Goal: Task Accomplishment & Management: Manage account settings

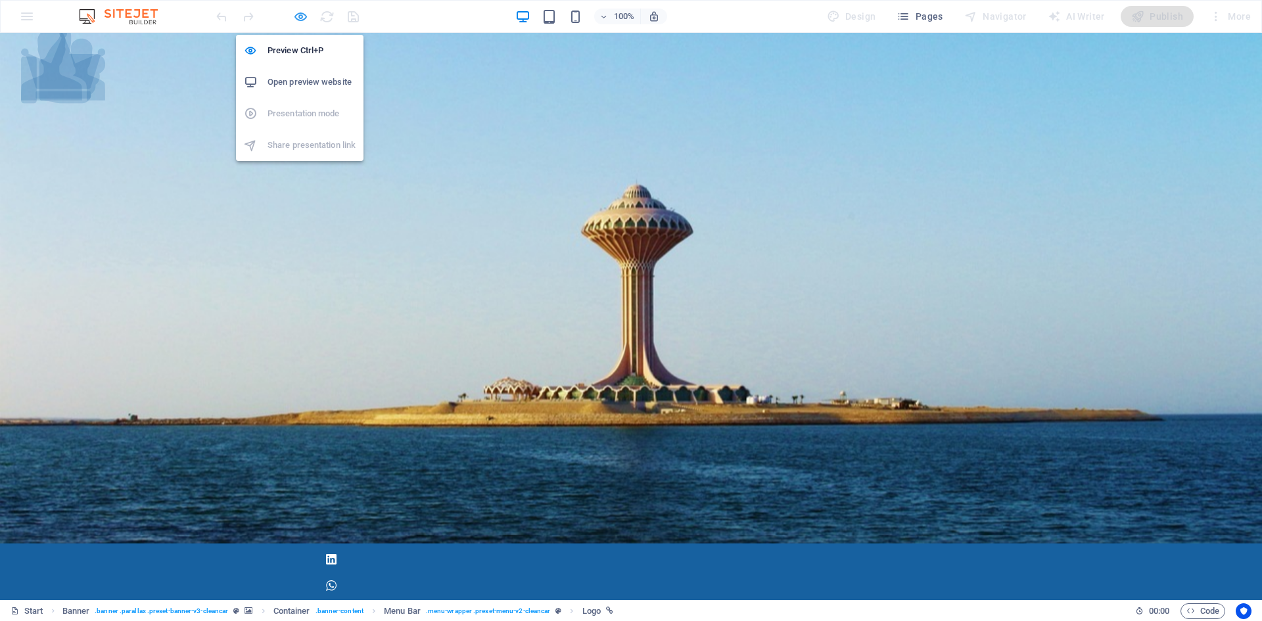
click at [300, 13] on icon "button" at bounding box center [300, 16] width 15 height 15
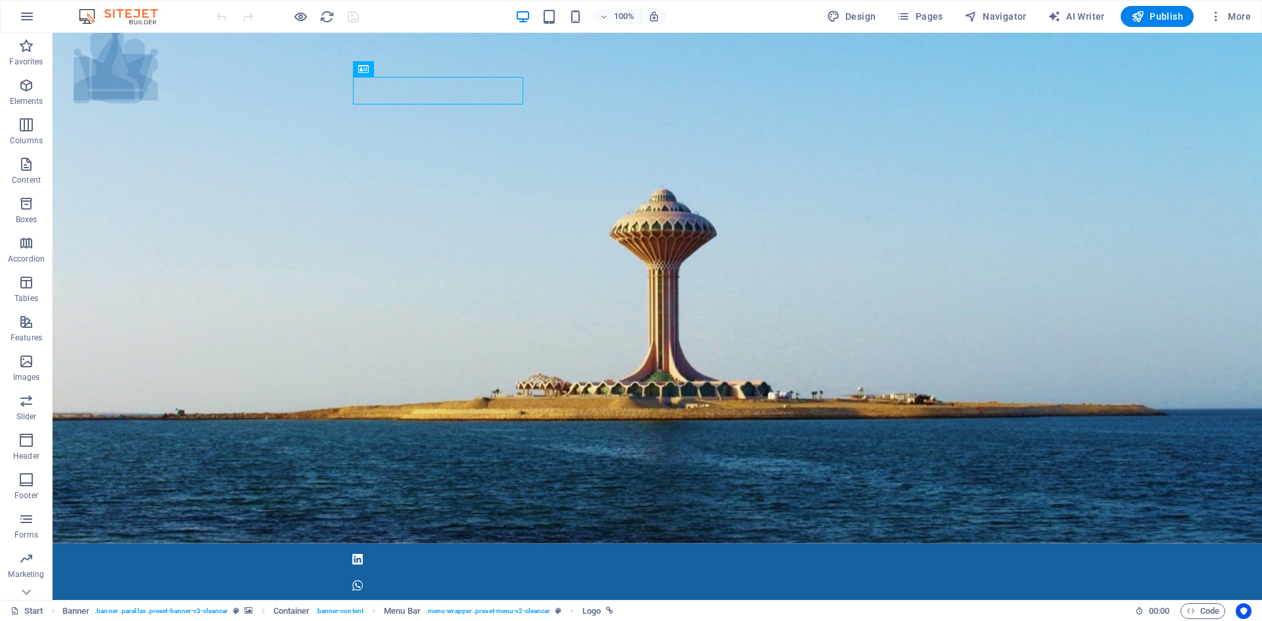
click at [434, 14] on div "100% Design Pages Navigator AI Writer Publish More" at bounding box center [735, 16] width 1042 height 21
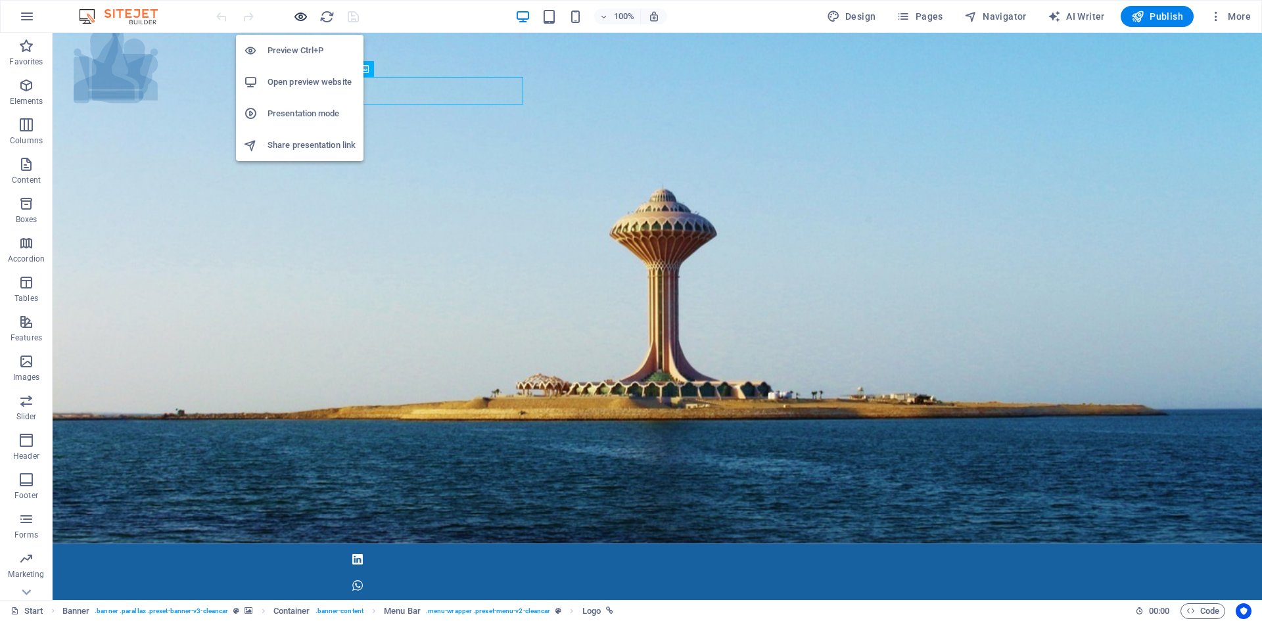
click at [300, 19] on icon "button" at bounding box center [300, 16] width 15 height 15
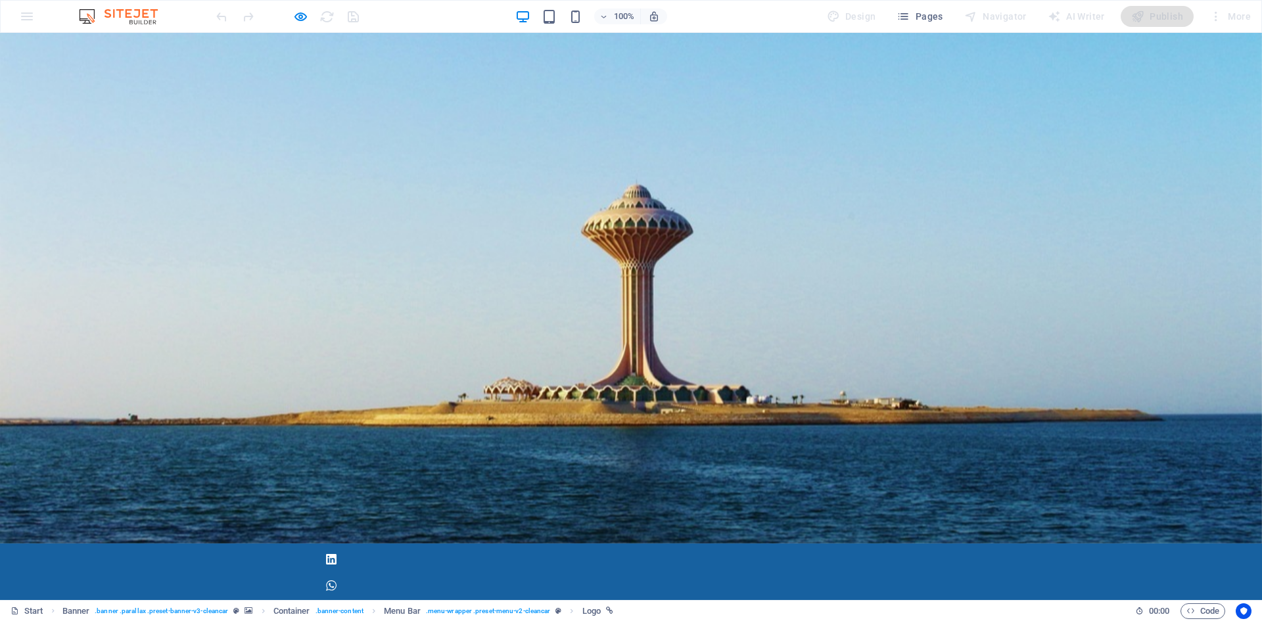
click at [136, 11] on img at bounding box center [125, 17] width 99 height 16
click at [22, 12] on div "100% Design Pages Navigator AI Writer Publish More" at bounding box center [631, 17] width 1261 height 32
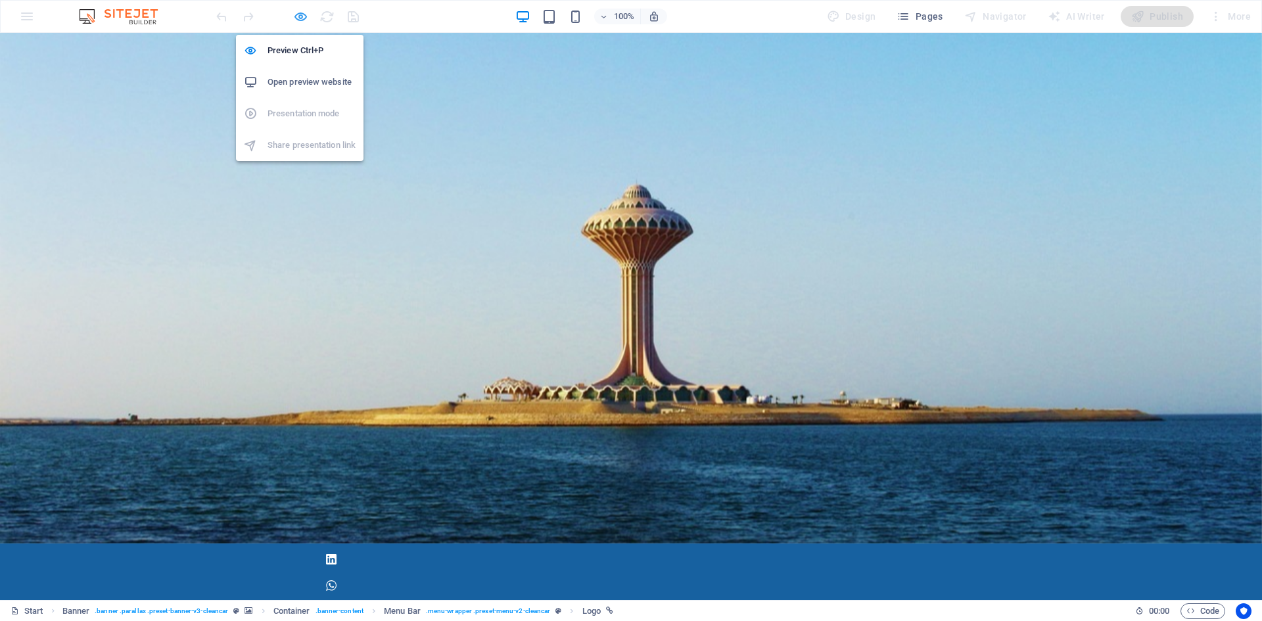
click at [293, 12] on icon "button" at bounding box center [300, 16] width 15 height 15
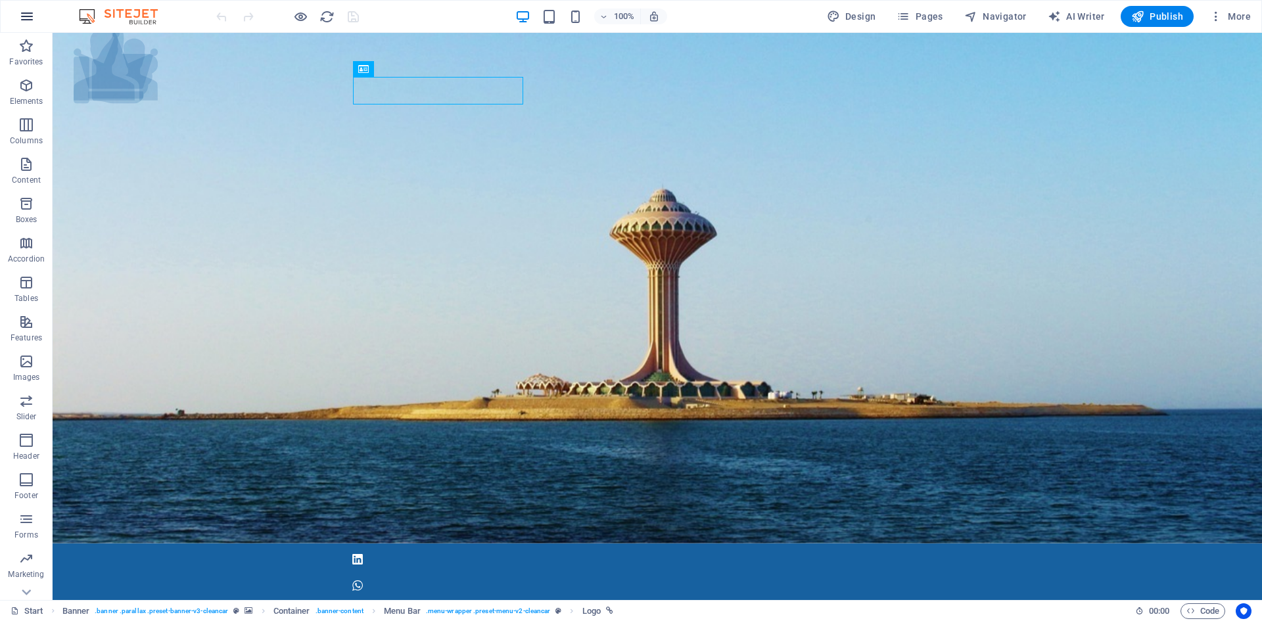
click at [29, 19] on icon "button" at bounding box center [27, 17] width 16 height 16
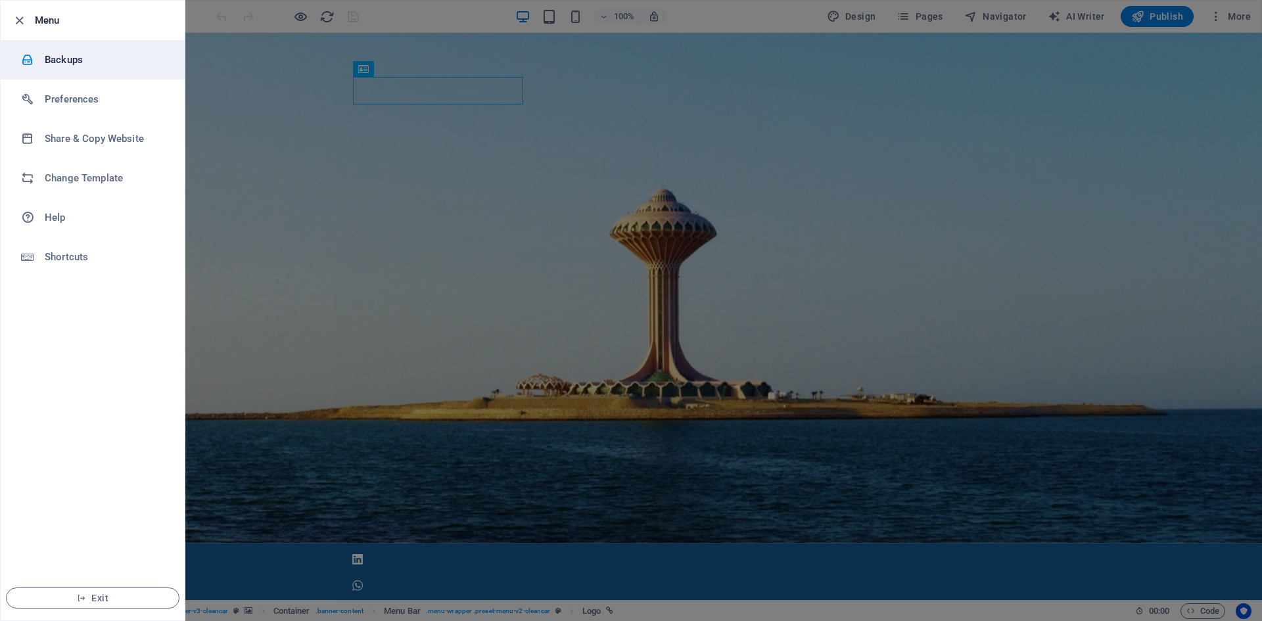
click at [62, 58] on h6 "Backups" at bounding box center [106, 60] width 122 height 16
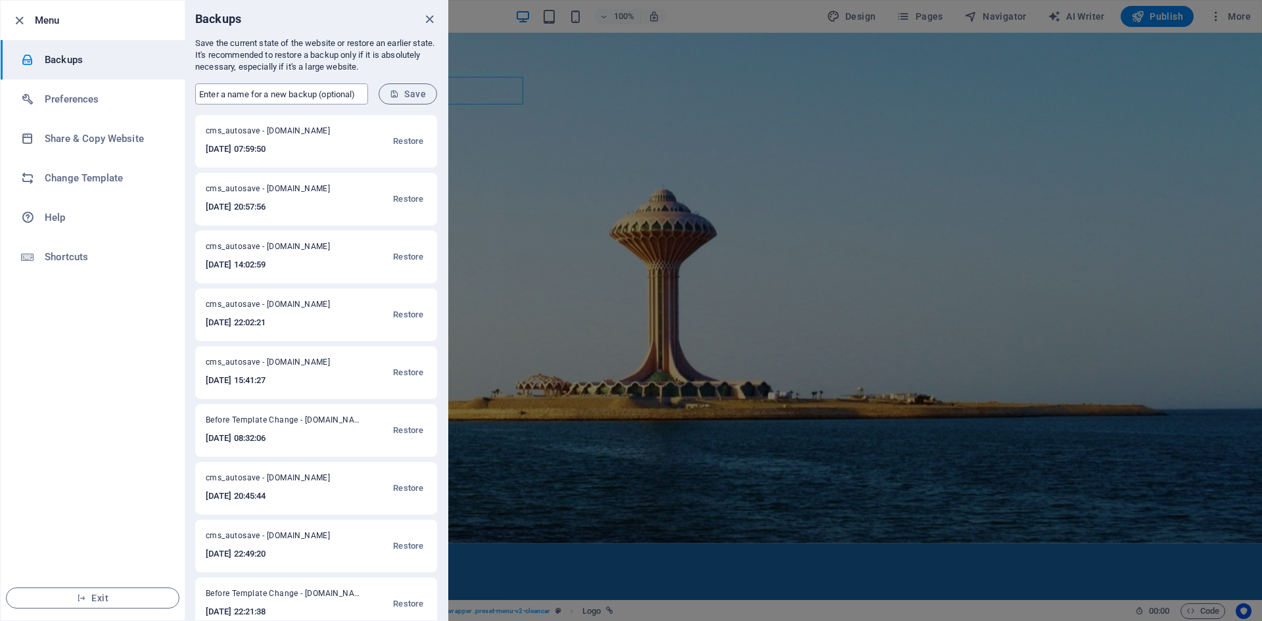
click at [286, 92] on input "text" at bounding box center [281, 93] width 173 height 21
click at [317, 93] on input "text" at bounding box center [281, 93] width 173 height 21
drag, startPoint x: 205, startPoint y: 149, endPoint x: 300, endPoint y: 154, distance: 95.4
click at [300, 154] on div "cms_autosave - [DOMAIN_NAME][DATE] 07:59:50 Restore" at bounding box center [316, 141] width 242 height 53
click at [285, 93] on input "text" at bounding box center [281, 93] width 173 height 21
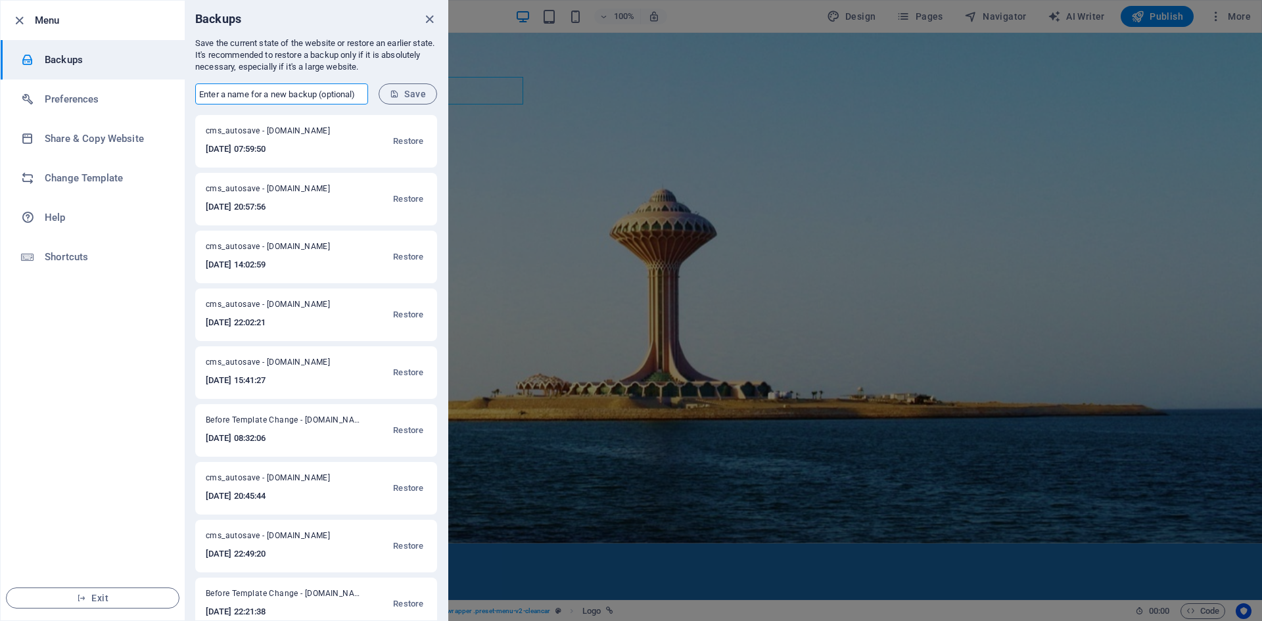
paste input "import tkinter as tk from tkinter import ttk import math import json import os …"
drag, startPoint x: 342, startPoint y: 94, endPoint x: 204, endPoint y: 78, distance: 139.6
click at [204, 78] on form "​ Save" at bounding box center [316, 94] width 263 height 42
type input "import tkinter as tk from tkinter import ttk import math import json import os …"
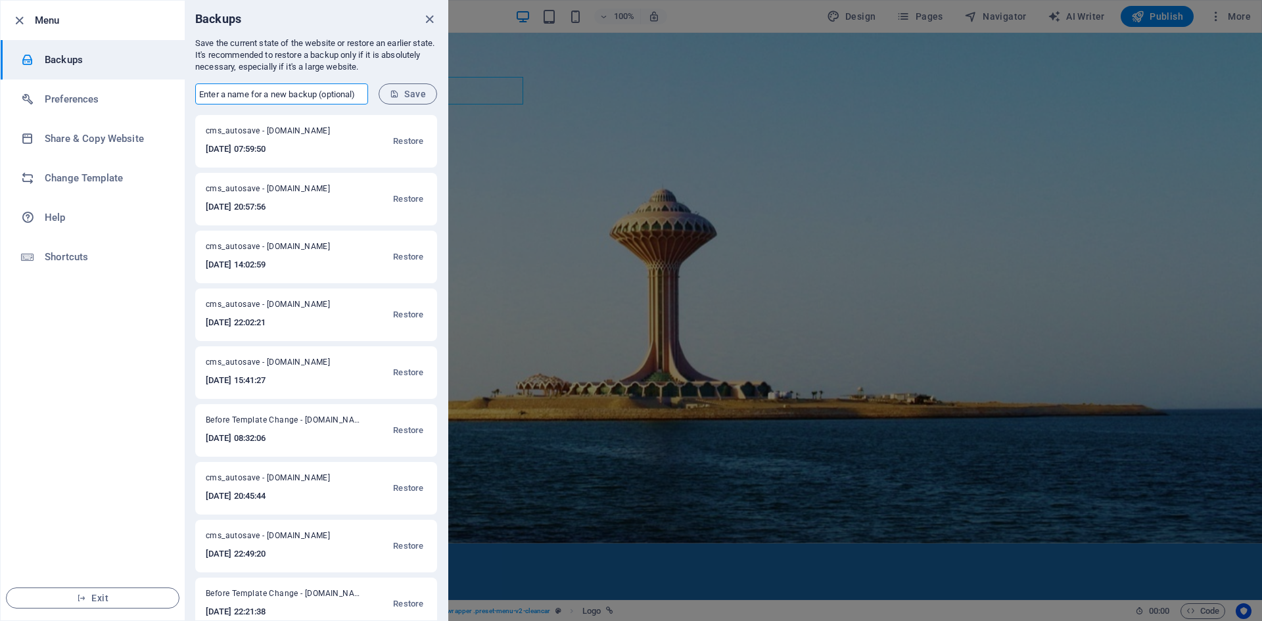
scroll to position [0, 0]
type input "2025_10_05_2pm"
click at [419, 95] on span "Save" at bounding box center [408, 94] width 36 height 11
click at [431, 19] on icon "close" at bounding box center [429, 19] width 15 height 15
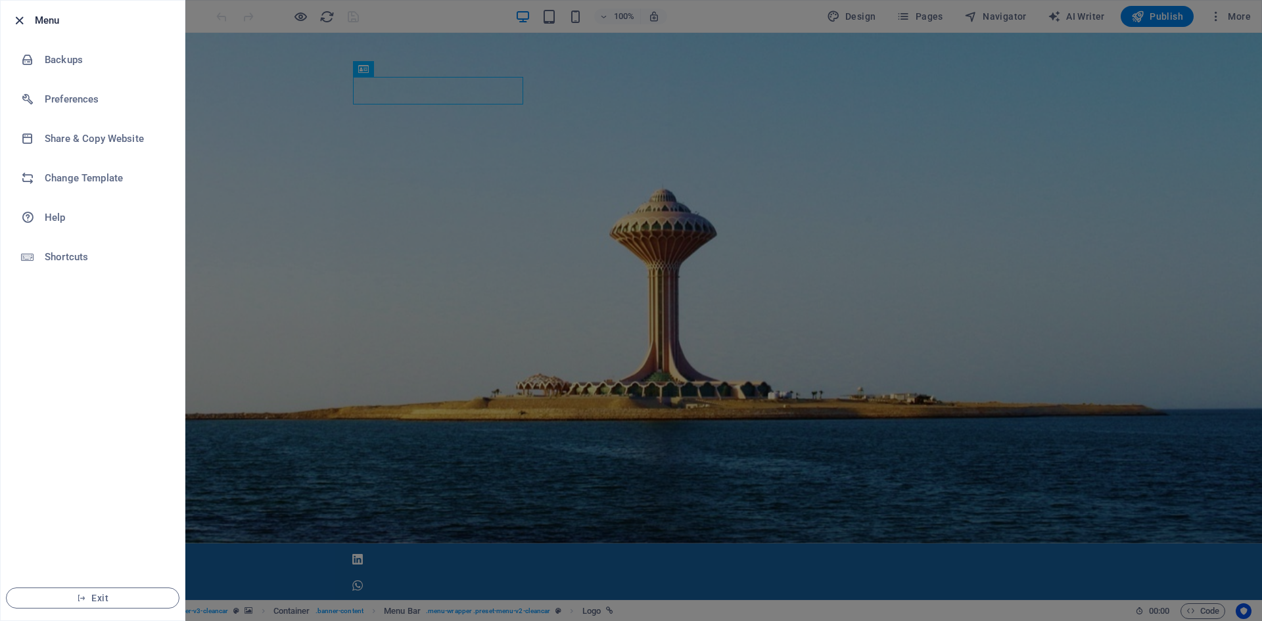
click at [17, 19] on icon "button" at bounding box center [19, 20] width 15 height 15
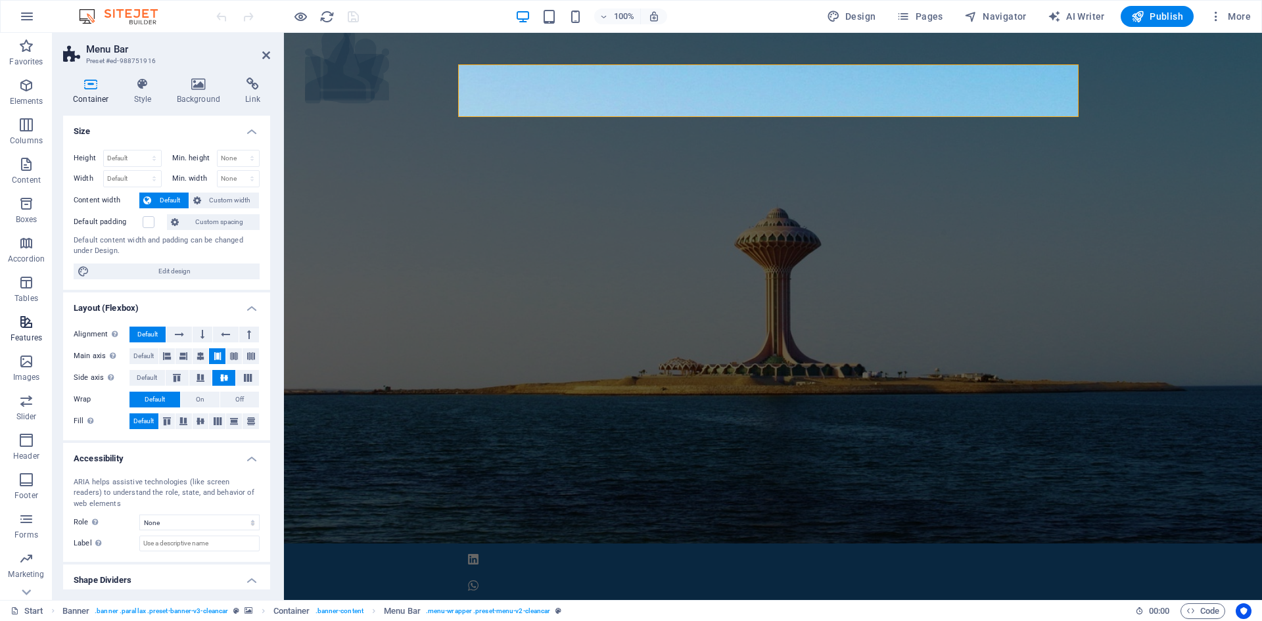
click at [36, 329] on span "Features" at bounding box center [26, 330] width 53 height 32
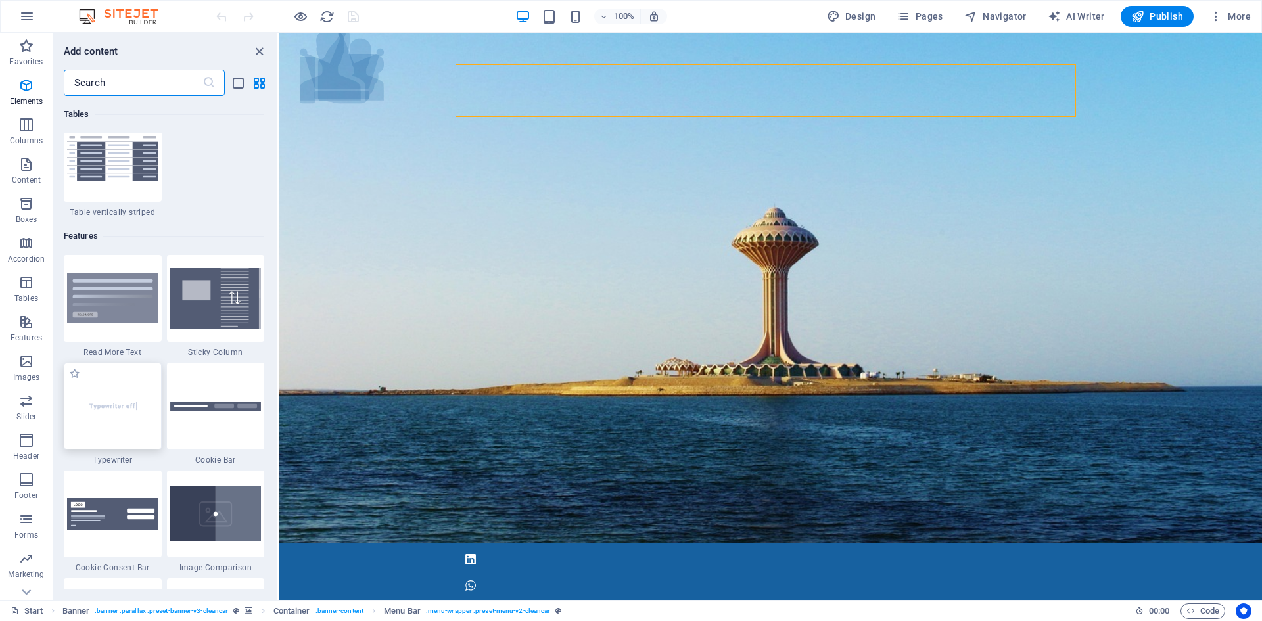
scroll to position [5123, 0]
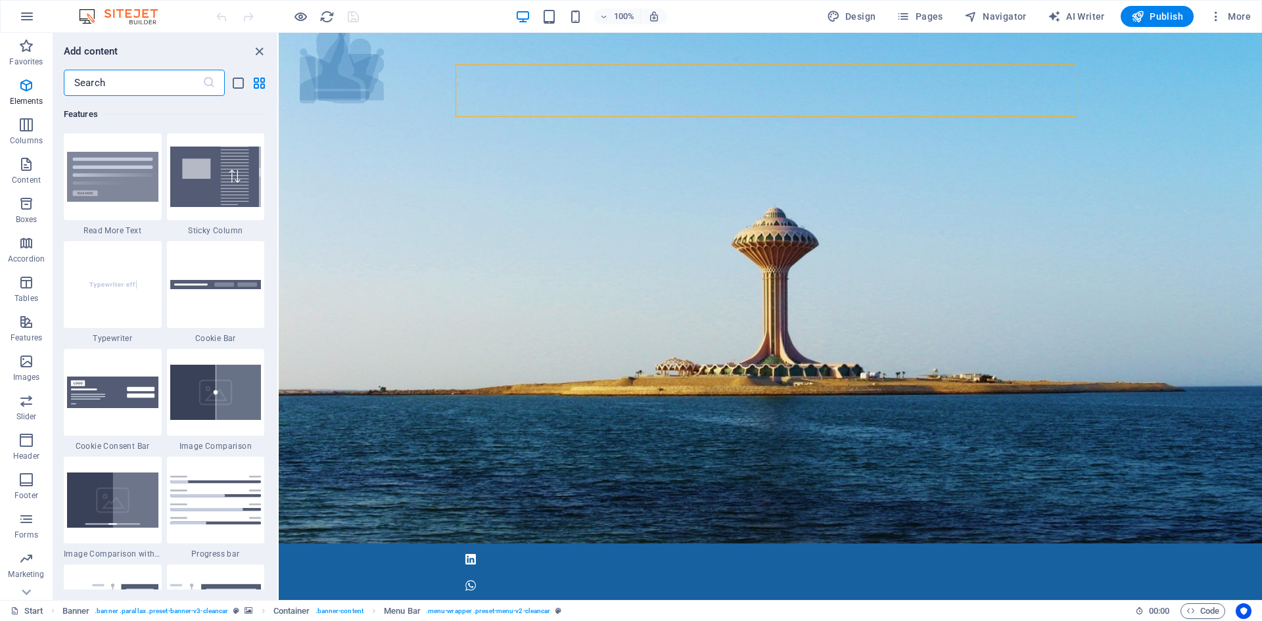
click at [117, 81] on input "text" at bounding box center [133, 83] width 139 height 26
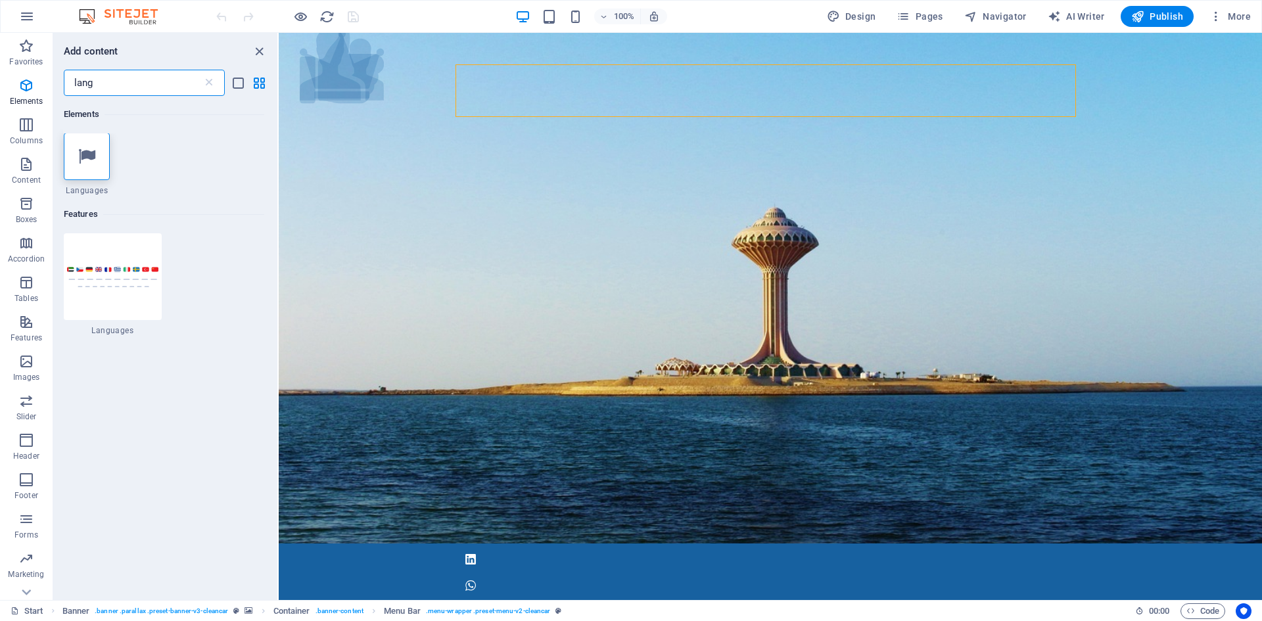
scroll to position [0, 0]
type input "lang"
click at [115, 283] on img at bounding box center [112, 278] width 91 height 22
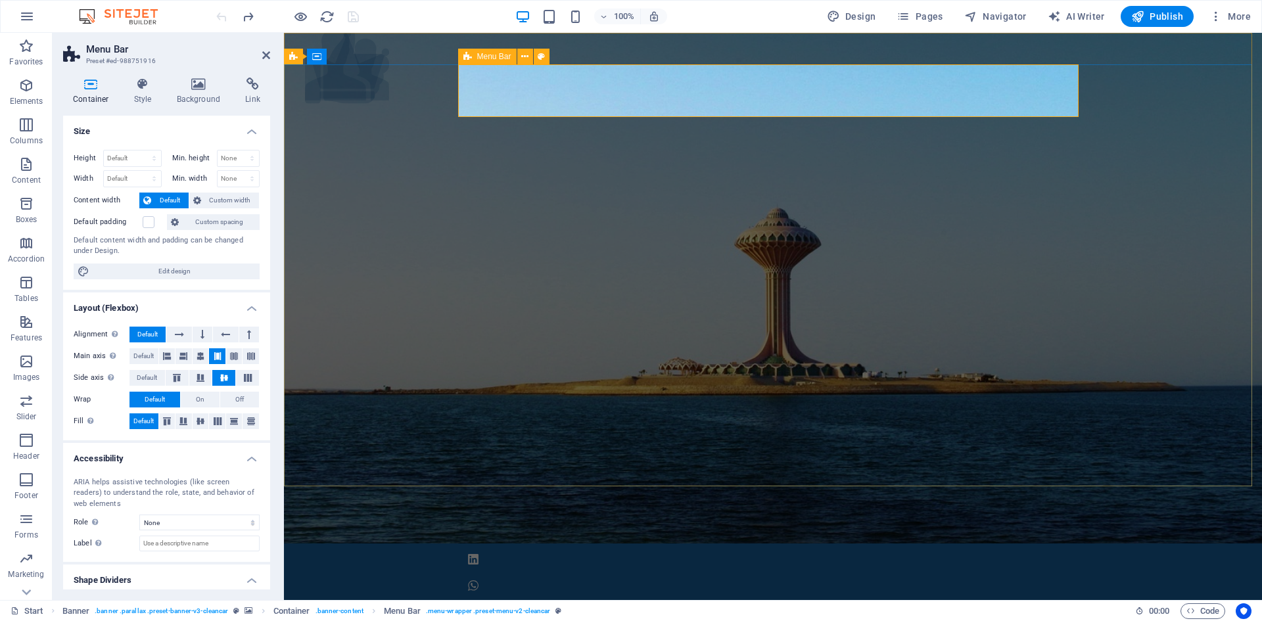
click at [469, 53] on icon at bounding box center [467, 57] width 9 height 16
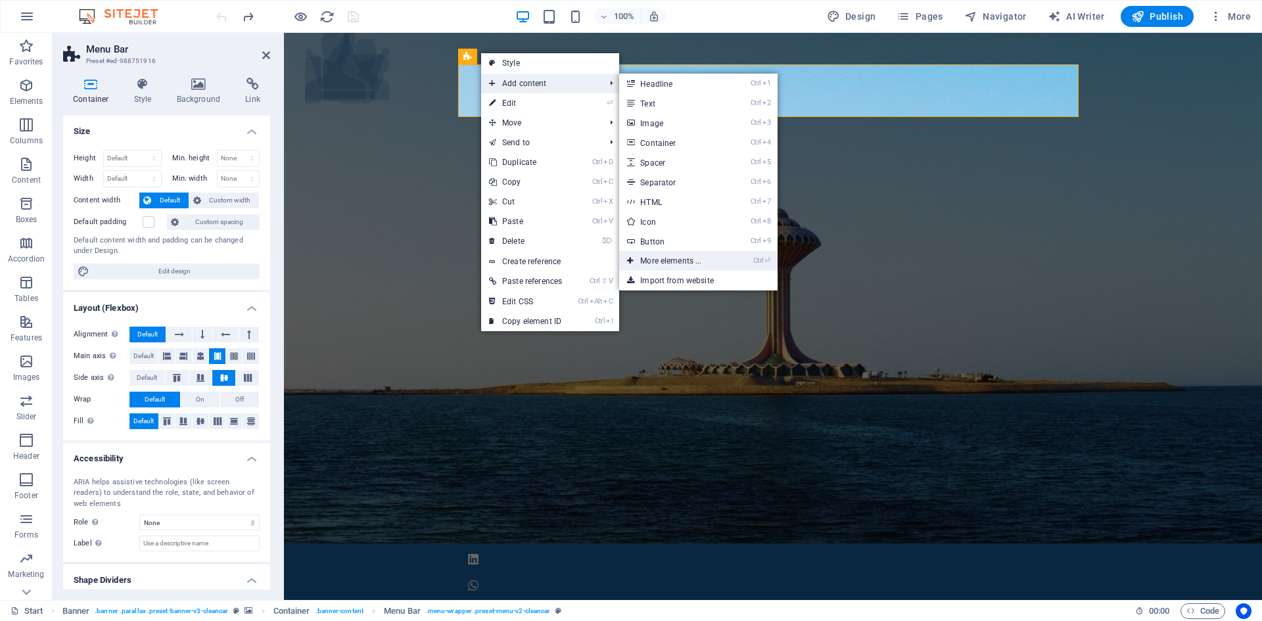
click at [705, 261] on link "Ctrl ⏎ More elements ..." at bounding box center [673, 261] width 108 height 20
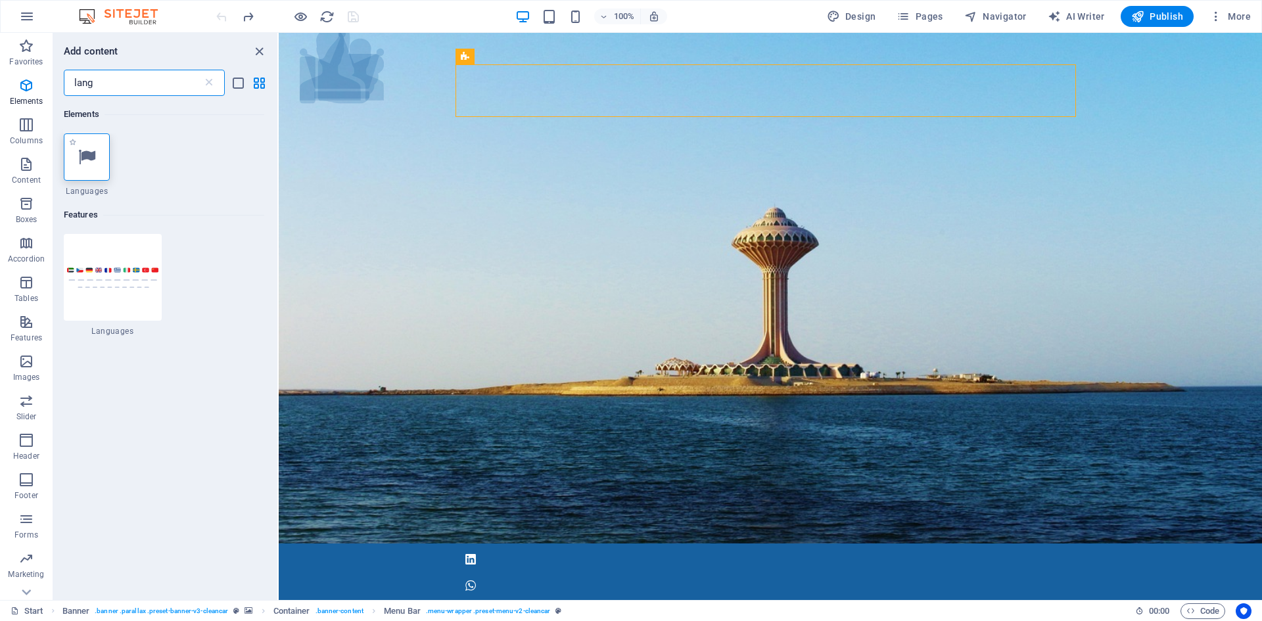
click at [91, 154] on icon at bounding box center [86, 157] width 17 height 17
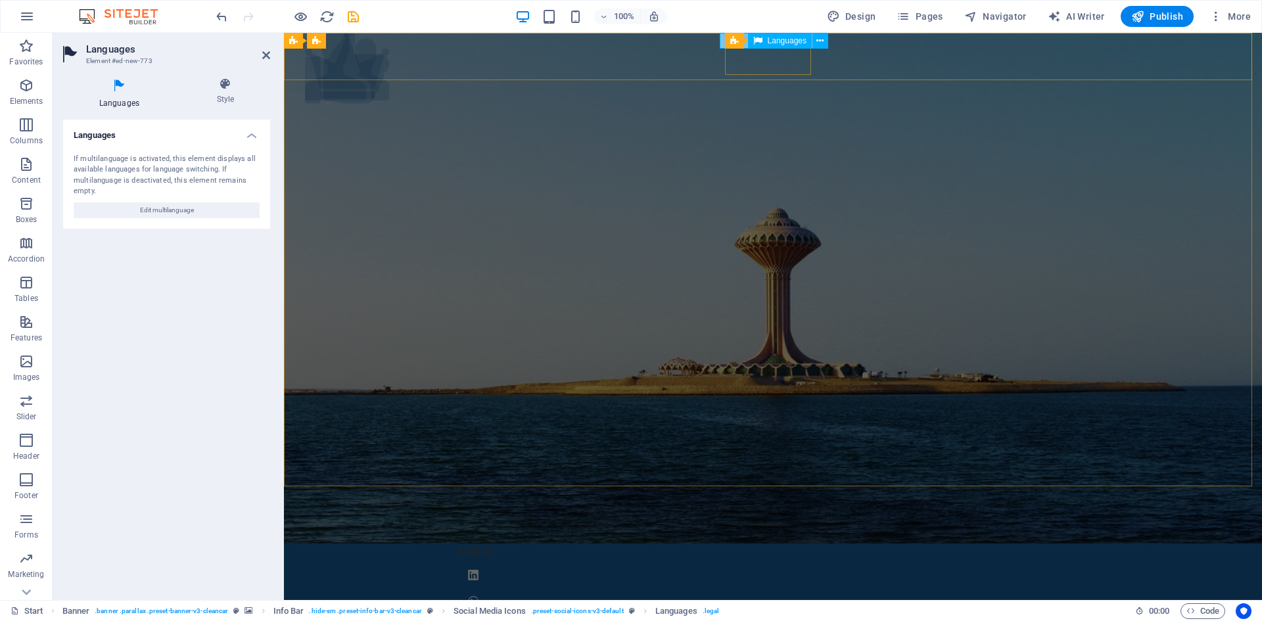
click at [720, 544] on div "English" at bounding box center [772, 552] width 631 height 16
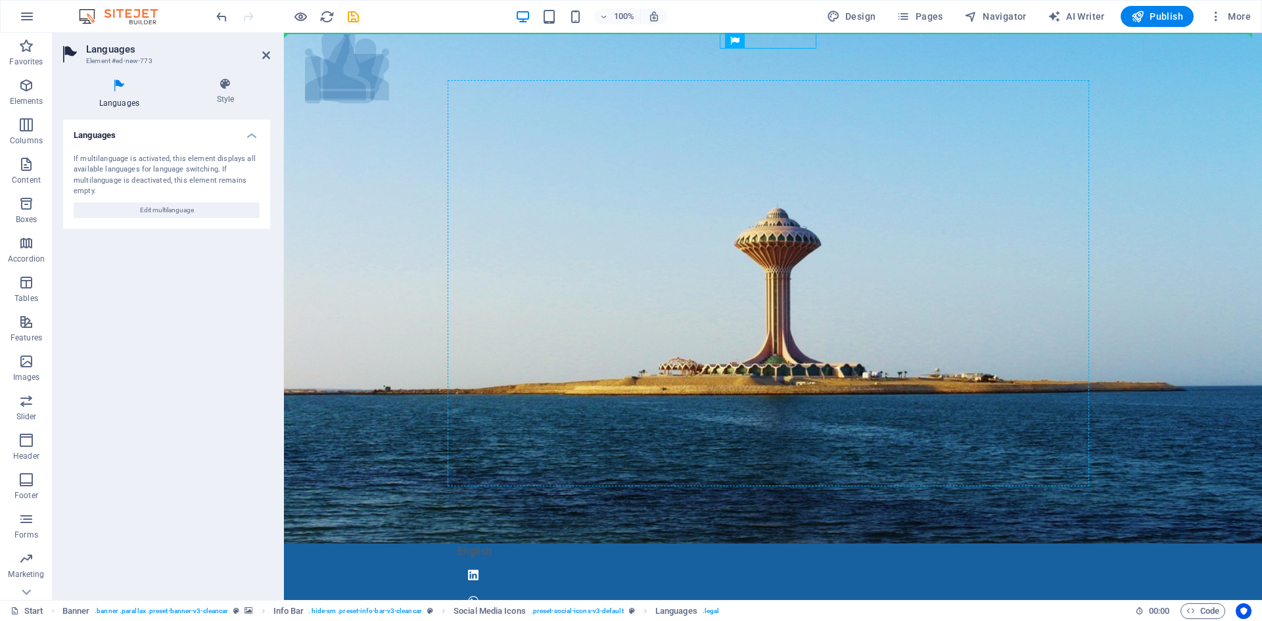
drag, startPoint x: 722, startPoint y: 40, endPoint x: 724, endPoint y: 100, distance: 59.8
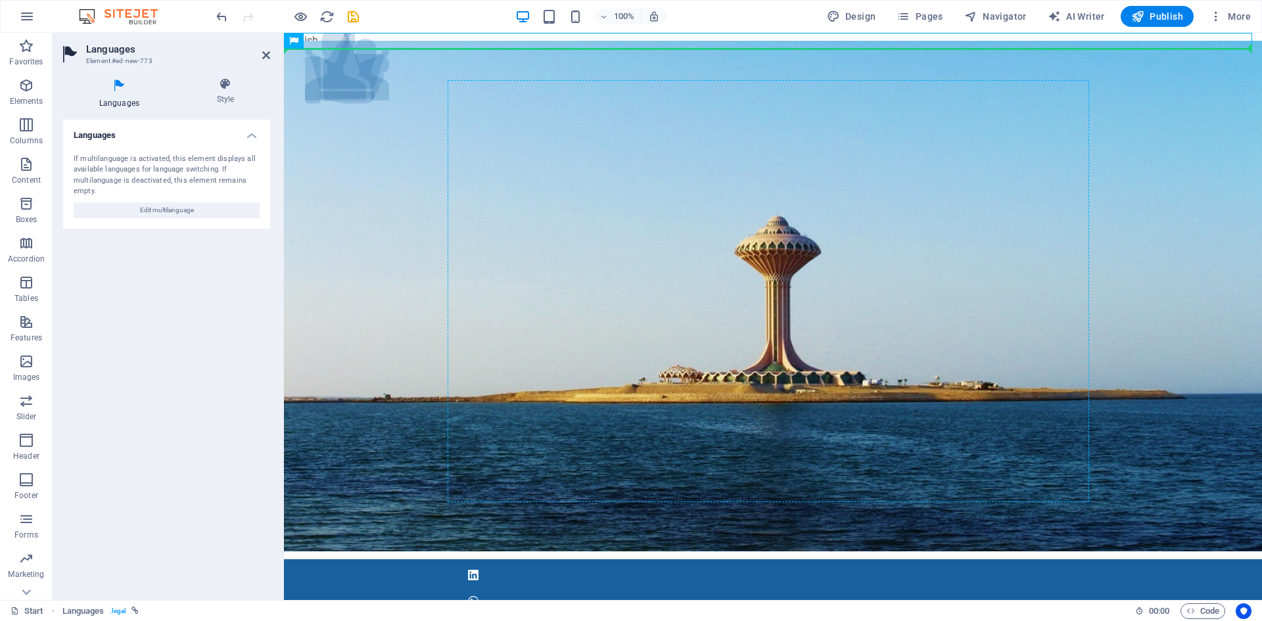
drag, startPoint x: 599, startPoint y: 73, endPoint x: 675, endPoint y: 109, distance: 83.8
drag, startPoint x: 580, startPoint y: 72, endPoint x: 605, endPoint y: 110, distance: 44.7
drag, startPoint x: 580, startPoint y: 72, endPoint x: 674, endPoint y: 105, distance: 99.8
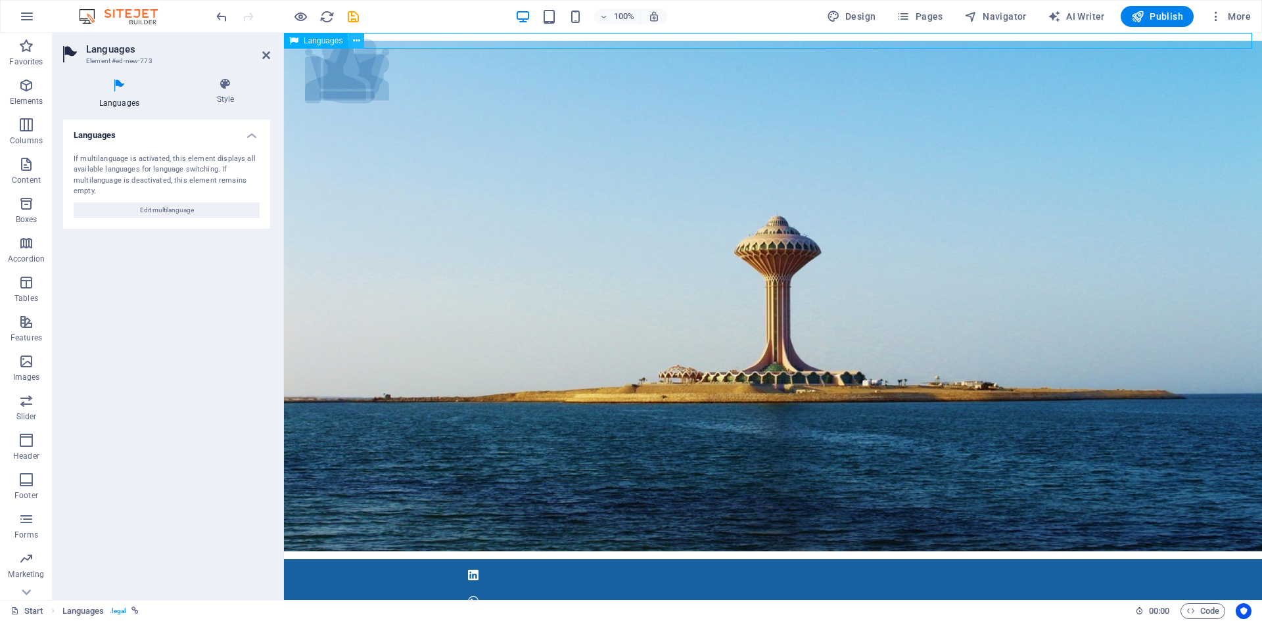
click at [361, 41] on button at bounding box center [356, 41] width 16 height 16
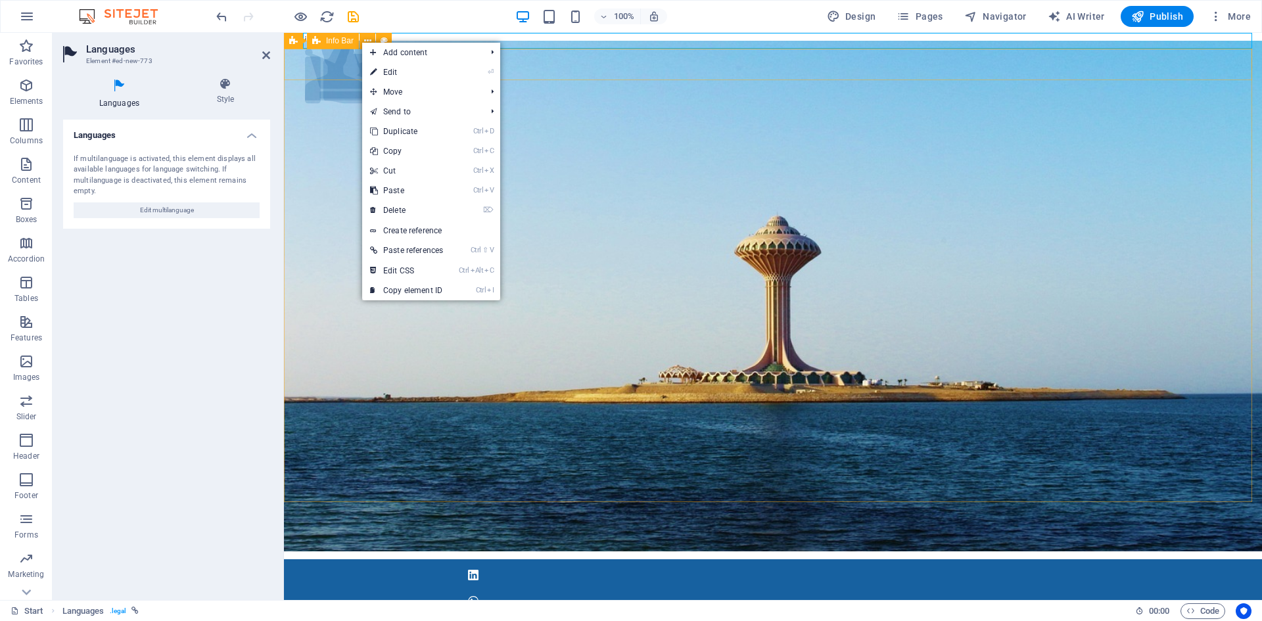
click at [331, 41] on span "Info Bar" at bounding box center [340, 41] width 28 height 8
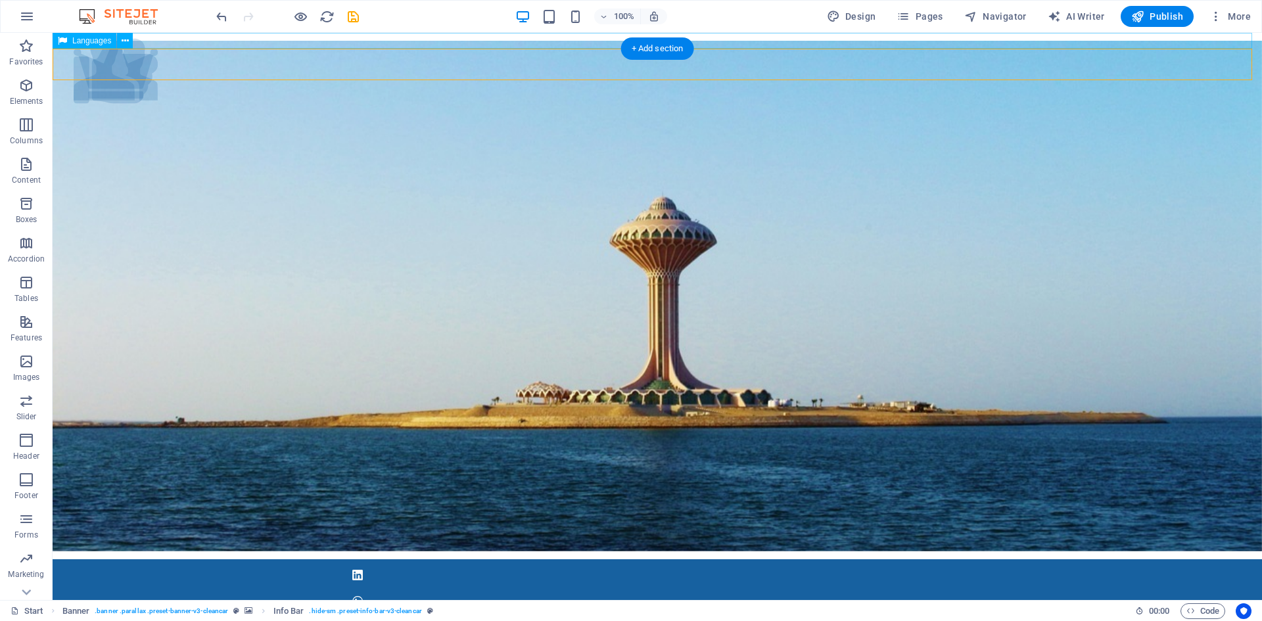
click at [233, 39] on div "English" at bounding box center [657, 41] width 1209 height 16
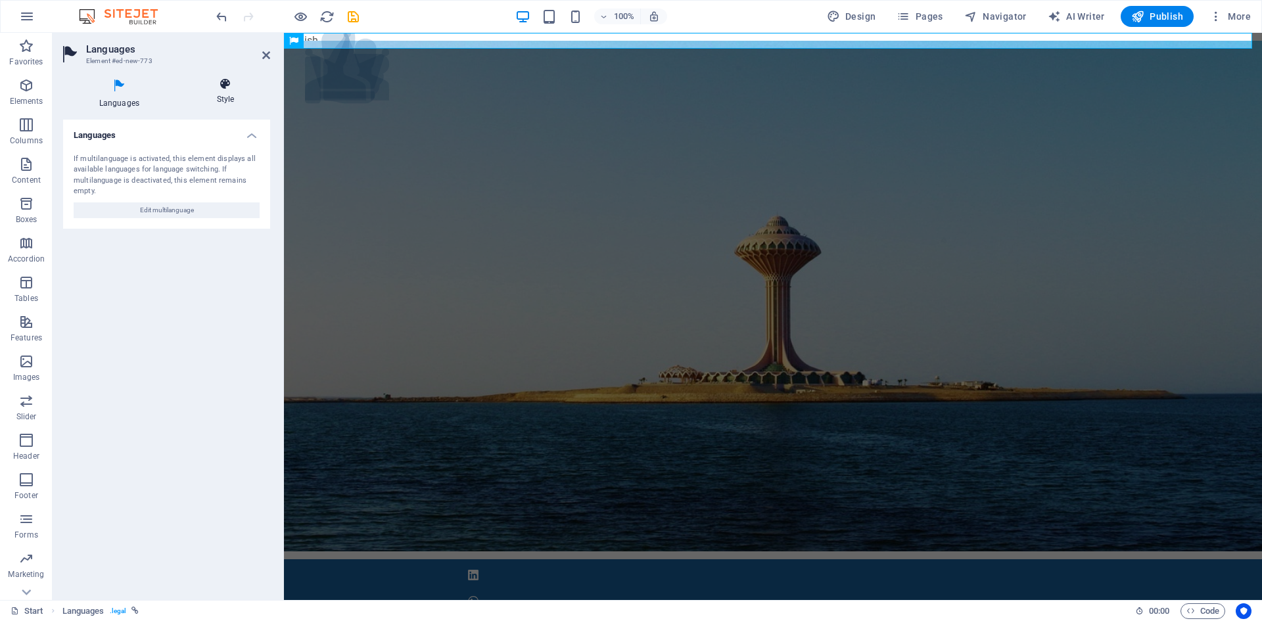
click at [229, 78] on icon at bounding box center [225, 84] width 89 height 13
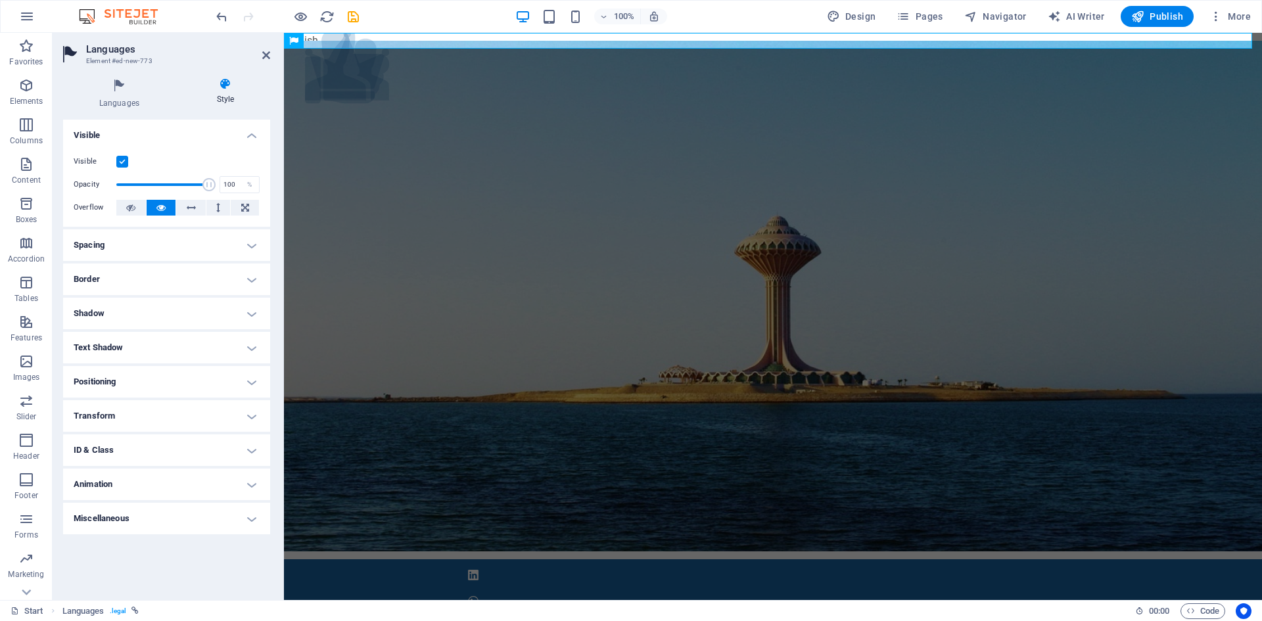
click at [249, 246] on h4 "Spacing" at bounding box center [166, 245] width 207 height 32
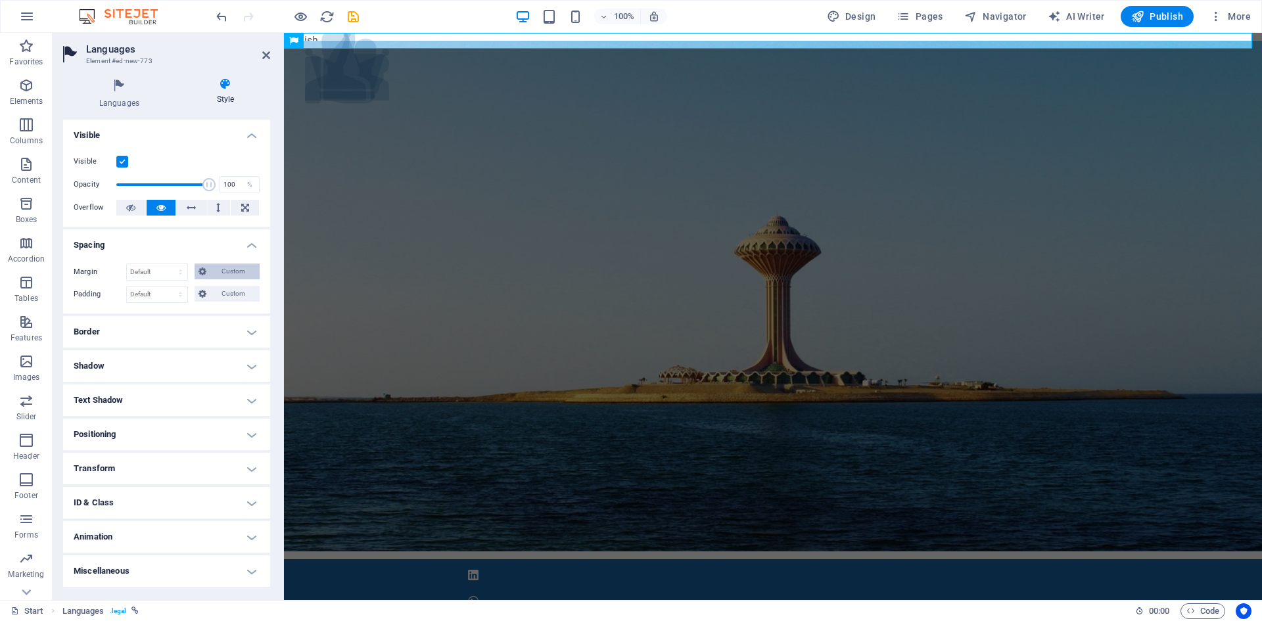
click at [231, 270] on span "Custom" at bounding box center [232, 272] width 45 height 16
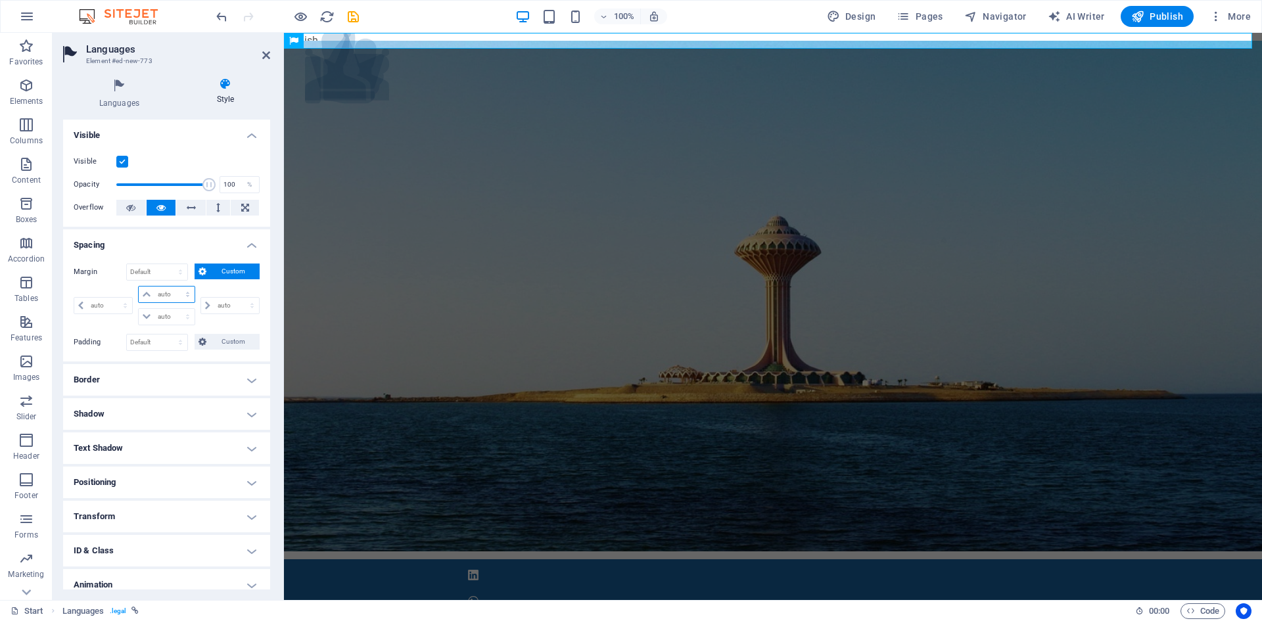
click at [187, 292] on select "auto px % rem vw vh" at bounding box center [166, 295] width 55 height 16
click at [189, 381] on h4 "Border" at bounding box center [166, 380] width 207 height 32
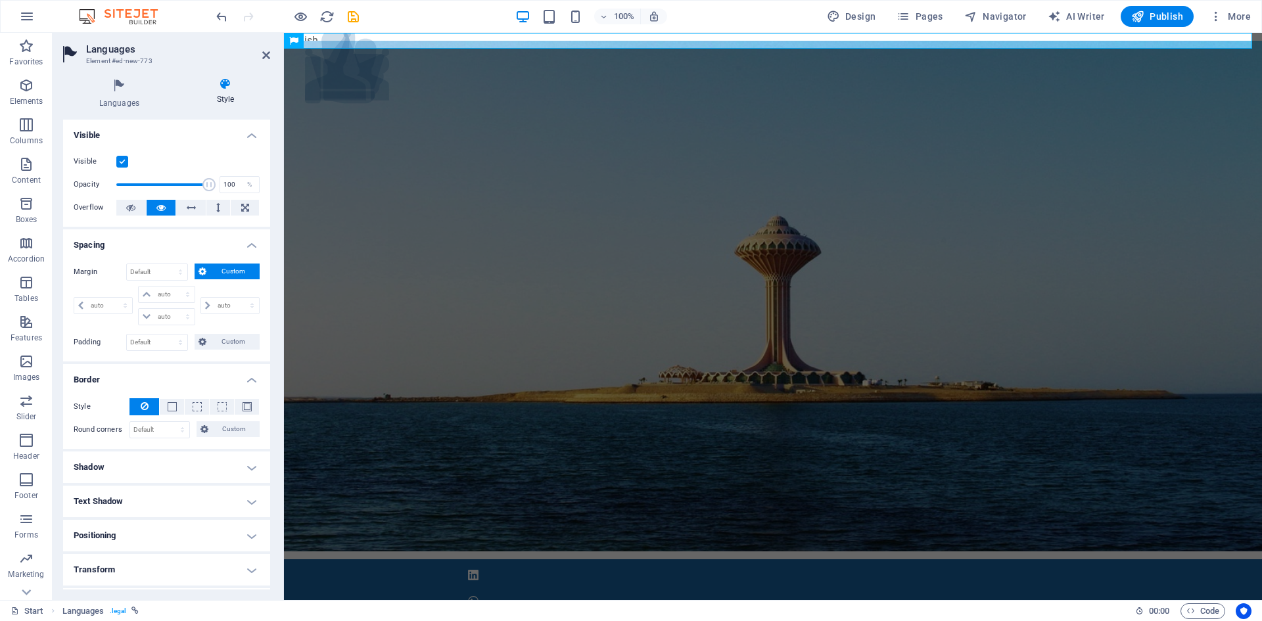
scroll to position [99, 0]
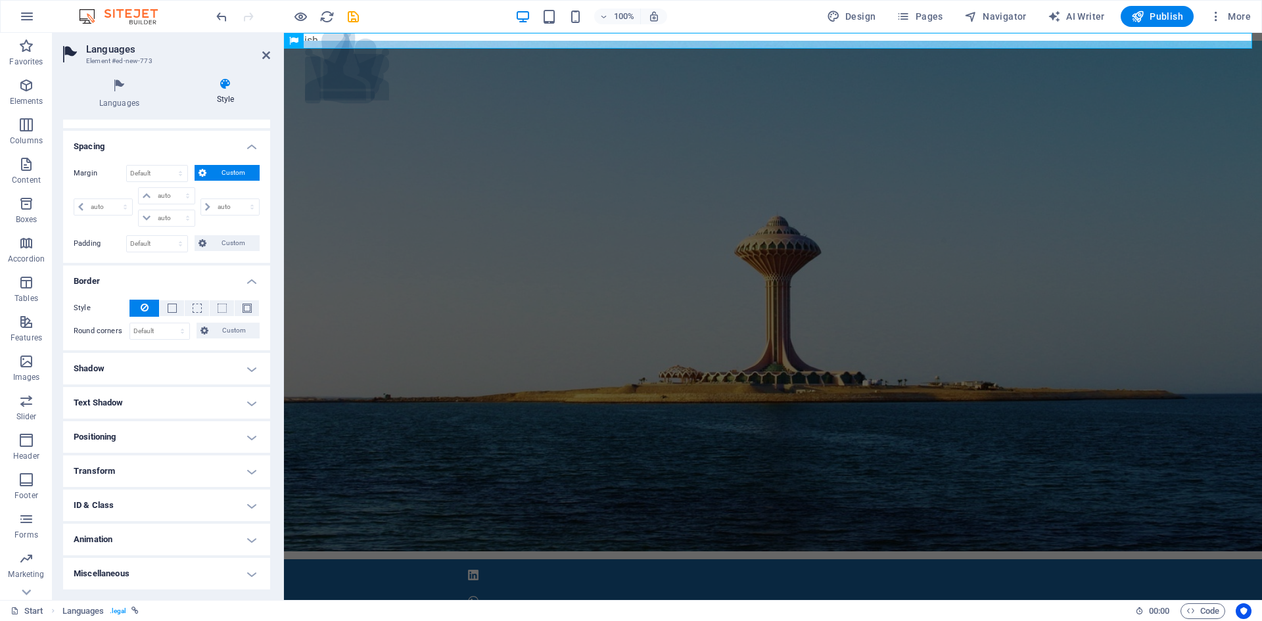
click at [193, 365] on h4 "Shadow" at bounding box center [166, 369] width 207 height 32
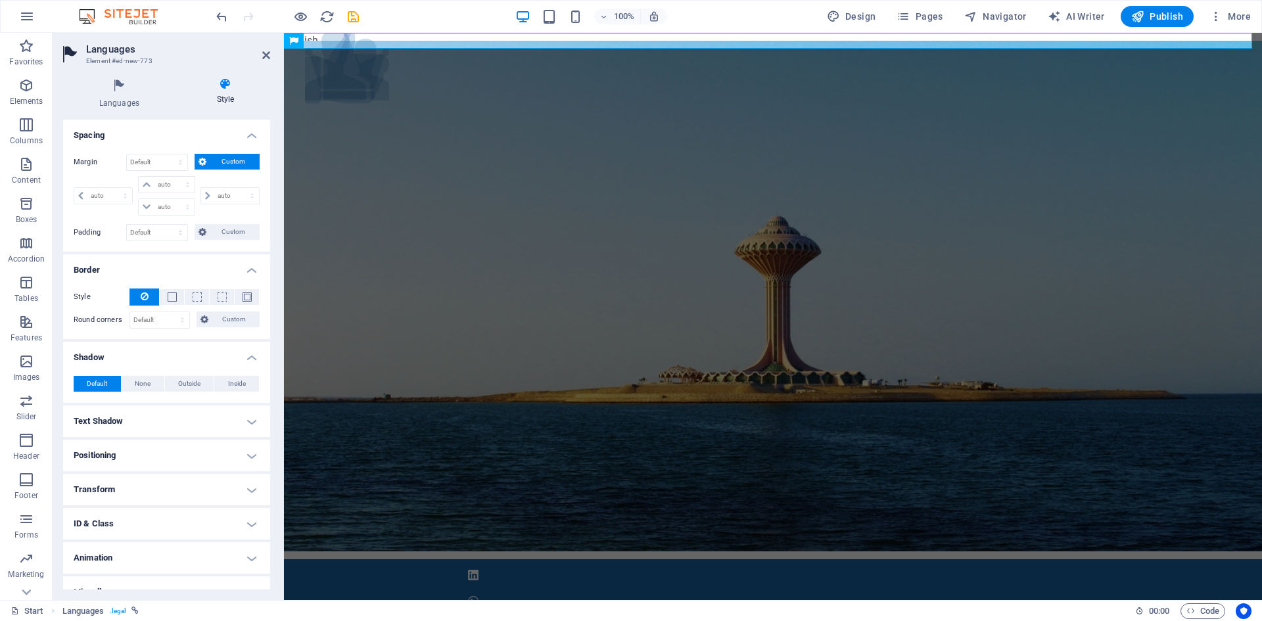
scroll to position [128, 0]
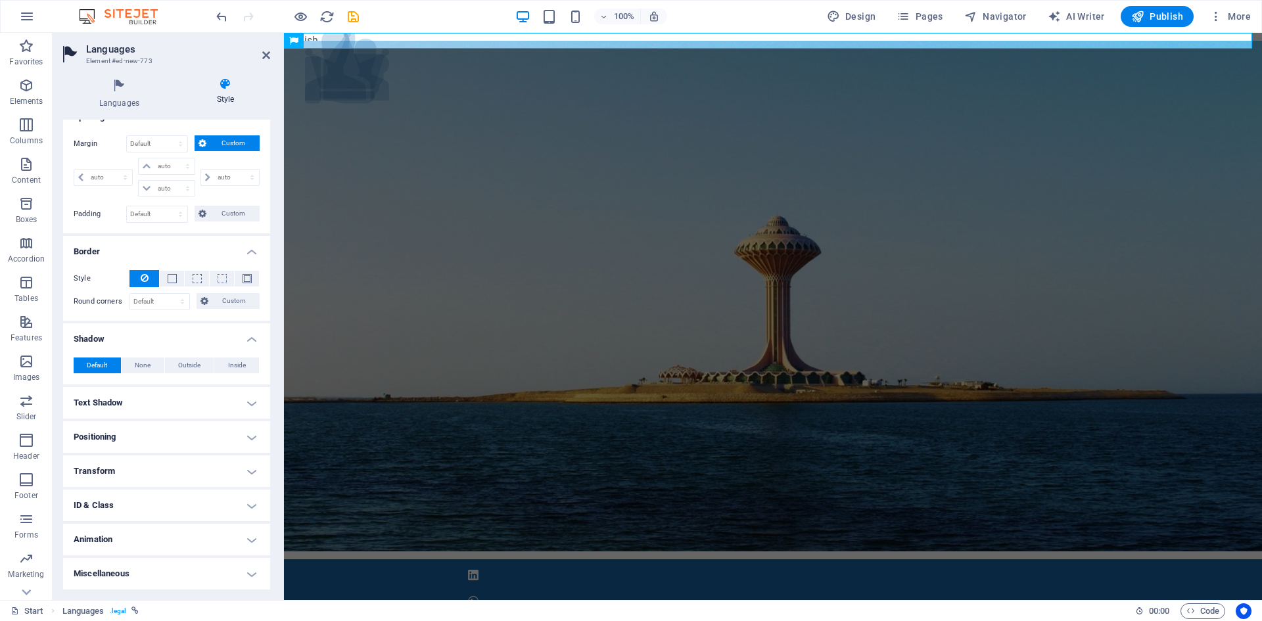
click at [143, 394] on h4 "Text Shadow" at bounding box center [166, 403] width 207 height 32
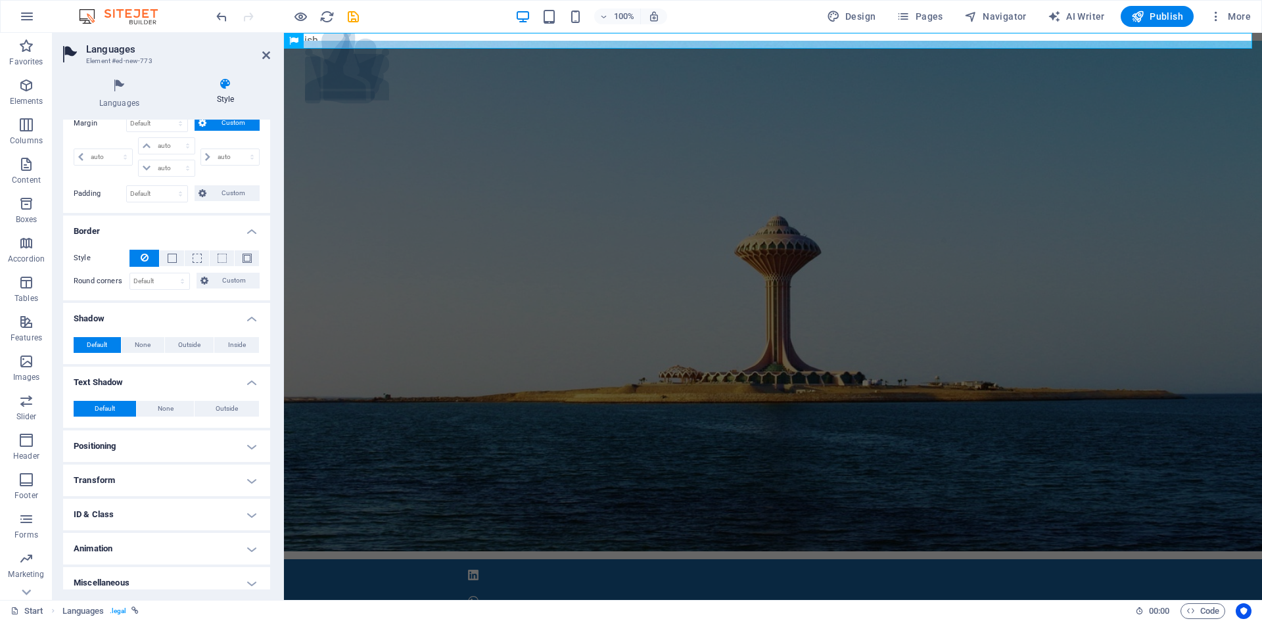
scroll to position [158, 0]
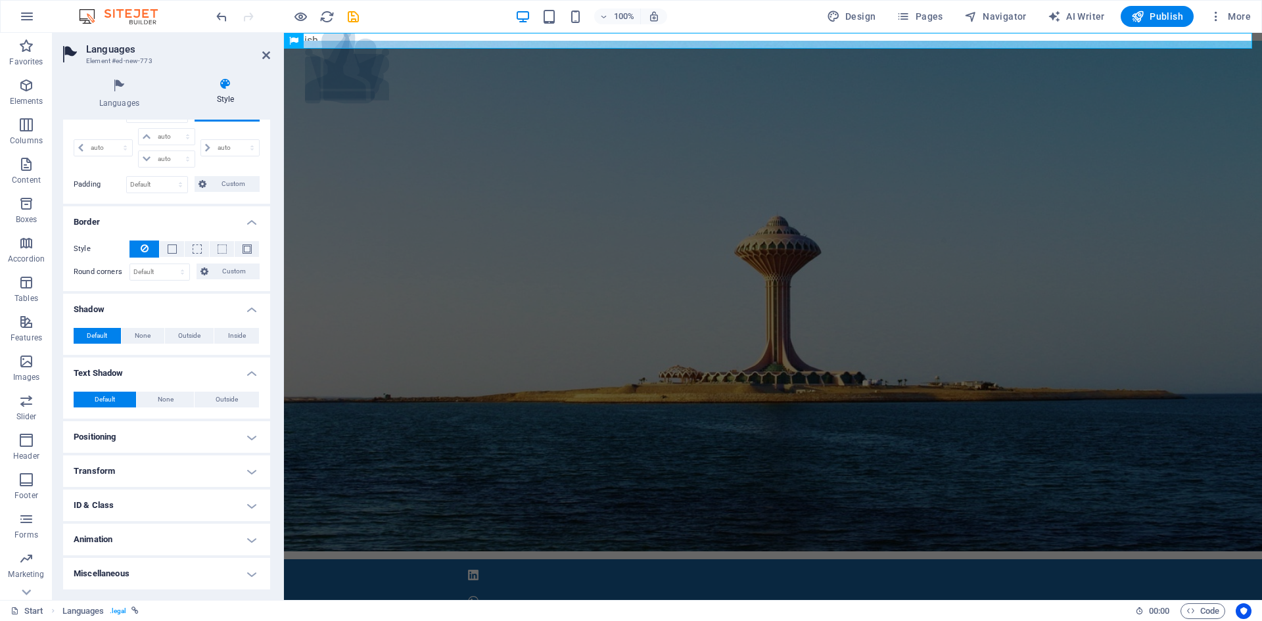
click at [135, 425] on h4 "Positioning" at bounding box center [166, 437] width 207 height 32
click at [192, 519] on h4 "Transform" at bounding box center [166, 517] width 207 height 32
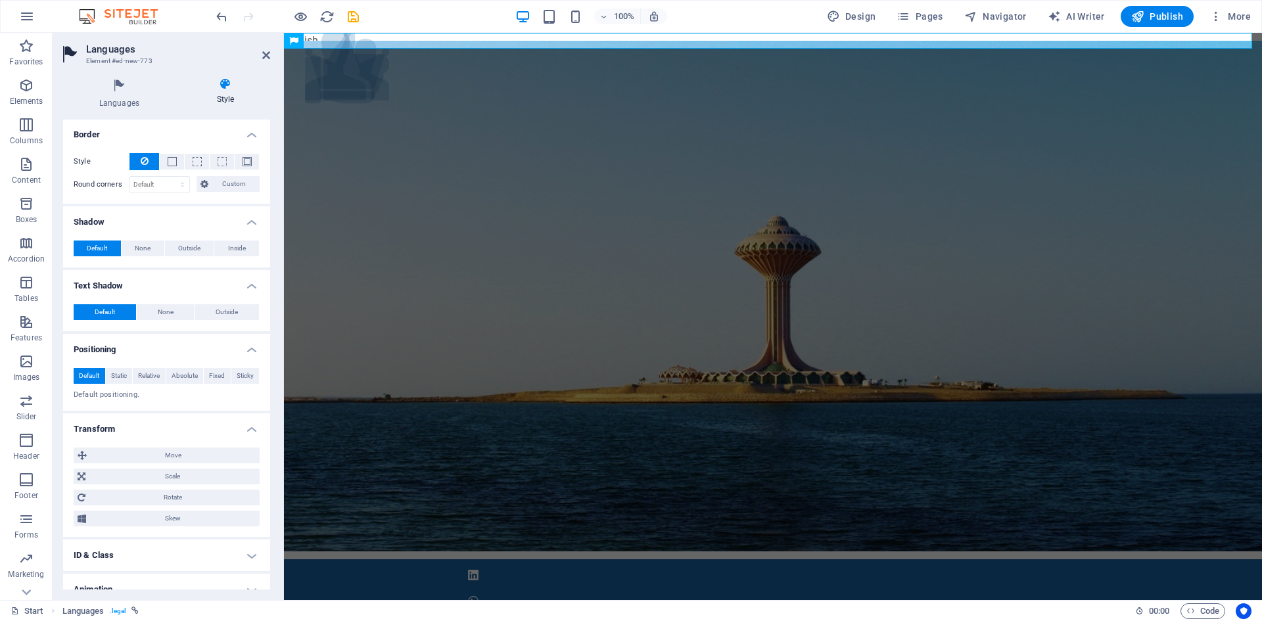
scroll to position [295, 0]
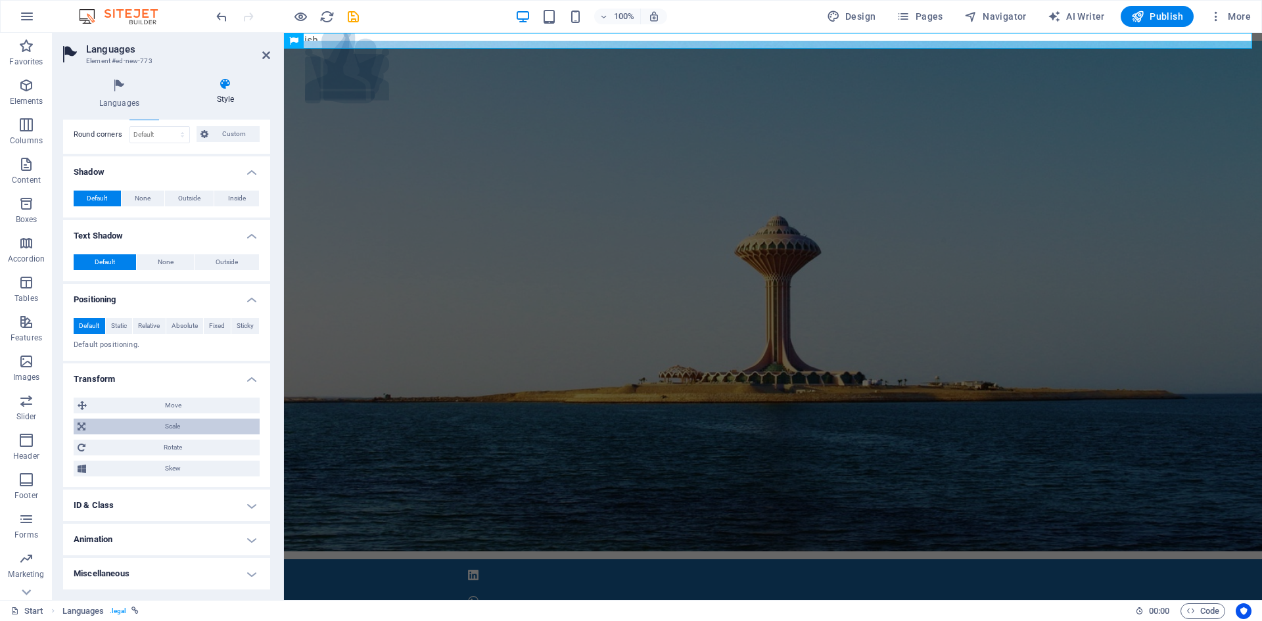
click at [197, 427] on span "Scale" at bounding box center [172, 427] width 166 height 16
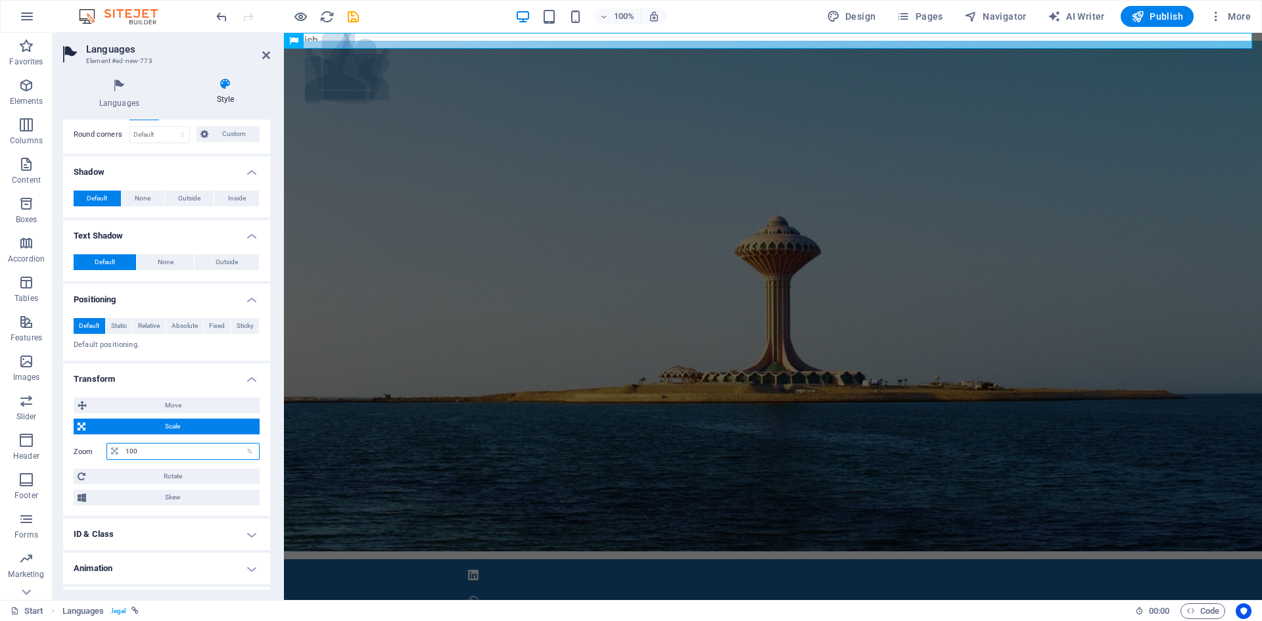
drag, startPoint x: 211, startPoint y: 453, endPoint x: 114, endPoint y: 450, distance: 97.3
click at [114, 450] on div "100 %" at bounding box center [182, 451] width 153 height 17
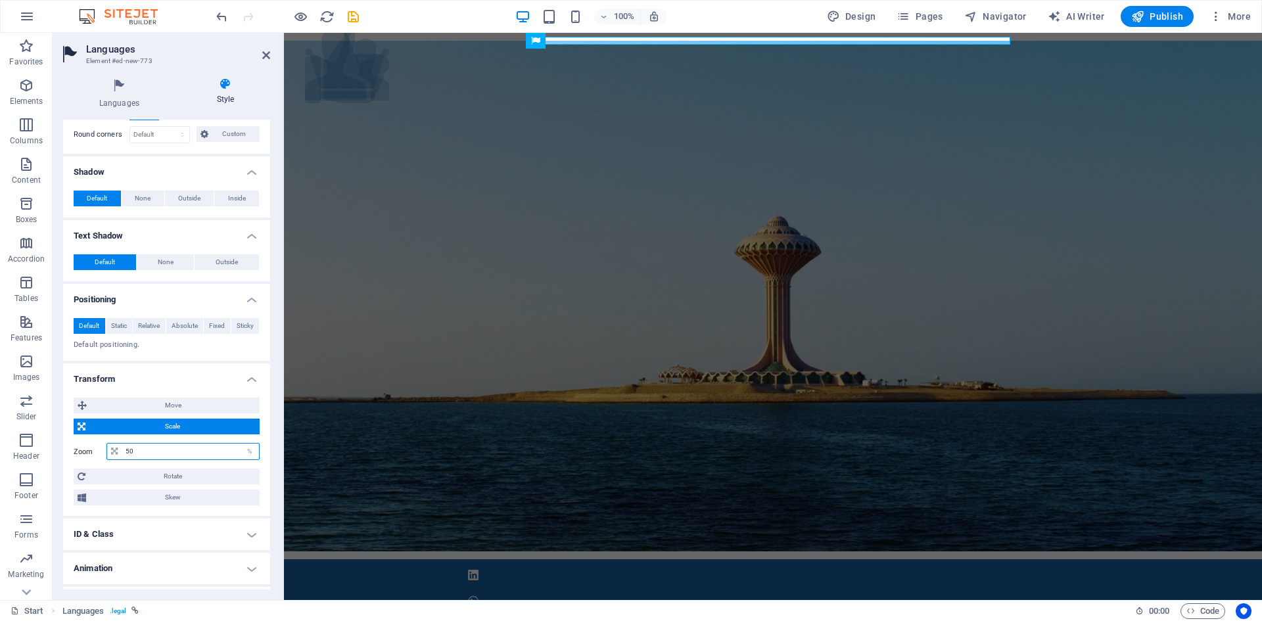
click at [177, 446] on input "50" at bounding box center [190, 452] width 137 height 16
type input "100"
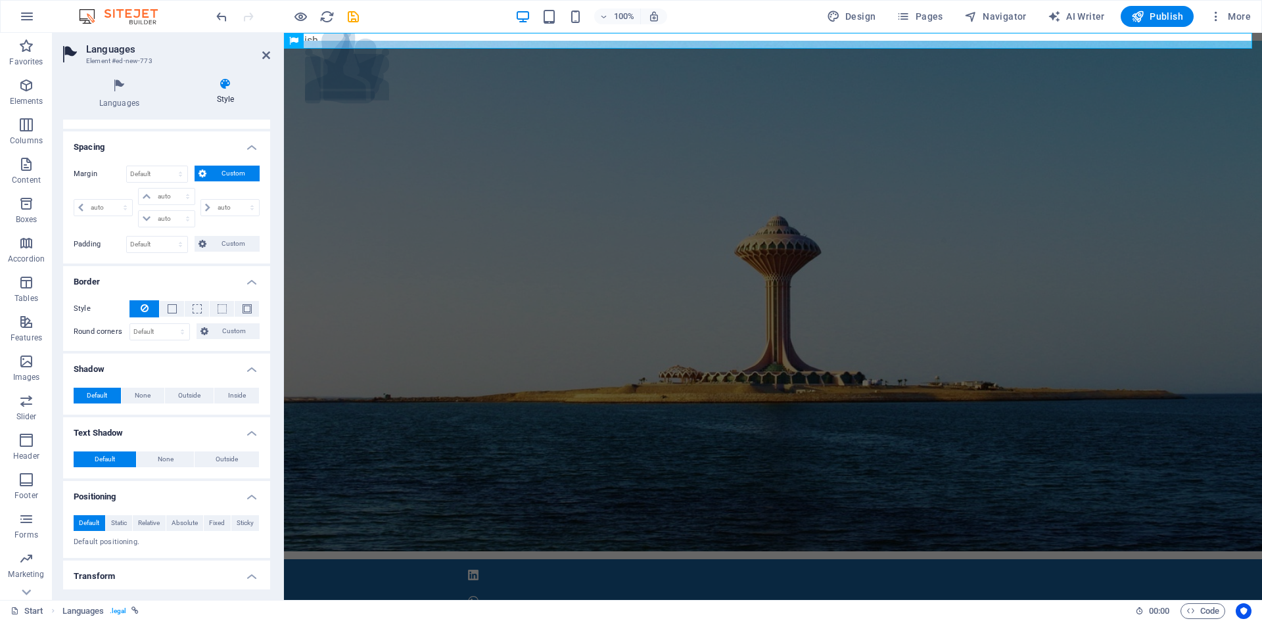
scroll to position [324, 0]
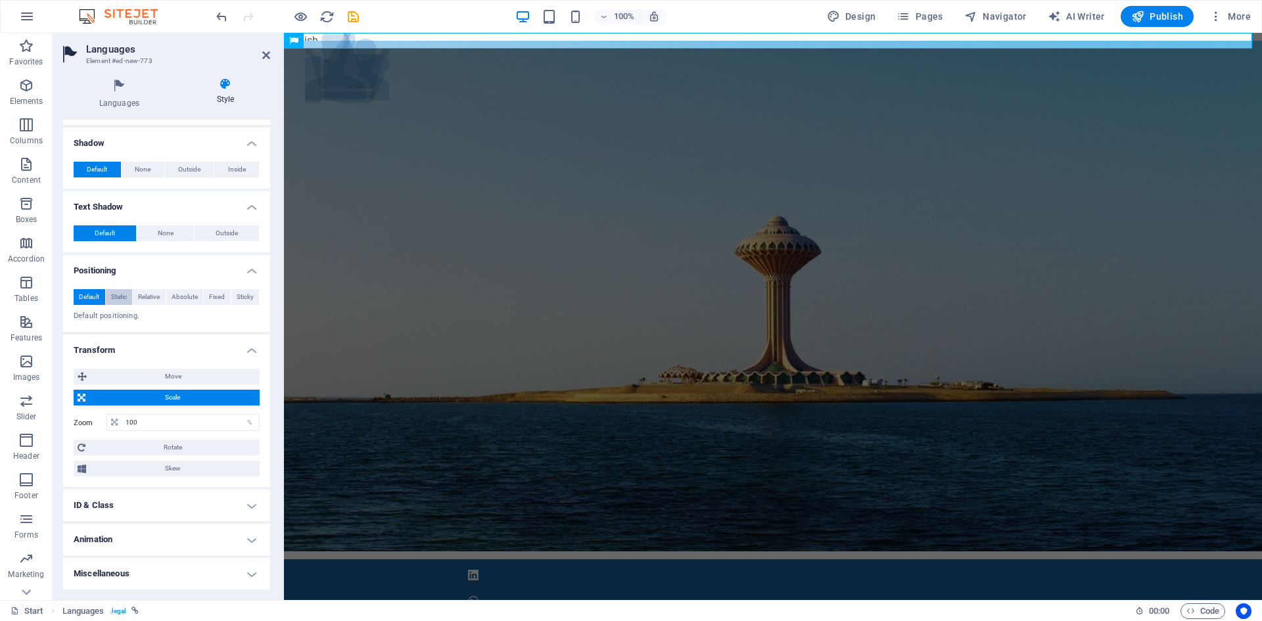
click at [117, 294] on span "Static" at bounding box center [119, 297] width 16 height 16
click at [148, 294] on span "Relative" at bounding box center [149, 297] width 22 height 16
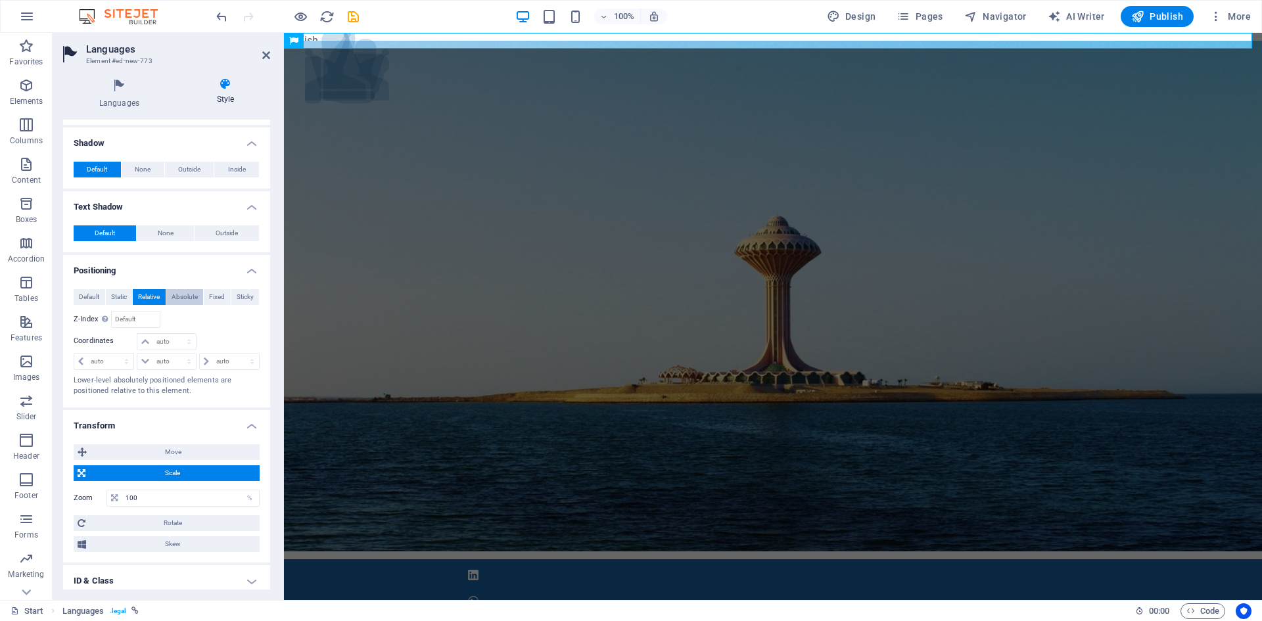
click at [170, 294] on button "Absolute" at bounding box center [184, 297] width 37 height 16
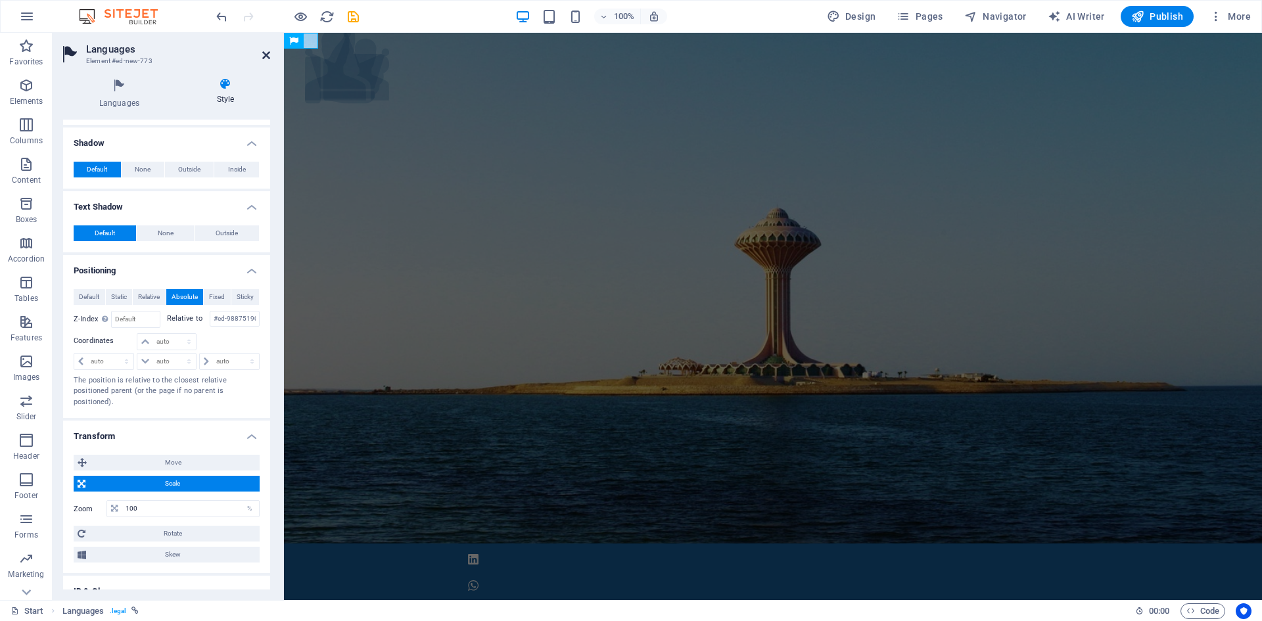
click at [265, 57] on icon at bounding box center [266, 55] width 8 height 11
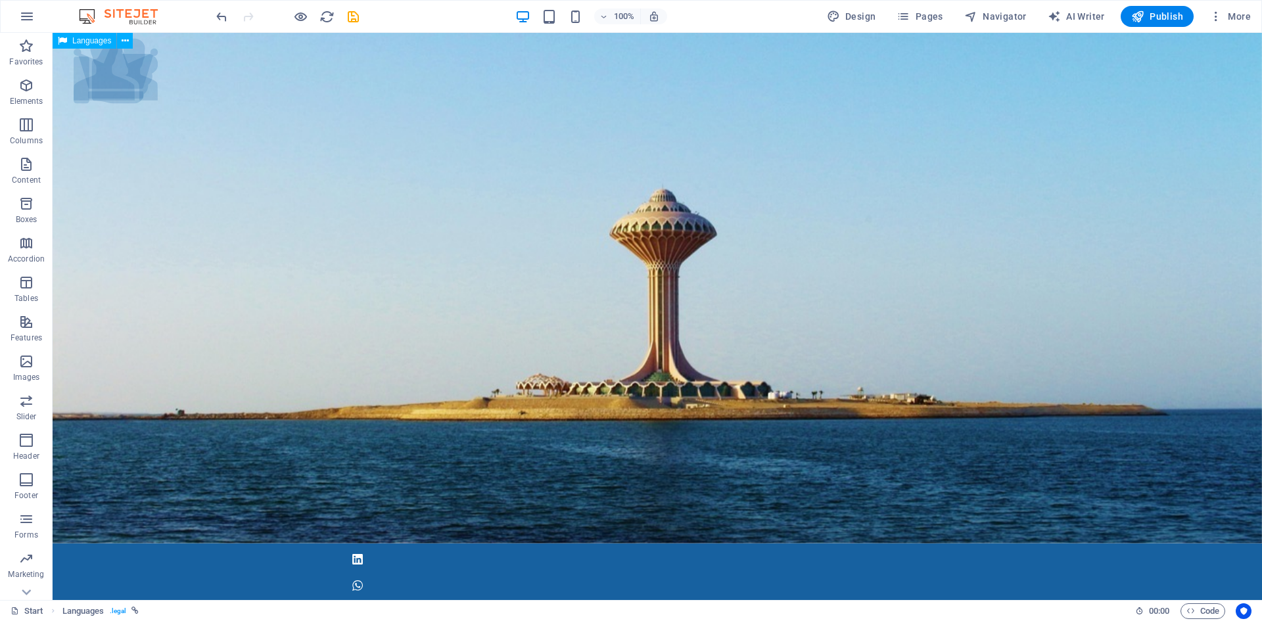
click at [60, 39] on icon at bounding box center [62, 41] width 9 height 16
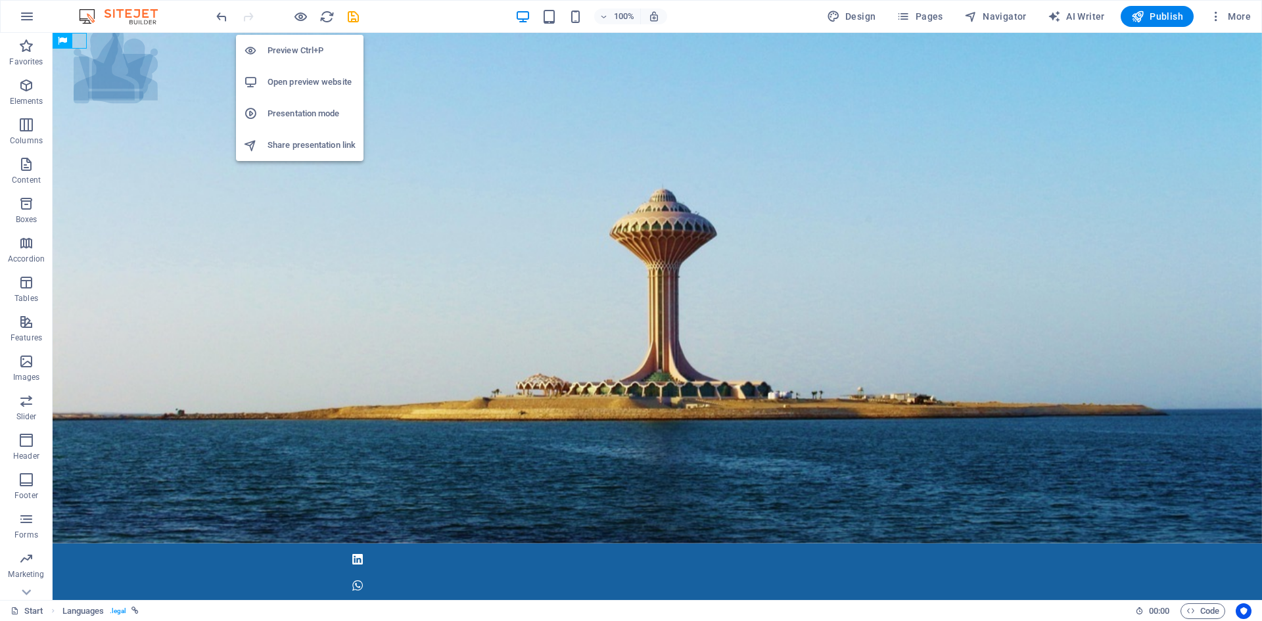
click at [287, 82] on h6 "Open preview website" at bounding box center [311, 82] width 88 height 16
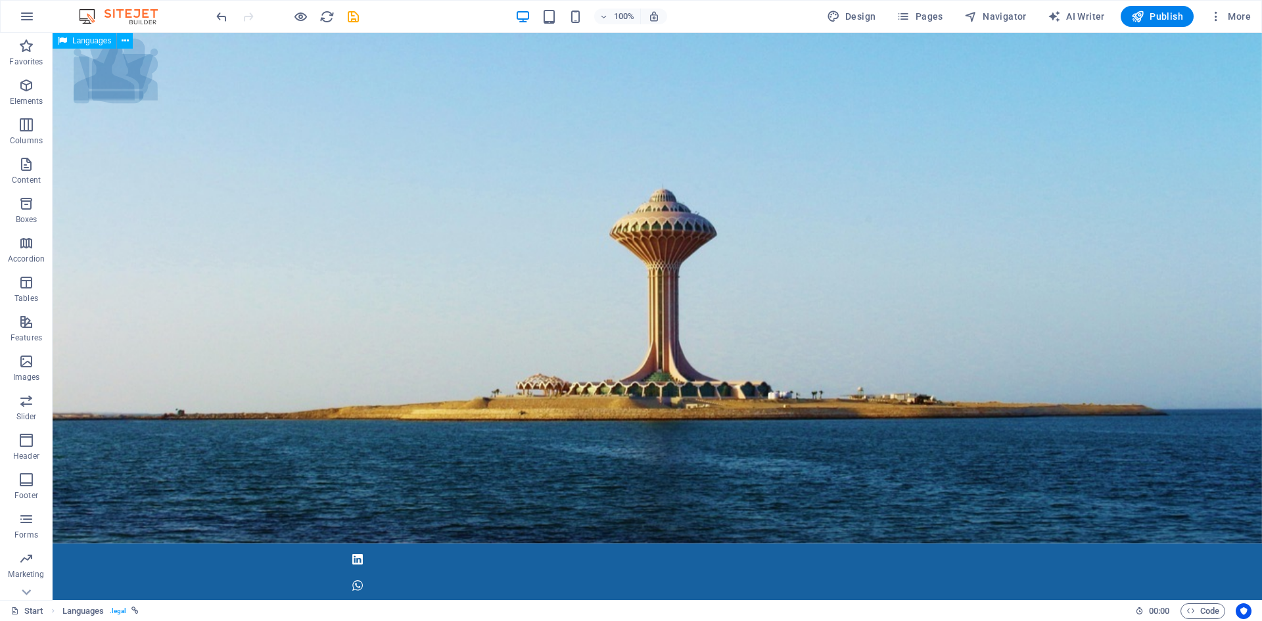
click at [55, 41] on div "Languages" at bounding box center [85, 41] width 64 height 16
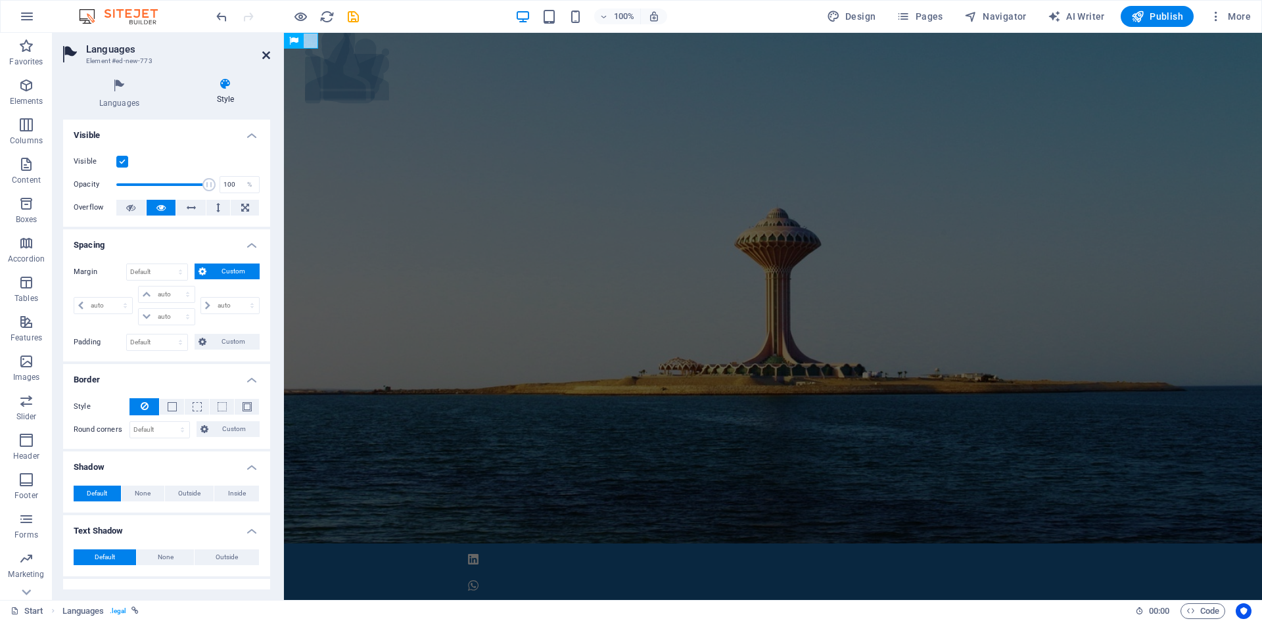
click at [263, 53] on icon at bounding box center [266, 55] width 8 height 11
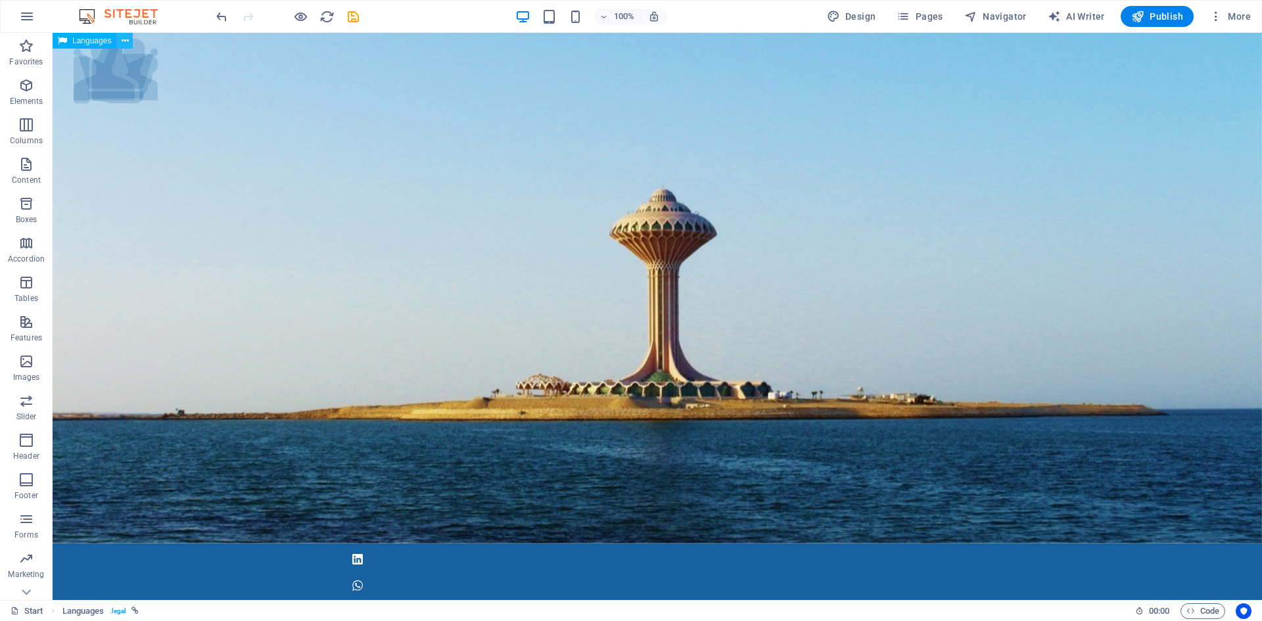
click at [124, 43] on icon at bounding box center [125, 41] width 7 height 14
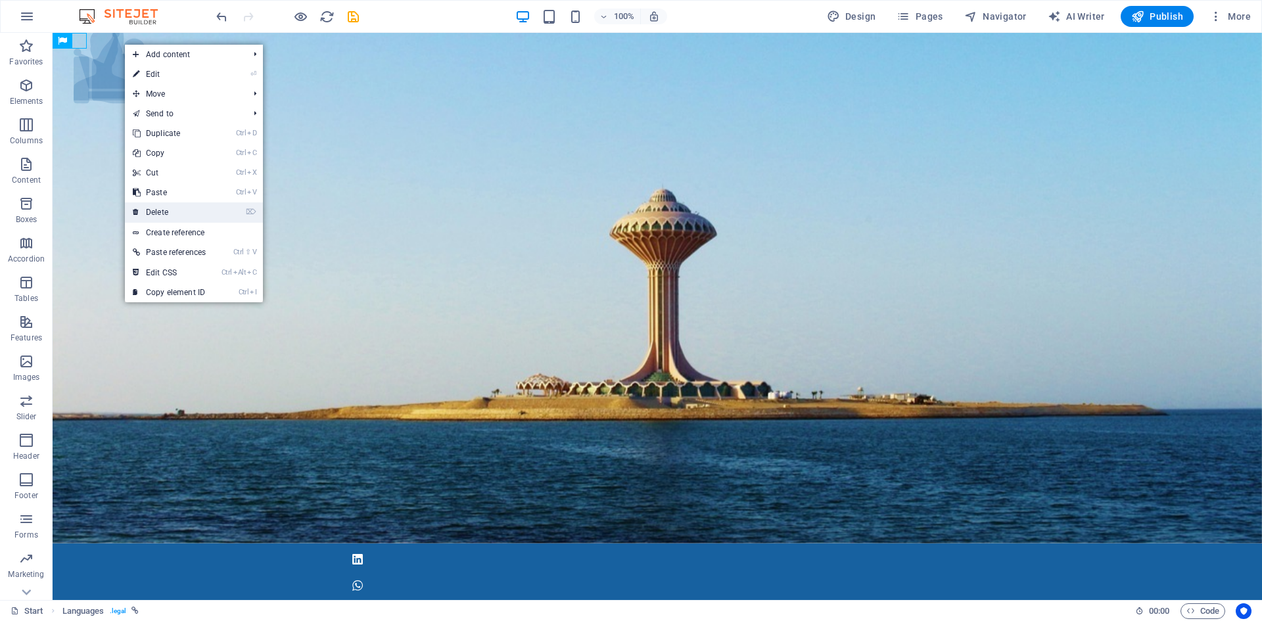
click at [221, 213] on li "⌦ Delete" at bounding box center [194, 212] width 138 height 20
click at [149, 210] on link "⌦ Delete" at bounding box center [169, 212] width 89 height 20
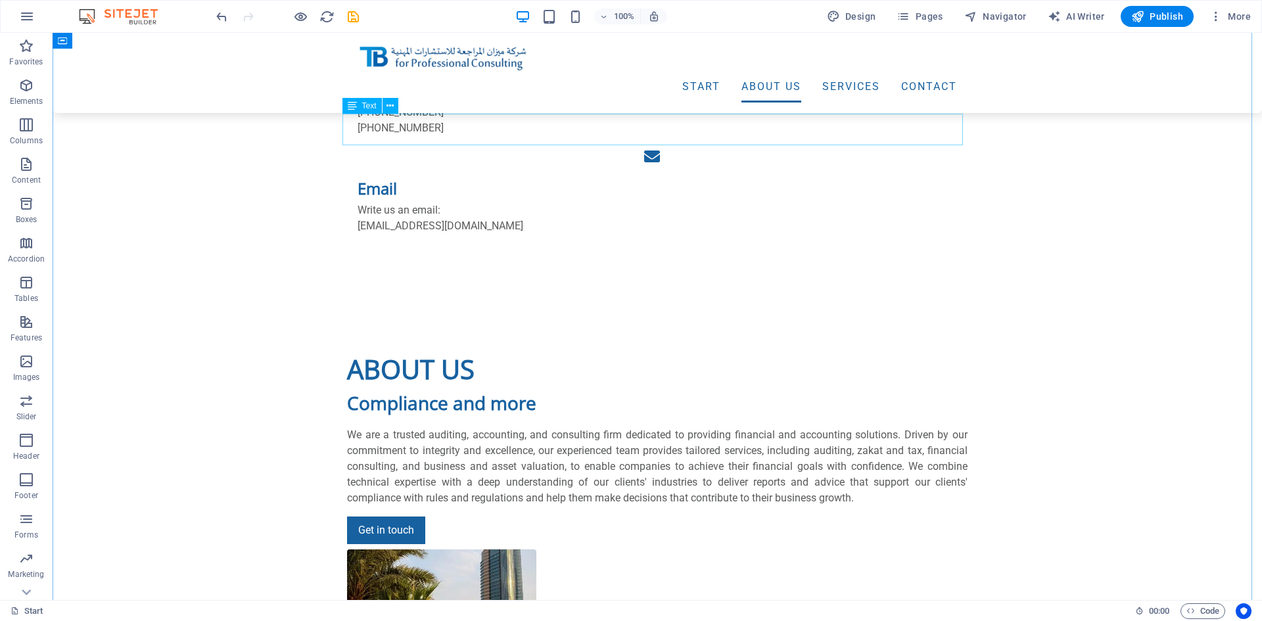
scroll to position [1249, 0]
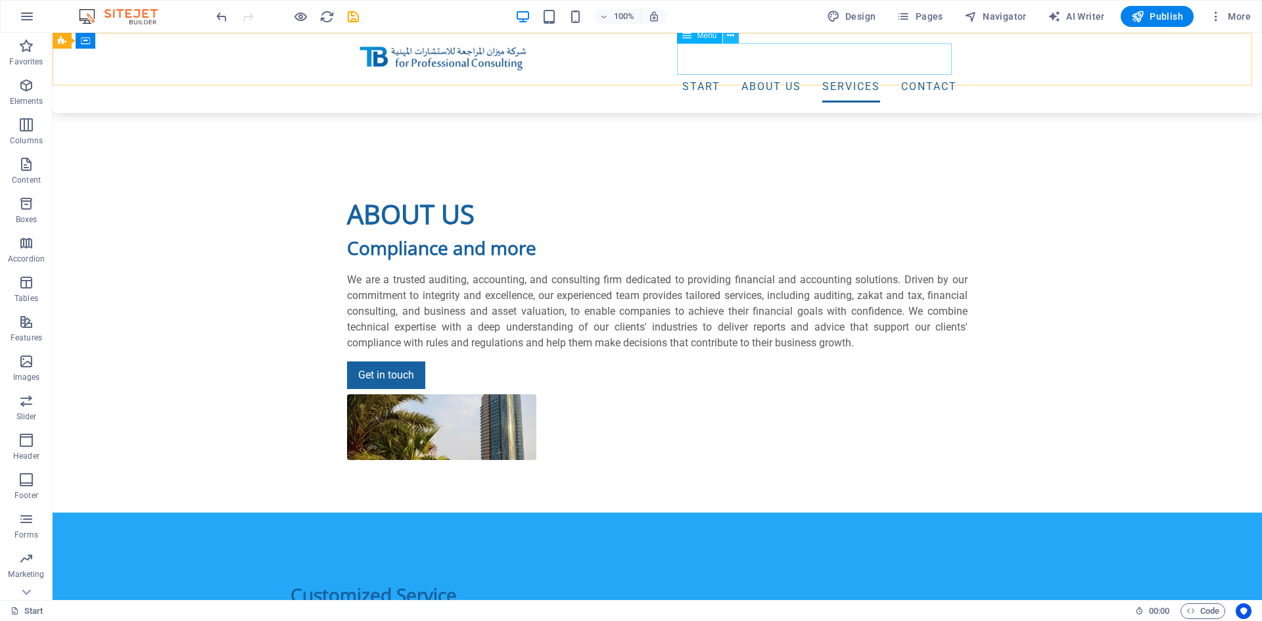
click at [731, 35] on icon at bounding box center [730, 36] width 7 height 14
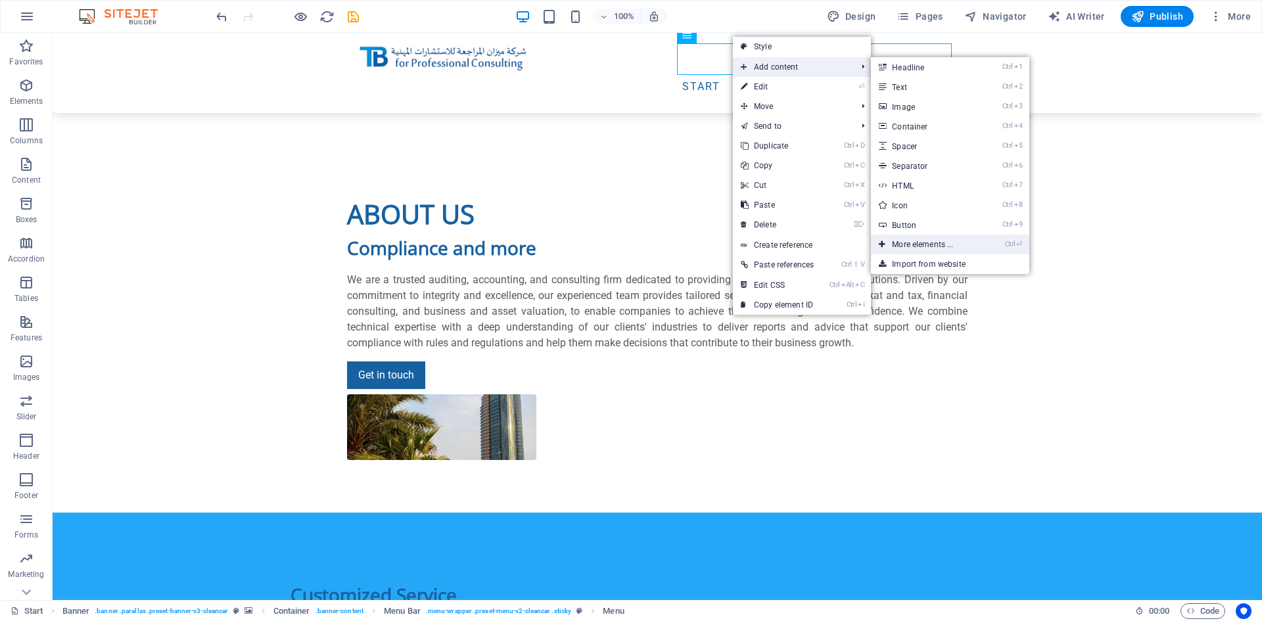
click at [971, 244] on link "Ctrl ⏎ More elements ..." at bounding box center [925, 245] width 108 height 20
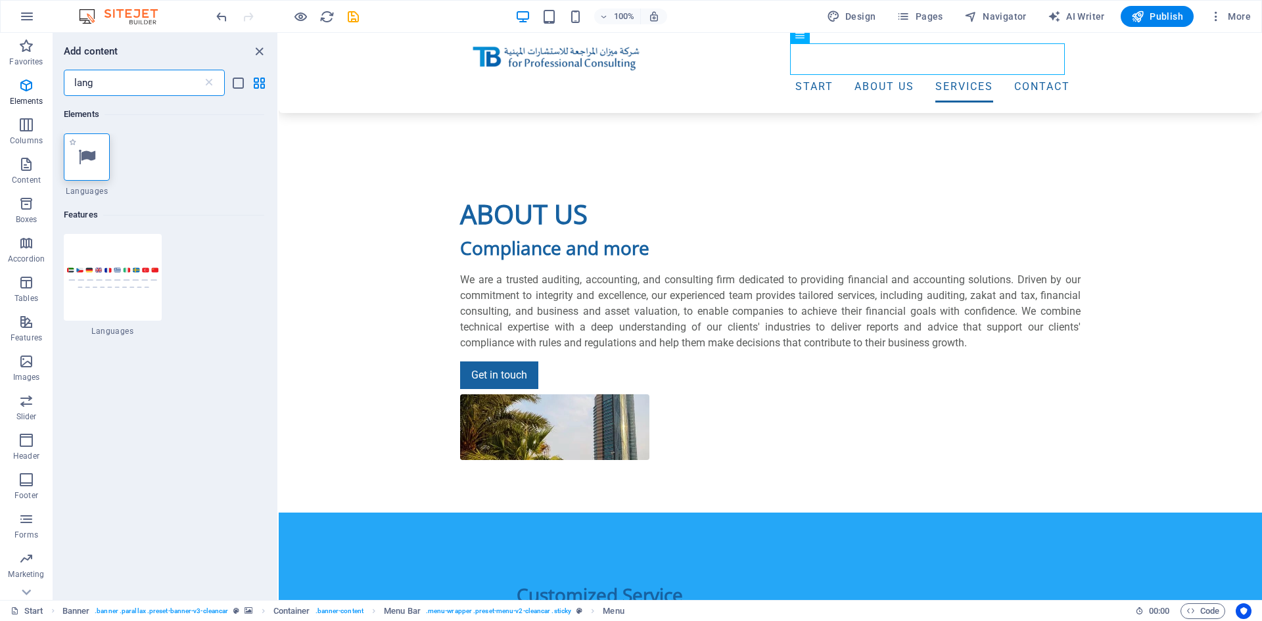
click at [99, 154] on div at bounding box center [87, 156] width 46 height 47
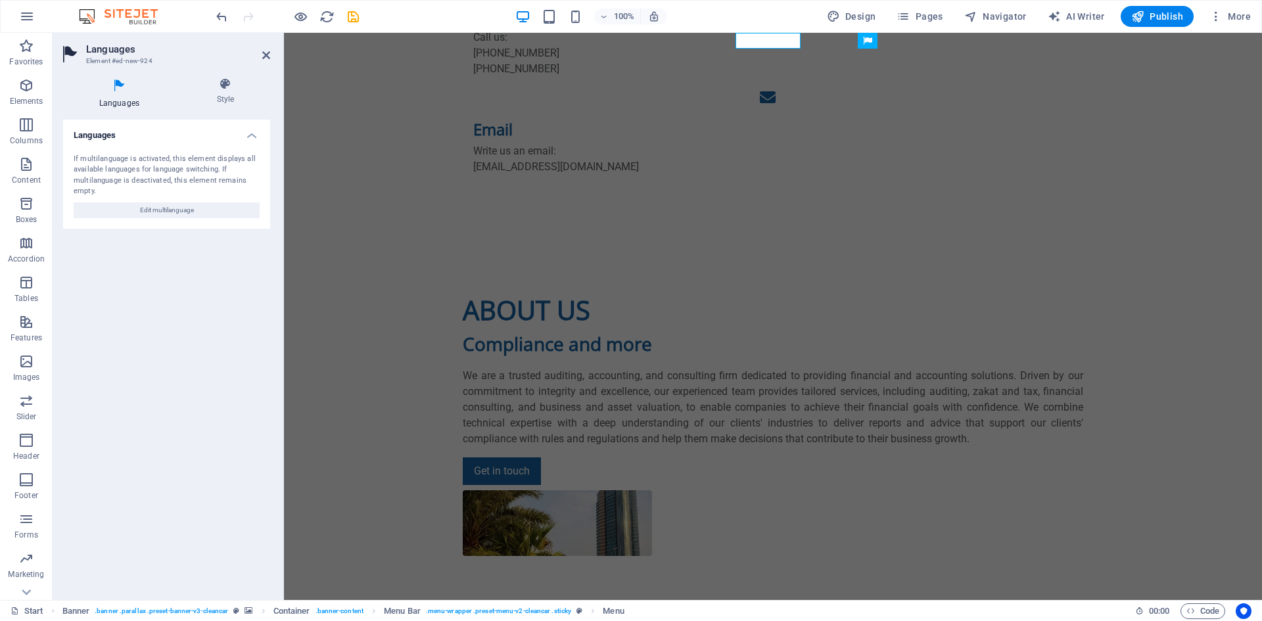
scroll to position [0, 0]
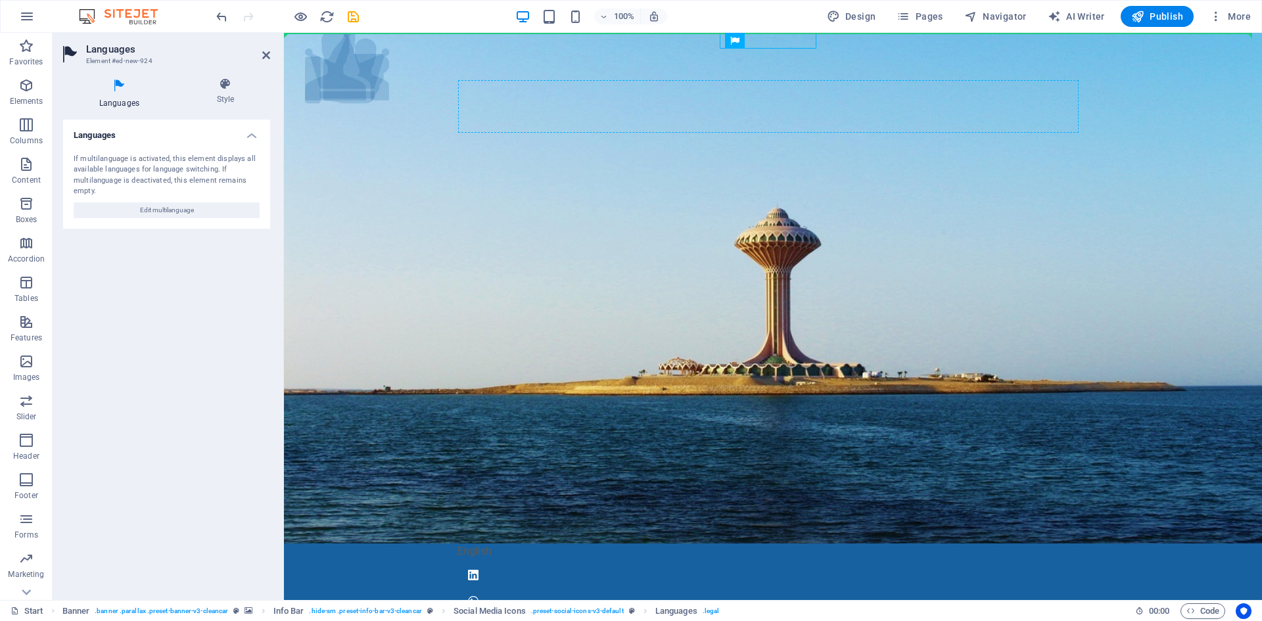
drag, startPoint x: 1071, startPoint y: 69, endPoint x: 823, endPoint y: 104, distance: 250.9
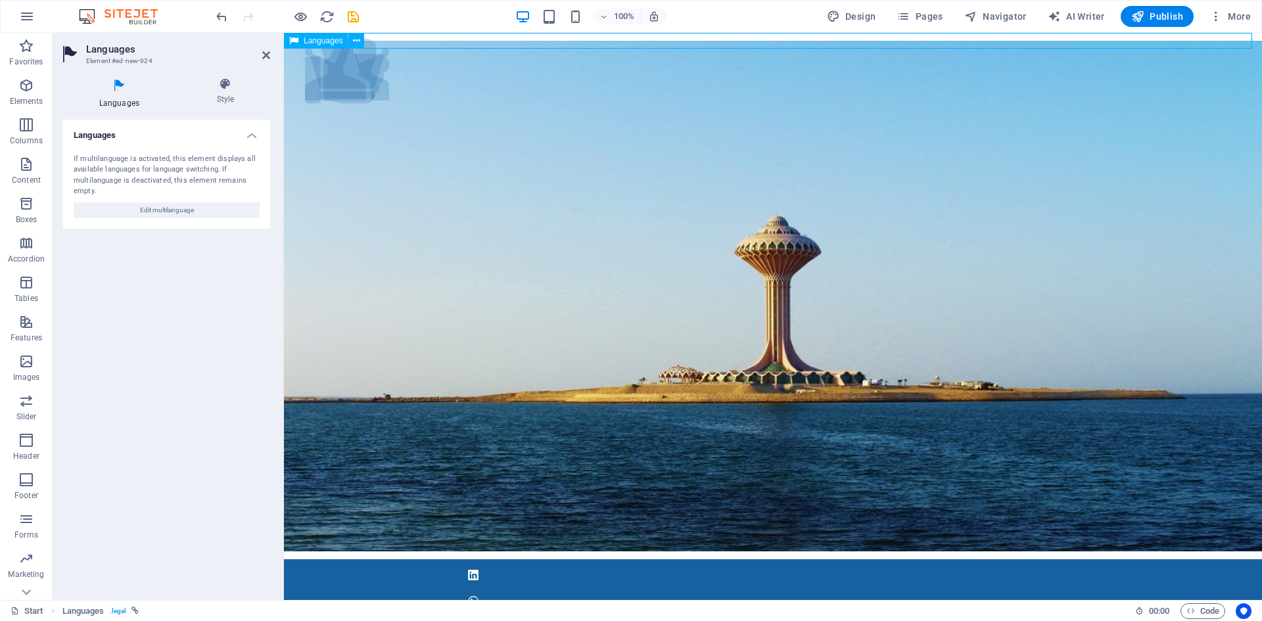
click at [322, 40] on span "Languages" at bounding box center [323, 41] width 39 height 8
click at [1219, 12] on icon "button" at bounding box center [1215, 16] width 13 height 13
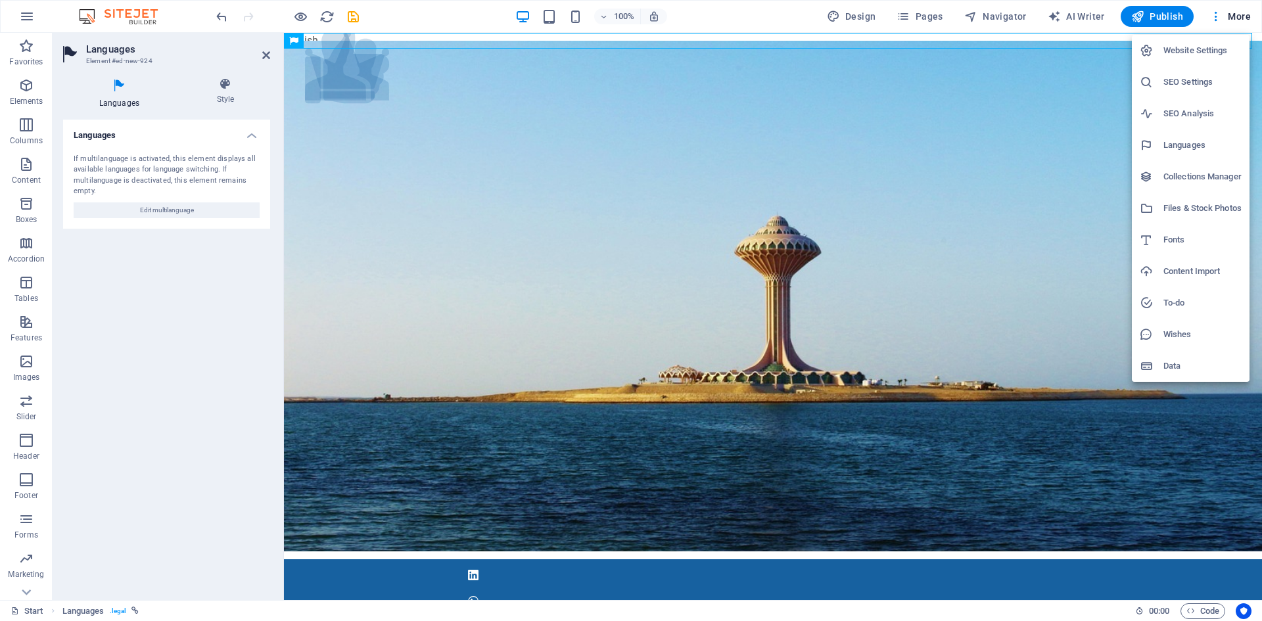
click at [27, 11] on div at bounding box center [631, 310] width 1262 height 621
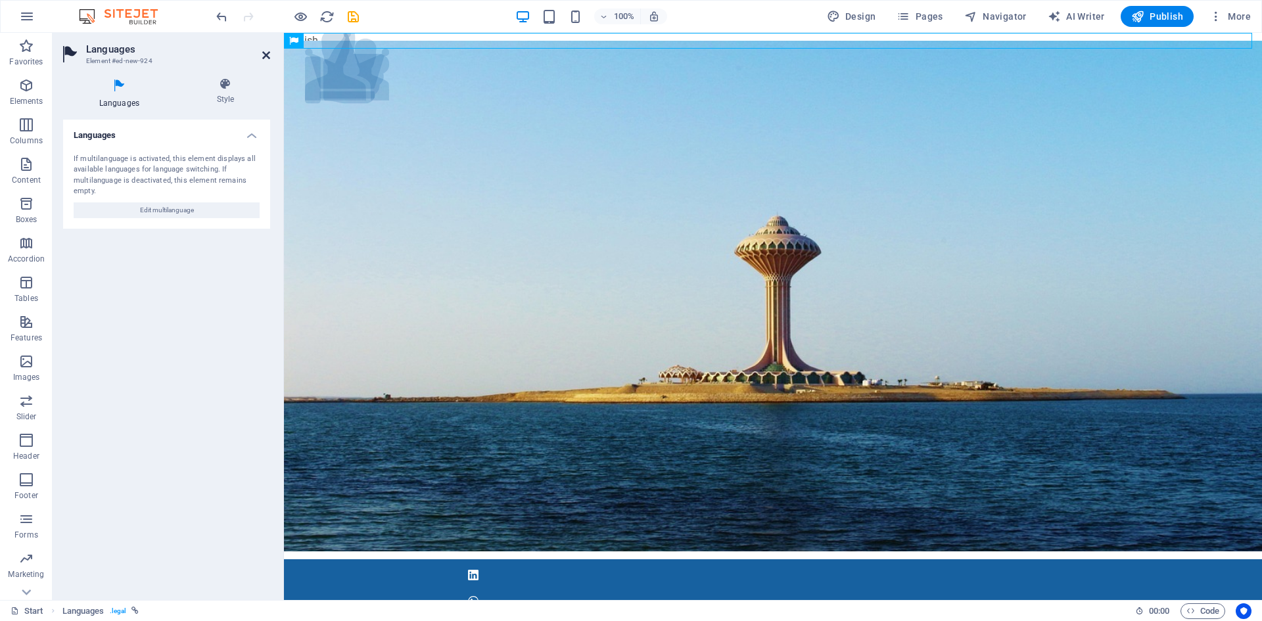
click at [268, 55] on icon at bounding box center [266, 55] width 8 height 11
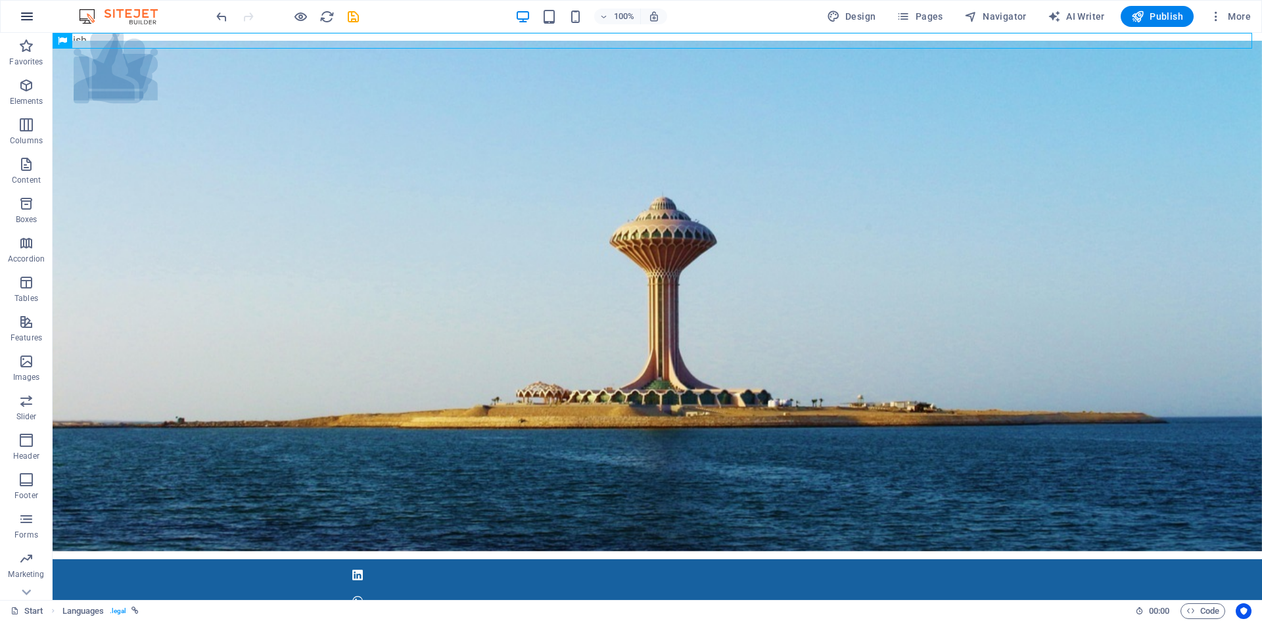
click at [26, 16] on icon "button" at bounding box center [27, 17] width 16 height 16
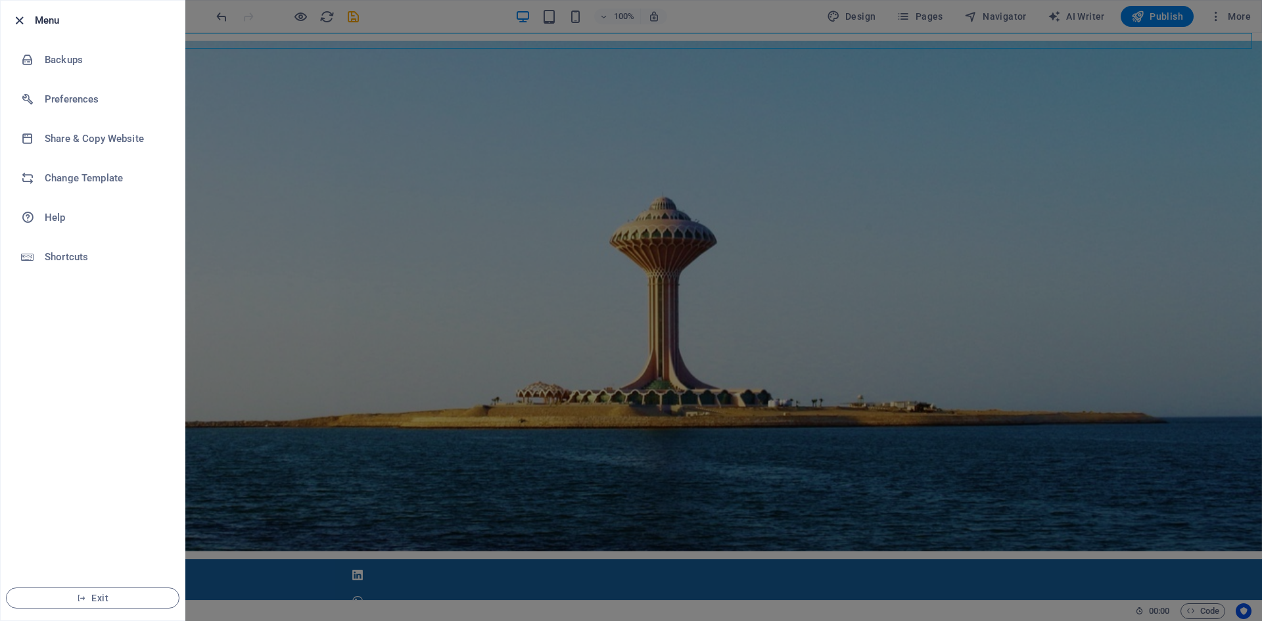
click at [17, 20] on icon "button" at bounding box center [19, 20] width 15 height 15
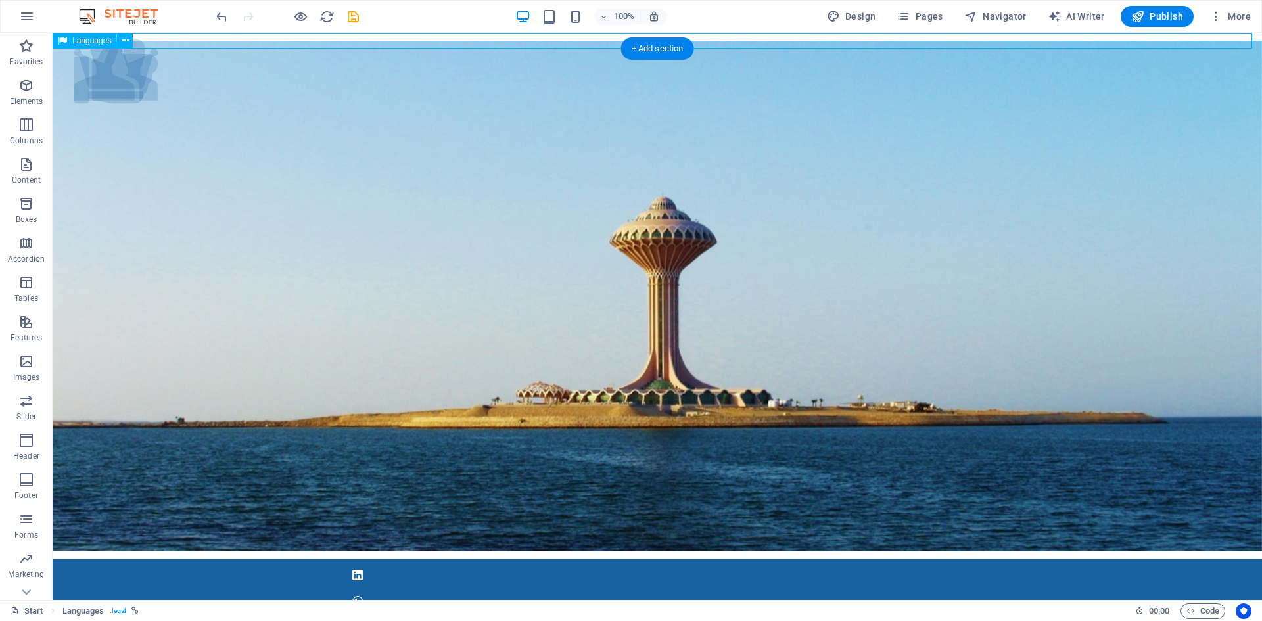
click at [250, 37] on div "English" at bounding box center [657, 41] width 1209 height 16
click at [122, 42] on icon at bounding box center [125, 41] width 7 height 14
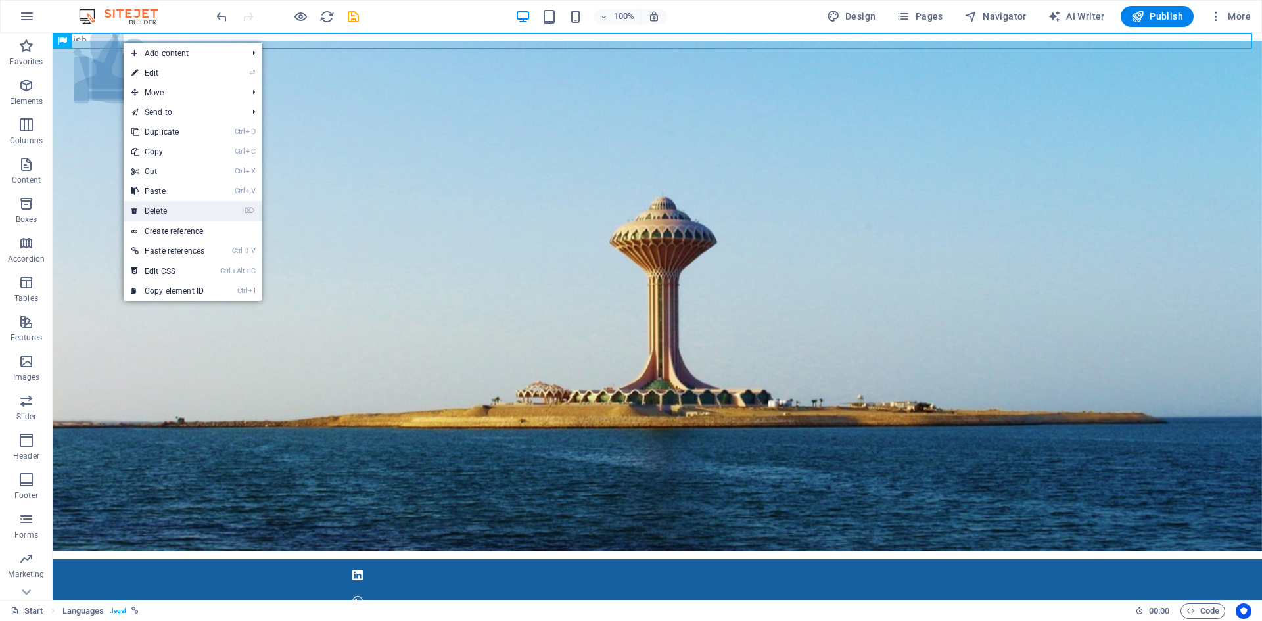
click at [172, 216] on link "⌦ Delete" at bounding box center [168, 211] width 89 height 20
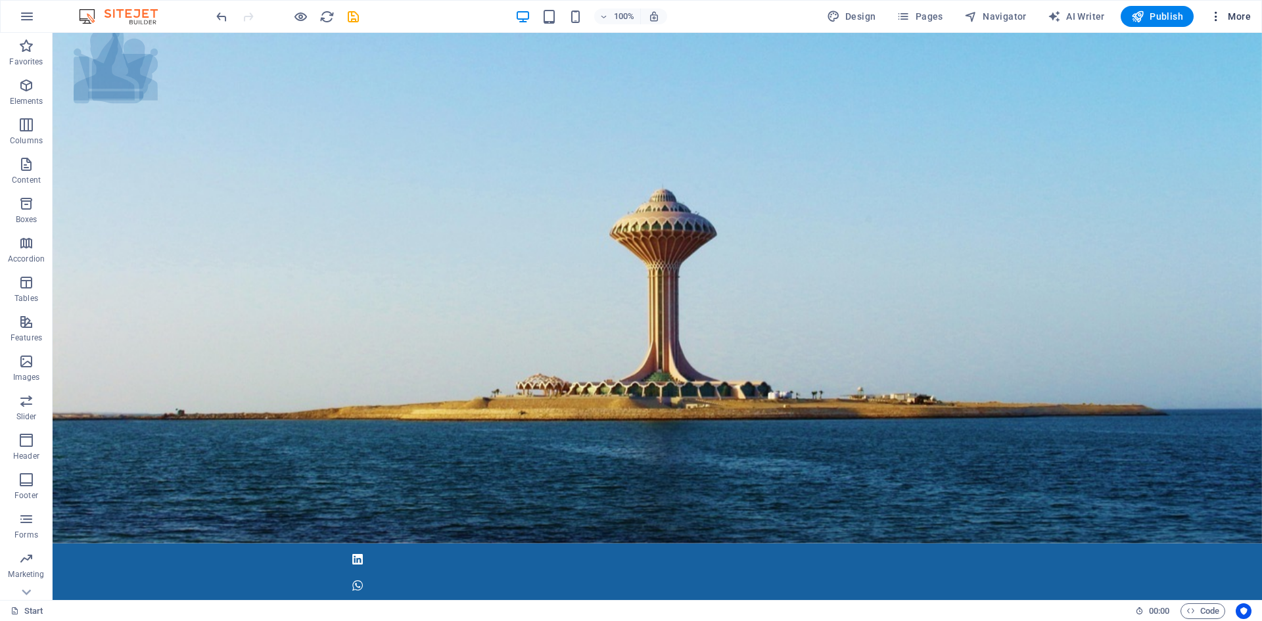
click at [1215, 11] on icon "button" at bounding box center [1215, 16] width 13 height 13
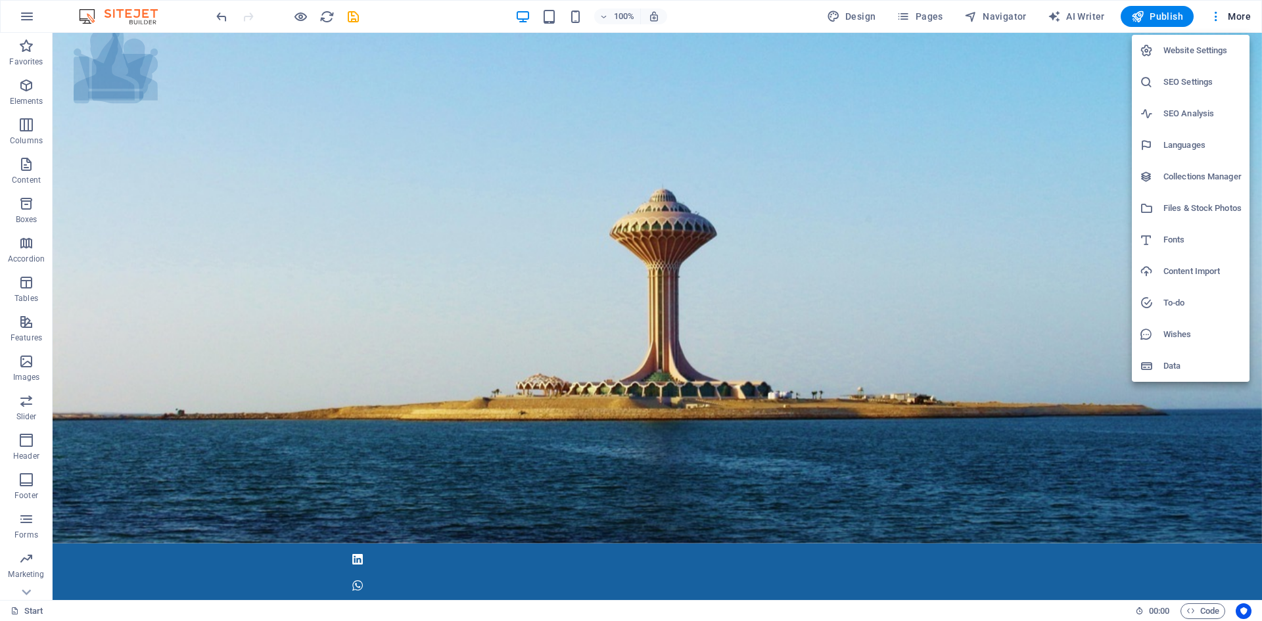
click at [553, 340] on div at bounding box center [631, 310] width 1262 height 621
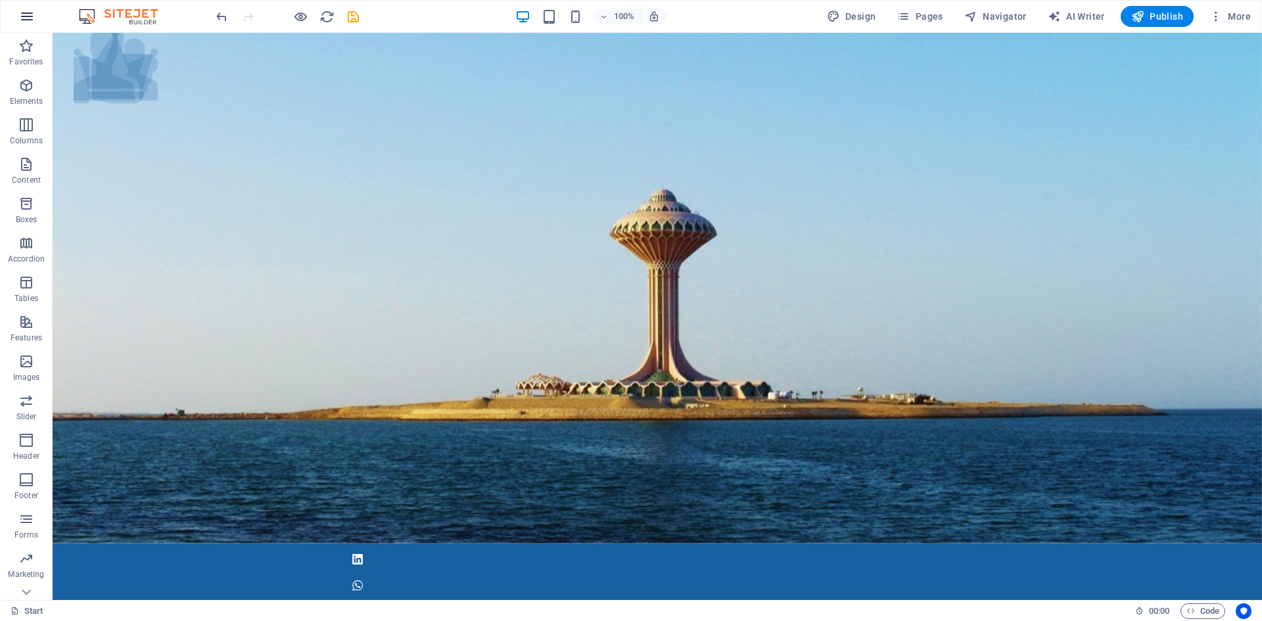
click at [28, 15] on icon "button" at bounding box center [27, 17] width 16 height 16
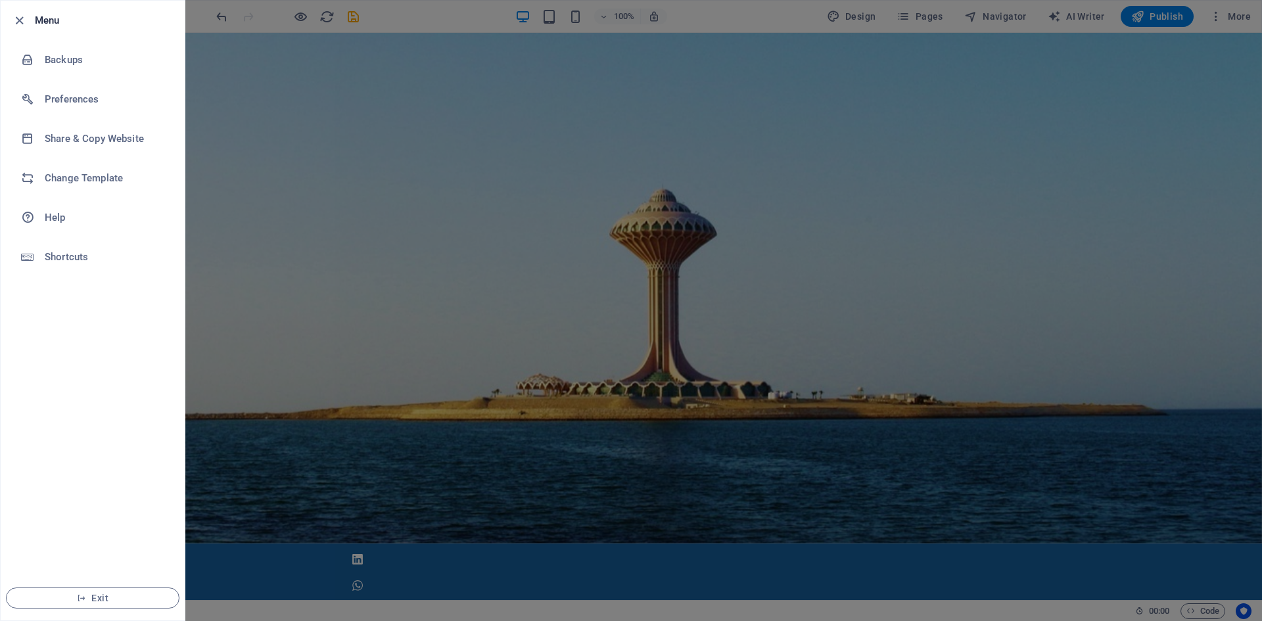
click at [234, 154] on div at bounding box center [631, 310] width 1262 height 621
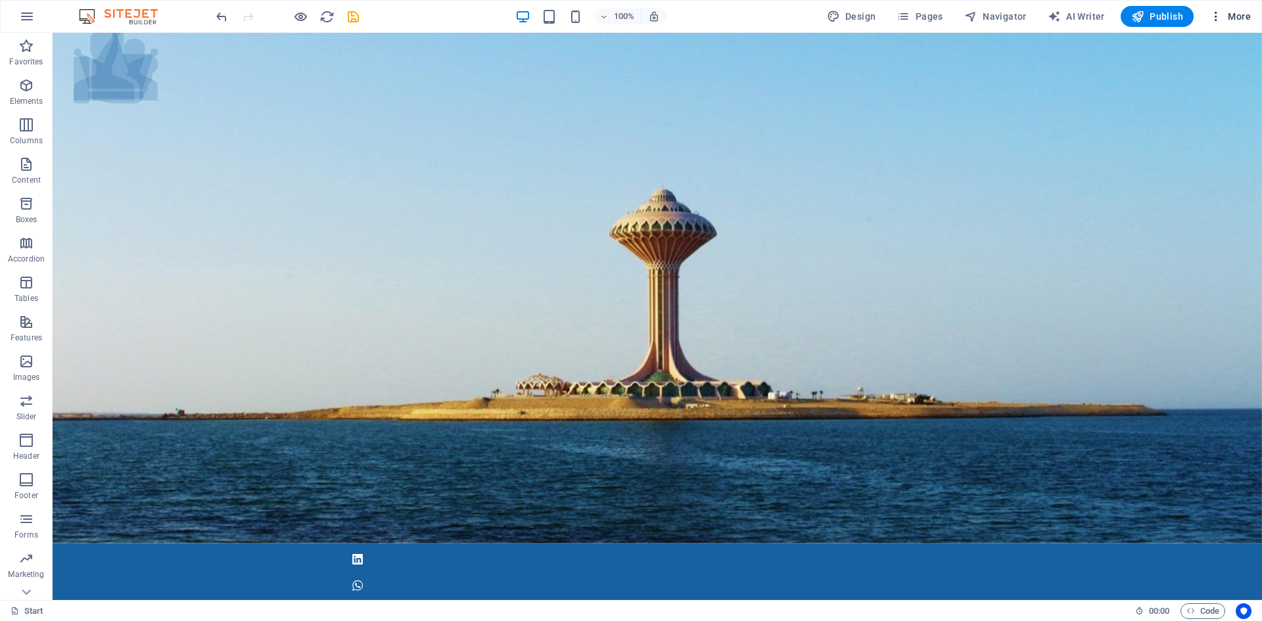
click at [1212, 14] on icon "button" at bounding box center [1215, 16] width 13 height 13
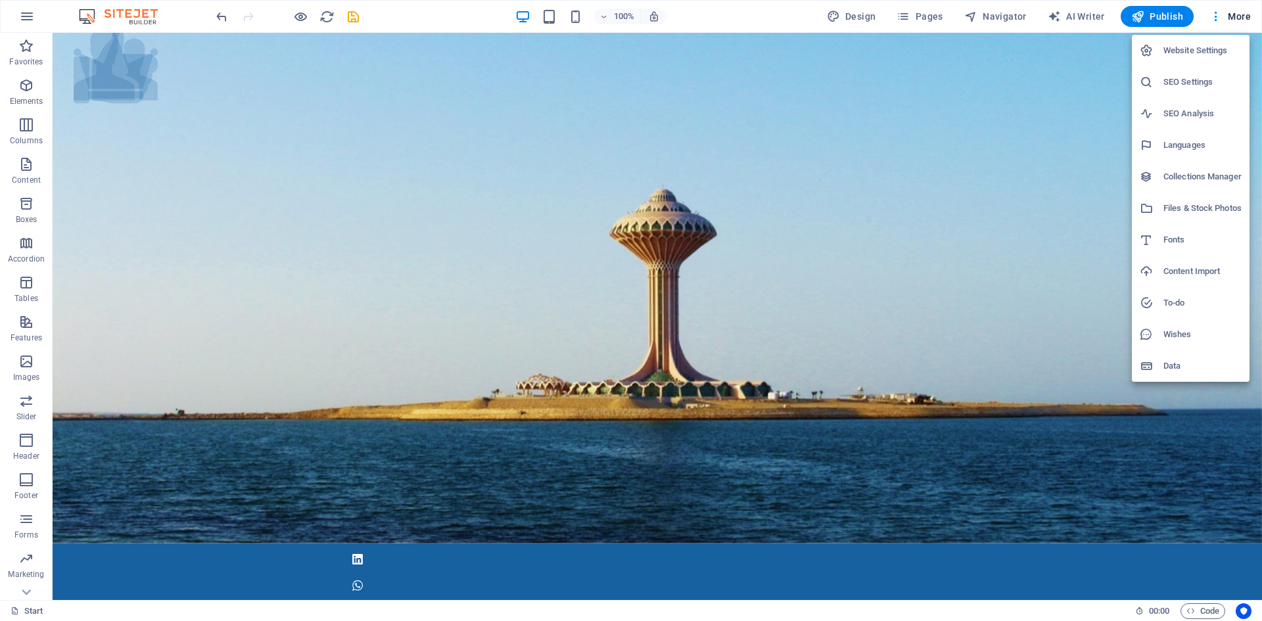
click at [1201, 55] on h6 "Website Settings" at bounding box center [1202, 51] width 78 height 16
select select "41"
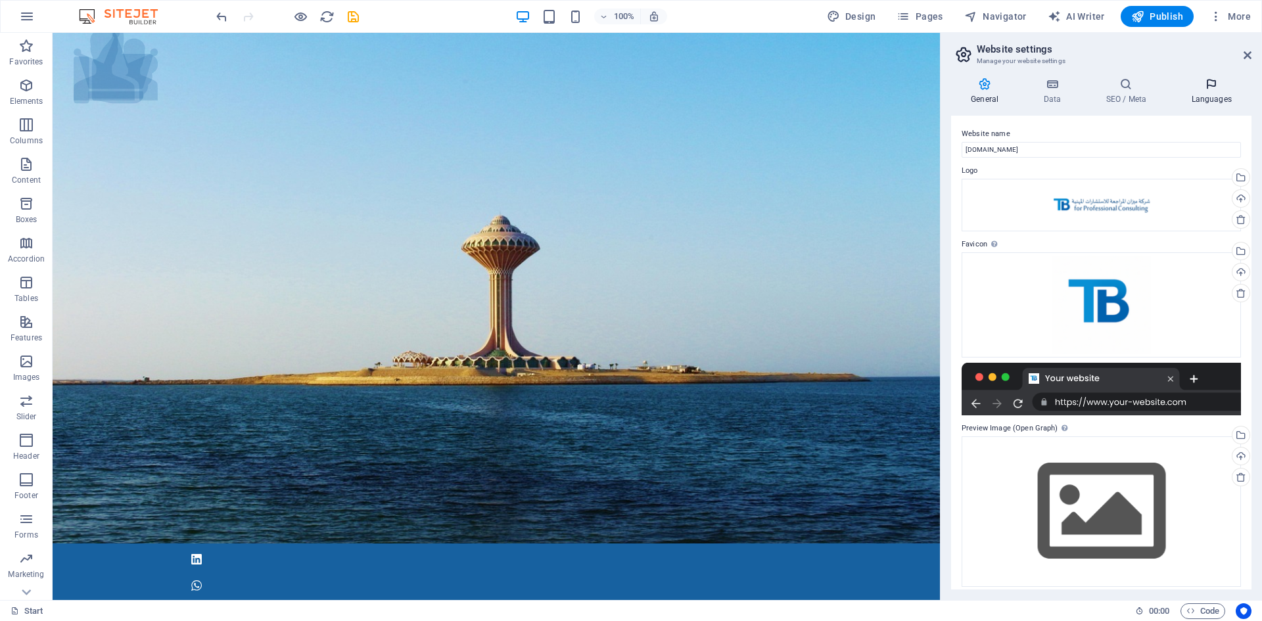
click at [1212, 84] on icon at bounding box center [1211, 84] width 80 height 13
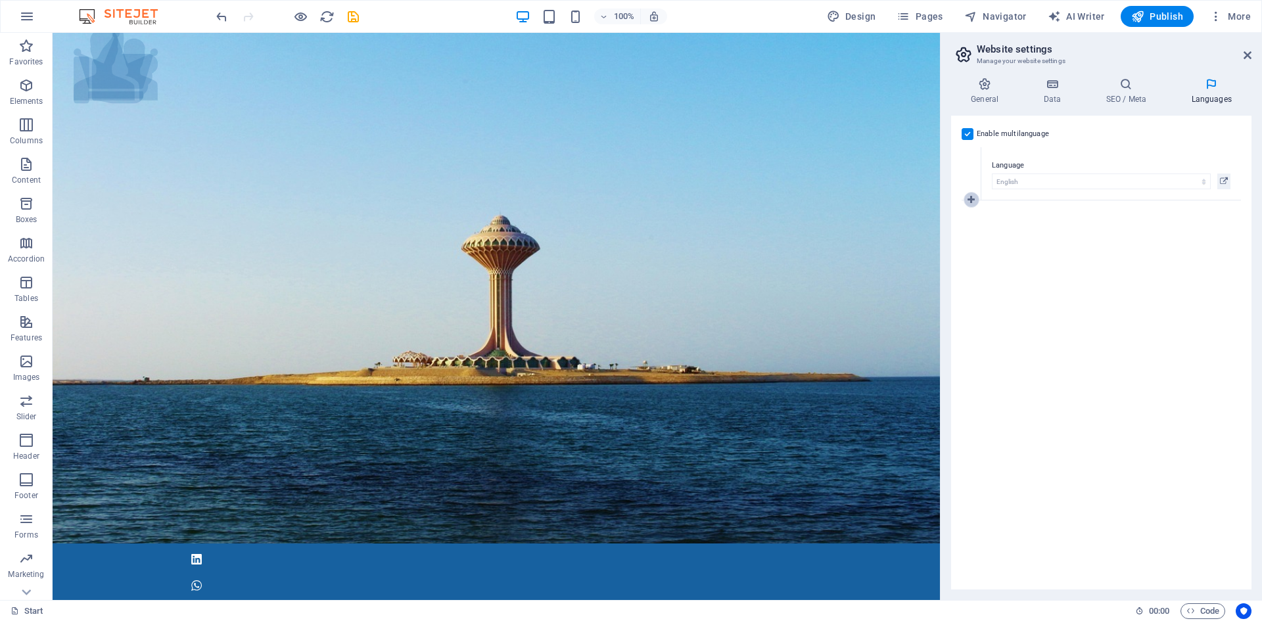
click at [972, 200] on icon at bounding box center [970, 199] width 7 height 9
click at [1023, 230] on select "Abkhazian Afar Afrikaans Akan Albanian Amharic Arabic Aragonese Armenian Assame…" at bounding box center [1101, 235] width 219 height 16
select select "6"
click at [992, 227] on select "Abkhazian Afar Afrikaans Akan Albanian Amharic Arabic Aragonese Armenian Assame…" at bounding box center [1101, 235] width 219 height 16
click at [1073, 314] on div "Enable multilanguage To disable multilanguage delete all languages until only o…" at bounding box center [1101, 353] width 300 height 474
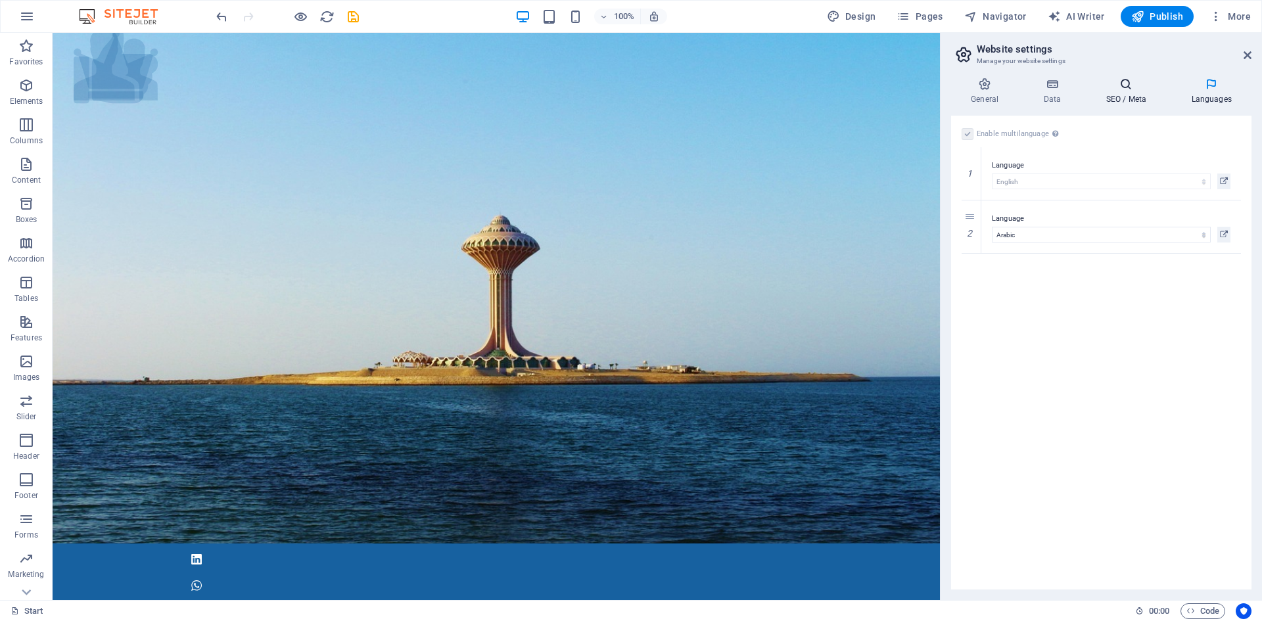
click at [1115, 101] on h4 "SEO / Meta" at bounding box center [1128, 92] width 85 height 28
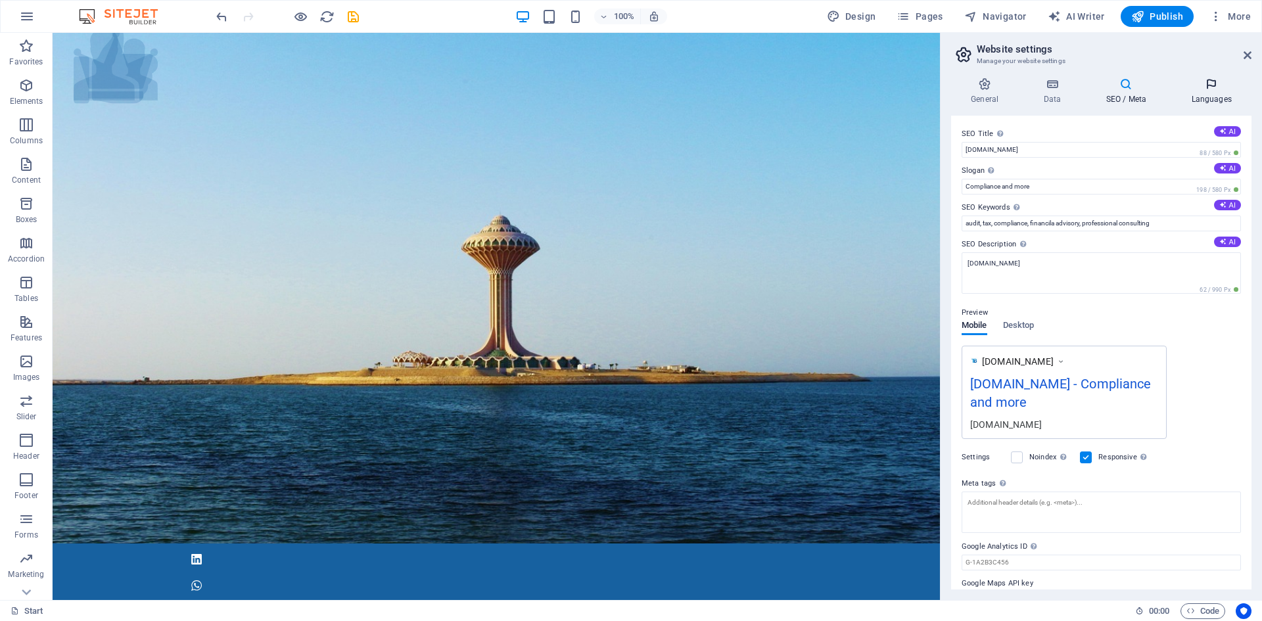
click at [1206, 85] on icon at bounding box center [1211, 84] width 80 height 13
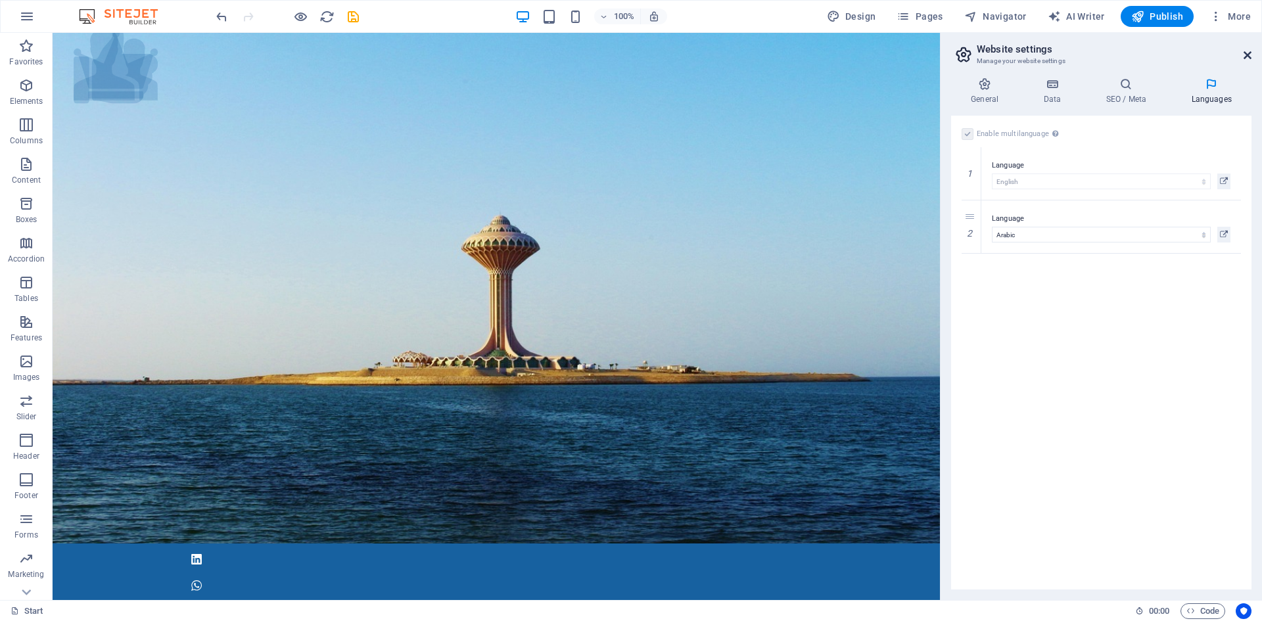
click at [1246, 53] on icon at bounding box center [1247, 55] width 8 height 11
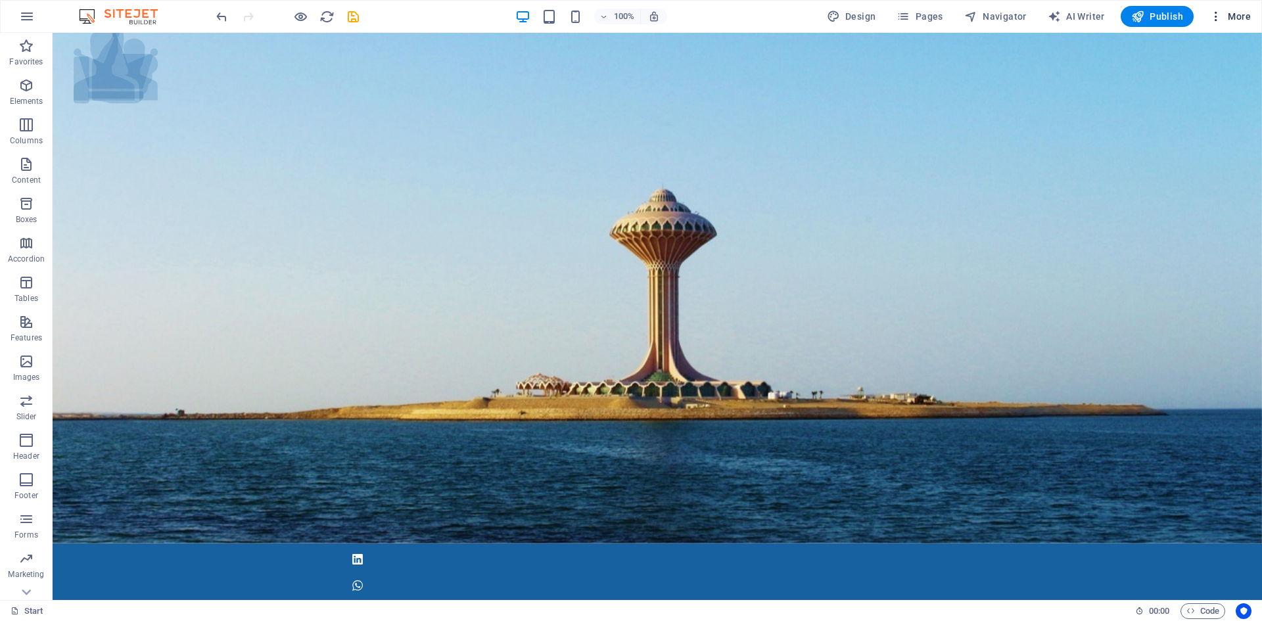
click at [1216, 10] on icon "button" at bounding box center [1215, 16] width 13 height 13
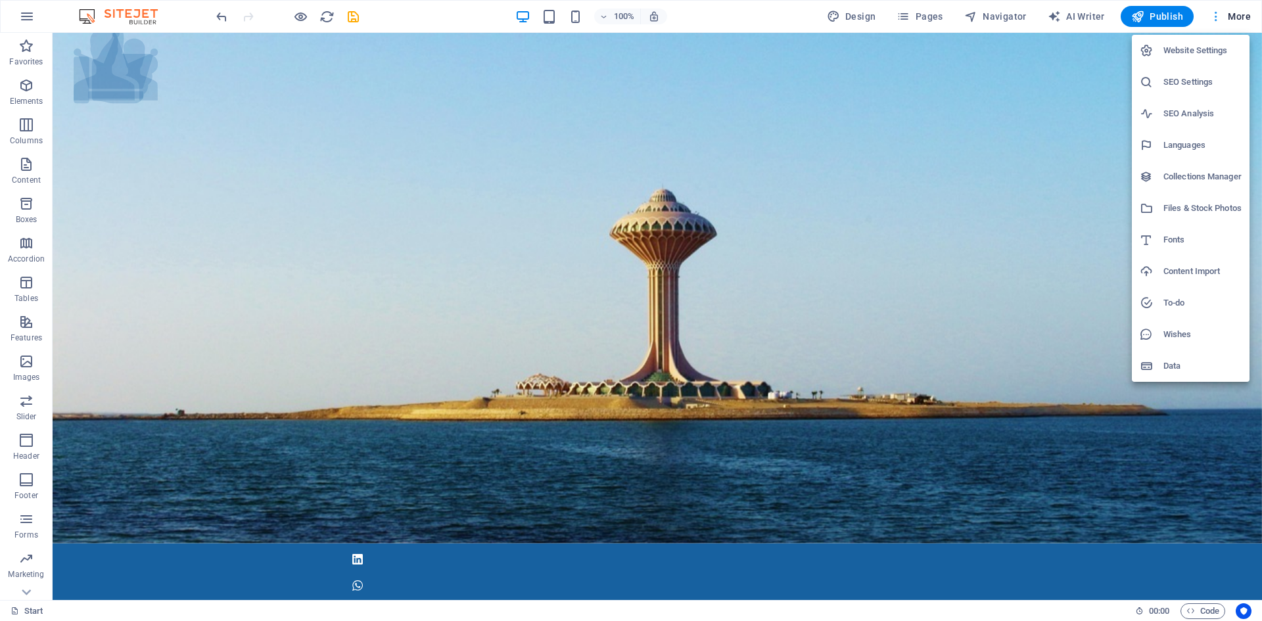
click at [1216, 10] on div at bounding box center [631, 310] width 1262 height 621
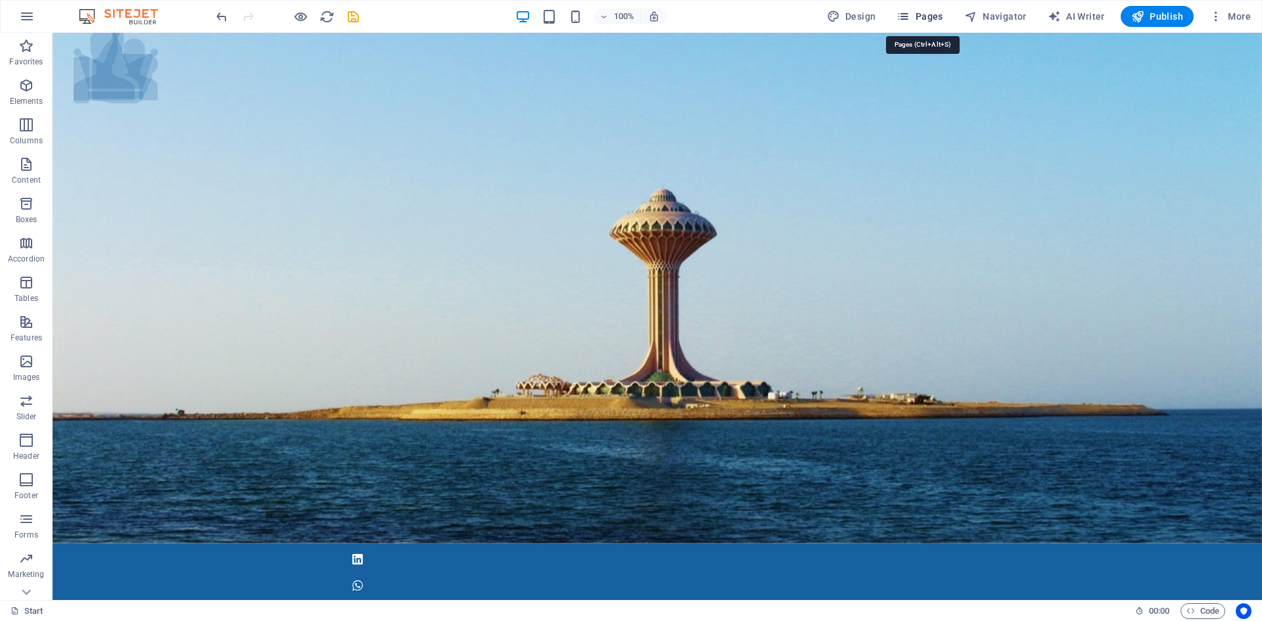
click at [931, 16] on span "Pages" at bounding box center [919, 16] width 46 height 13
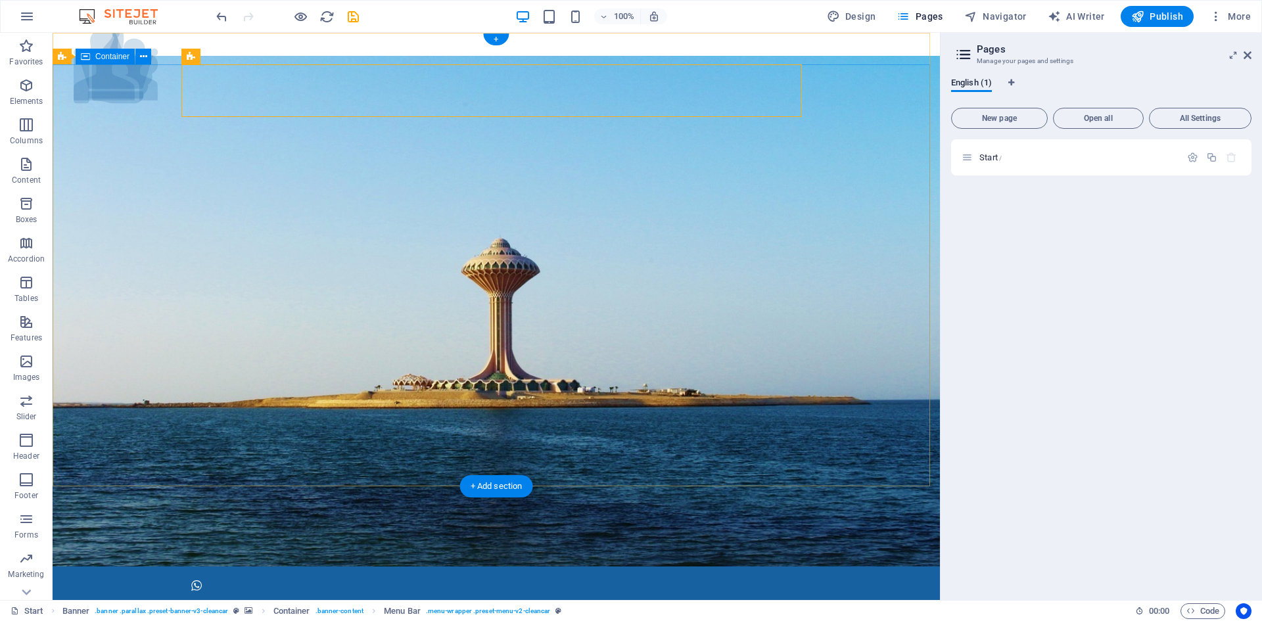
scroll to position [263, 0]
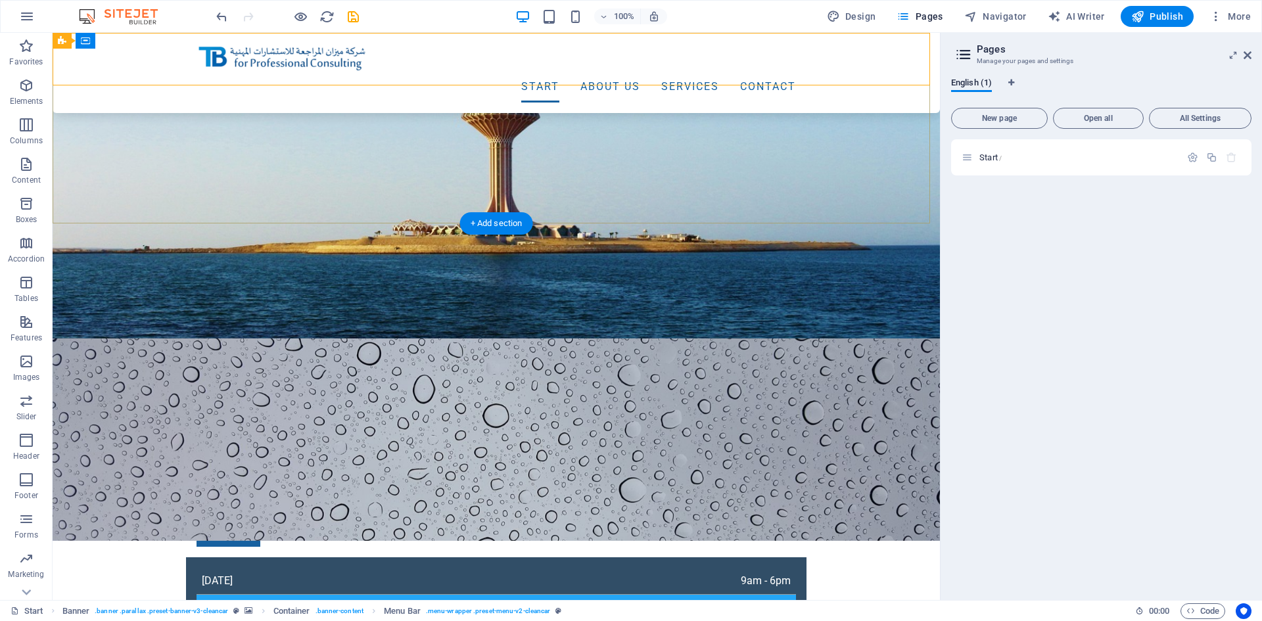
click at [443, 62] on div "Menu Start About us Services Contact" at bounding box center [496, 73] width 887 height 80
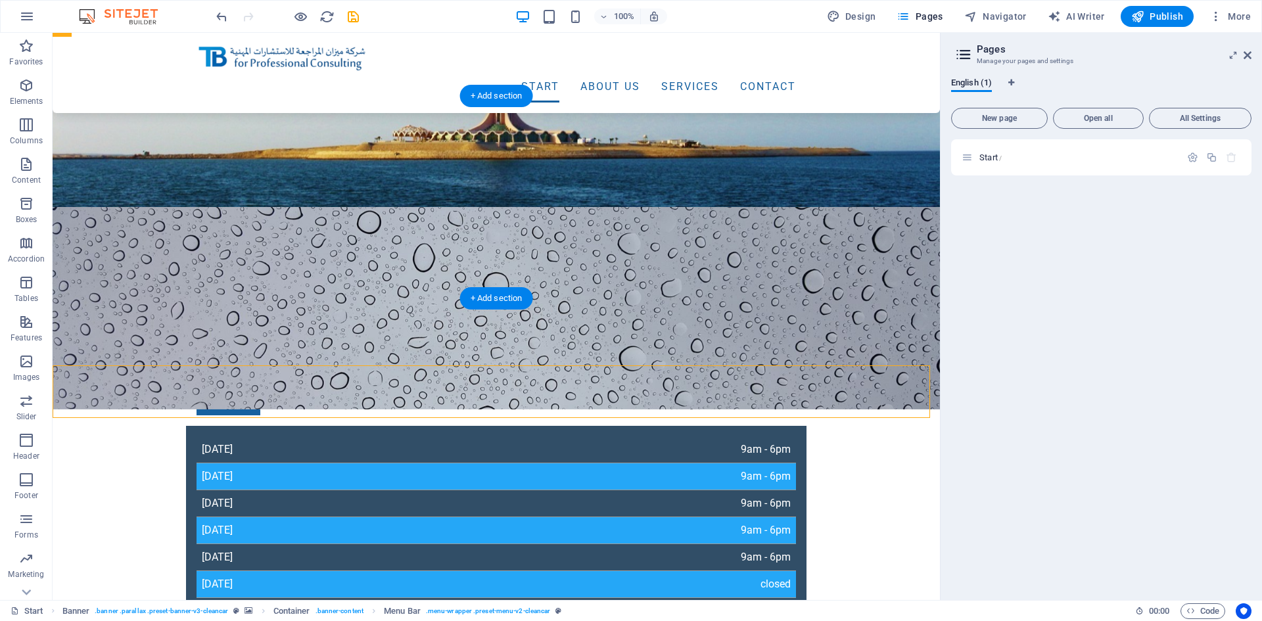
scroll to position [0, 0]
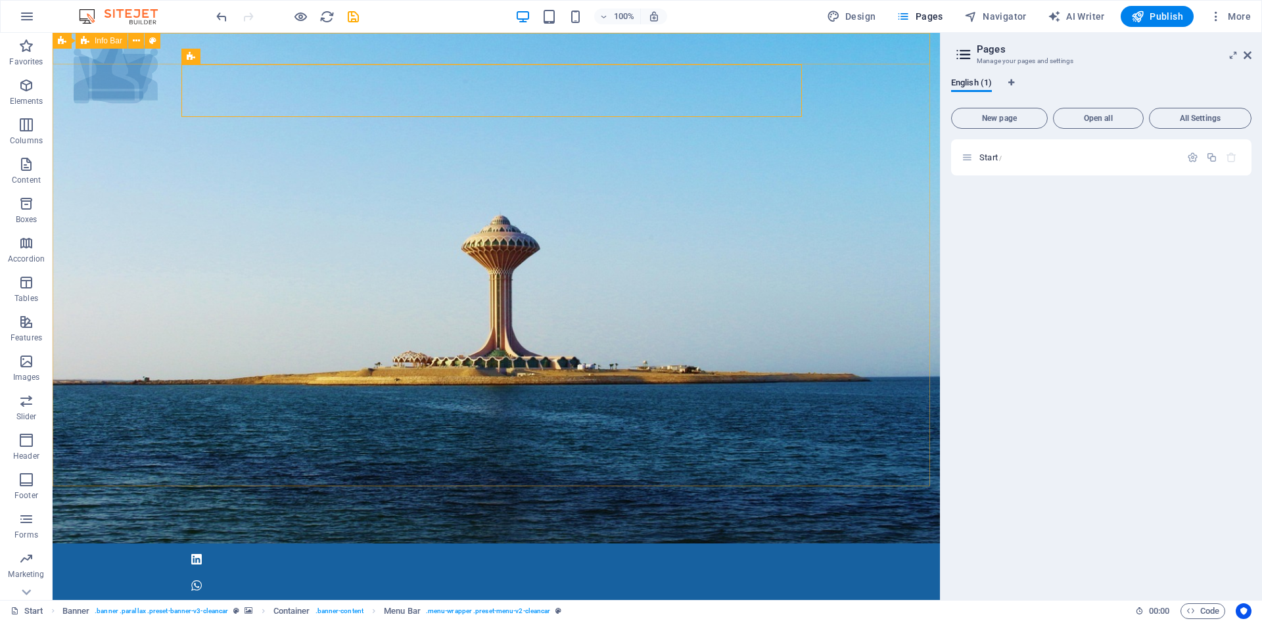
click at [85, 37] on icon at bounding box center [85, 41] width 9 height 16
click at [213, 544] on div at bounding box center [496, 573] width 887 height 58
click at [152, 544] on div at bounding box center [496, 573] width 887 height 58
click at [69, 44] on div "Banner" at bounding box center [78, 41] width 50 height 16
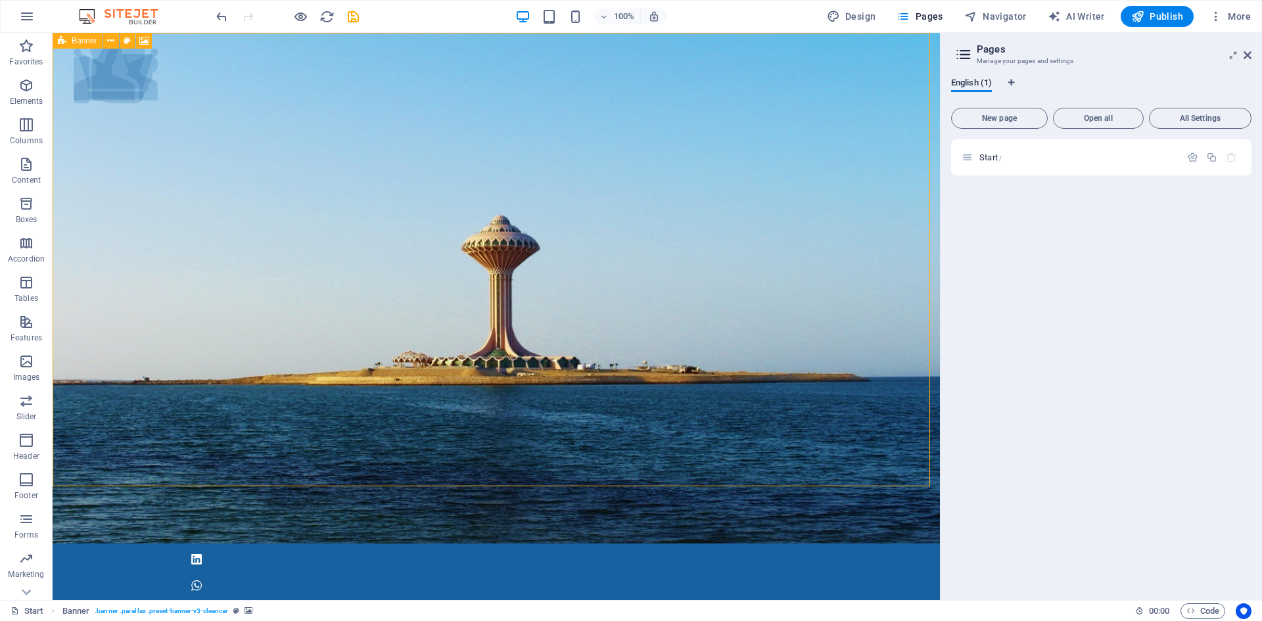
click at [69, 44] on div "Banner" at bounding box center [78, 41] width 50 height 16
select select "vh"
select select "header"
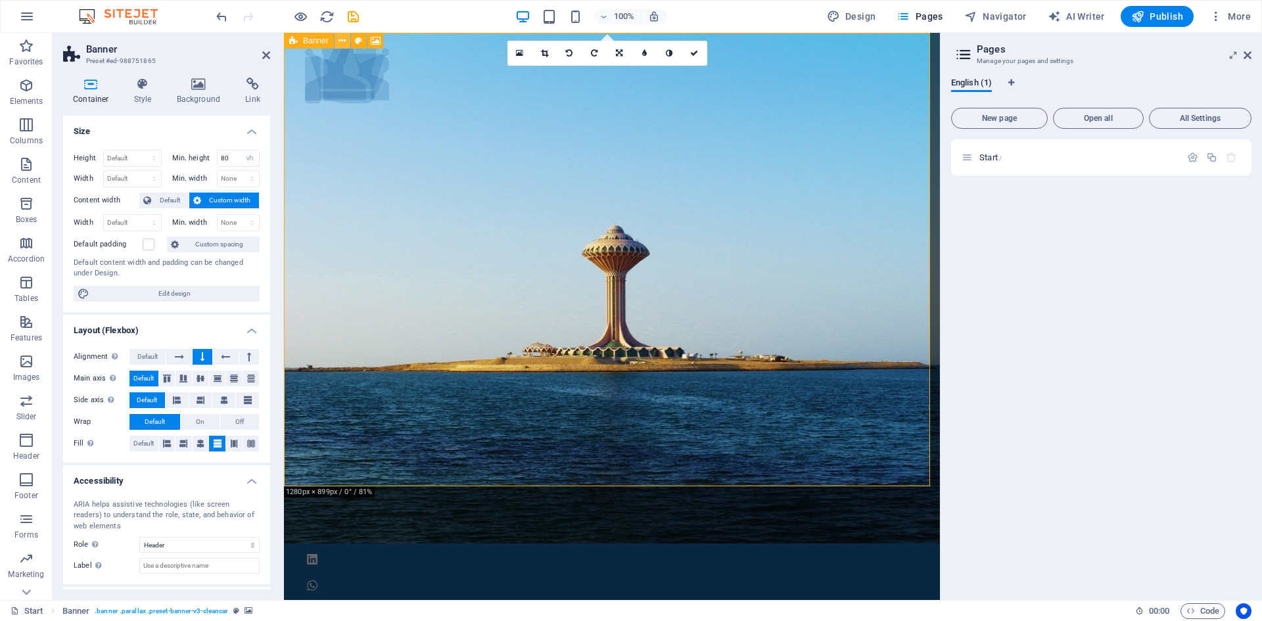
click at [342, 41] on icon at bounding box center [341, 41] width 7 height 14
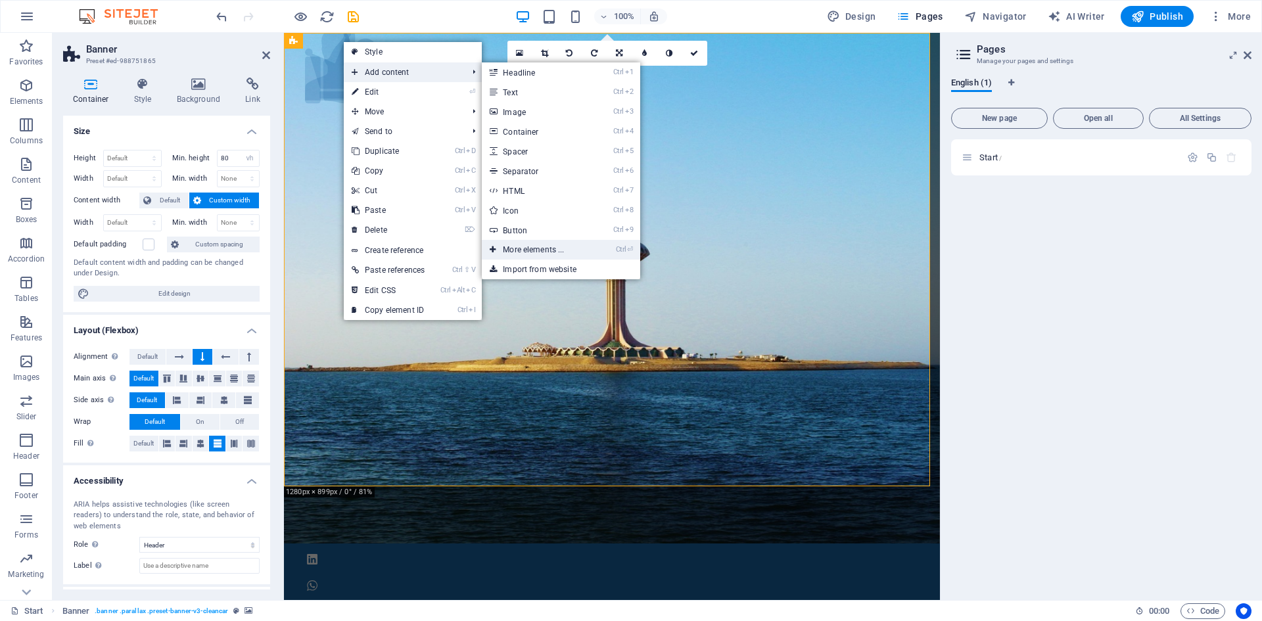
click at [580, 248] on link "Ctrl ⏎ More elements ..." at bounding box center [536, 250] width 108 height 20
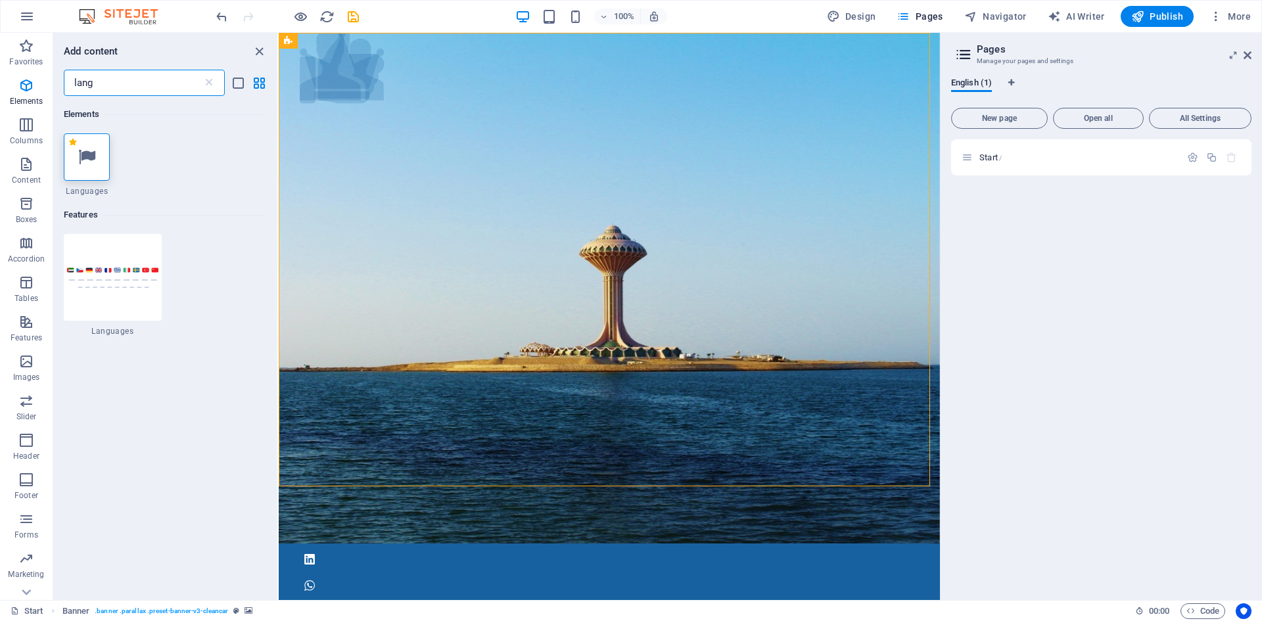
click at [73, 144] on label "1 Star" at bounding box center [72, 142] width 7 height 7
click at [69, 151] on input "1 Star" at bounding box center [68, 151] width 1 height 1
radio input "true"
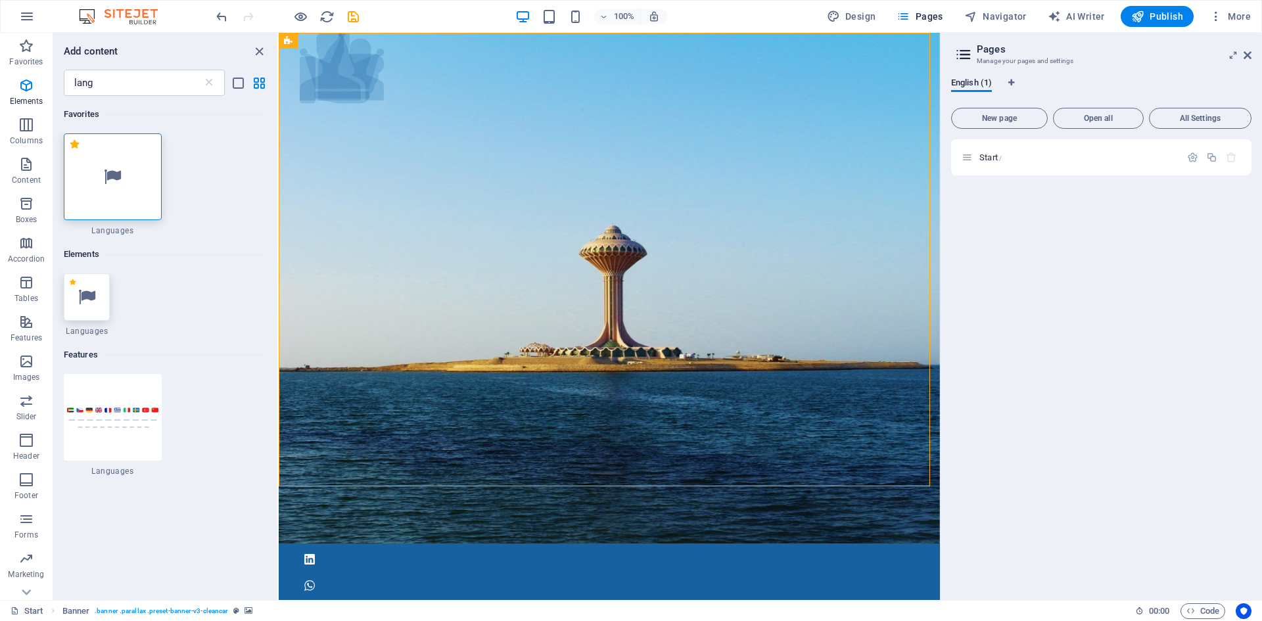
click at [94, 289] on icon at bounding box center [86, 297] width 17 height 17
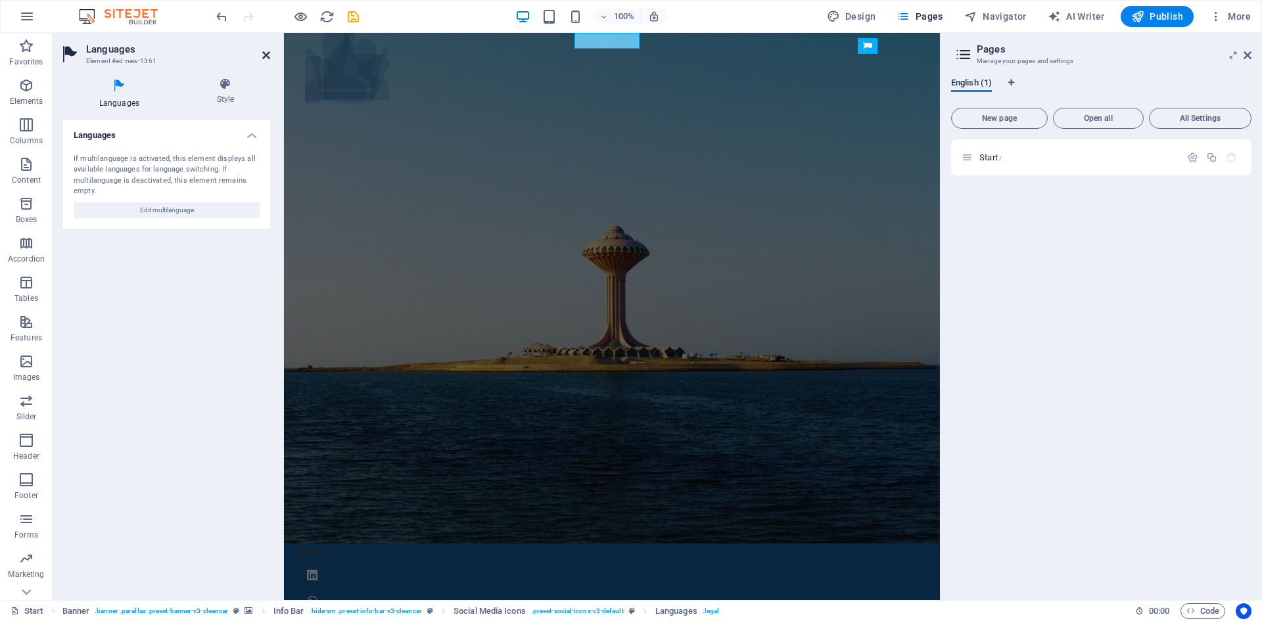
click at [268, 53] on icon at bounding box center [266, 55] width 8 height 11
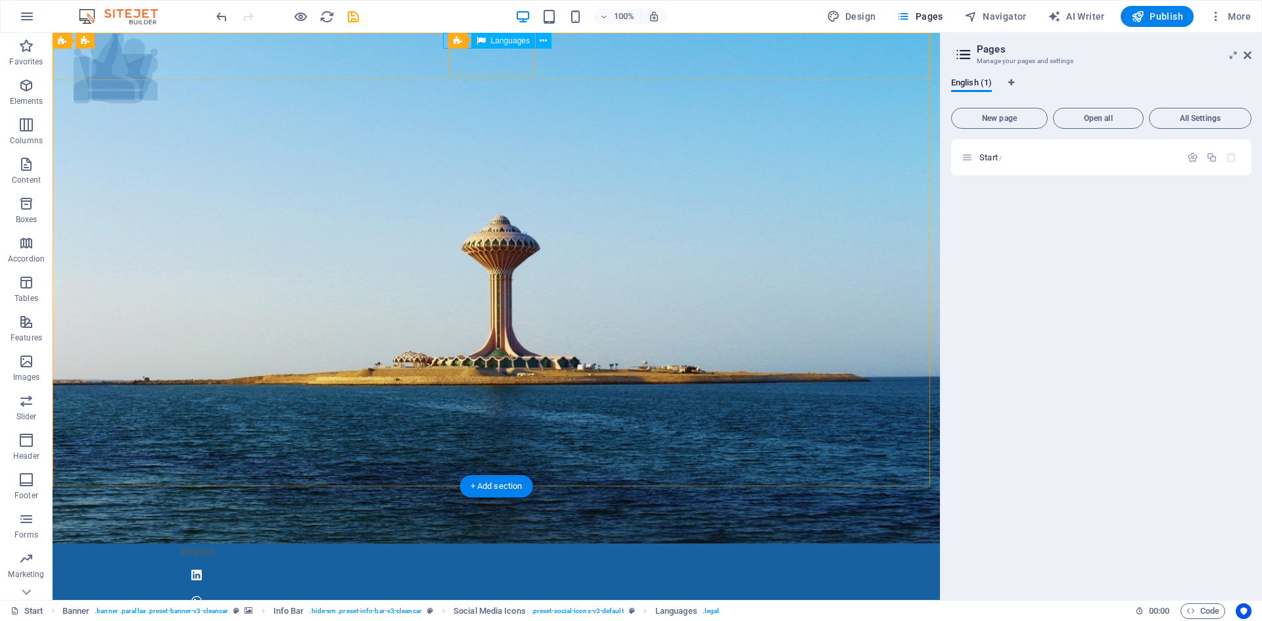
click at [447, 544] on div "English" at bounding box center [496, 552] width 631 height 16
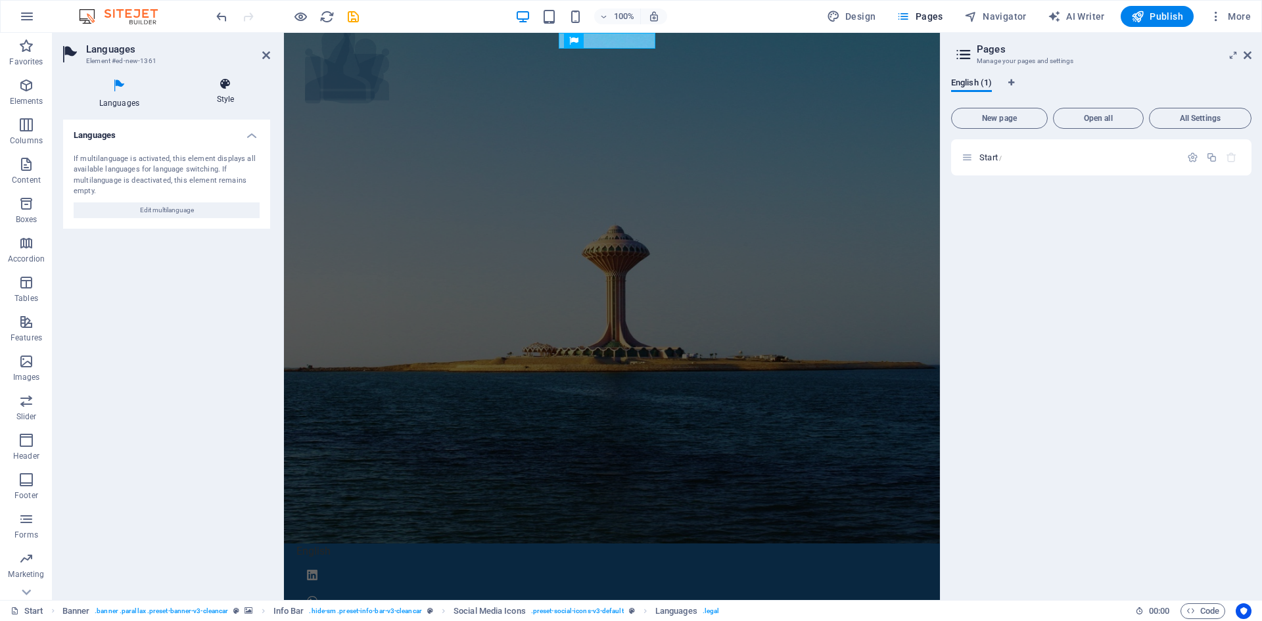
click at [231, 85] on icon at bounding box center [225, 84] width 89 height 13
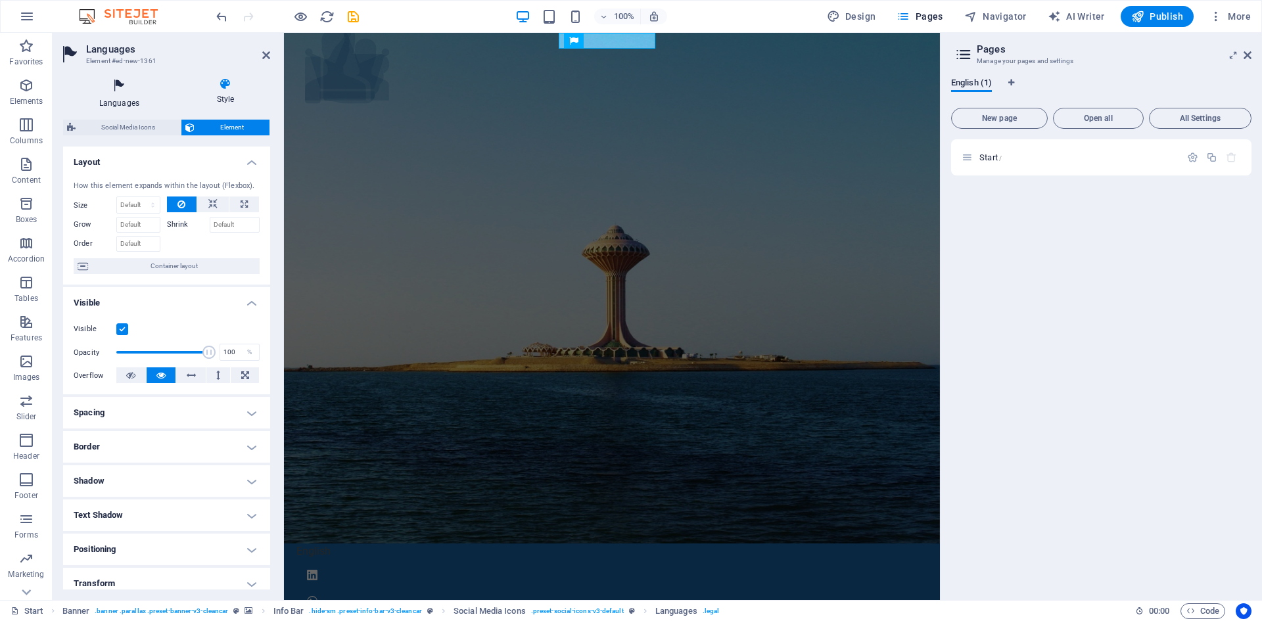
click at [118, 83] on icon at bounding box center [119, 86] width 112 height 17
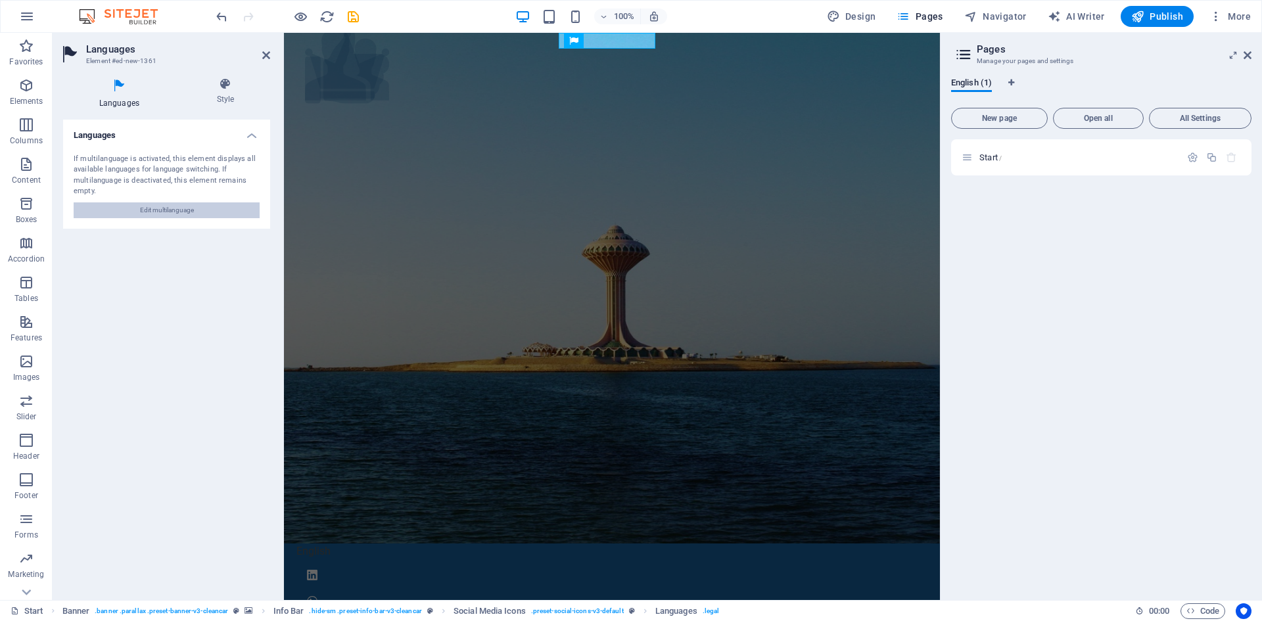
click at [204, 213] on button "Edit multilanguage" at bounding box center [167, 210] width 186 height 16
select select "41"
select select "6"
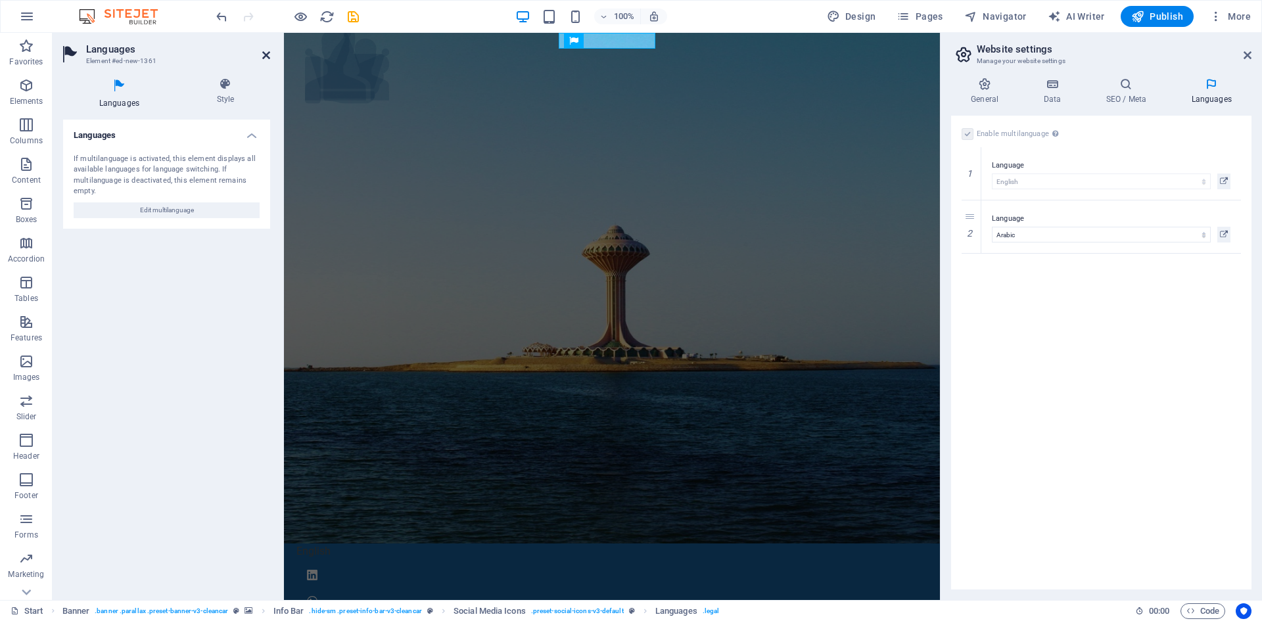
click at [268, 57] on icon at bounding box center [266, 55] width 8 height 11
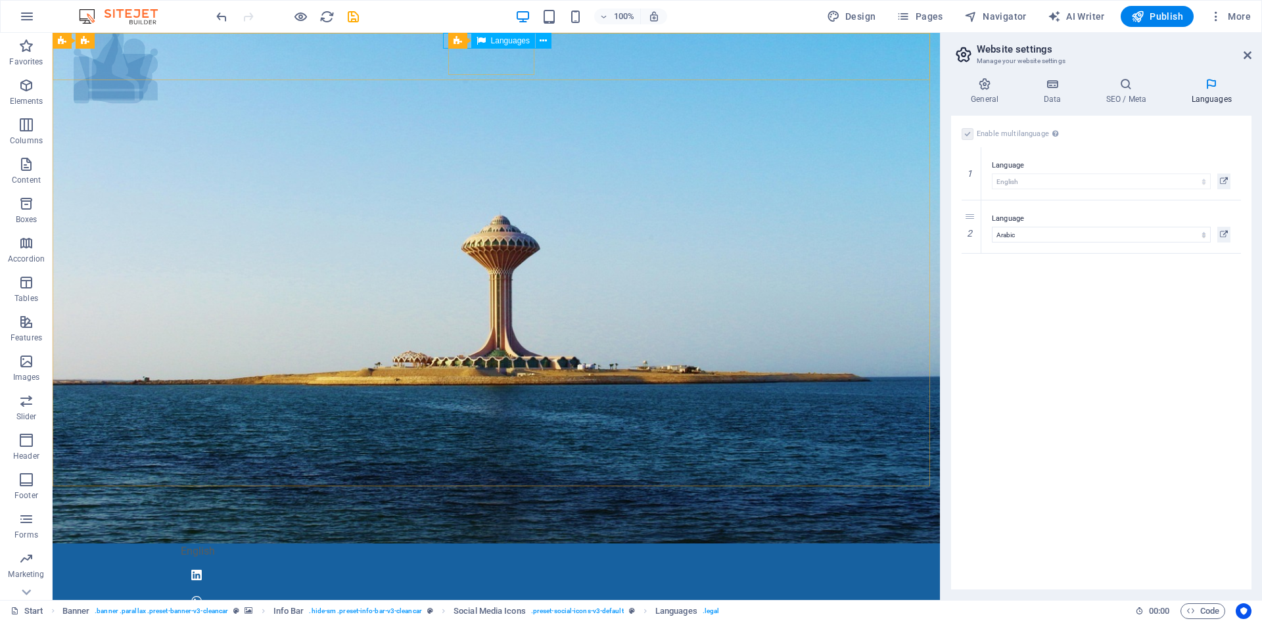
click at [485, 37] on icon at bounding box center [480, 41] width 9 height 16
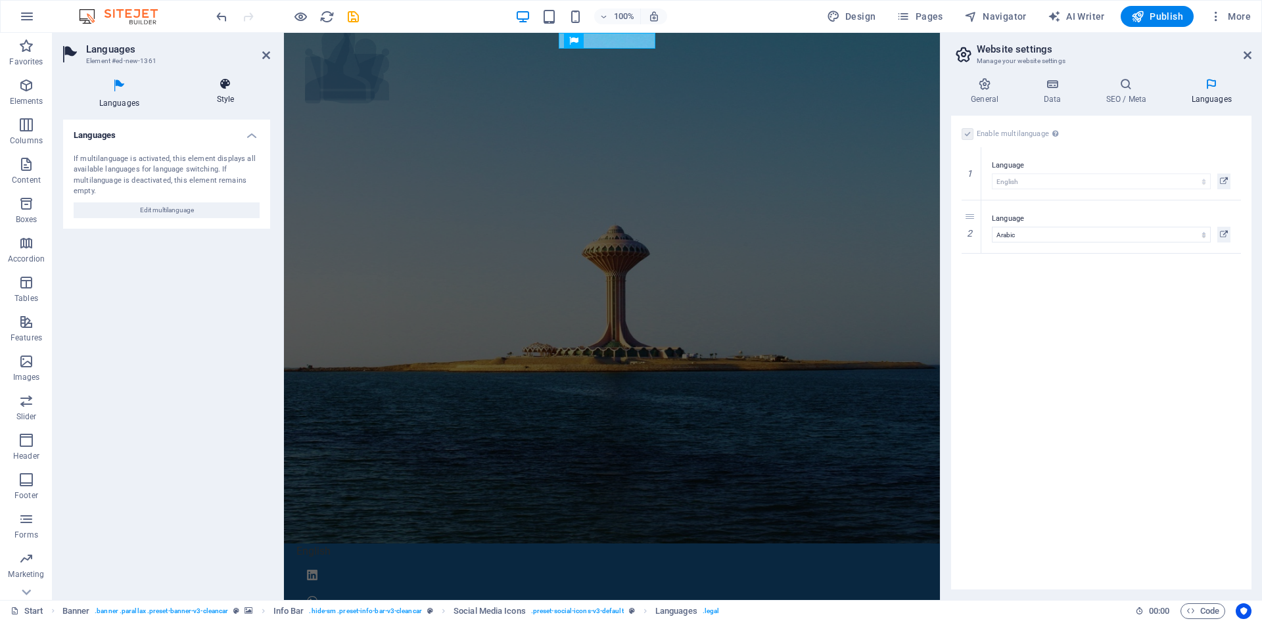
click at [220, 83] on icon at bounding box center [225, 84] width 89 height 13
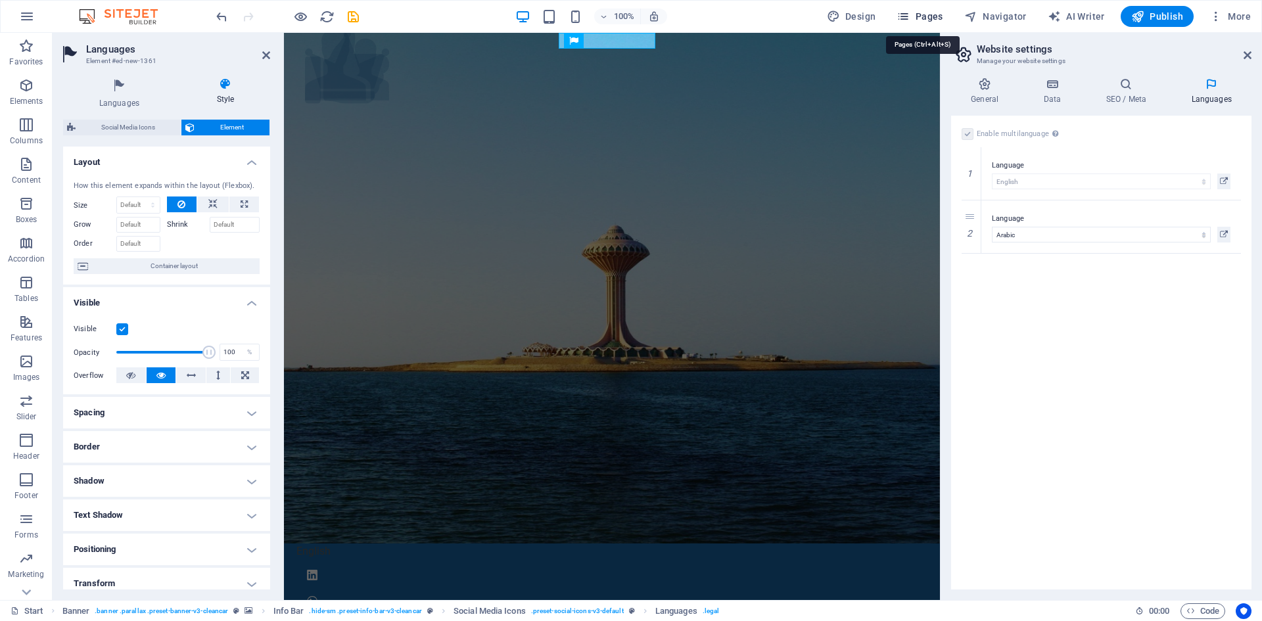
click at [919, 22] on span "Pages" at bounding box center [919, 16] width 46 height 13
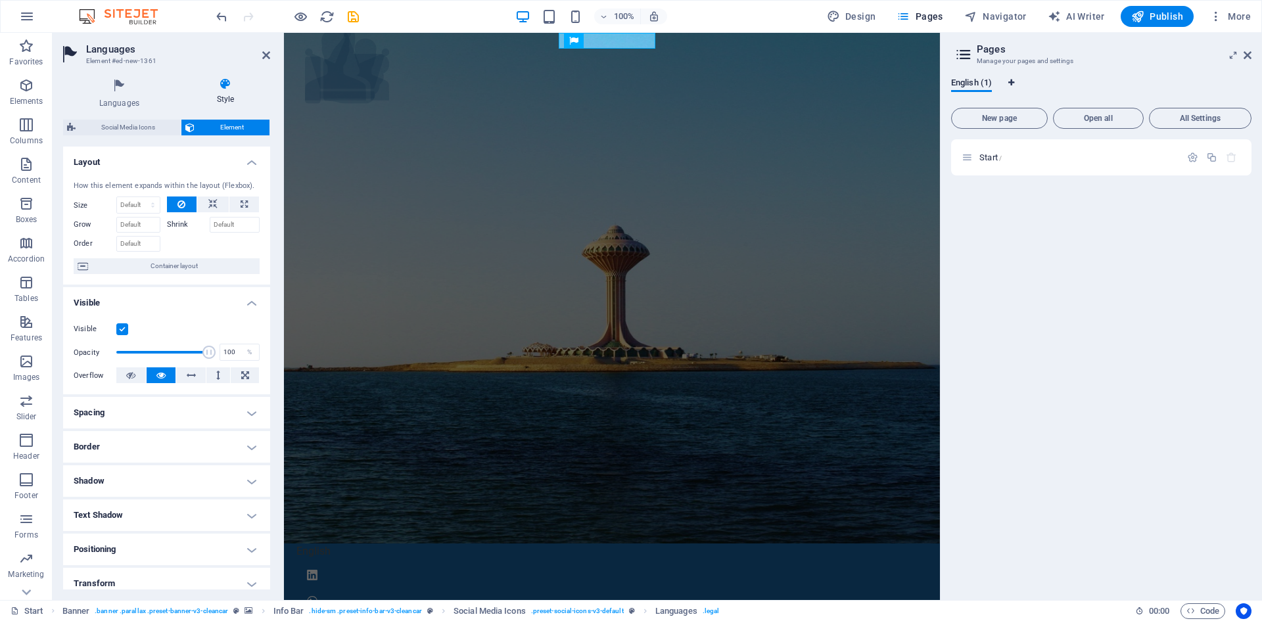
click at [1011, 81] on icon "Language Tabs" at bounding box center [1011, 83] width 6 height 8
select select "41"
select select "6"
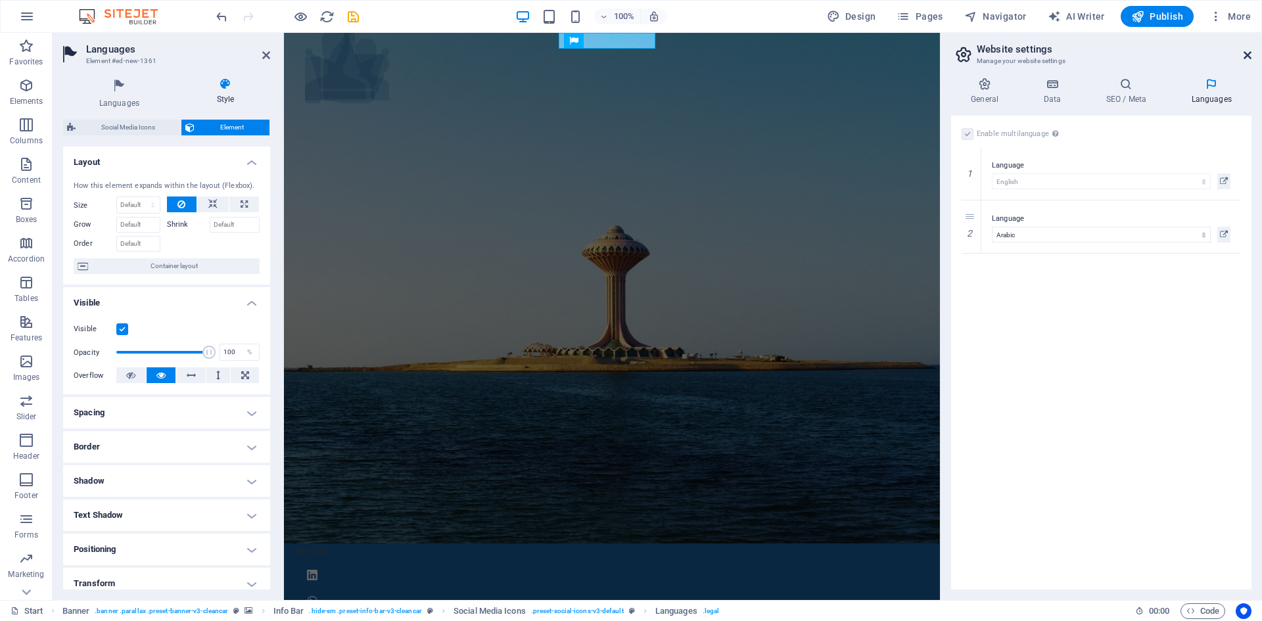
click at [1247, 54] on icon at bounding box center [1247, 55] width 8 height 11
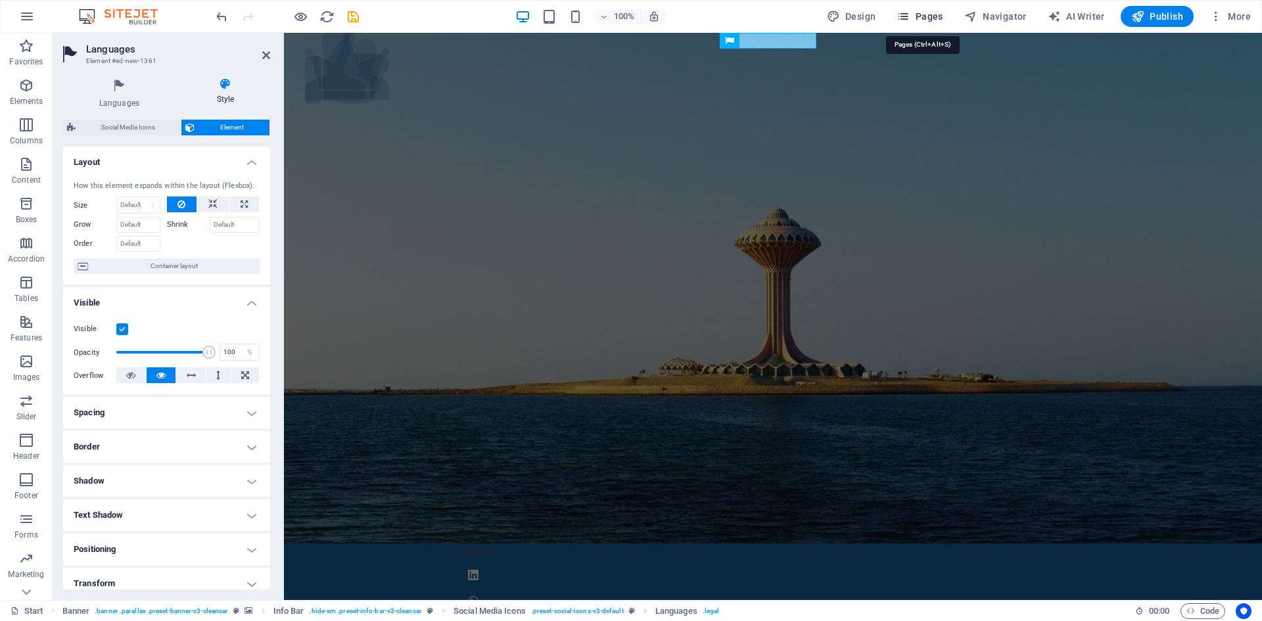
click at [912, 23] on button "Pages" at bounding box center [919, 16] width 57 height 21
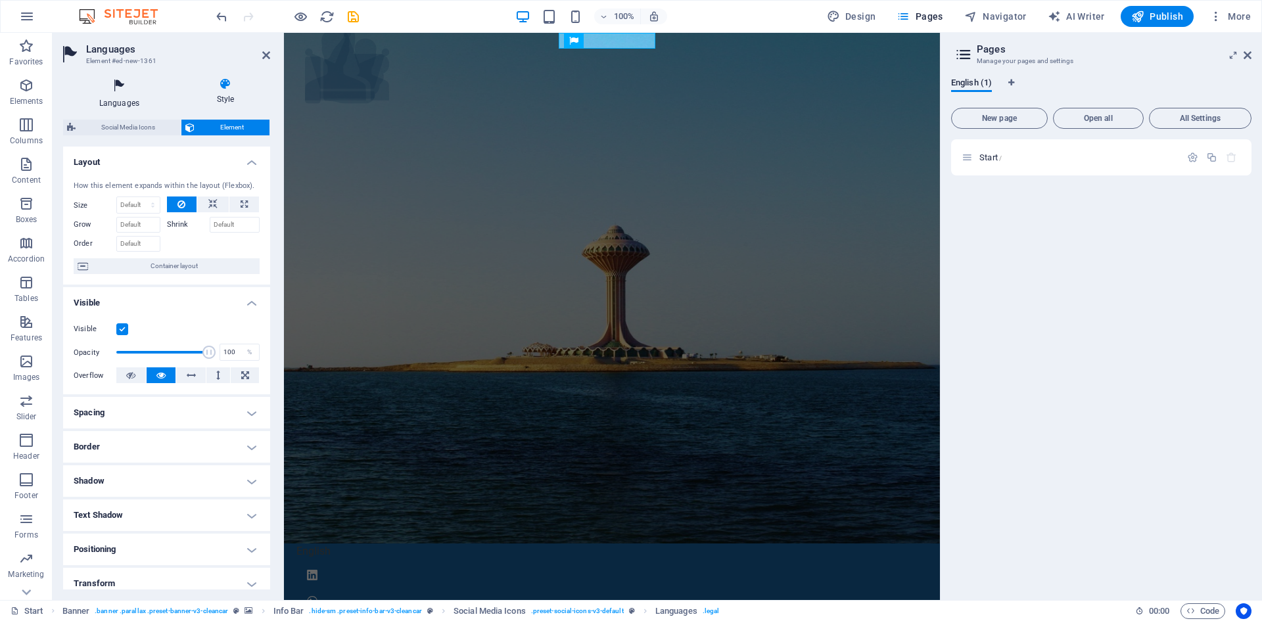
click at [124, 87] on icon at bounding box center [119, 86] width 112 height 17
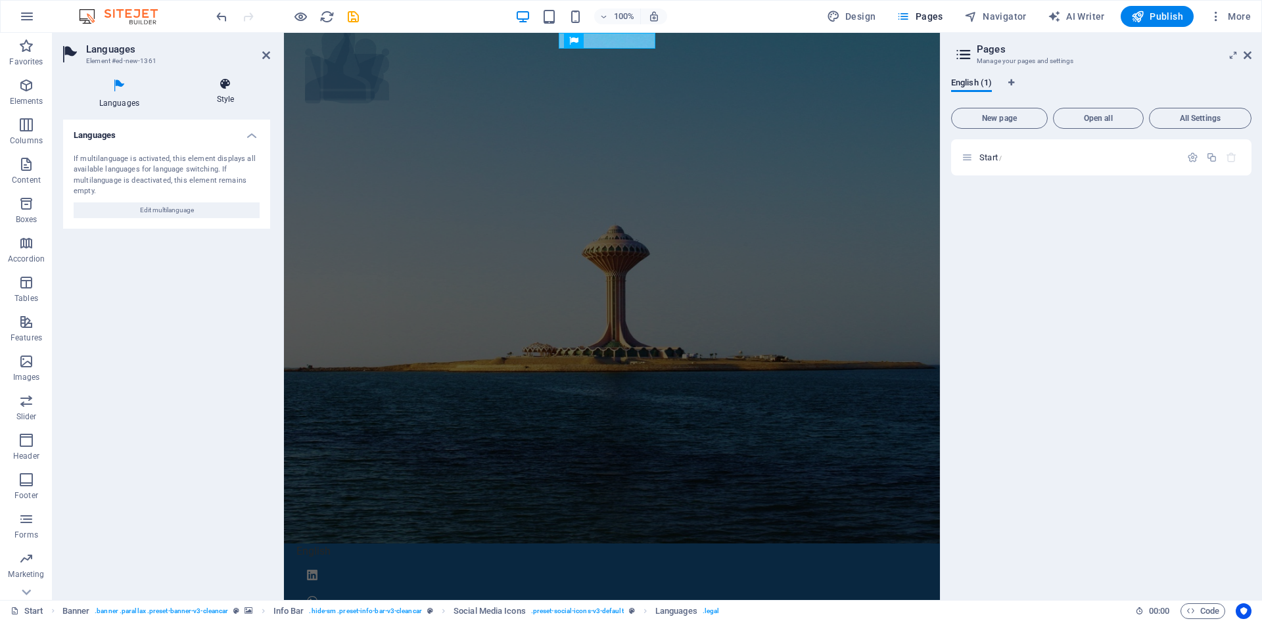
click at [225, 83] on icon at bounding box center [225, 84] width 89 height 13
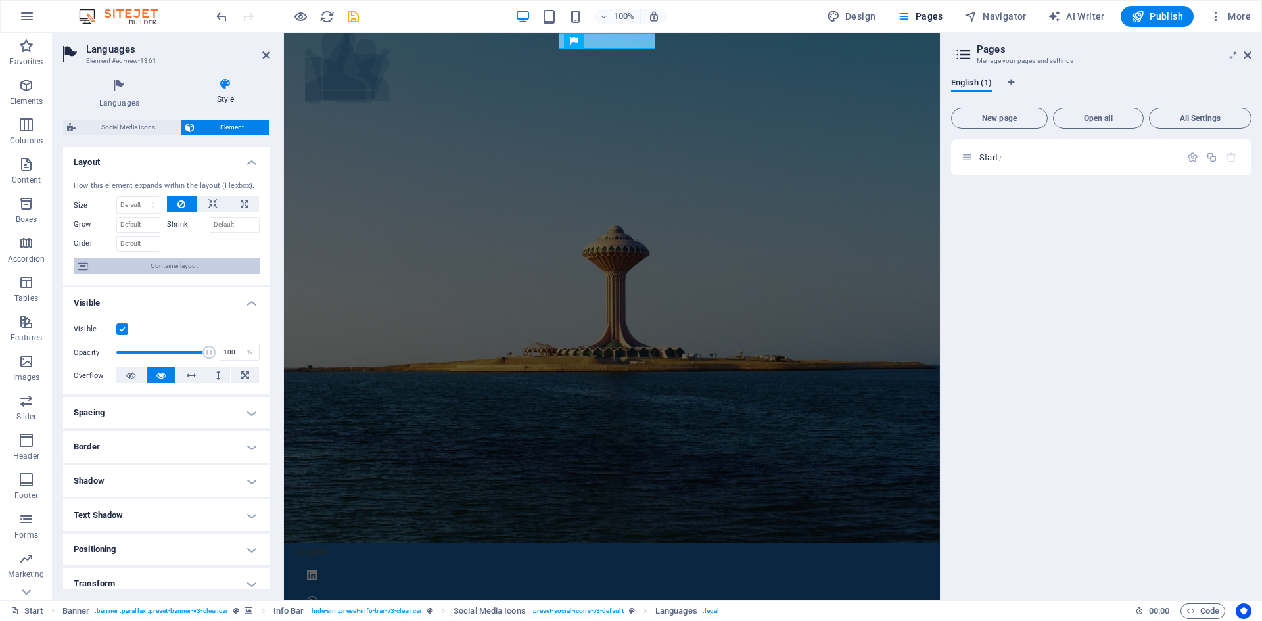
click at [195, 267] on span "Container layout" at bounding box center [174, 266] width 164 height 16
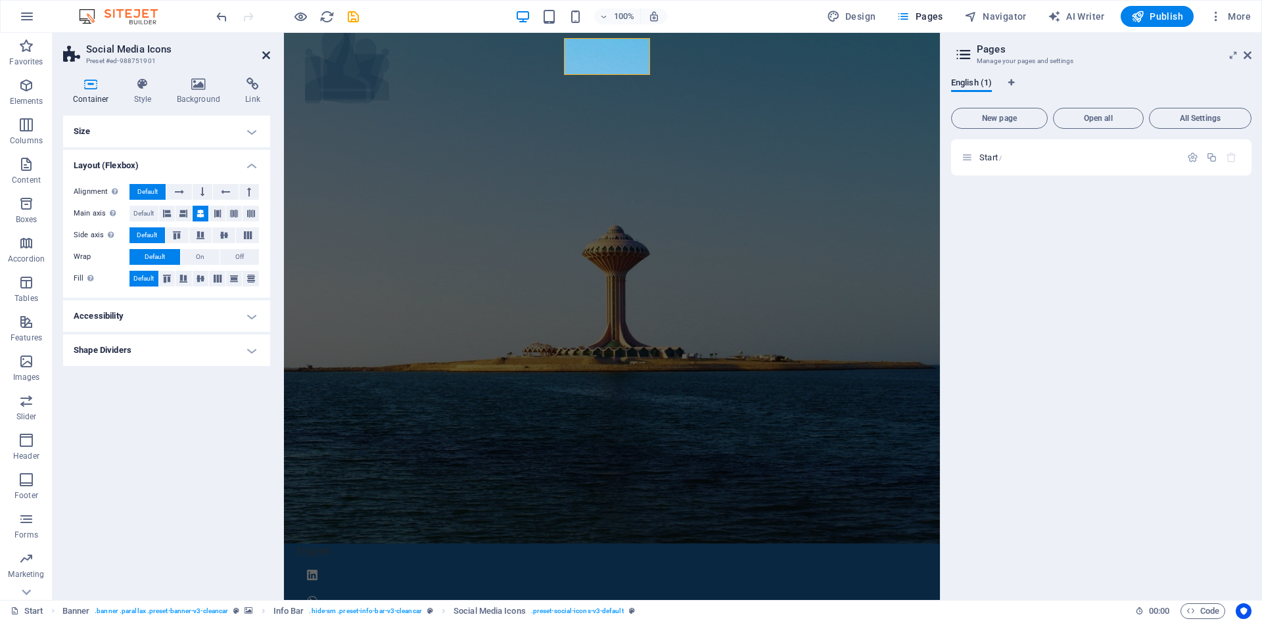
click at [268, 56] on icon at bounding box center [266, 55] width 8 height 11
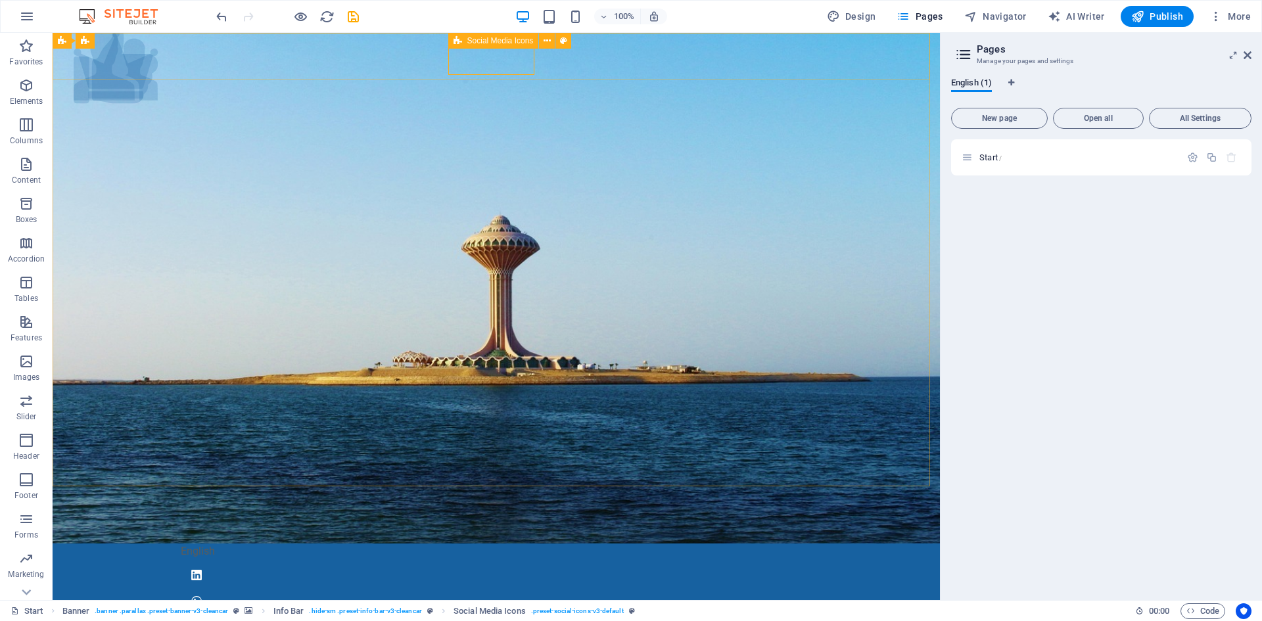
click at [457, 39] on icon at bounding box center [457, 41] width 9 height 16
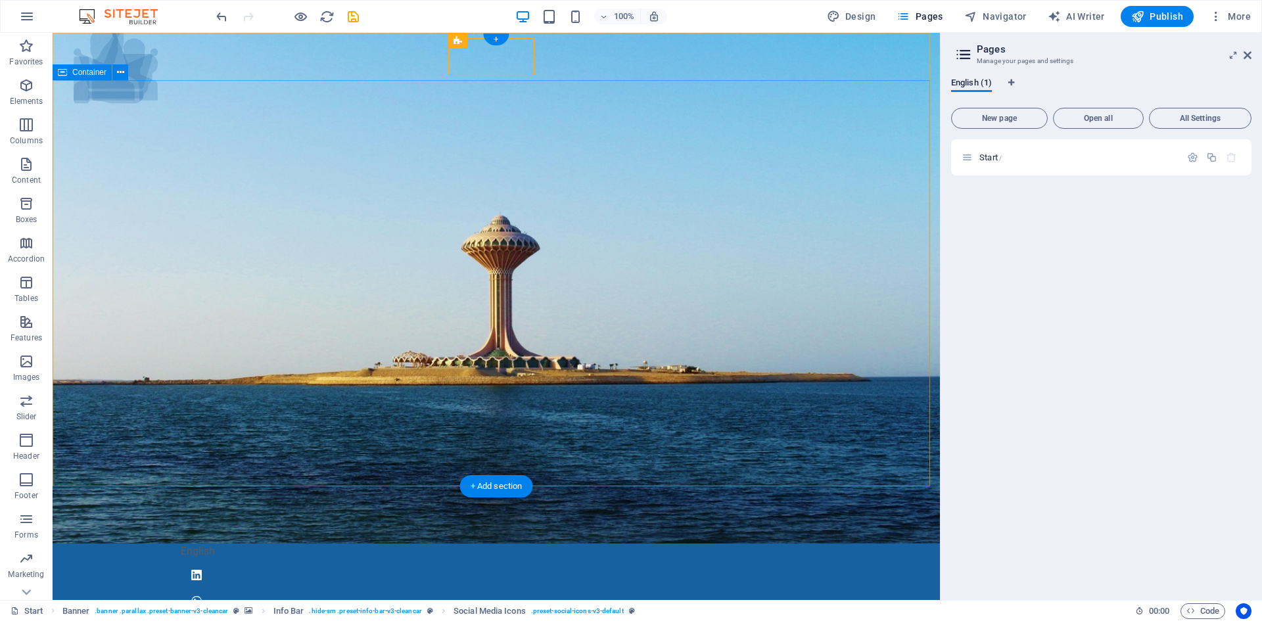
click at [447, 544] on div "English" at bounding box center [496, 552] width 631 height 16
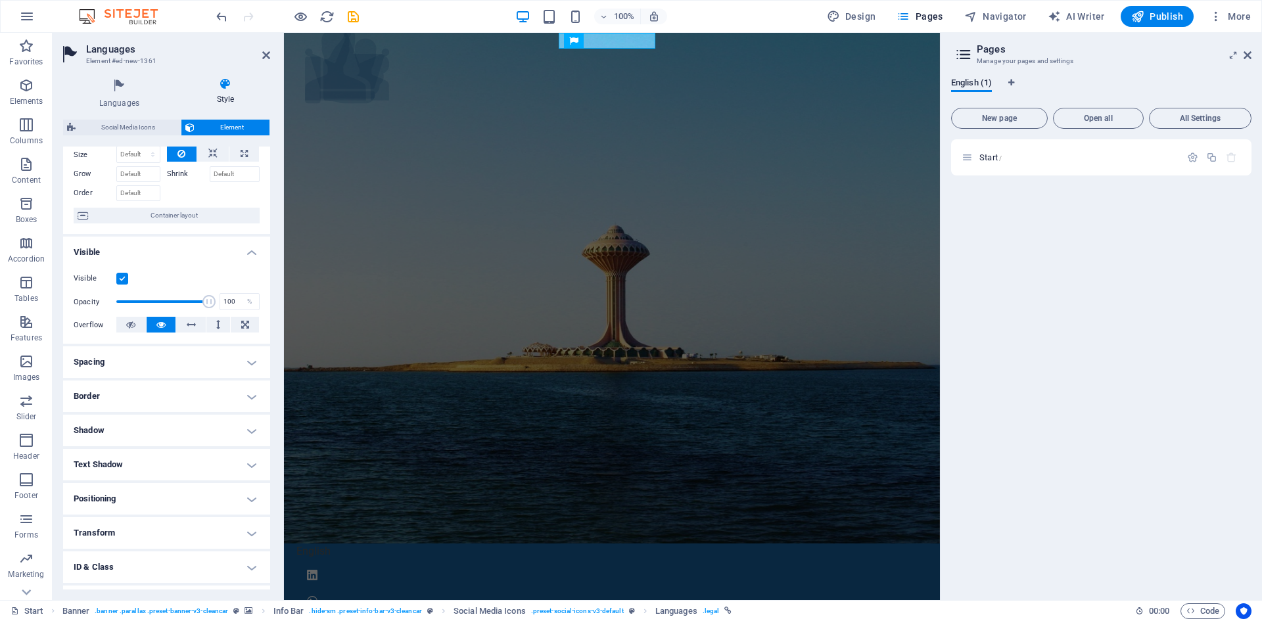
scroll to position [112, 0]
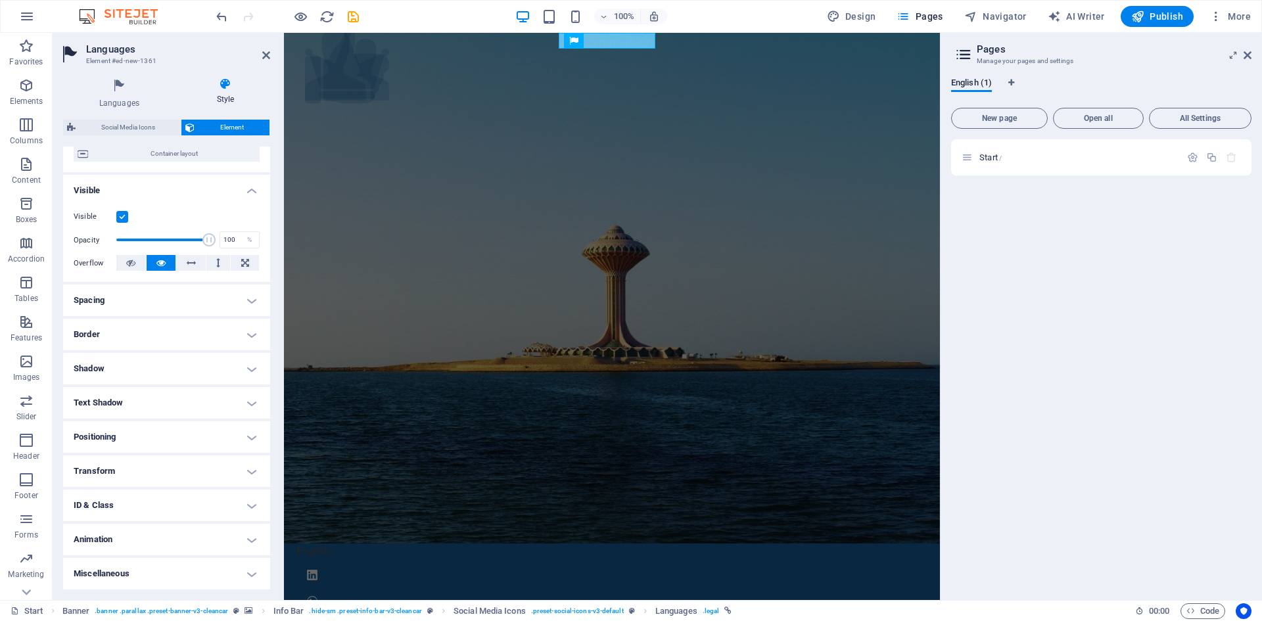
click at [153, 335] on h4 "Border" at bounding box center [166, 335] width 207 height 32
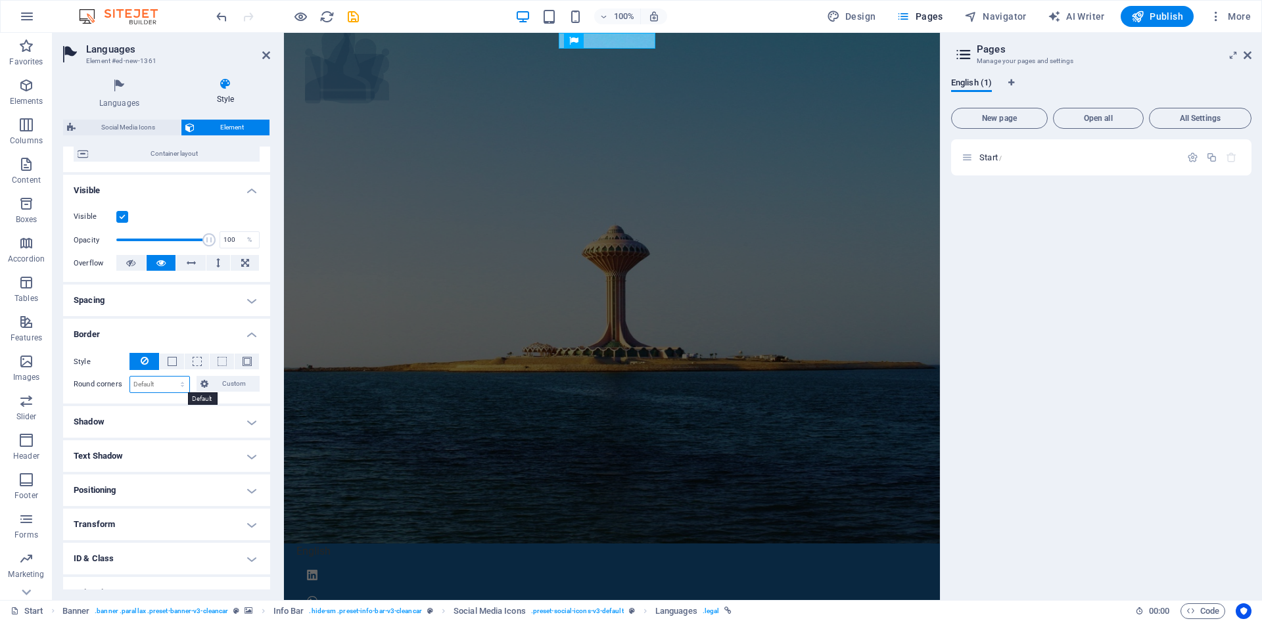
click at [181, 384] on select "Default px rem % vh vw Custom" at bounding box center [159, 385] width 59 height 16
click at [197, 380] on button "Custom" at bounding box center [229, 384] width 64 height 16
click at [247, 356] on button at bounding box center [247, 362] width 24 height 16
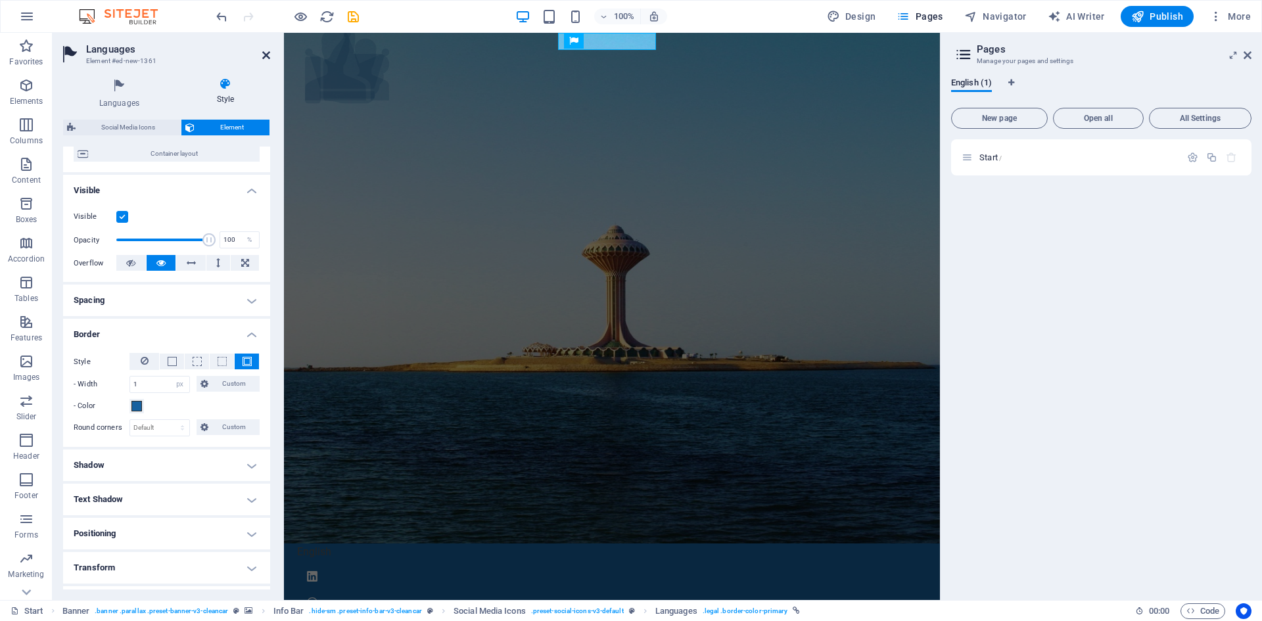
click at [266, 57] on icon at bounding box center [266, 55] width 8 height 11
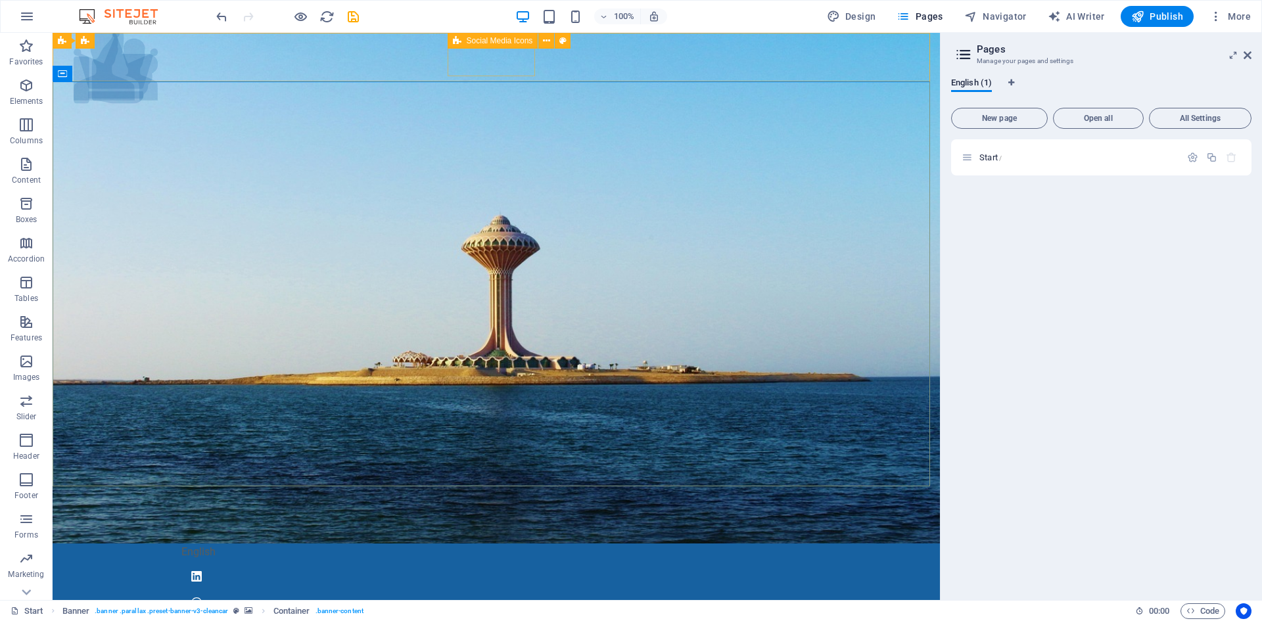
click at [450, 41] on div "Social Media Icons" at bounding box center [493, 41] width 91 height 16
click at [469, 47] on div "Social Media Icons Languages" at bounding box center [504, 41] width 112 height 16
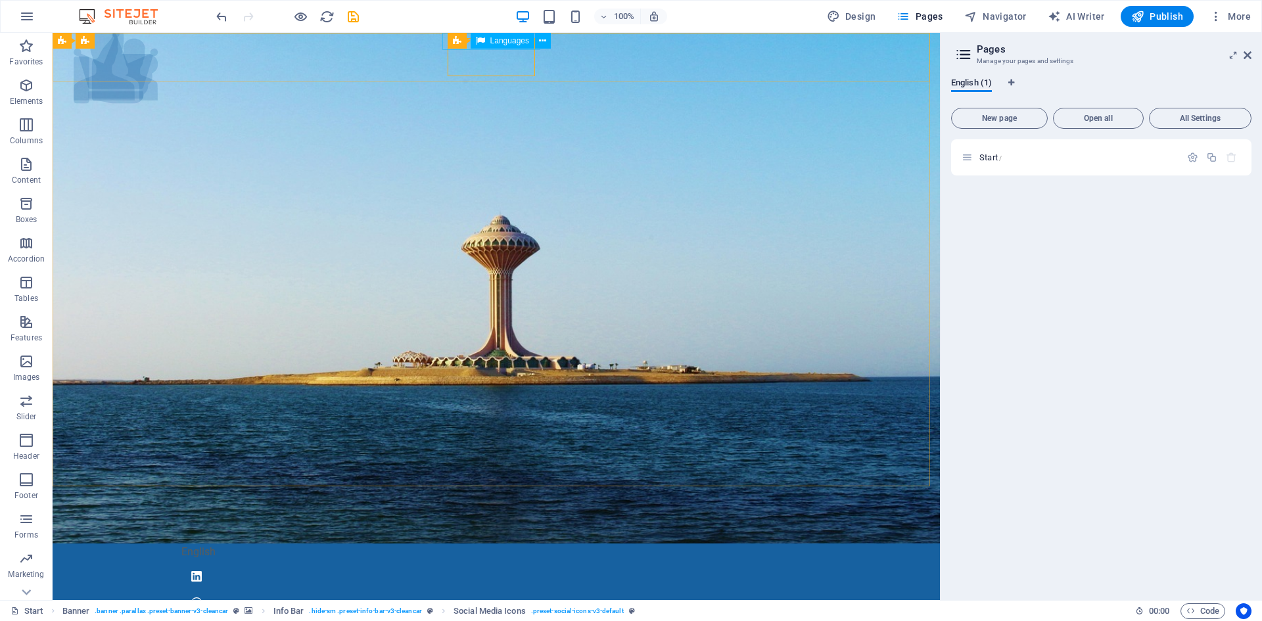
click at [469, 47] on div "Social Media Icons Languages" at bounding box center [504, 41] width 112 height 16
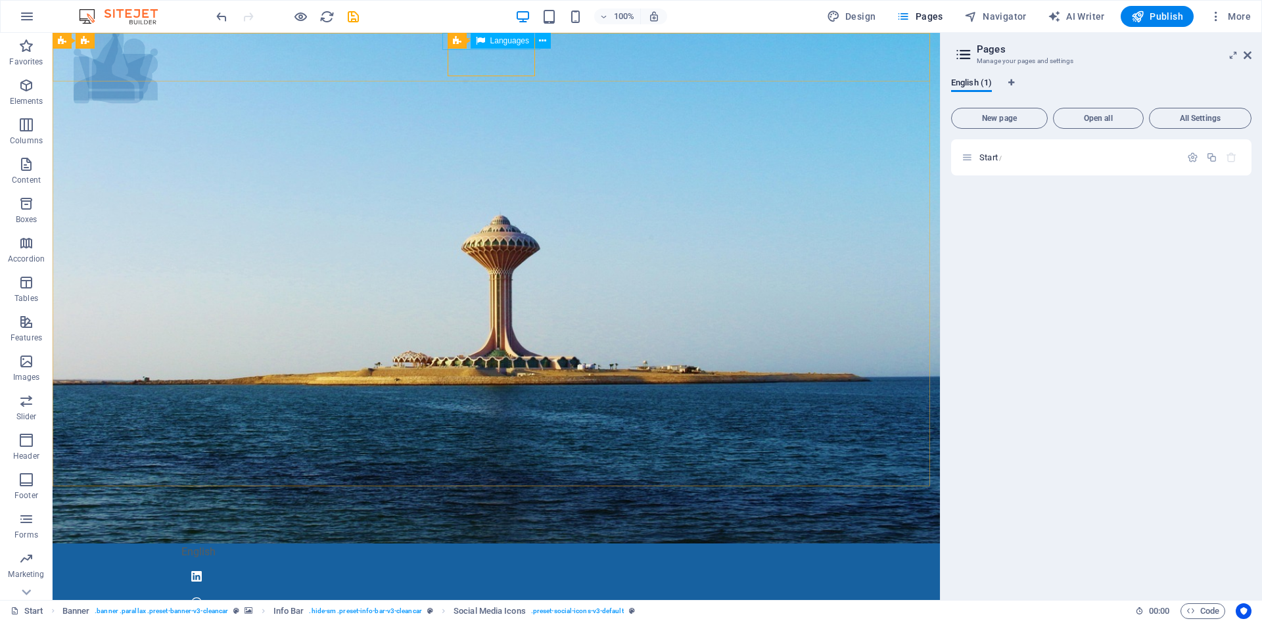
click at [469, 47] on div "Social Media Icons Languages" at bounding box center [504, 41] width 112 height 16
click at [473, 43] on div "Languages" at bounding box center [503, 41] width 64 height 16
select select "px"
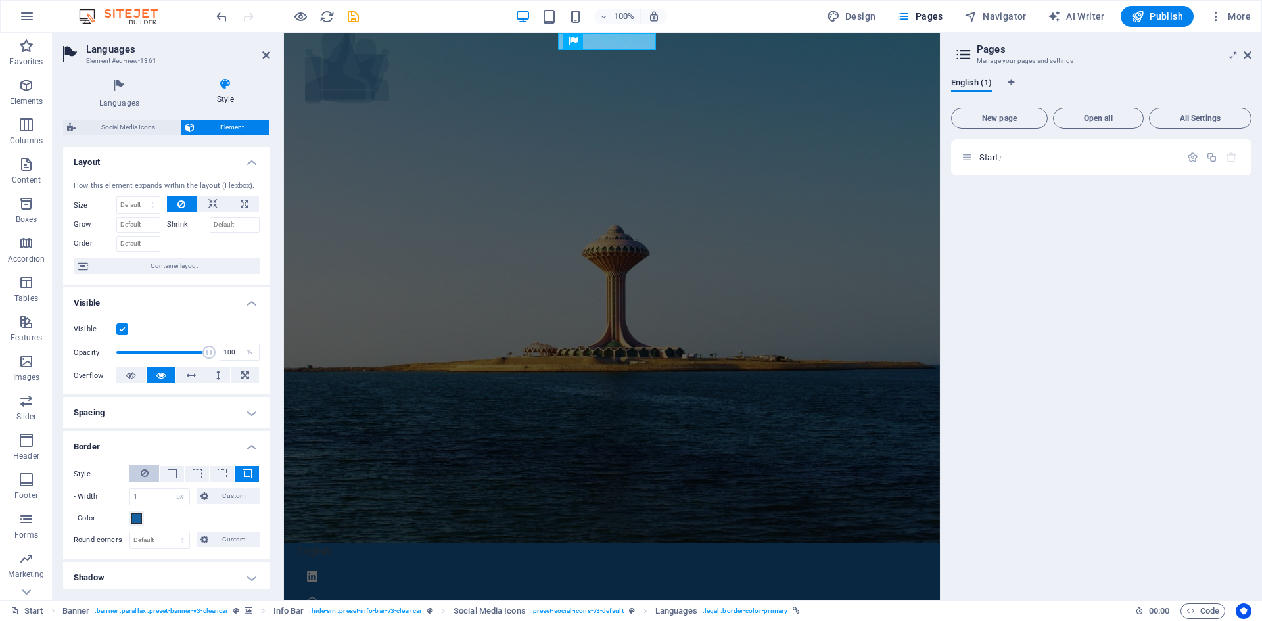
click at [150, 473] on button at bounding box center [144, 473] width 30 height 17
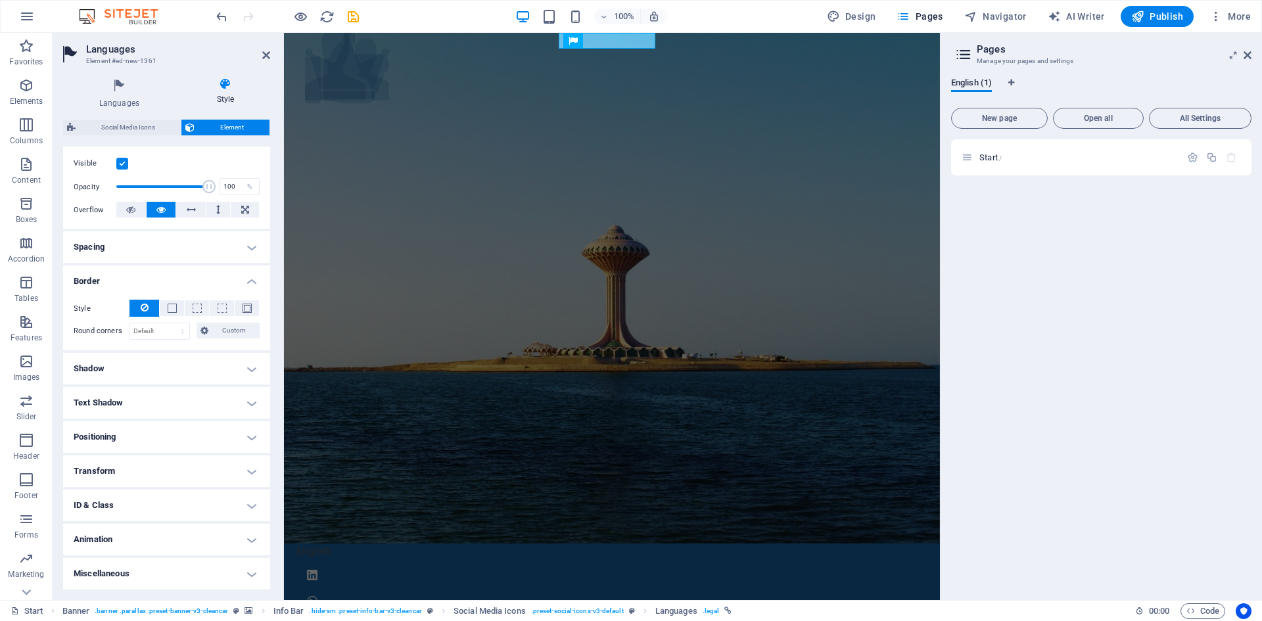
click at [197, 373] on h4 "Shadow" at bounding box center [166, 369] width 207 height 32
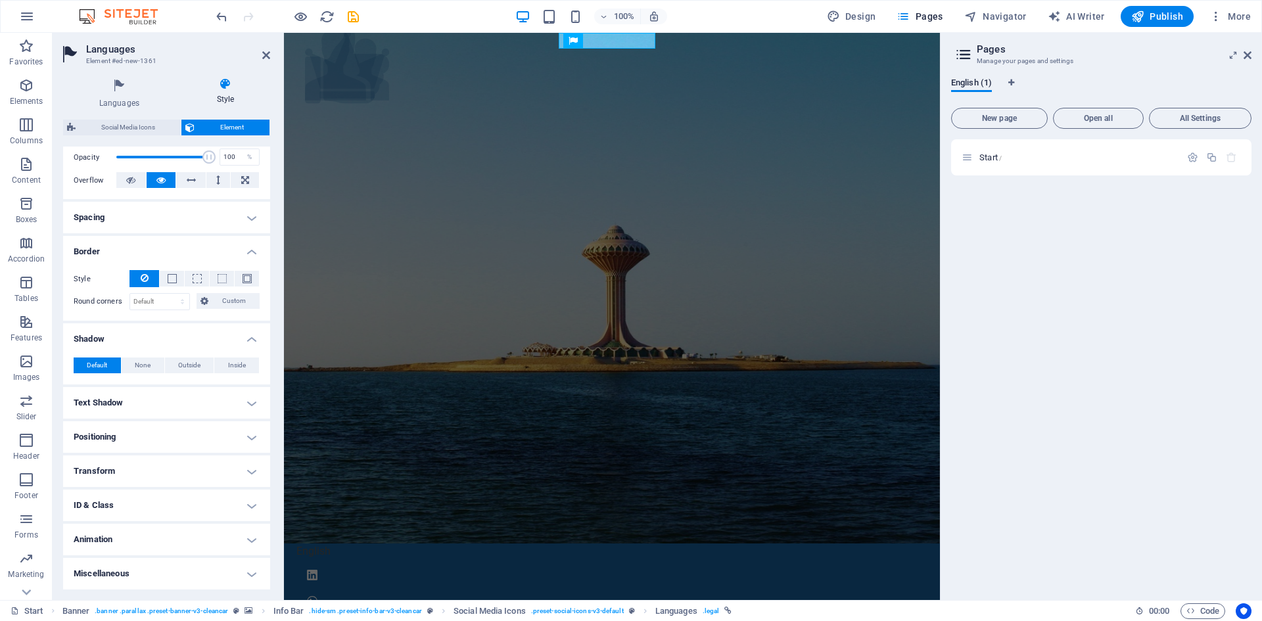
click at [143, 334] on h4 "Shadow" at bounding box center [166, 335] width 207 height 24
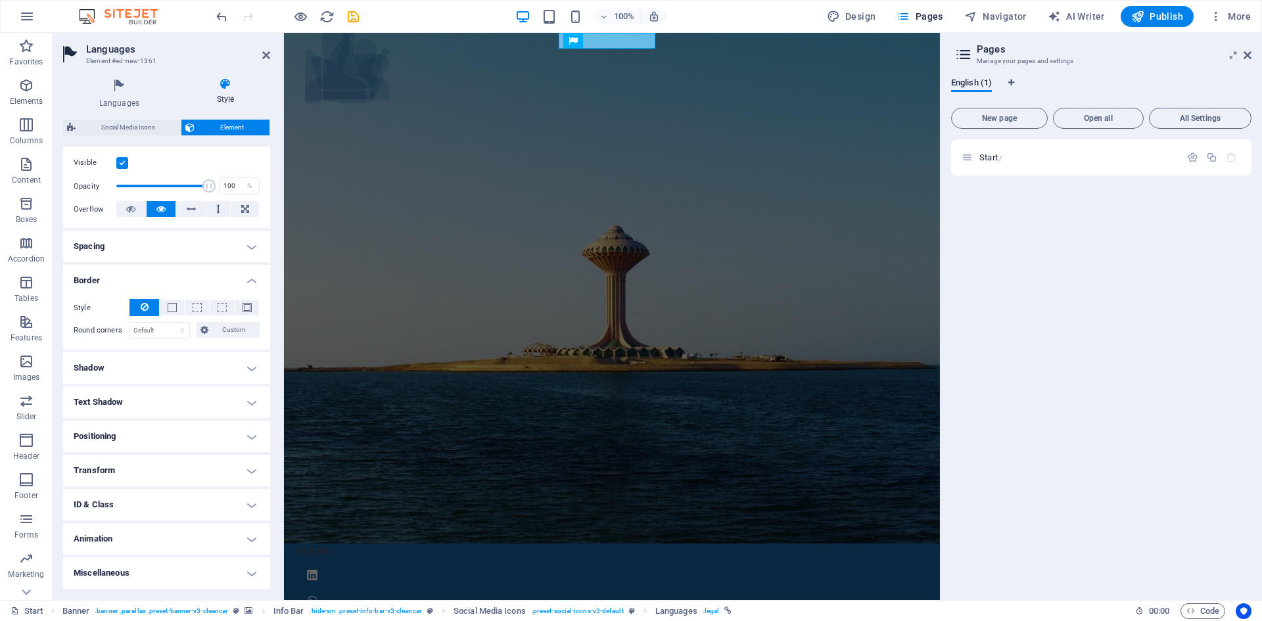
click at [242, 567] on h4 "Miscellaneous" at bounding box center [166, 573] width 207 height 32
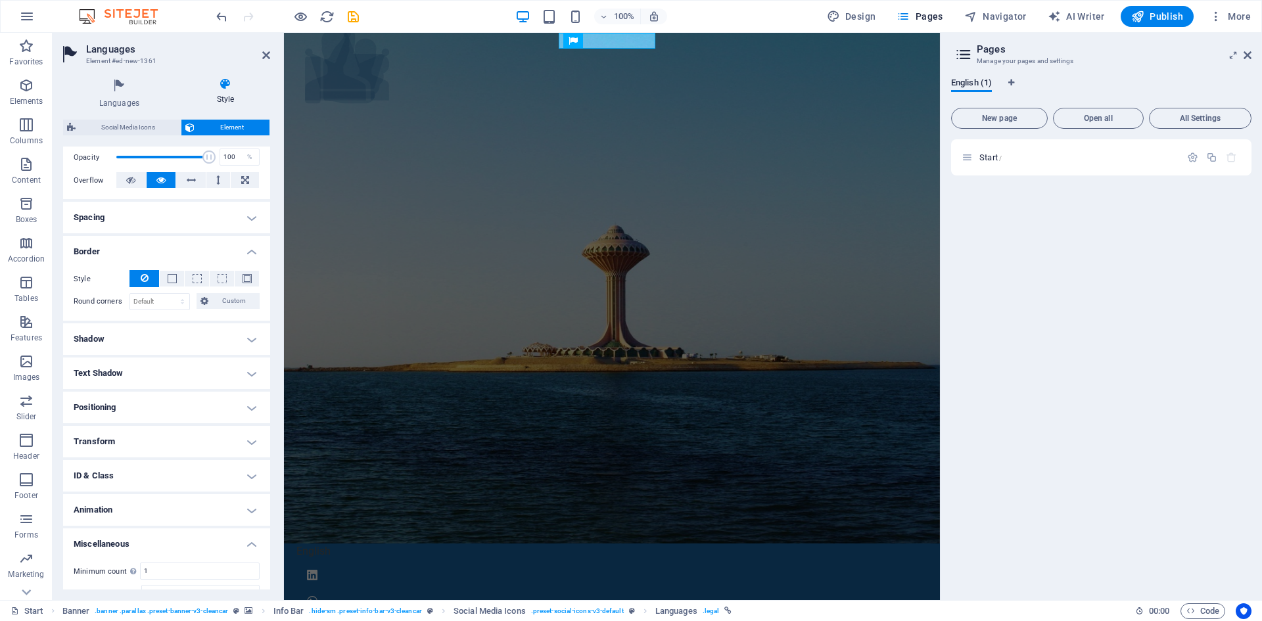
scroll to position [247, 0]
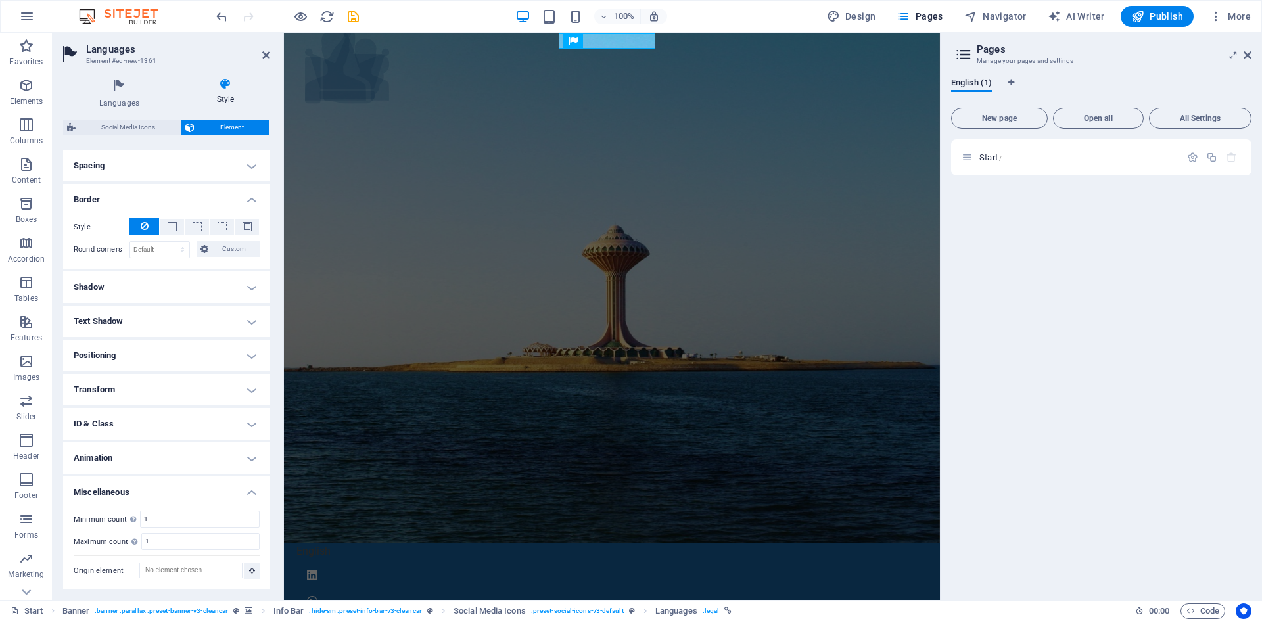
click at [252, 492] on h4 "Miscellaneous" at bounding box center [166, 488] width 207 height 24
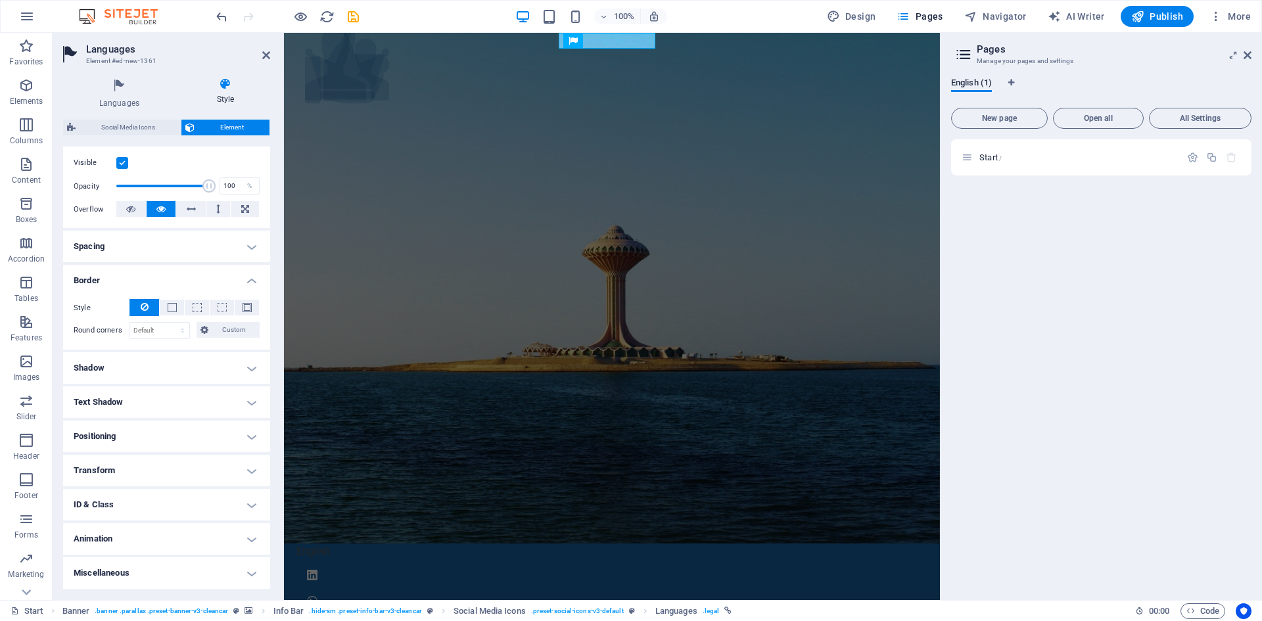
scroll to position [166, 0]
click at [269, 56] on icon at bounding box center [266, 55] width 8 height 11
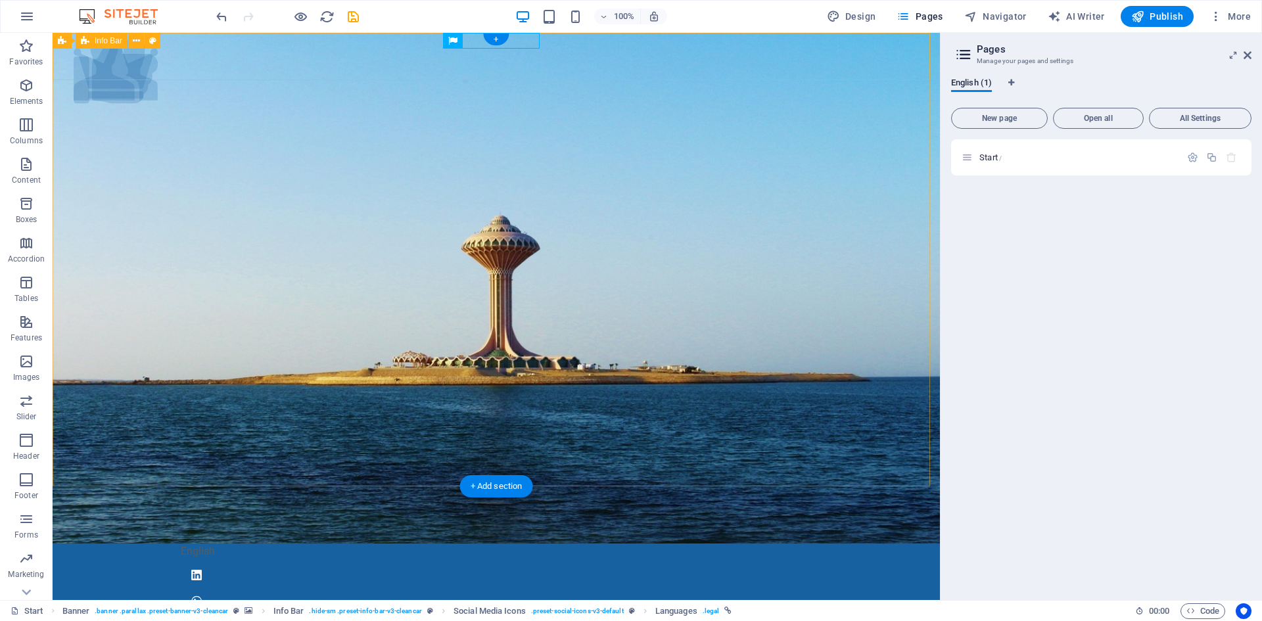
click at [197, 544] on div "English" at bounding box center [496, 581] width 887 height 74
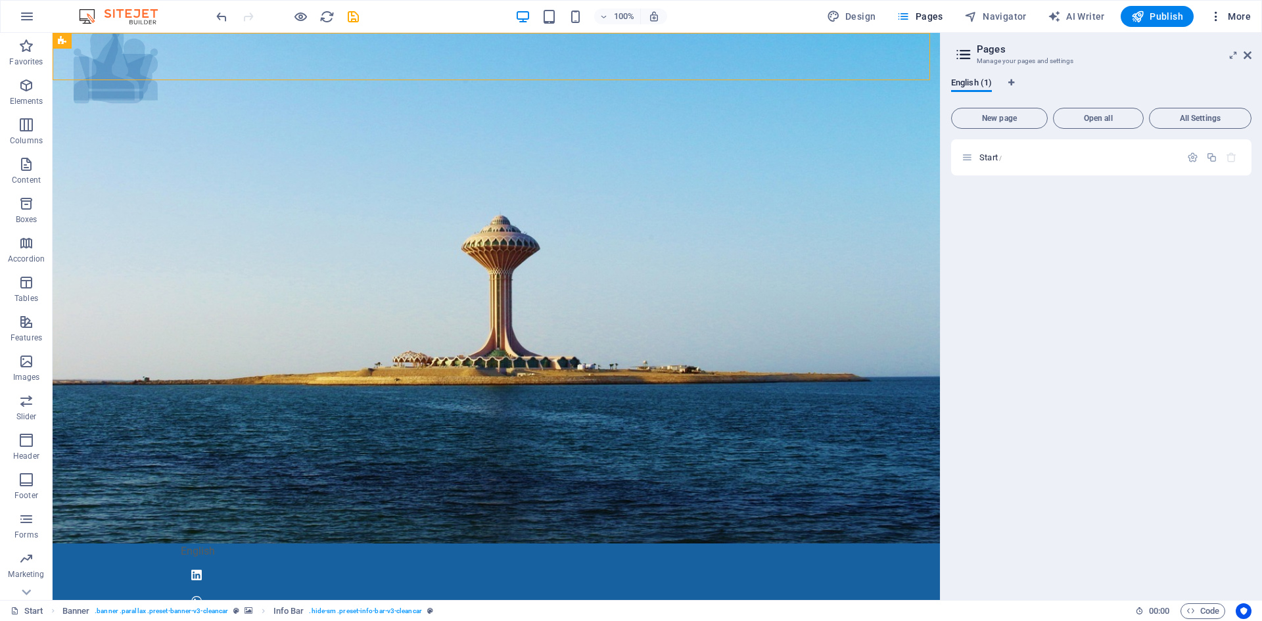
click at [1216, 18] on icon "button" at bounding box center [1215, 16] width 13 height 13
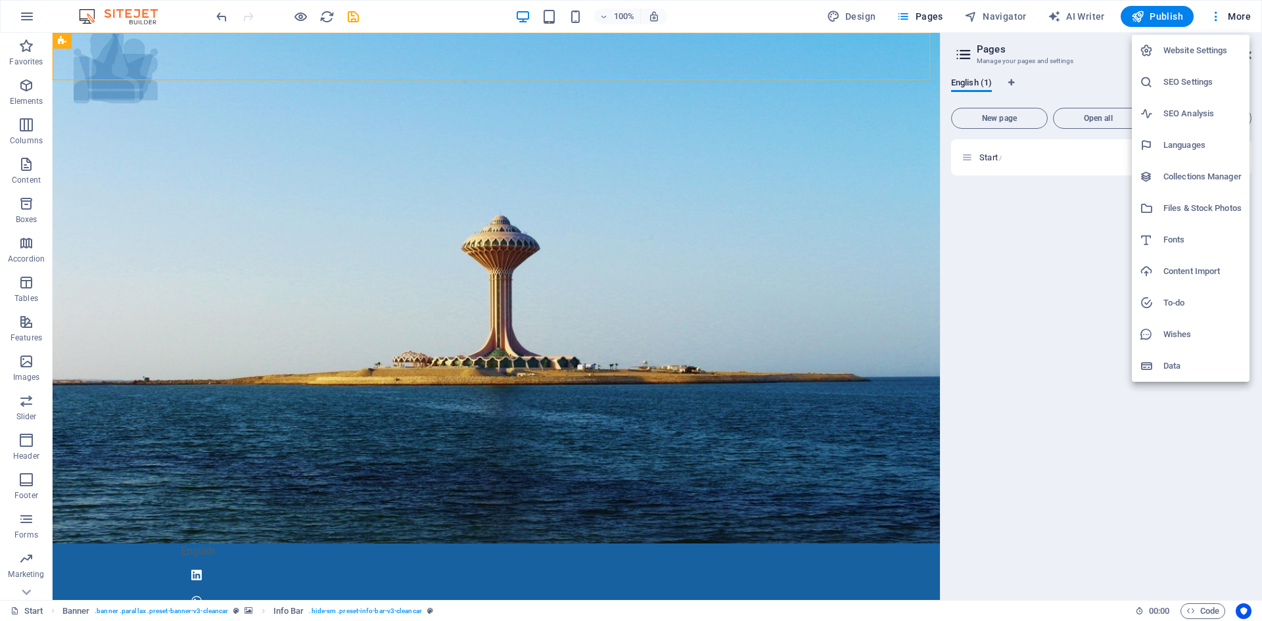
click at [1080, 315] on div at bounding box center [631, 310] width 1262 height 621
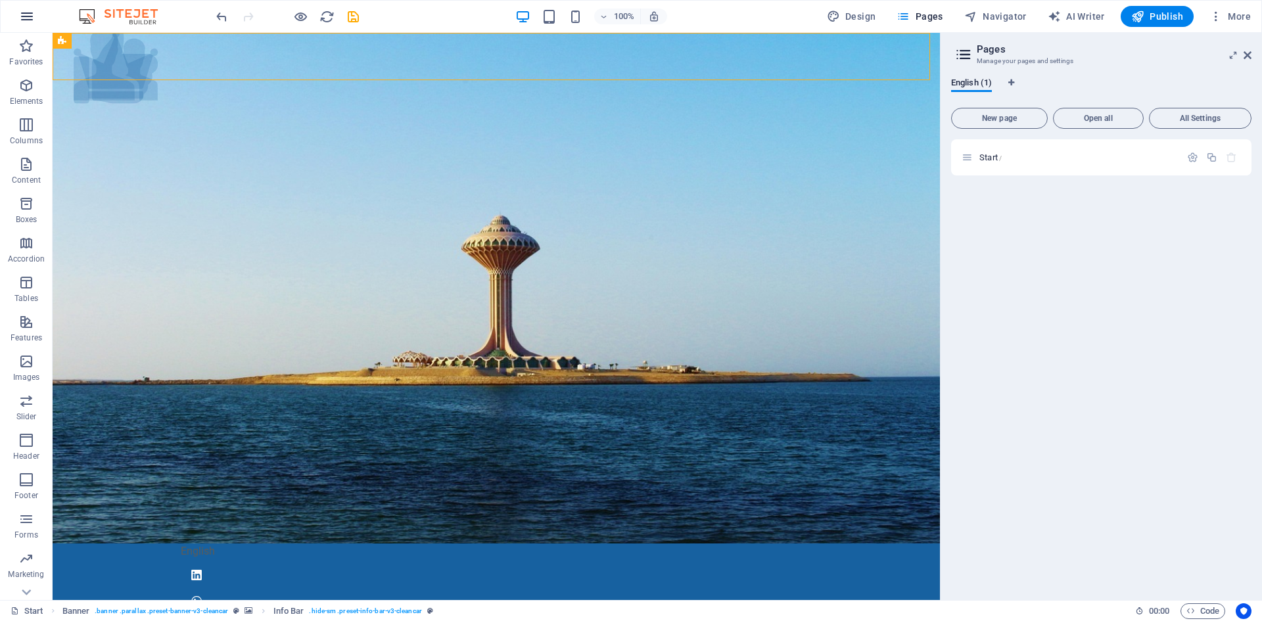
click at [18, 14] on button "button" at bounding box center [27, 17] width 32 height 32
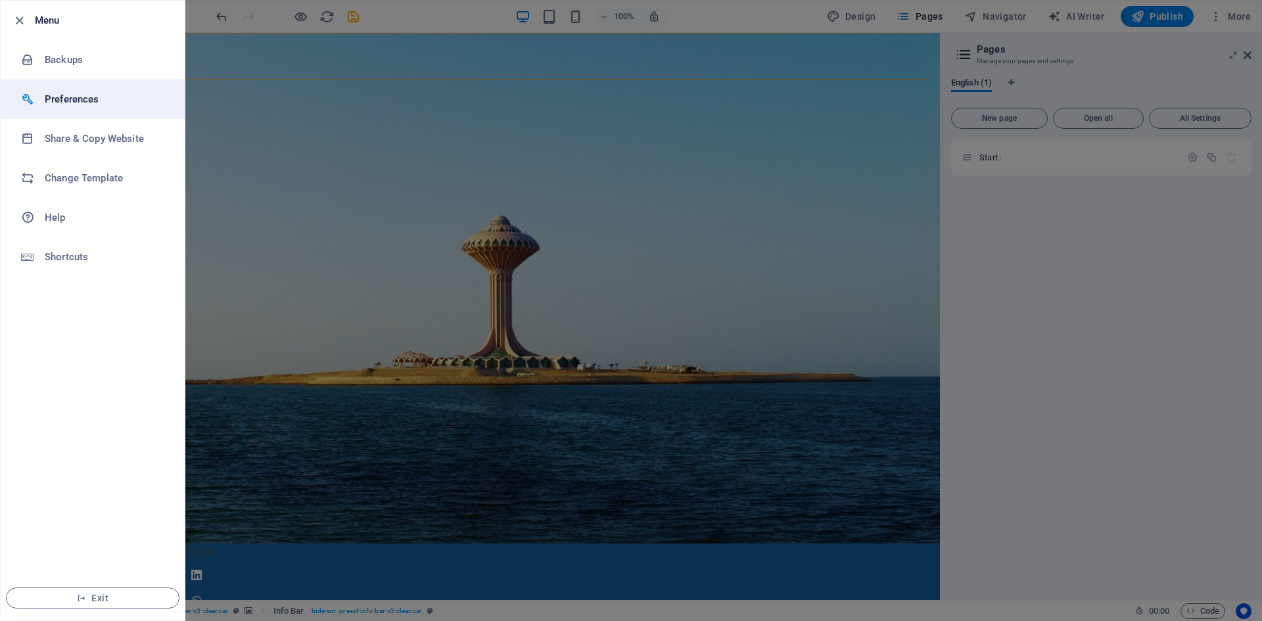
click at [67, 99] on h6 "Preferences" at bounding box center [106, 99] width 122 height 16
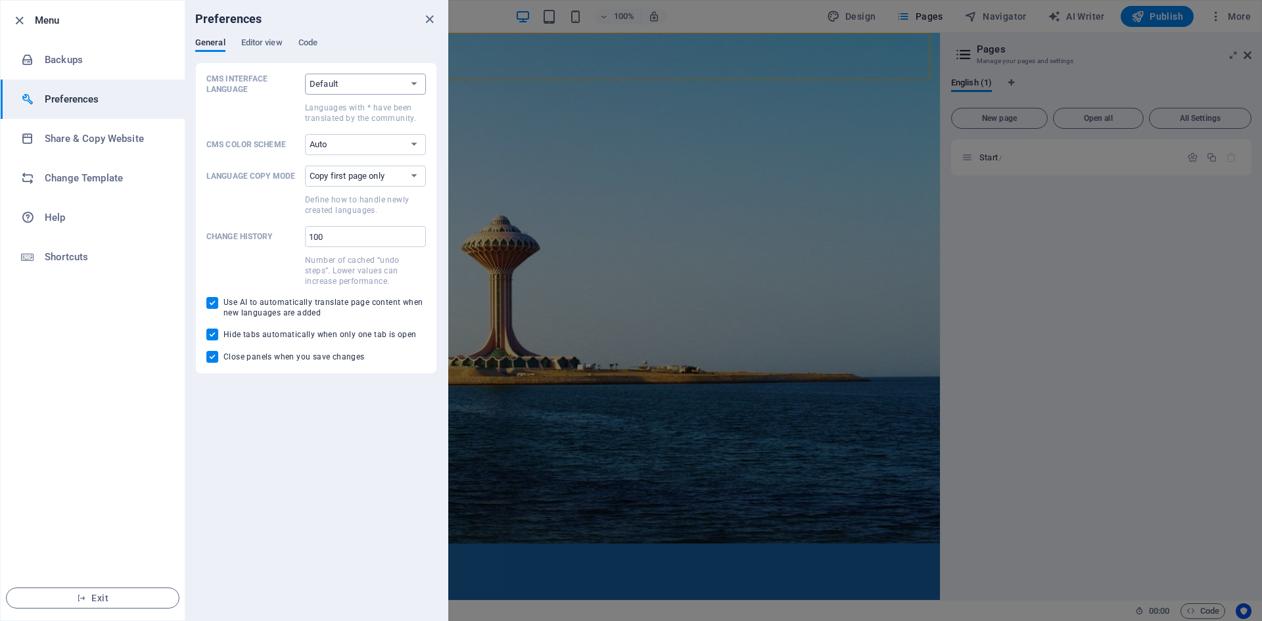
click at [333, 86] on select "Default Deutsch English Español Suomi* Français Magyar Italiano Nederlands Pols…" at bounding box center [365, 84] width 121 height 21
click at [417, 173] on select "Copy first page only Copy all pages" at bounding box center [365, 176] width 121 height 21
click at [252, 46] on span "Editor view" at bounding box center [261, 44] width 41 height 18
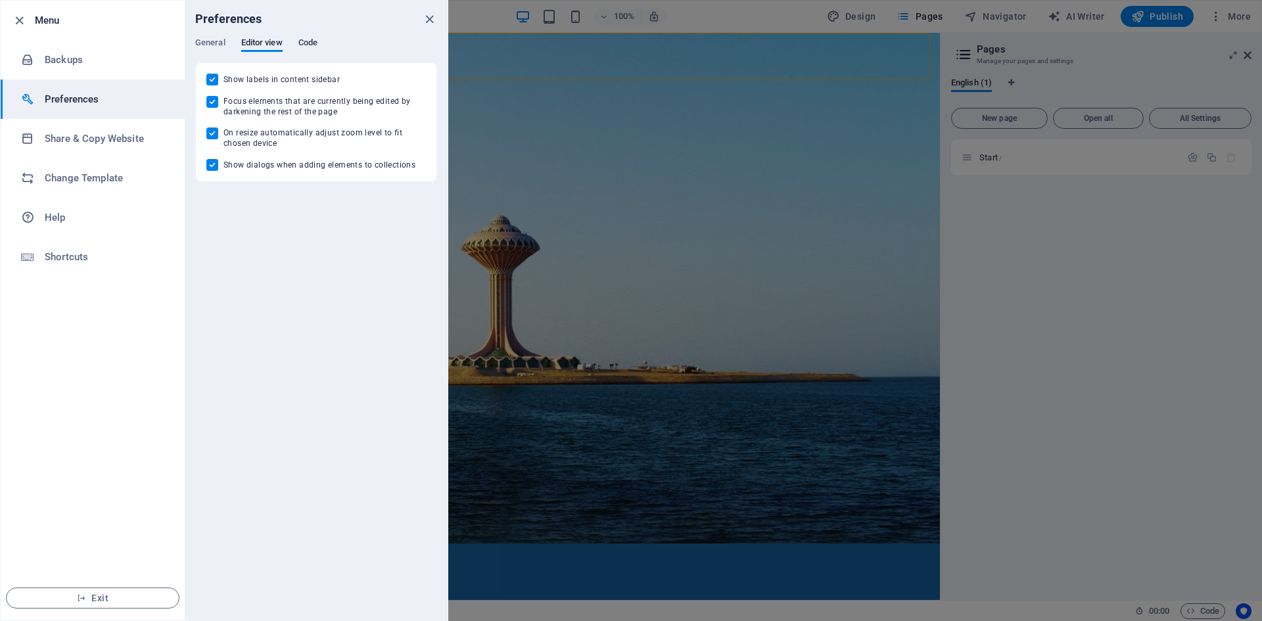
click at [303, 41] on span "Code" at bounding box center [307, 44] width 19 height 18
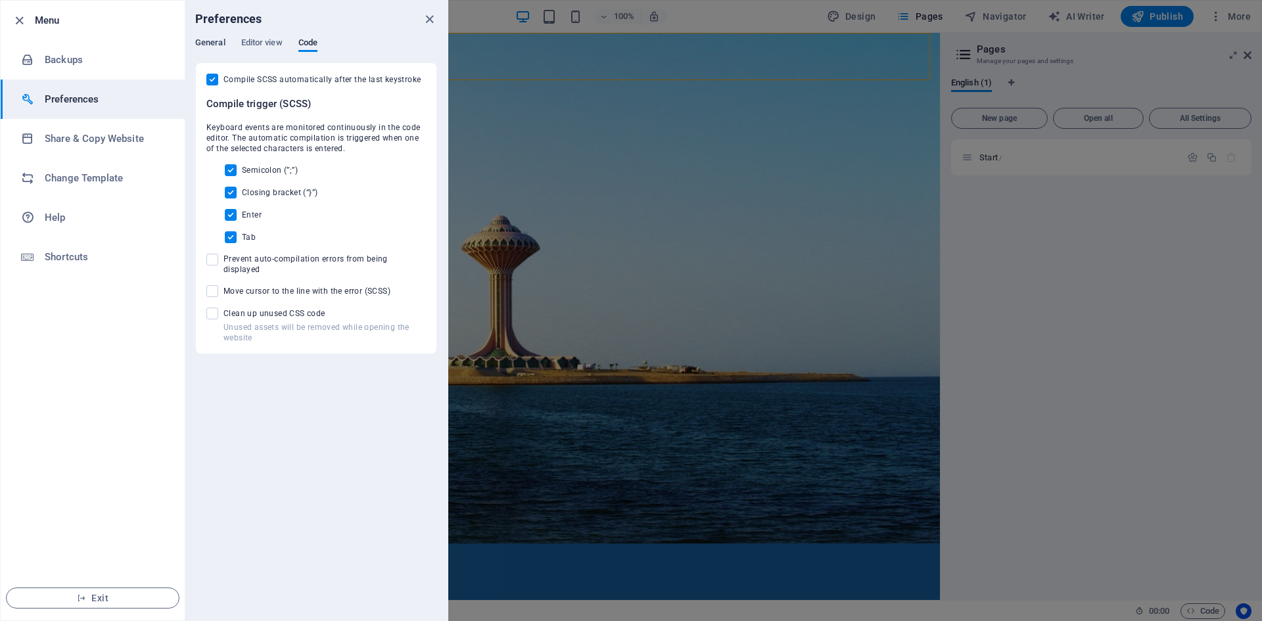
click at [214, 39] on span "General" at bounding box center [210, 44] width 30 height 18
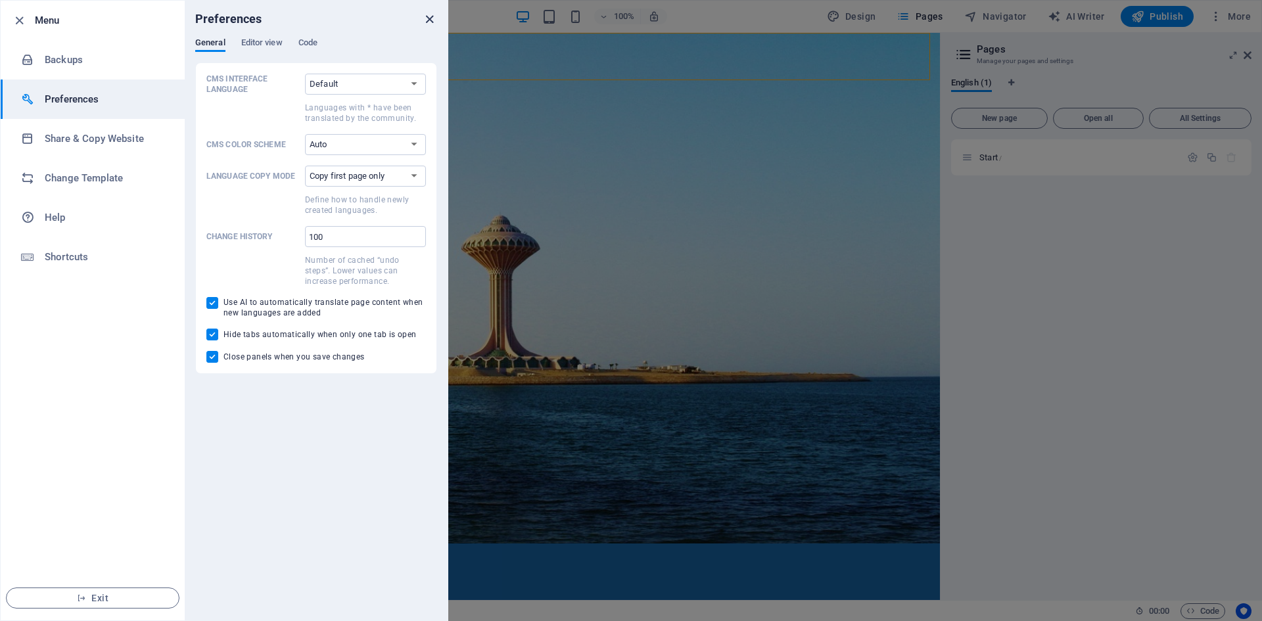
click at [427, 16] on icon "close" at bounding box center [429, 19] width 15 height 15
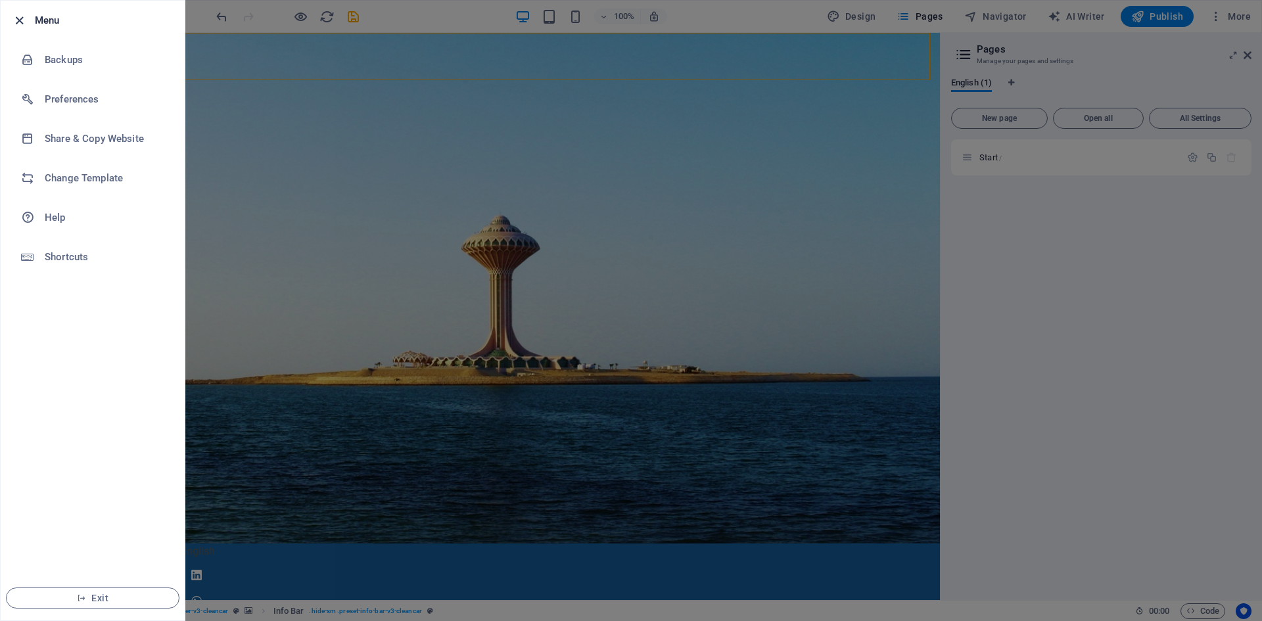
click at [20, 22] on icon "button" at bounding box center [19, 20] width 15 height 15
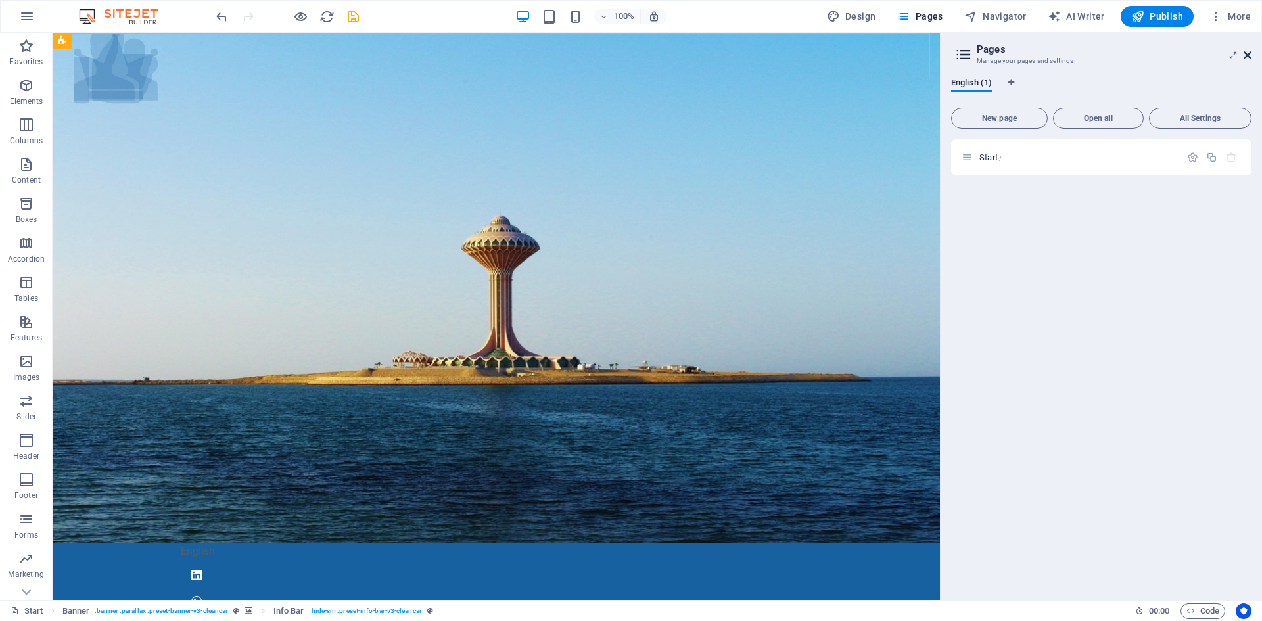
click at [1245, 57] on icon at bounding box center [1247, 55] width 8 height 11
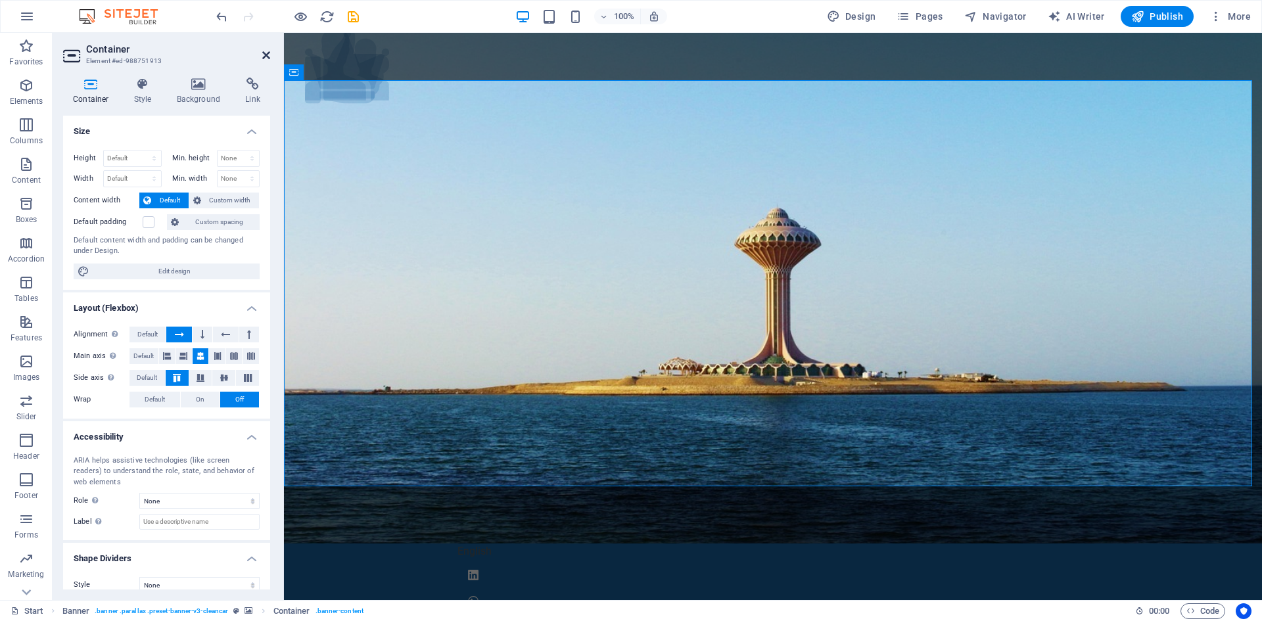
click at [265, 53] on icon at bounding box center [266, 55] width 8 height 11
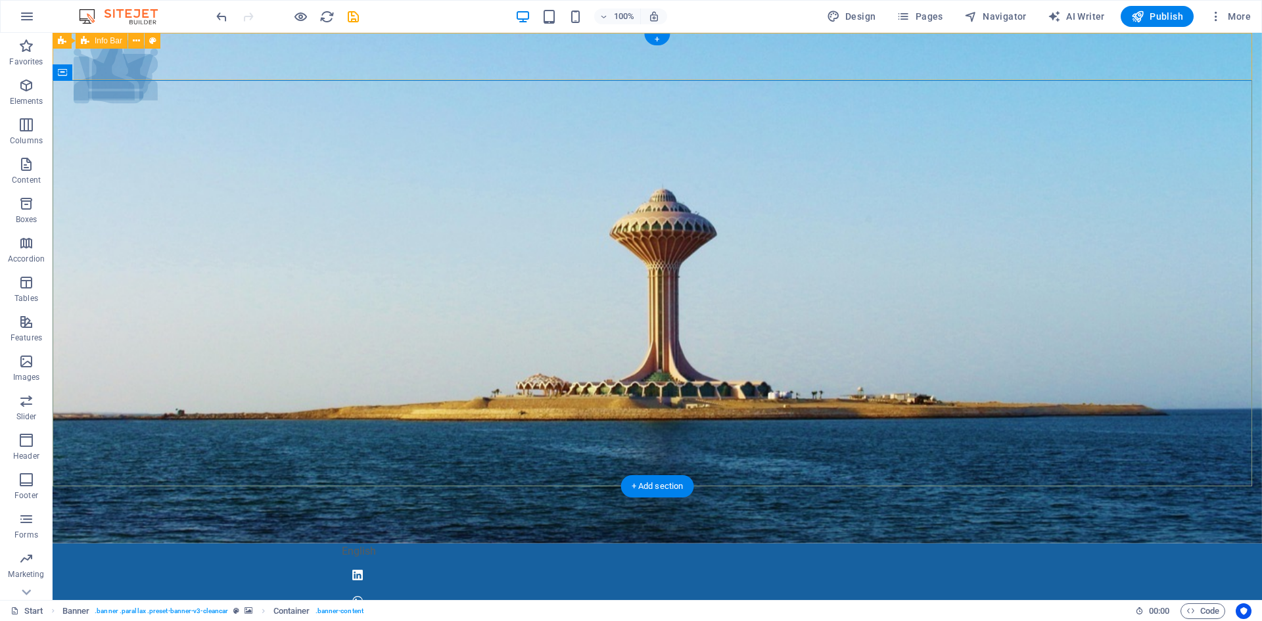
click at [264, 544] on div "English" at bounding box center [657, 581] width 1209 height 74
click at [138, 41] on icon at bounding box center [136, 41] width 7 height 14
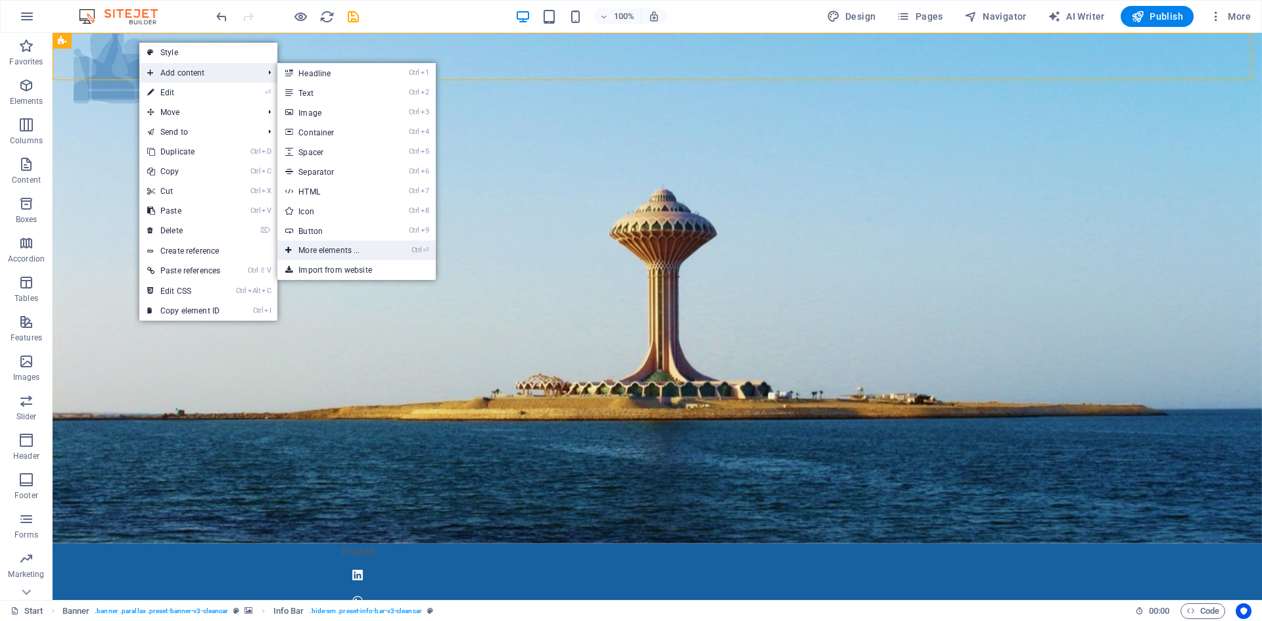
click at [349, 251] on link "Ctrl ⏎ More elements ..." at bounding box center [331, 251] width 108 height 20
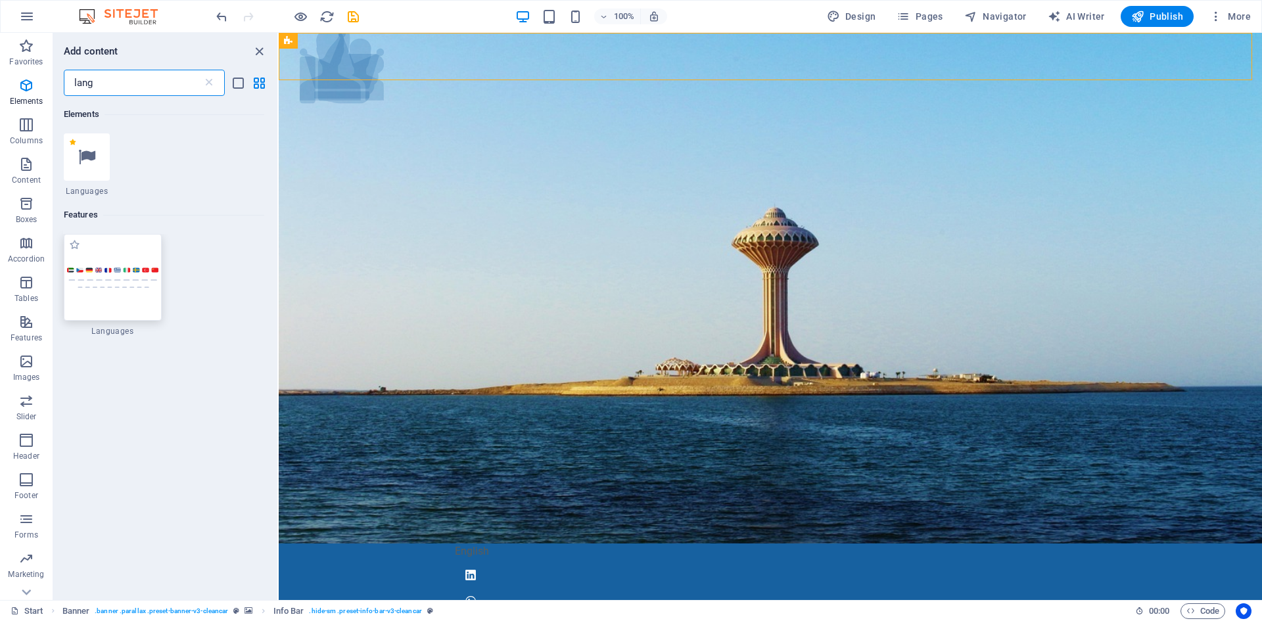
scroll to position [140, 0]
click at [114, 269] on img at bounding box center [112, 278] width 91 height 22
click at [279, 269] on div "Drag here to replace the existing content. Press “Ctrl” if you want to create a…" at bounding box center [770, 316] width 983 height 567
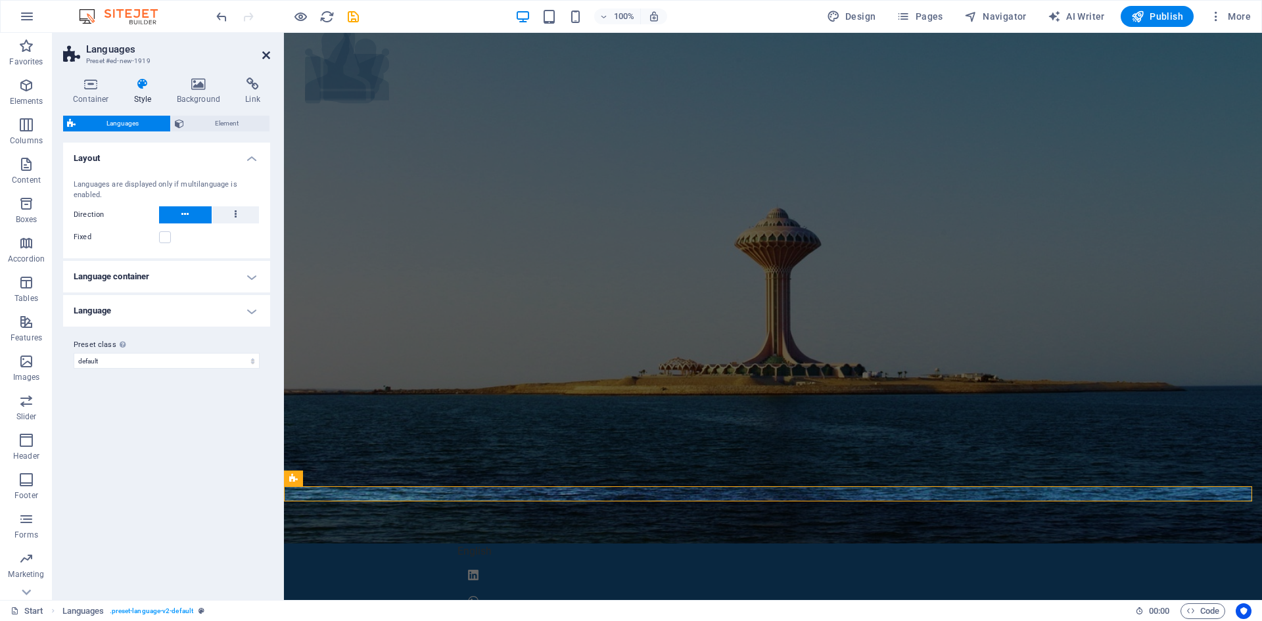
drag, startPoint x: 262, startPoint y: 54, endPoint x: 208, endPoint y: 29, distance: 59.4
click at [262, 54] on icon at bounding box center [266, 55] width 8 height 11
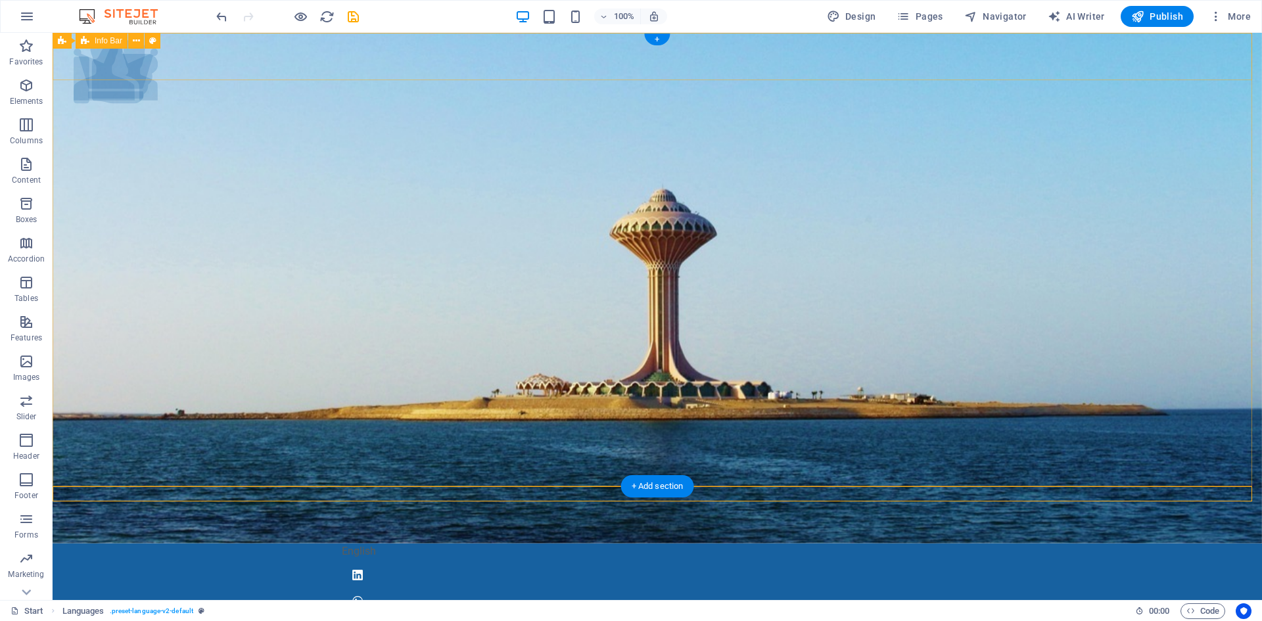
drag, startPoint x: 181, startPoint y: 509, endPoint x: 143, endPoint y: 51, distance: 459.6
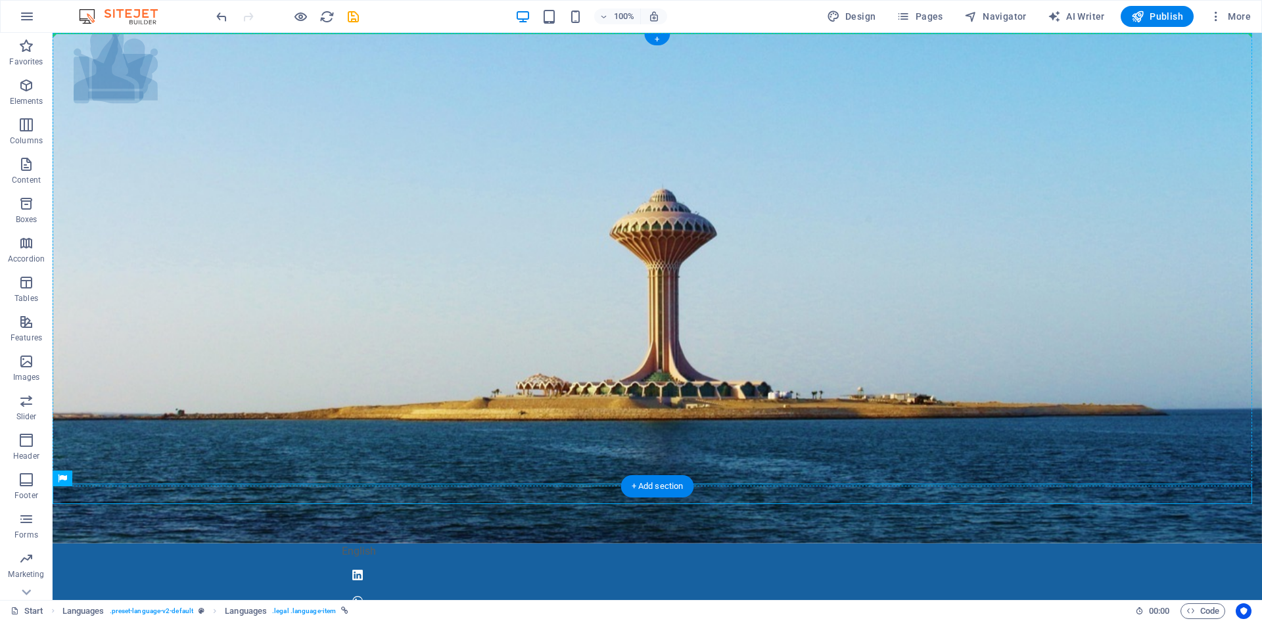
drag, startPoint x: 154, startPoint y: 512, endPoint x: 95, endPoint y: 74, distance: 442.2
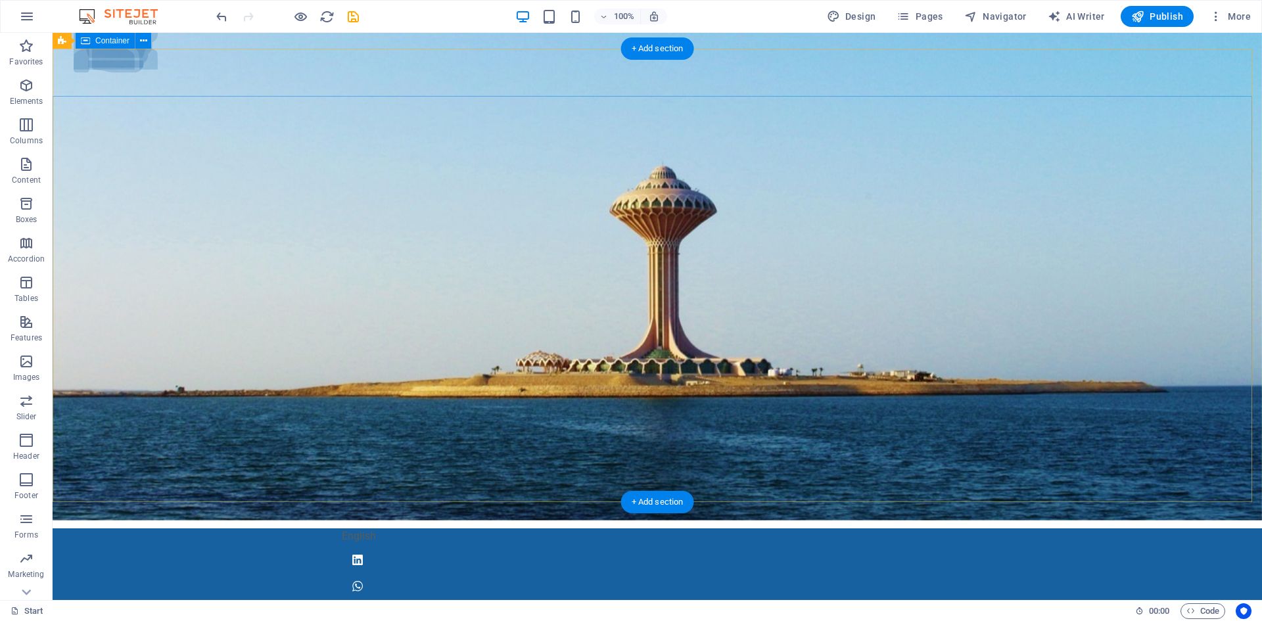
scroll to position [0, 0]
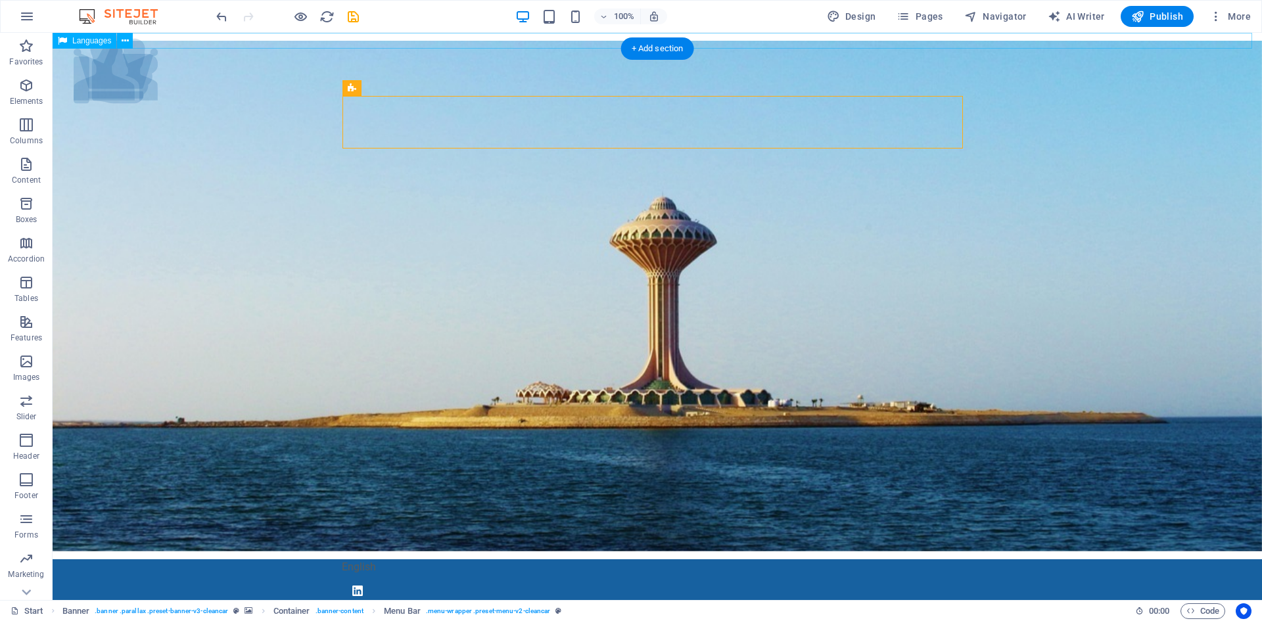
click at [166, 38] on div "English" at bounding box center [657, 41] width 1209 height 16
click at [129, 41] on button at bounding box center [125, 41] width 16 height 16
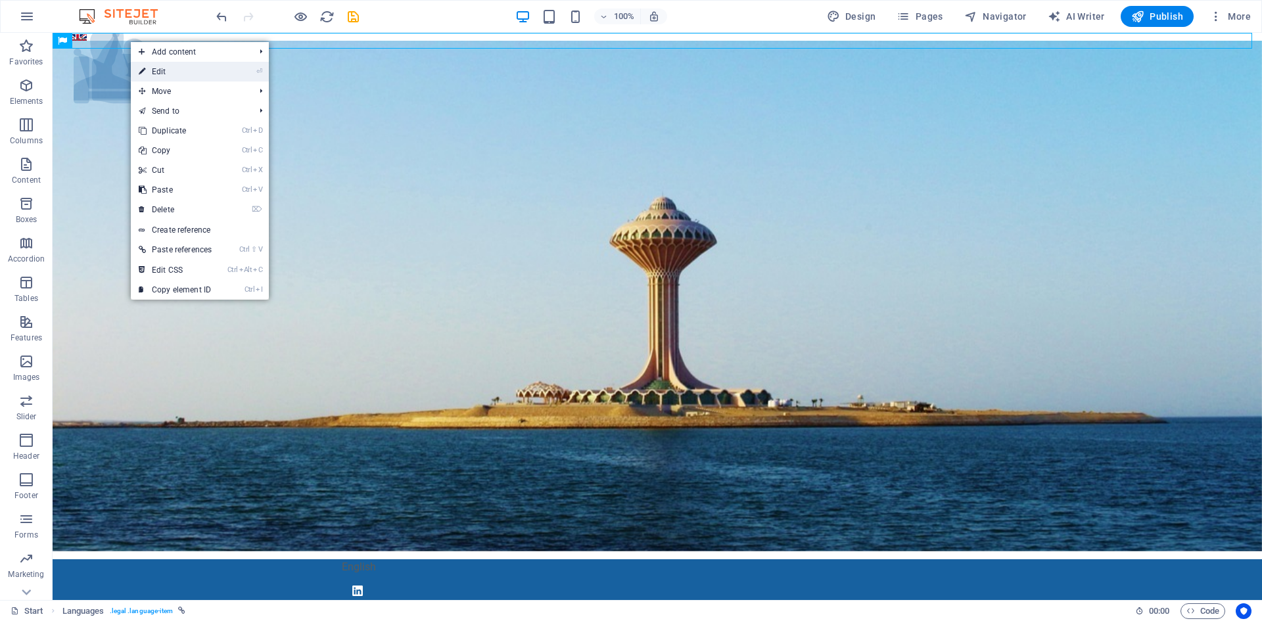
click at [139, 64] on icon at bounding box center [142, 72] width 7 height 20
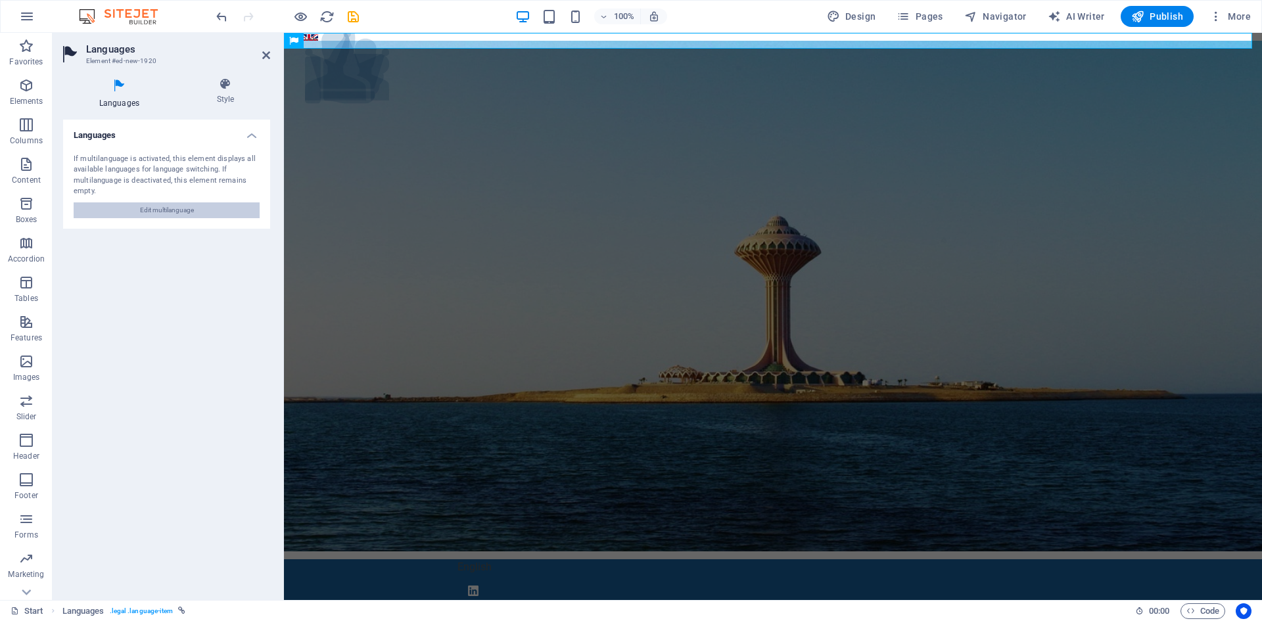
click at [207, 216] on button "Edit multilanguage" at bounding box center [167, 210] width 186 height 16
select select "41"
select select "6"
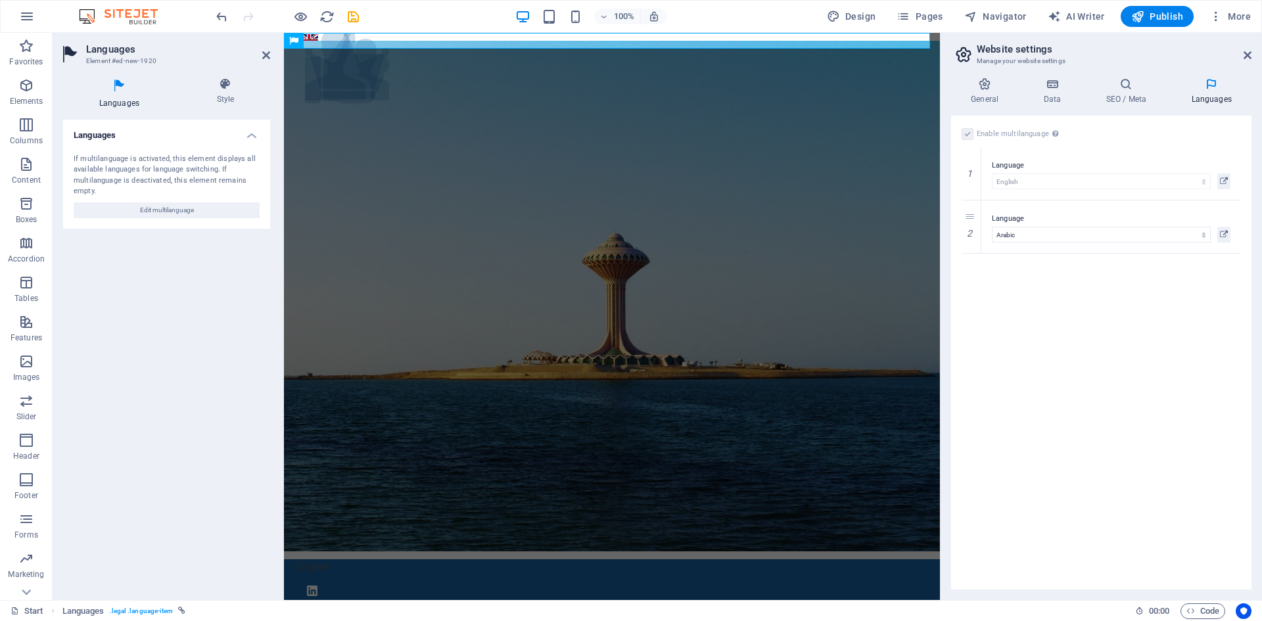
click at [1222, 88] on icon at bounding box center [1211, 84] width 80 height 13
click at [1122, 87] on icon at bounding box center [1126, 84] width 80 height 13
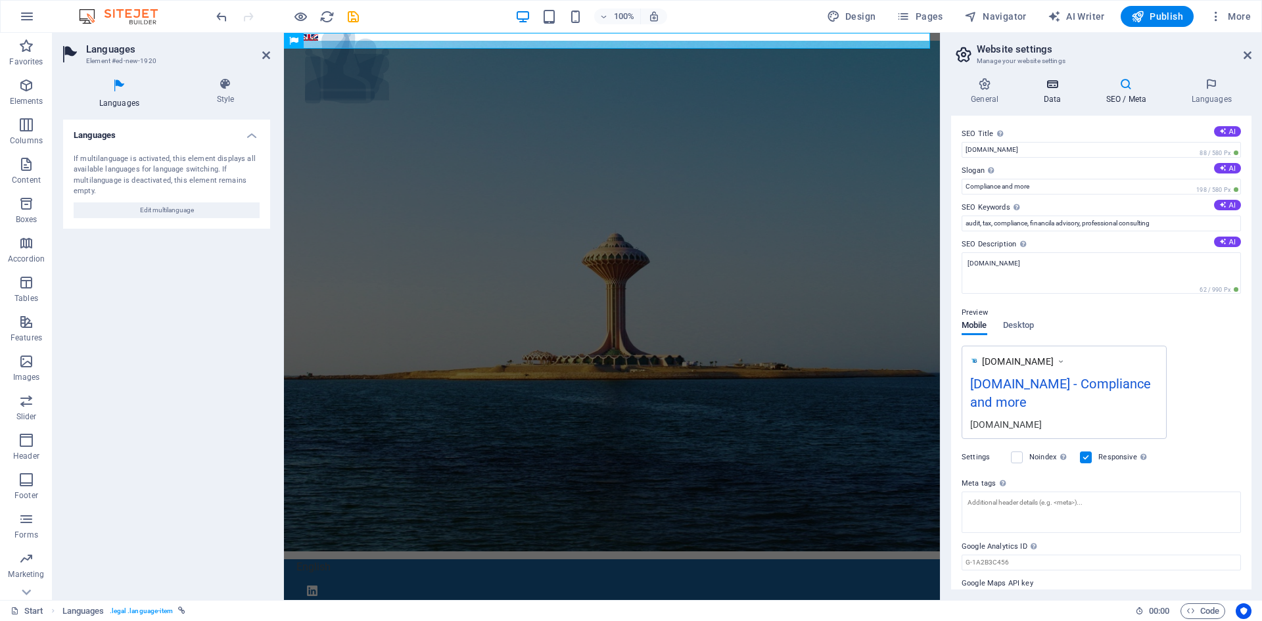
click at [1055, 81] on icon at bounding box center [1051, 84] width 57 height 13
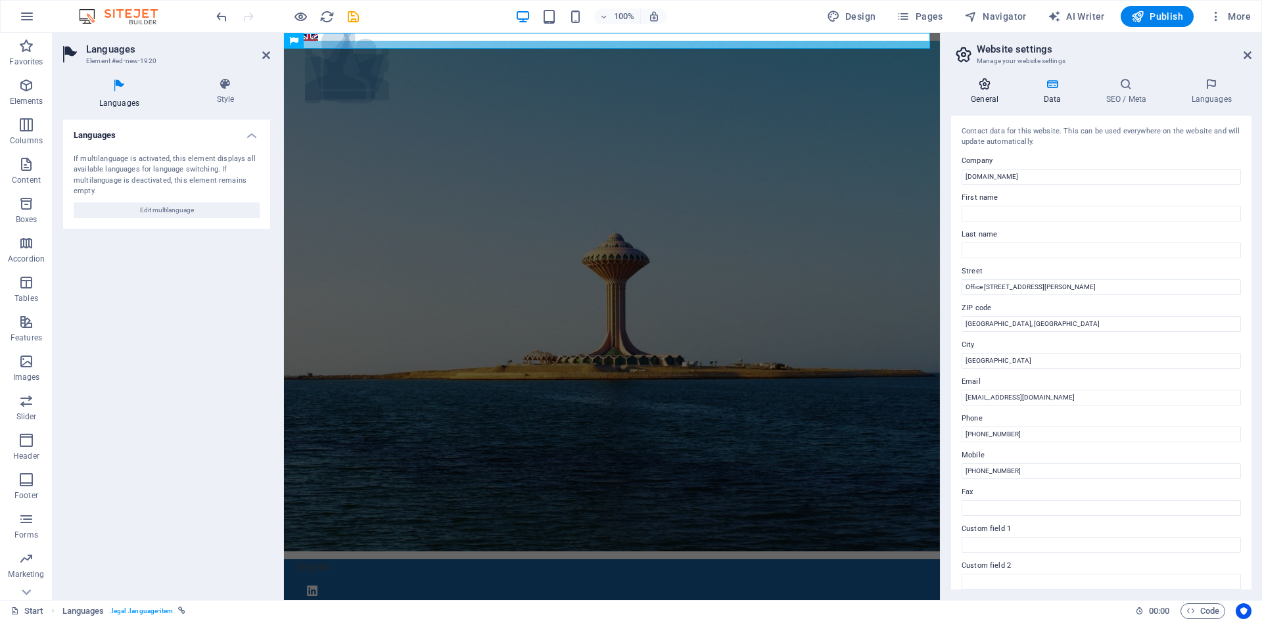
click at [985, 87] on icon at bounding box center [984, 84] width 67 height 13
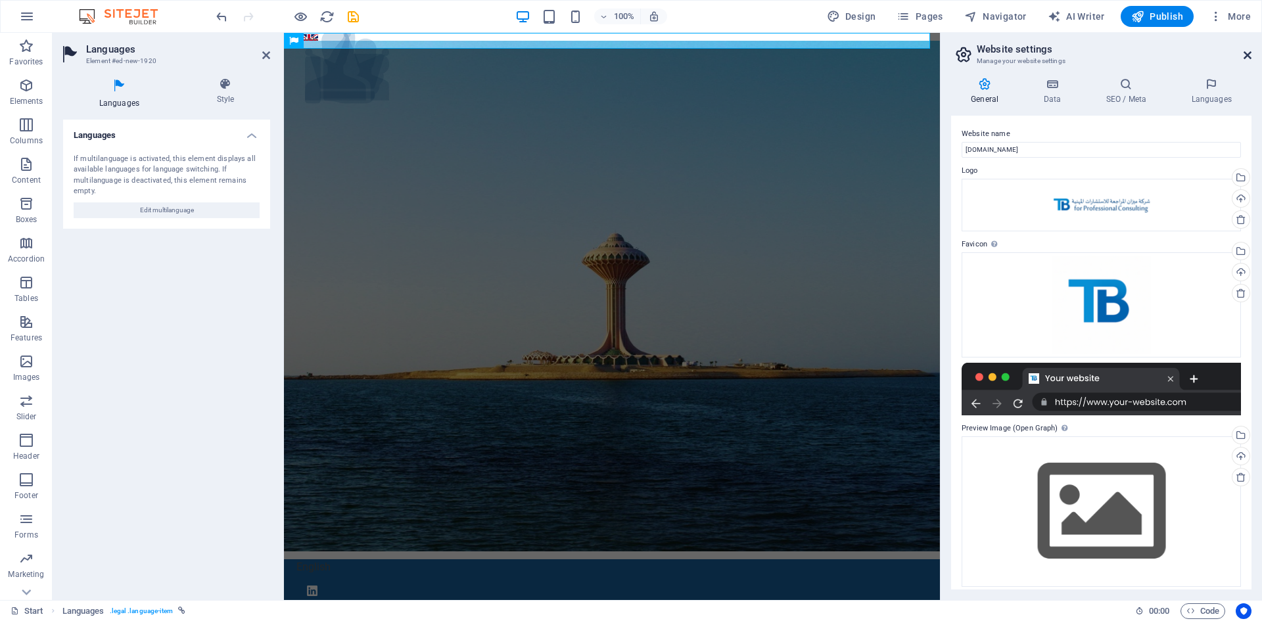
click at [1245, 52] on icon at bounding box center [1247, 55] width 8 height 11
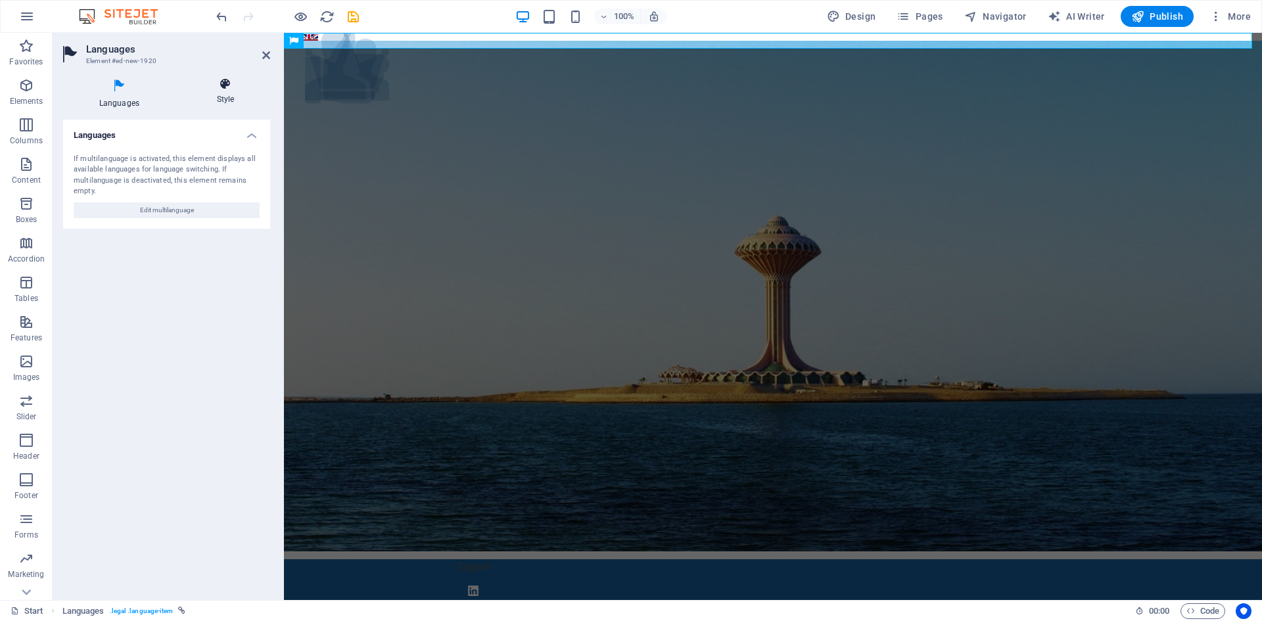
click at [220, 89] on icon at bounding box center [225, 84] width 89 height 13
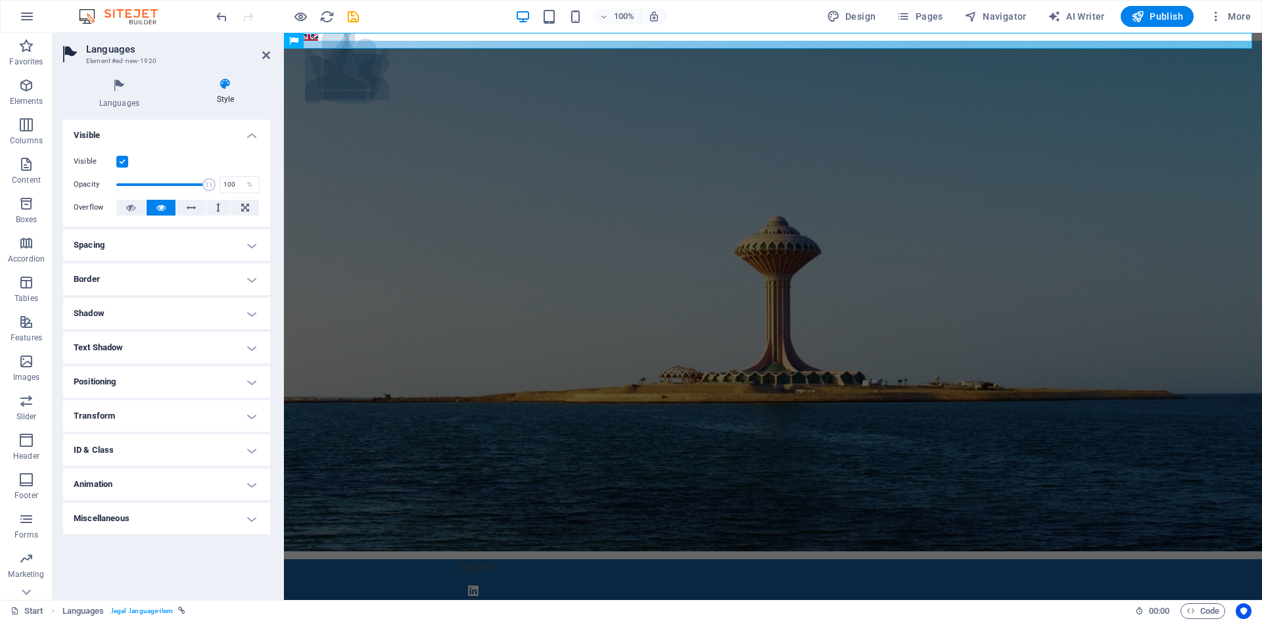
click at [258, 520] on h4 "Miscellaneous" at bounding box center [166, 519] width 207 height 32
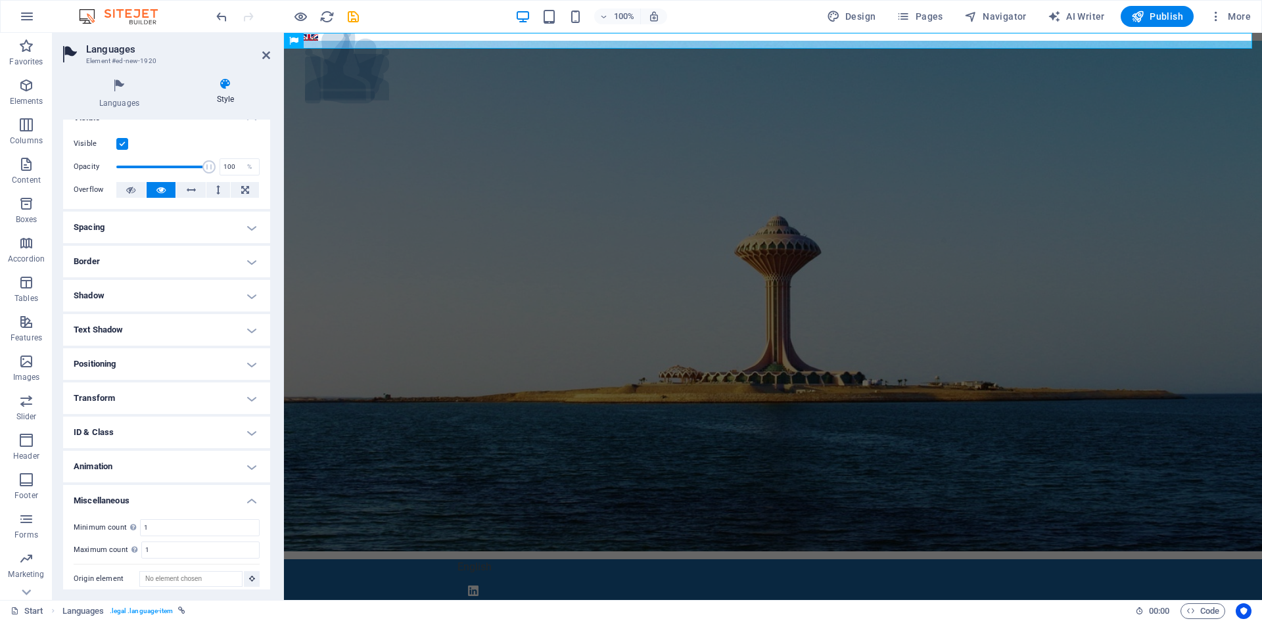
scroll to position [26, 0]
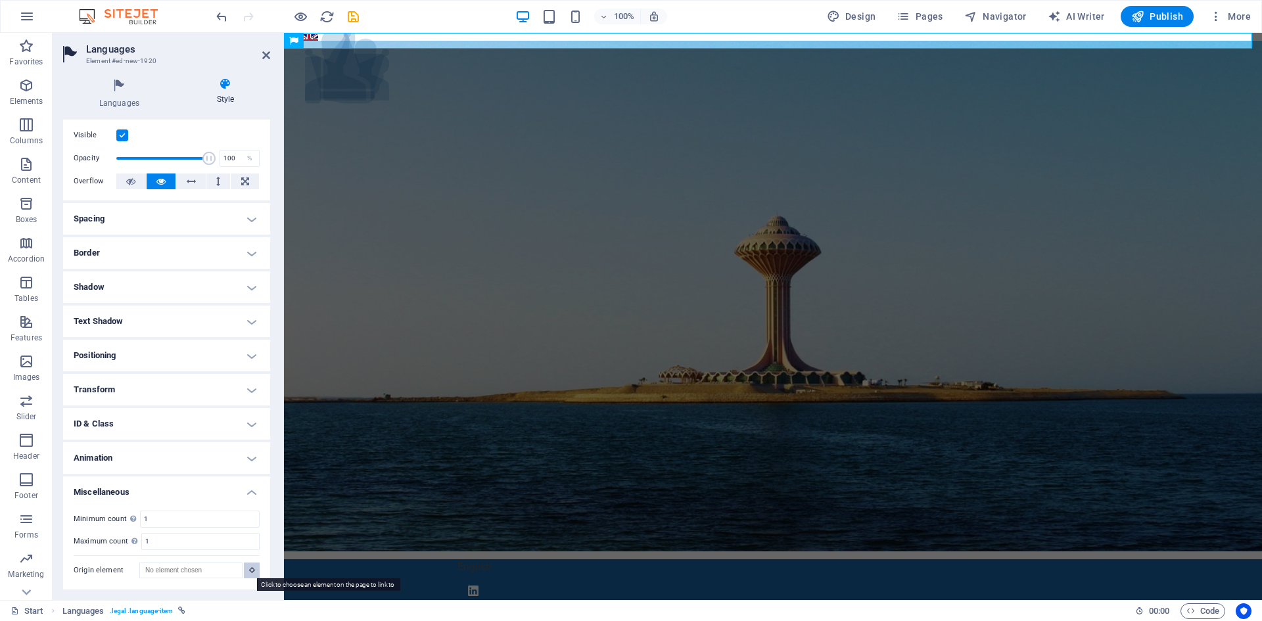
click at [246, 576] on button at bounding box center [252, 571] width 16 height 16
click at [248, 456] on h4 "Animation" at bounding box center [166, 458] width 207 height 32
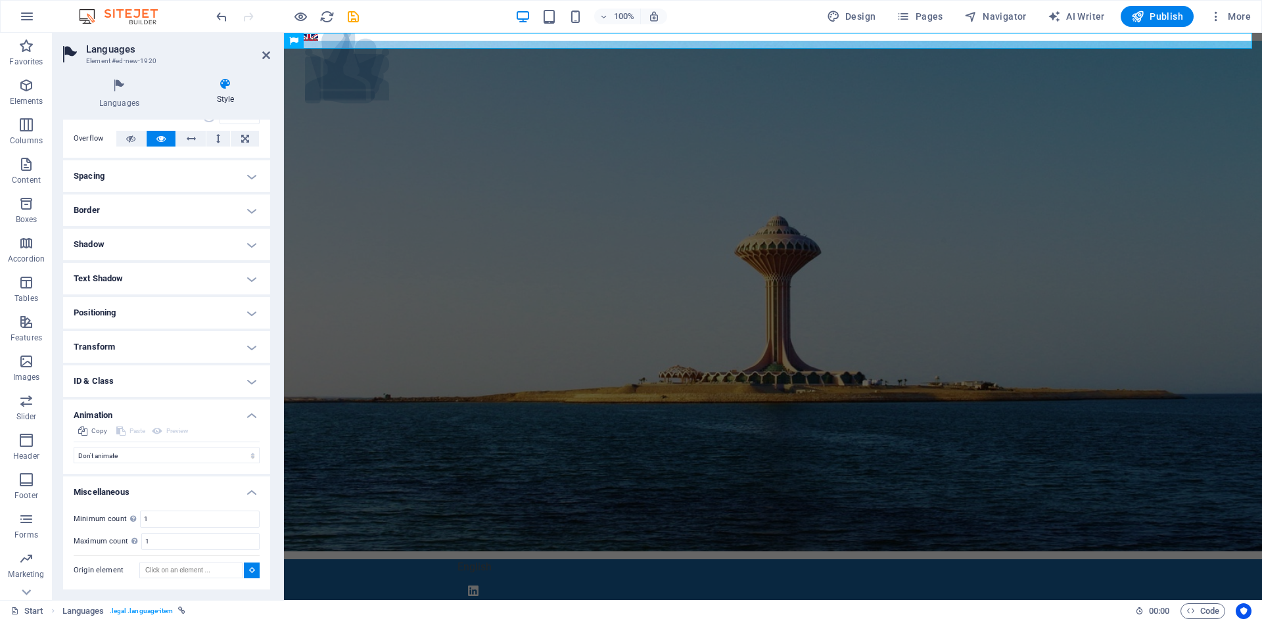
click at [249, 494] on h4 "Miscellaneous" at bounding box center [166, 488] width 207 height 24
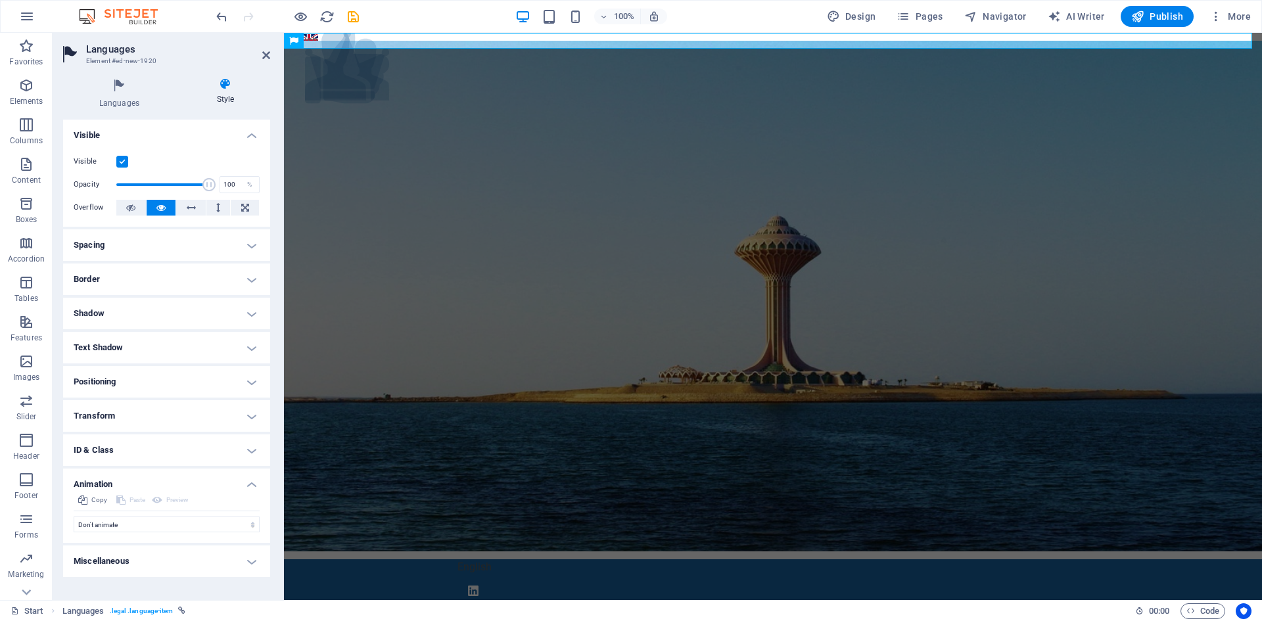
scroll to position [0, 0]
click at [252, 485] on h4 "Animation" at bounding box center [166, 481] width 207 height 24
click at [251, 449] on h4 "ID & Class" at bounding box center [166, 450] width 207 height 32
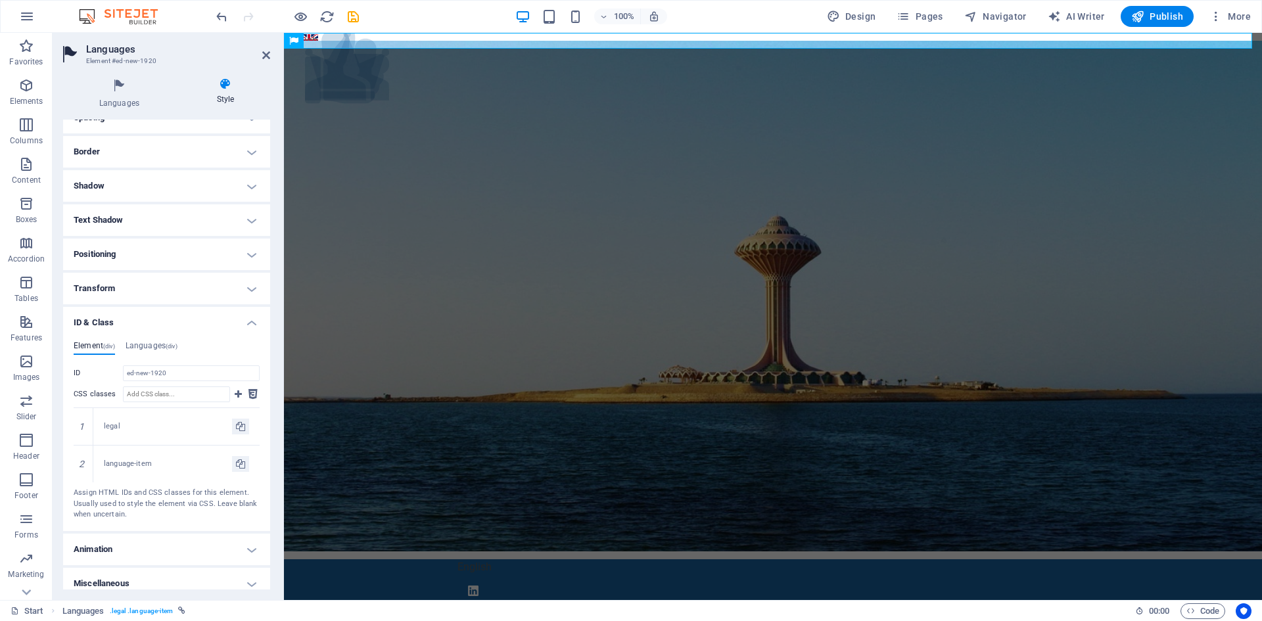
scroll to position [131, 0]
click at [152, 335] on div "Element (div) Languages (div) ID ed-new-1920 CSS classes 1 legal 2 language-ite…" at bounding box center [166, 427] width 207 height 200
click at [147, 339] on h4 "Languages (div)" at bounding box center [152, 344] width 52 height 14
click at [166, 388] on input "CSS classes" at bounding box center [176, 390] width 107 height 16
click at [86, 344] on h4 "Element (div)" at bounding box center [94, 344] width 41 height 14
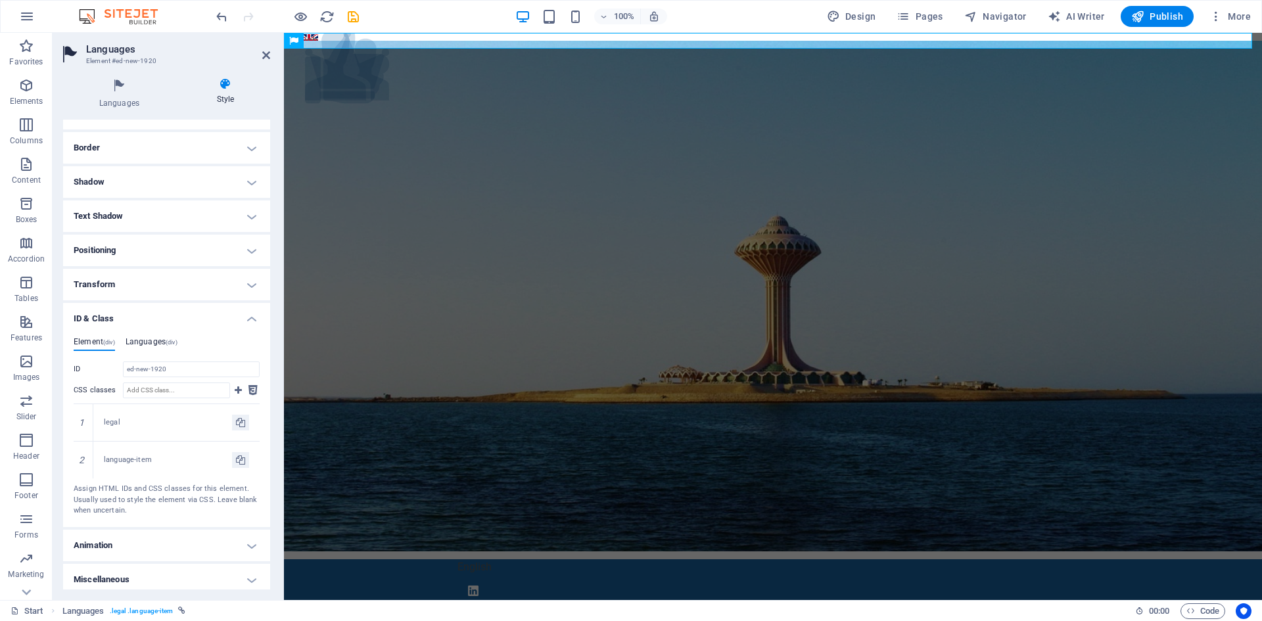
click at [154, 340] on h4 "Languages (div)" at bounding box center [152, 344] width 52 height 14
click at [236, 394] on icon at bounding box center [238, 390] width 7 height 16
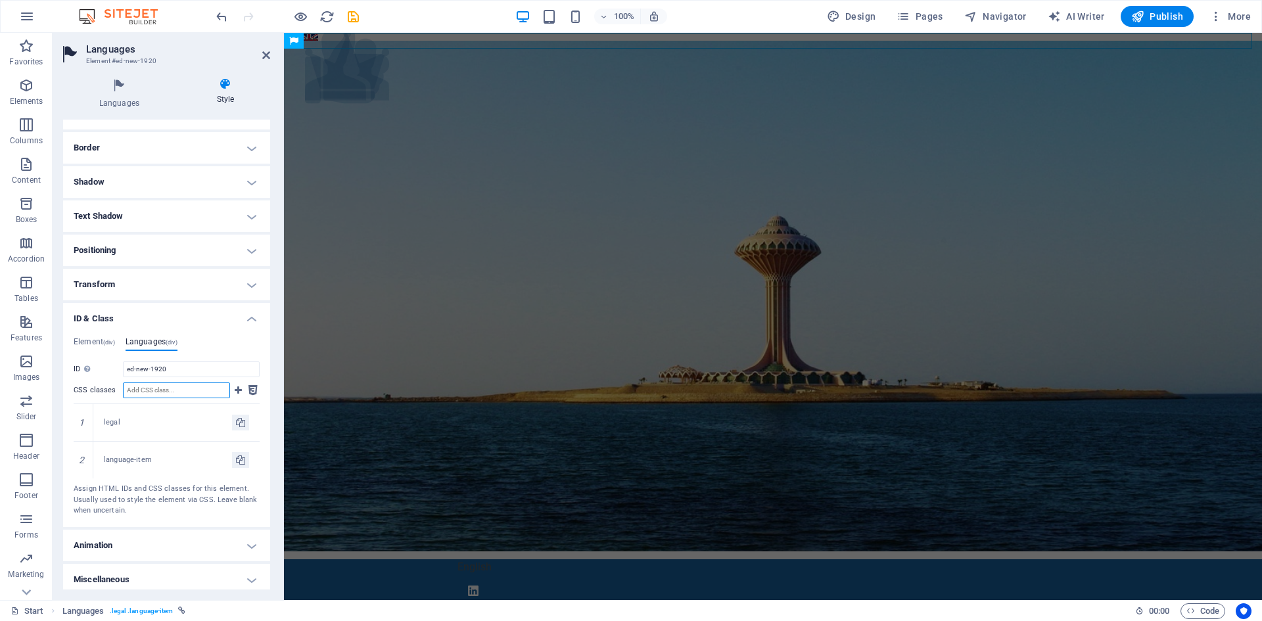
drag, startPoint x: 162, startPoint y: 388, endPoint x: 160, endPoint y: 394, distance: 7.1
click at [160, 394] on input "CSS classes" at bounding box center [176, 390] width 107 height 16
click at [105, 340] on span "(div)" at bounding box center [109, 342] width 12 height 7
click at [144, 388] on input "CSS classes" at bounding box center [176, 390] width 107 height 16
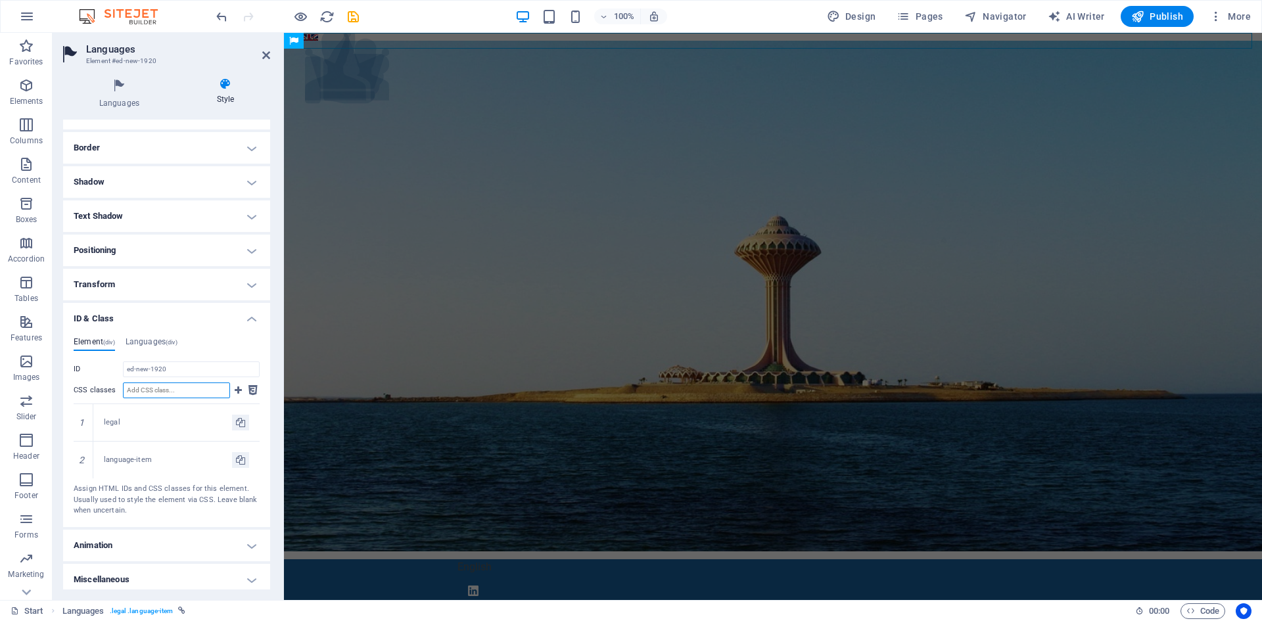
paste input "/* Stick language icon to top banner */ #lang_selector { position: fixed !impor…"
type input "/* Stick language icon to top banner */ #lang_selector { position: fixed !impor…"
click at [260, 54] on h2 "Languages" at bounding box center [178, 49] width 184 height 12
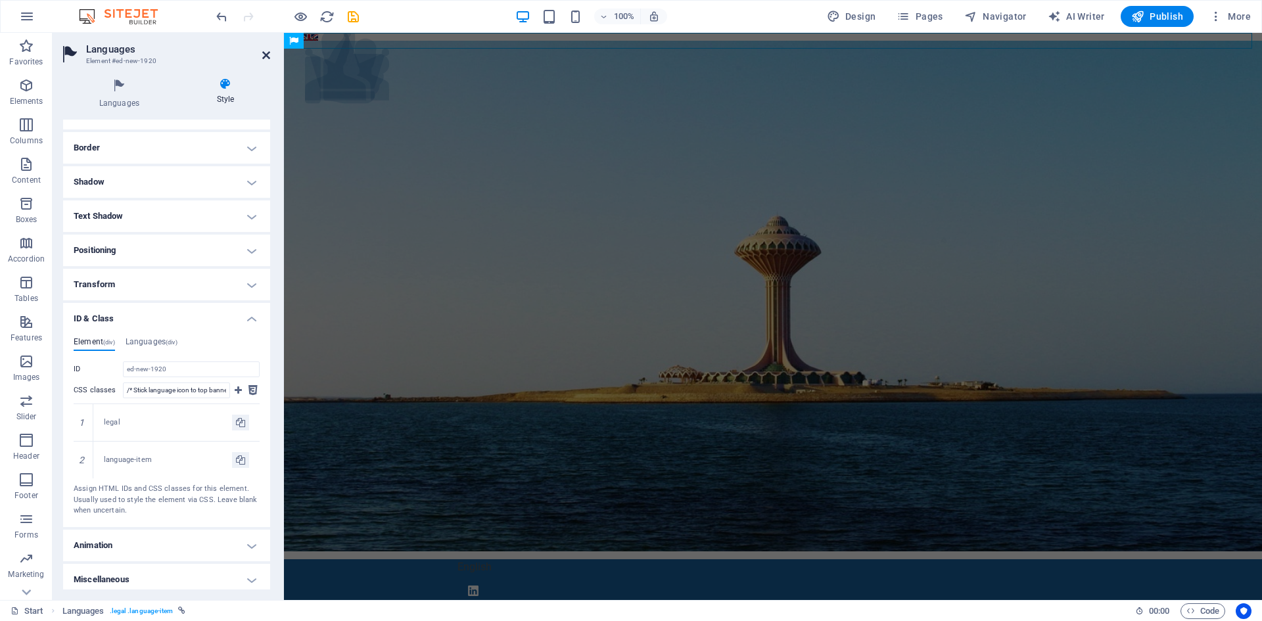
click at [264, 55] on icon at bounding box center [266, 55] width 8 height 11
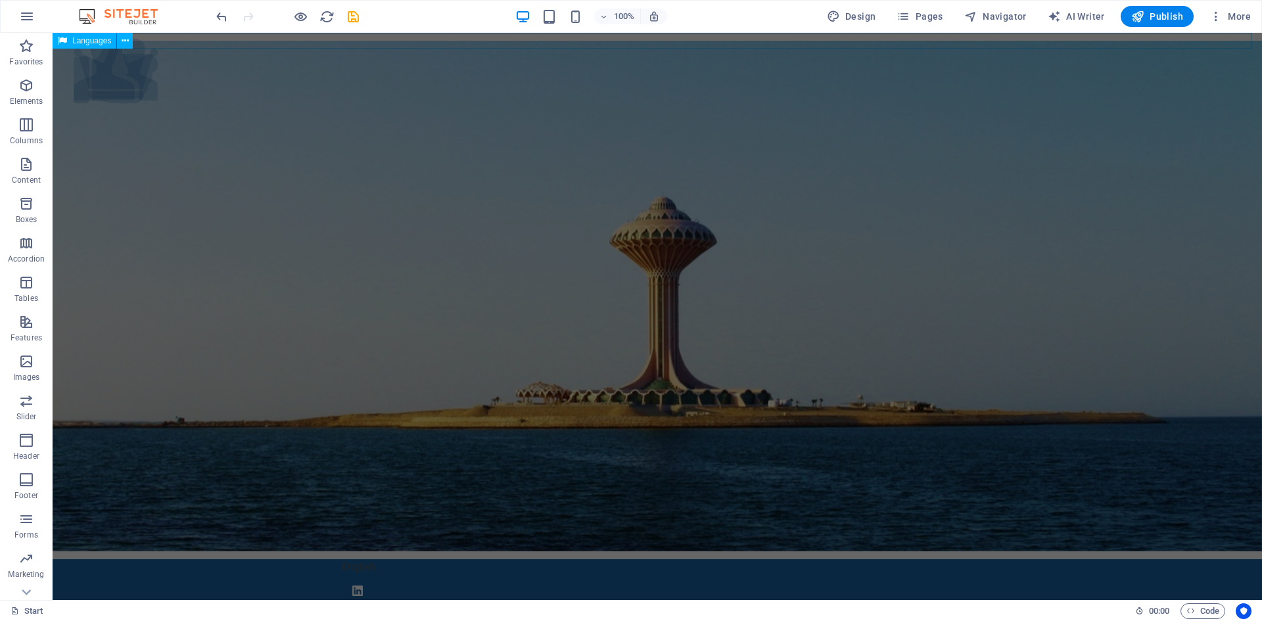
click at [93, 39] on span "Languages" at bounding box center [91, 41] width 39 height 8
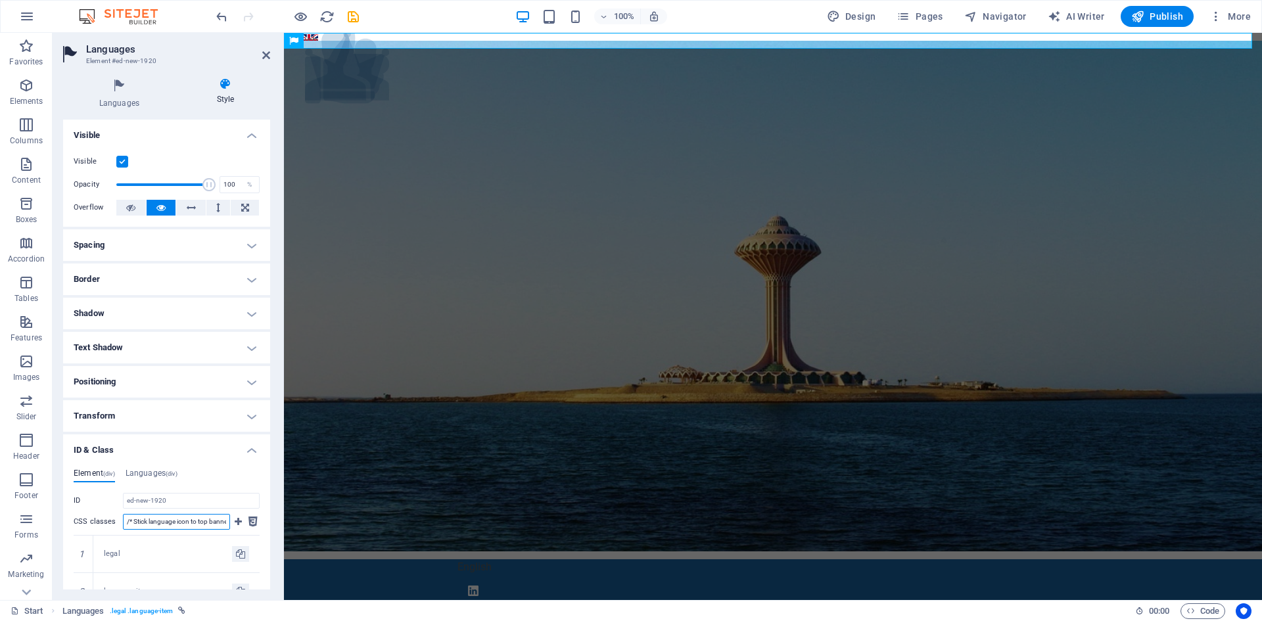
click at [198, 524] on input "/* Stick language icon to top banner */ #lang_selector { position: fixed !impor…" at bounding box center [176, 522] width 107 height 16
drag, startPoint x: 250, startPoint y: 523, endPoint x: 157, endPoint y: 516, distance: 92.9
click at [157, 516] on div "CSS classes /* Stick language icon to top banner */ #lang_selector { position: …" at bounding box center [167, 525] width 186 height 22
click at [157, 519] on input "/* Stick language icon to top banner */ #lang_selector { position: fixed !impor…" at bounding box center [176, 522] width 107 height 16
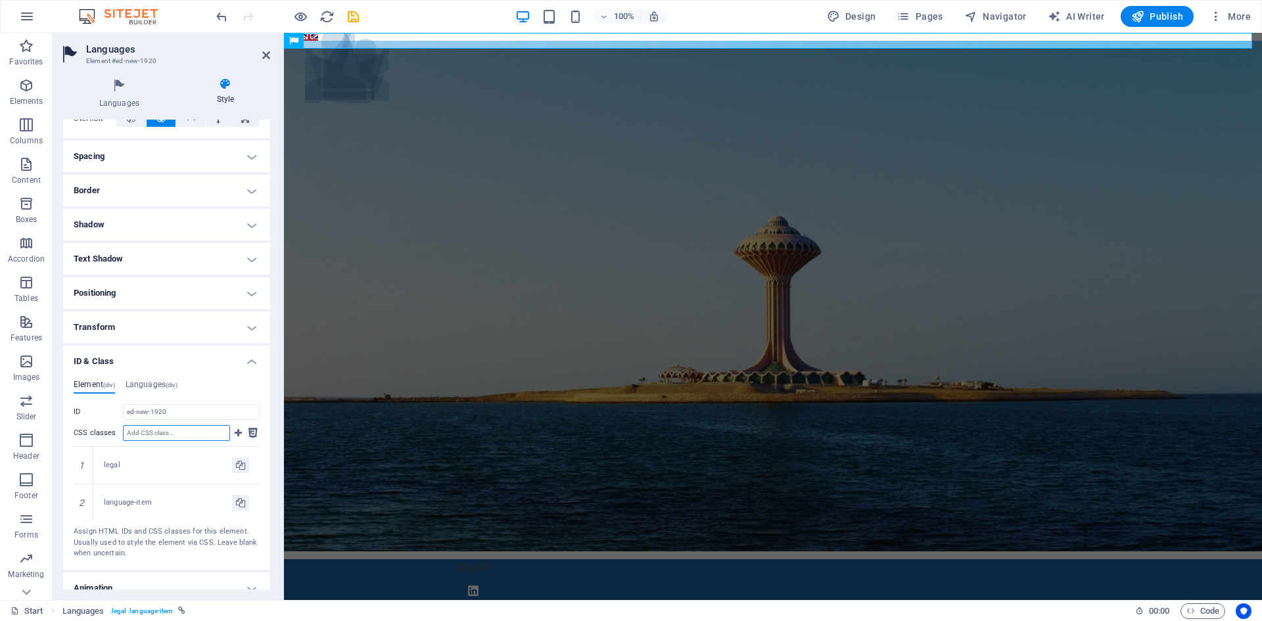
scroll to position [137, 0]
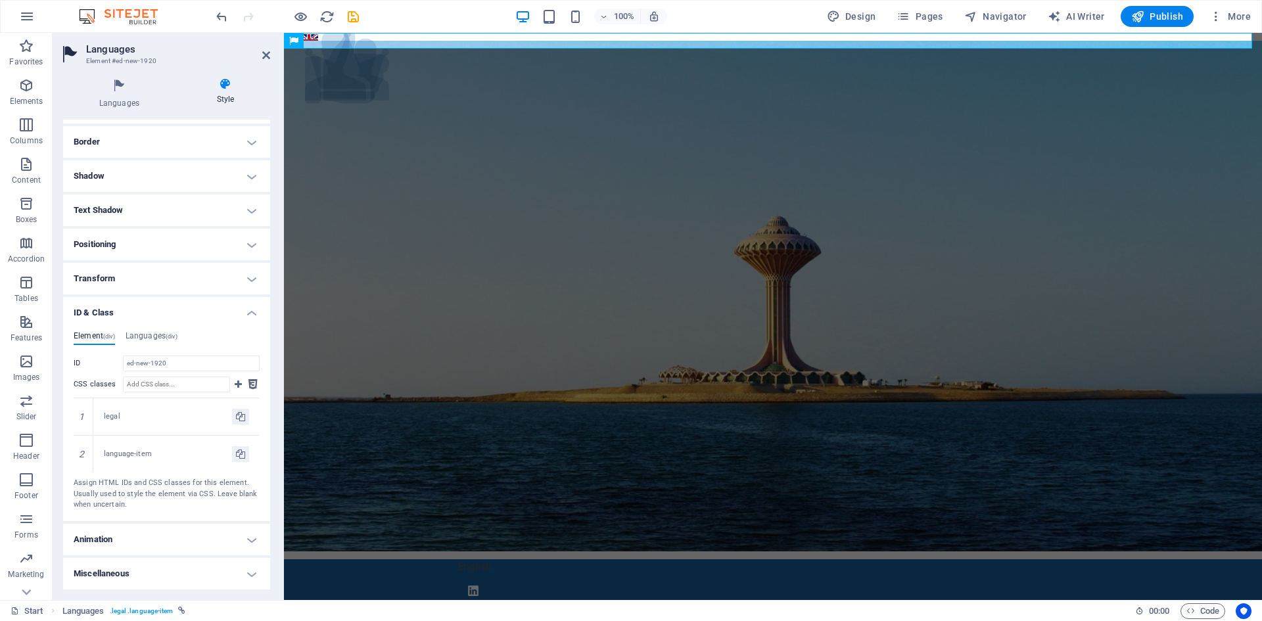
click at [240, 308] on h4 "ID & Class" at bounding box center [166, 309] width 207 height 24
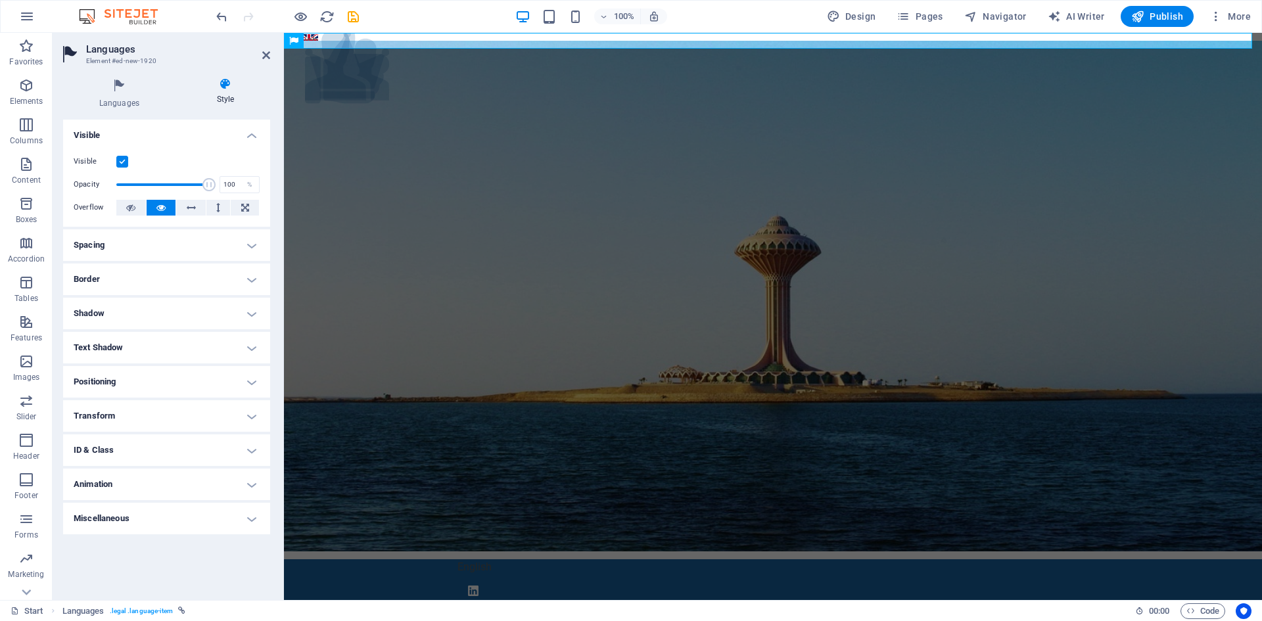
scroll to position [0, 0]
click at [167, 413] on h4 "Transform" at bounding box center [166, 416] width 207 height 32
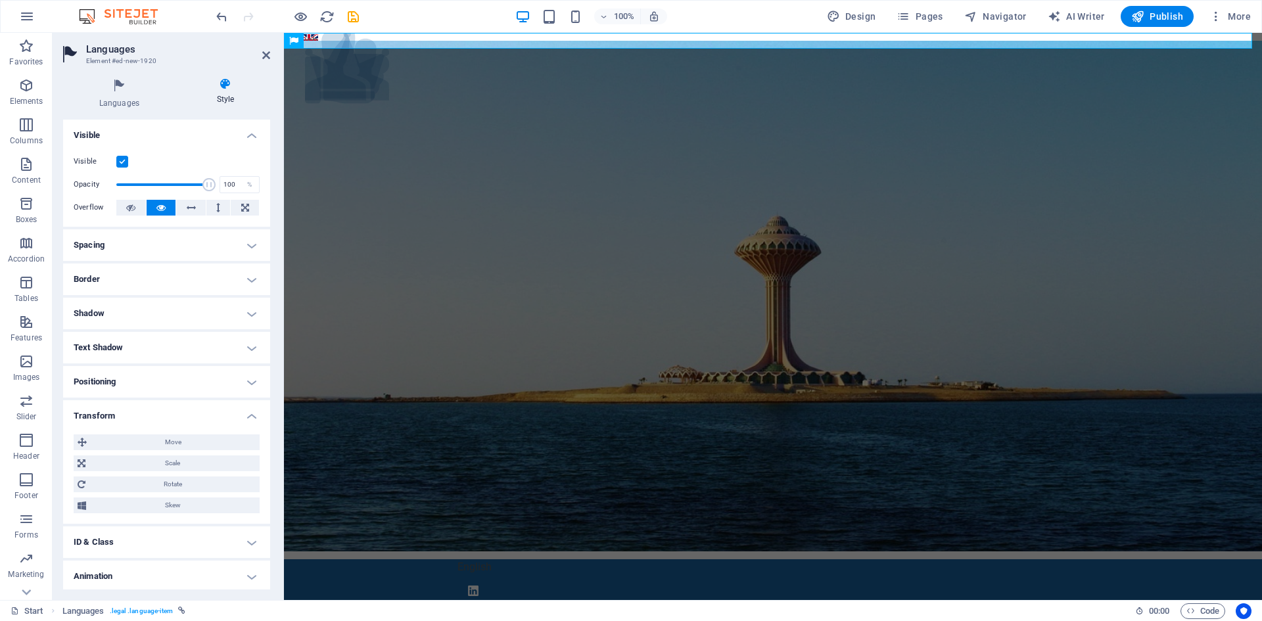
click at [218, 385] on h4 "Positioning" at bounding box center [166, 382] width 207 height 32
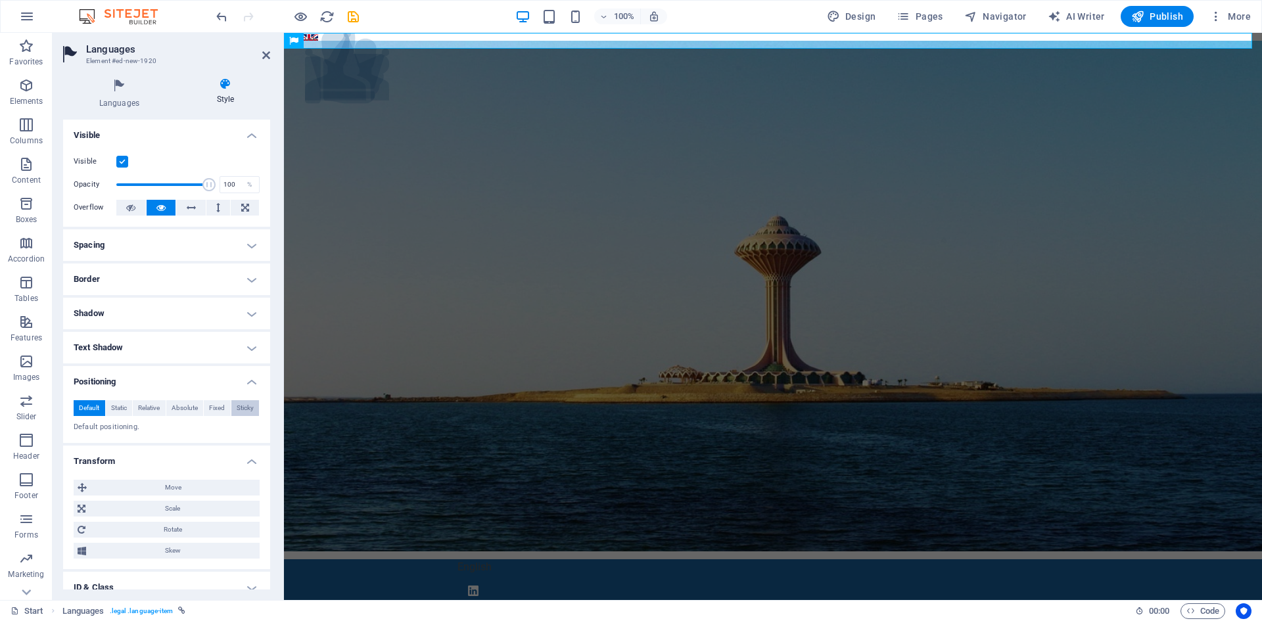
click at [237, 407] on span "Sticky" at bounding box center [245, 408] width 17 height 16
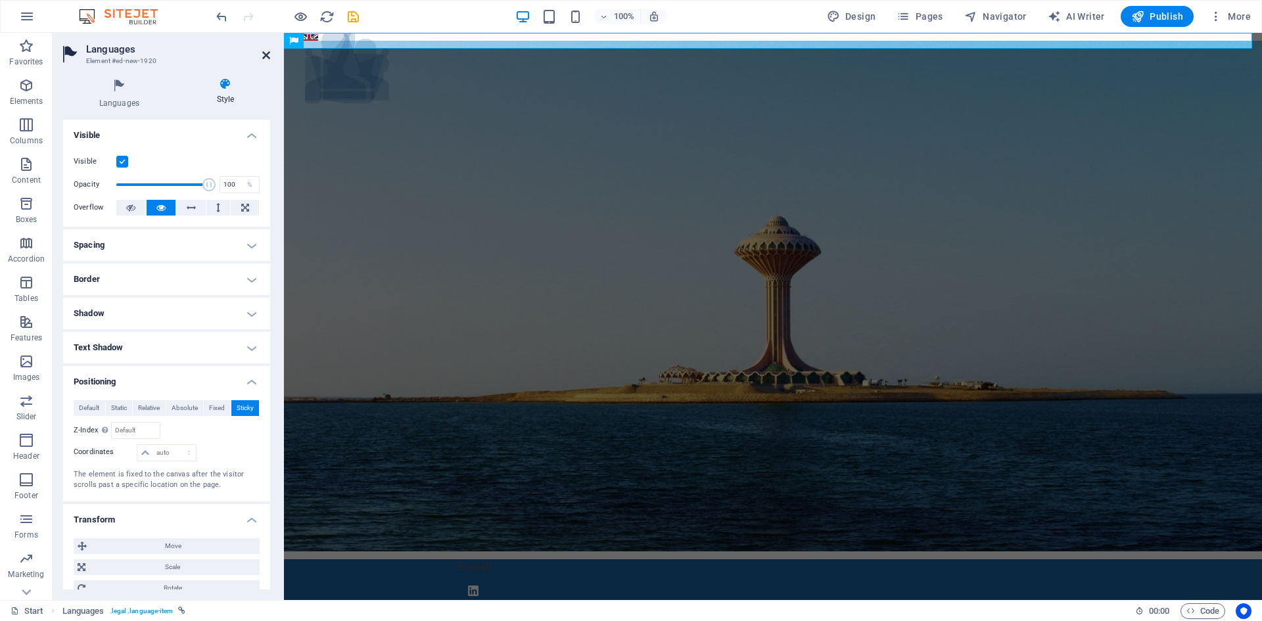
click at [267, 54] on icon at bounding box center [266, 55] width 8 height 11
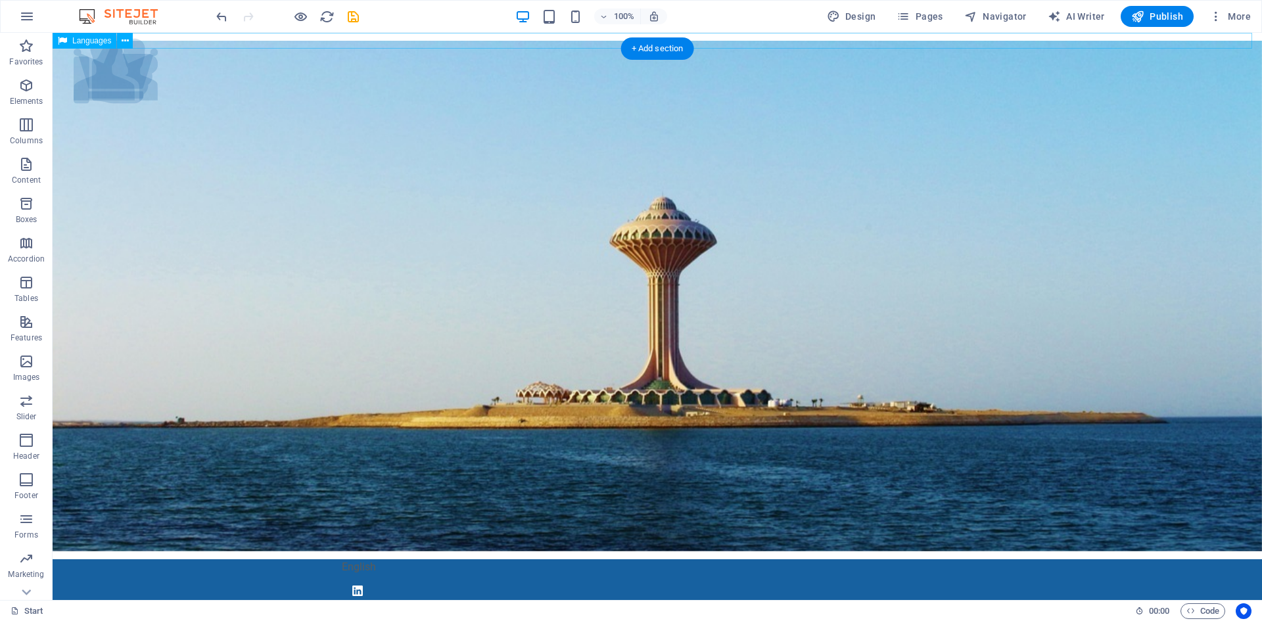
click at [197, 35] on div "English" at bounding box center [657, 41] width 1209 height 16
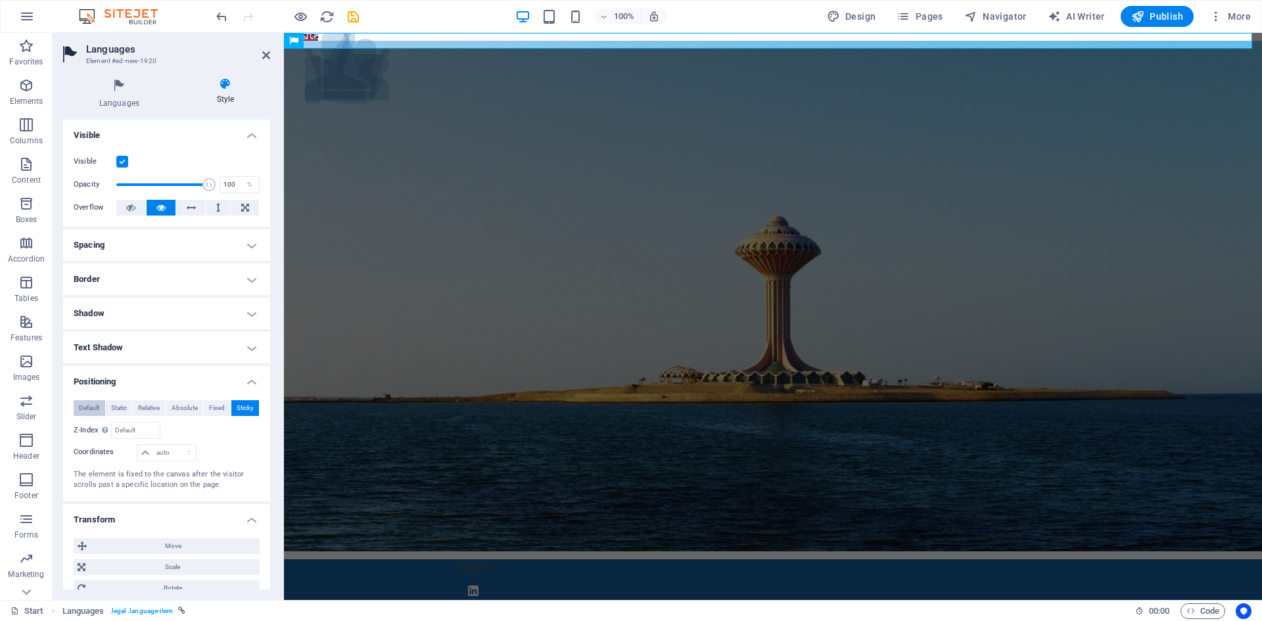
click at [95, 407] on span "Default" at bounding box center [89, 408] width 20 height 16
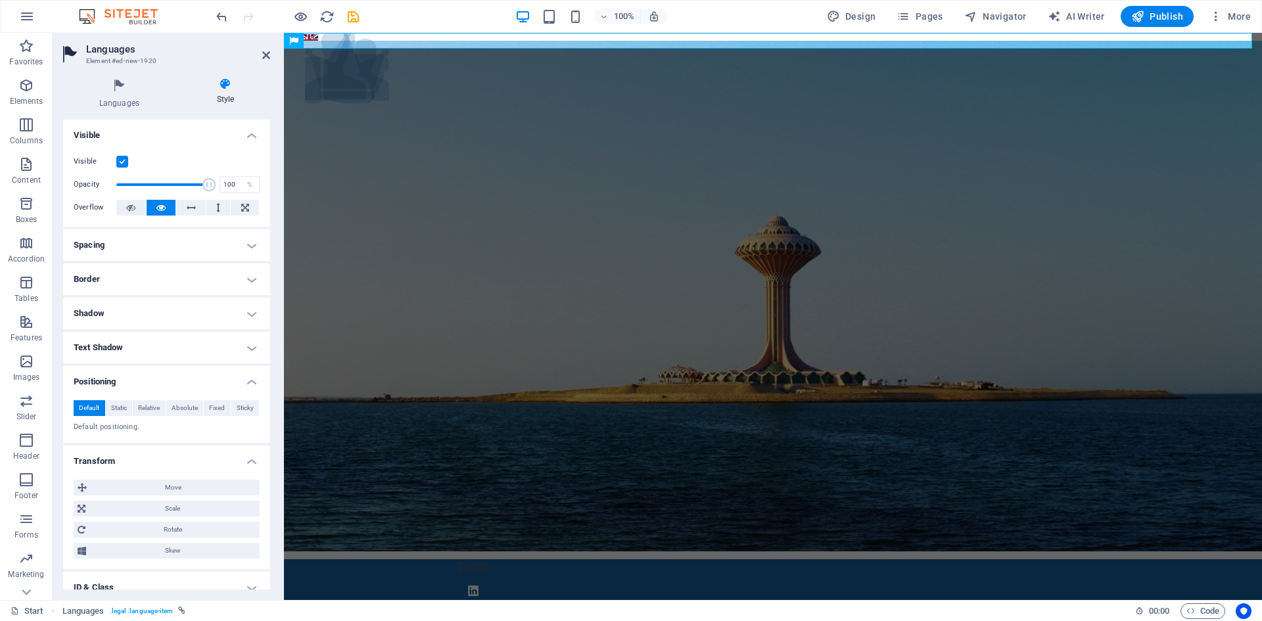
click at [168, 348] on h4 "Text Shadow" at bounding box center [166, 348] width 207 height 32
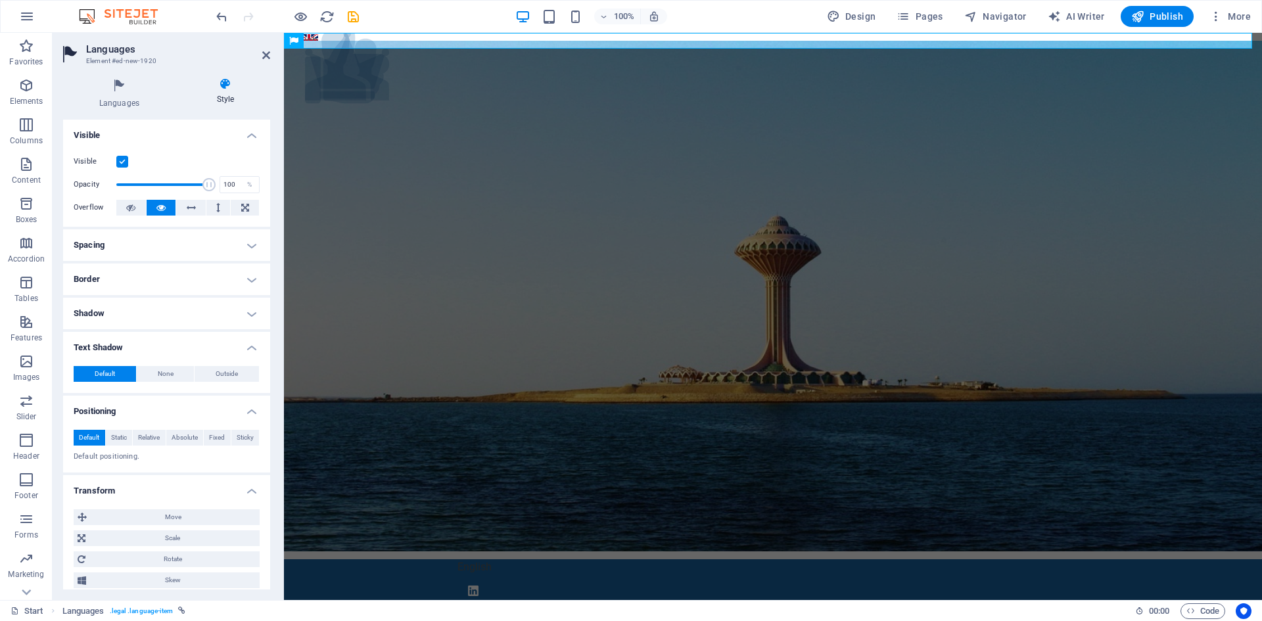
click at [165, 321] on h4 "Shadow" at bounding box center [166, 314] width 207 height 32
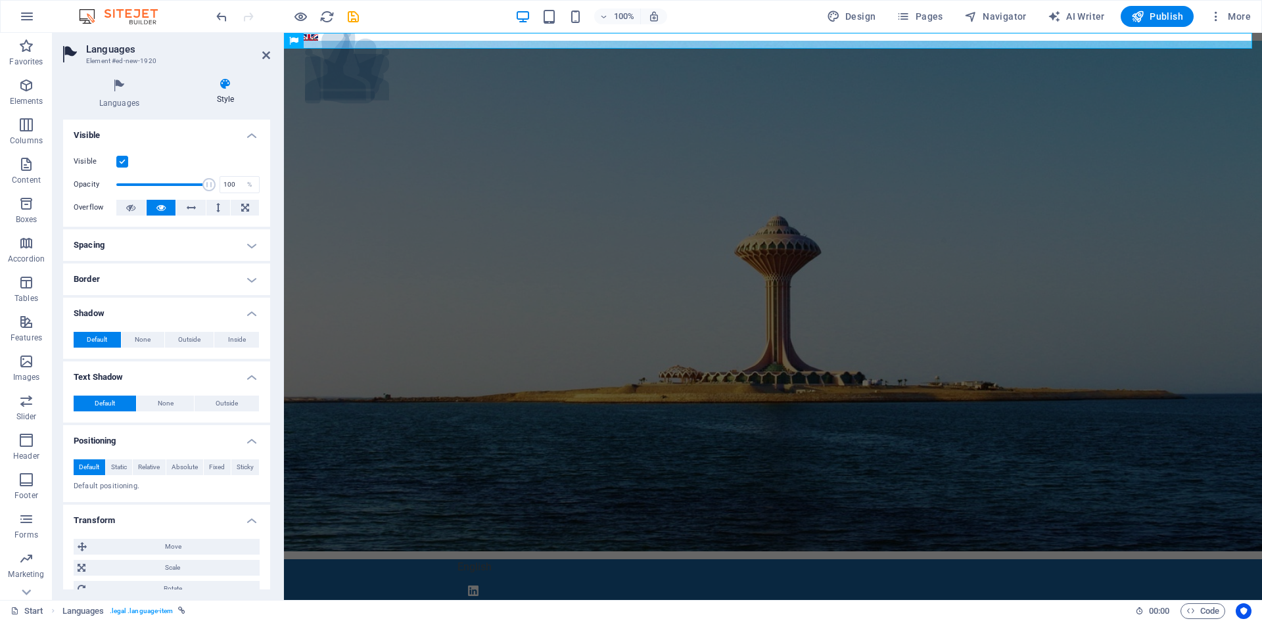
click at [175, 279] on h4 "Border" at bounding box center [166, 280] width 207 height 32
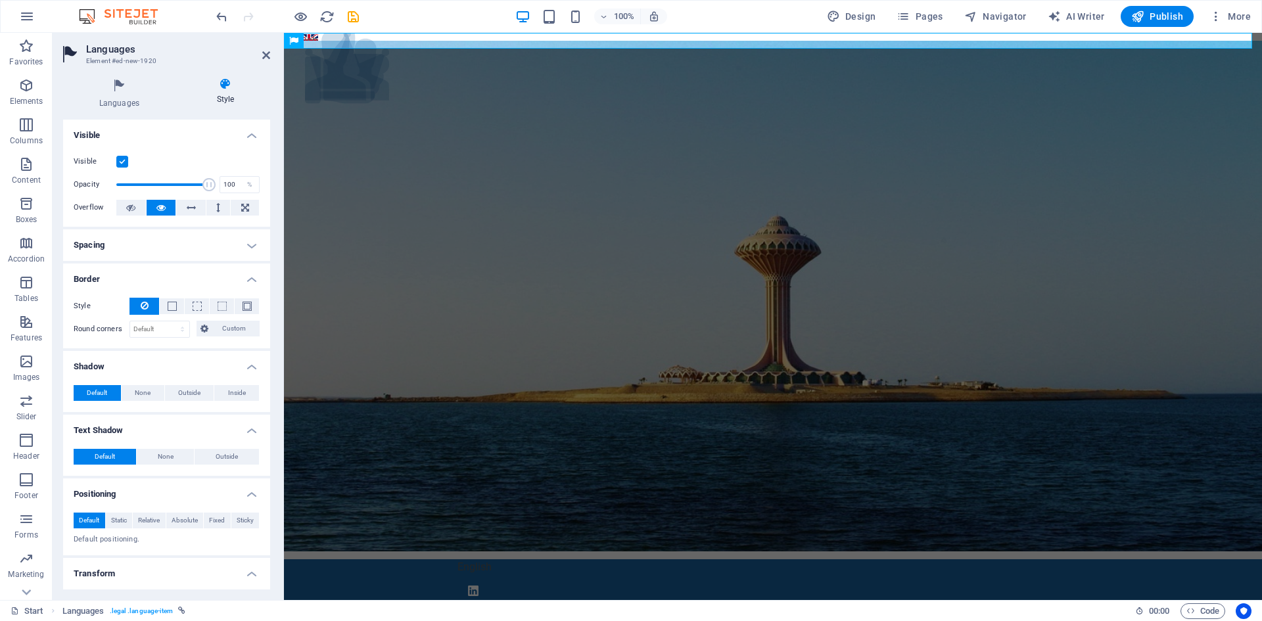
click at [178, 253] on h4 "Spacing" at bounding box center [166, 245] width 207 height 32
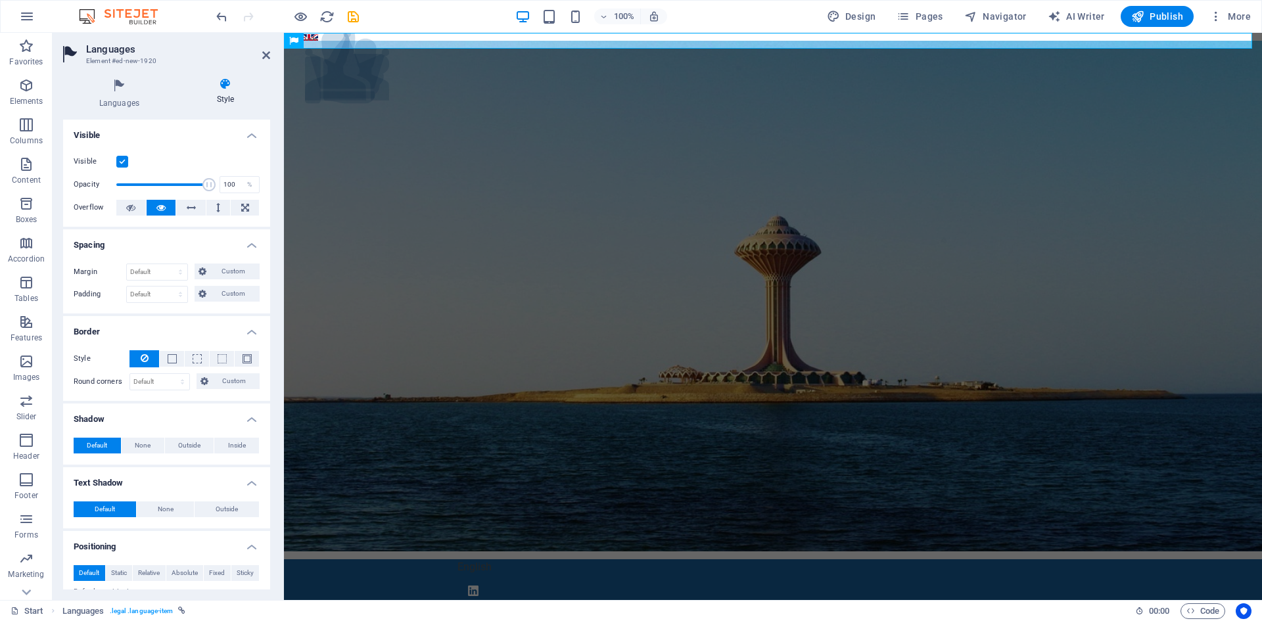
click at [222, 84] on icon at bounding box center [225, 84] width 89 height 13
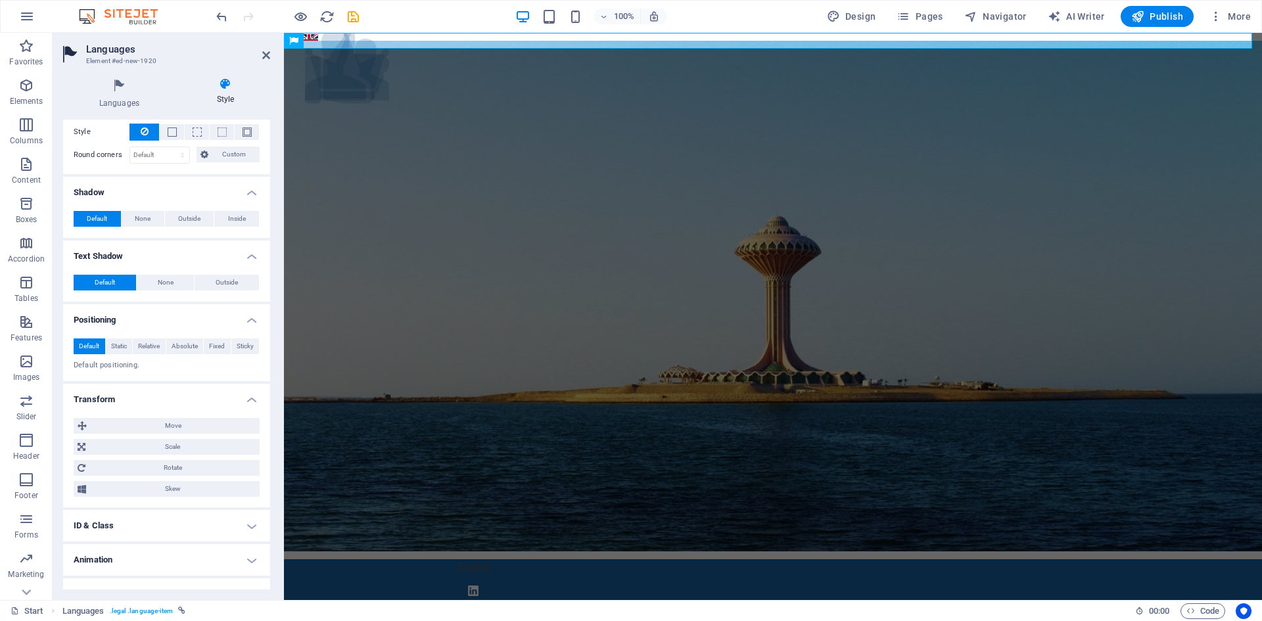
scroll to position [247, 0]
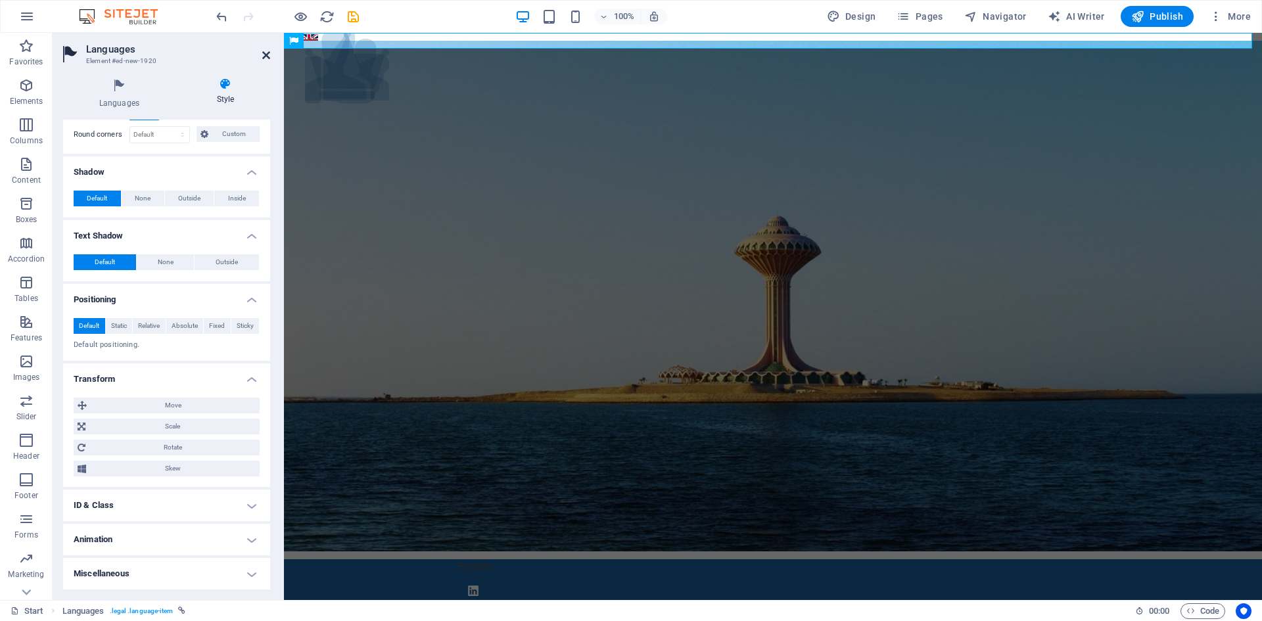
click at [263, 57] on icon at bounding box center [266, 55] width 8 height 11
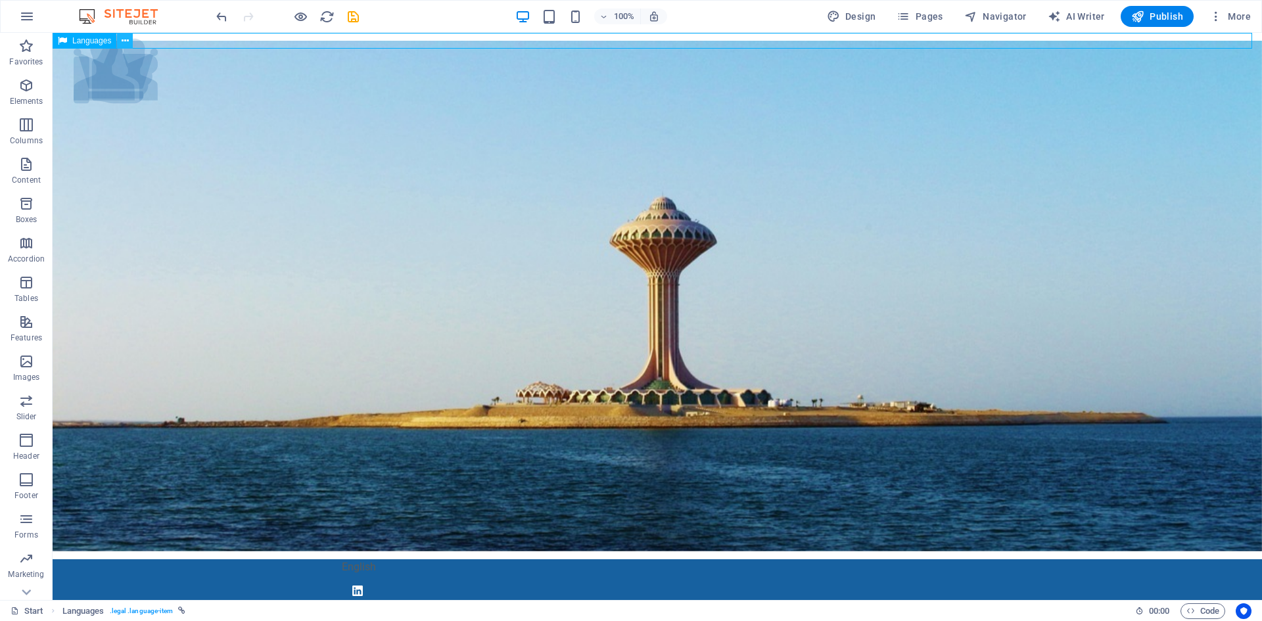
click at [129, 39] on button at bounding box center [125, 41] width 16 height 16
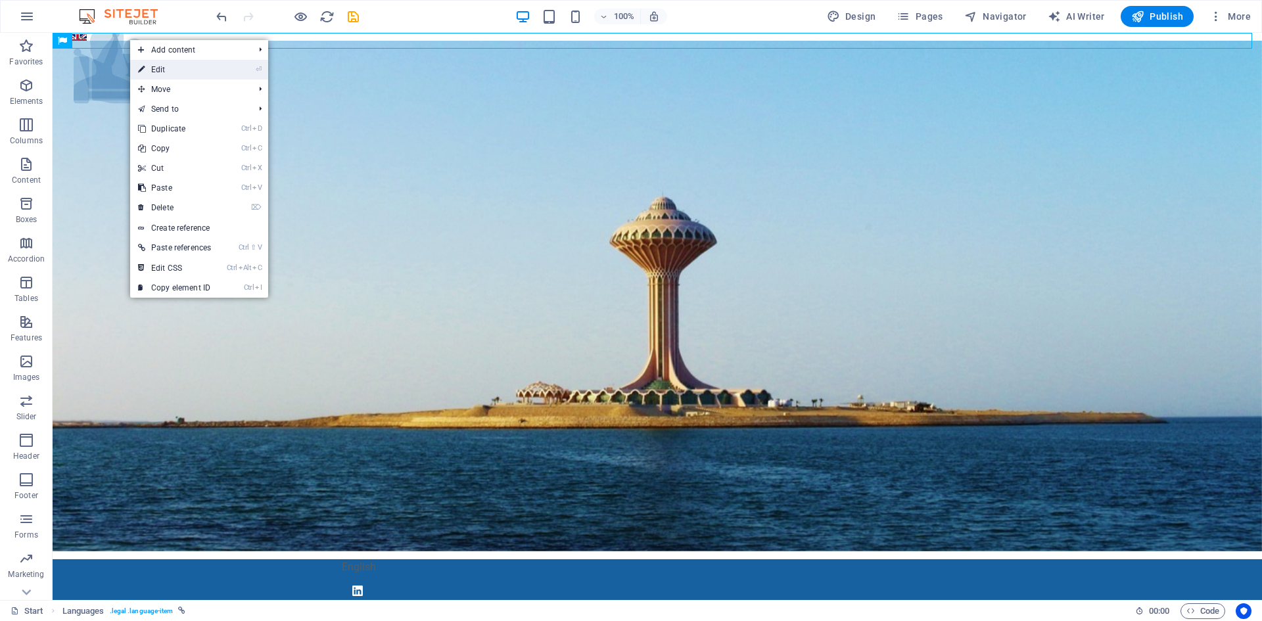
click at [203, 64] on link "⏎ Edit" at bounding box center [174, 70] width 89 height 20
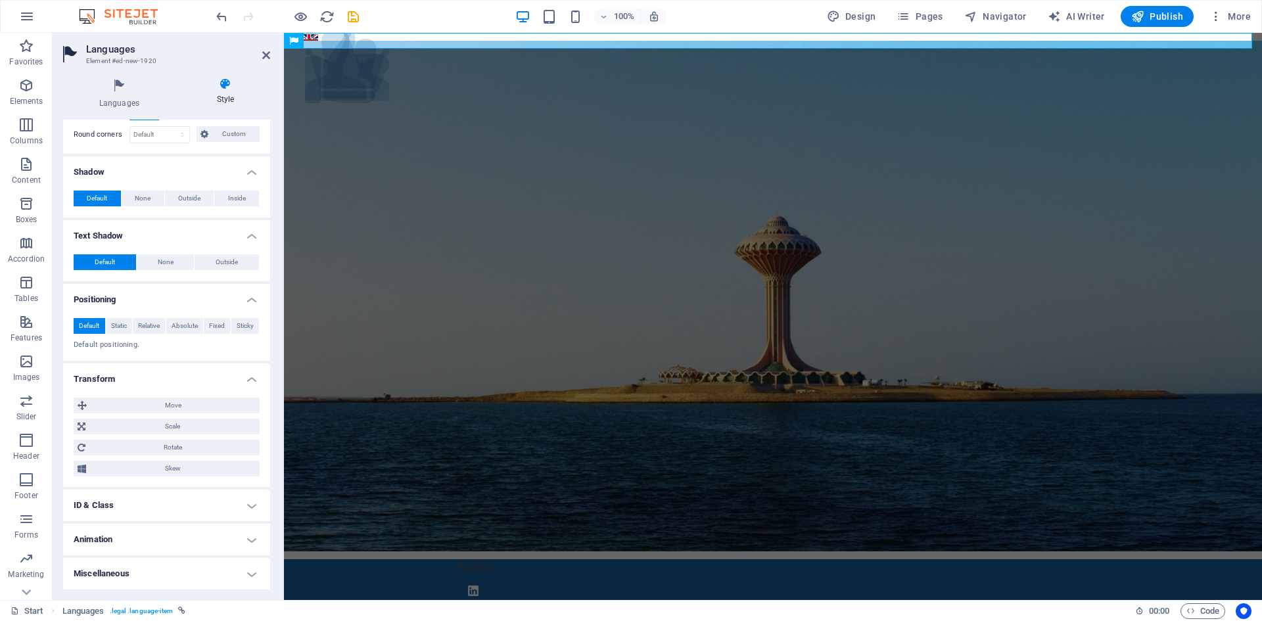
click at [250, 382] on h4 "Transform" at bounding box center [166, 375] width 207 height 24
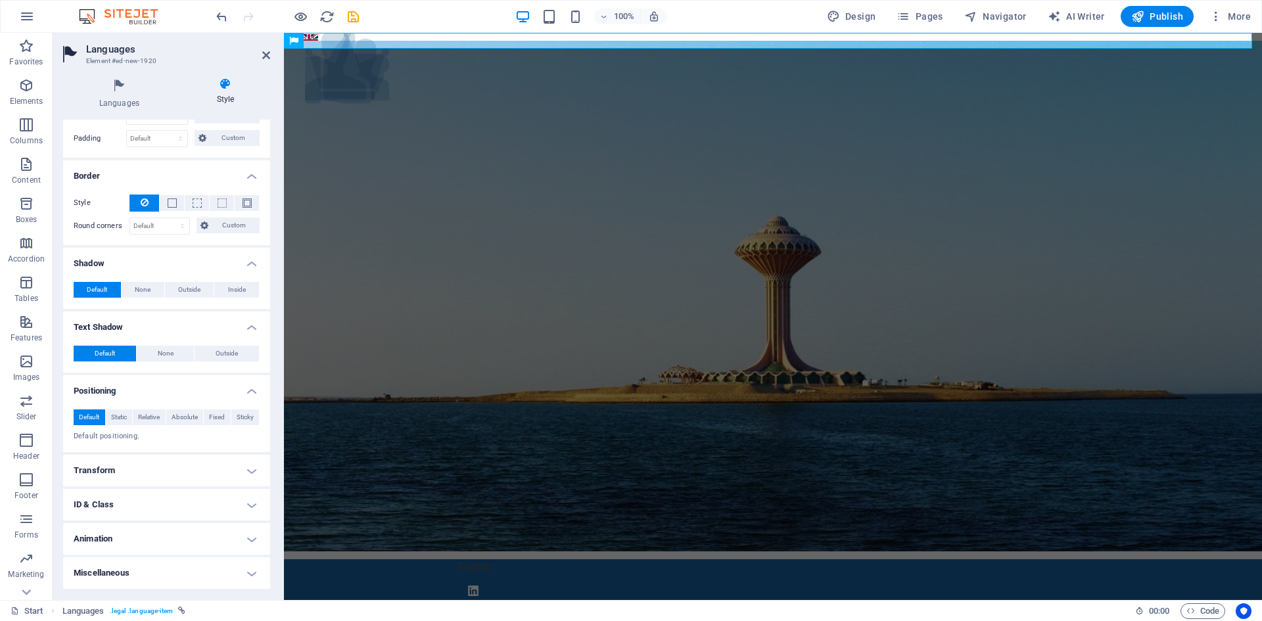
click at [251, 260] on h4 "Shadow" at bounding box center [166, 260] width 207 height 24
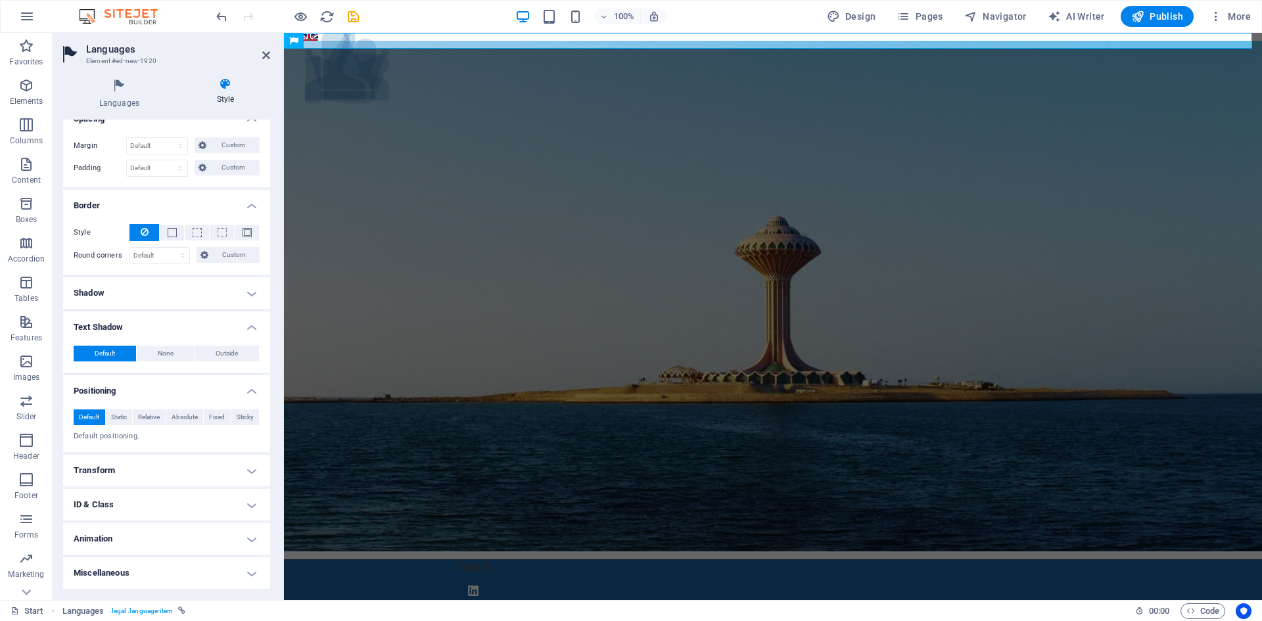
click at [250, 319] on h4 "Text Shadow" at bounding box center [166, 324] width 207 height 24
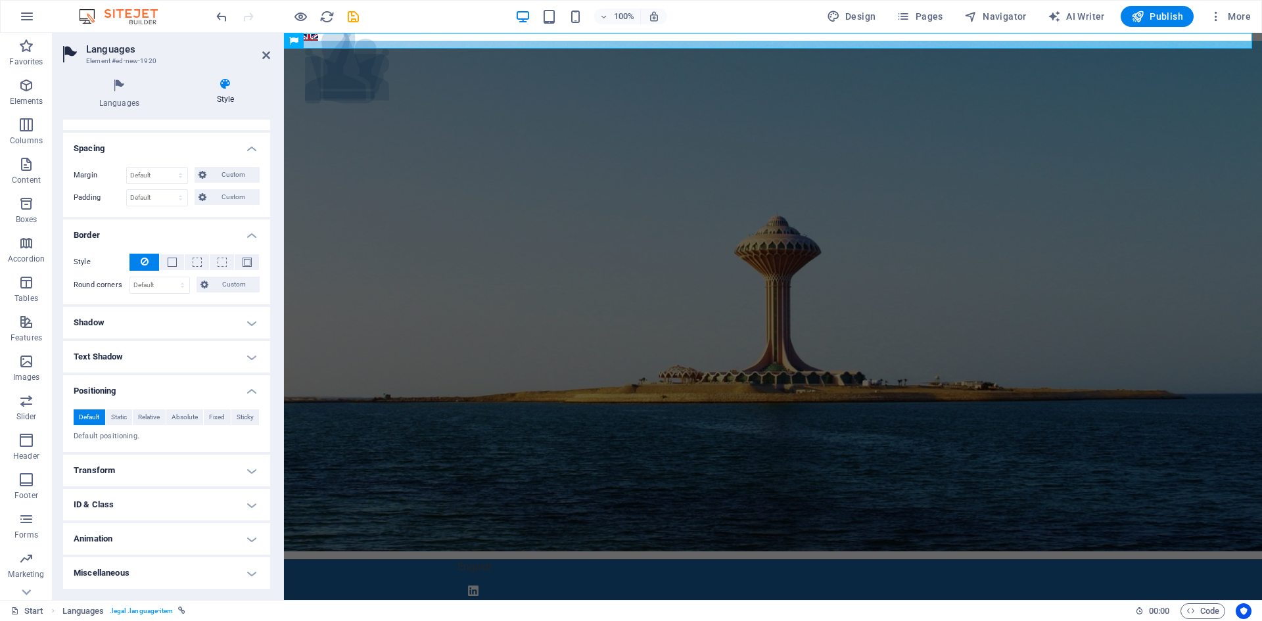
scroll to position [97, 0]
click at [252, 392] on h4 "Positioning" at bounding box center [166, 387] width 207 height 24
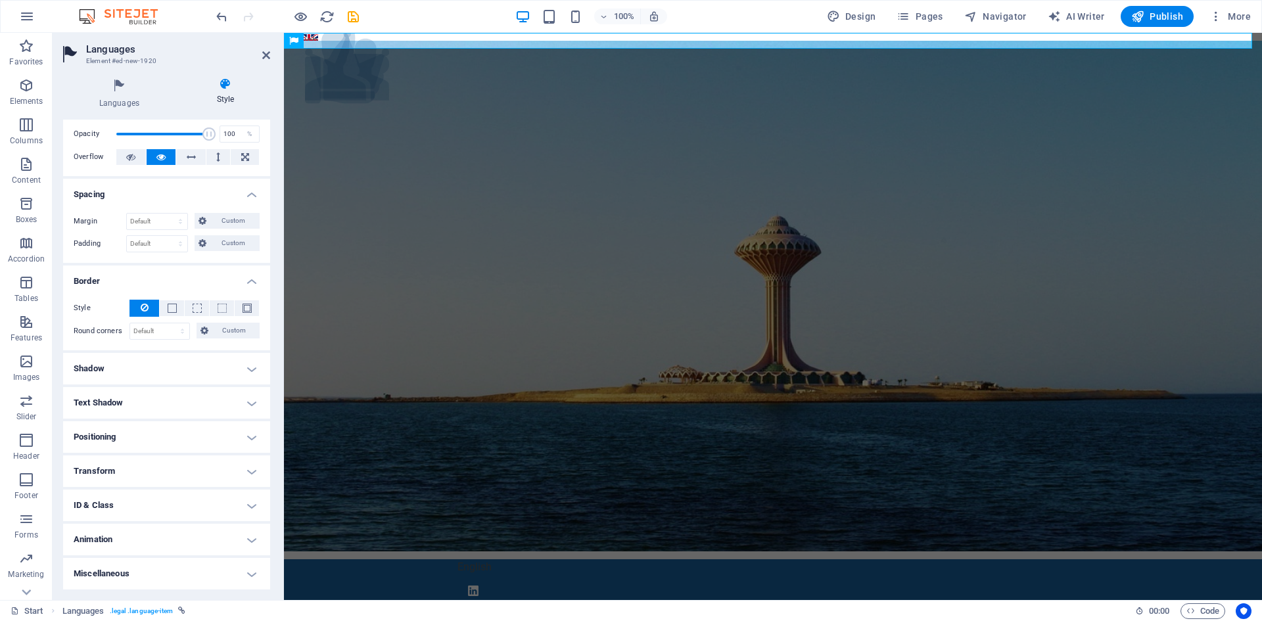
click at [252, 283] on h4 "Border" at bounding box center [166, 278] width 207 height 24
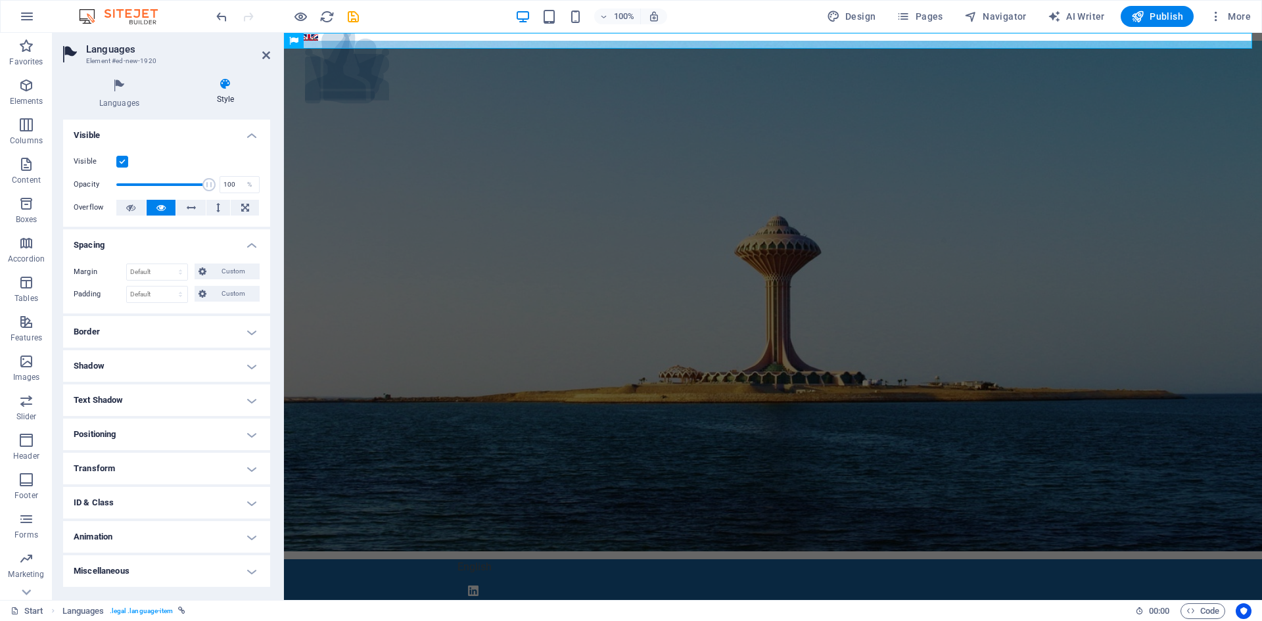
click at [255, 244] on h4 "Spacing" at bounding box center [166, 241] width 207 height 24
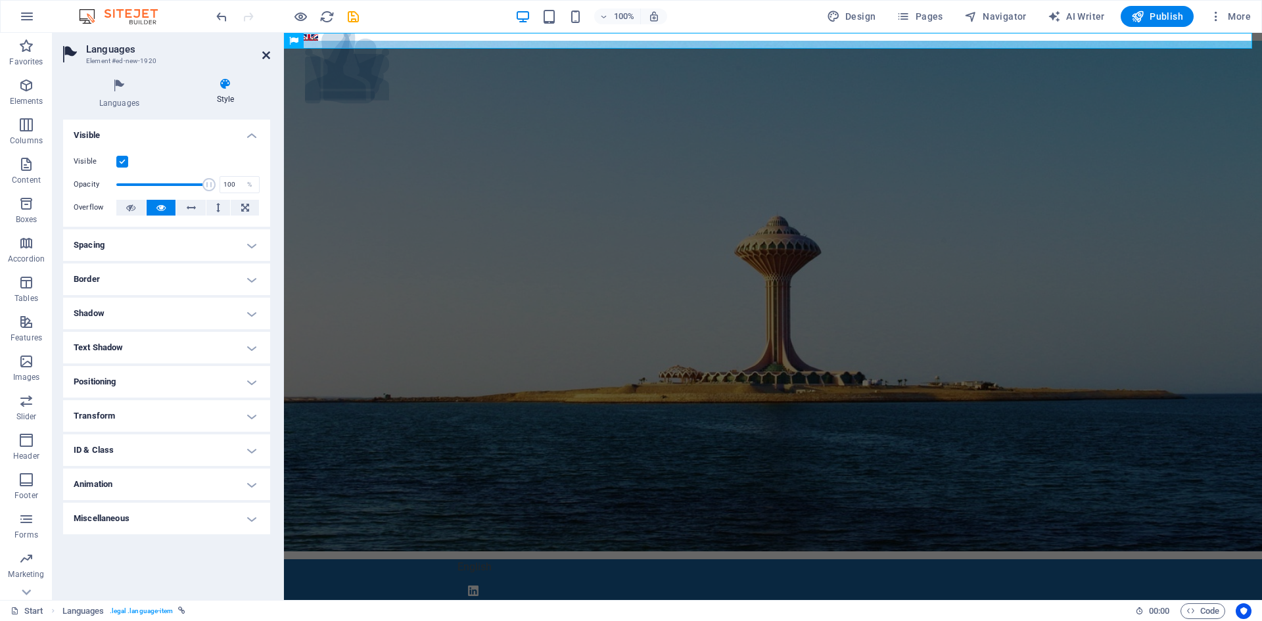
click at [267, 57] on icon at bounding box center [266, 55] width 8 height 11
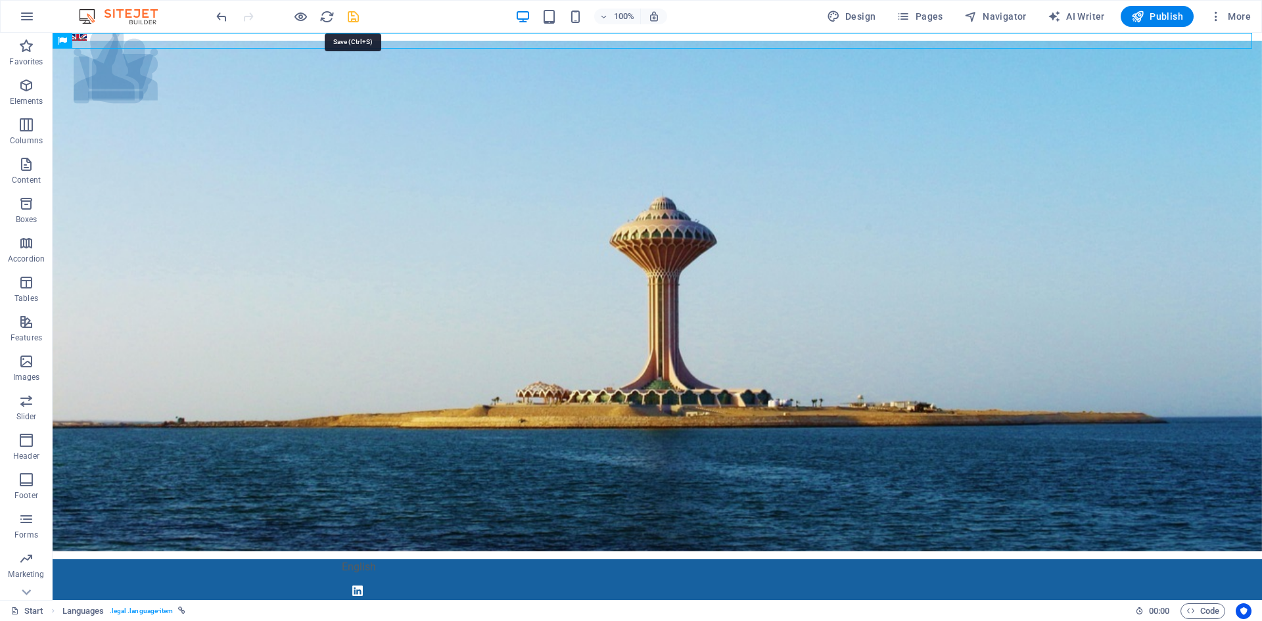
click at [354, 14] on icon "save" at bounding box center [353, 16] width 15 height 15
click at [205, 40] on div "English" at bounding box center [657, 41] width 1209 height 16
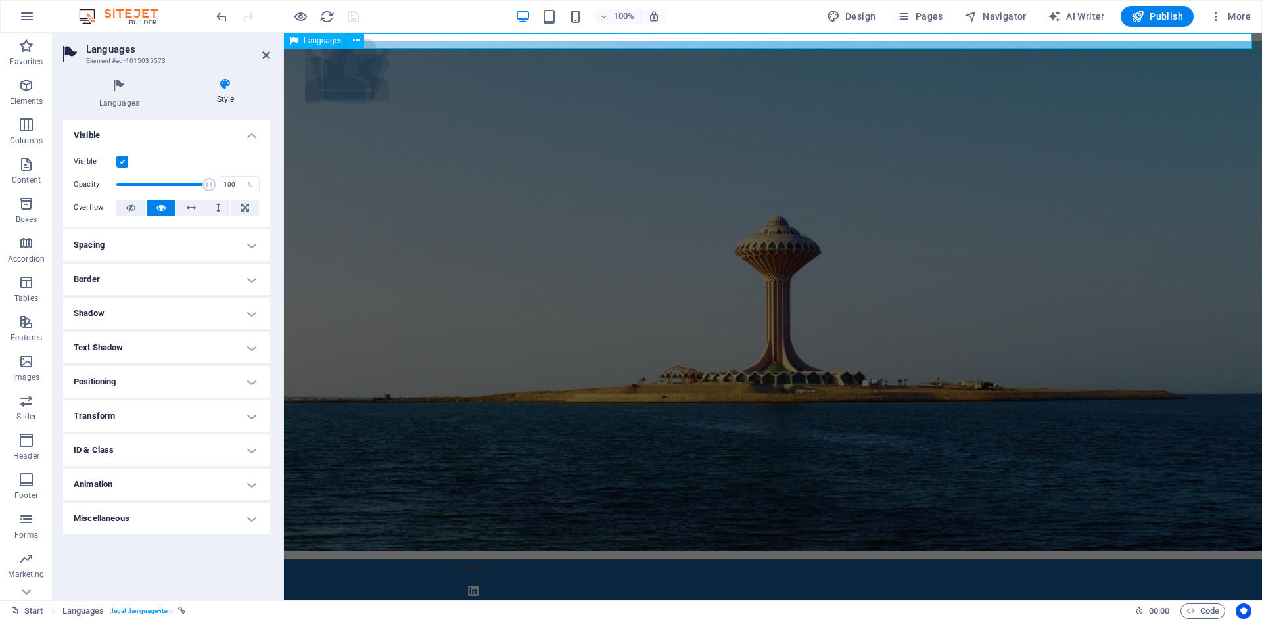
click at [452, 45] on div "English" at bounding box center [773, 41] width 978 height 16
click at [266, 53] on icon at bounding box center [266, 55] width 8 height 11
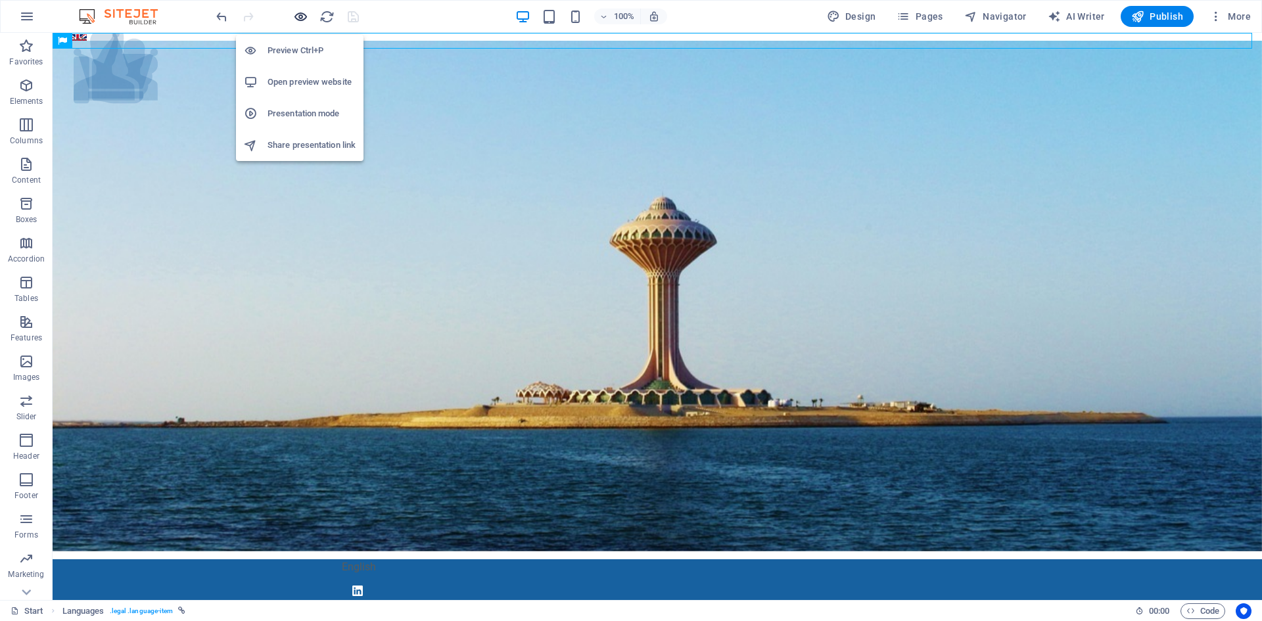
click at [298, 16] on icon "button" at bounding box center [300, 16] width 15 height 15
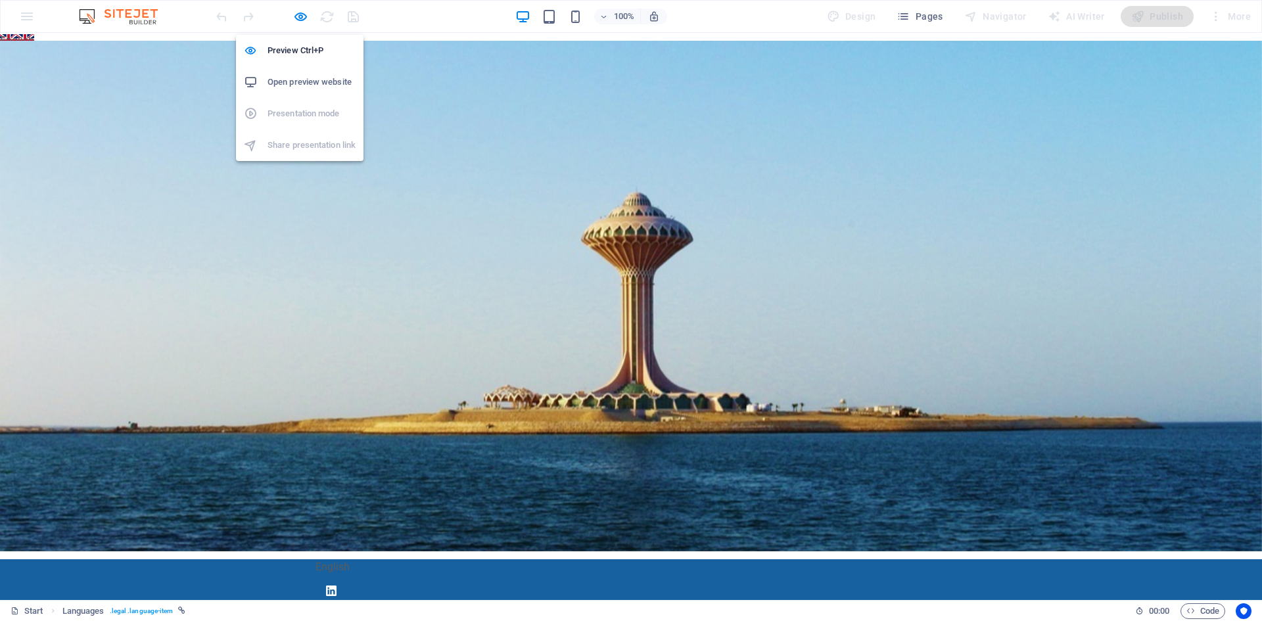
click at [287, 80] on h6 "Open preview website" at bounding box center [311, 82] width 88 height 16
click at [299, 14] on icon "button" at bounding box center [300, 16] width 15 height 15
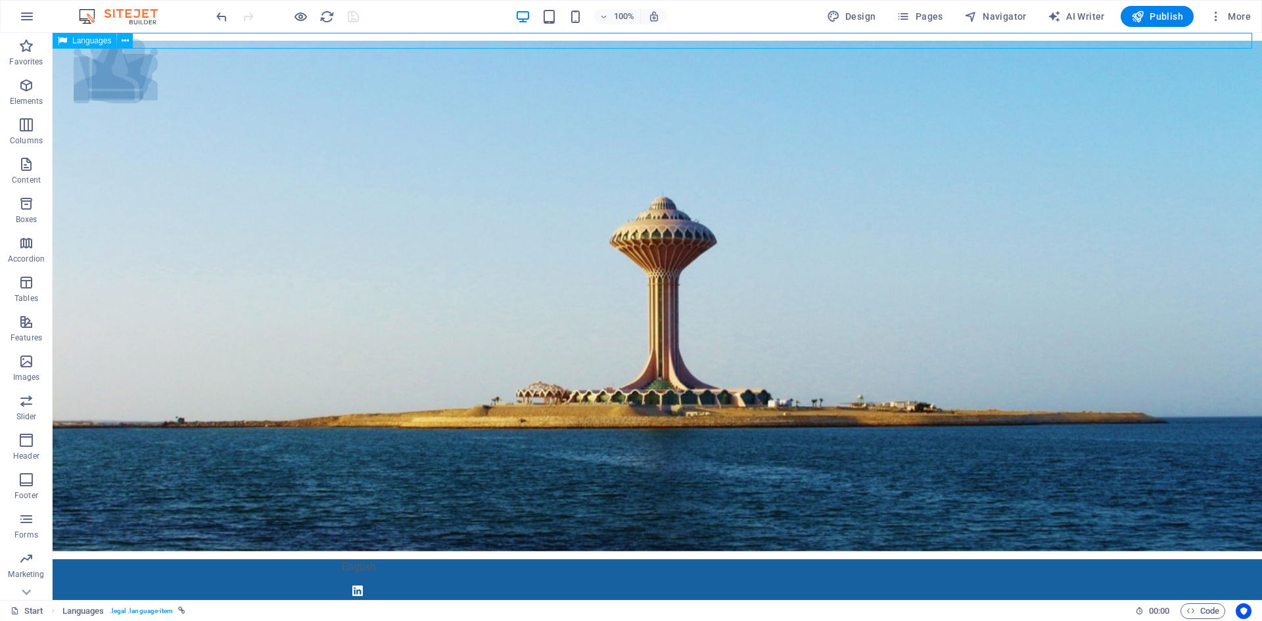
click at [103, 37] on span "Languages" at bounding box center [91, 41] width 39 height 8
click at [124, 40] on icon at bounding box center [125, 41] width 7 height 14
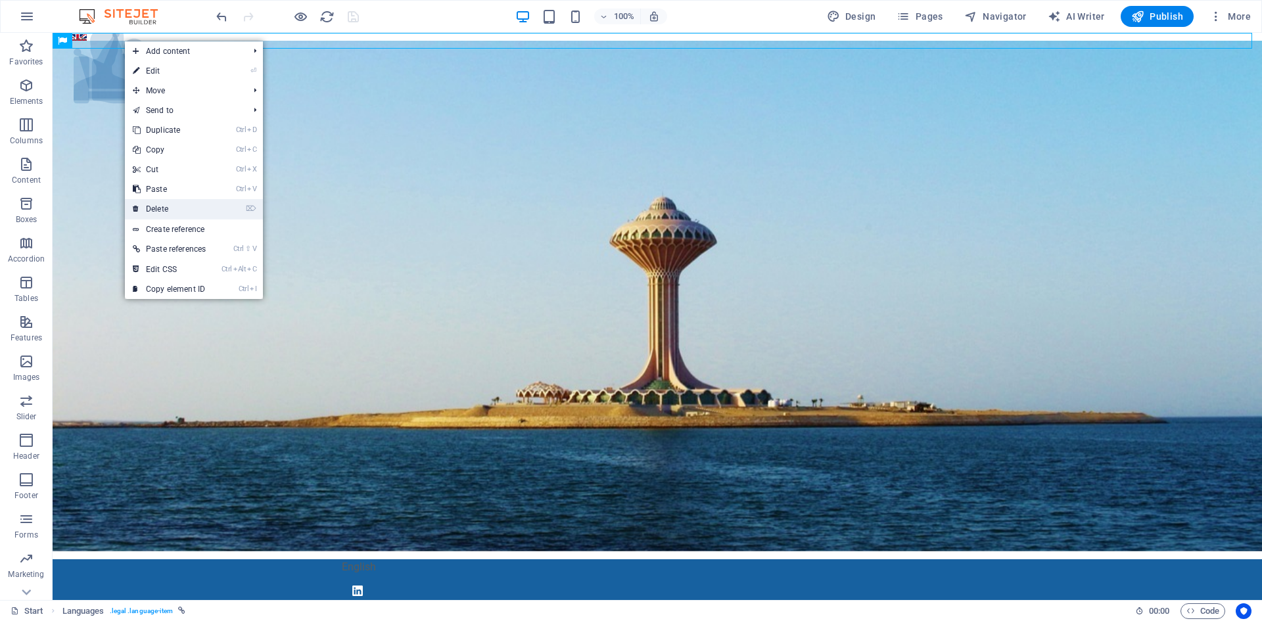
click at [189, 205] on link "⌦ Delete" at bounding box center [169, 209] width 89 height 20
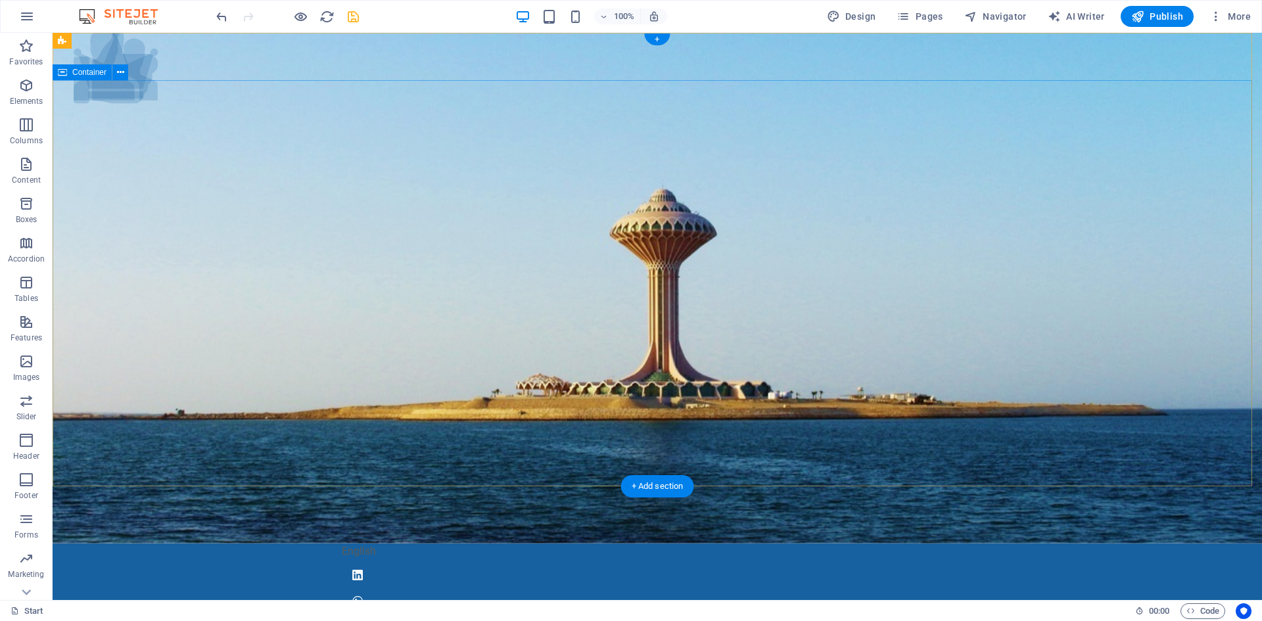
click at [604, 544] on div "English" at bounding box center [657, 552] width 631 height 16
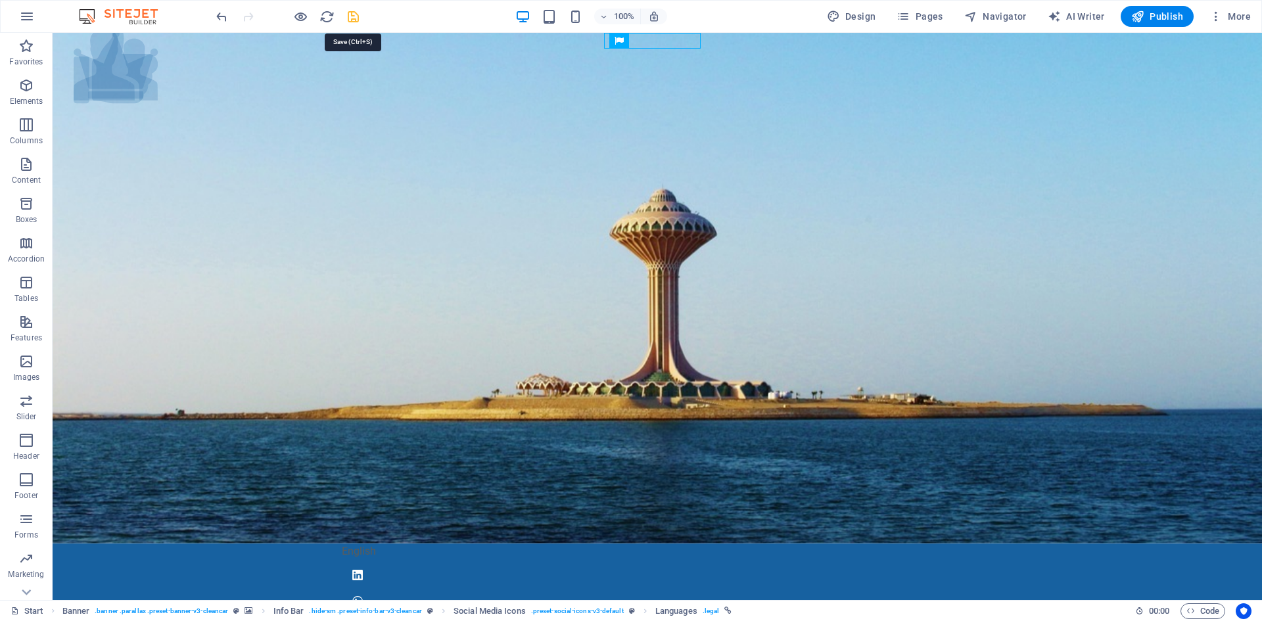
click at [358, 17] on icon "save" at bounding box center [353, 16] width 15 height 15
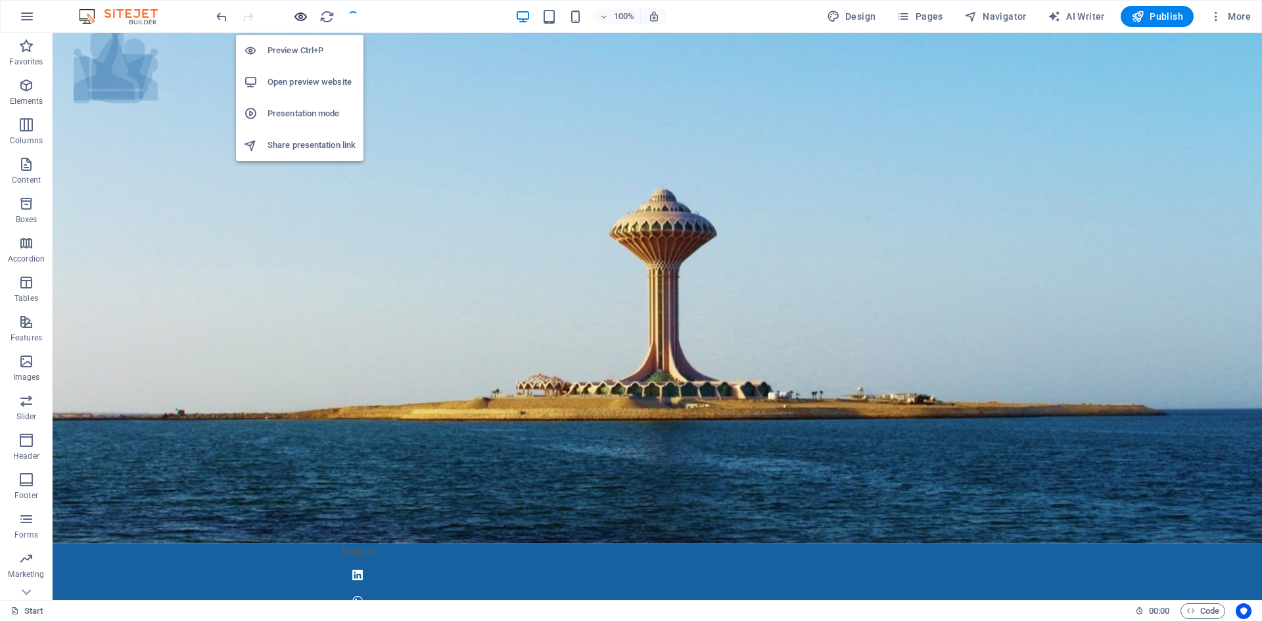
click at [299, 16] on icon "button" at bounding box center [300, 16] width 15 height 15
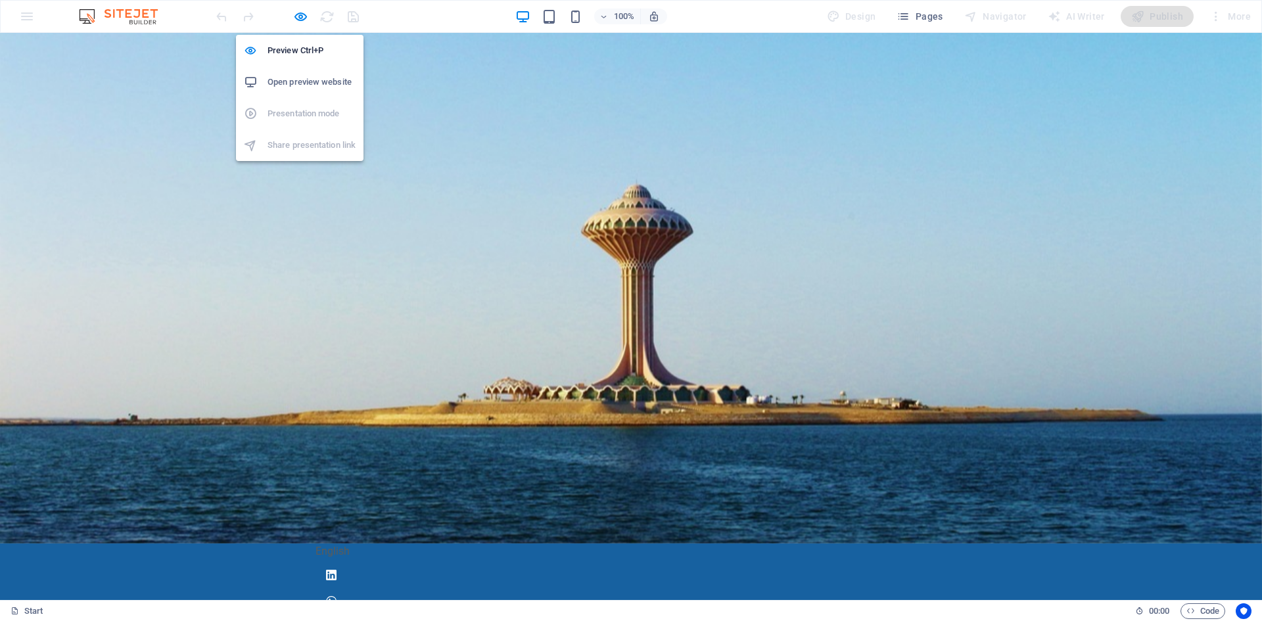
click at [298, 70] on li "Open preview website" at bounding box center [299, 82] width 127 height 32
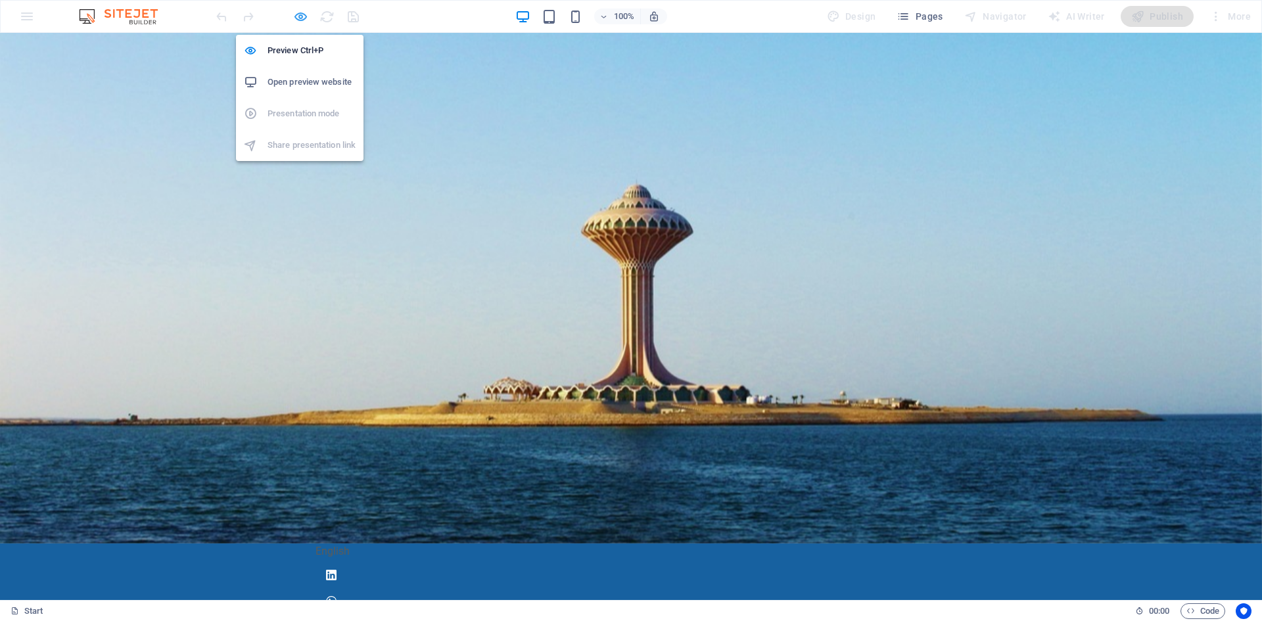
click at [297, 10] on icon "button" at bounding box center [300, 16] width 15 height 15
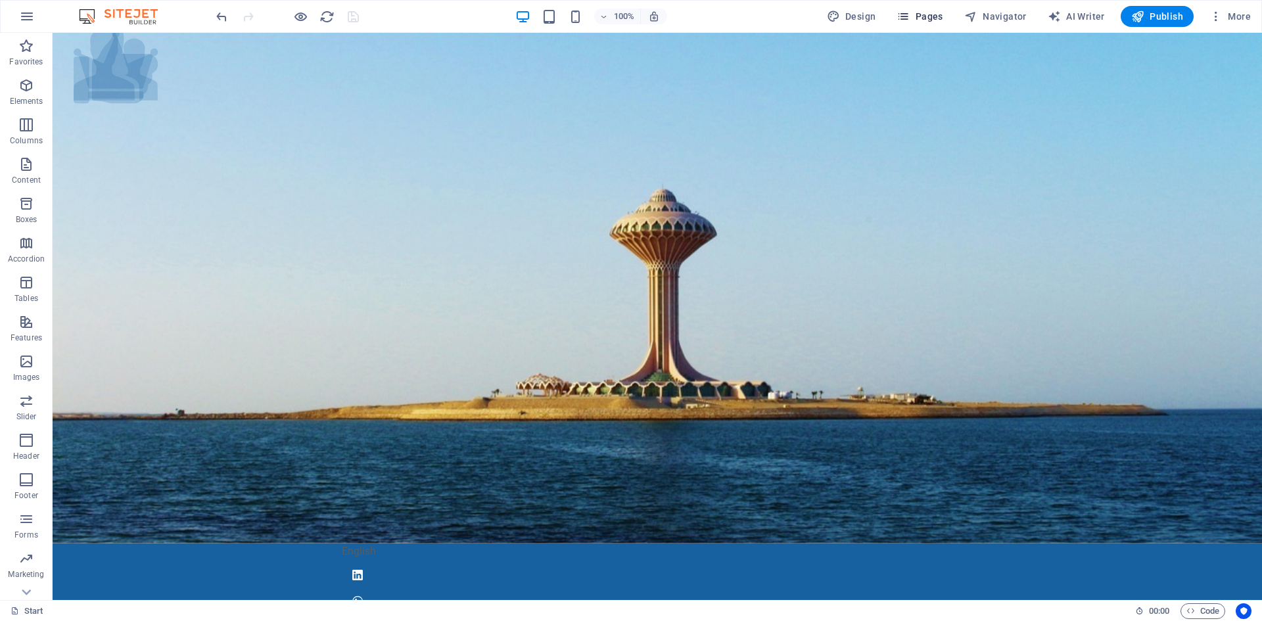
click at [939, 9] on button "Pages" at bounding box center [919, 16] width 57 height 21
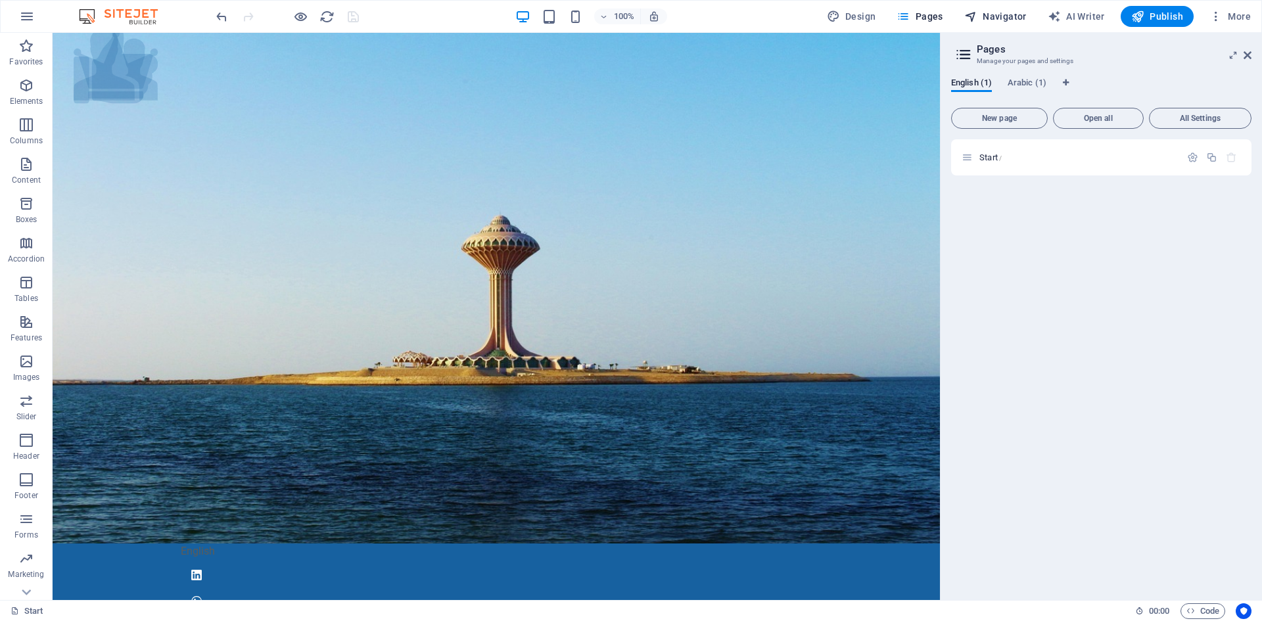
click at [984, 14] on span "Navigator" at bounding box center [995, 16] width 62 height 13
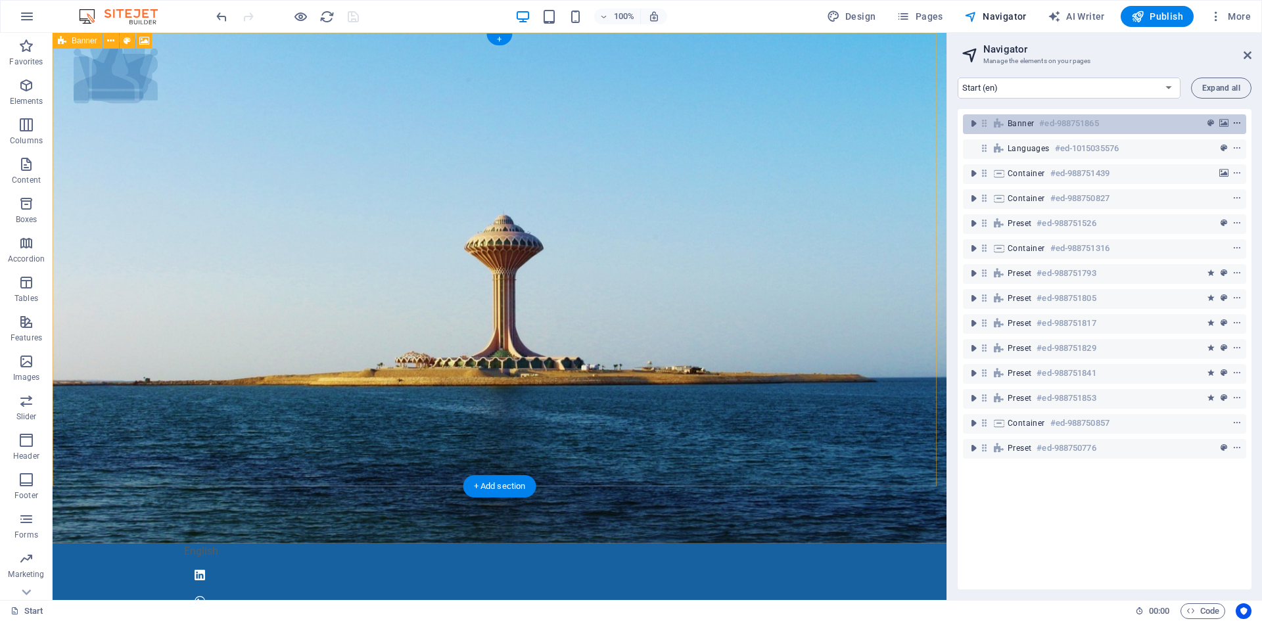
click at [1236, 122] on icon "context-menu" at bounding box center [1236, 123] width 9 height 9
click at [970, 124] on icon "toggle-expand" at bounding box center [973, 123] width 13 height 13
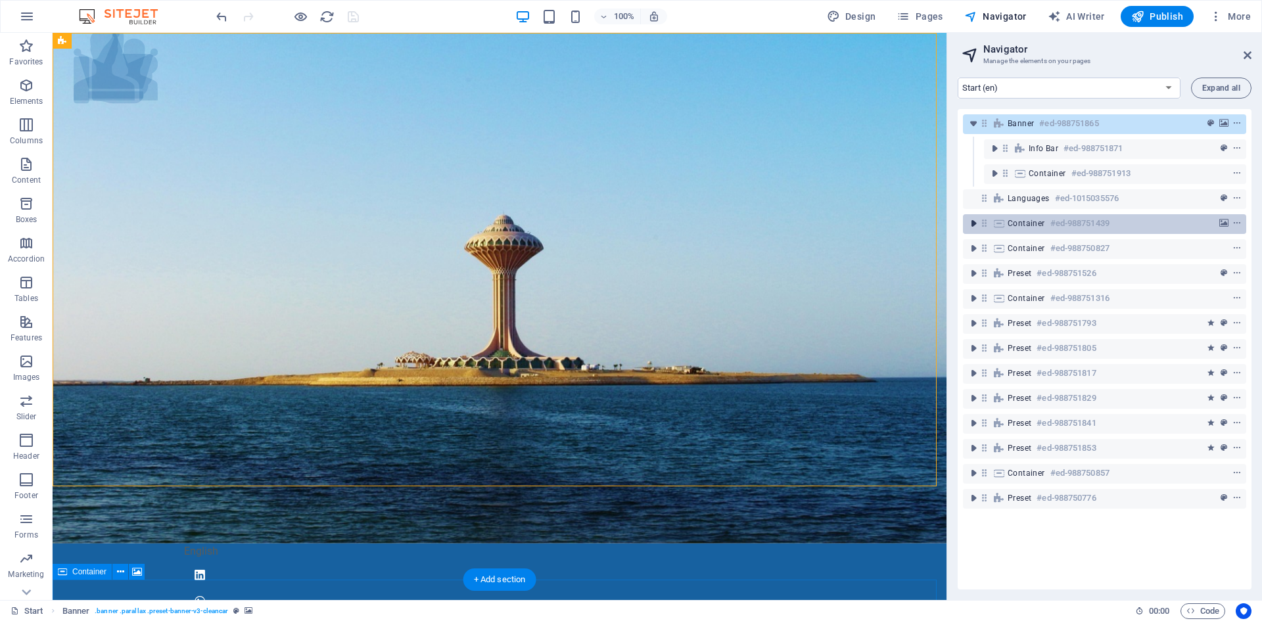
click at [969, 221] on icon "toggle-expand" at bounding box center [973, 223] width 13 height 13
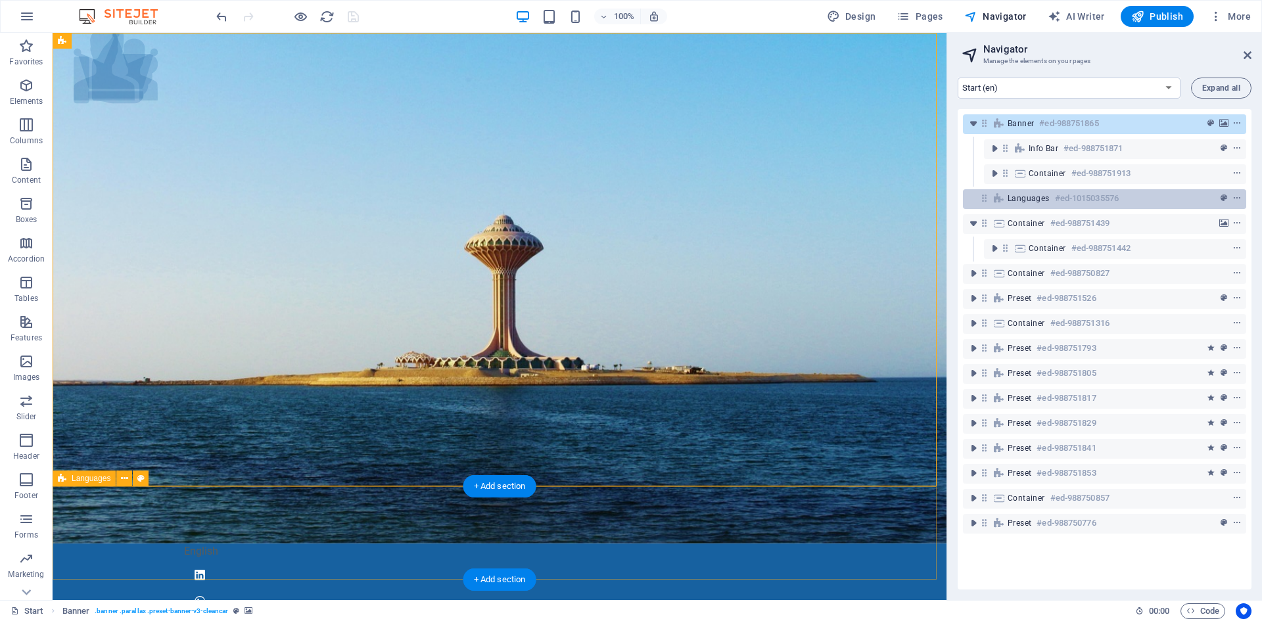
click at [979, 199] on icon at bounding box center [984, 198] width 11 height 11
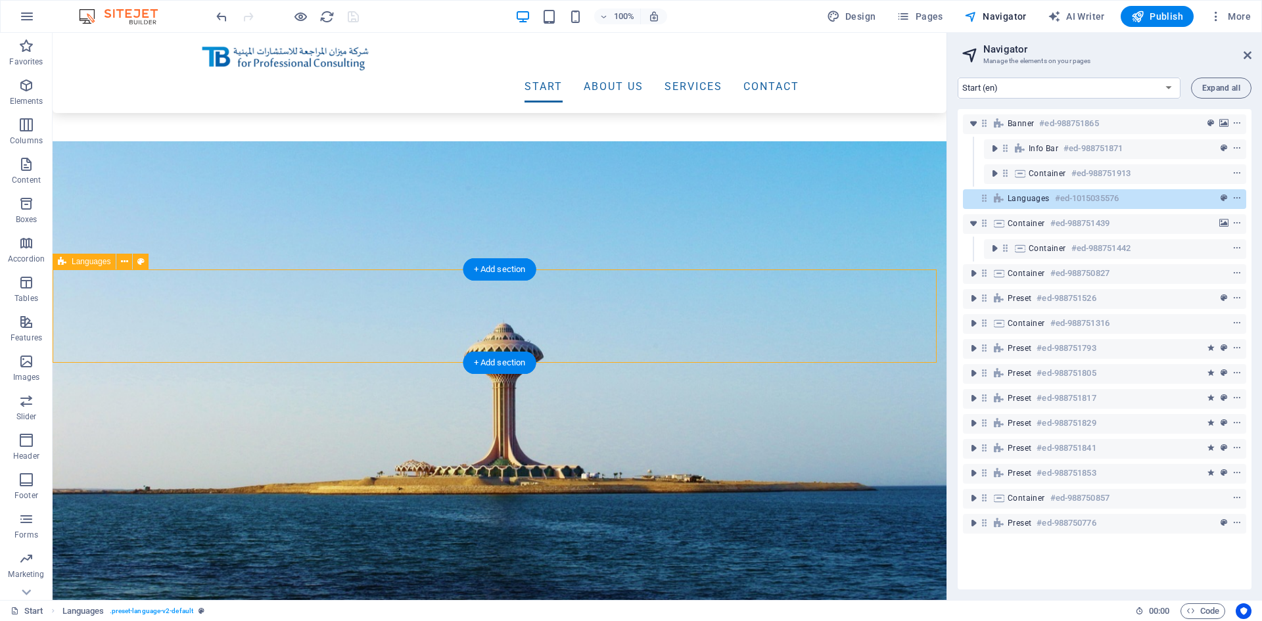
scroll to position [217, 0]
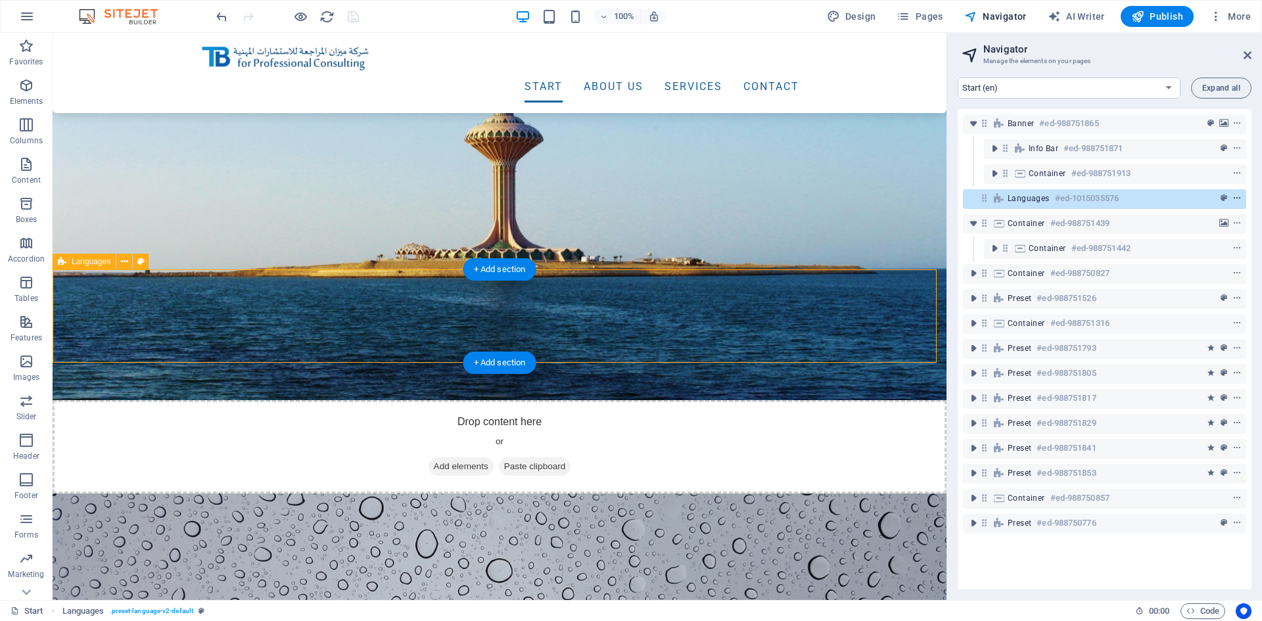
click at [1239, 198] on span "context-menu" at bounding box center [1236, 198] width 13 height 9
click at [1238, 198] on icon "context-menu" at bounding box center [1236, 198] width 9 height 9
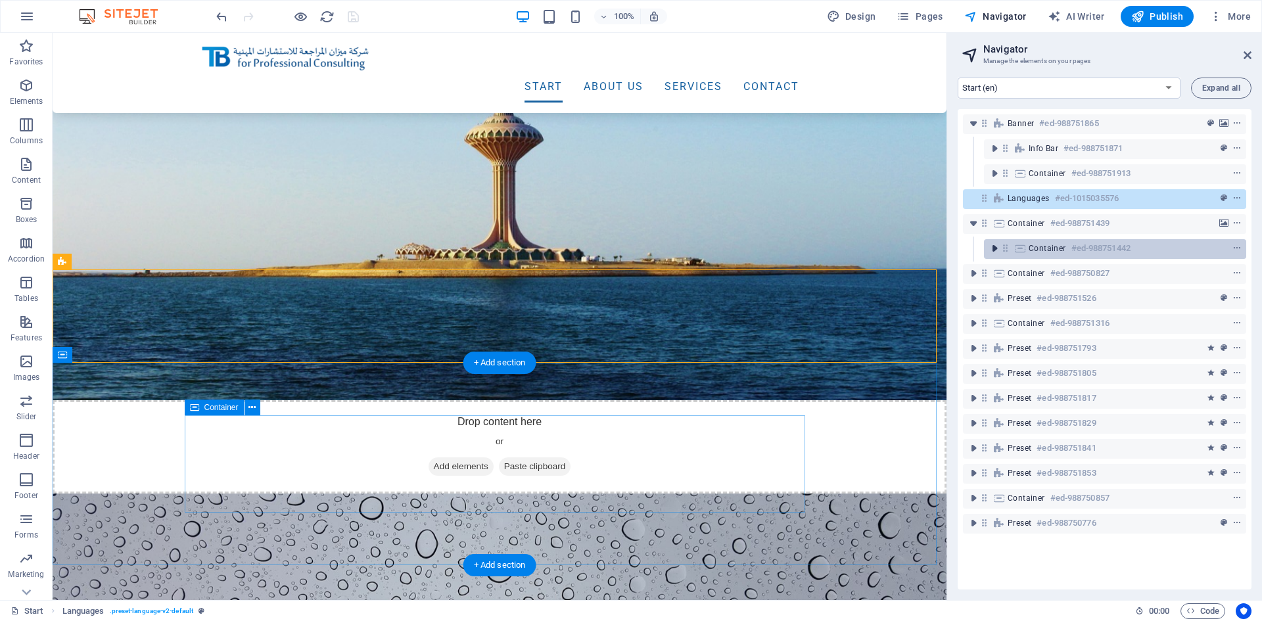
click at [995, 246] on icon "toggle-expand" at bounding box center [994, 248] width 13 height 13
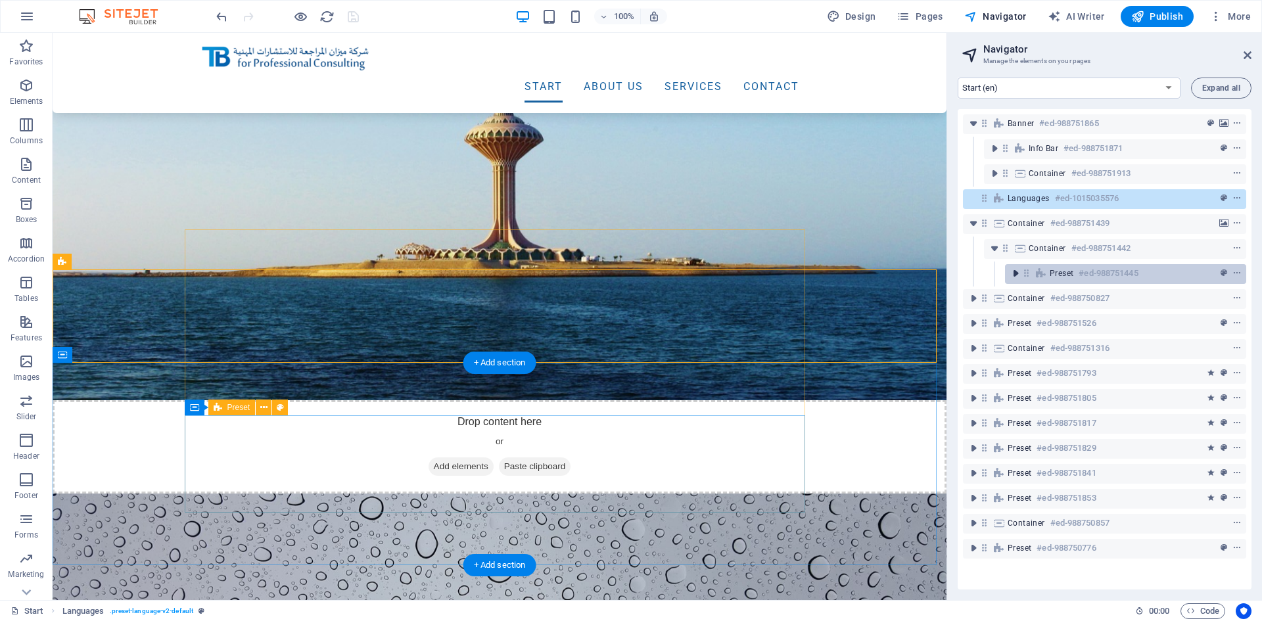
click at [1018, 272] on icon "toggle-expand" at bounding box center [1015, 273] width 13 height 13
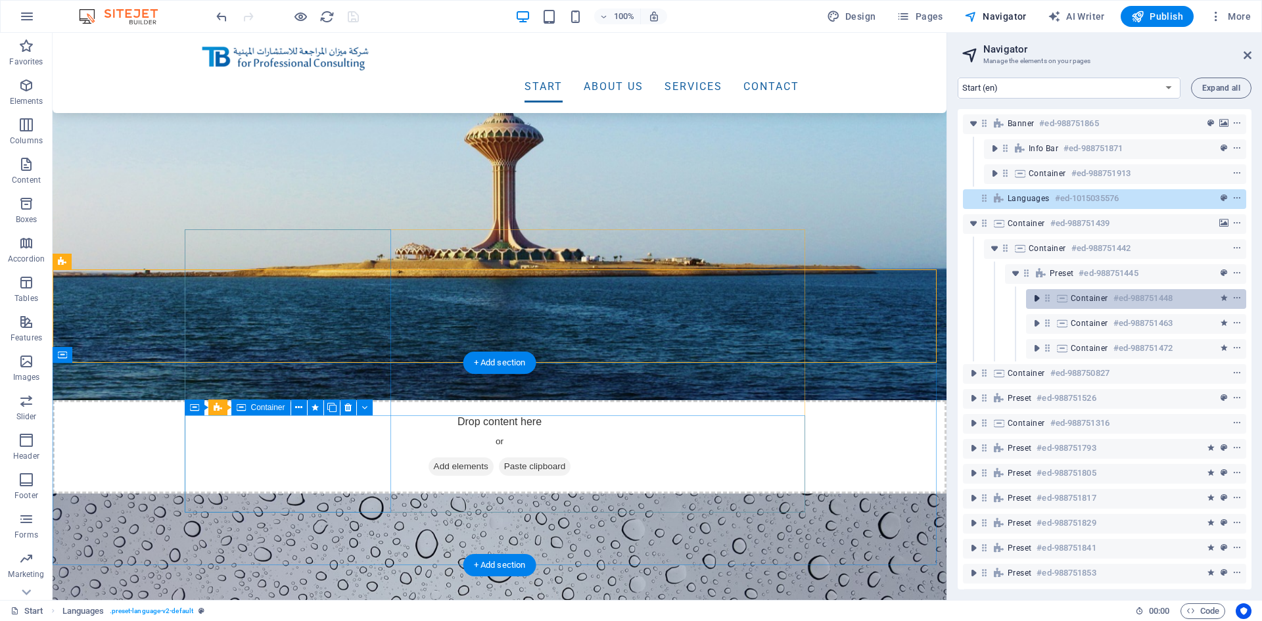
click at [1034, 298] on icon "toggle-expand" at bounding box center [1036, 298] width 13 height 13
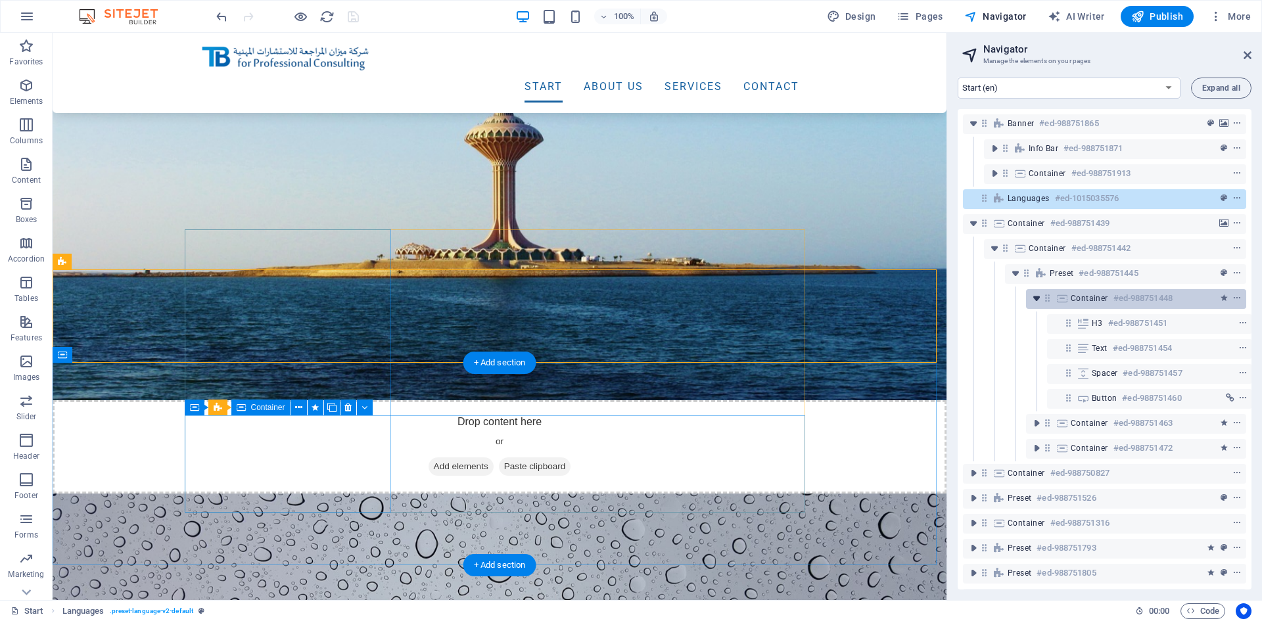
click at [1034, 298] on icon "toggle-expand" at bounding box center [1036, 298] width 13 height 13
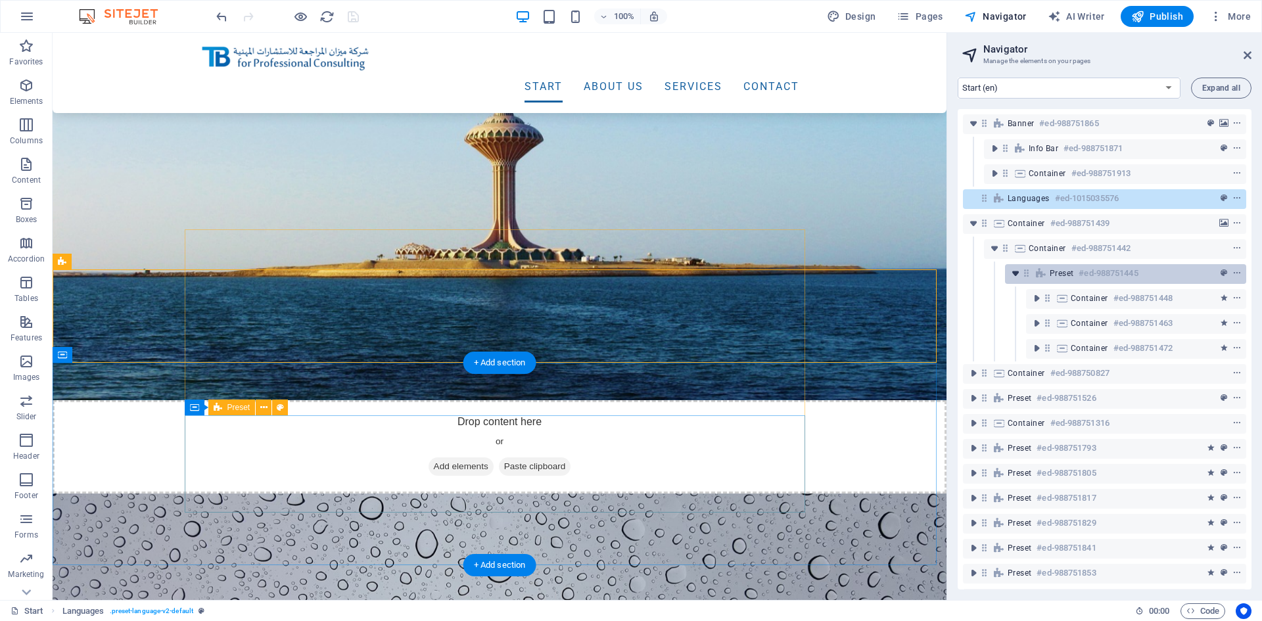
click at [1016, 274] on icon "toggle-expand" at bounding box center [1015, 273] width 13 height 13
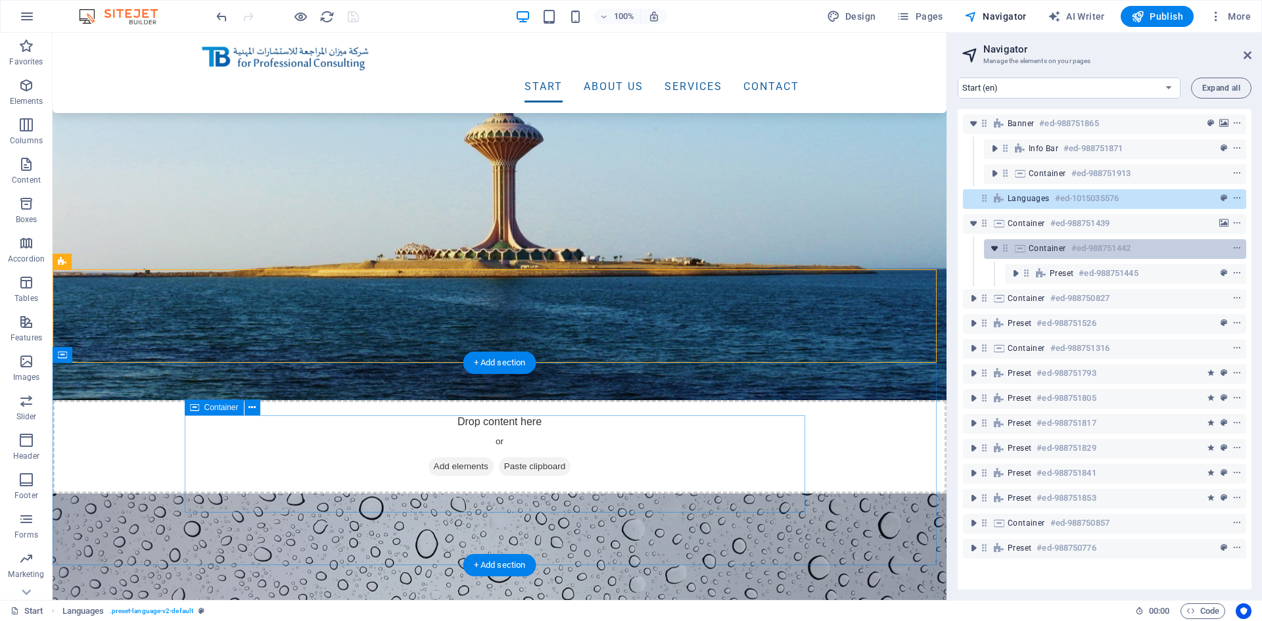
click at [994, 248] on icon "toggle-expand" at bounding box center [994, 248] width 13 height 13
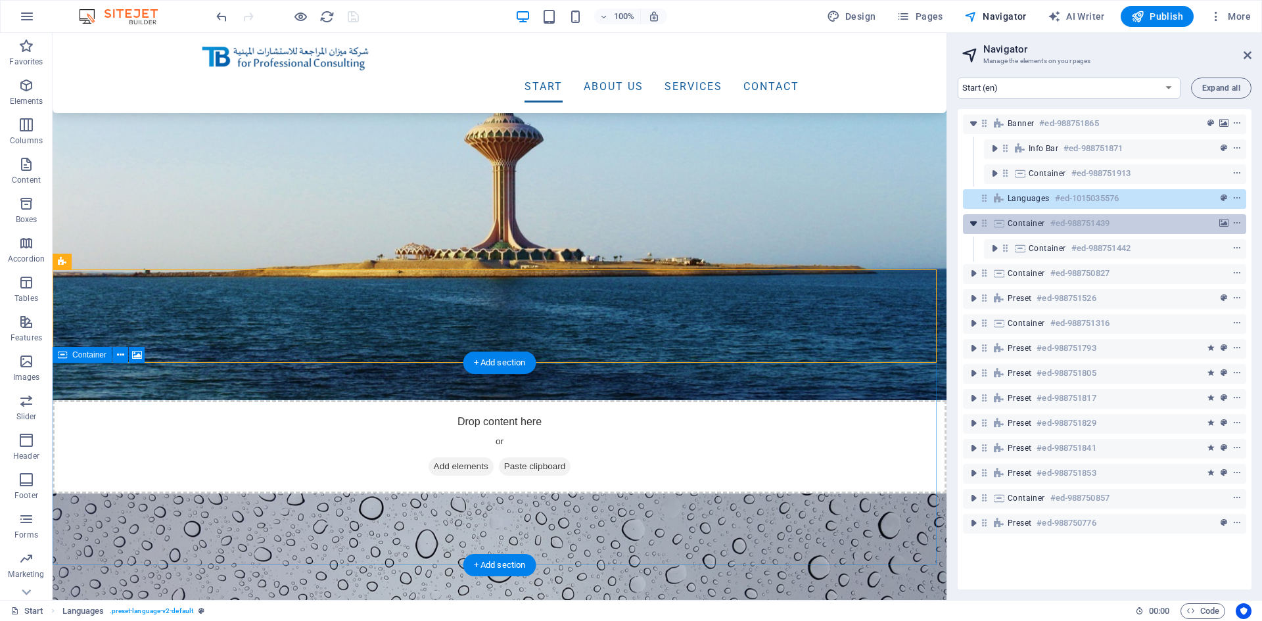
click at [974, 225] on icon "toggle-expand" at bounding box center [973, 223] width 13 height 13
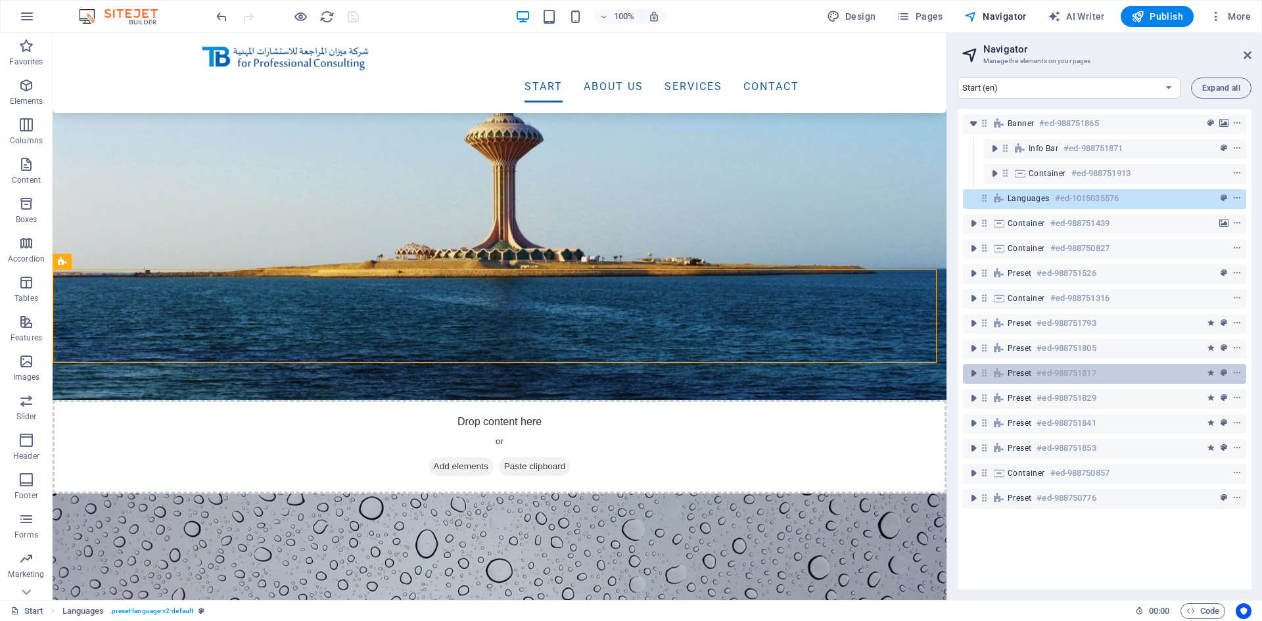
click at [1077, 377] on h6 "#ed-988751817" at bounding box center [1065, 373] width 59 height 16
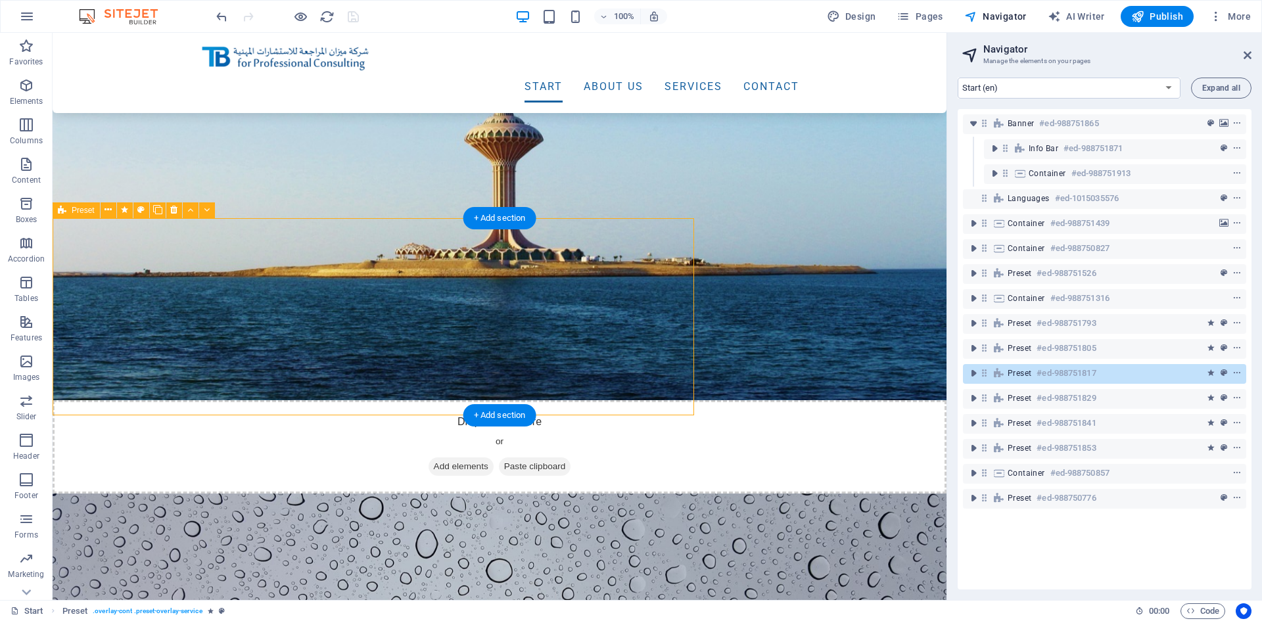
scroll to position [2220, 0]
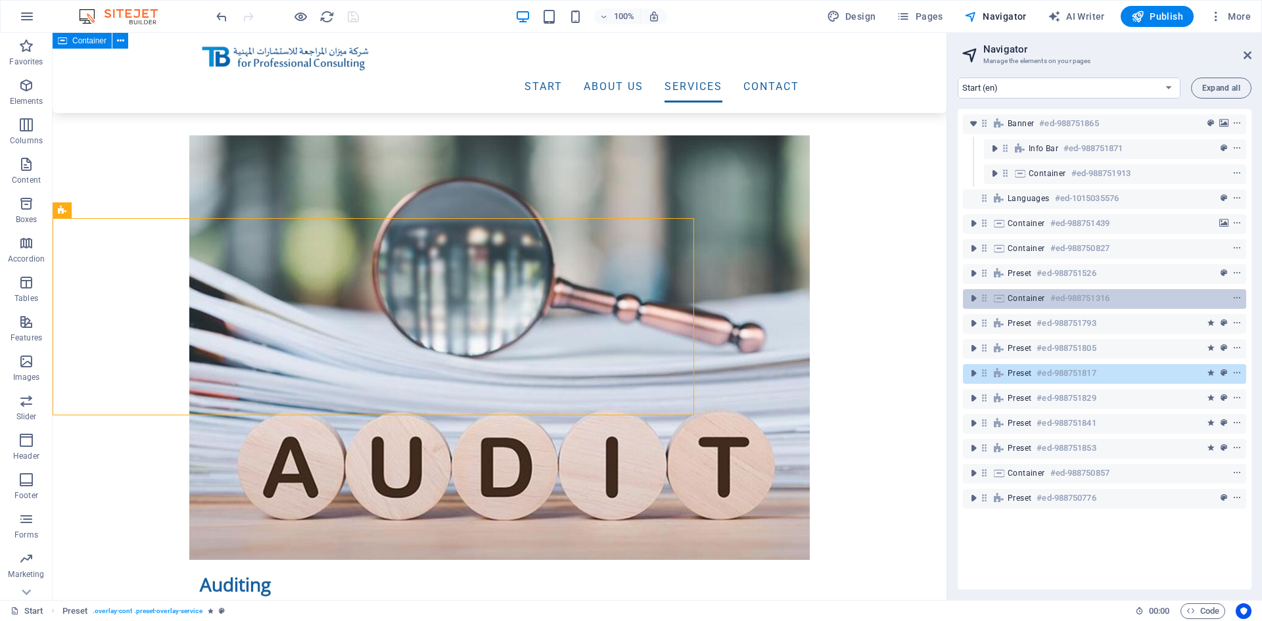
click at [1067, 302] on h6 "#ed-988751316" at bounding box center [1079, 298] width 59 height 16
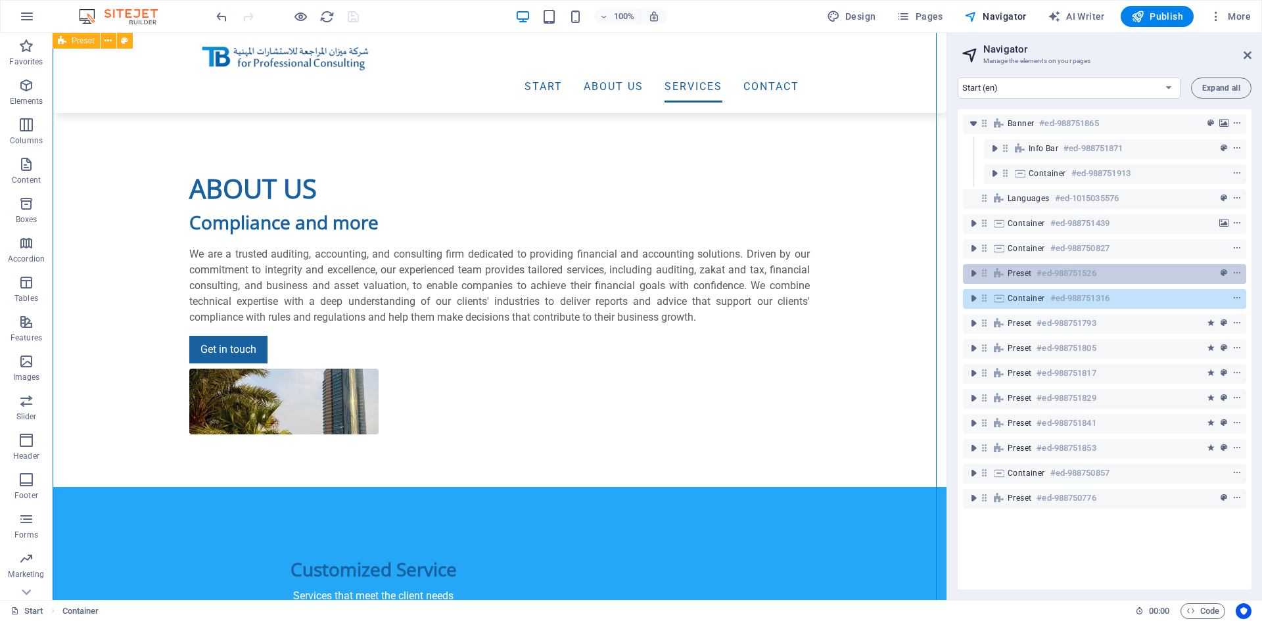
click at [1068, 278] on h6 "#ed-988751526" at bounding box center [1065, 274] width 59 height 16
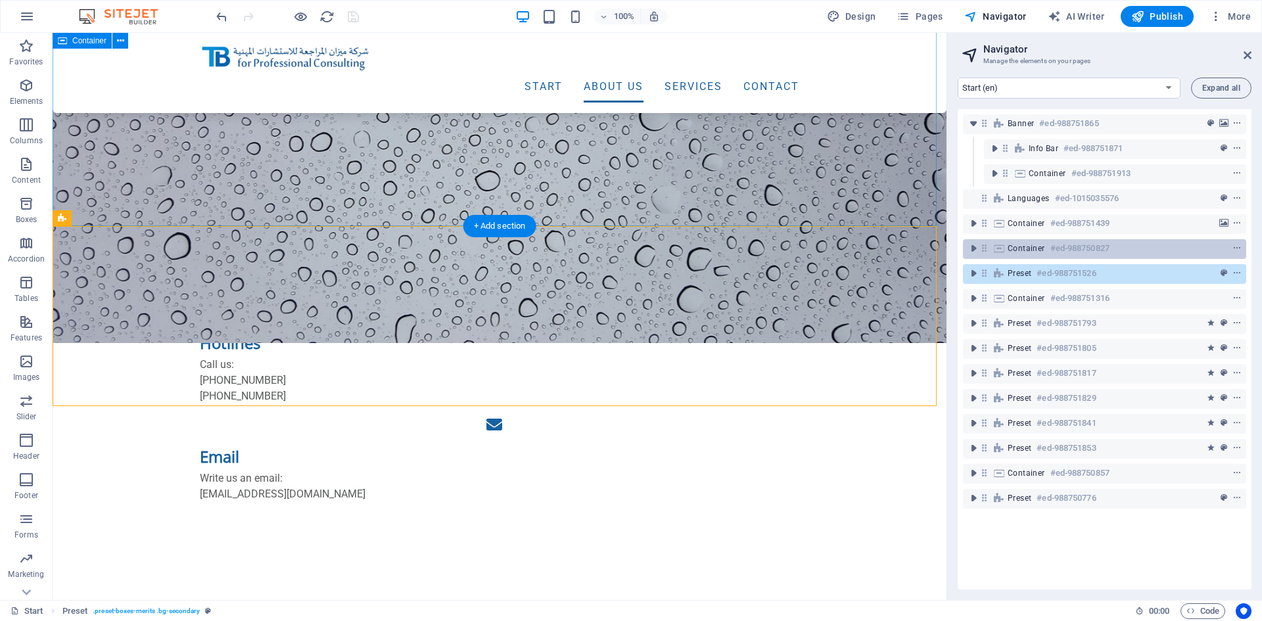
click at [1073, 249] on h6 "#ed-988750827" at bounding box center [1079, 249] width 59 height 16
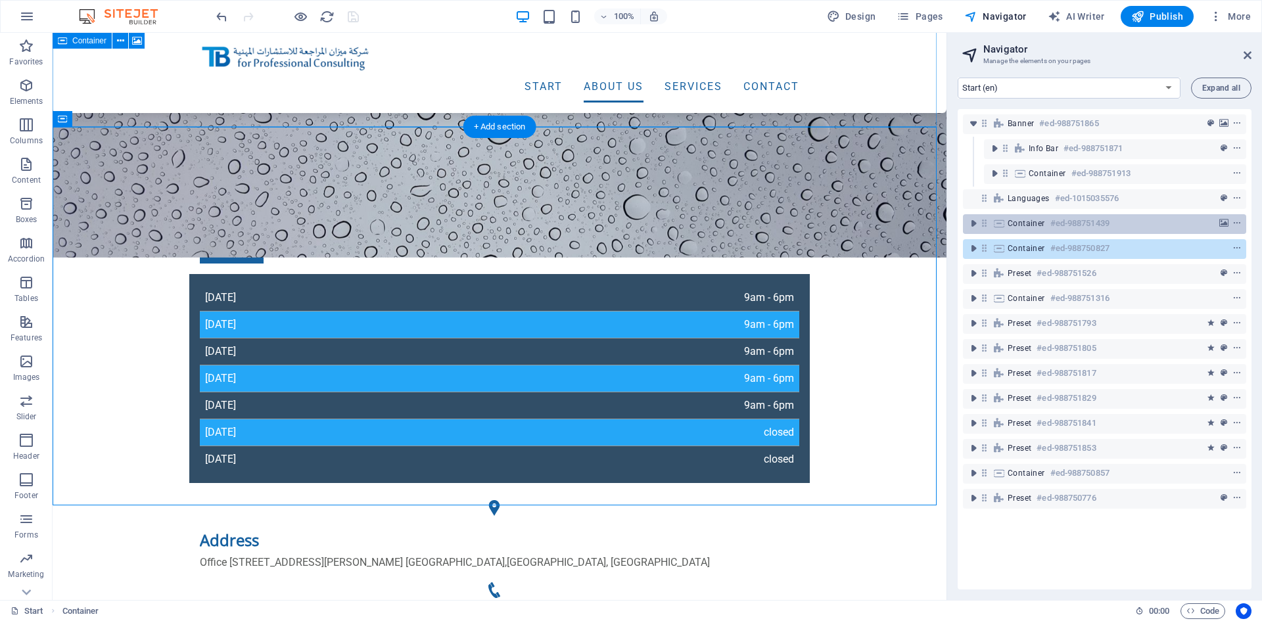
click at [1073, 227] on h6 "#ed-988751439" at bounding box center [1079, 224] width 59 height 16
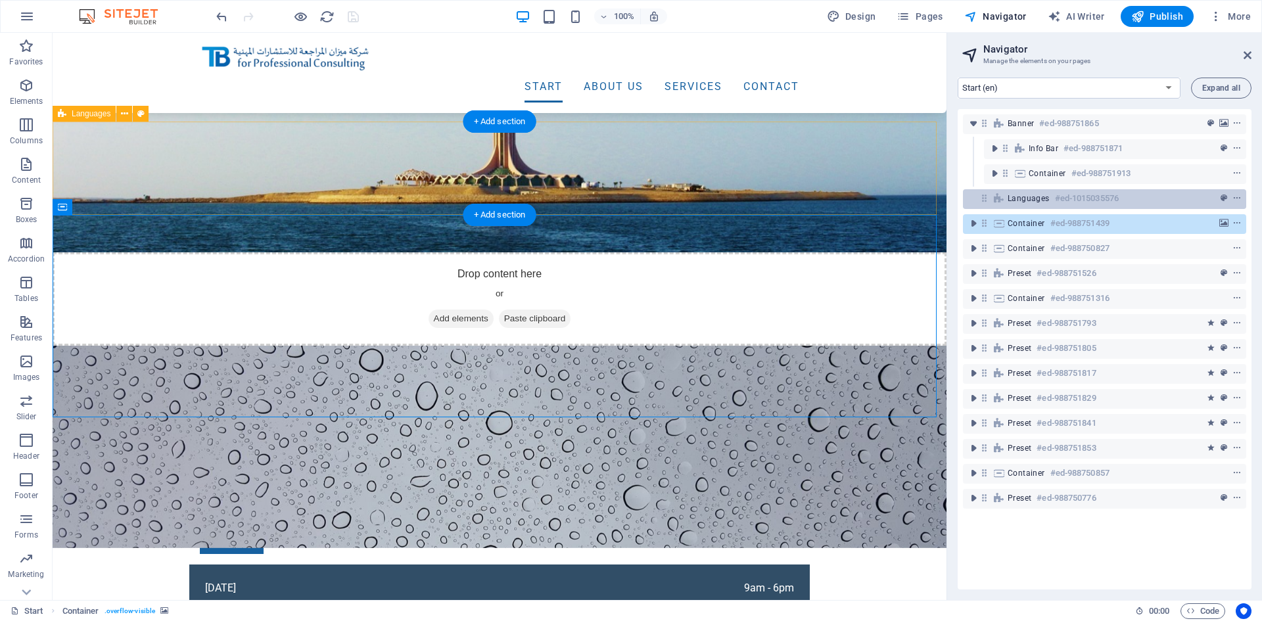
click at [1073, 195] on h6 "#ed-1015035576" at bounding box center [1087, 199] width 64 height 16
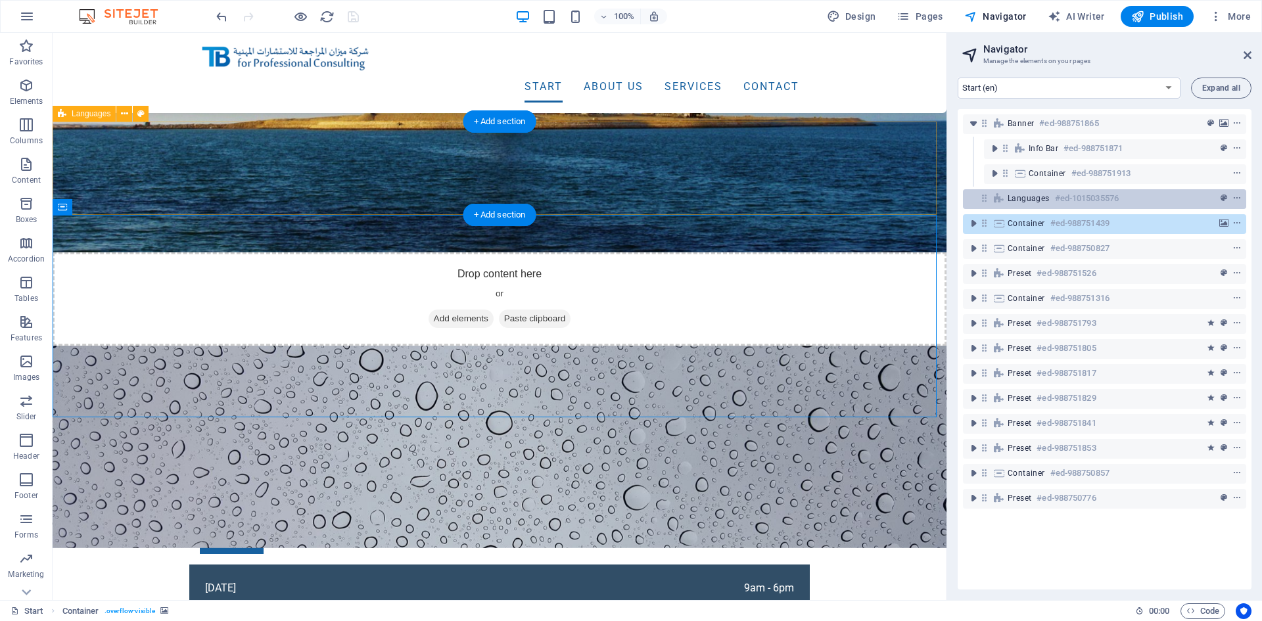
scroll to position [217, 0]
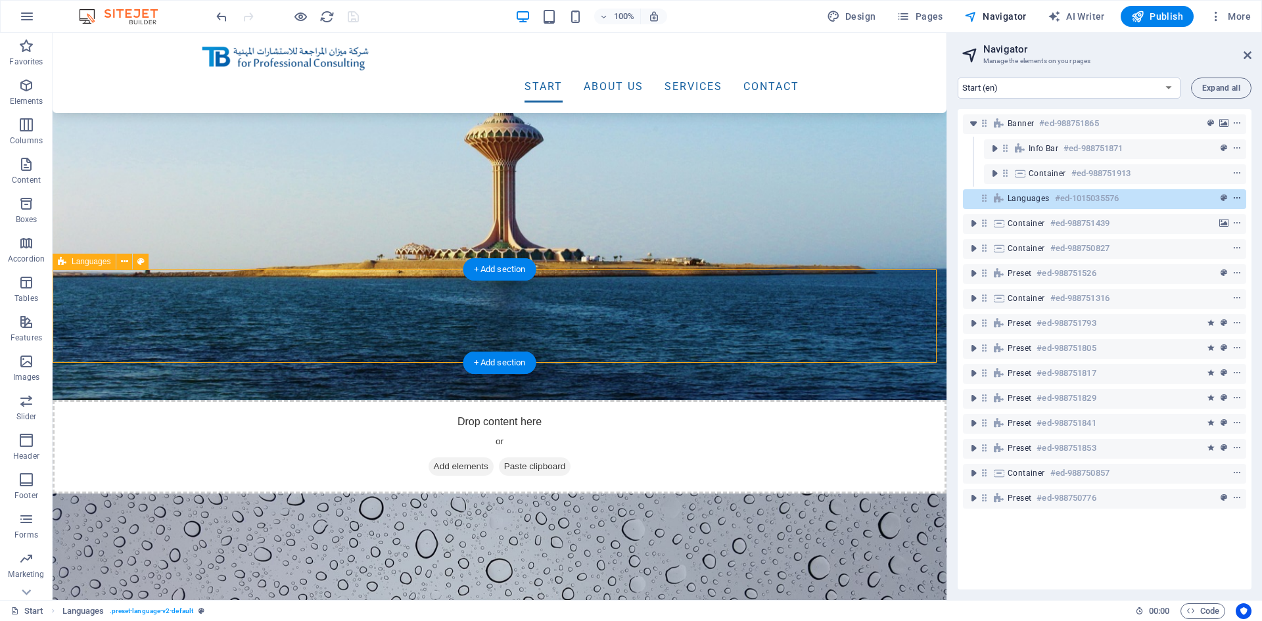
click at [1237, 198] on icon "context-menu" at bounding box center [1236, 198] width 9 height 9
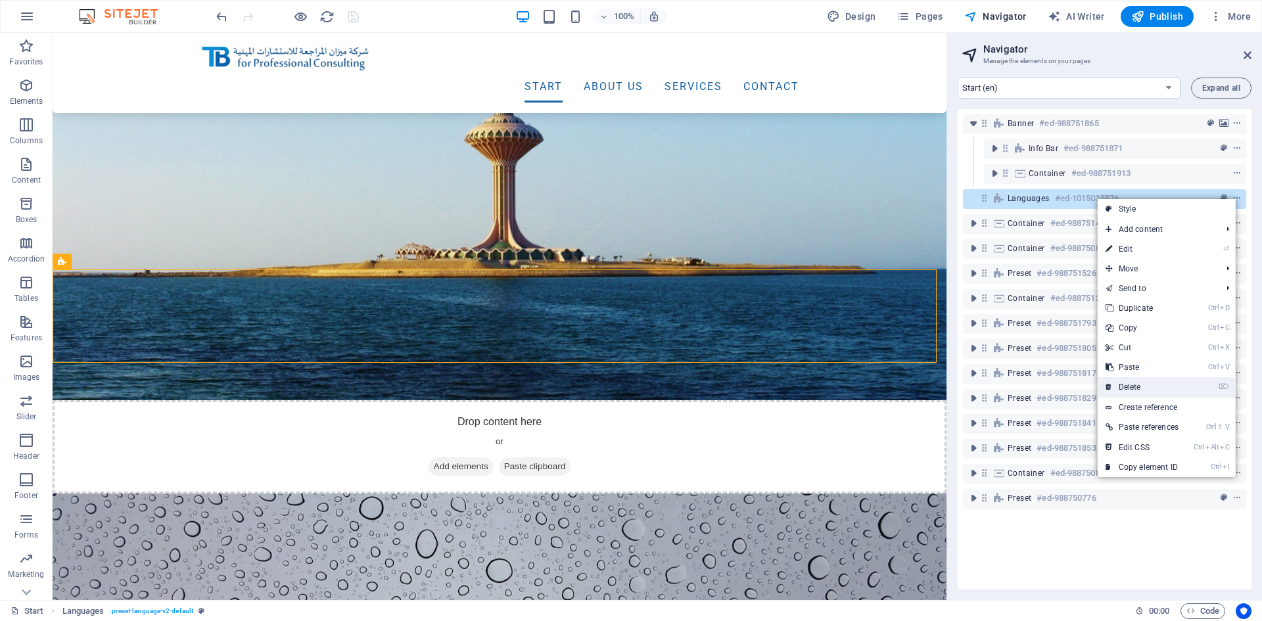
click at [1163, 390] on link "⌦ Delete" at bounding box center [1142, 387] width 89 height 20
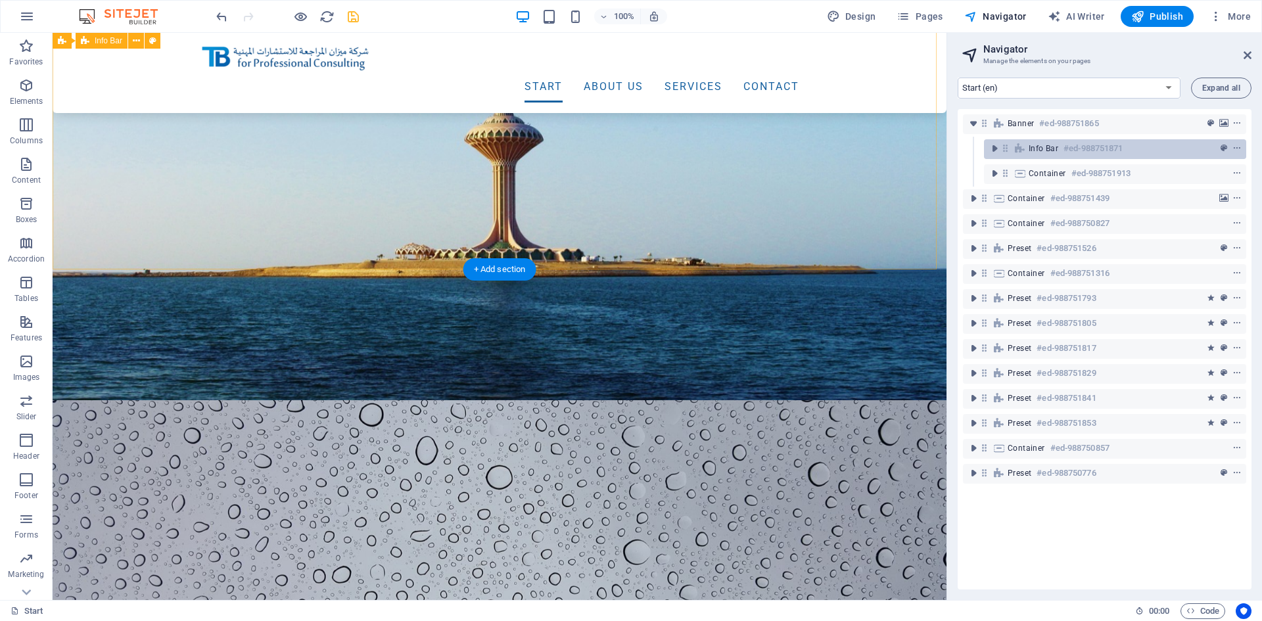
click at [1084, 148] on h6 "#ed-988751871" at bounding box center [1092, 149] width 59 height 16
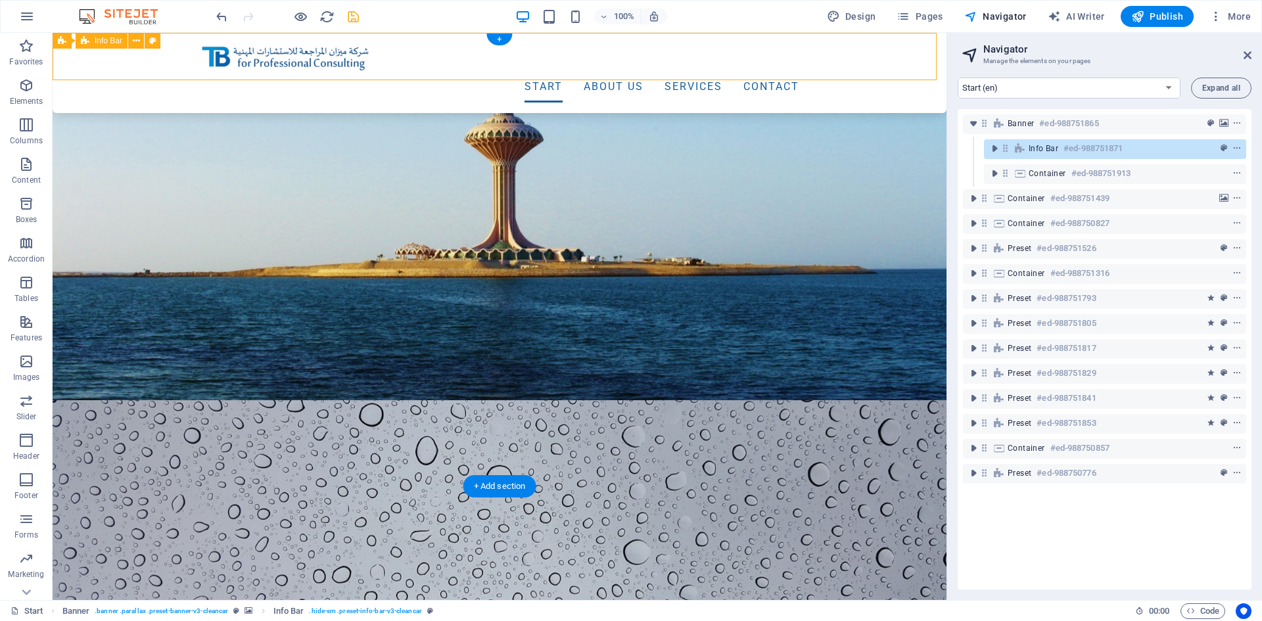
scroll to position [0, 0]
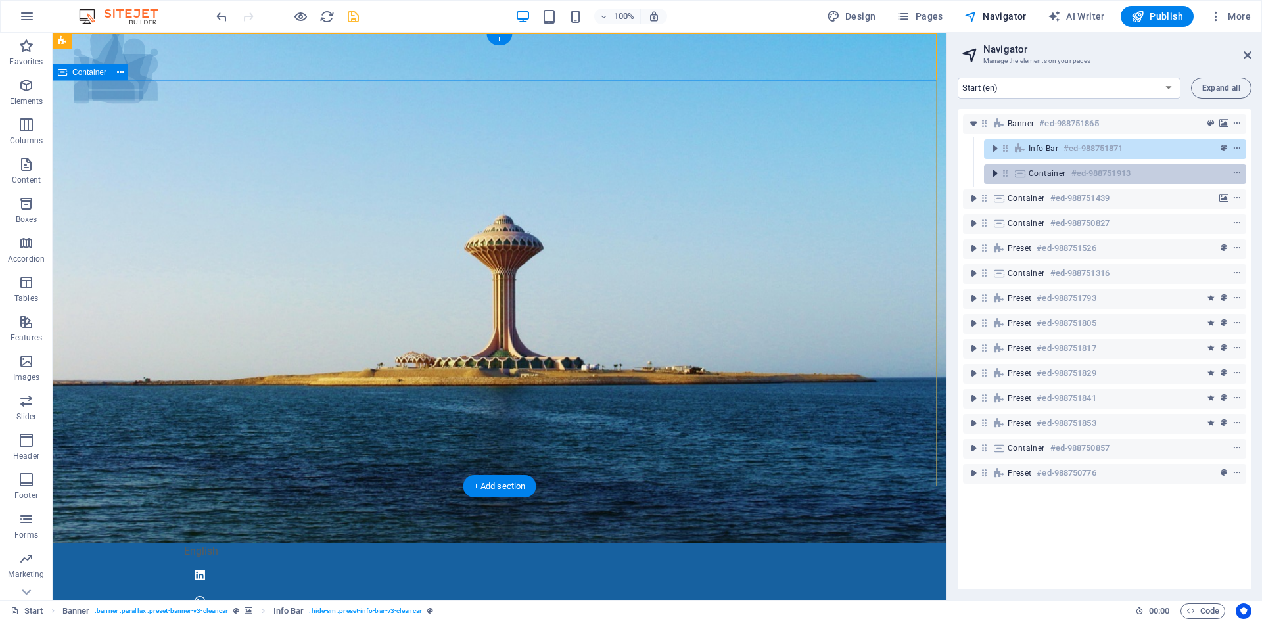
click at [996, 173] on icon "toggle-expand" at bounding box center [994, 173] width 13 height 13
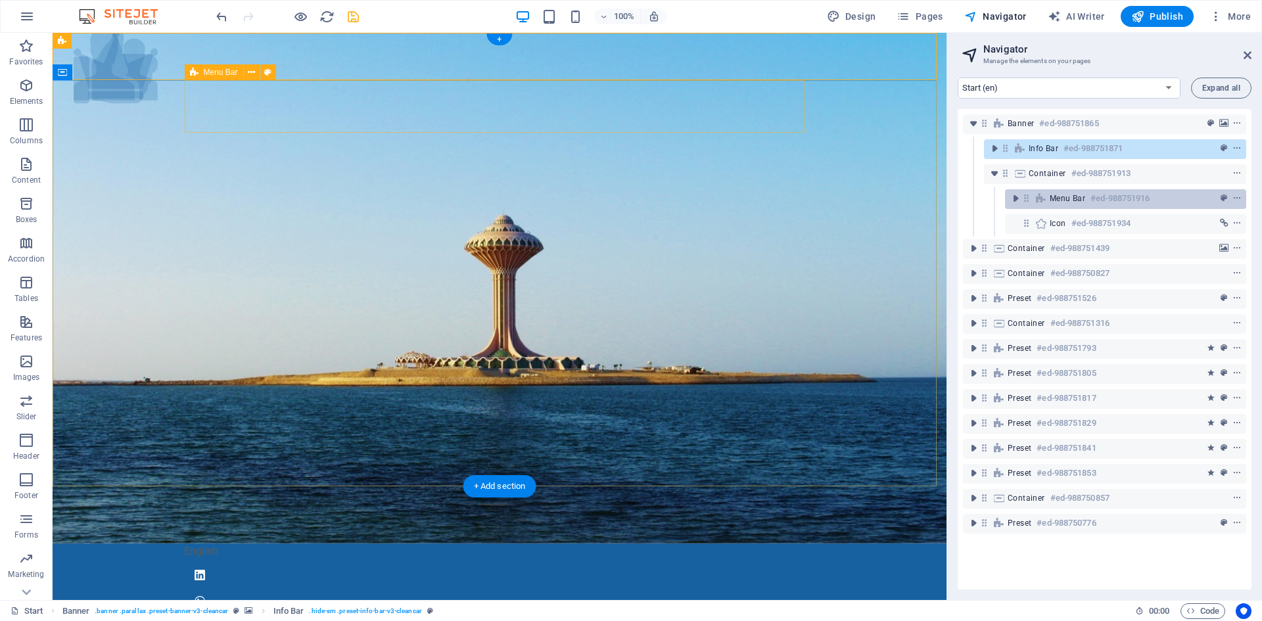
click at [1095, 201] on h6 "#ed-988751916" at bounding box center [1119, 199] width 59 height 16
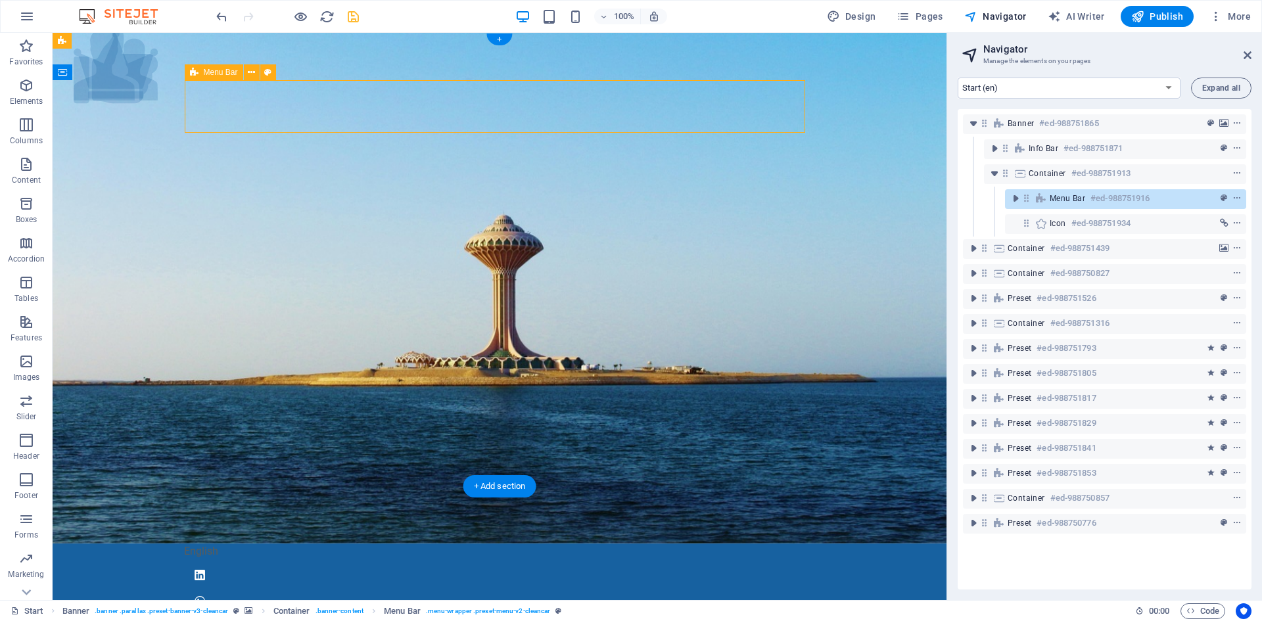
click at [1095, 201] on h6 "#ed-988751916" at bounding box center [1119, 199] width 59 height 16
click at [1234, 196] on icon "context-menu" at bounding box center [1236, 198] width 9 height 9
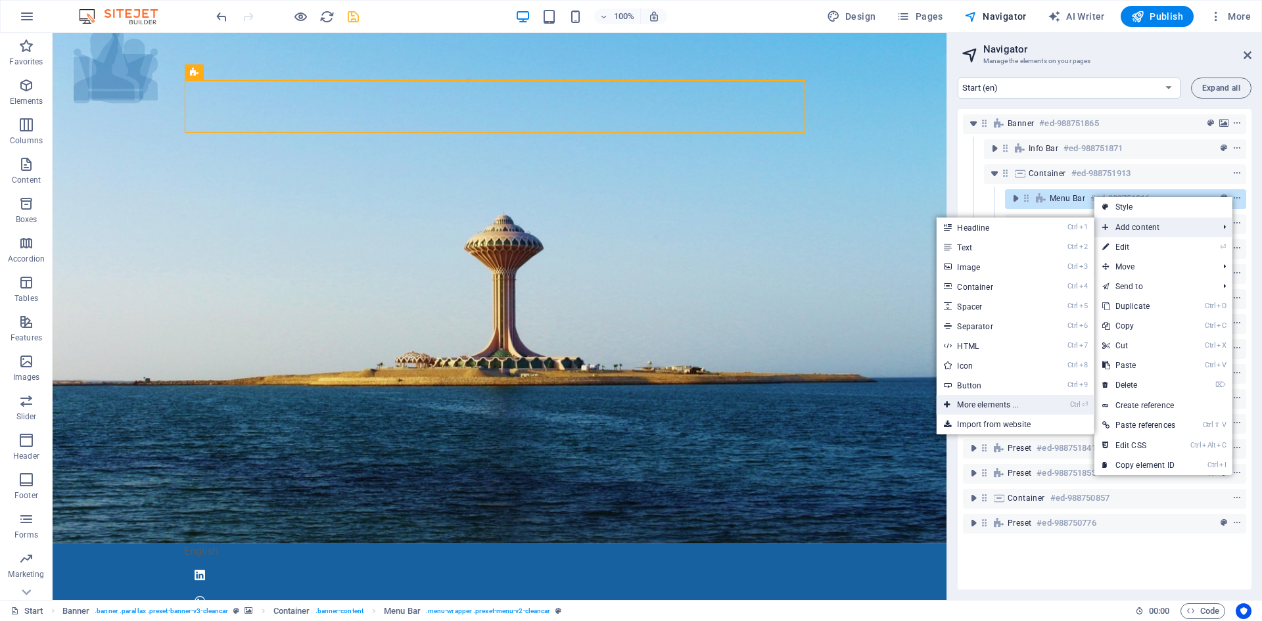
click at [1001, 399] on link "Ctrl ⏎ More elements ..." at bounding box center [990, 405] width 108 height 20
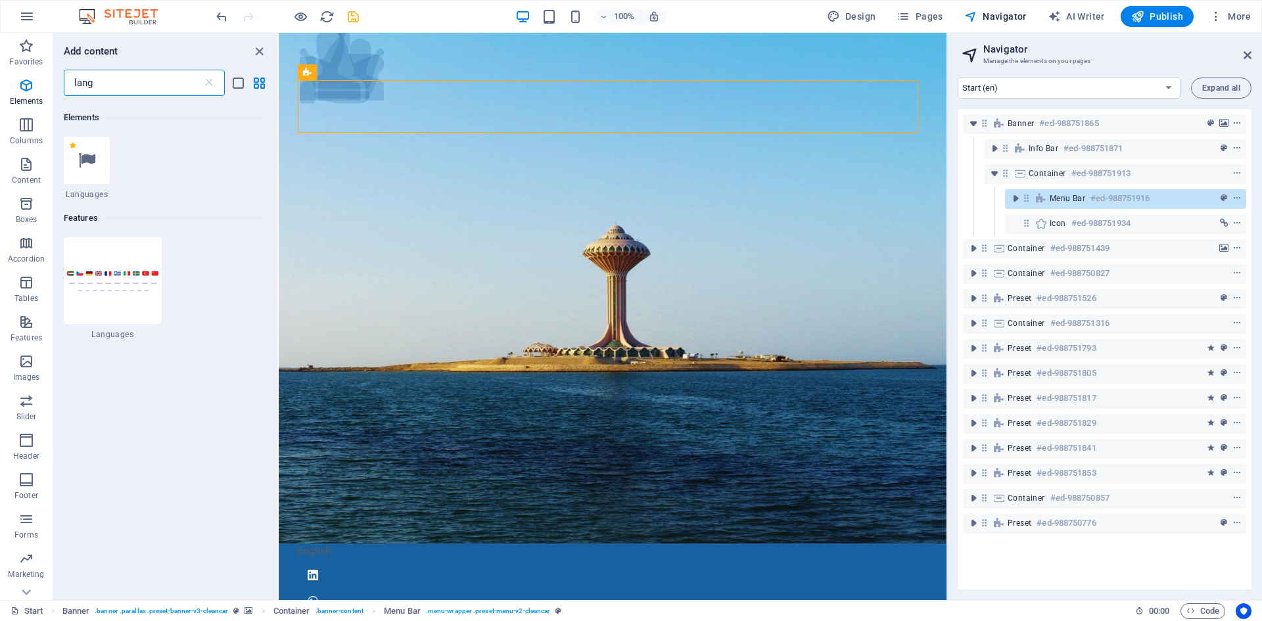
scroll to position [140, 0]
click at [144, 292] on div at bounding box center [113, 277] width 98 height 87
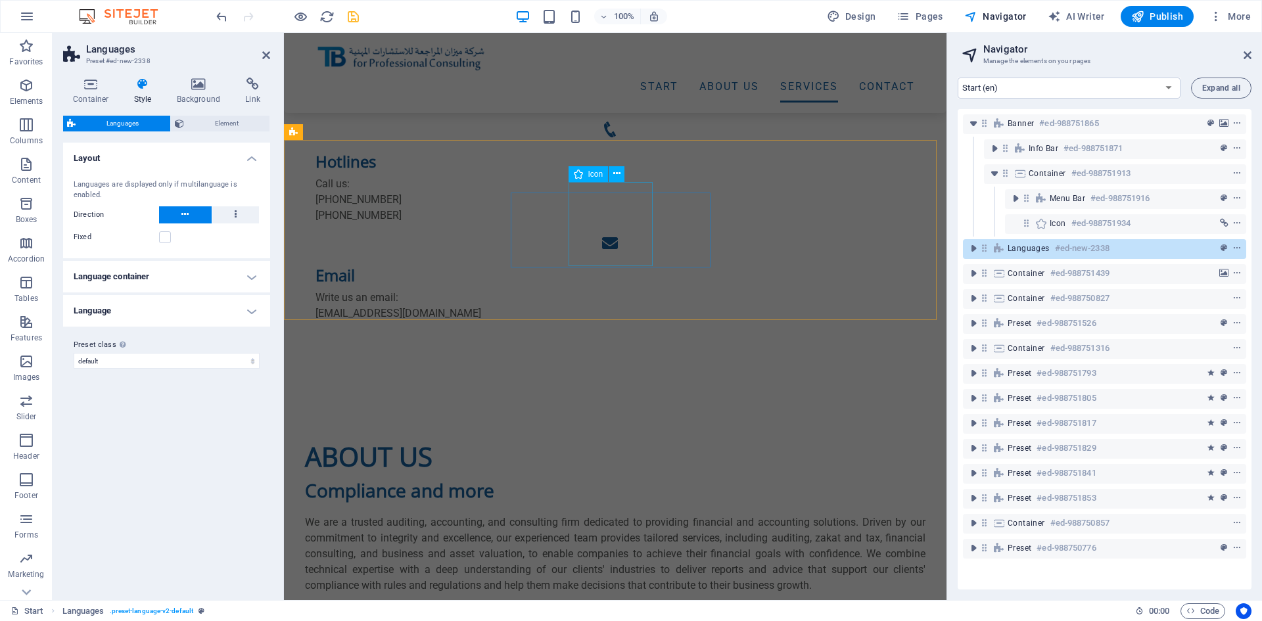
scroll to position [1183, 0]
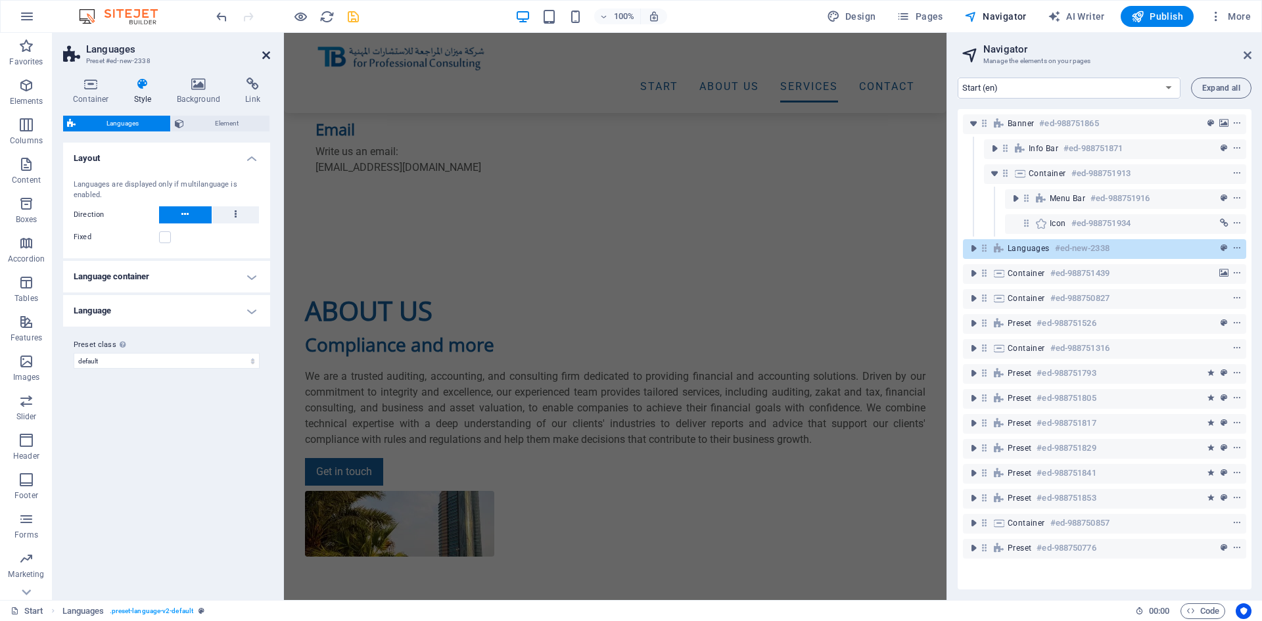
click at [268, 55] on icon at bounding box center [266, 55] width 8 height 11
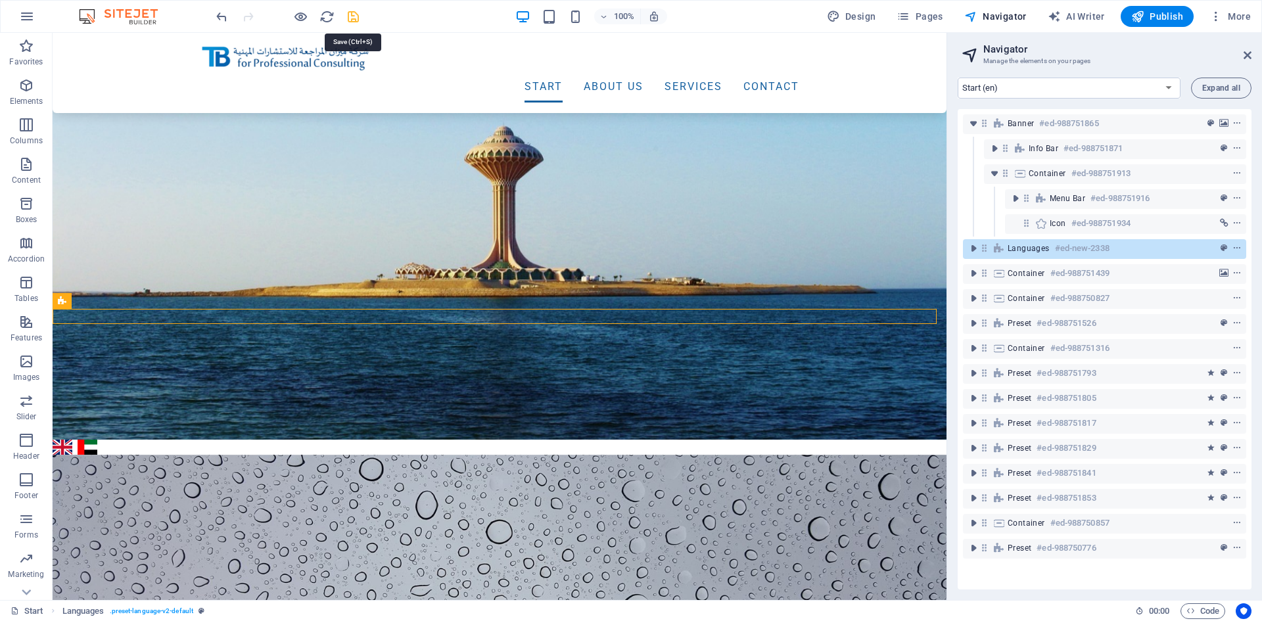
click at [355, 18] on icon "save" at bounding box center [353, 16] width 15 height 15
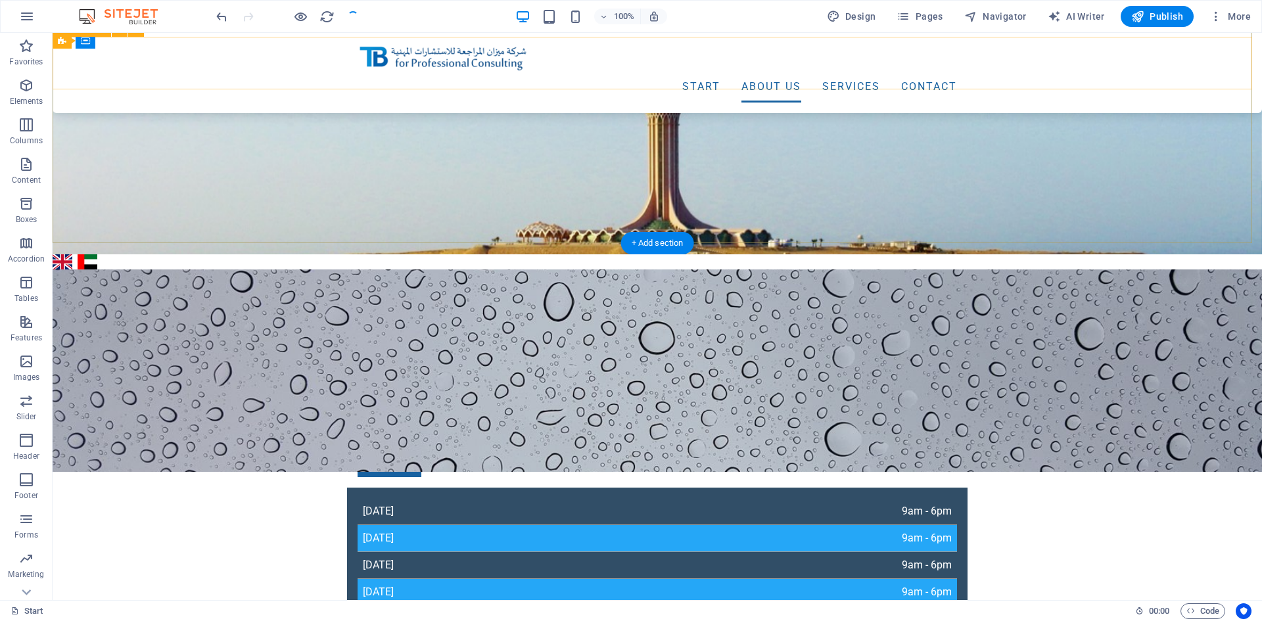
scroll to position [243, 0]
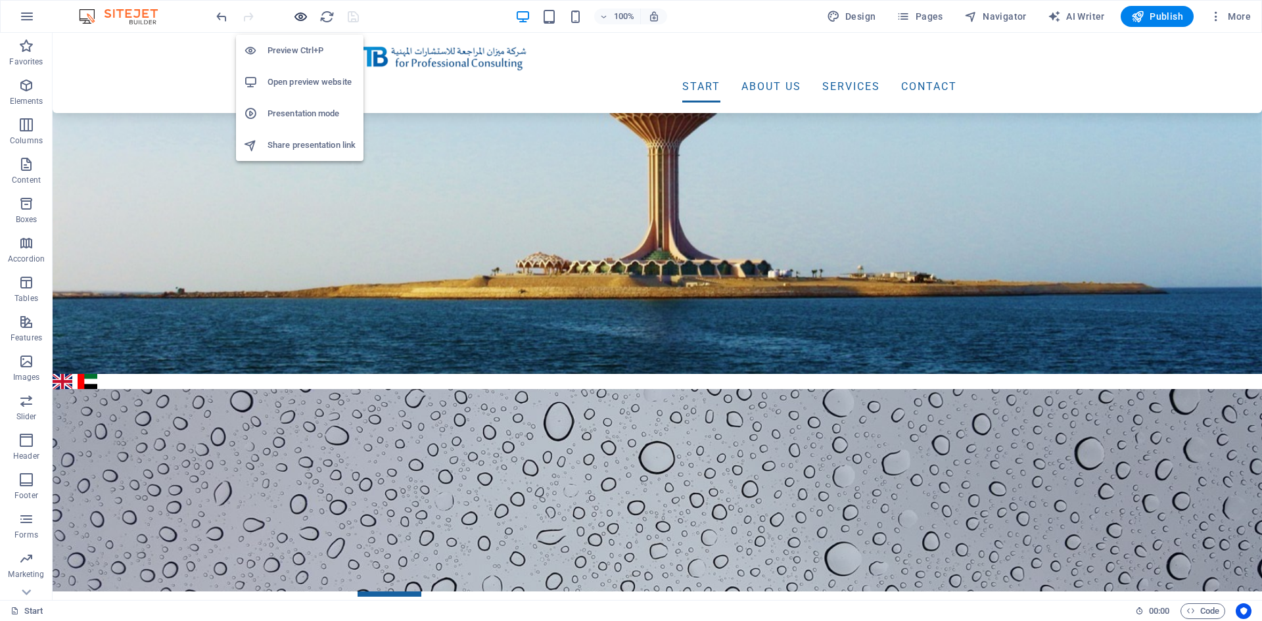
click at [300, 15] on icon "button" at bounding box center [300, 16] width 15 height 15
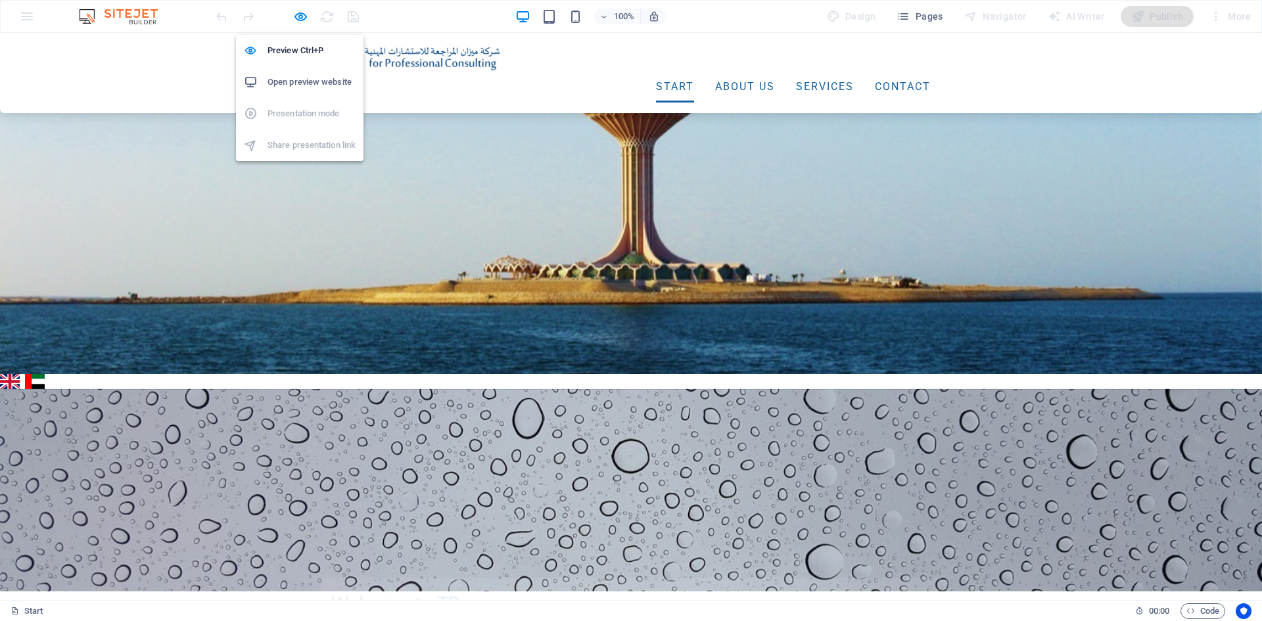
click at [292, 76] on h6 "Open preview website" at bounding box center [311, 82] width 88 height 16
click at [300, 12] on icon "button" at bounding box center [300, 16] width 15 height 15
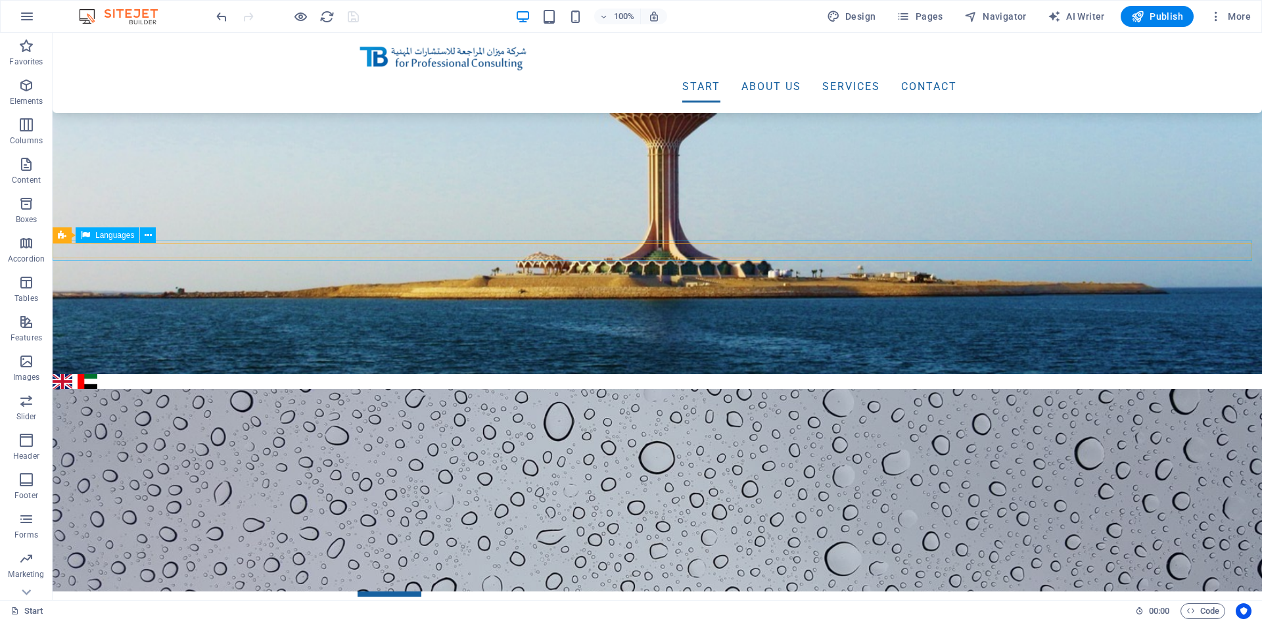
click at [197, 371] on div "English العربية" at bounding box center [657, 381] width 1215 height 20
click at [152, 236] on button at bounding box center [148, 235] width 16 height 16
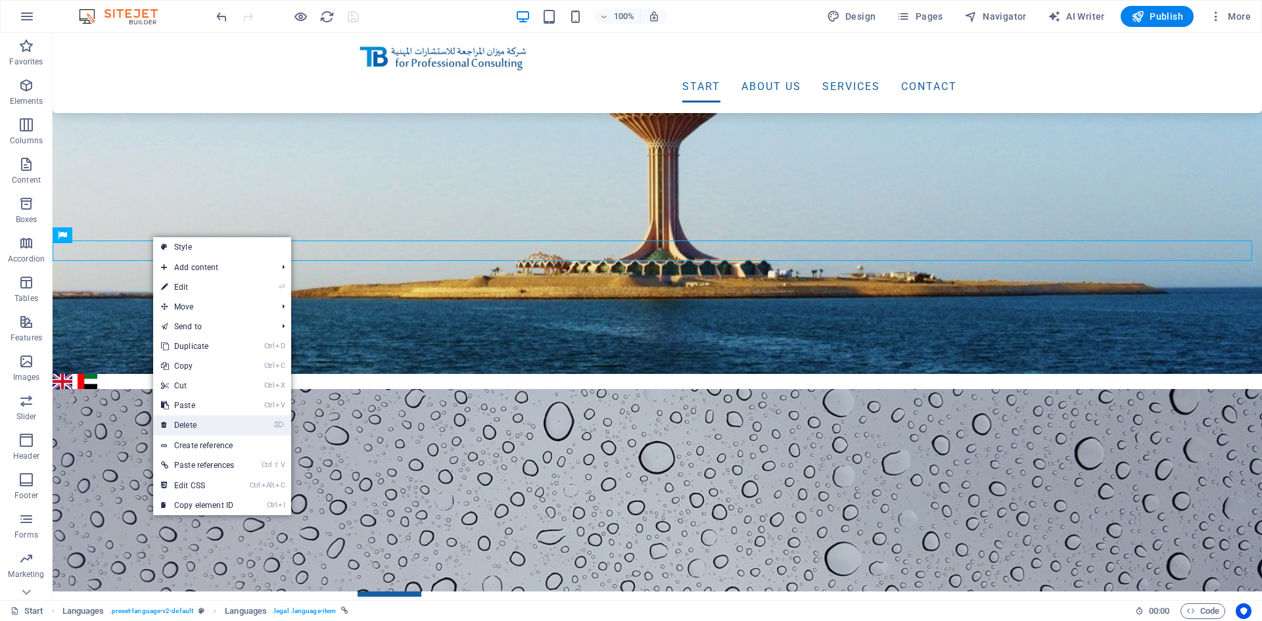
click at [226, 429] on link "⌦ Delete" at bounding box center [197, 425] width 89 height 20
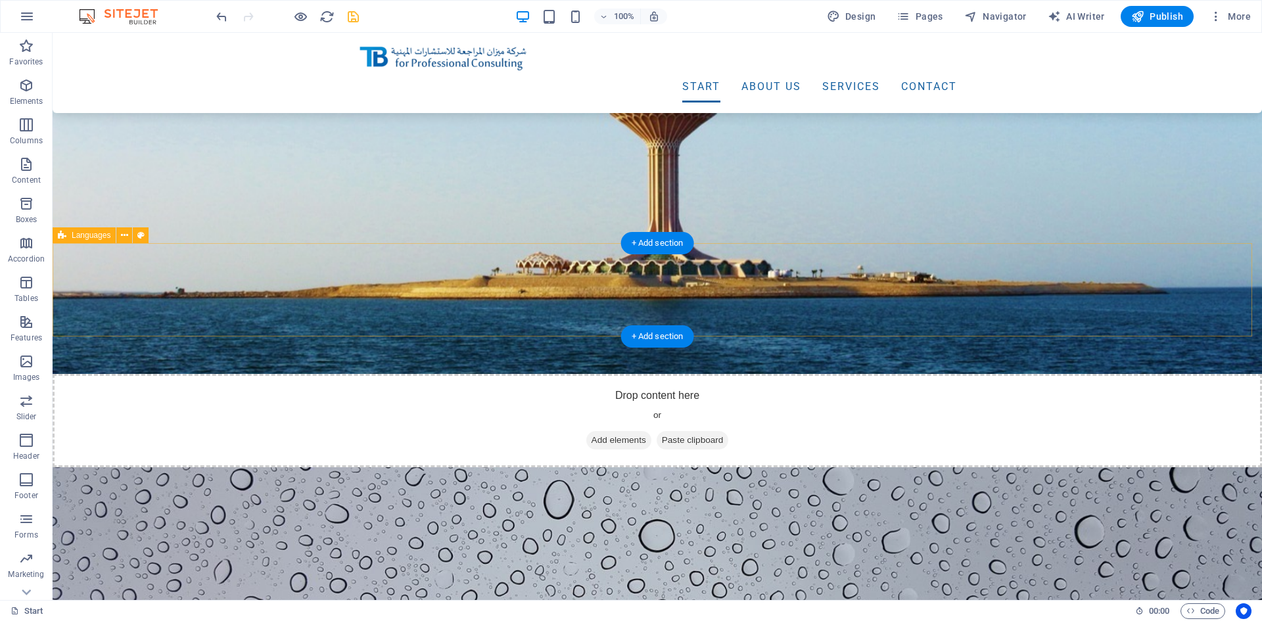
click at [231, 374] on div "Drop content here or Add elements Paste clipboard" at bounding box center [657, 420] width 1209 height 93
click at [126, 234] on icon at bounding box center [124, 236] width 7 height 14
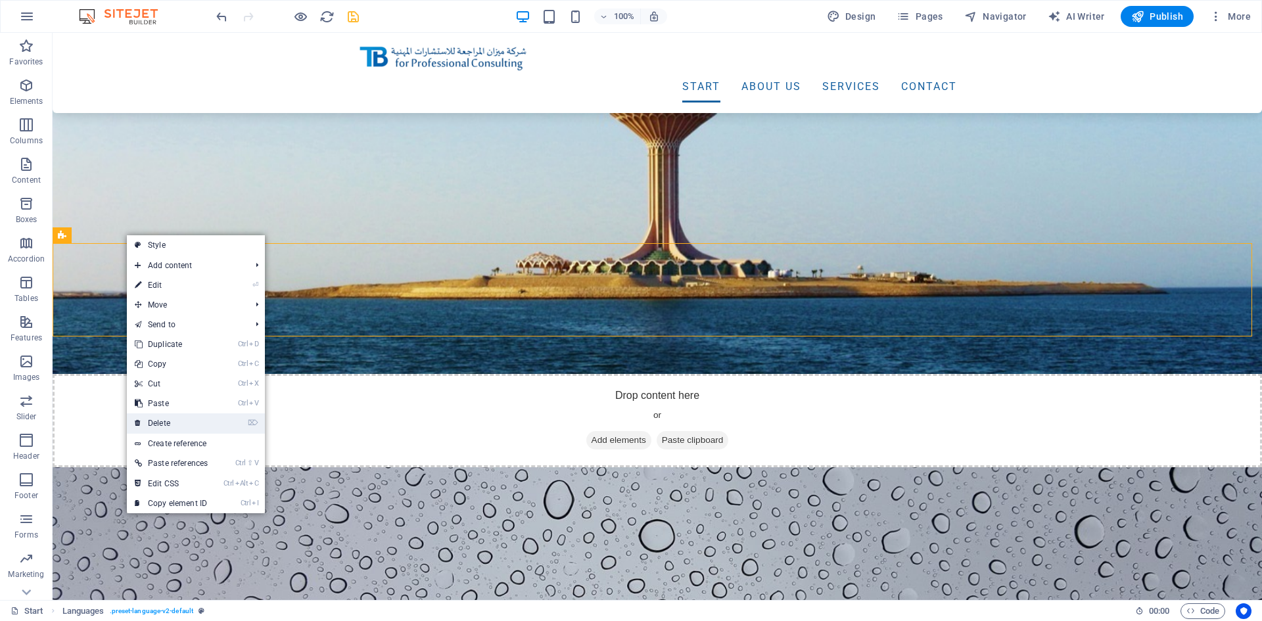
click at [184, 422] on link "⌦ Delete" at bounding box center [171, 423] width 89 height 20
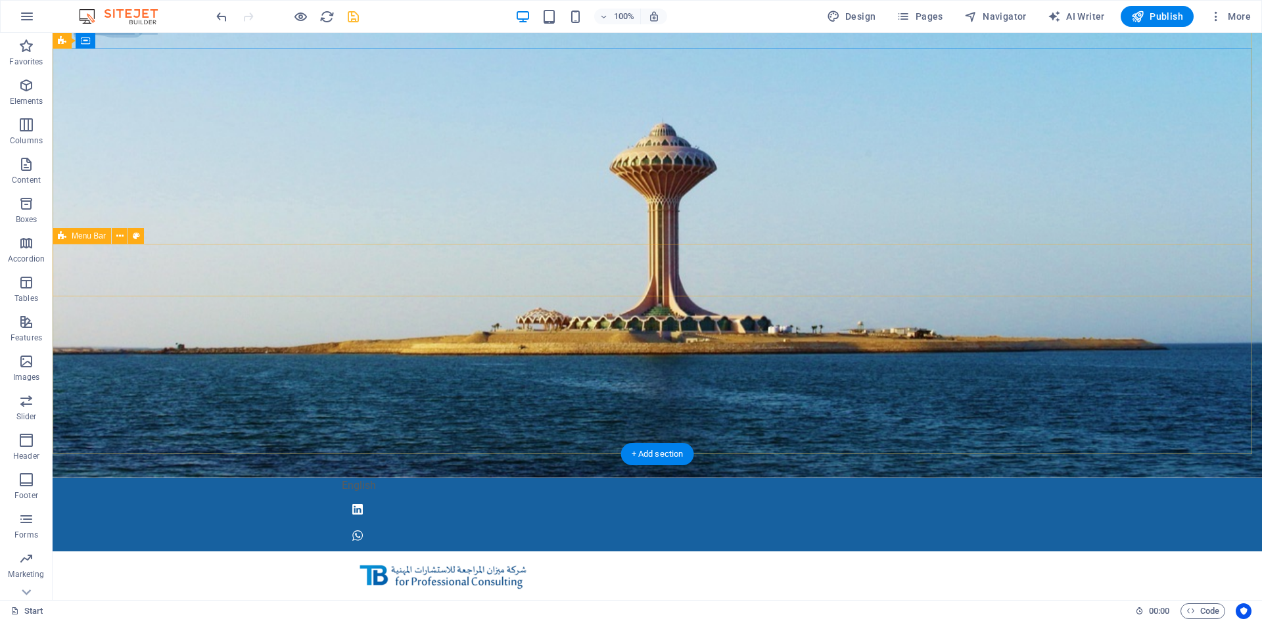
scroll to position [0, 0]
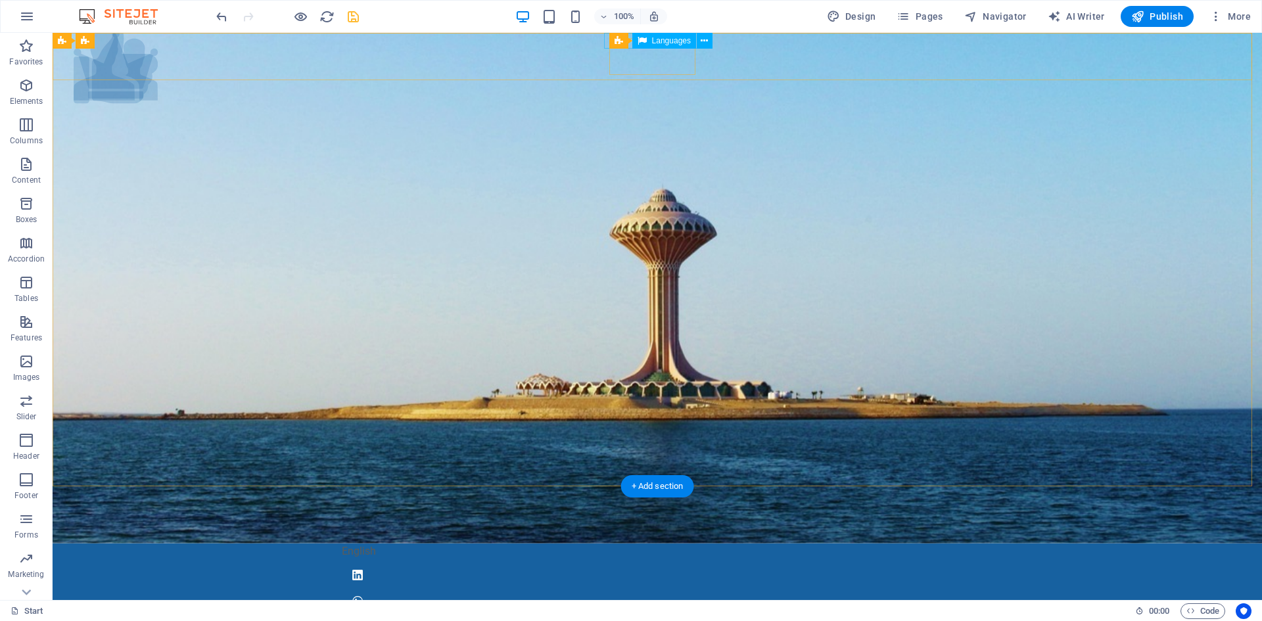
click at [606, 544] on div "English" at bounding box center [657, 552] width 631 height 16
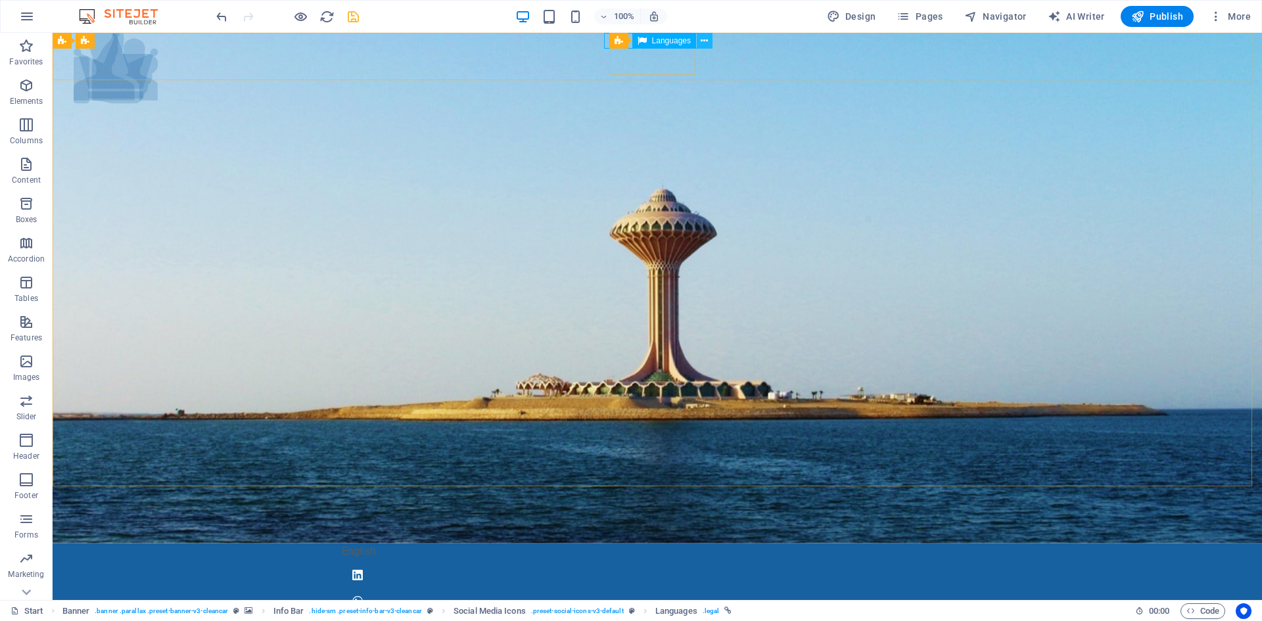
click at [703, 41] on icon at bounding box center [704, 41] width 7 height 14
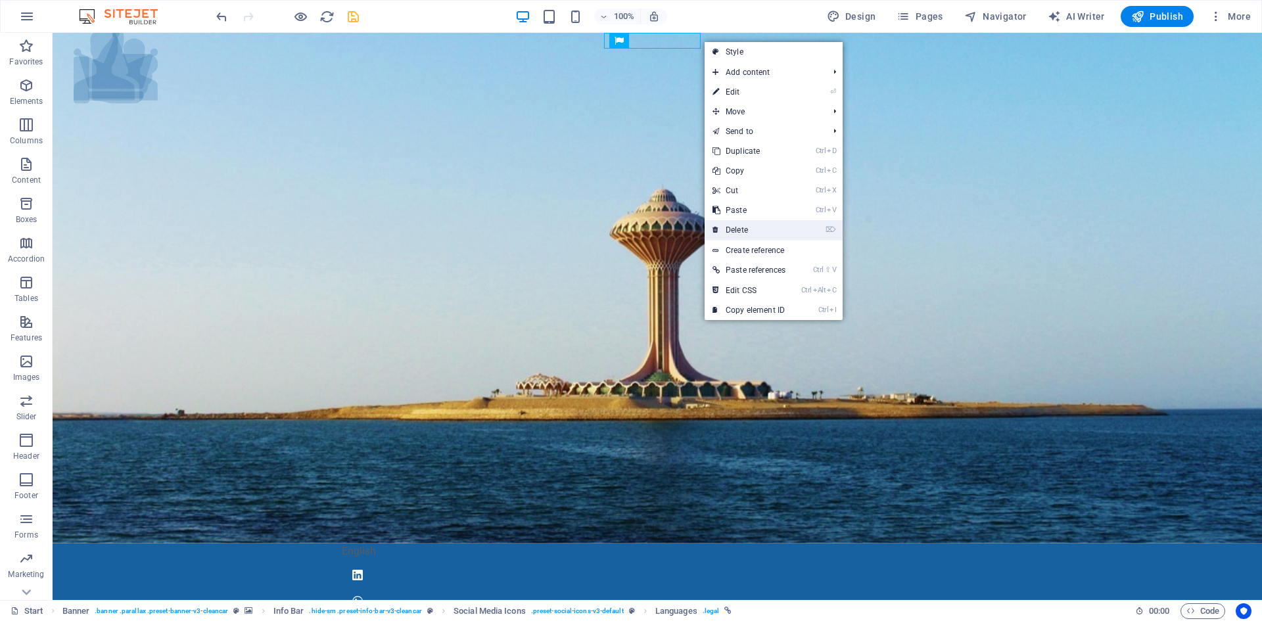
click at [772, 231] on link "⌦ Delete" at bounding box center [749, 230] width 89 height 20
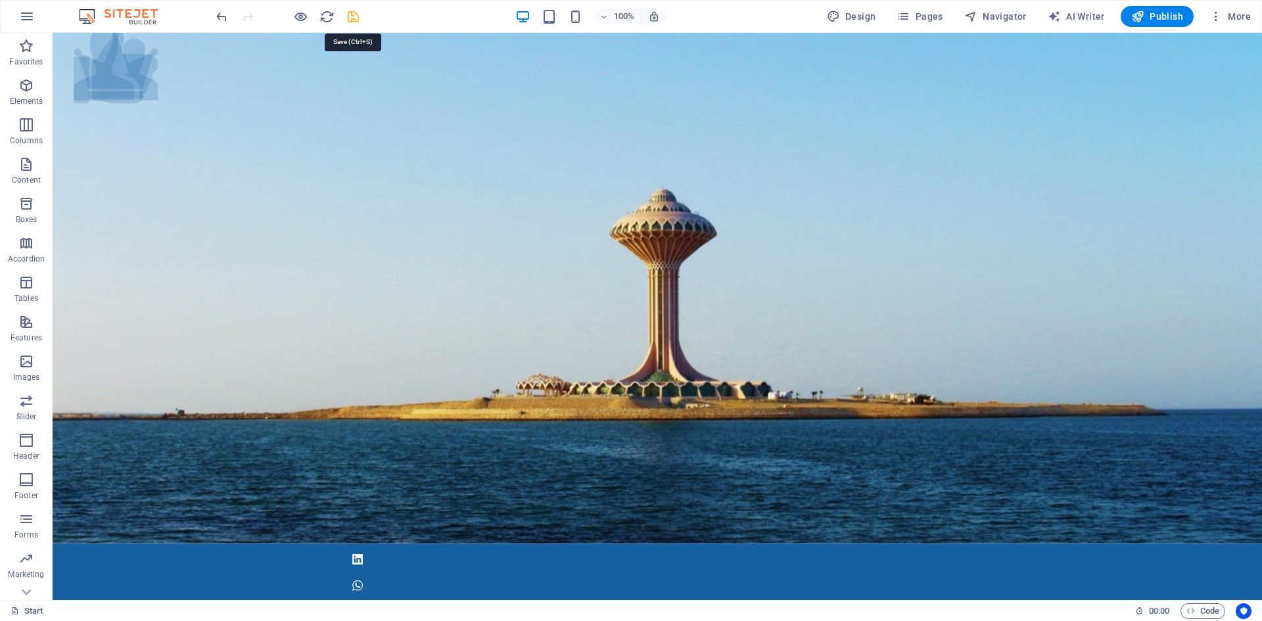
click at [349, 14] on icon "save" at bounding box center [353, 16] width 15 height 15
click at [304, 18] on icon "button" at bounding box center [300, 16] width 15 height 15
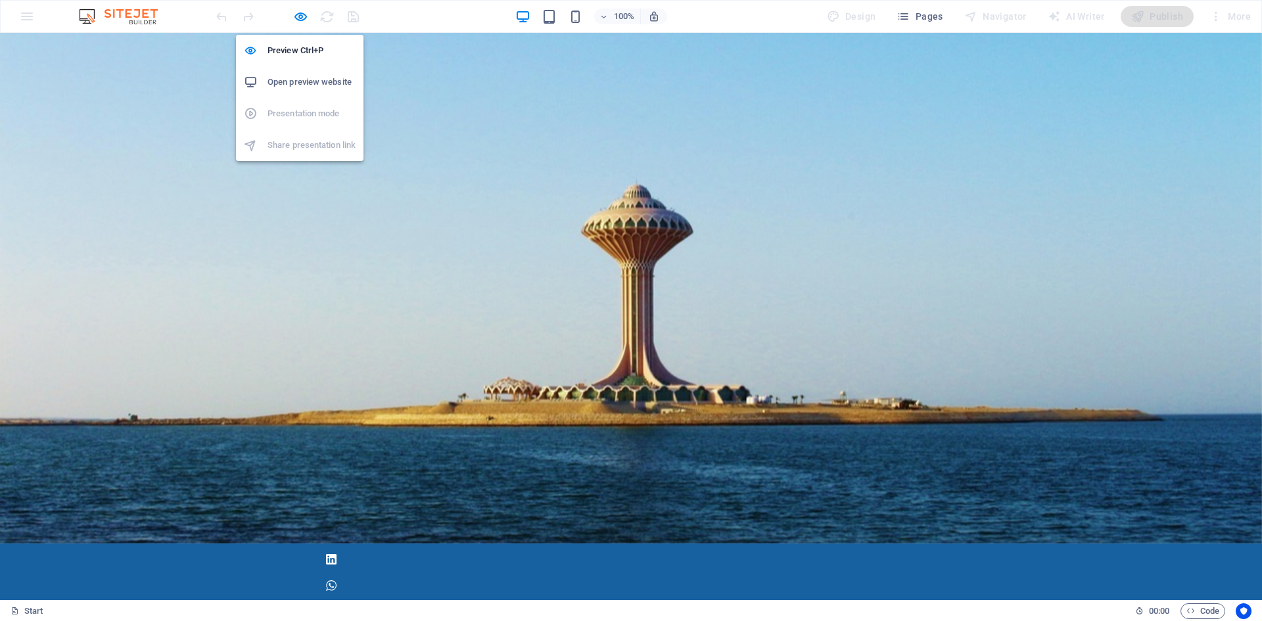
click at [311, 78] on h6 "Open preview website" at bounding box center [311, 82] width 88 height 16
click at [298, 89] on h6 "Open preview website" at bounding box center [311, 82] width 88 height 16
click at [300, 14] on icon "button" at bounding box center [300, 16] width 15 height 15
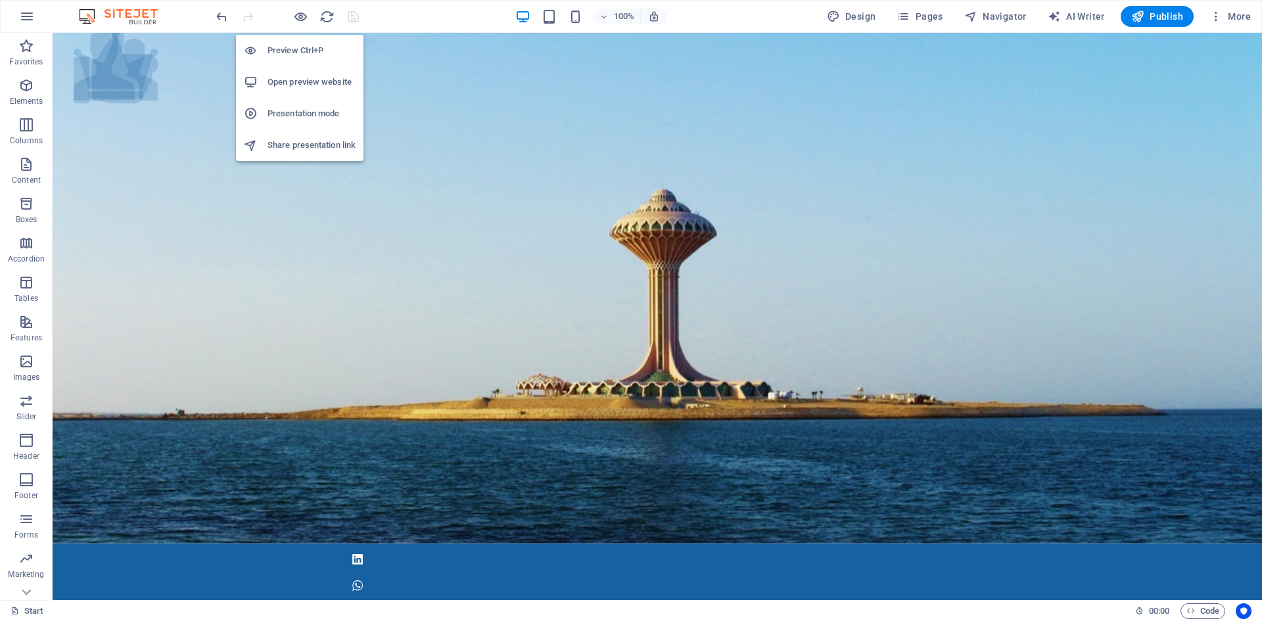
click at [315, 108] on h6 "Presentation mode" at bounding box center [311, 114] width 88 height 16
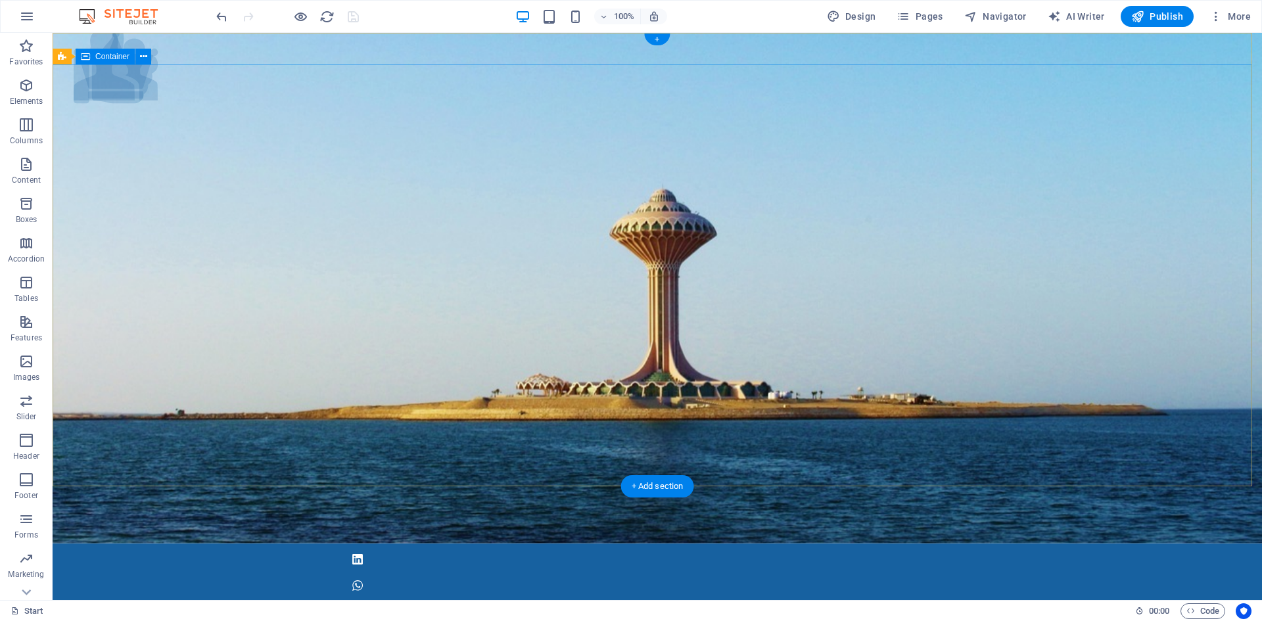
click at [145, 55] on icon at bounding box center [143, 57] width 7 height 14
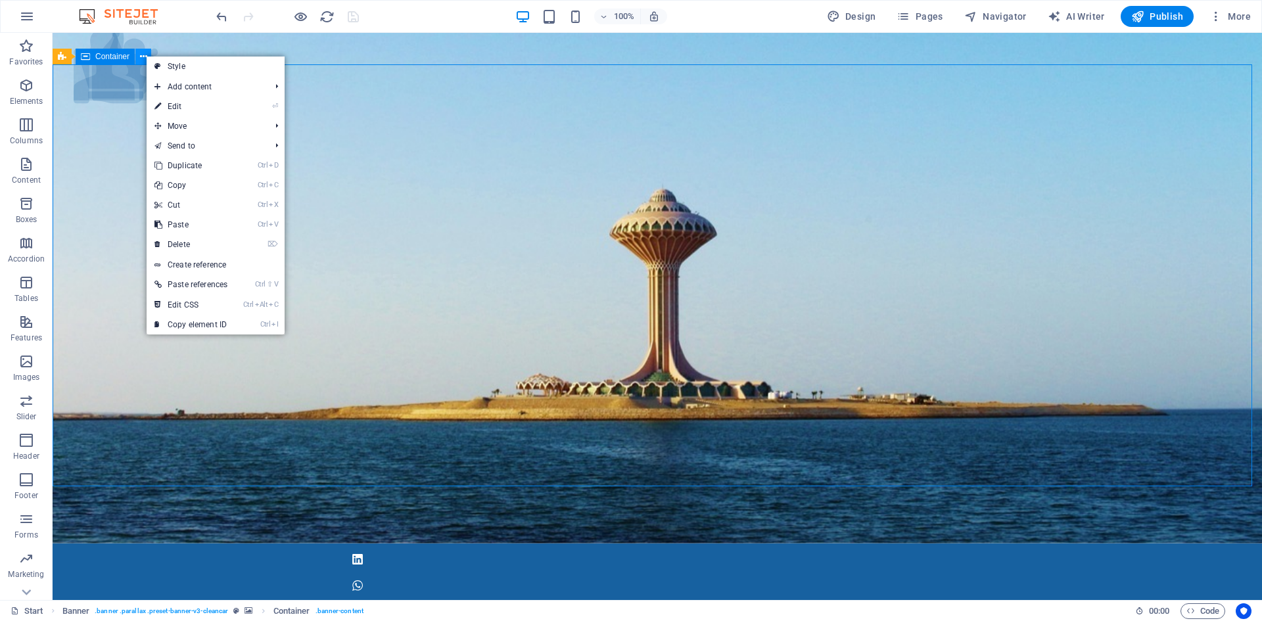
click at [145, 55] on icon at bounding box center [143, 57] width 7 height 14
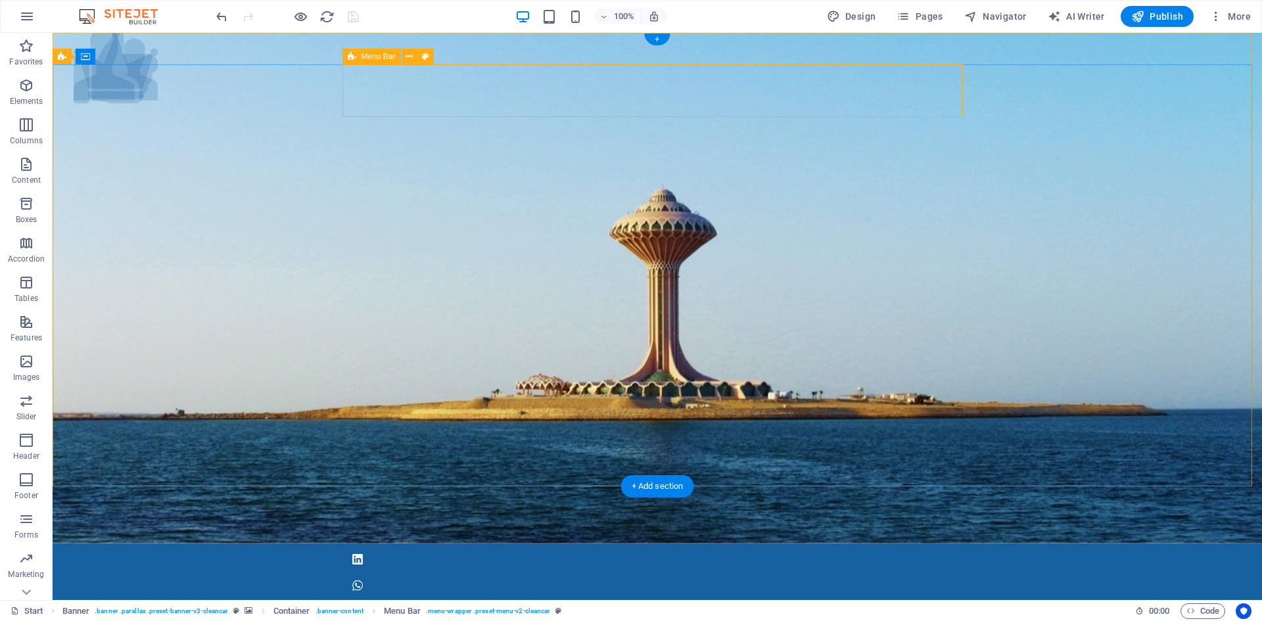
click at [354, 50] on icon at bounding box center [352, 57] width 9 height 16
click at [428, 57] on icon at bounding box center [425, 57] width 7 height 14
select select "rem"
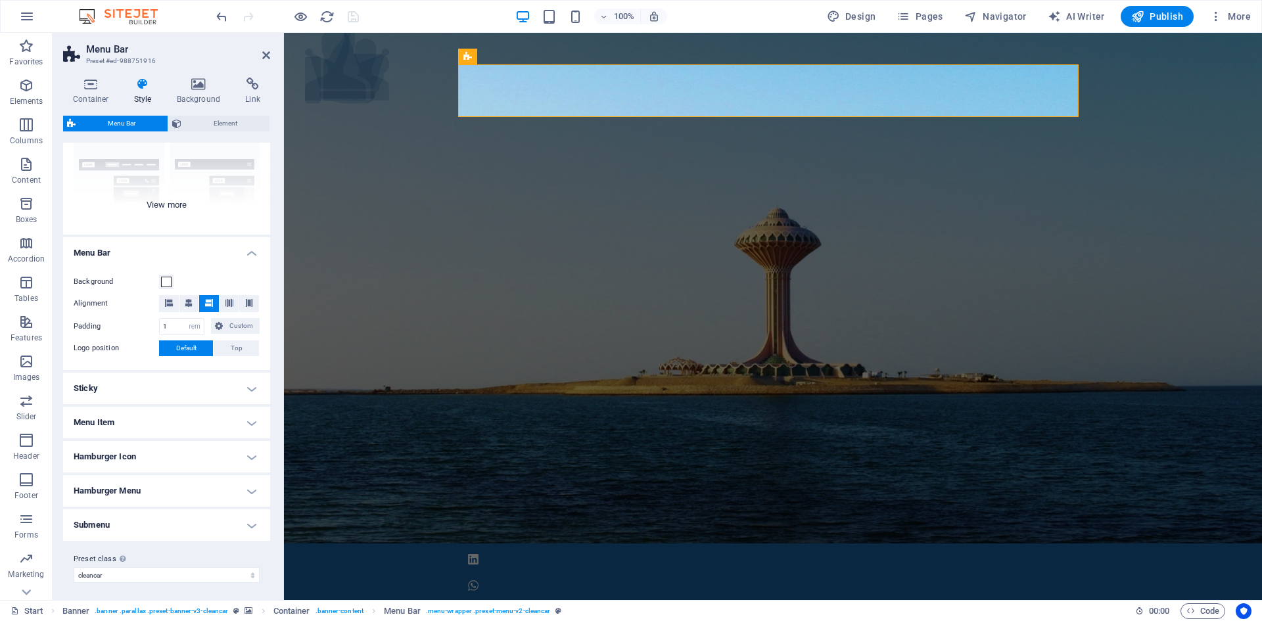
scroll to position [133, 0]
click at [247, 381] on h4 "Sticky" at bounding box center [166, 385] width 207 height 32
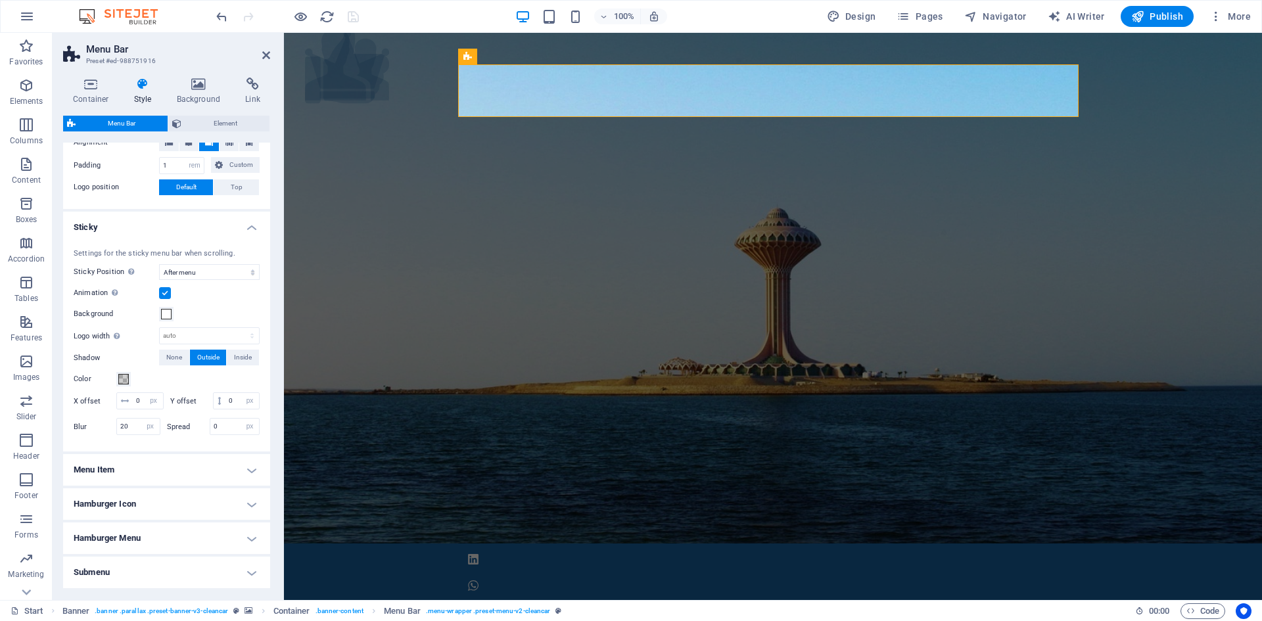
scroll to position [330, 0]
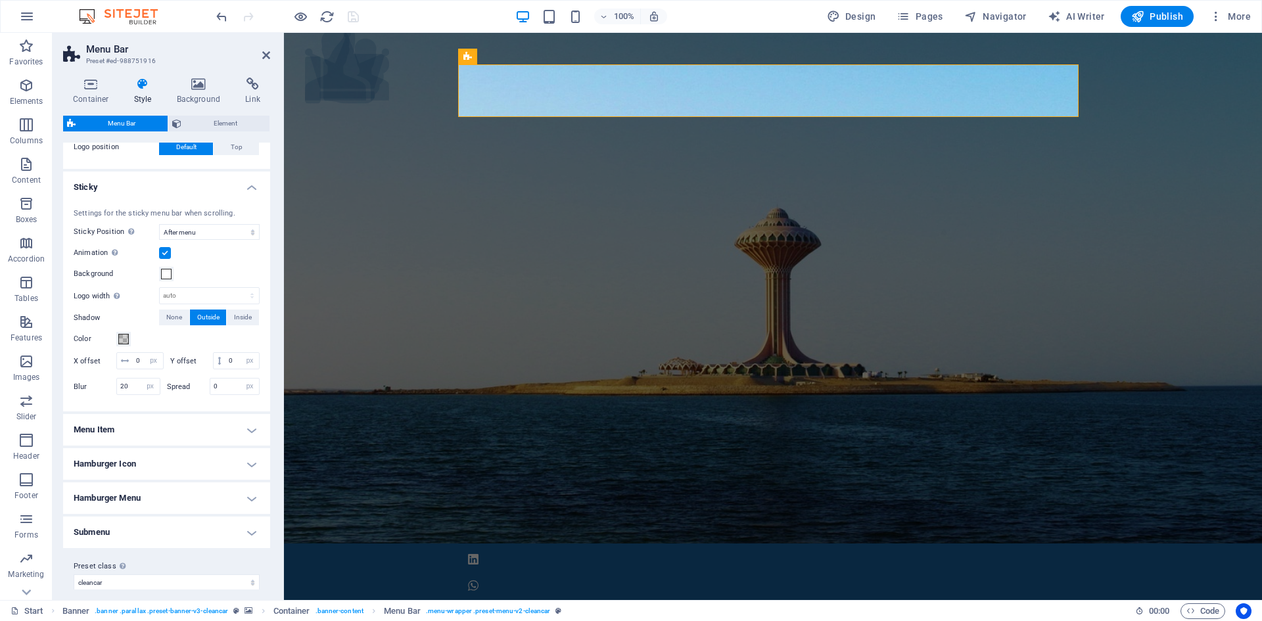
click at [253, 446] on h4 "Menu Item" at bounding box center [166, 430] width 207 height 32
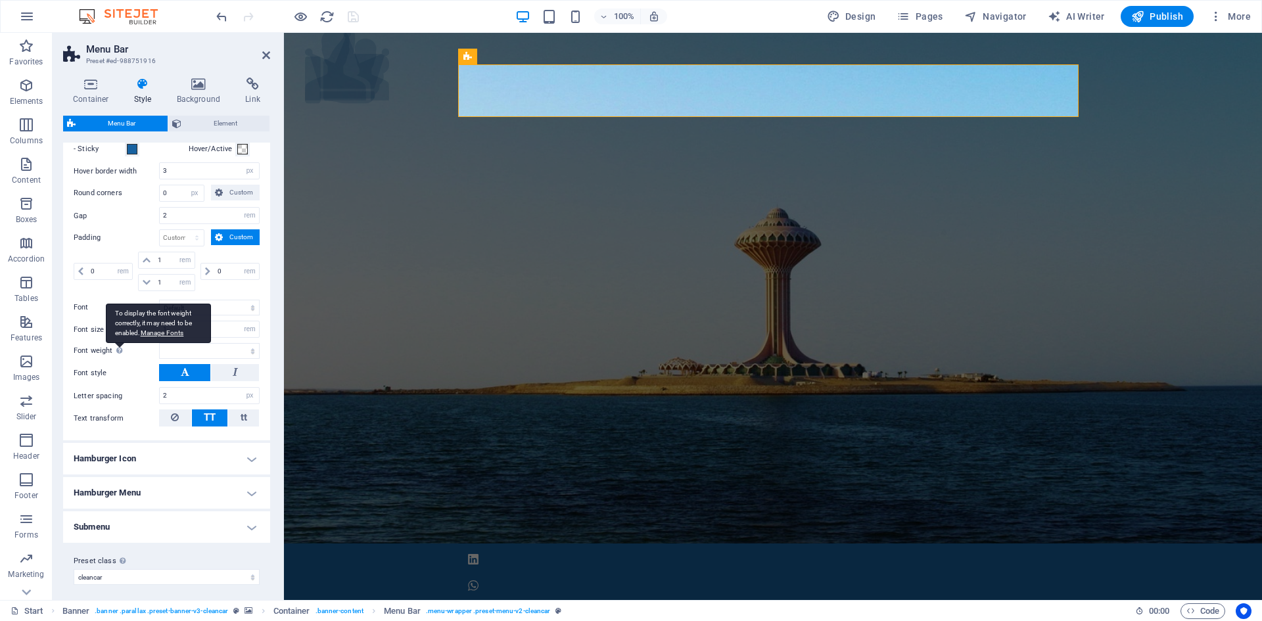
scroll to position [747, 0]
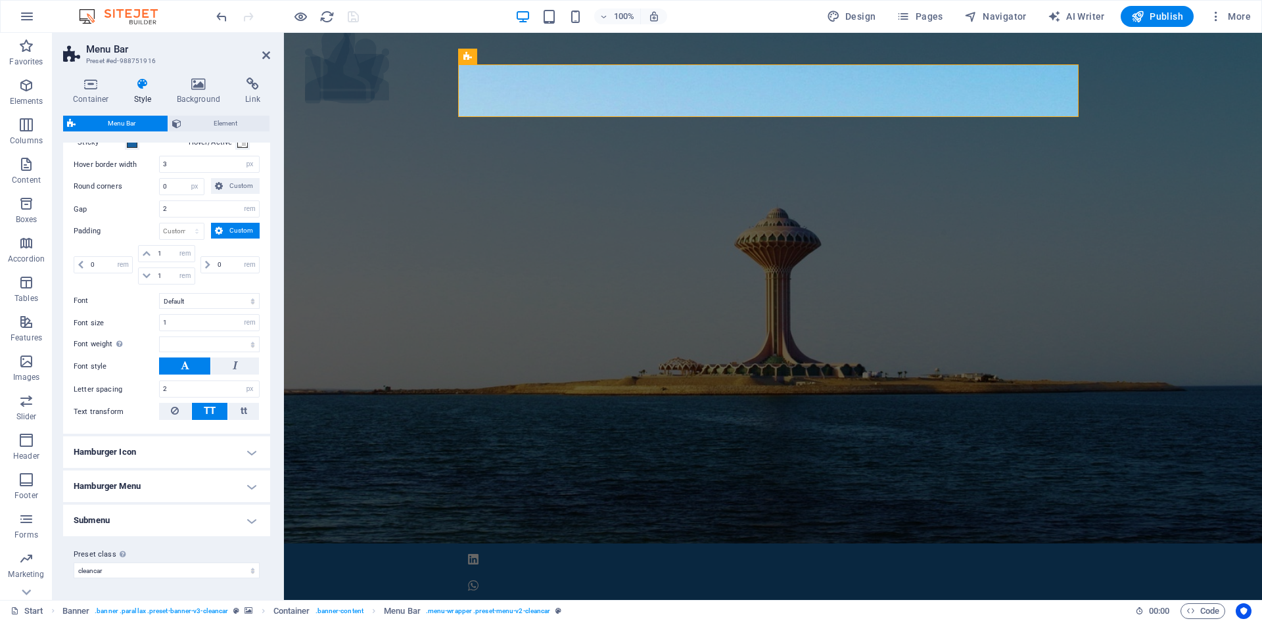
click at [165, 453] on h4 "Hamburger Icon" at bounding box center [166, 452] width 207 height 32
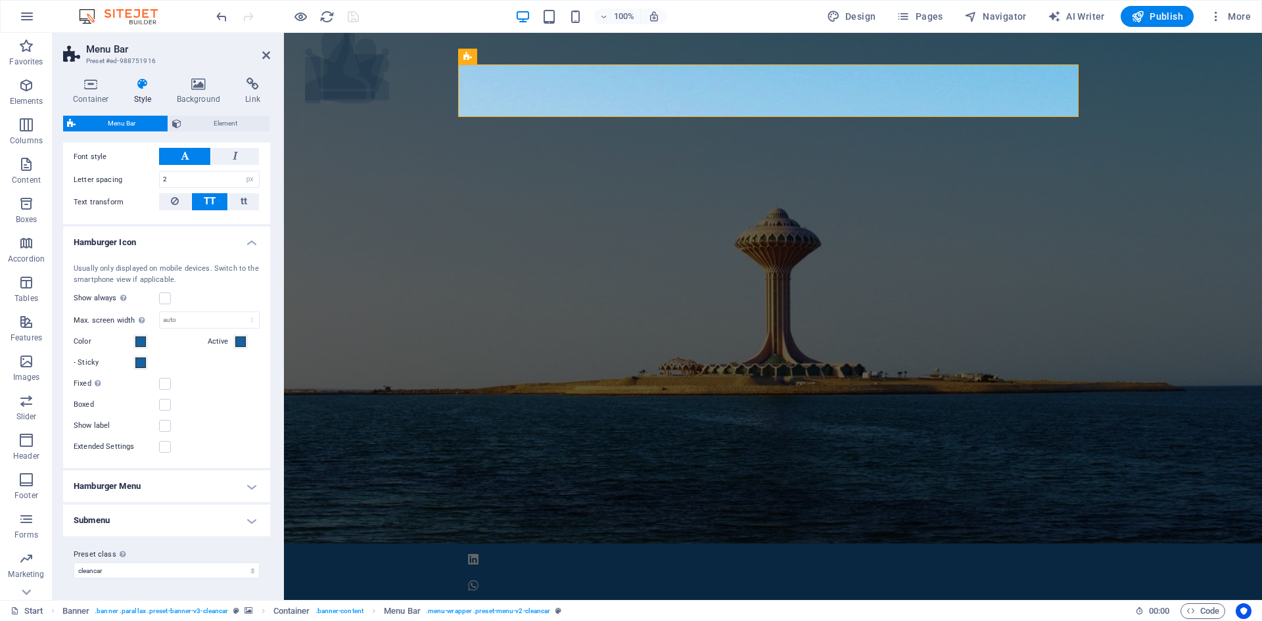
scroll to position [957, 0]
click at [203, 482] on h4 "Hamburger Menu" at bounding box center [166, 487] width 207 height 32
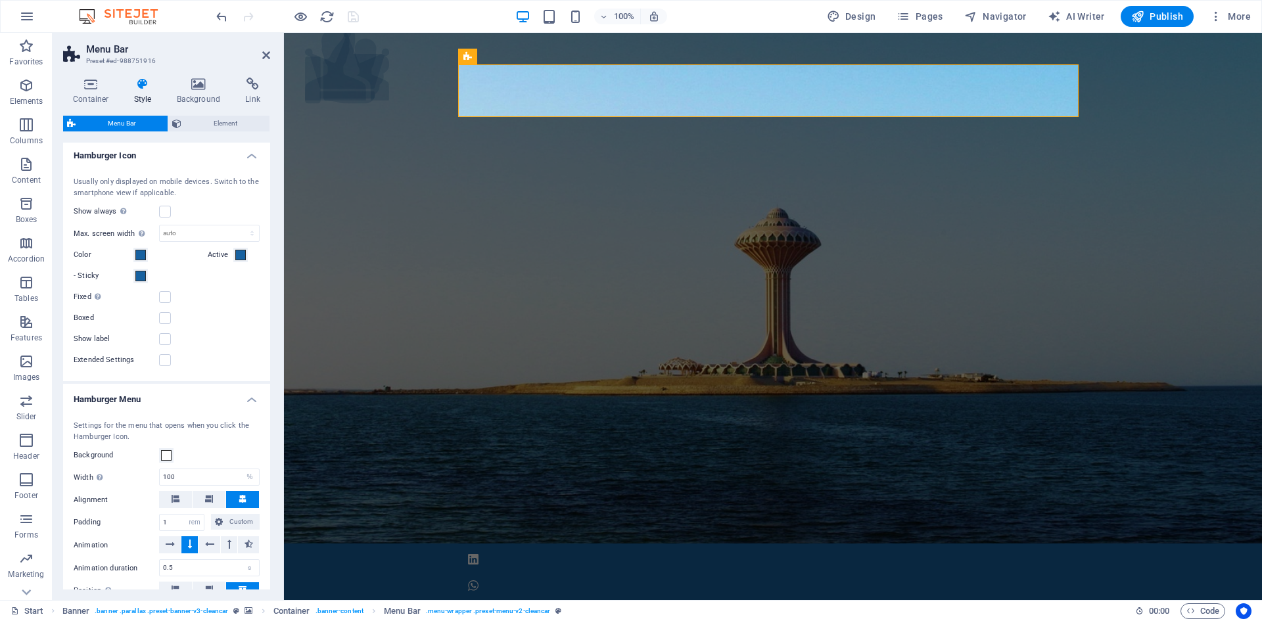
scroll to position [1154, 0]
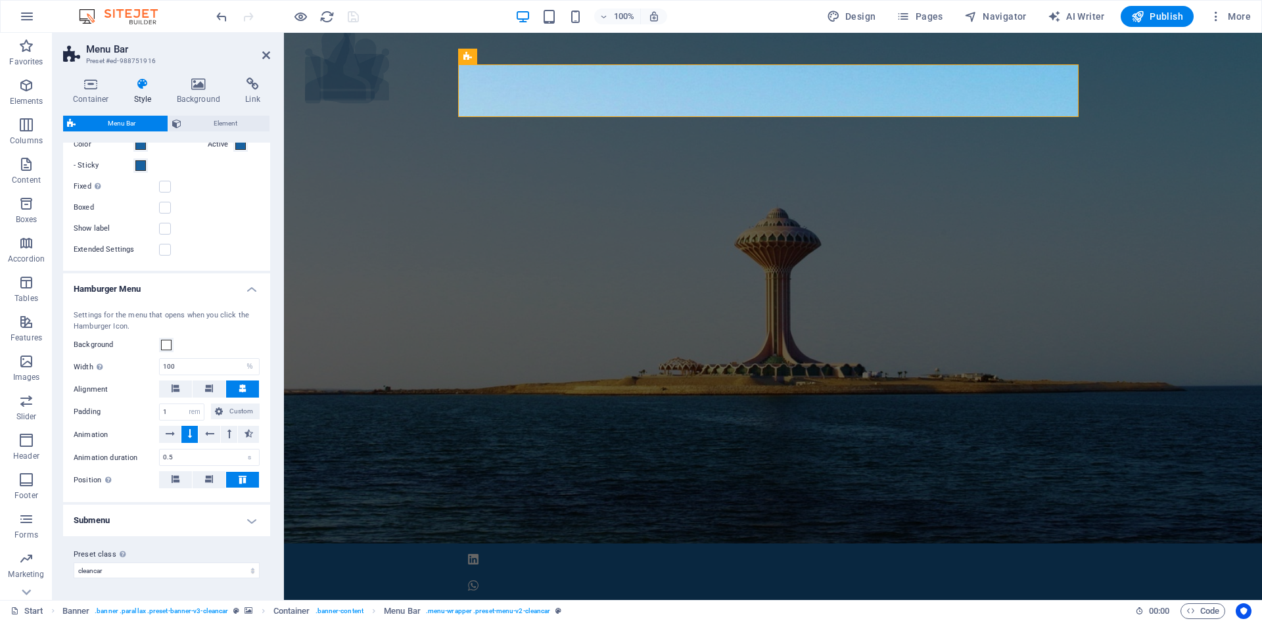
click at [197, 515] on h4 "Submenu" at bounding box center [166, 521] width 207 height 32
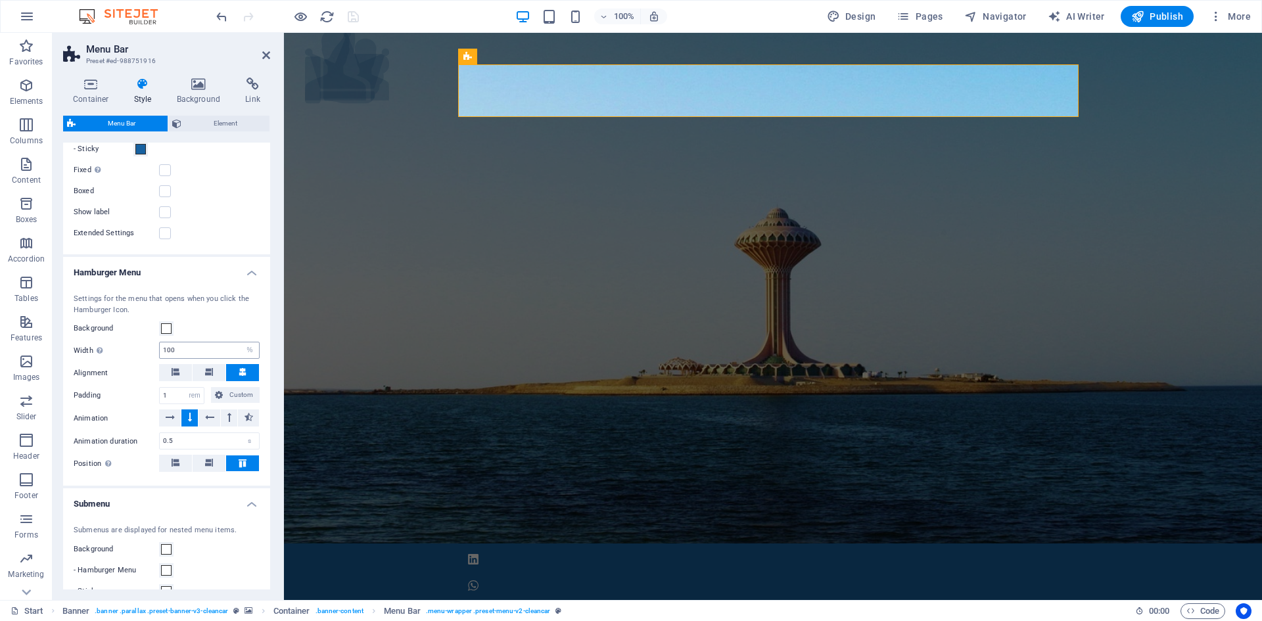
scroll to position [1383, 0]
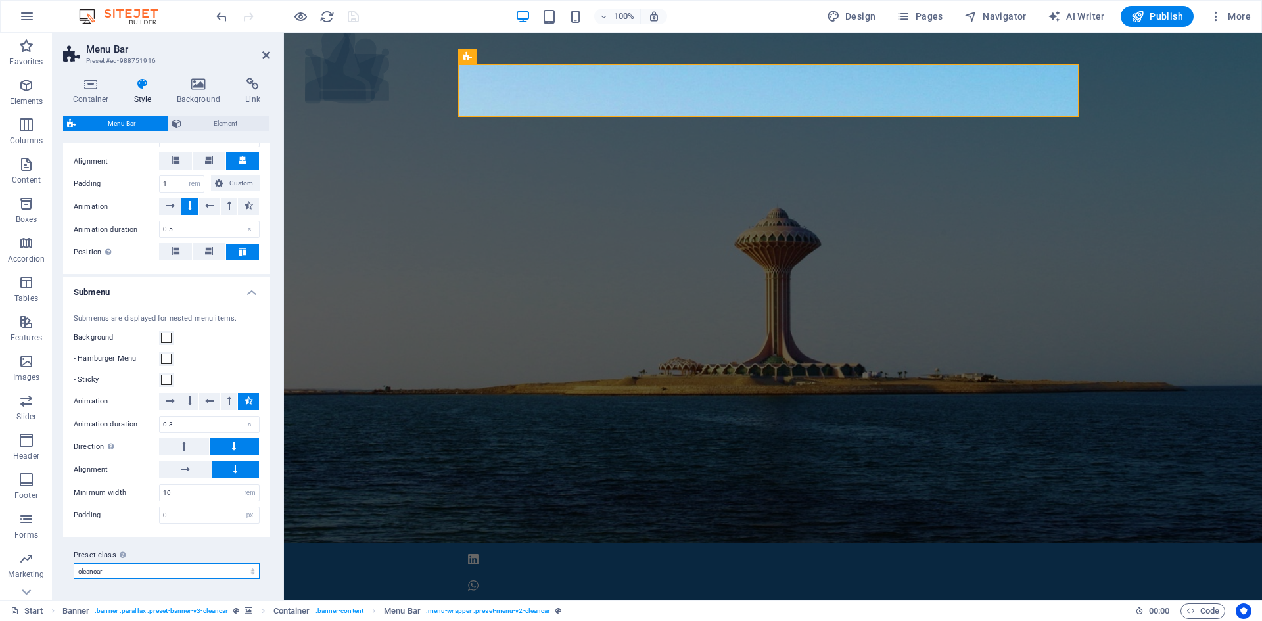
click at [229, 568] on select "cleancar Add preset class" at bounding box center [167, 571] width 186 height 16
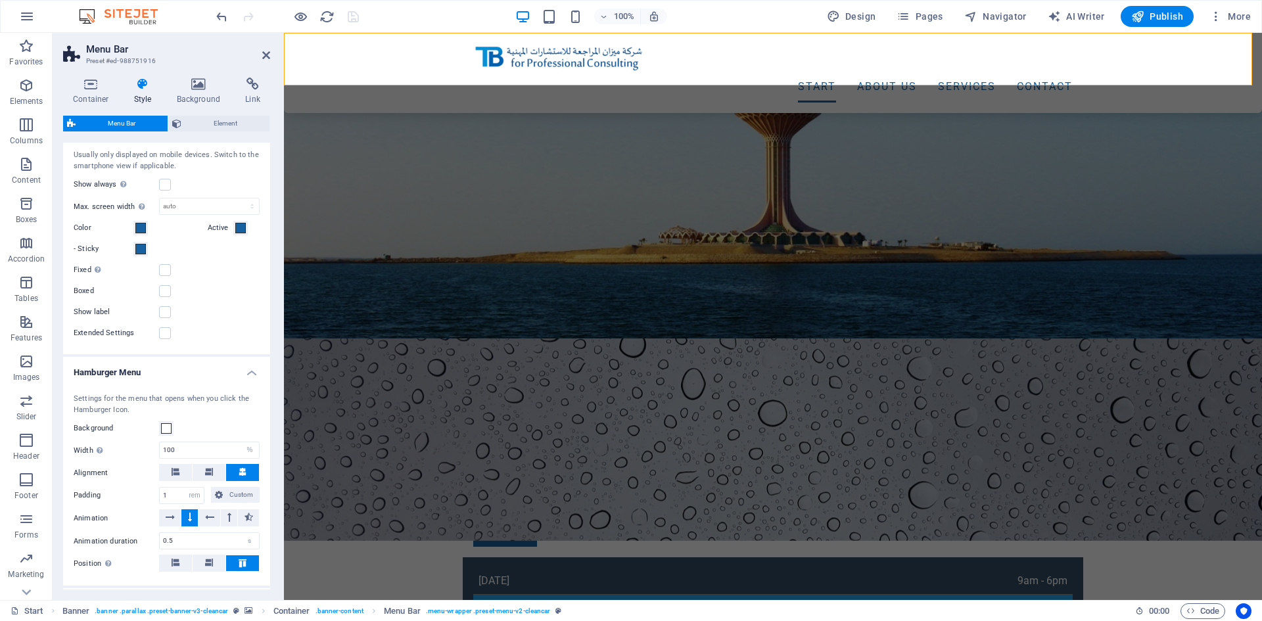
scroll to position [726, 0]
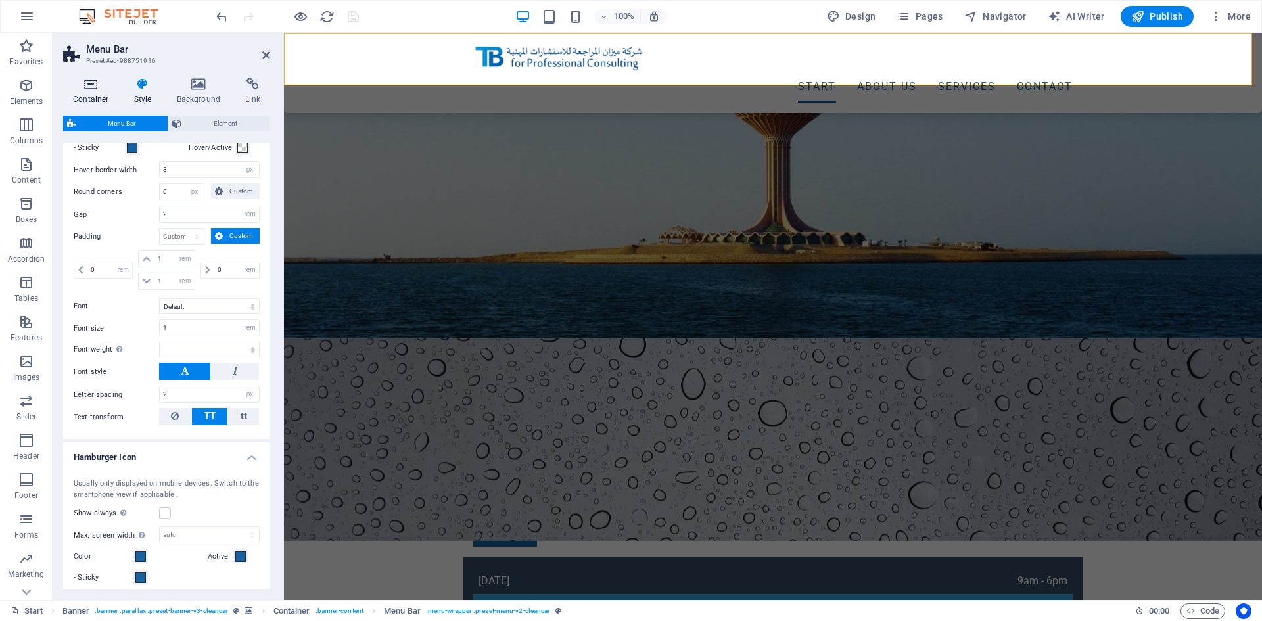
click at [101, 87] on icon at bounding box center [91, 84] width 56 height 13
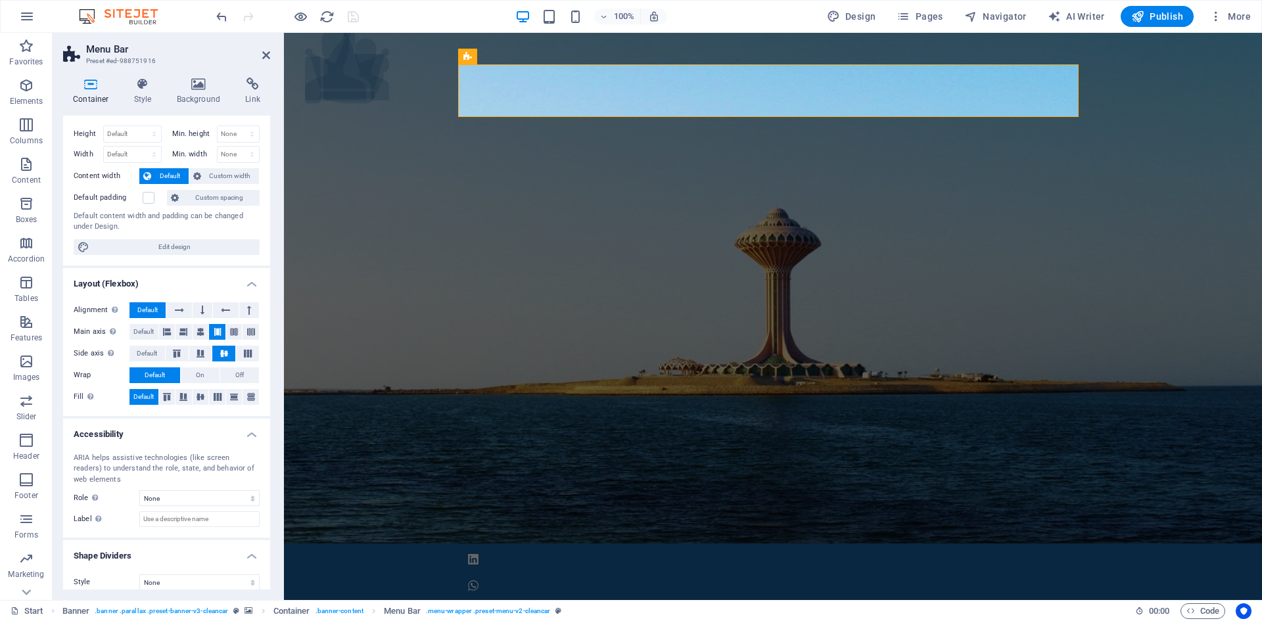
scroll to position [35, 0]
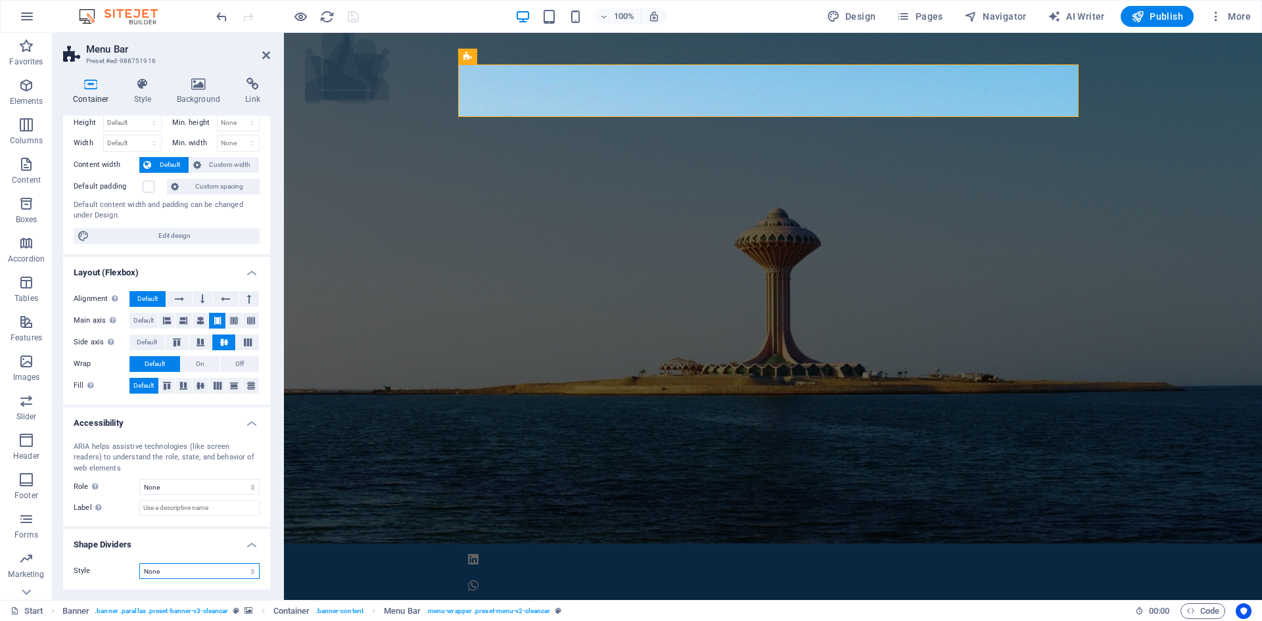
click at [183, 565] on select "None Triangle Square Diagonal Polygon 1 Polygon 2 Zigzag Multiple Zigzags Waves…" at bounding box center [199, 571] width 120 height 16
click at [201, 83] on icon at bounding box center [199, 84] width 64 height 13
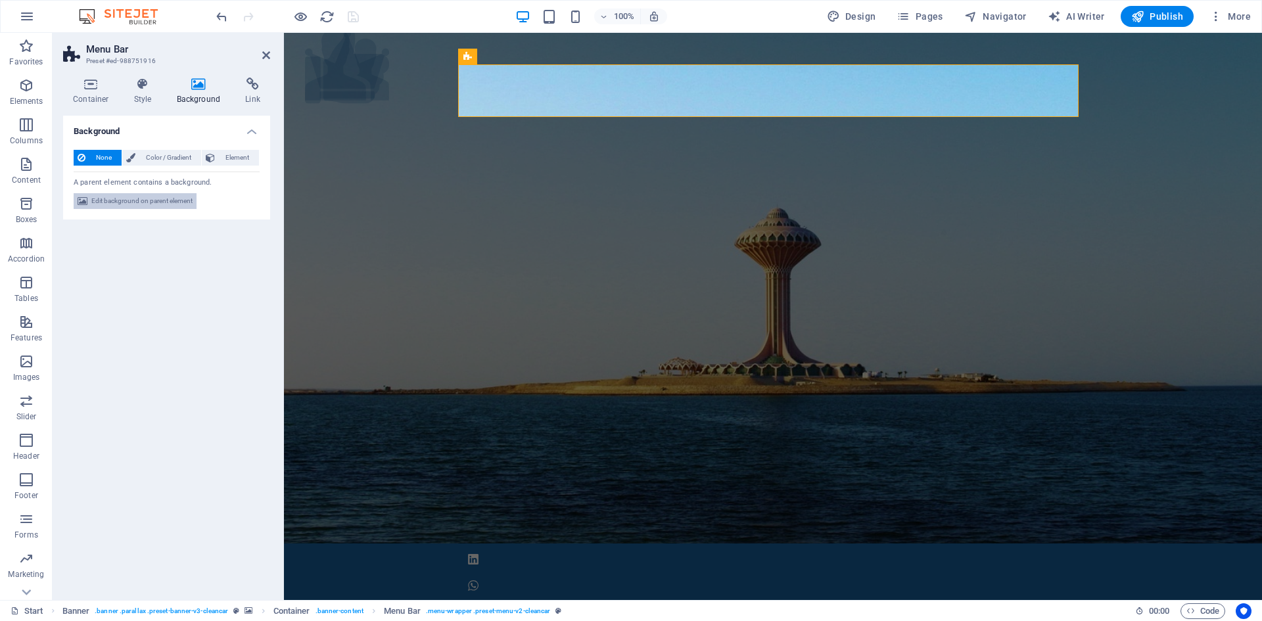
click at [140, 197] on span "Edit background on parent element" at bounding box center [141, 201] width 101 height 16
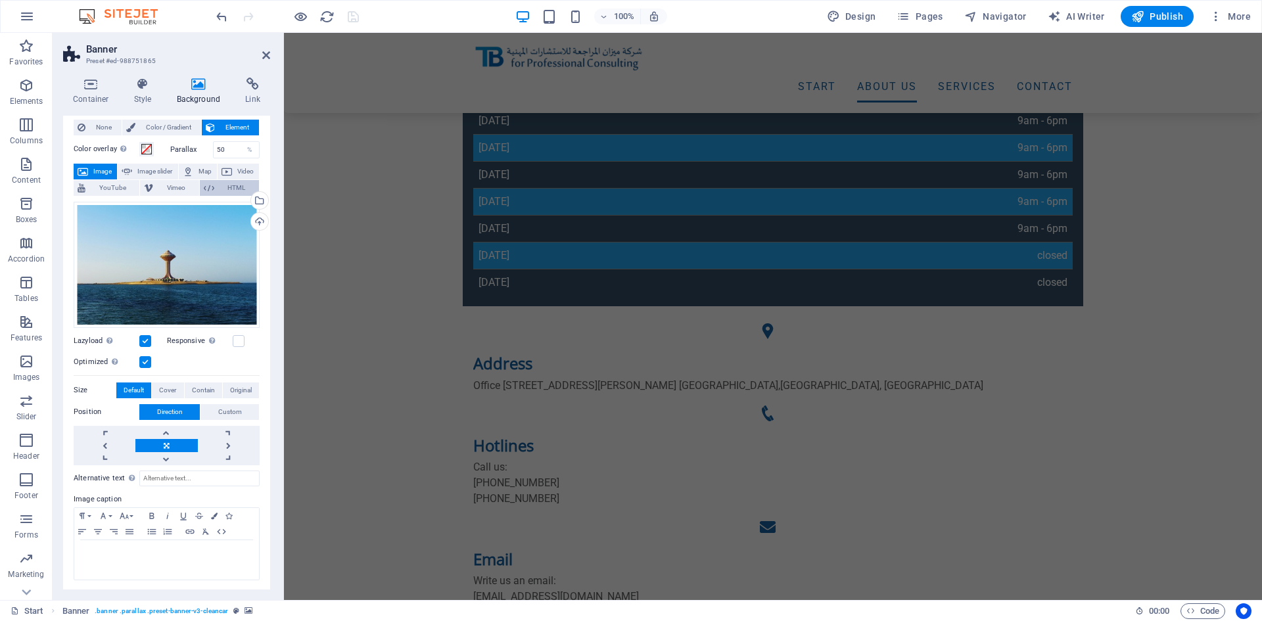
scroll to position [0, 0]
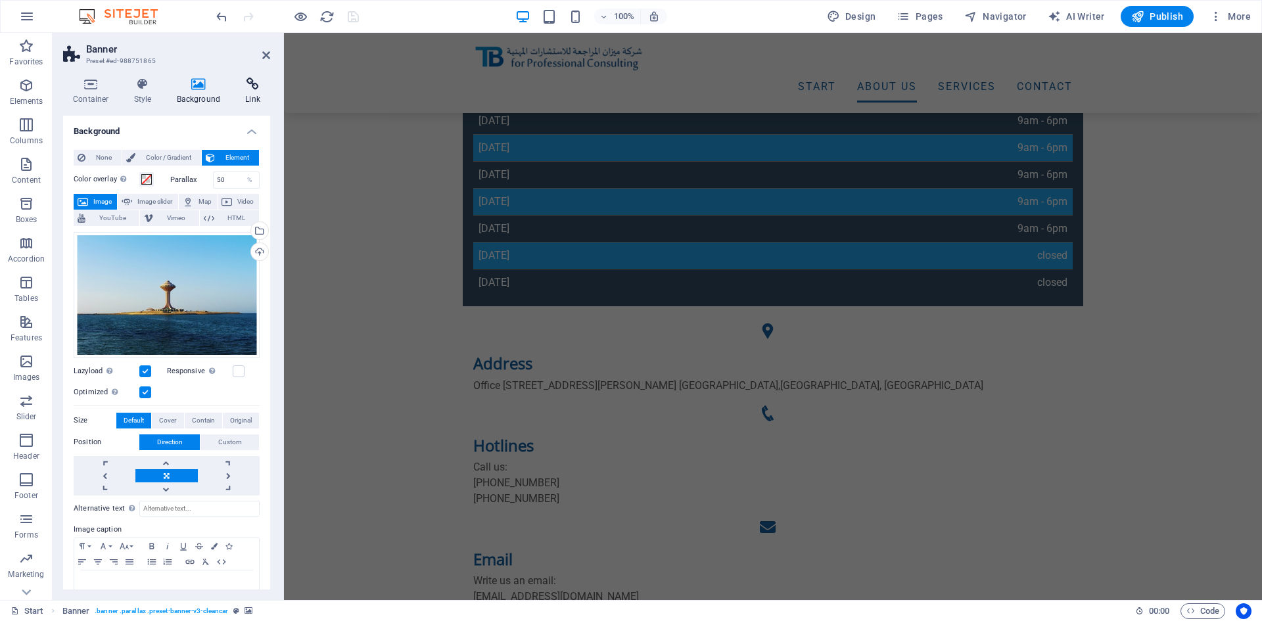
click at [246, 83] on icon at bounding box center [252, 84] width 35 height 13
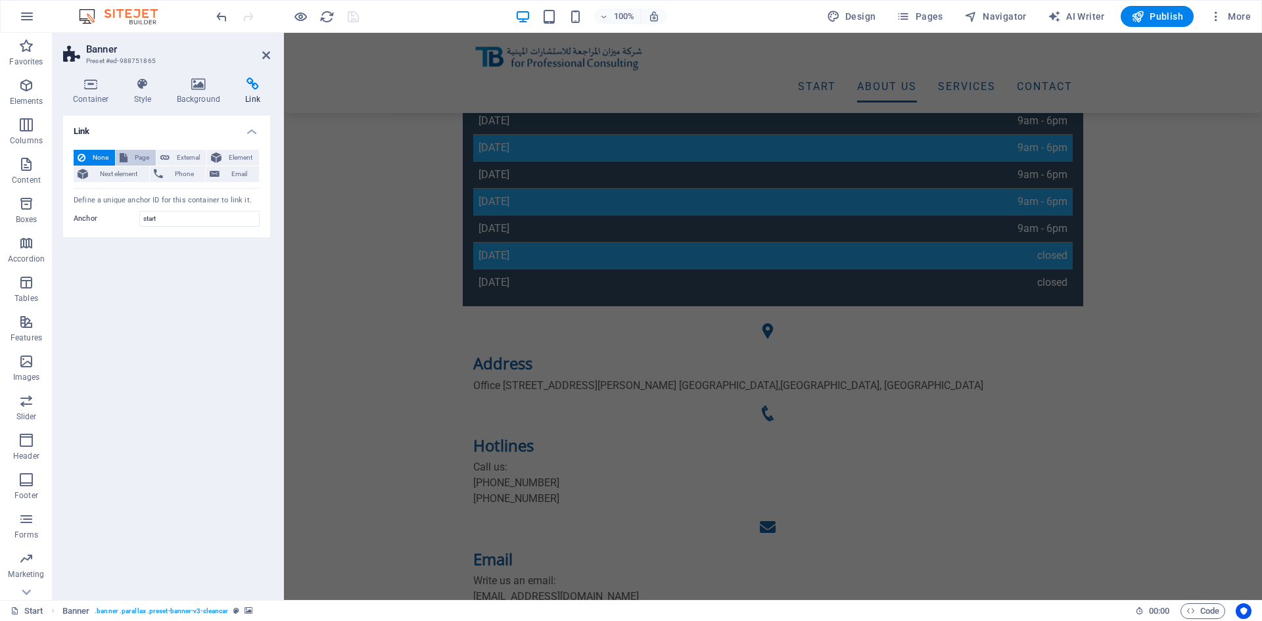
click at [147, 160] on span "Page" at bounding box center [141, 158] width 20 height 16
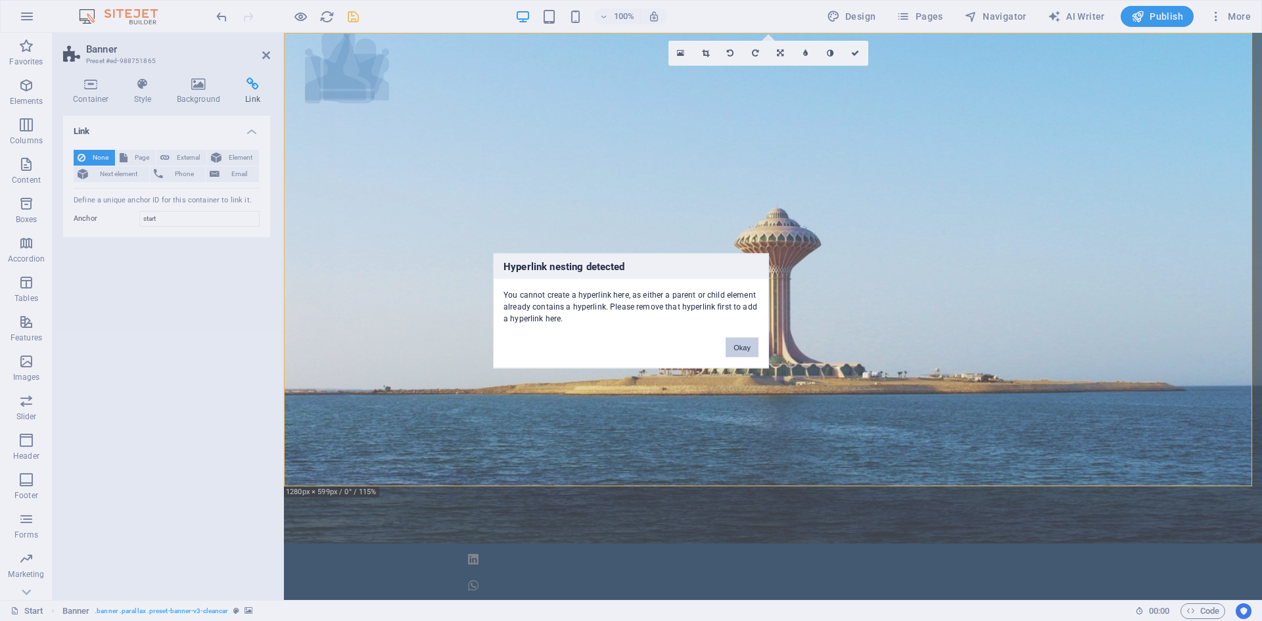
click at [750, 352] on button "Okay" at bounding box center [742, 347] width 33 height 20
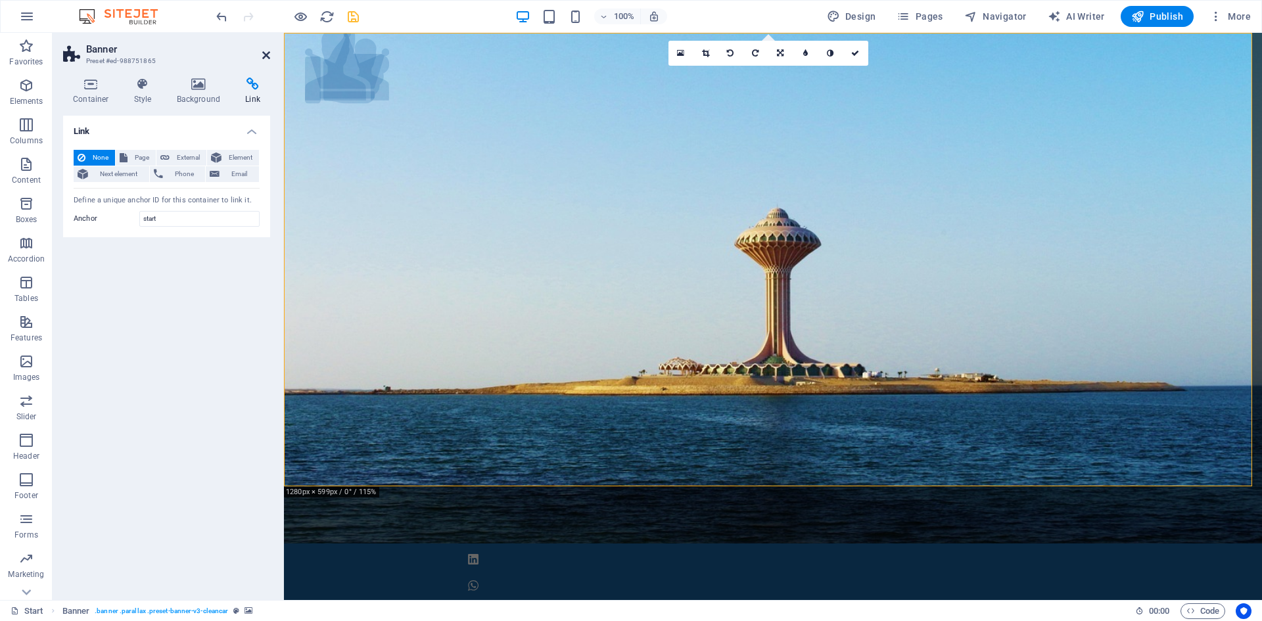
click at [266, 52] on icon at bounding box center [266, 55] width 8 height 11
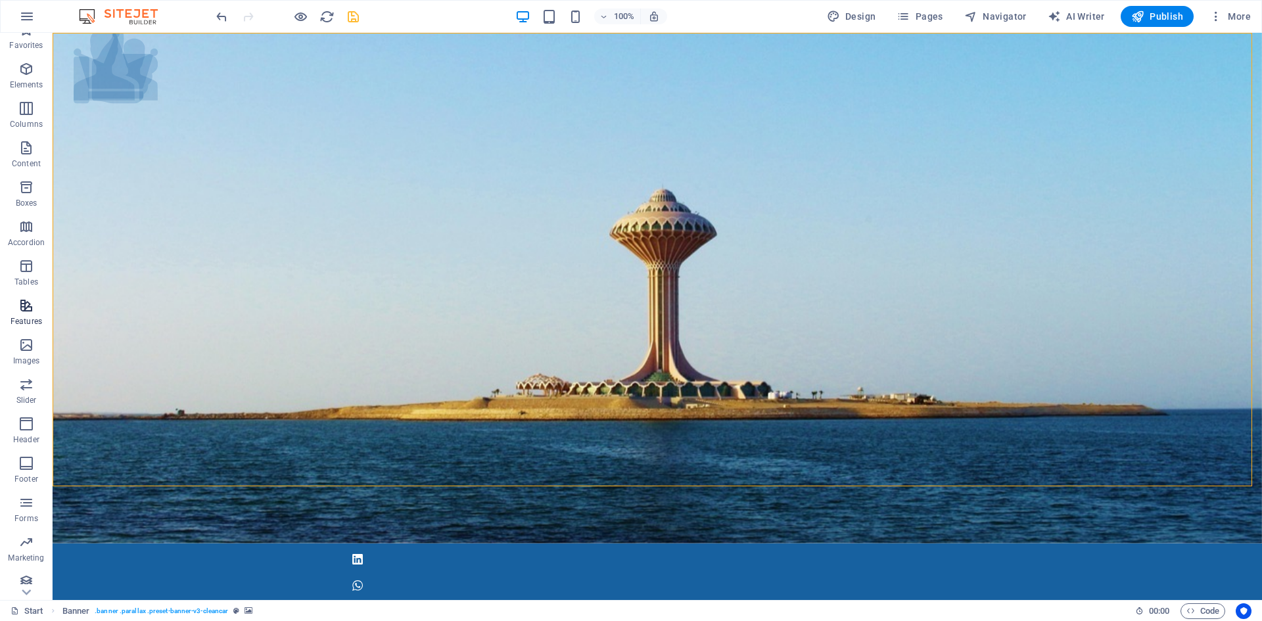
scroll to position [24, 0]
click at [1057, 16] on icon "button" at bounding box center [1054, 16] width 13 height 13
select select "English"
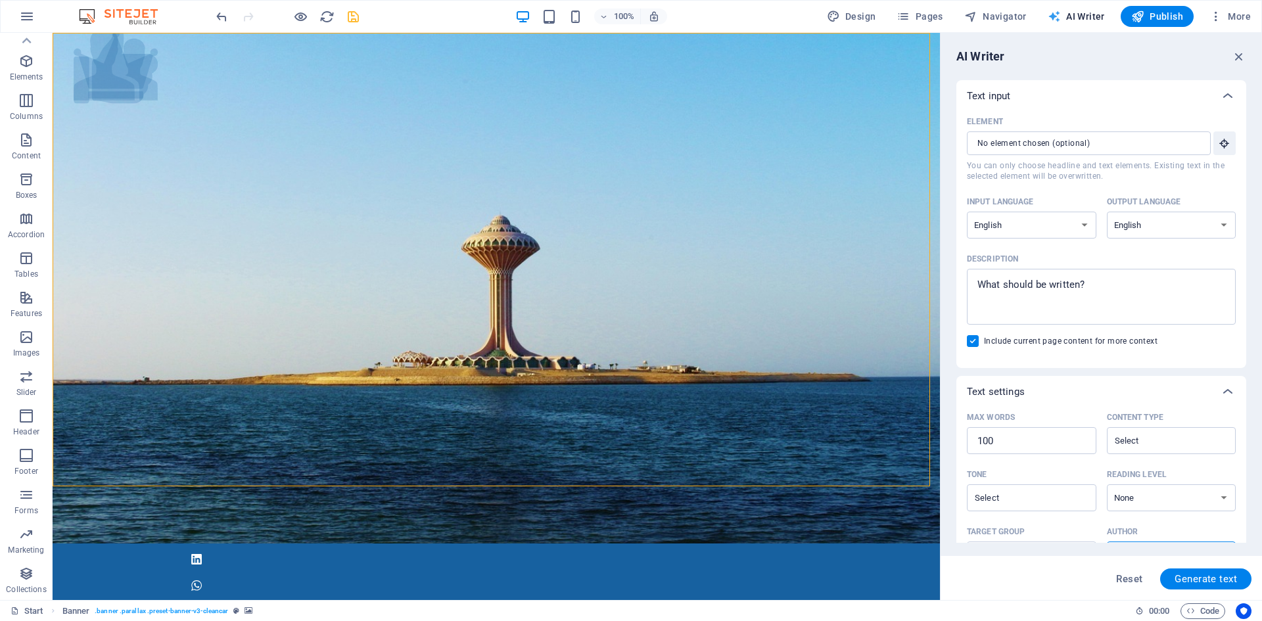
scroll to position [0, 0]
click at [1014, 16] on span "Navigator" at bounding box center [995, 16] width 62 height 13
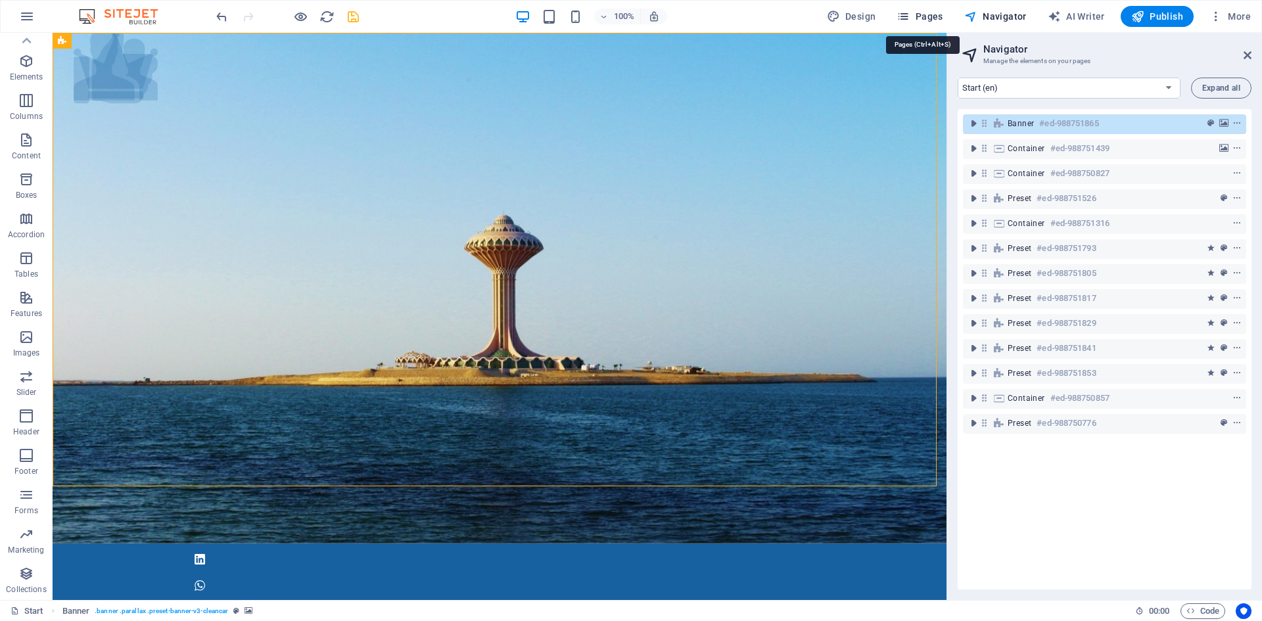
click at [935, 11] on span "Pages" at bounding box center [919, 16] width 46 height 13
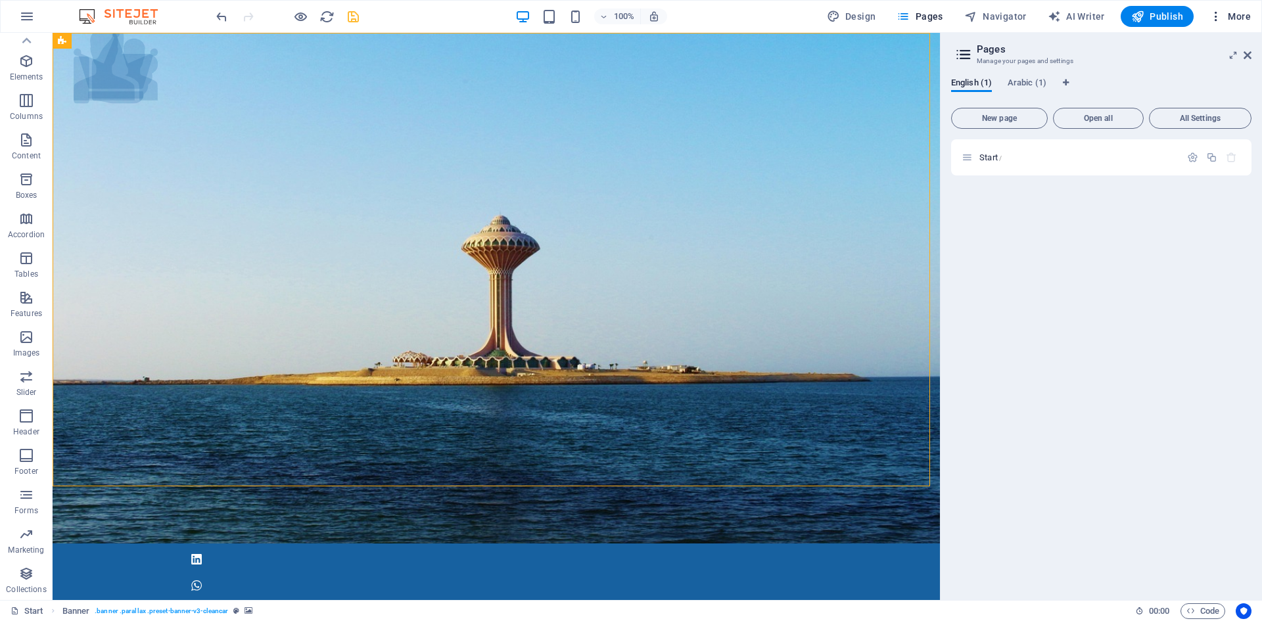
click at [1217, 14] on icon "button" at bounding box center [1215, 16] width 13 height 13
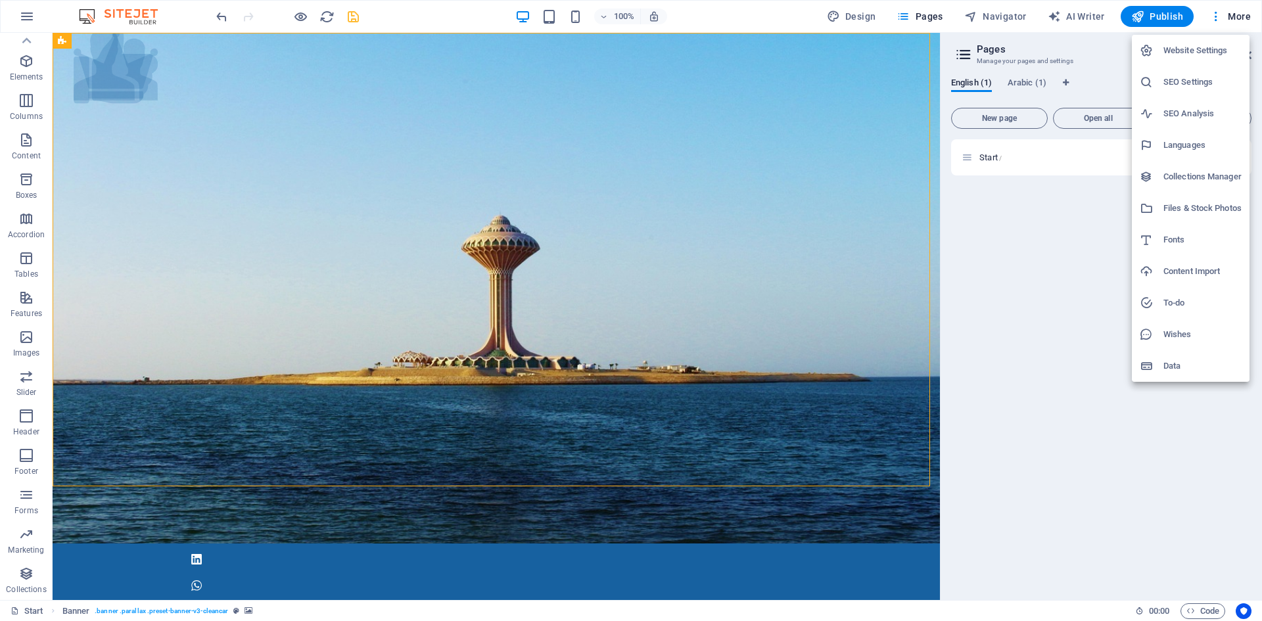
click at [1203, 142] on h6 "Languages" at bounding box center [1202, 145] width 78 height 16
select select "41"
select select "6"
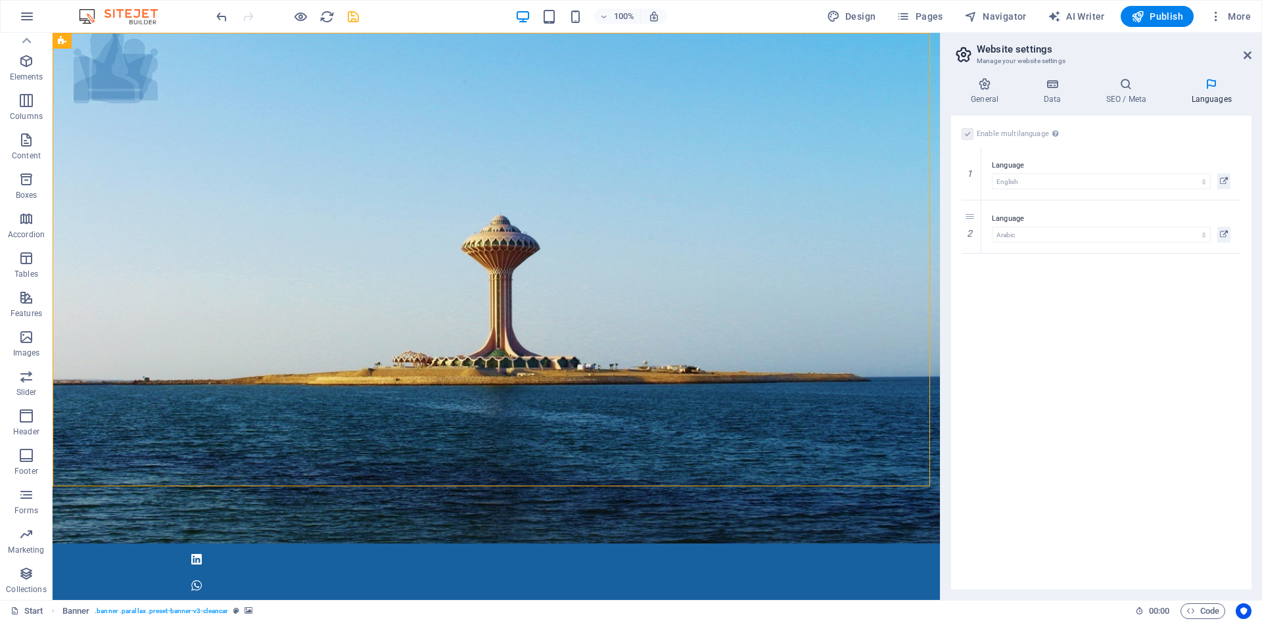
click at [967, 134] on label at bounding box center [967, 134] width 12 height 12
click at [971, 133] on label at bounding box center [967, 134] width 12 height 12
click at [1057, 92] on h4 "Data" at bounding box center [1054, 92] width 62 height 28
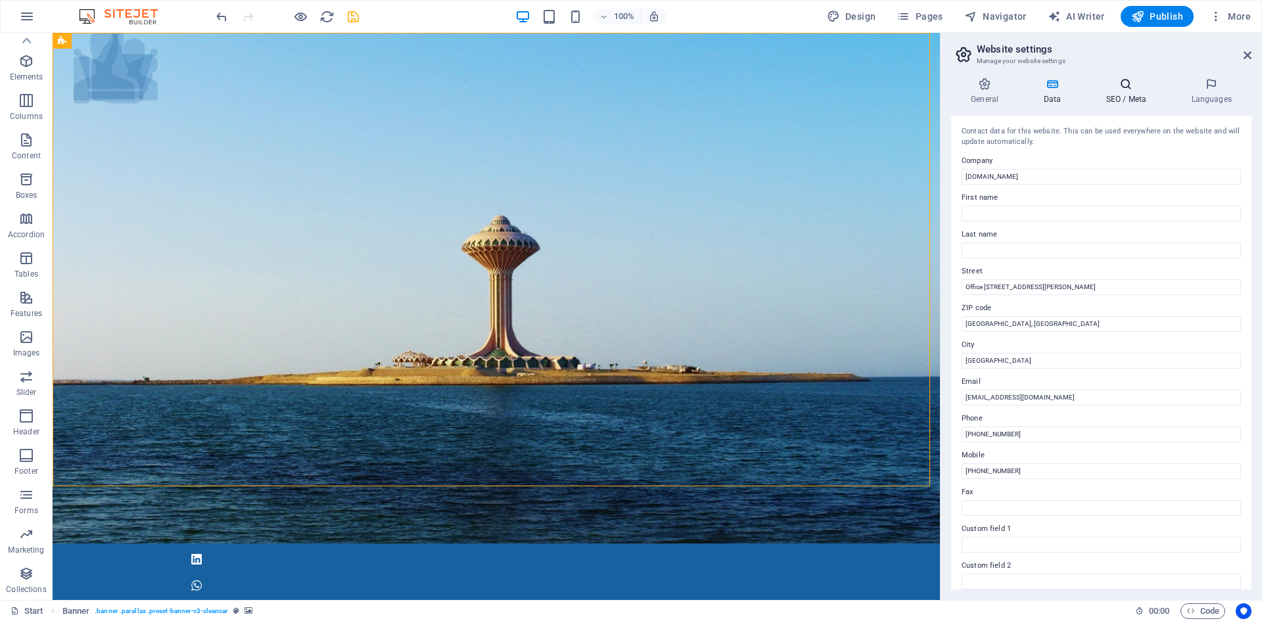
click at [1136, 88] on icon at bounding box center [1126, 84] width 80 height 13
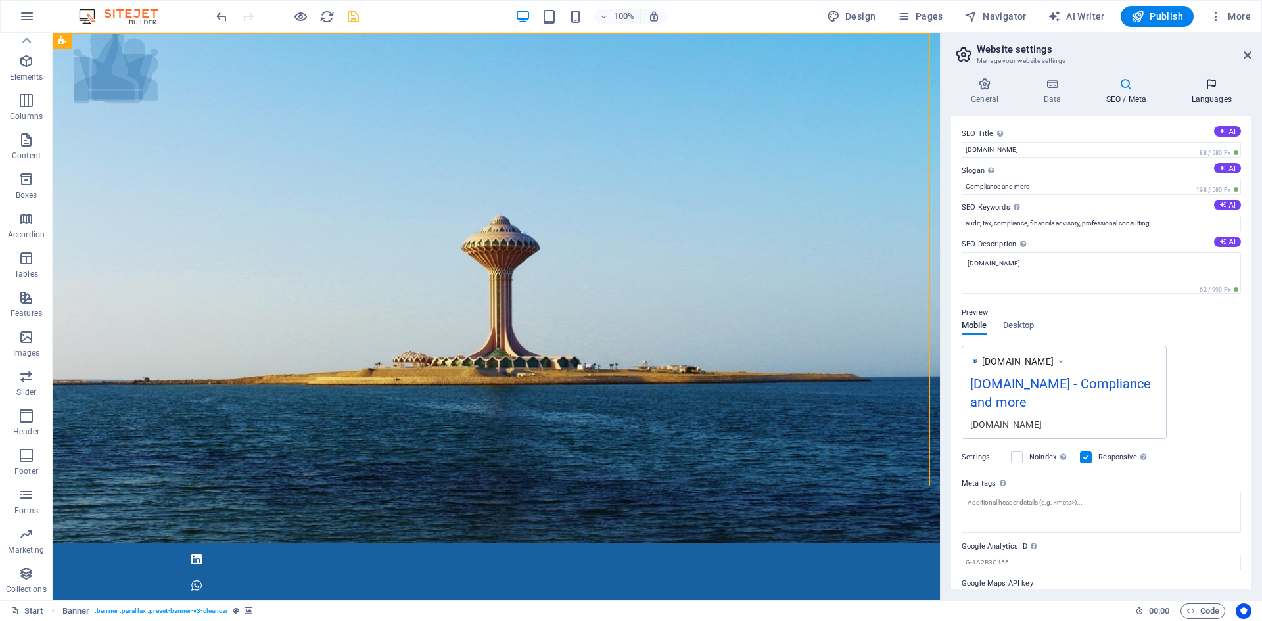
click at [1224, 87] on icon at bounding box center [1211, 84] width 80 height 13
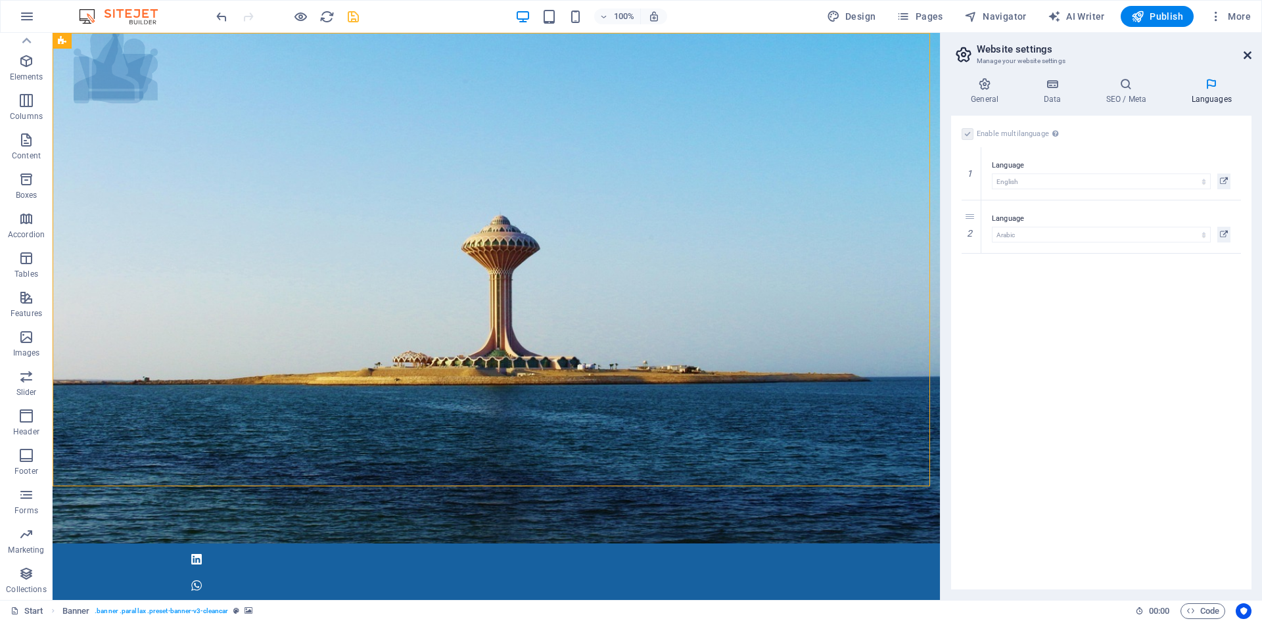
click at [1249, 53] on icon at bounding box center [1247, 55] width 8 height 11
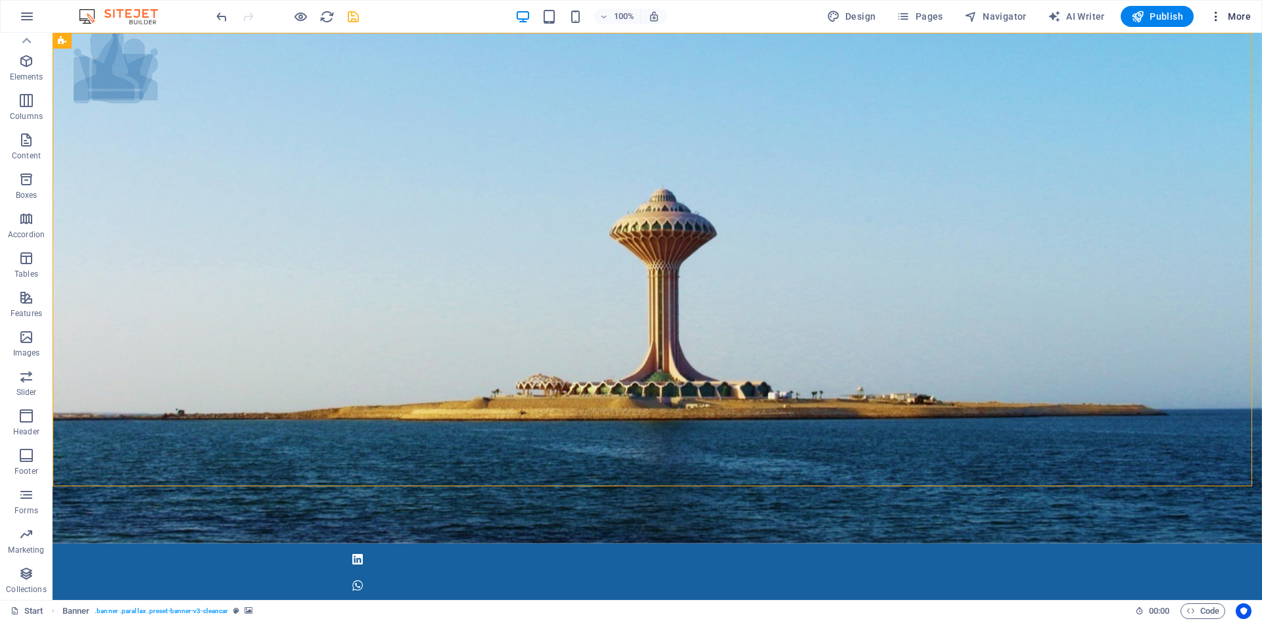
click at [1220, 14] on icon "button" at bounding box center [1215, 16] width 13 height 13
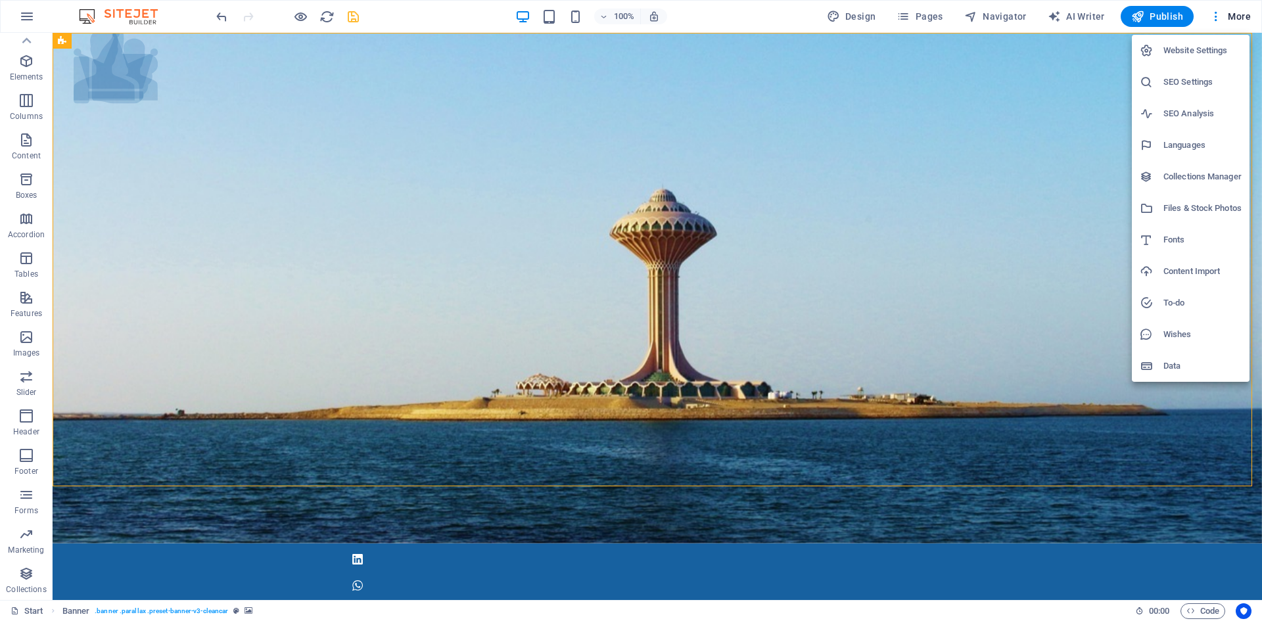
click at [1197, 51] on h6 "Website Settings" at bounding box center [1202, 51] width 78 height 16
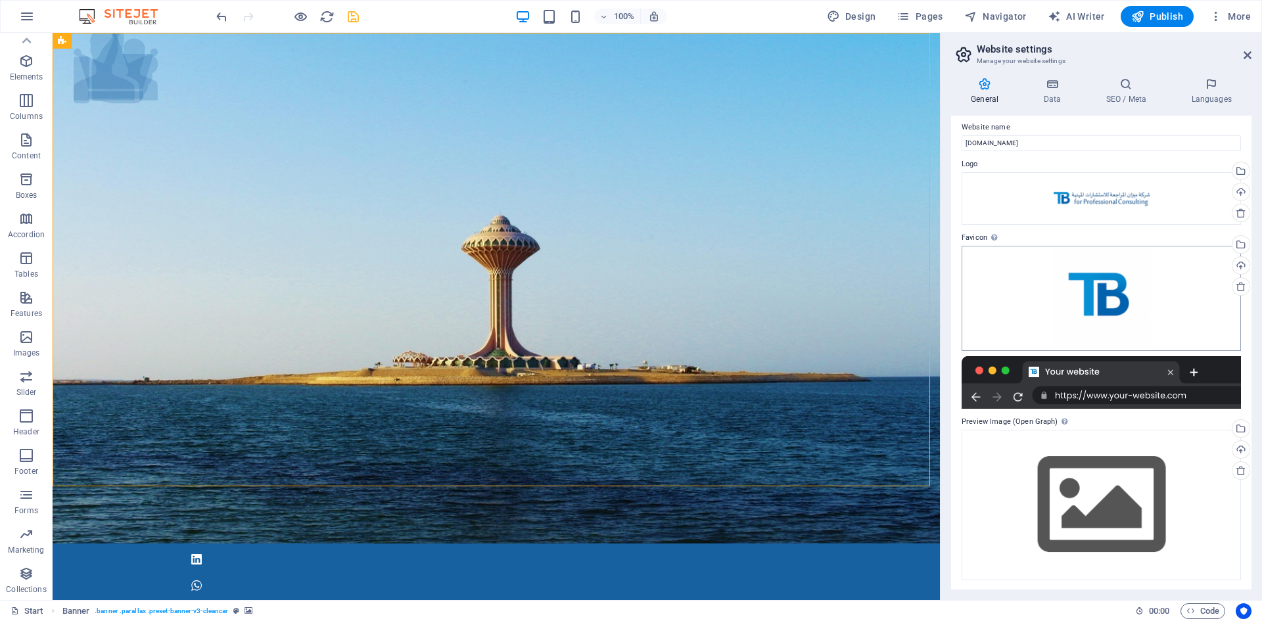
scroll to position [8, 0]
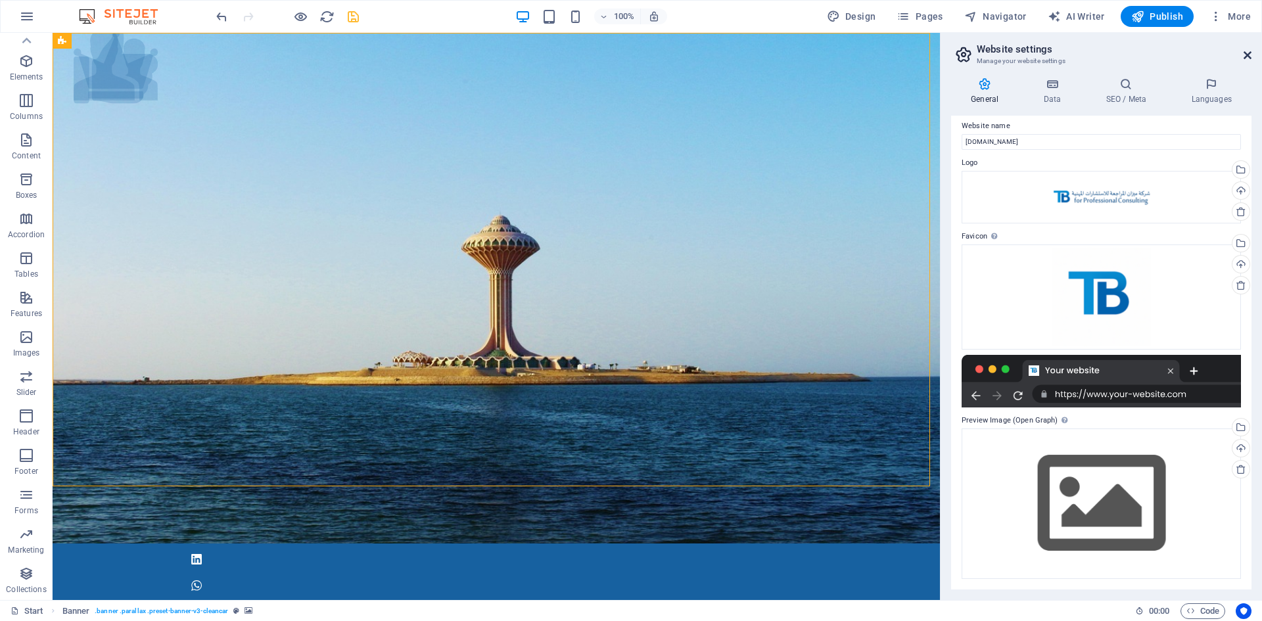
click at [1249, 53] on icon at bounding box center [1247, 55] width 8 height 11
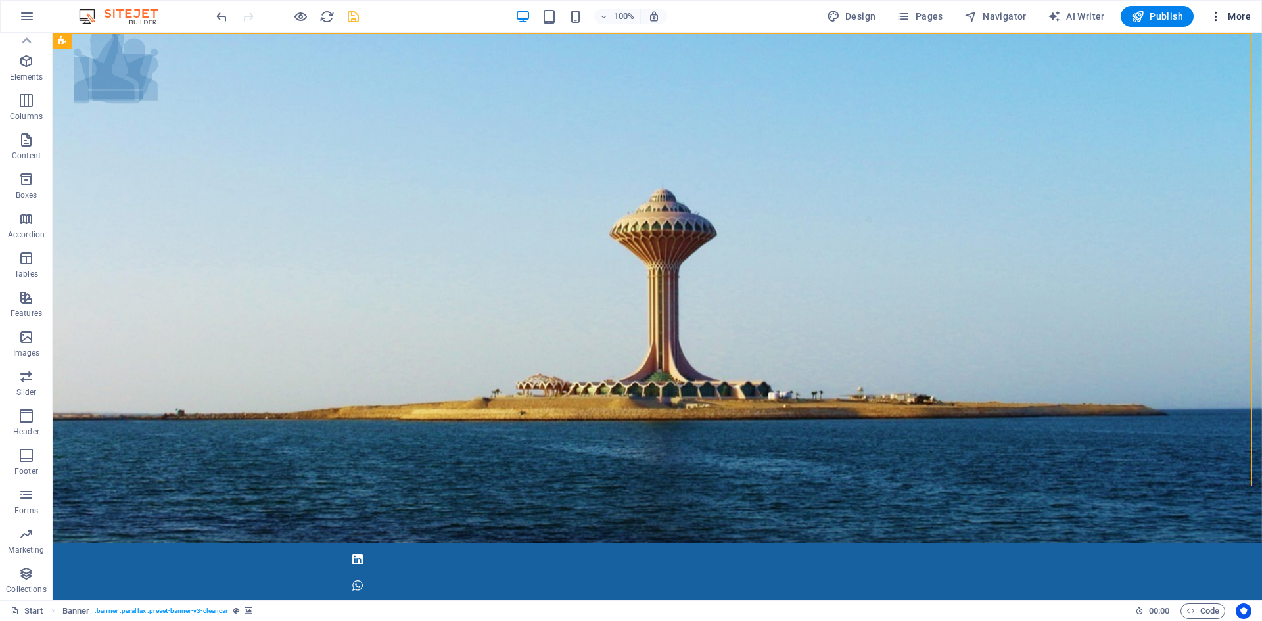
click at [1216, 16] on icon "button" at bounding box center [1215, 16] width 13 height 13
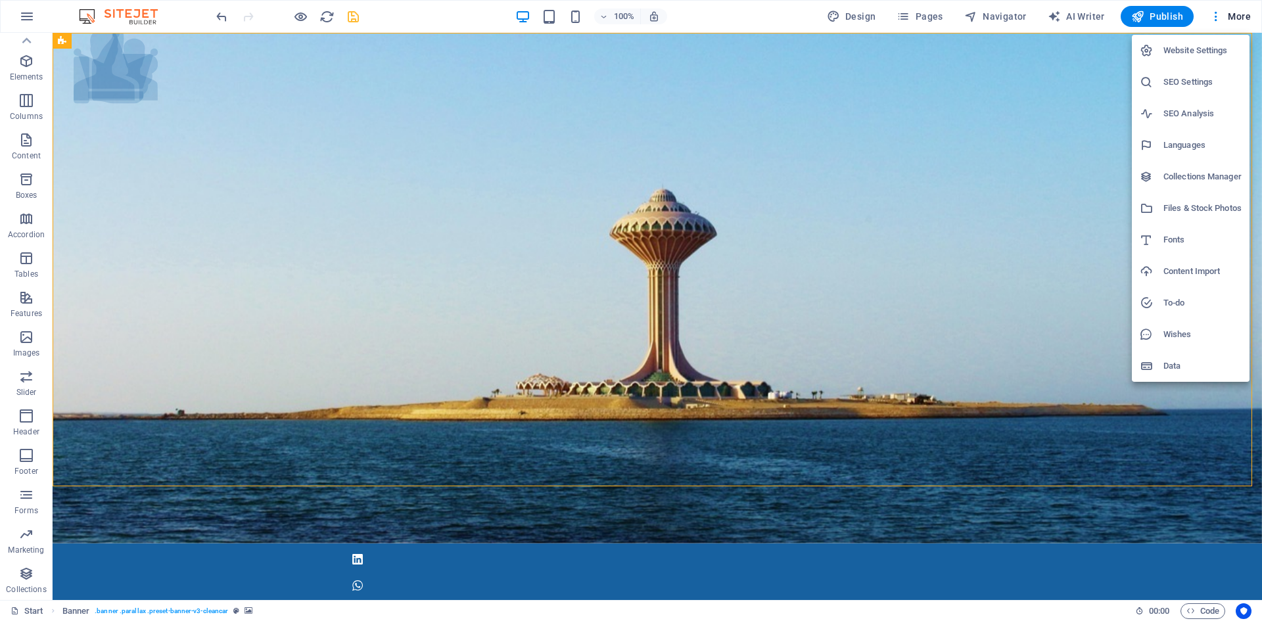
click at [1234, 208] on h6 "Files & Stock Photos" at bounding box center [1202, 208] width 78 height 16
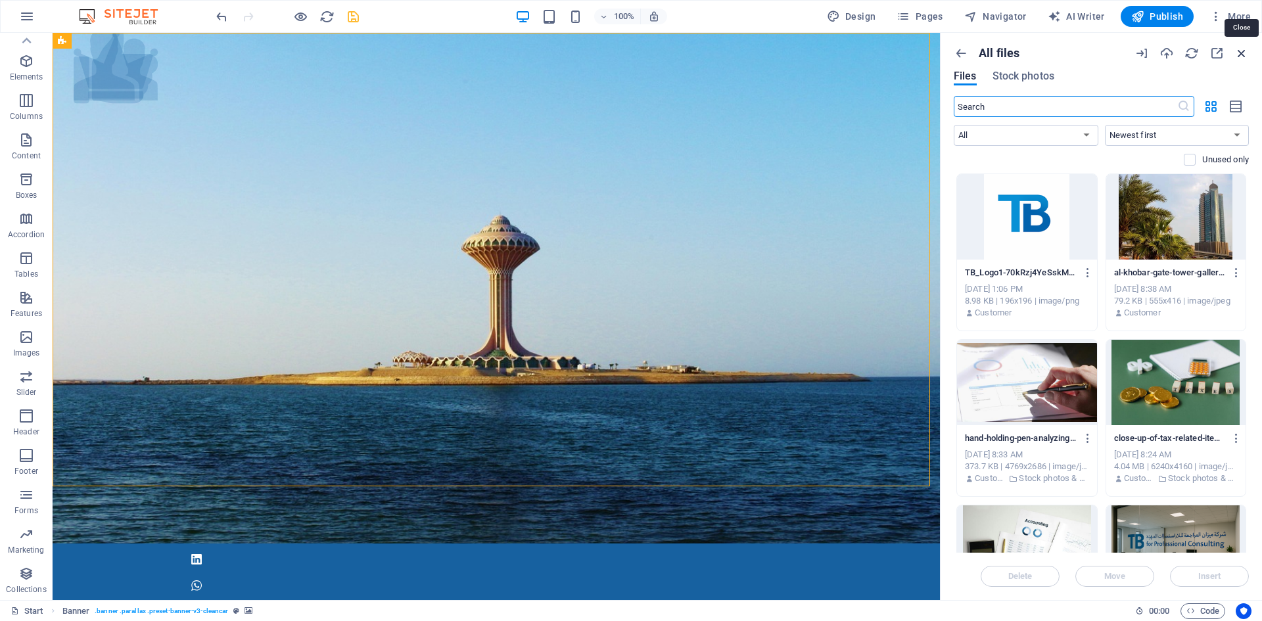
click at [1243, 54] on icon "button" at bounding box center [1241, 53] width 14 height 14
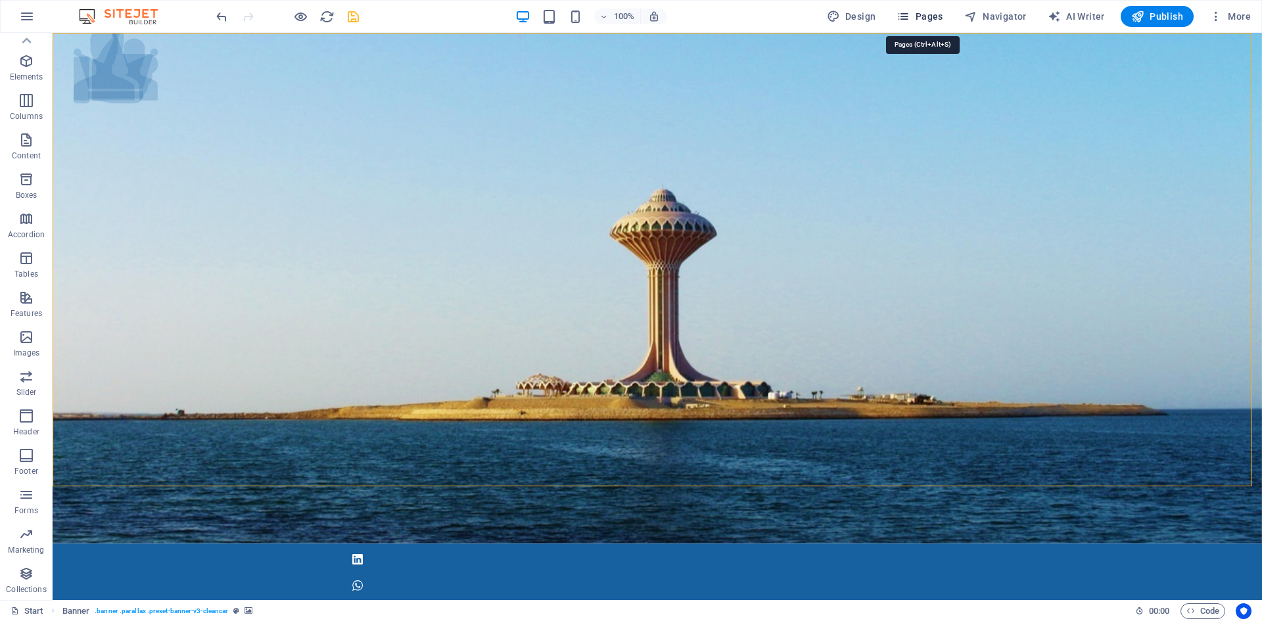
click at [908, 15] on icon "button" at bounding box center [902, 16] width 13 height 13
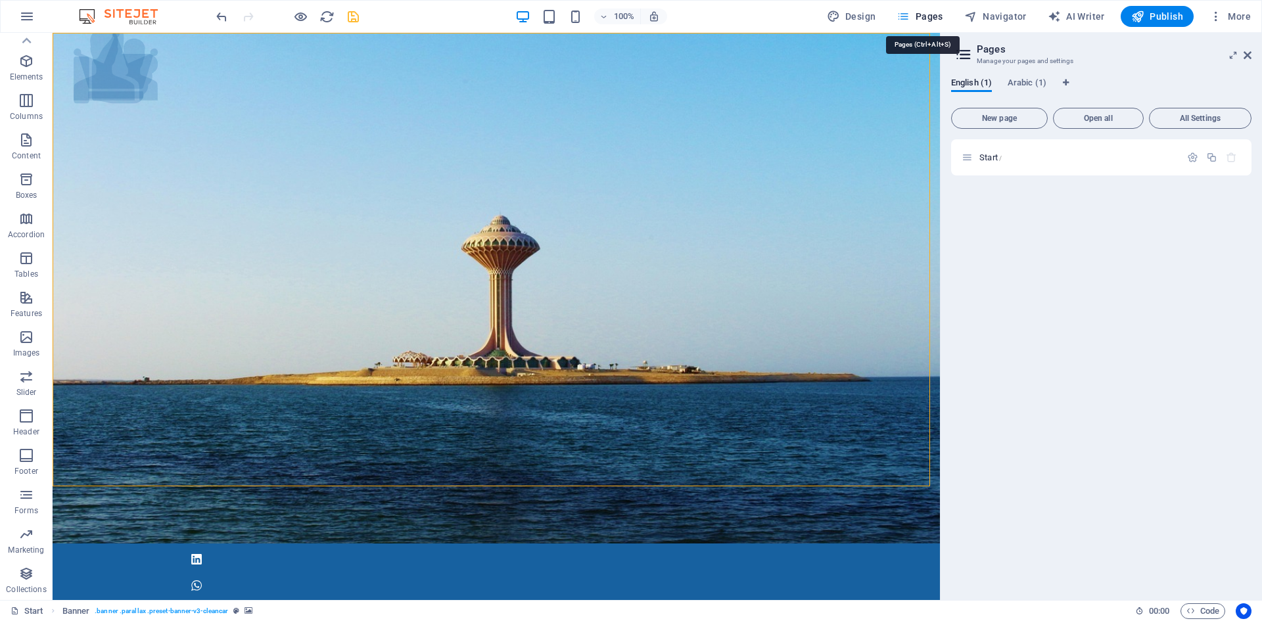
click at [905, 16] on icon "button" at bounding box center [902, 16] width 13 height 13
click at [853, 24] on button "Design" at bounding box center [852, 16] width 60 height 21
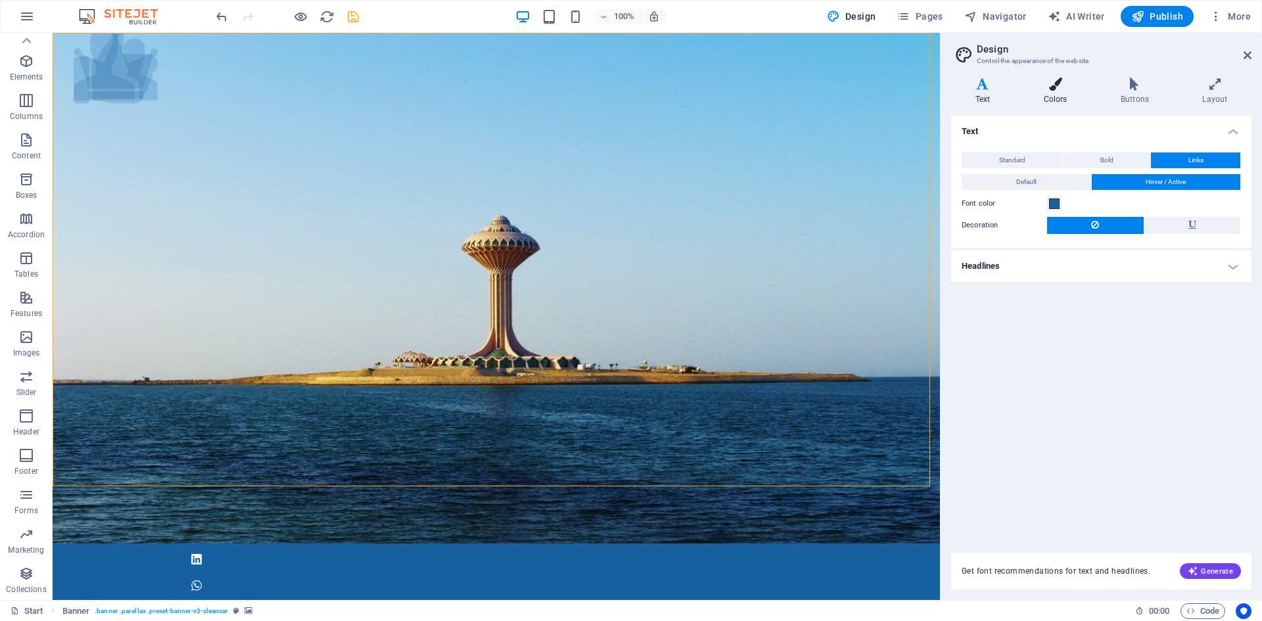
click at [1048, 90] on icon at bounding box center [1055, 84] width 72 height 13
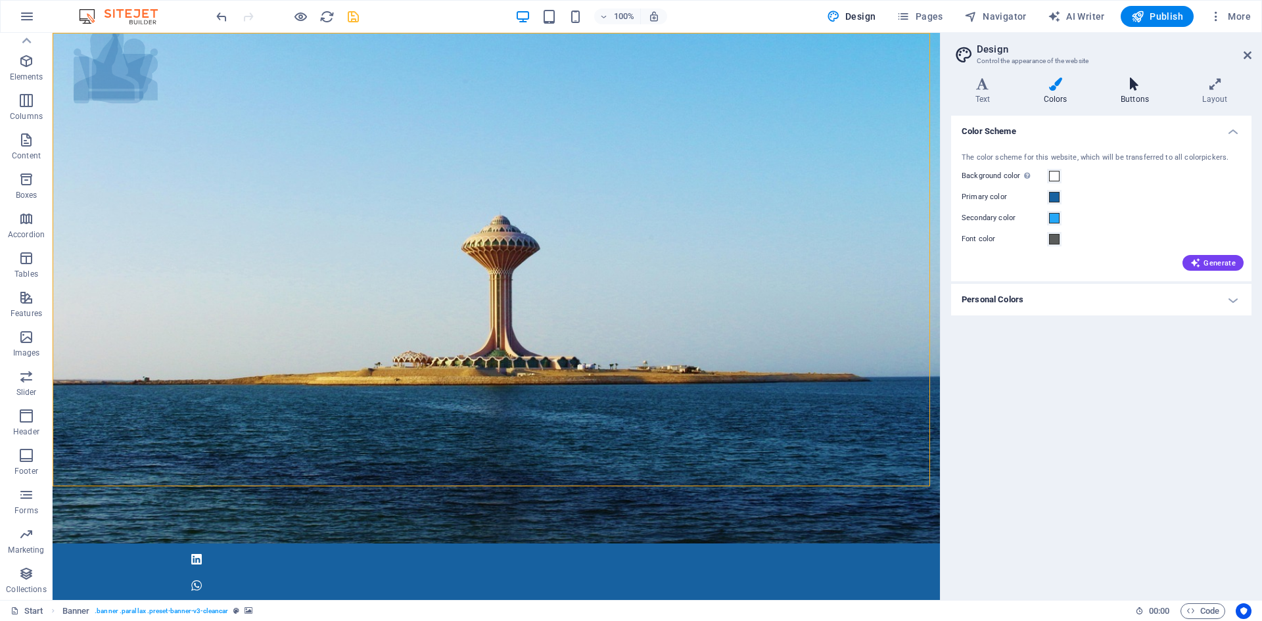
click at [1140, 87] on icon at bounding box center [1134, 84] width 76 height 13
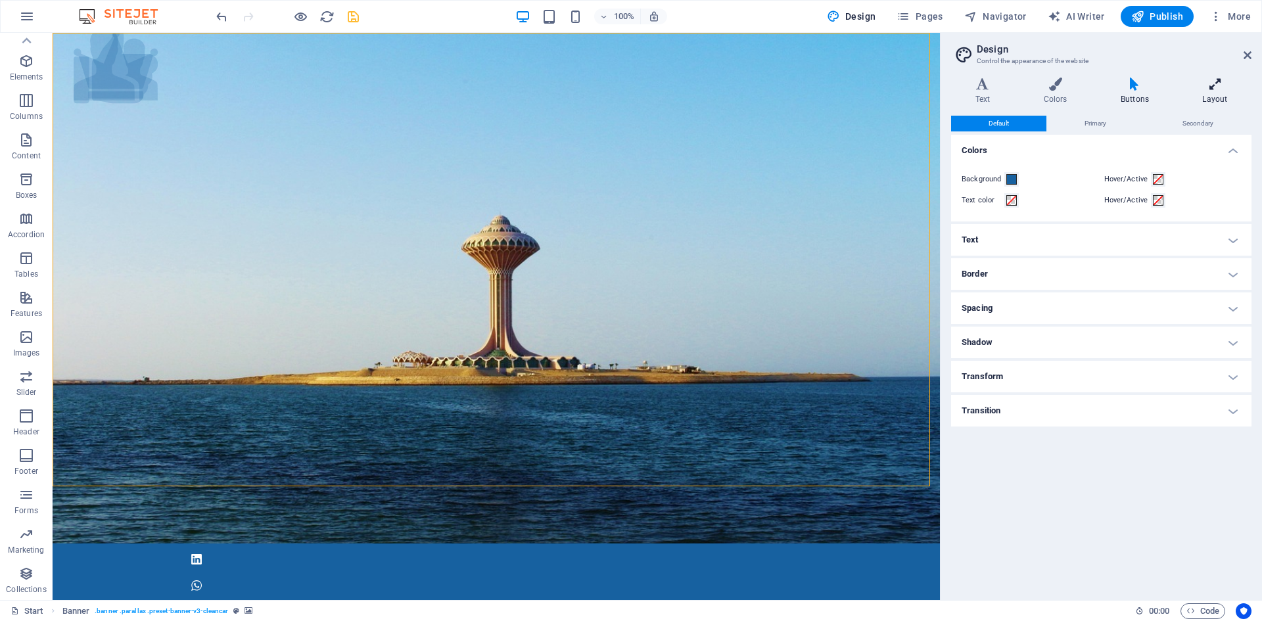
click at [1220, 81] on icon at bounding box center [1214, 84] width 73 height 13
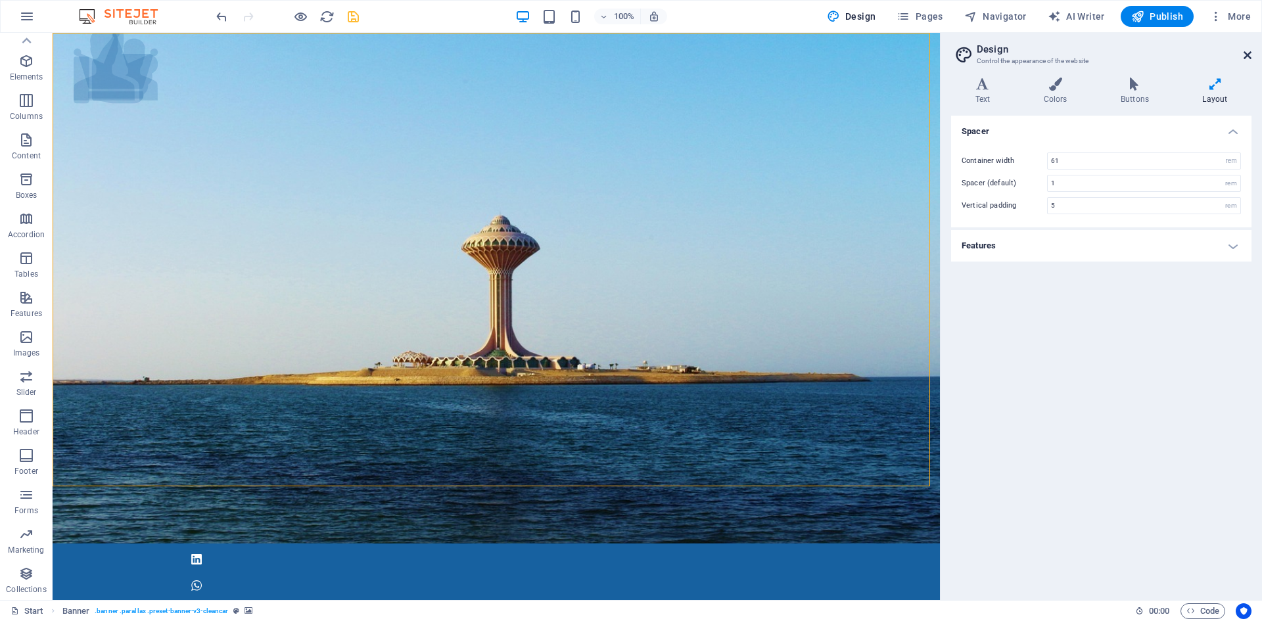
click at [1245, 51] on icon at bounding box center [1247, 55] width 8 height 11
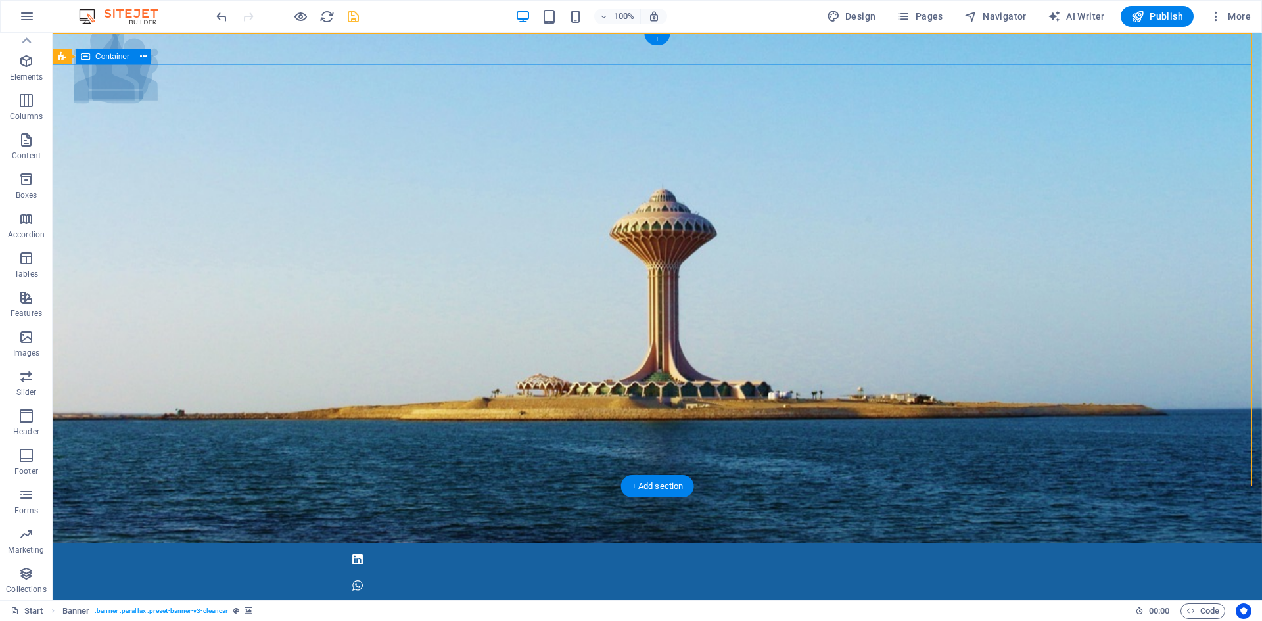
click at [259, 544] on div at bounding box center [657, 573] width 1209 height 58
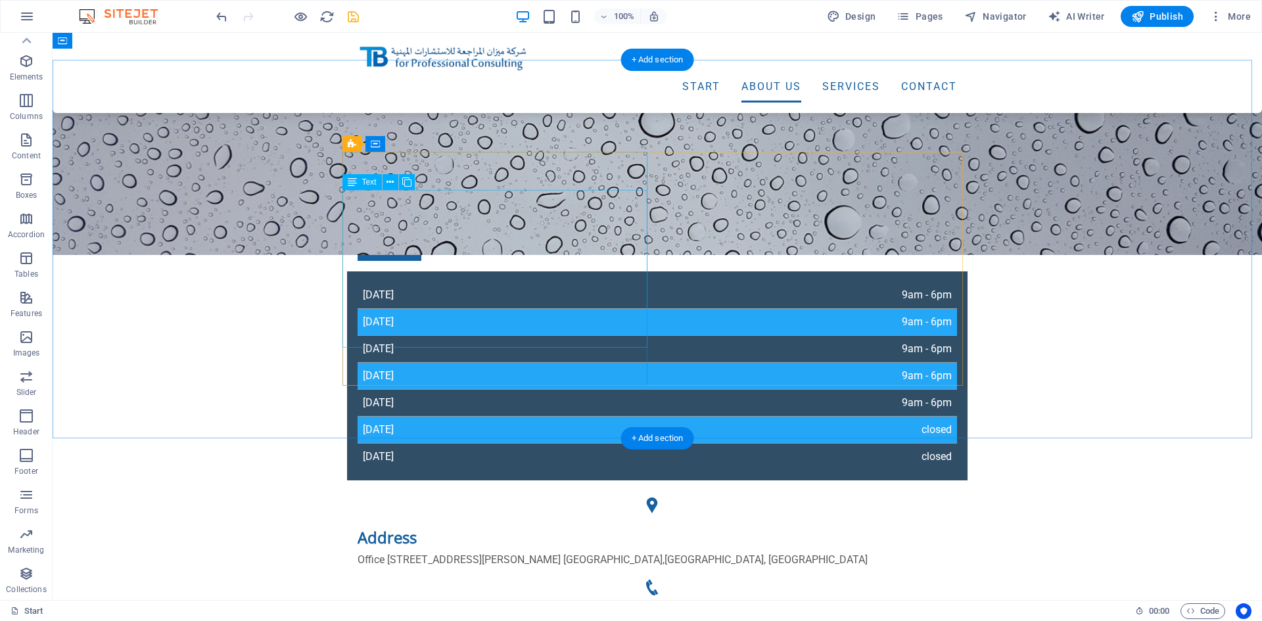
scroll to position [460, 0]
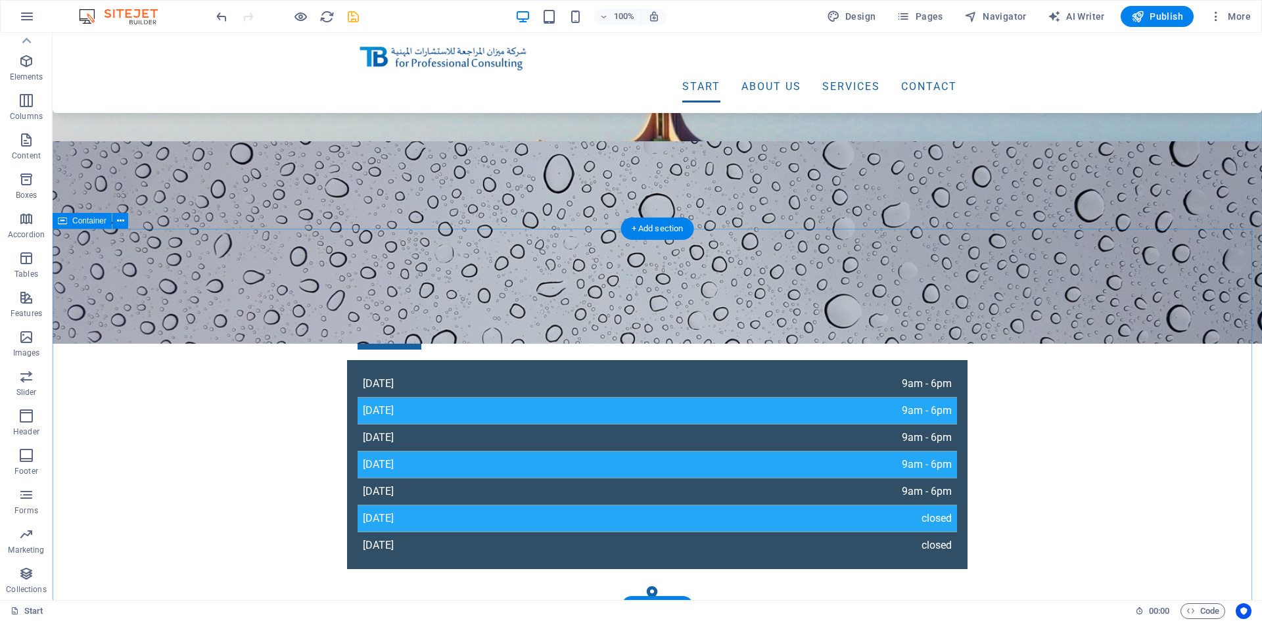
click at [121, 222] on icon at bounding box center [120, 221] width 7 height 14
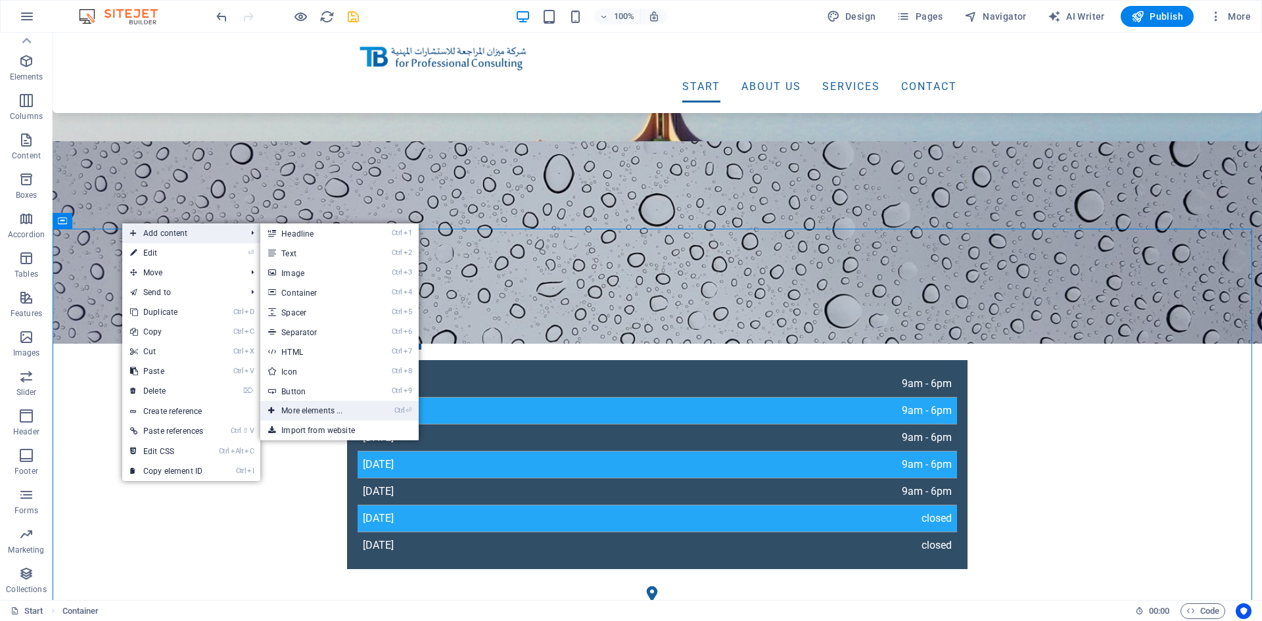
click at [354, 407] on link "Ctrl ⏎ More elements ..." at bounding box center [314, 411] width 108 height 20
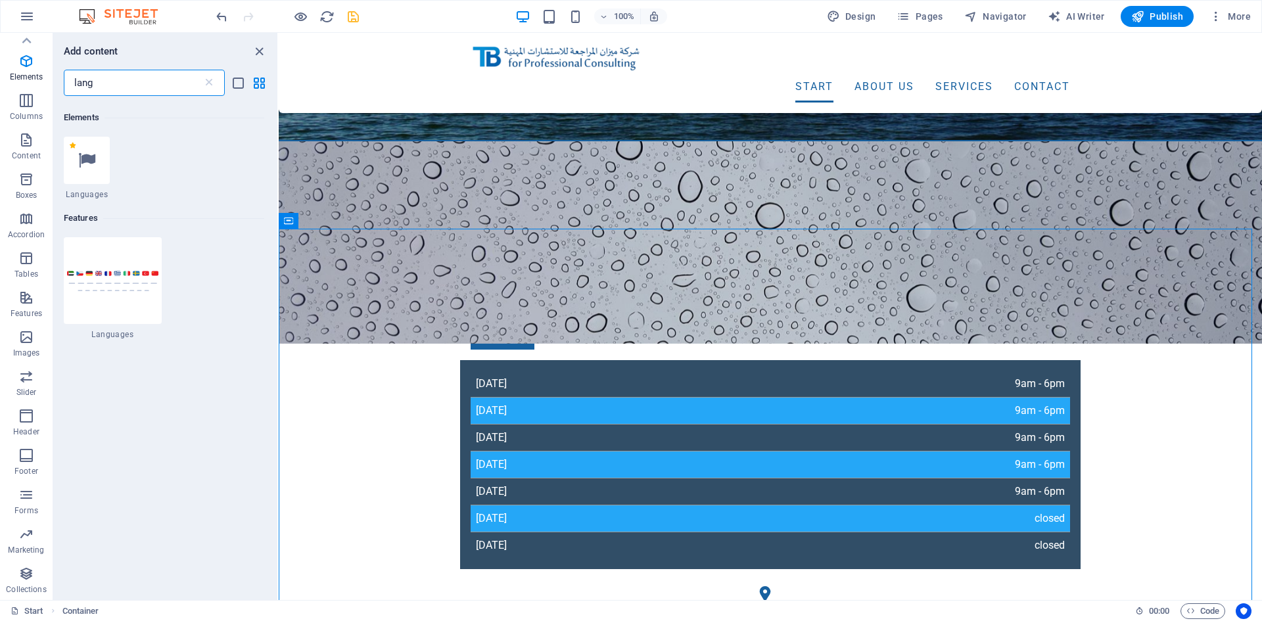
scroll to position [140, 0]
click at [101, 274] on img at bounding box center [112, 278] width 91 height 22
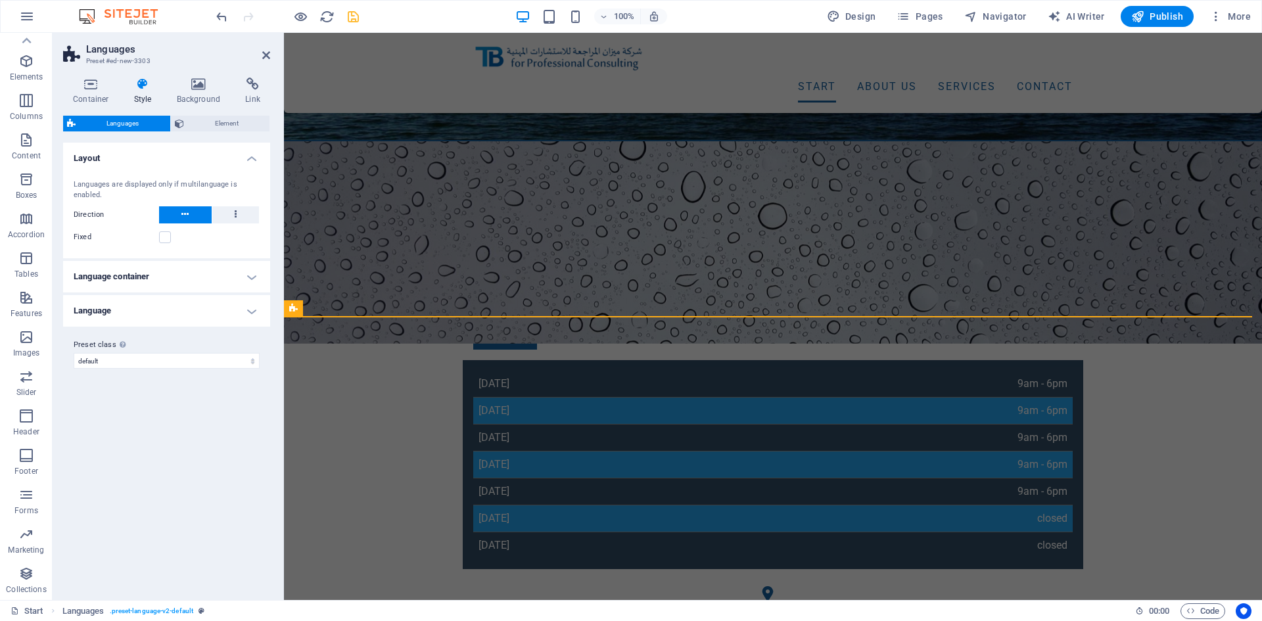
scroll to position [751, 0]
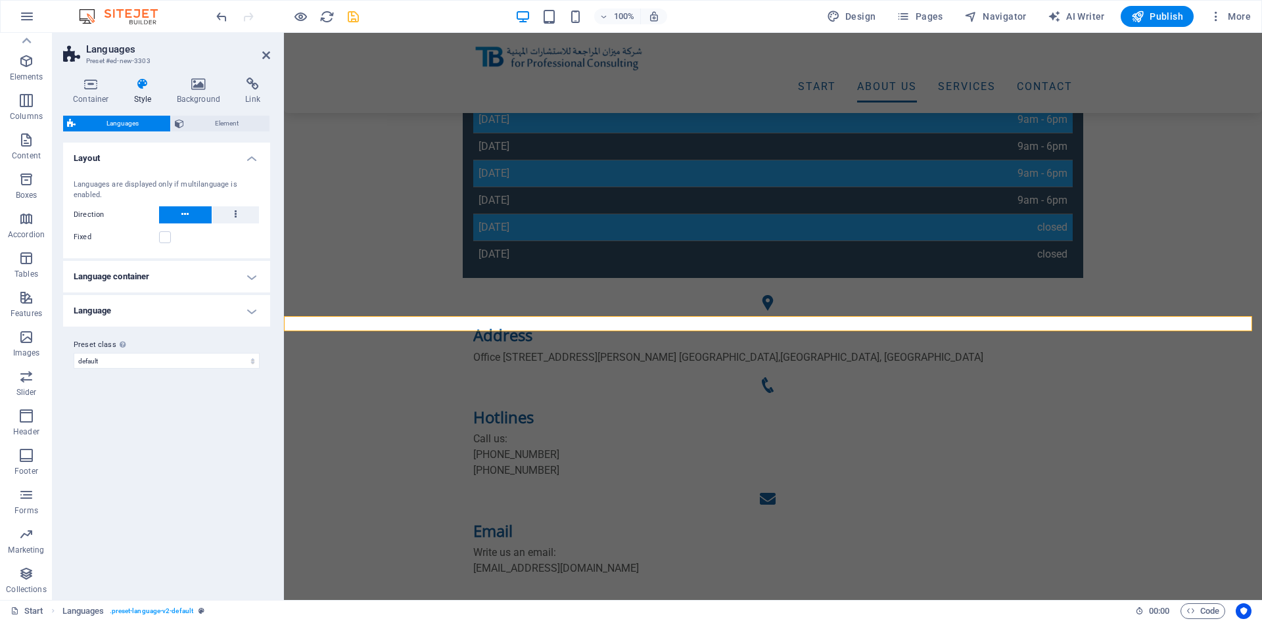
click at [212, 271] on h4 "Language container" at bounding box center [166, 277] width 207 height 32
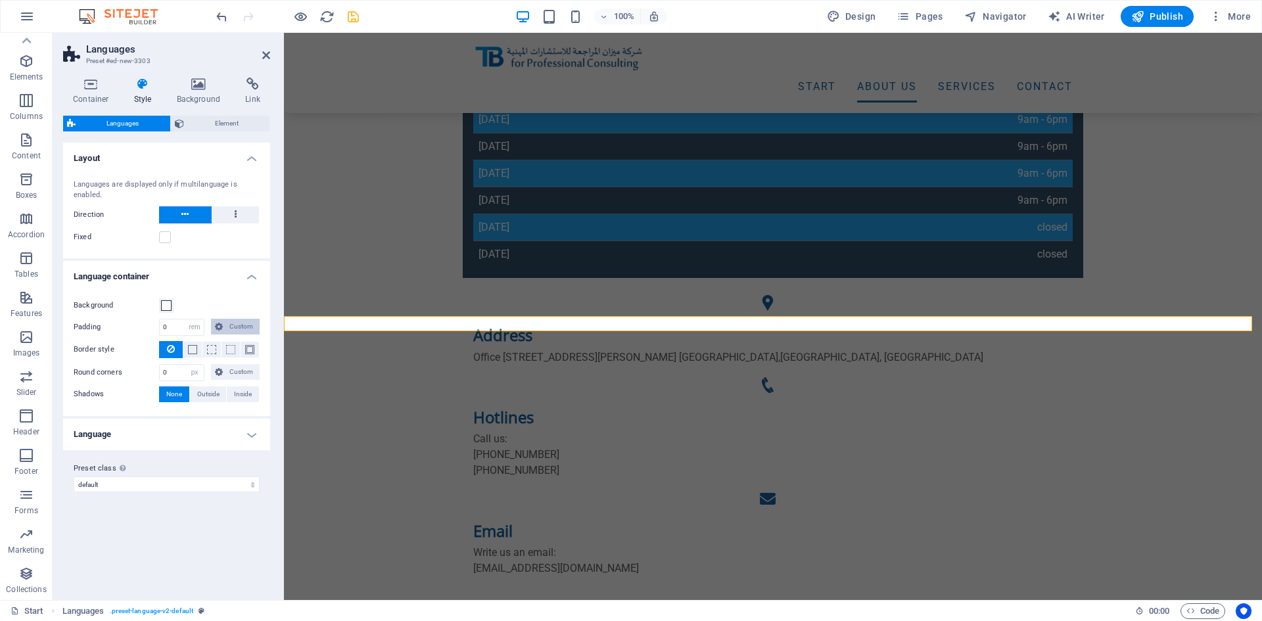
click at [230, 325] on span "Custom" at bounding box center [241, 327] width 29 height 16
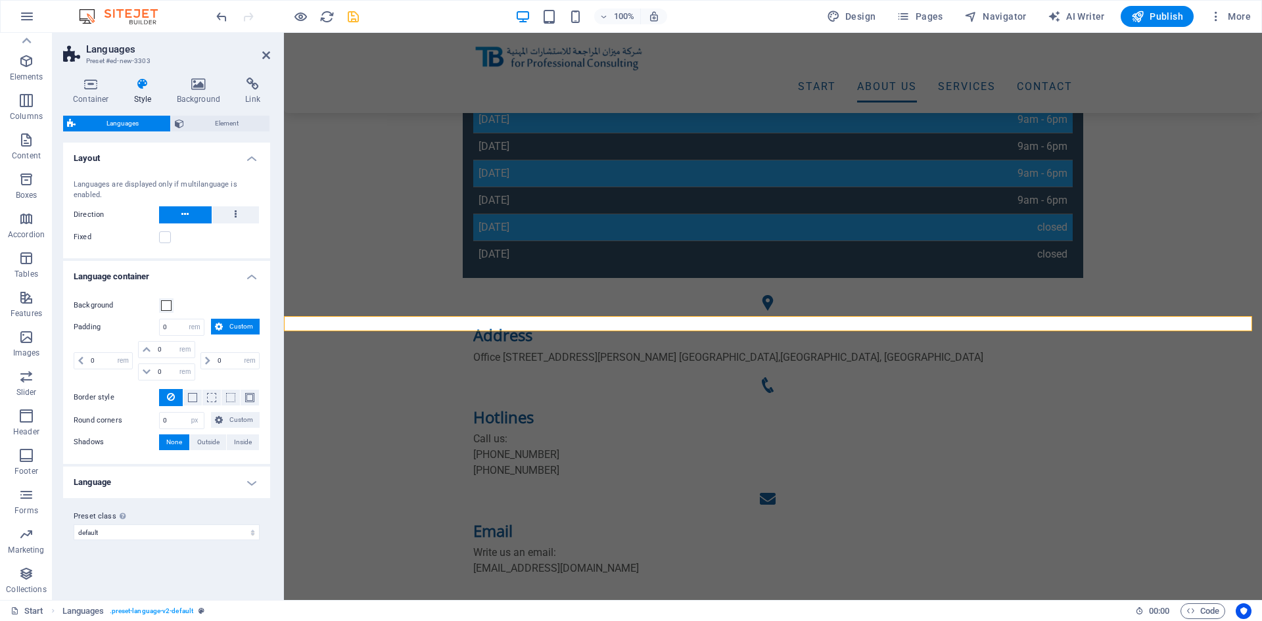
click at [230, 325] on span "Custom" at bounding box center [241, 327] width 29 height 16
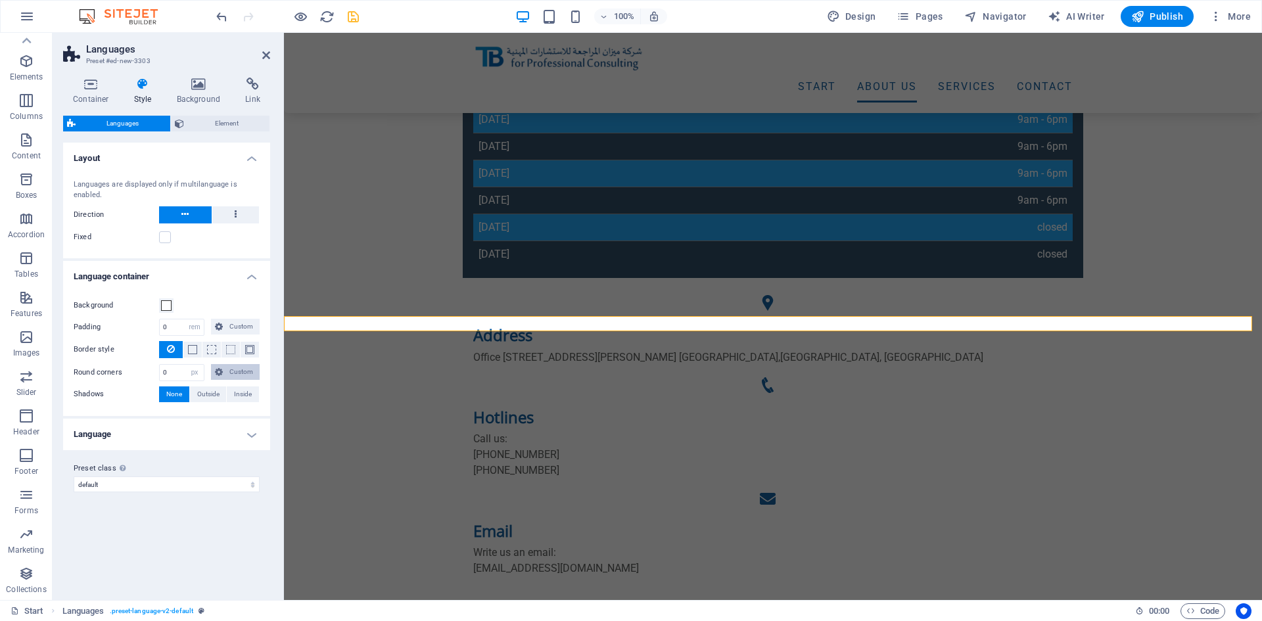
click at [231, 374] on span "Custom" at bounding box center [241, 372] width 29 height 16
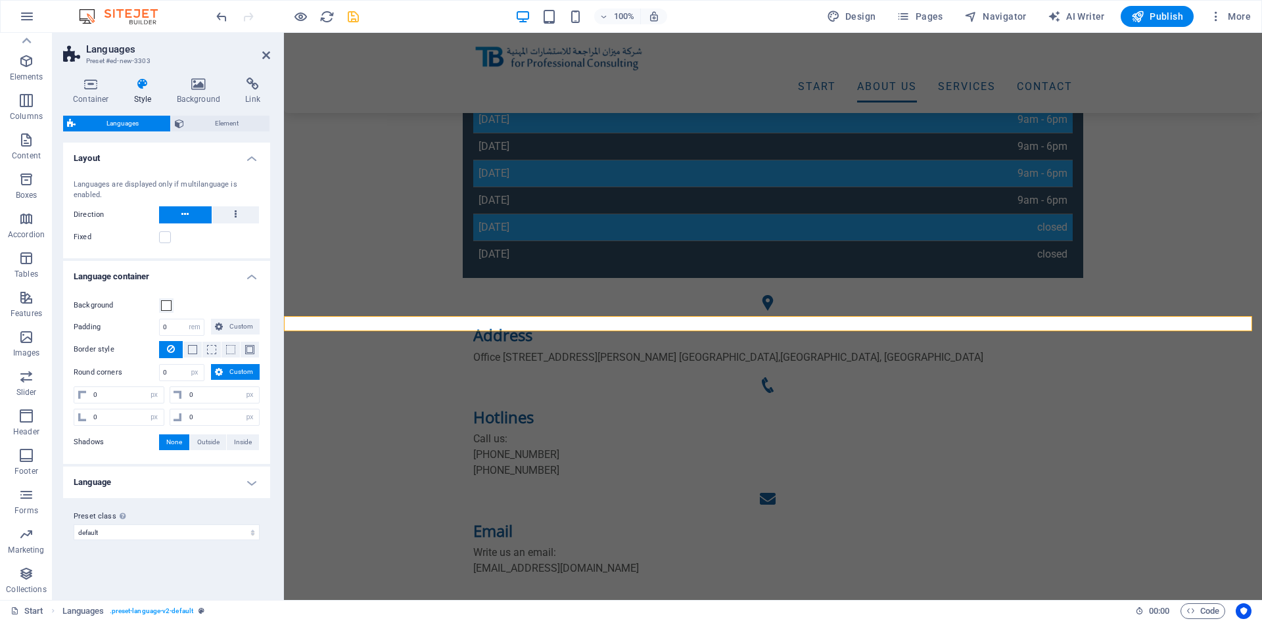
click at [231, 374] on span "Custom" at bounding box center [241, 372] width 29 height 16
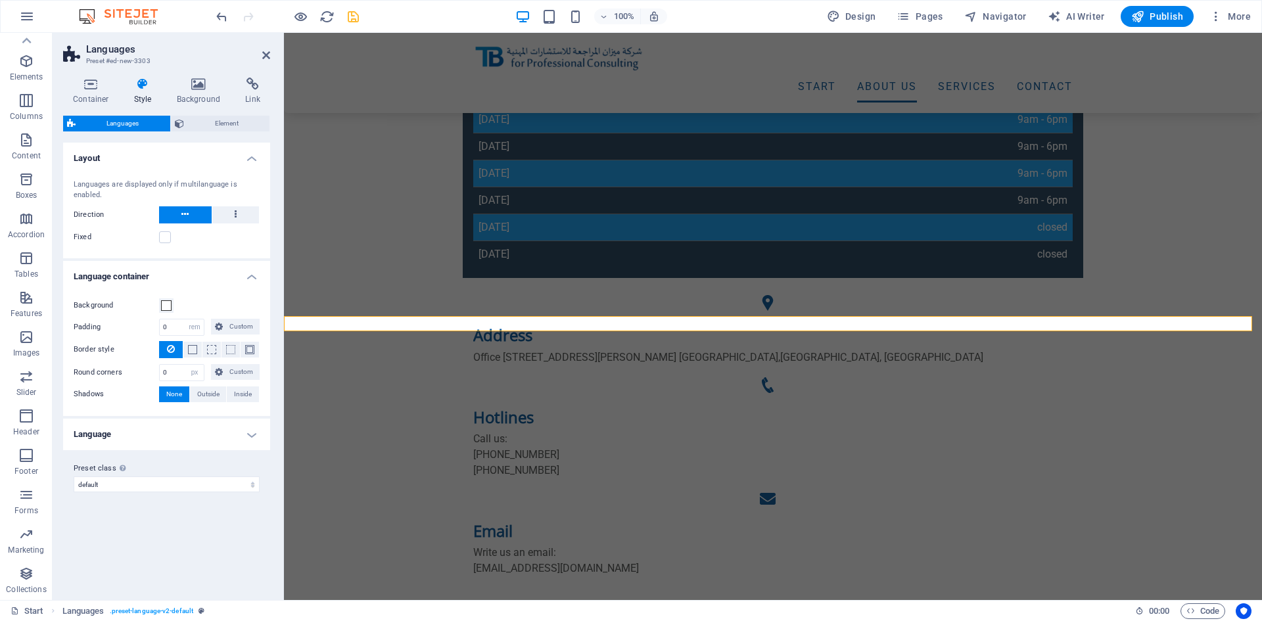
click at [246, 433] on h4 "Language" at bounding box center [166, 435] width 207 height 32
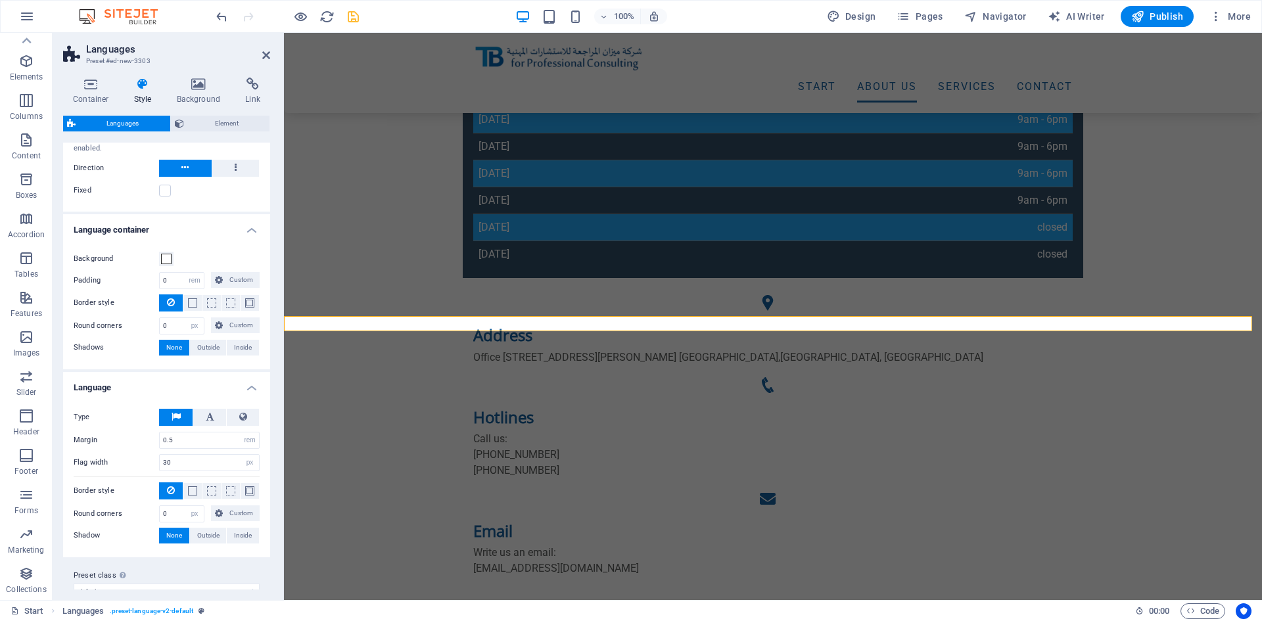
scroll to position [67, 0]
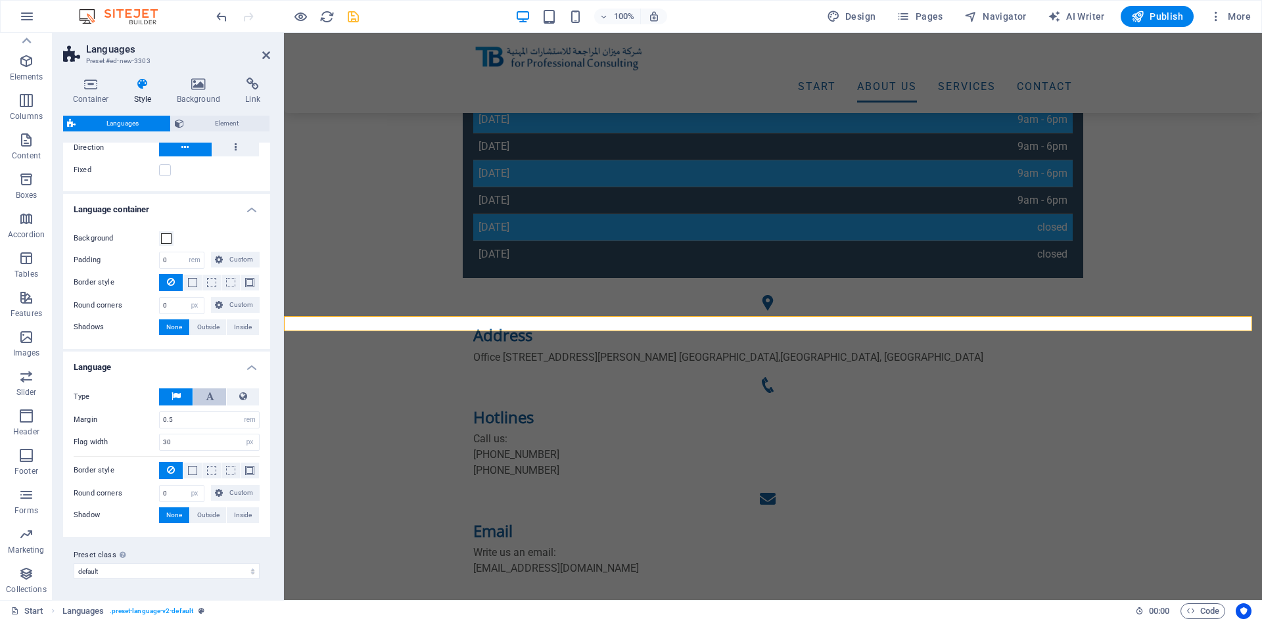
click at [201, 396] on button at bounding box center [209, 396] width 33 height 17
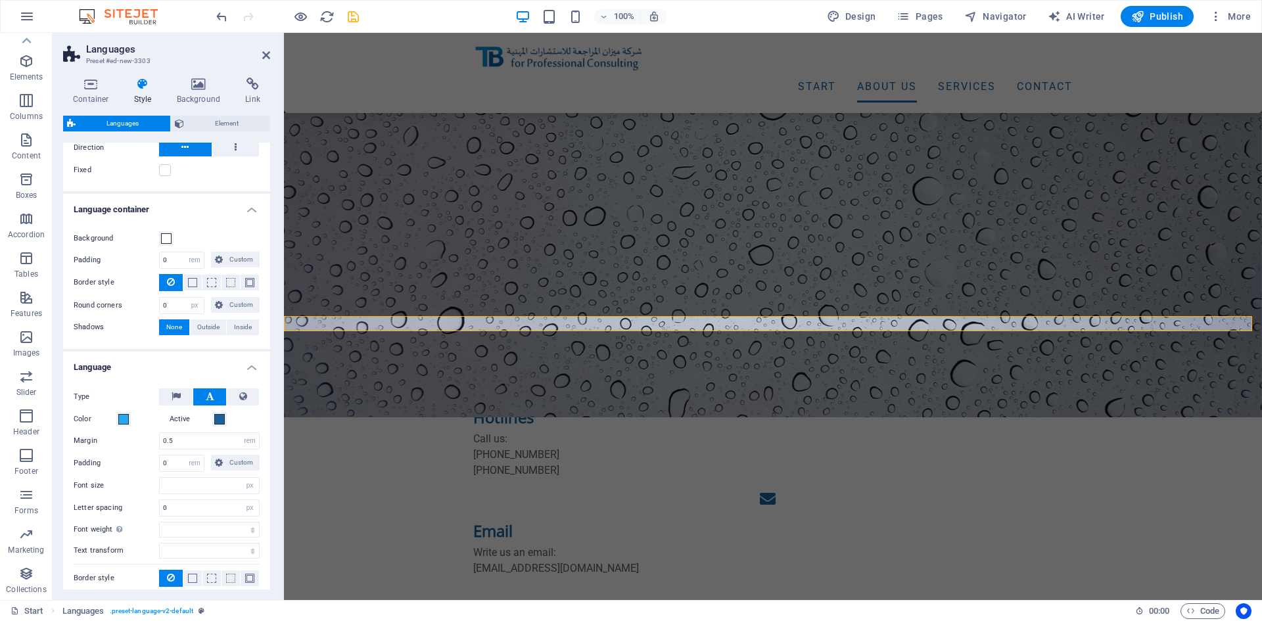
select select
click at [239, 395] on icon at bounding box center [243, 396] width 8 height 16
select select
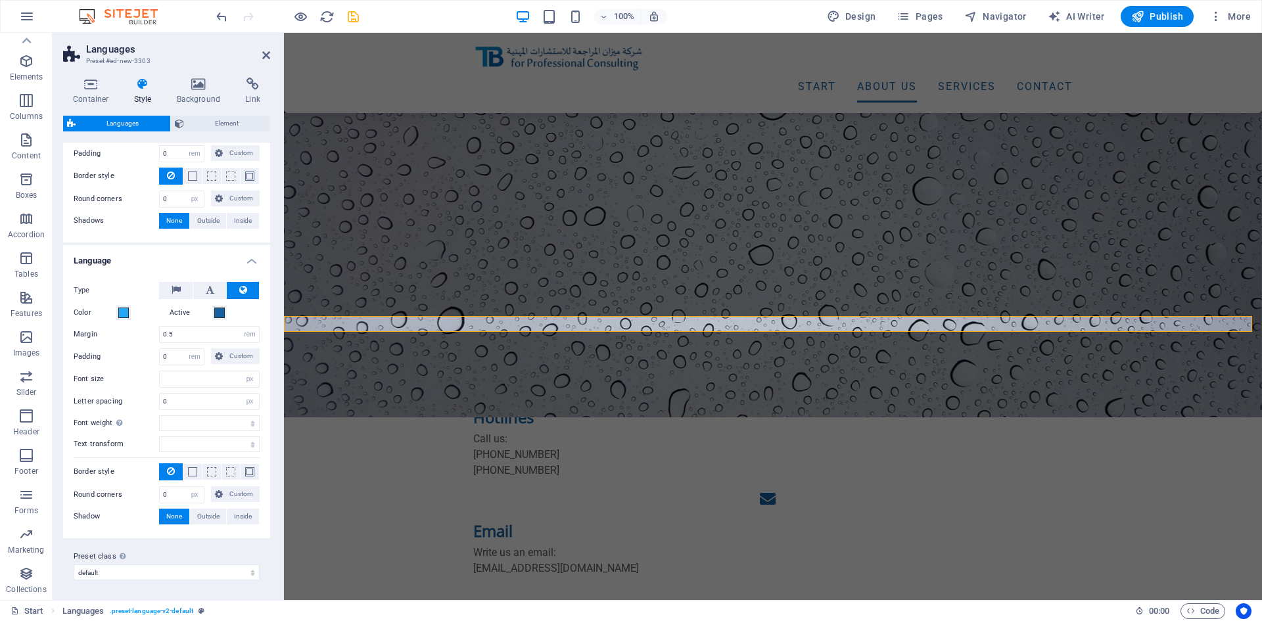
scroll to position [175, 0]
click at [250, 422] on select "Thin, 100 Extra-light, 200 Light, 300 Regular, 400 Medium, 500 Semi-bold, 600 B…" at bounding box center [209, 422] width 101 height 16
click at [211, 288] on icon at bounding box center [210, 289] width 9 height 16
select select
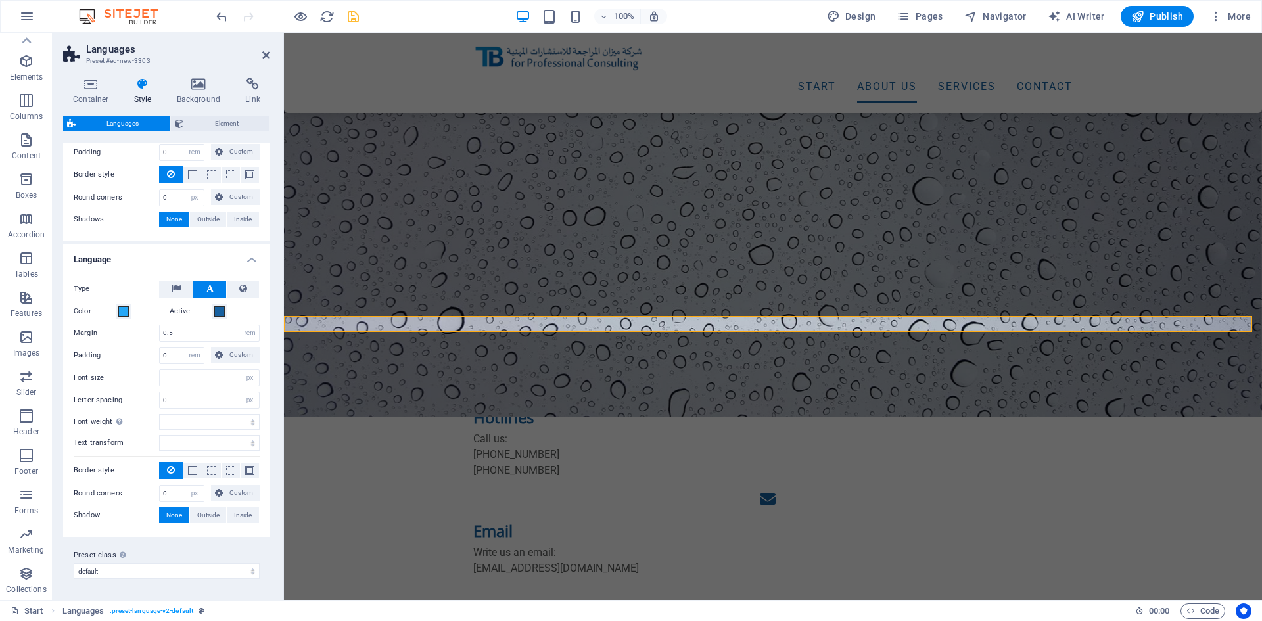
select select
click at [262, 53] on icon at bounding box center [266, 55] width 8 height 11
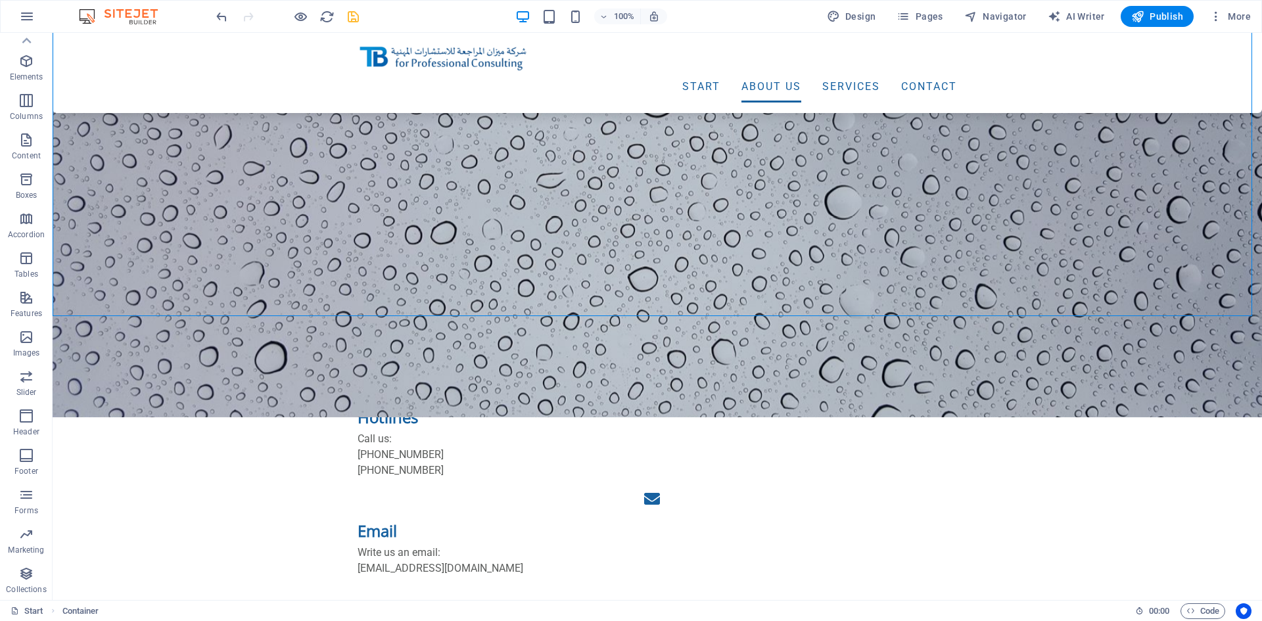
click at [254, 616] on div "Start Container" at bounding box center [568, 611] width 1114 height 16
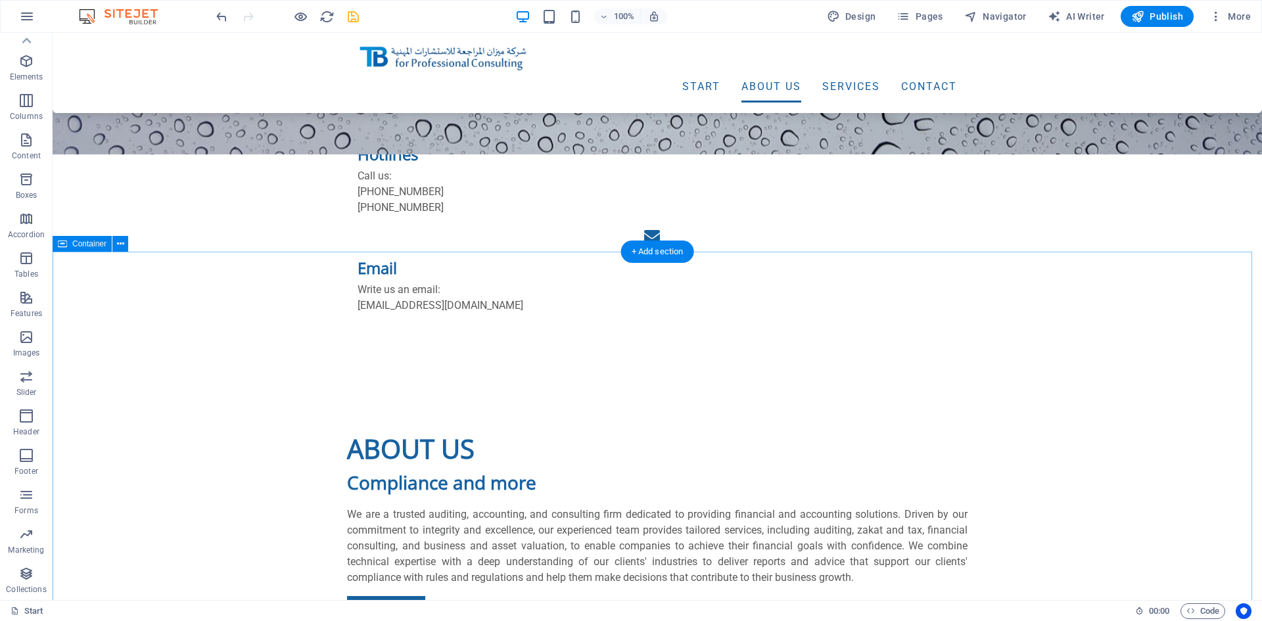
scroll to position [685, 0]
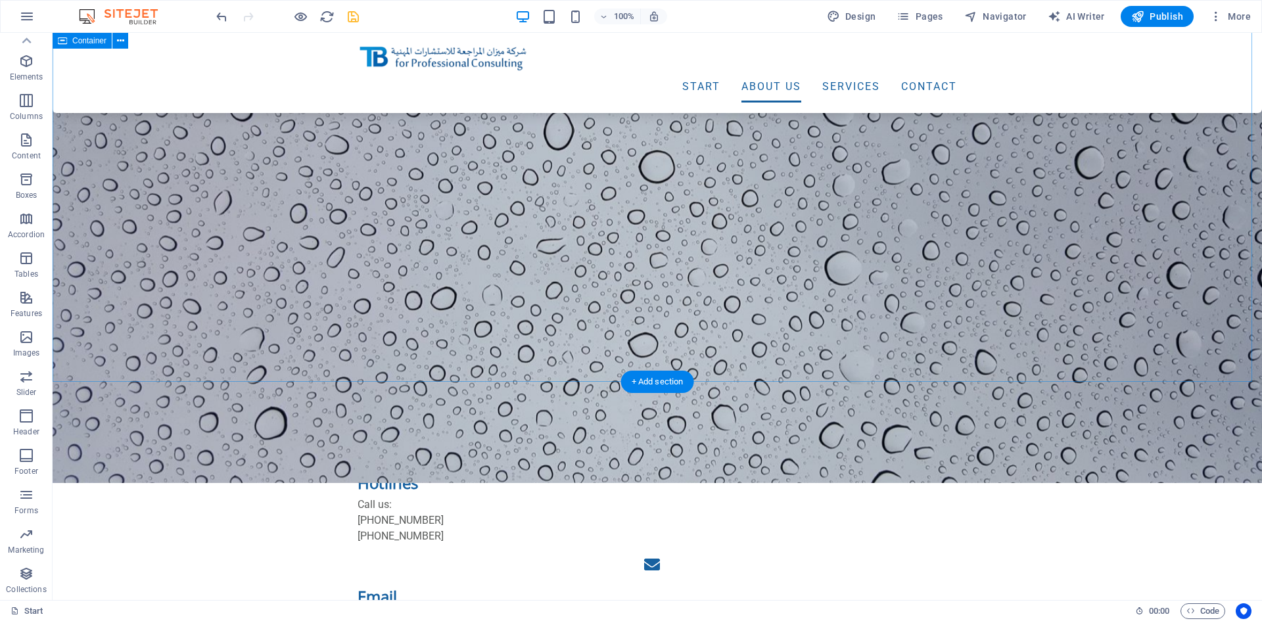
click at [151, 372] on icon at bounding box center [148, 374] width 7 height 14
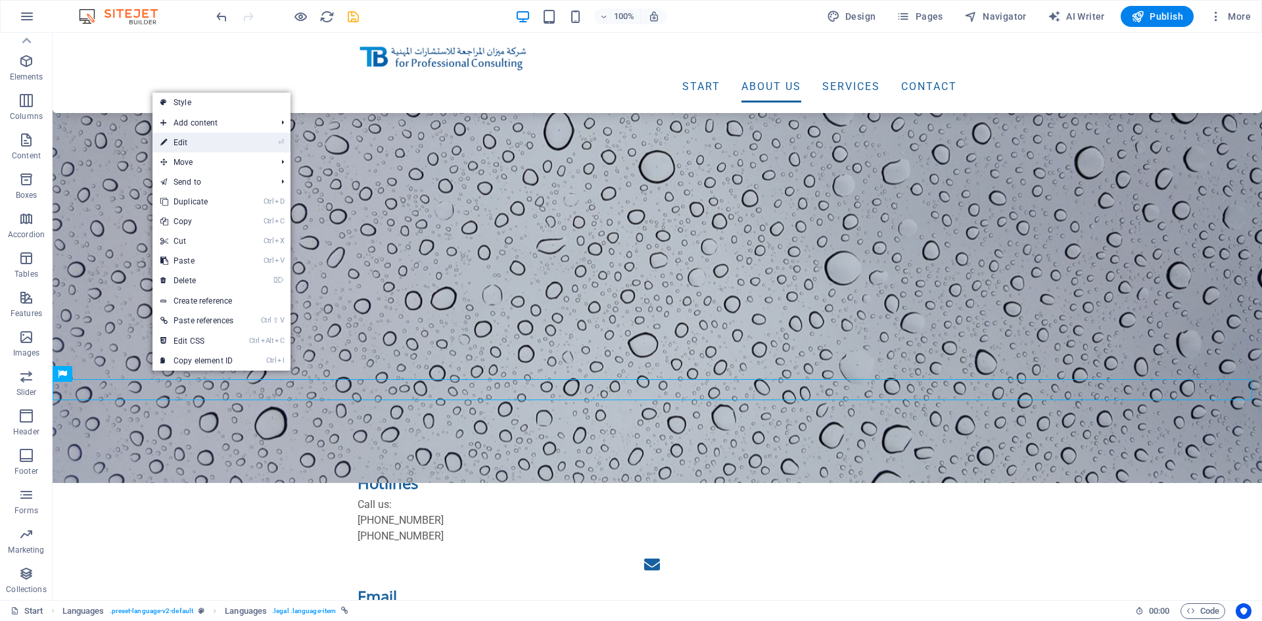
click at [191, 136] on link "⏎ Edit" at bounding box center [196, 143] width 89 height 20
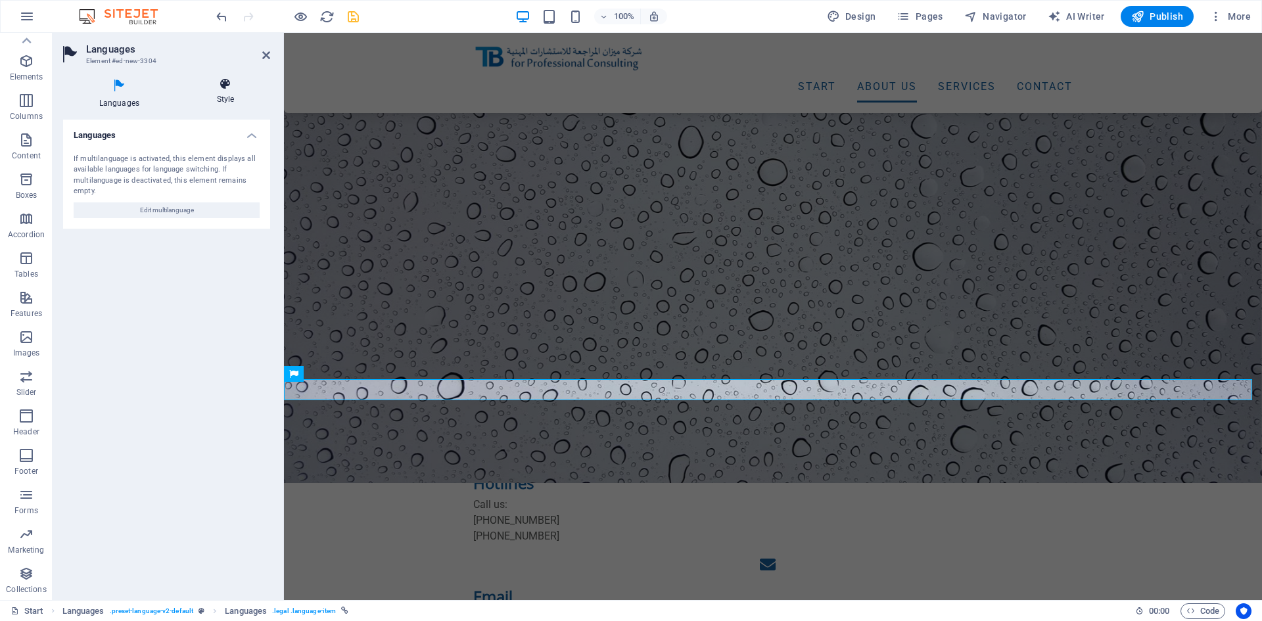
click at [227, 81] on icon at bounding box center [225, 84] width 89 height 13
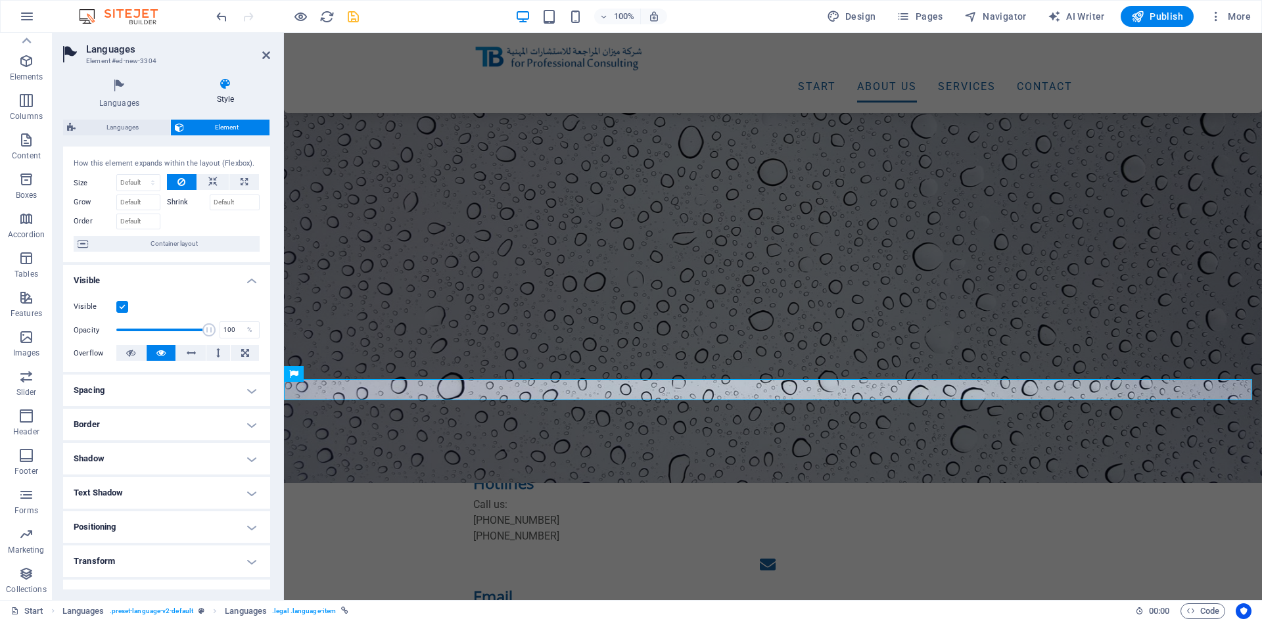
scroll to position [0, 0]
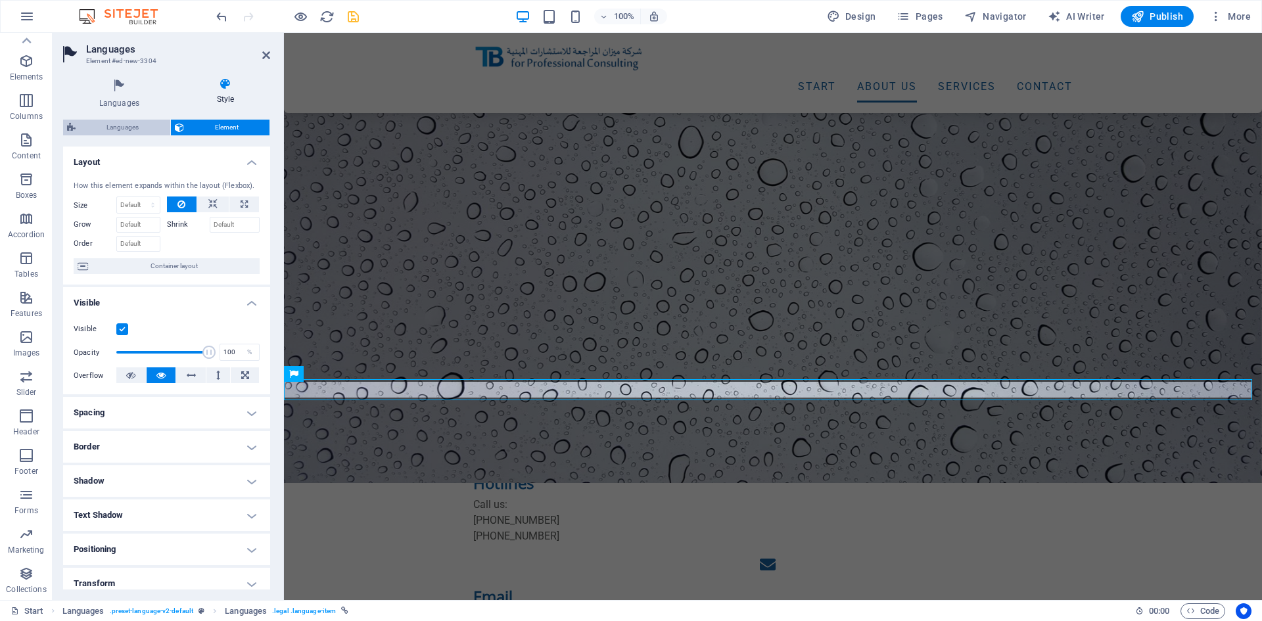
click at [137, 122] on span "Languages" at bounding box center [123, 128] width 87 height 16
select select "rem"
select select "px"
select select "rem"
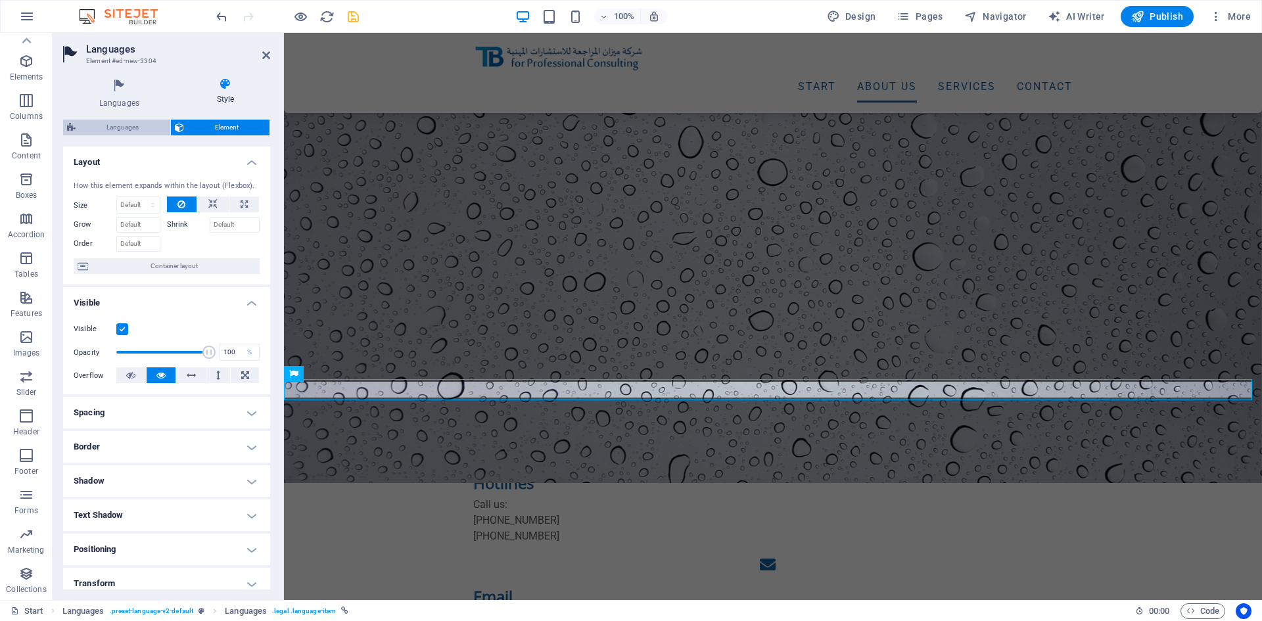
select select "px"
select select
select select "px"
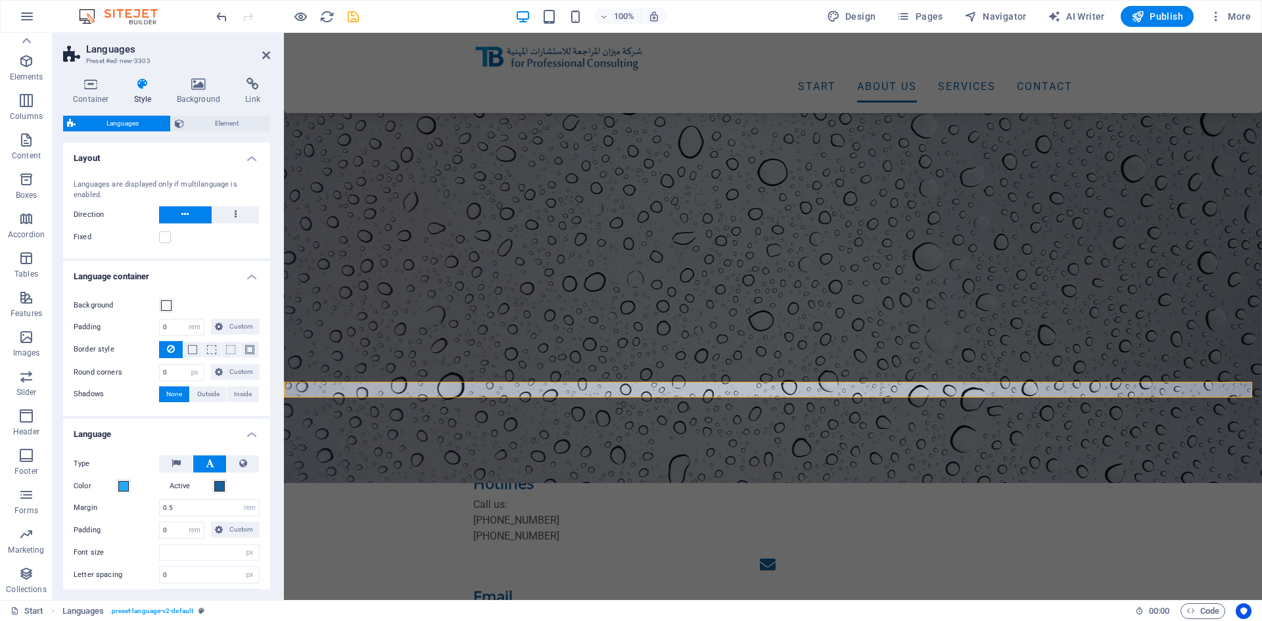
select select
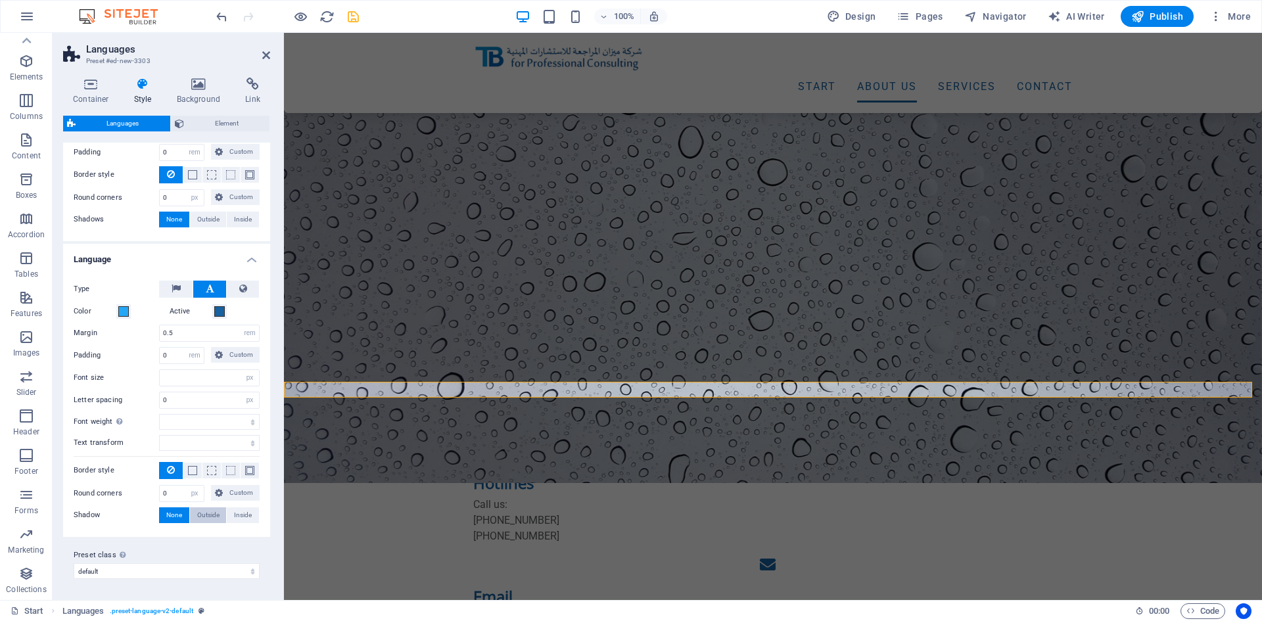
click at [205, 515] on span "Outside" at bounding box center [208, 515] width 22 height 16
type input "2"
type input "4"
click at [243, 515] on span "Inside" at bounding box center [243, 515] width 18 height 16
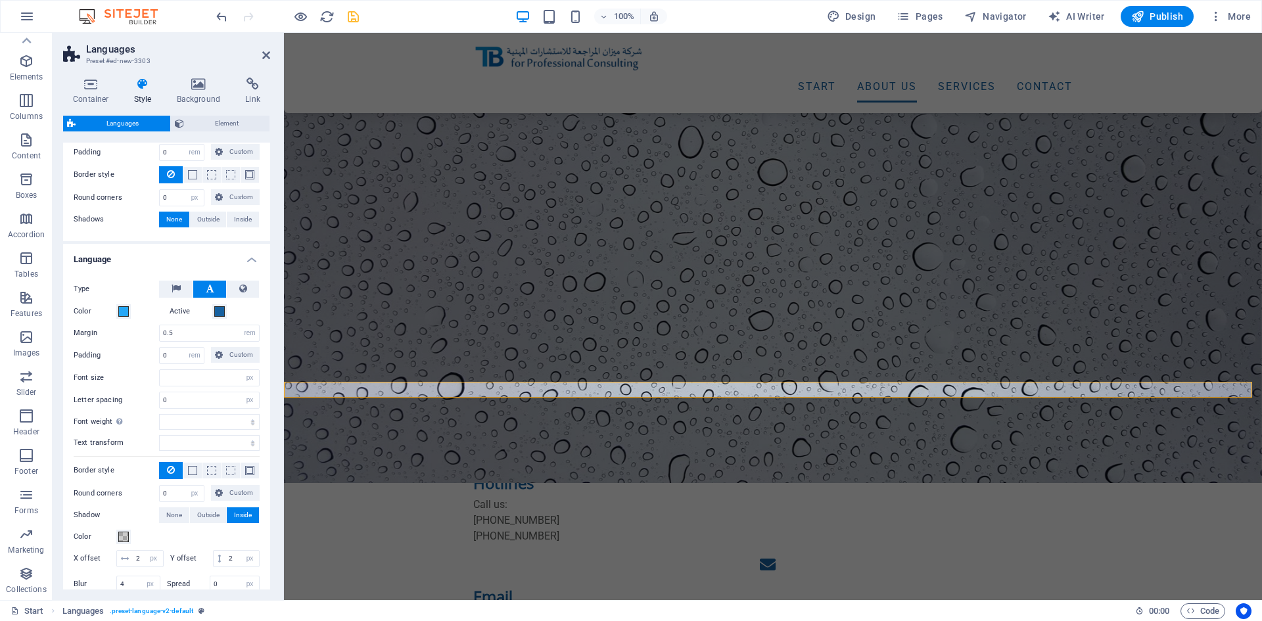
scroll to position [264, 0]
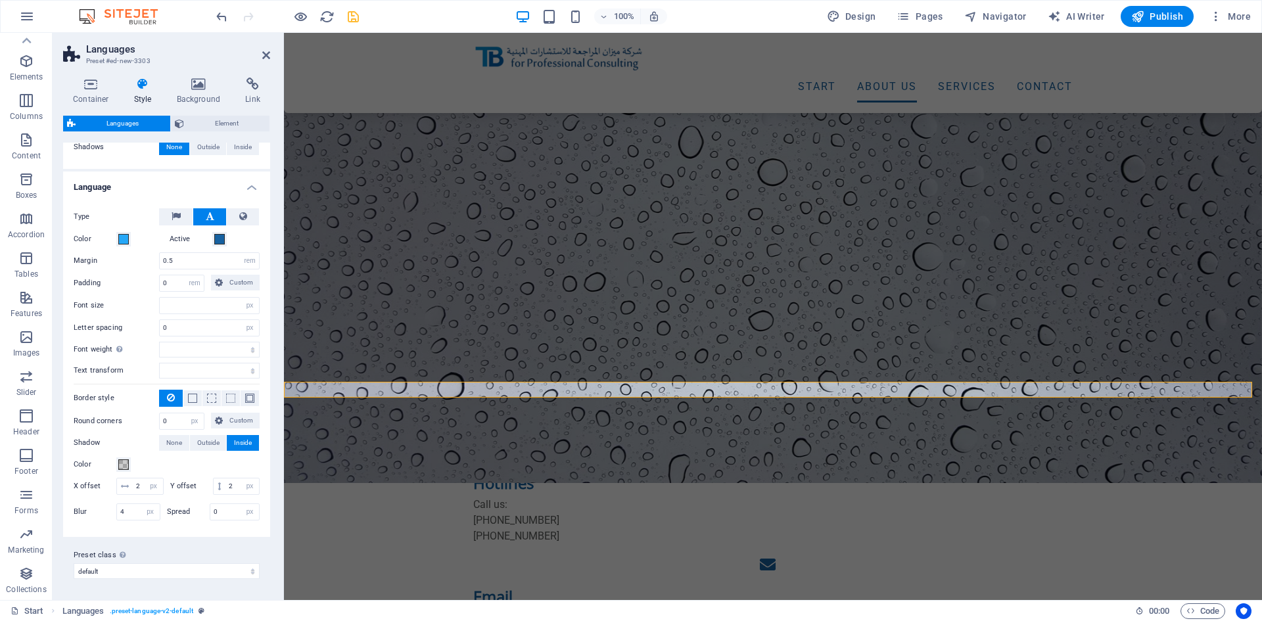
select select
click at [162, 435] on button "None" at bounding box center [174, 443] width 30 height 16
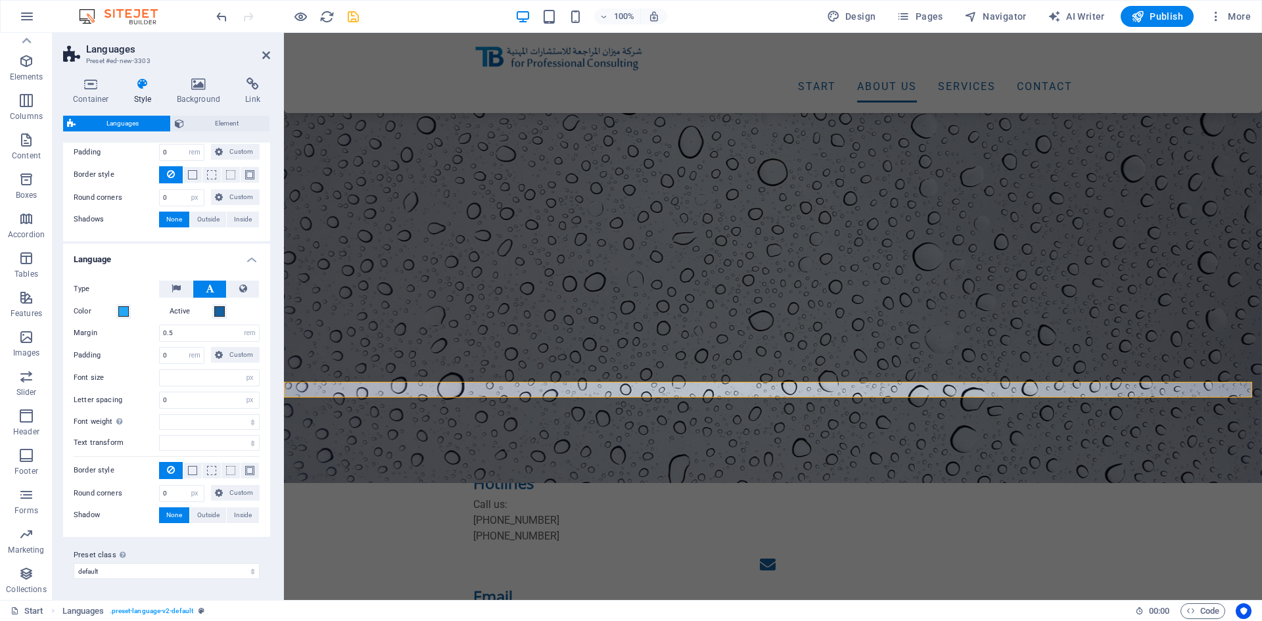
scroll to position [175, 0]
select select
click at [250, 83] on icon at bounding box center [252, 84] width 35 height 13
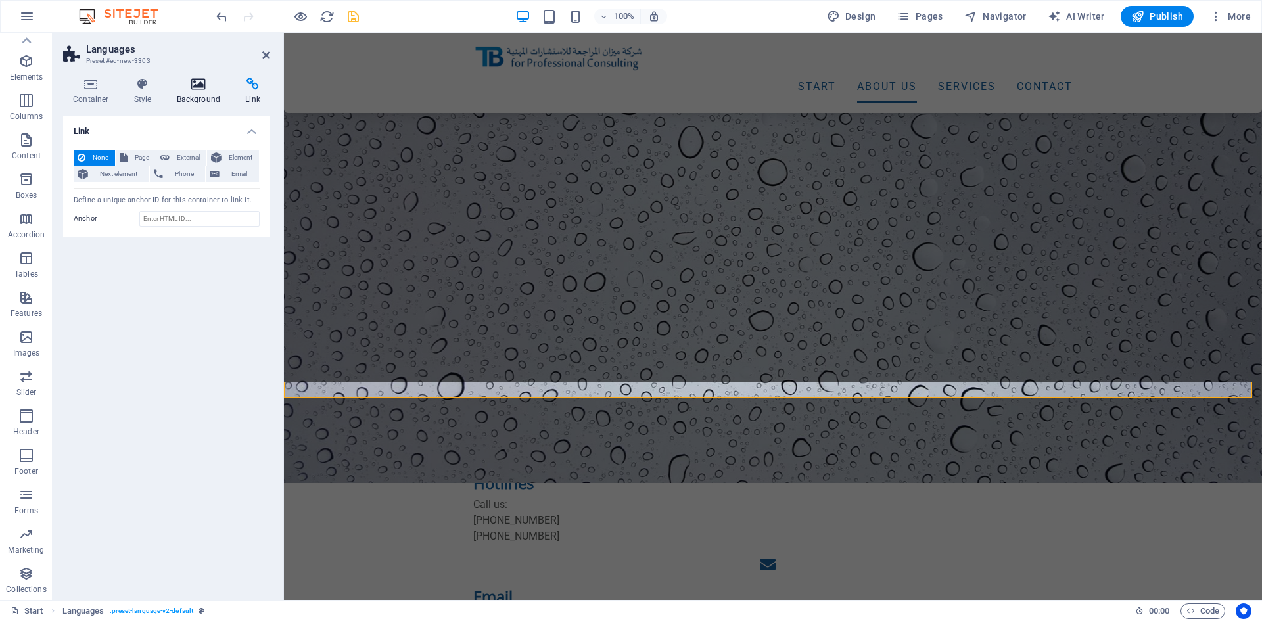
click at [200, 85] on icon at bounding box center [199, 84] width 64 height 13
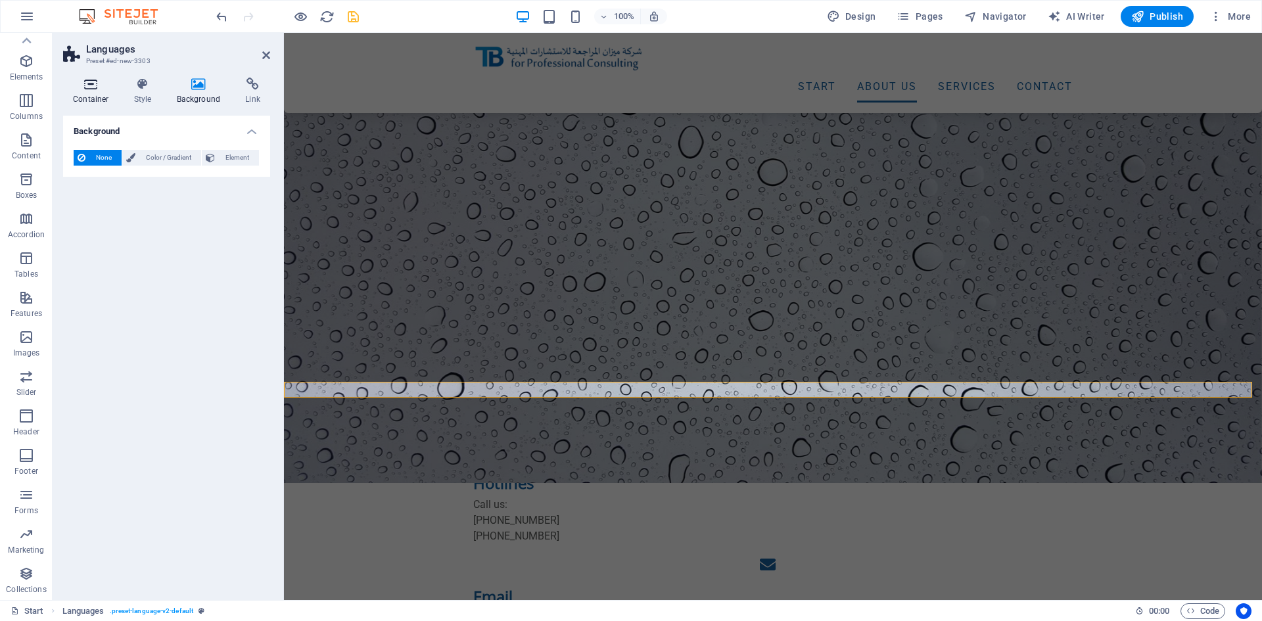
click at [93, 89] on icon at bounding box center [91, 84] width 56 height 13
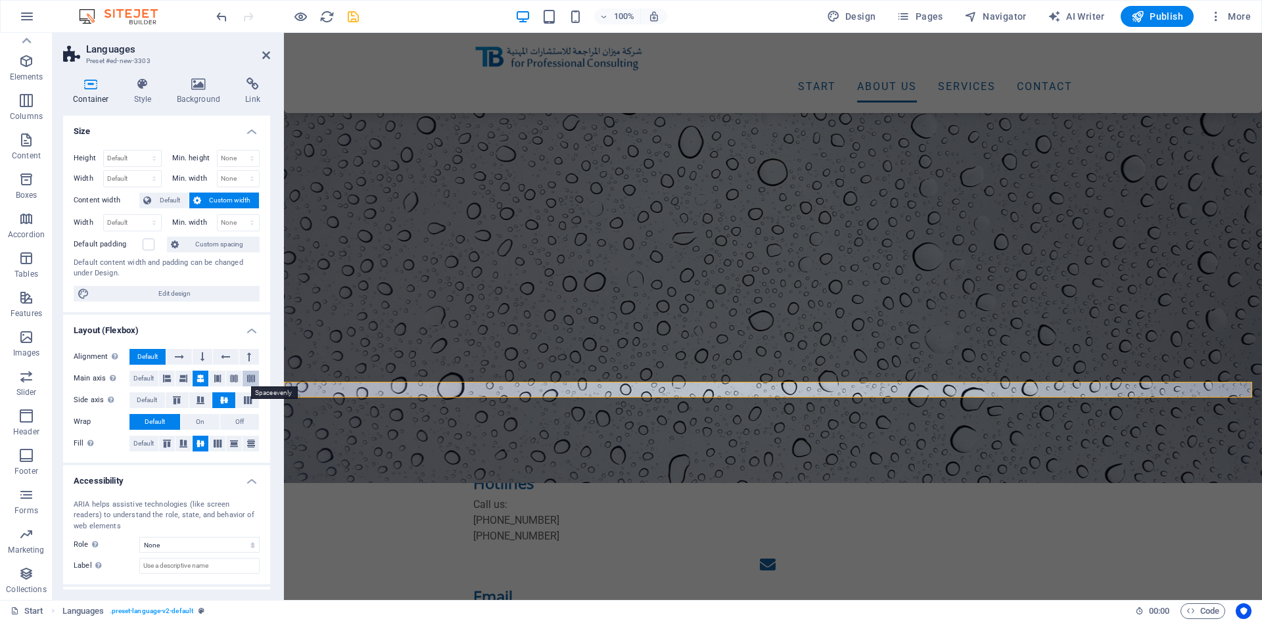
click at [247, 379] on icon at bounding box center [251, 379] width 8 height 16
click at [193, 377] on button at bounding box center [201, 379] width 16 height 16
click at [247, 399] on icon at bounding box center [248, 400] width 16 height 8
click at [227, 403] on icon at bounding box center [224, 400] width 16 height 8
click at [207, 84] on icon at bounding box center [199, 84] width 64 height 13
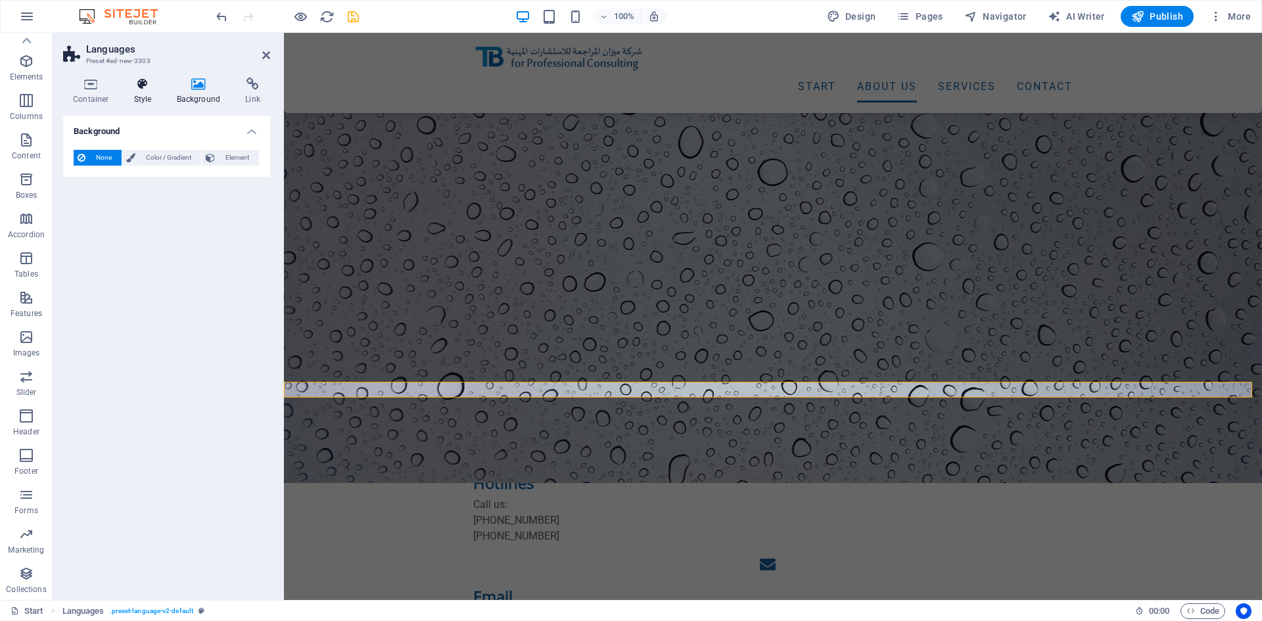
click at [145, 85] on icon at bounding box center [142, 84] width 37 height 13
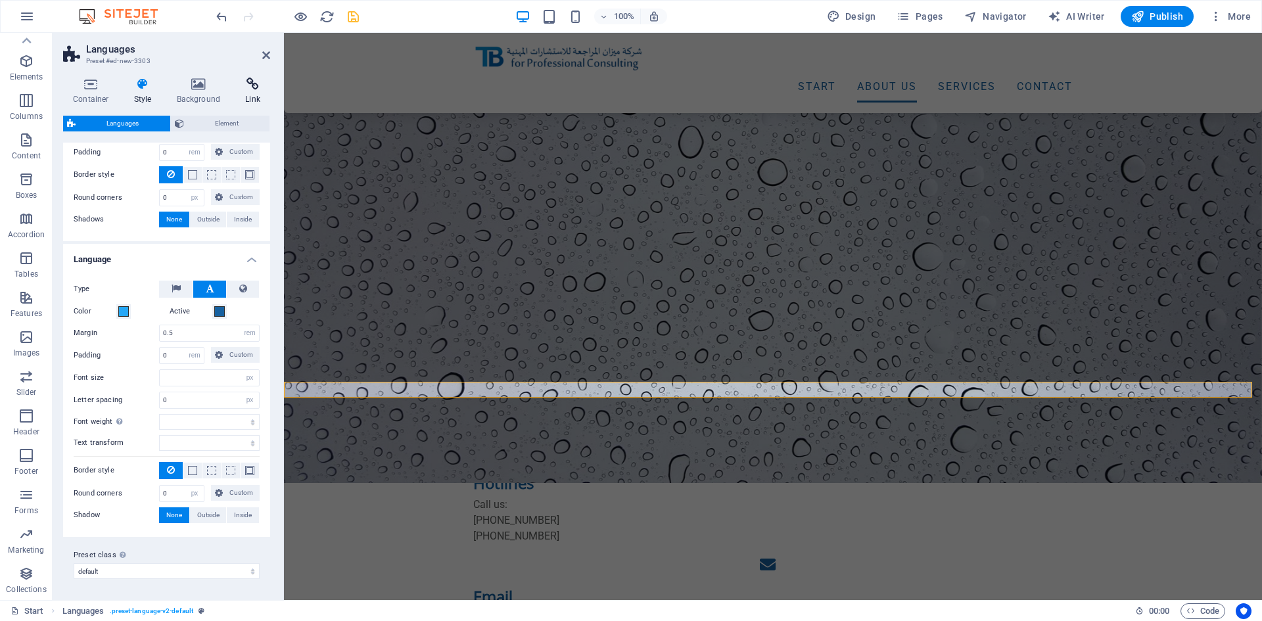
click at [258, 81] on icon at bounding box center [252, 84] width 35 height 13
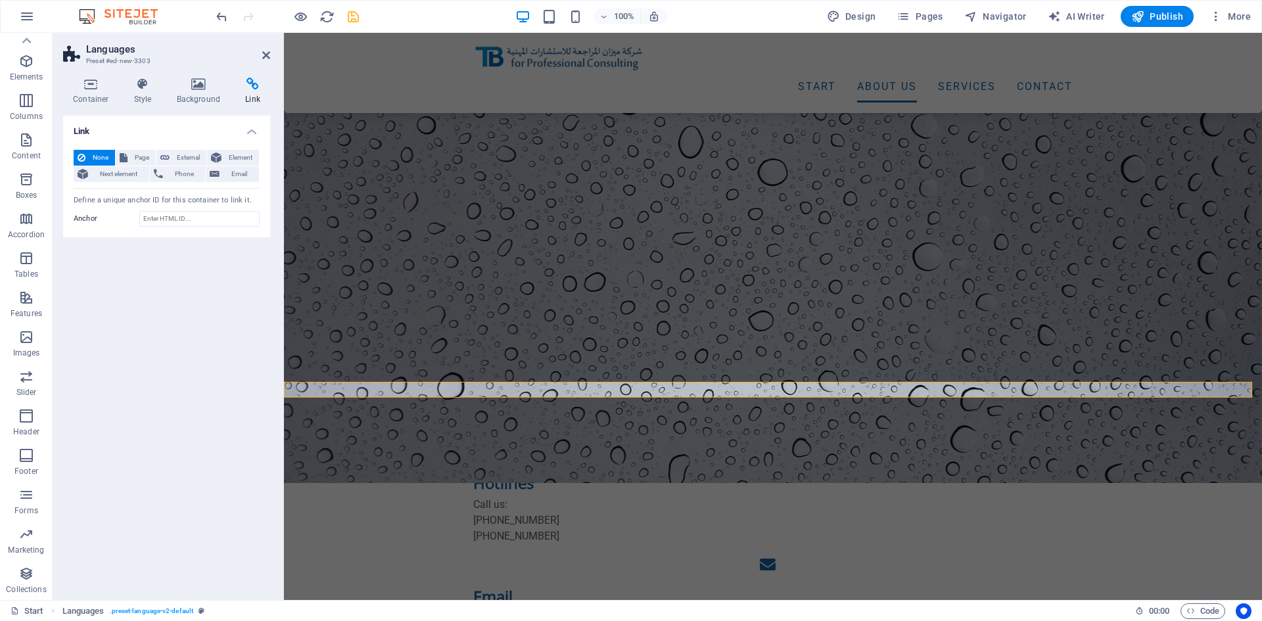
click at [262, 48] on h2 "Languages" at bounding box center [178, 49] width 184 height 12
click at [264, 54] on icon at bounding box center [266, 55] width 8 height 11
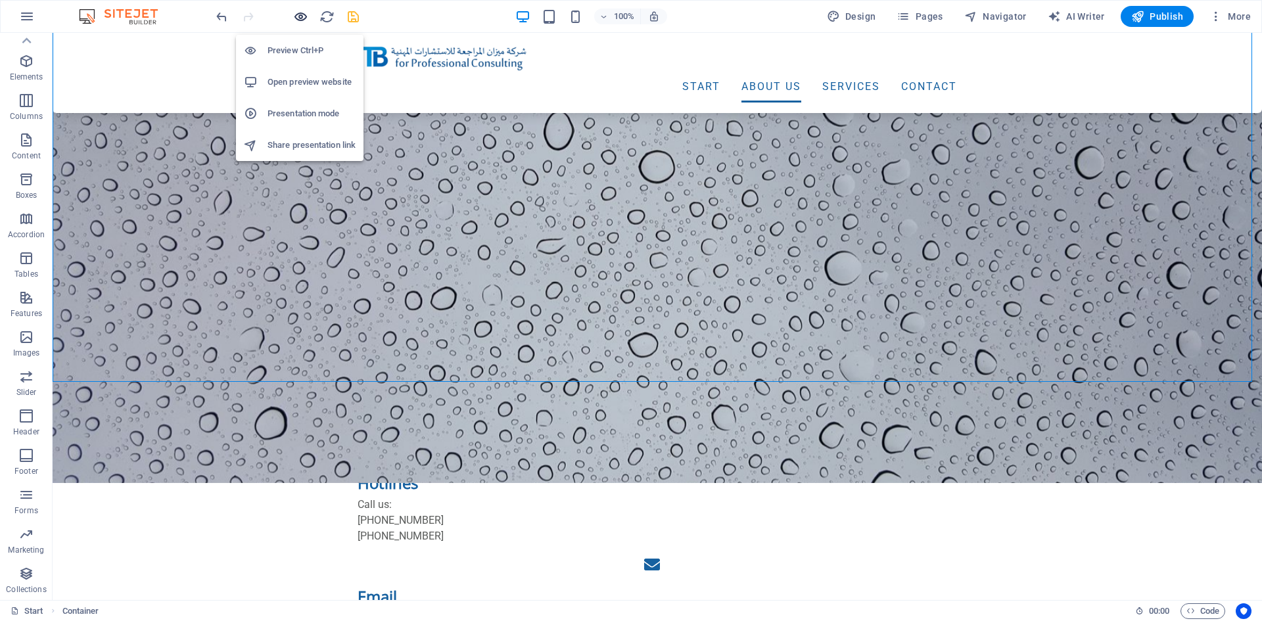
click at [299, 17] on icon "button" at bounding box center [300, 16] width 15 height 15
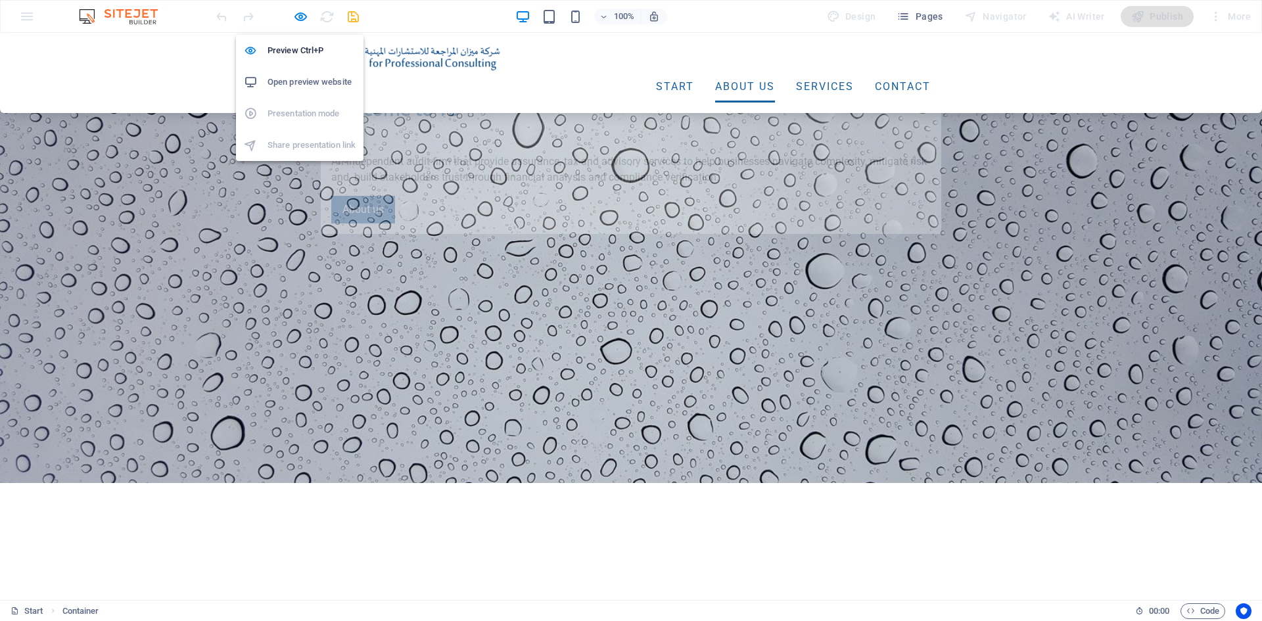
click at [303, 81] on h6 "Open preview website" at bounding box center [311, 82] width 88 height 16
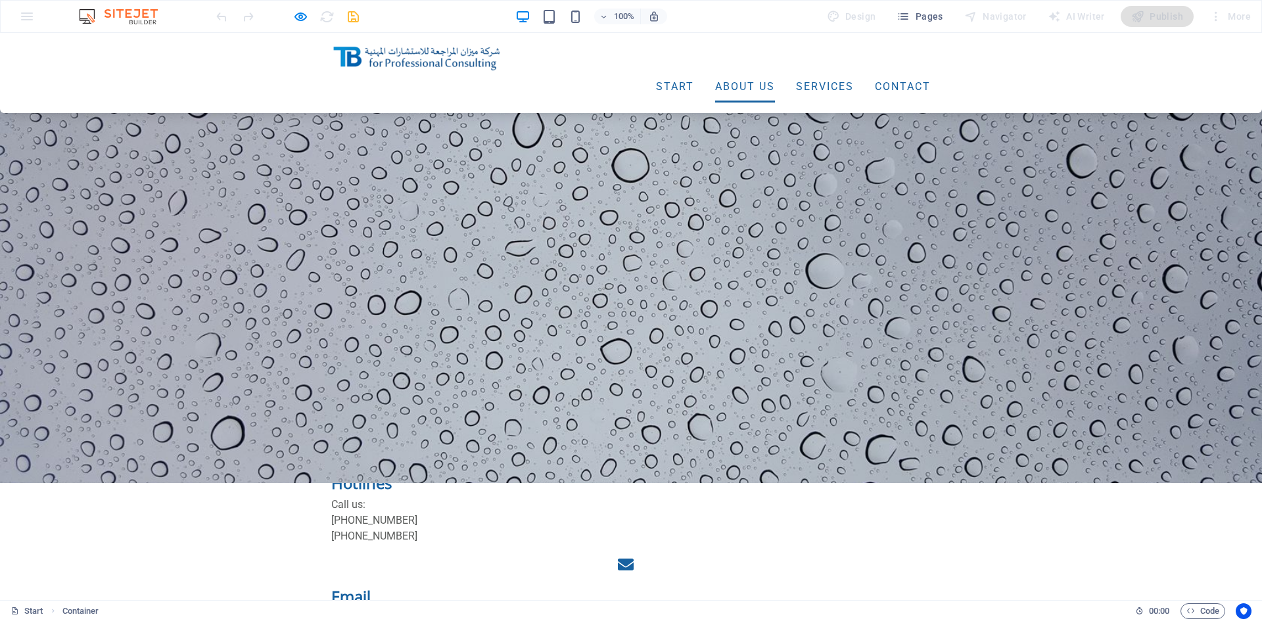
click at [250, 17] on div at bounding box center [287, 16] width 147 height 21
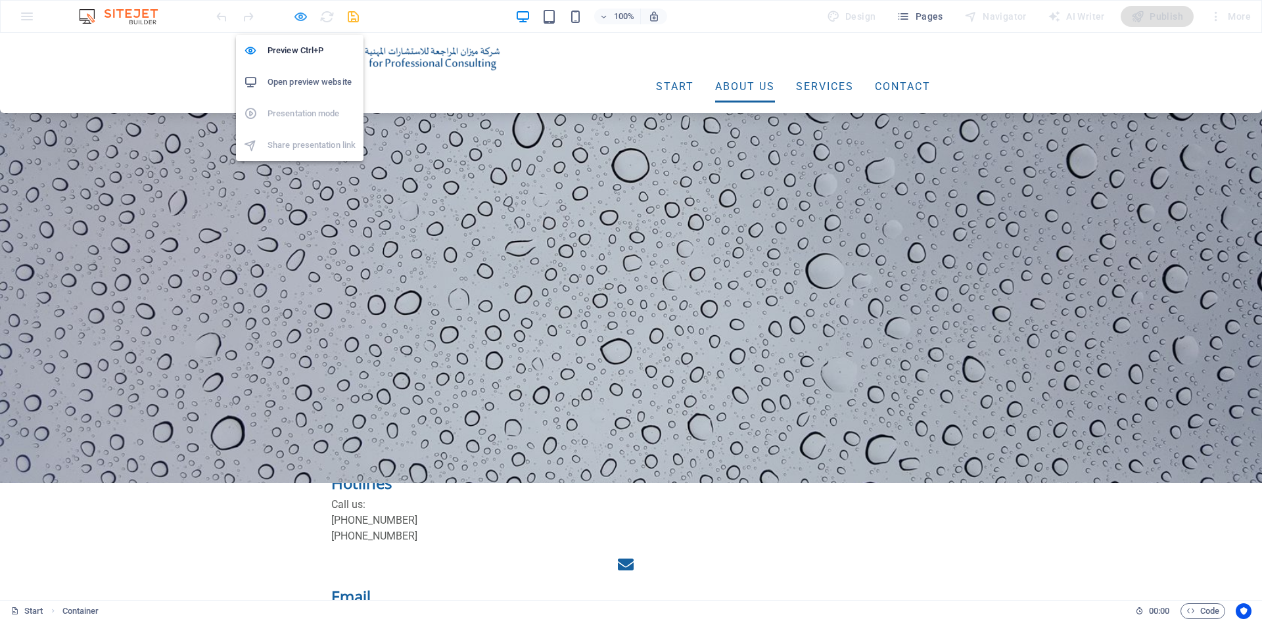
click at [302, 17] on icon "button" at bounding box center [300, 16] width 15 height 15
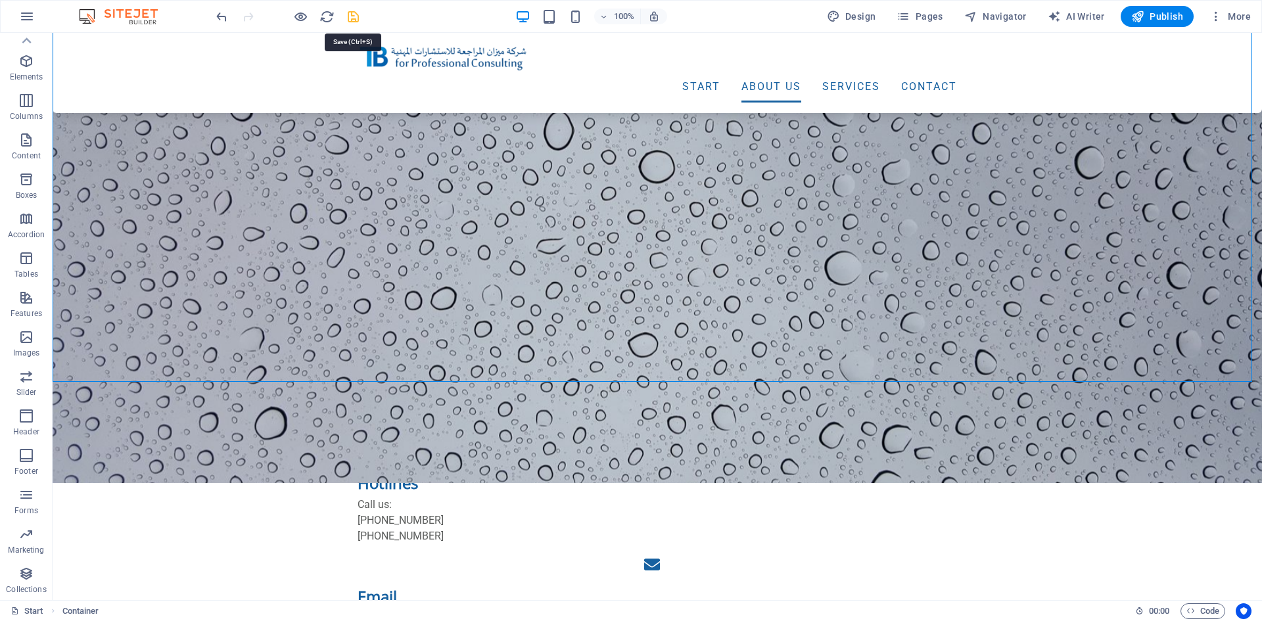
click at [346, 15] on icon "save" at bounding box center [353, 16] width 15 height 15
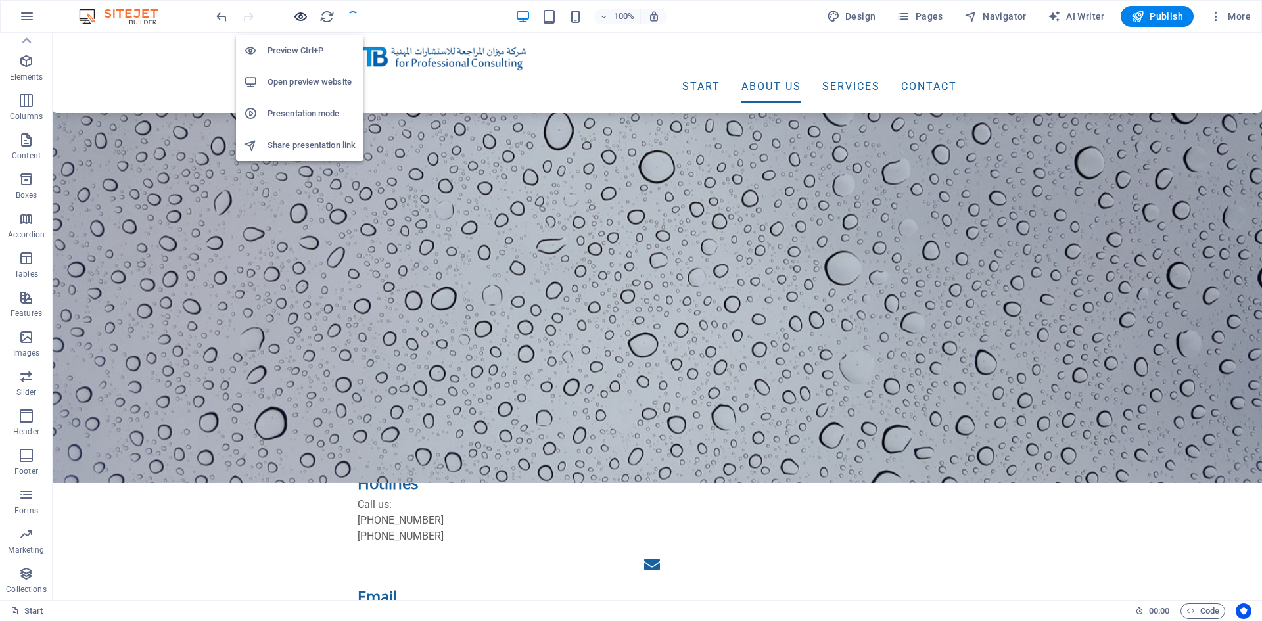
click at [301, 18] on icon "button" at bounding box center [300, 16] width 15 height 15
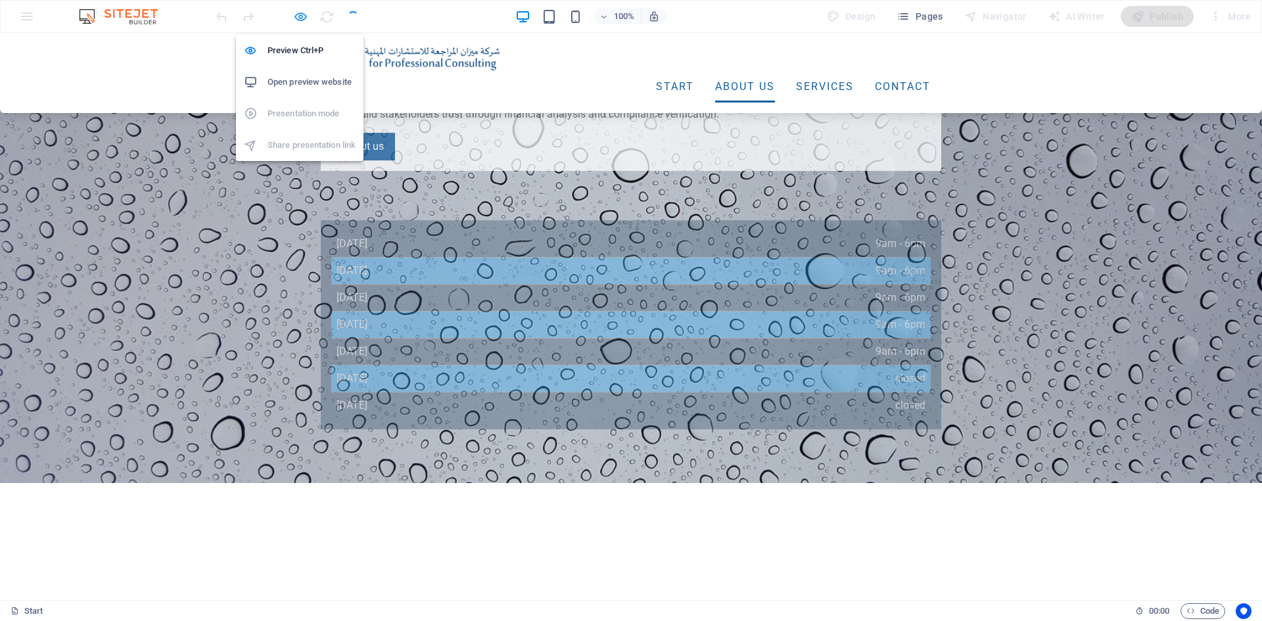
click at [301, 18] on icon "button" at bounding box center [300, 16] width 15 height 15
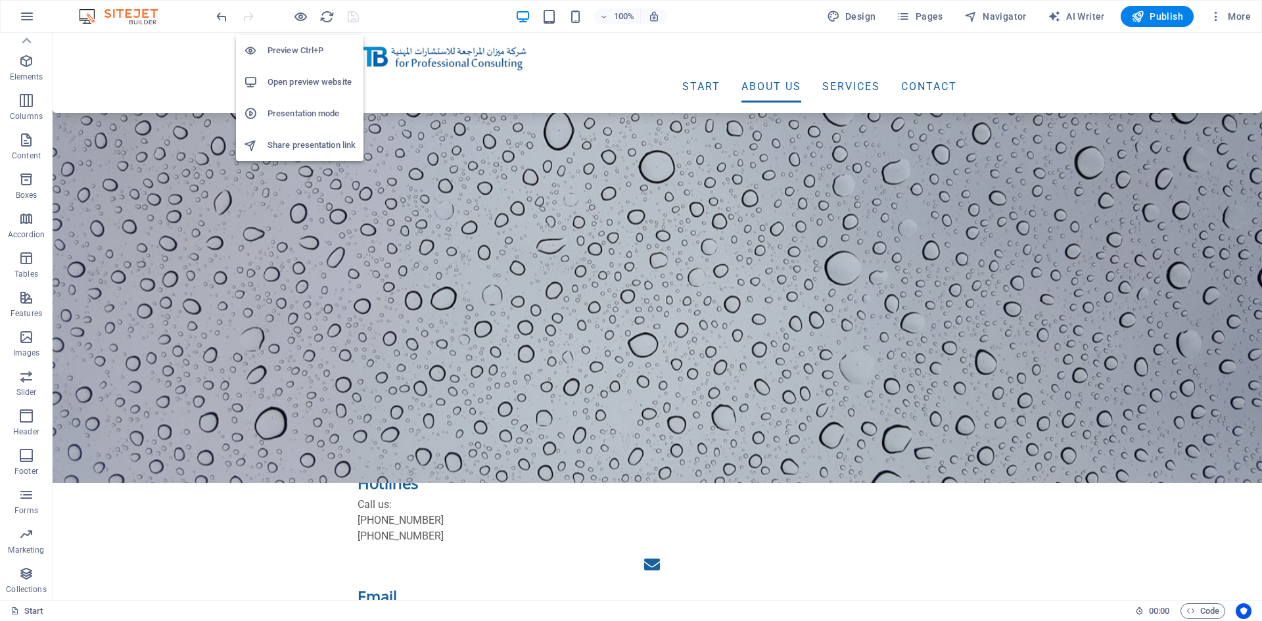
click at [297, 76] on h6 "Open preview website" at bounding box center [311, 82] width 88 height 16
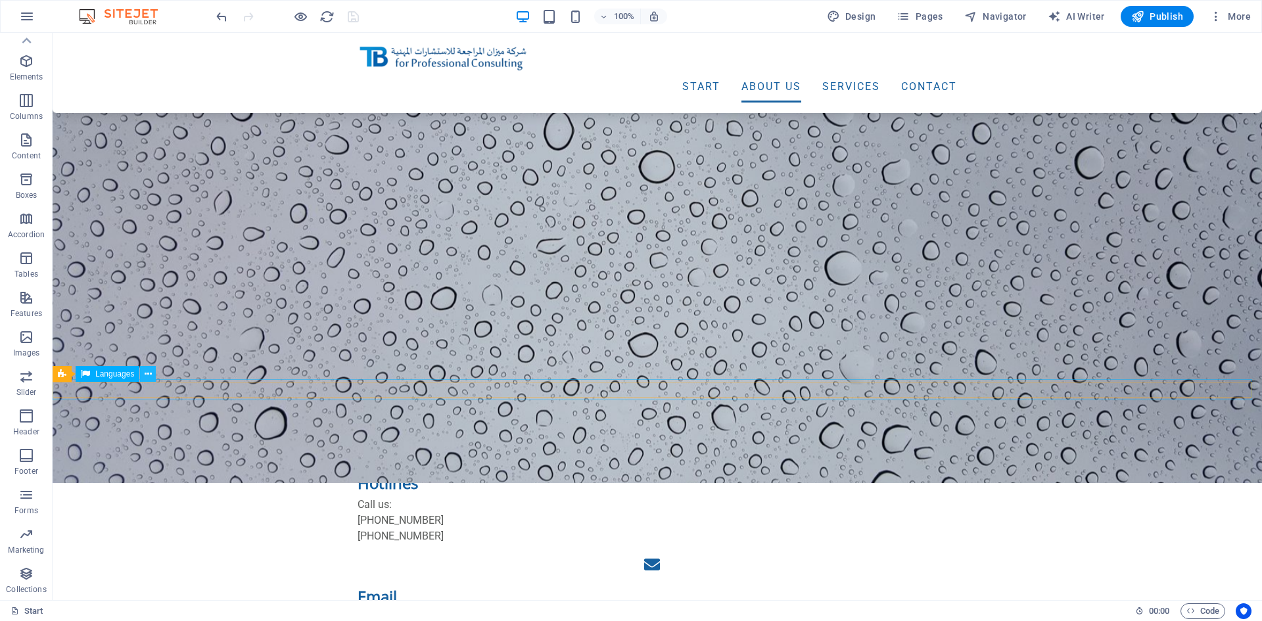
click at [150, 373] on icon at bounding box center [148, 374] width 7 height 14
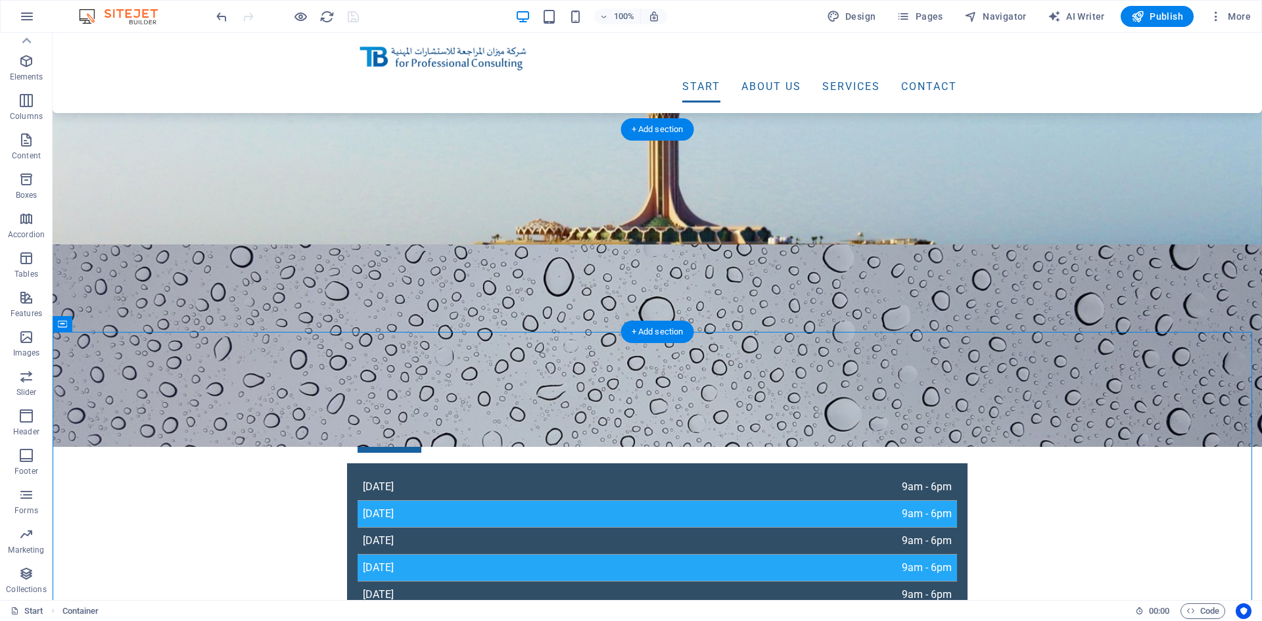
scroll to position [554, 0]
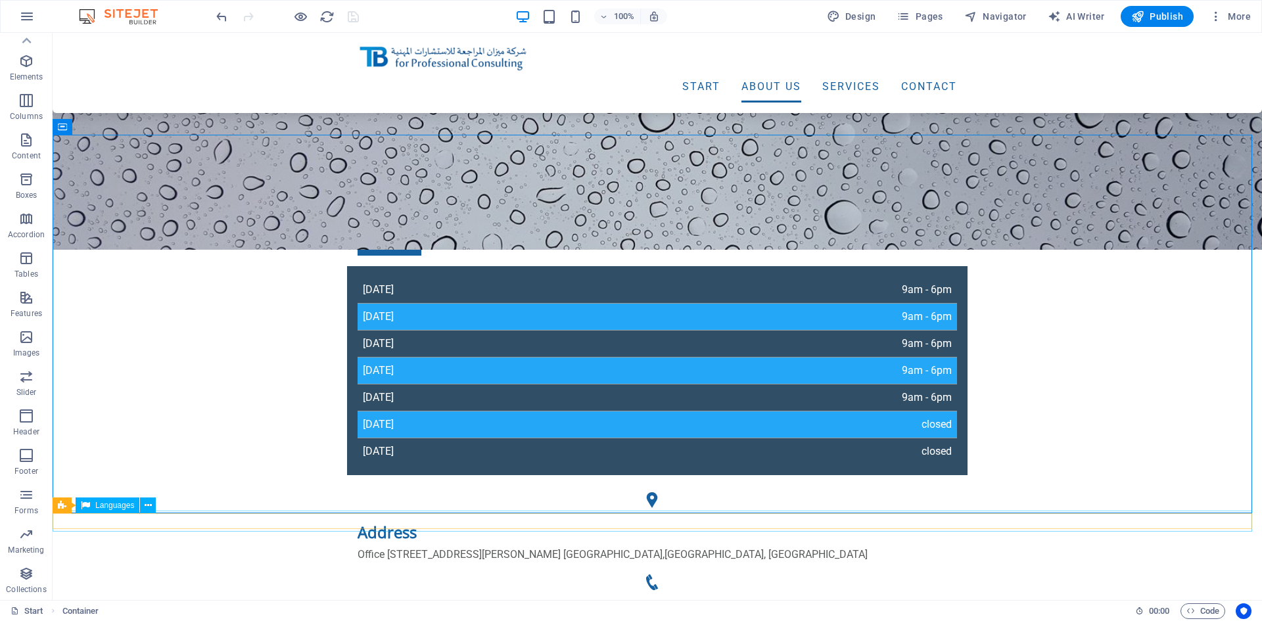
click at [150, 507] on icon at bounding box center [148, 506] width 7 height 14
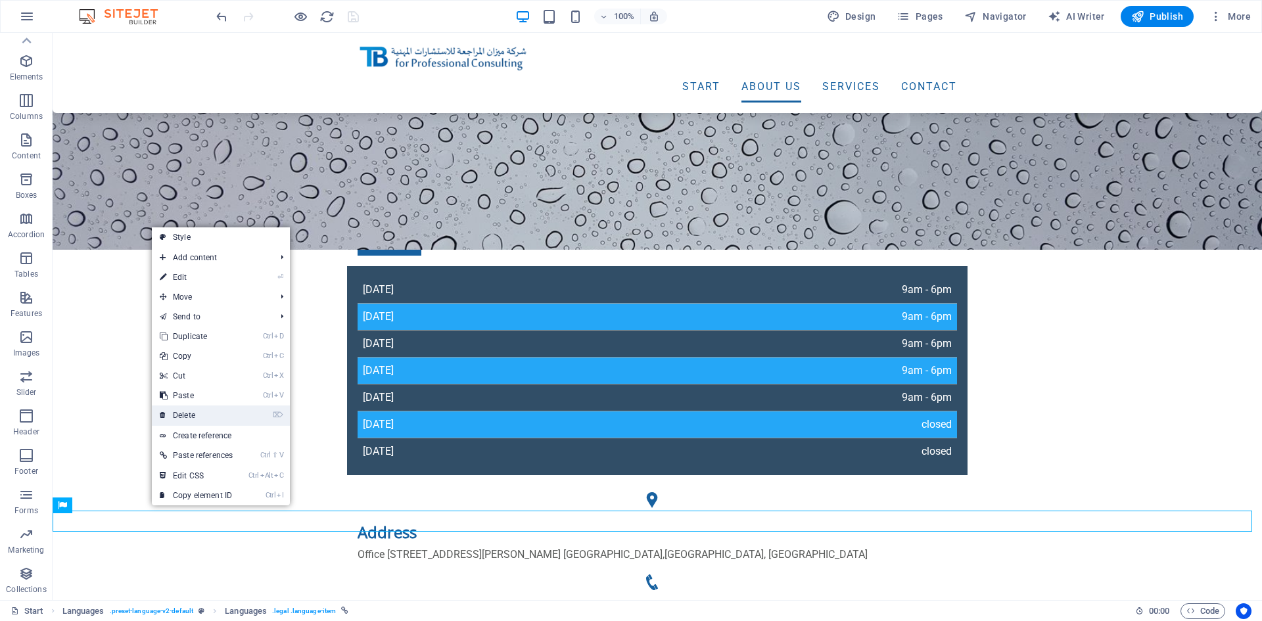
click at [207, 417] on link "⌦ Delete" at bounding box center [196, 415] width 89 height 20
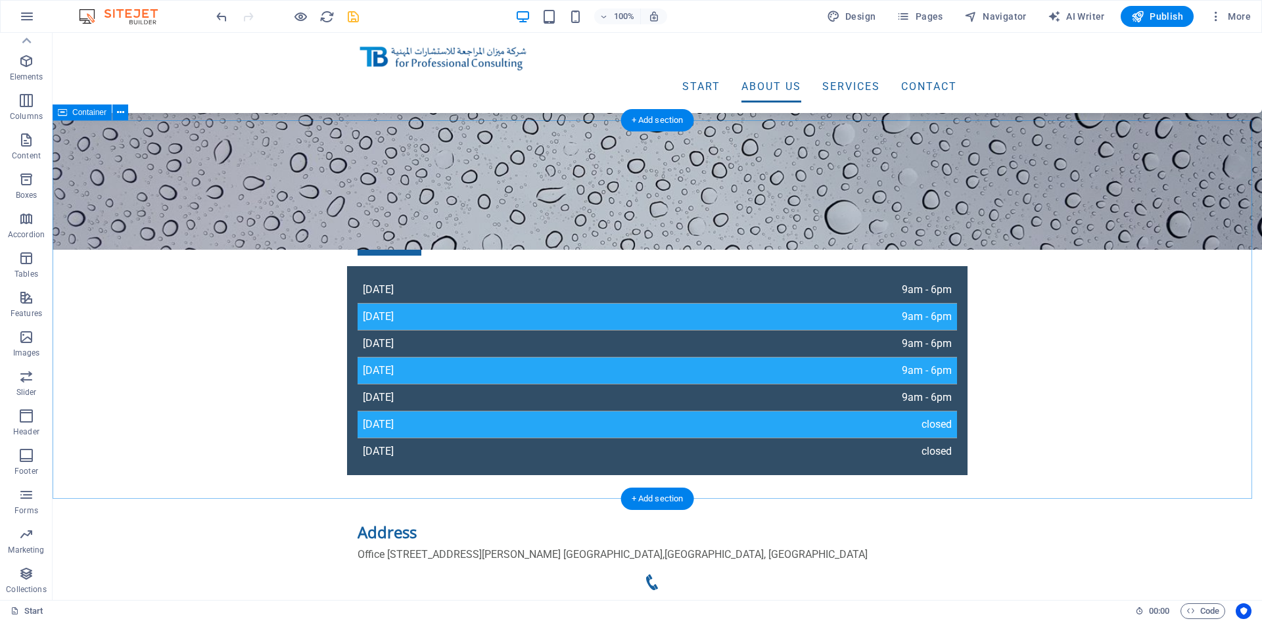
scroll to position [883, 0]
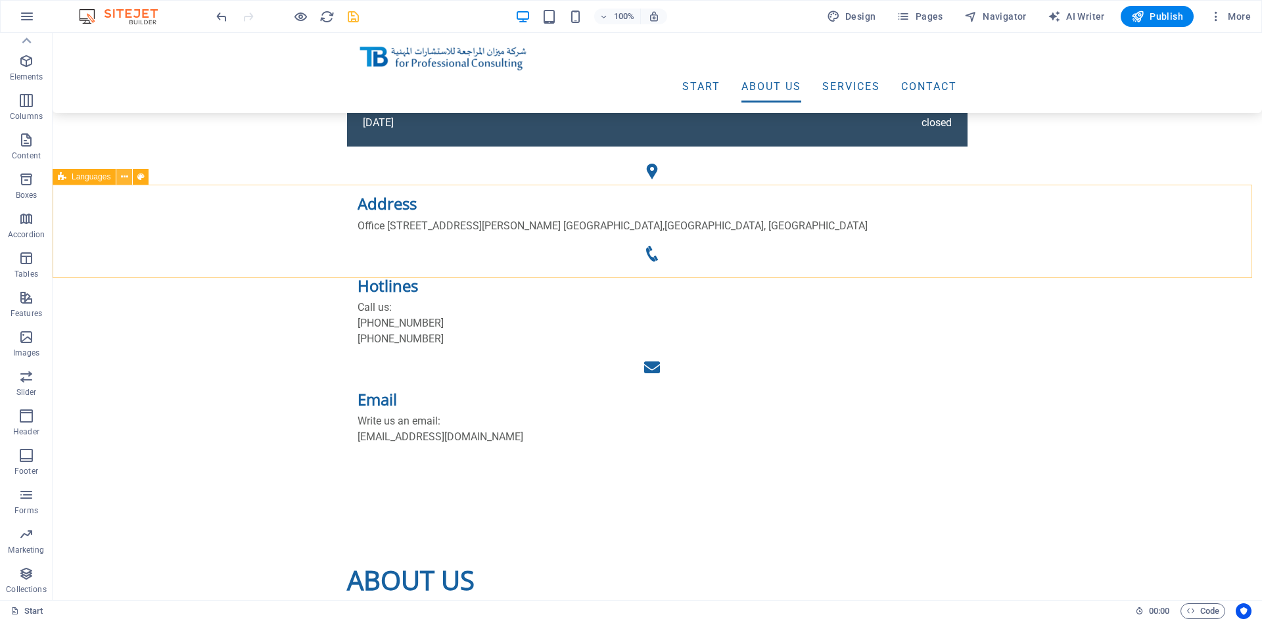
click at [126, 179] on icon at bounding box center [124, 177] width 7 height 14
click at [119, 176] on button at bounding box center [124, 177] width 16 height 16
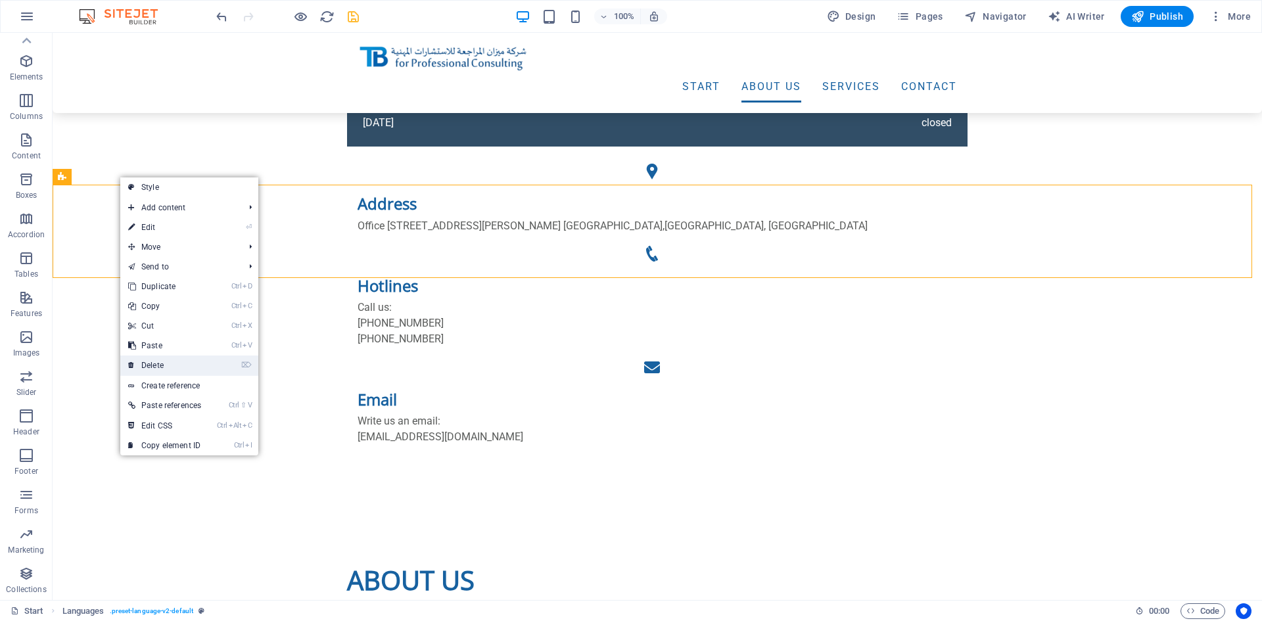
click at [185, 356] on link "⌦ Delete" at bounding box center [164, 366] width 89 height 20
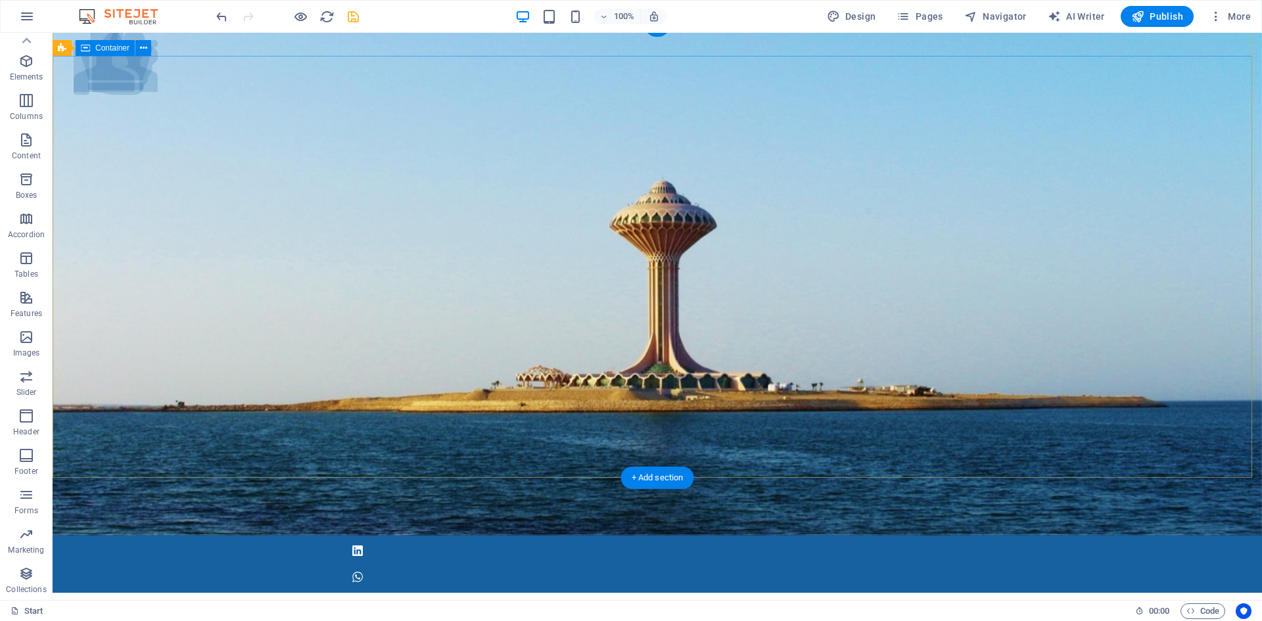
scroll to position [0, 0]
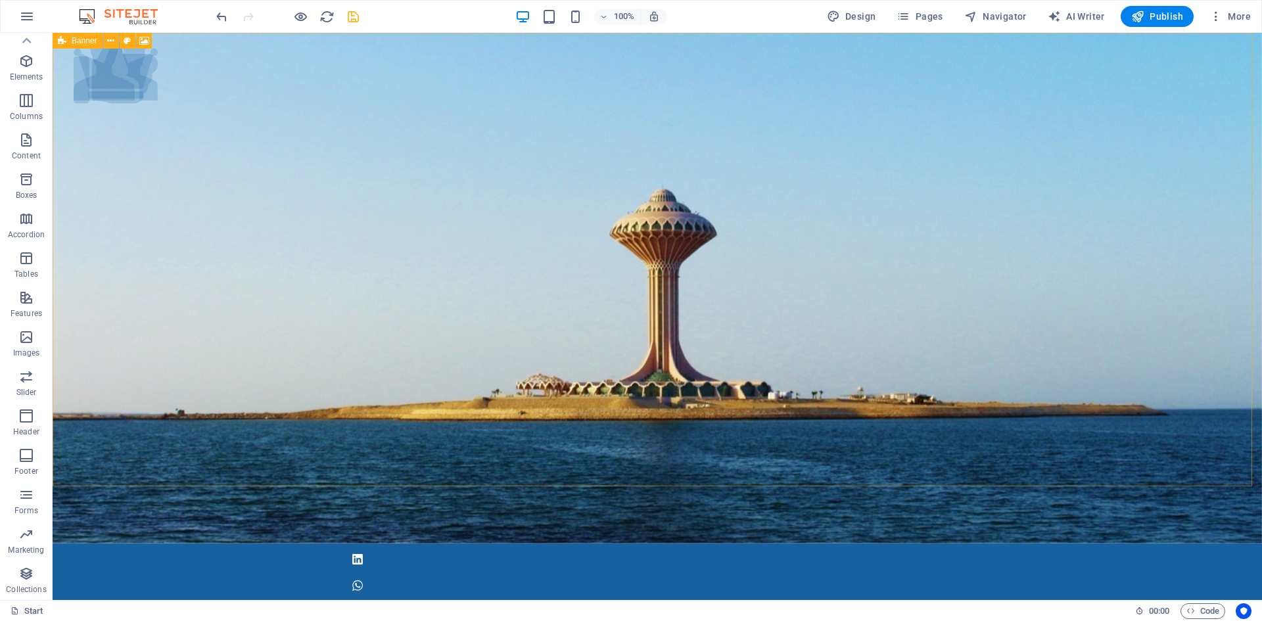
click at [60, 41] on icon at bounding box center [62, 41] width 9 height 16
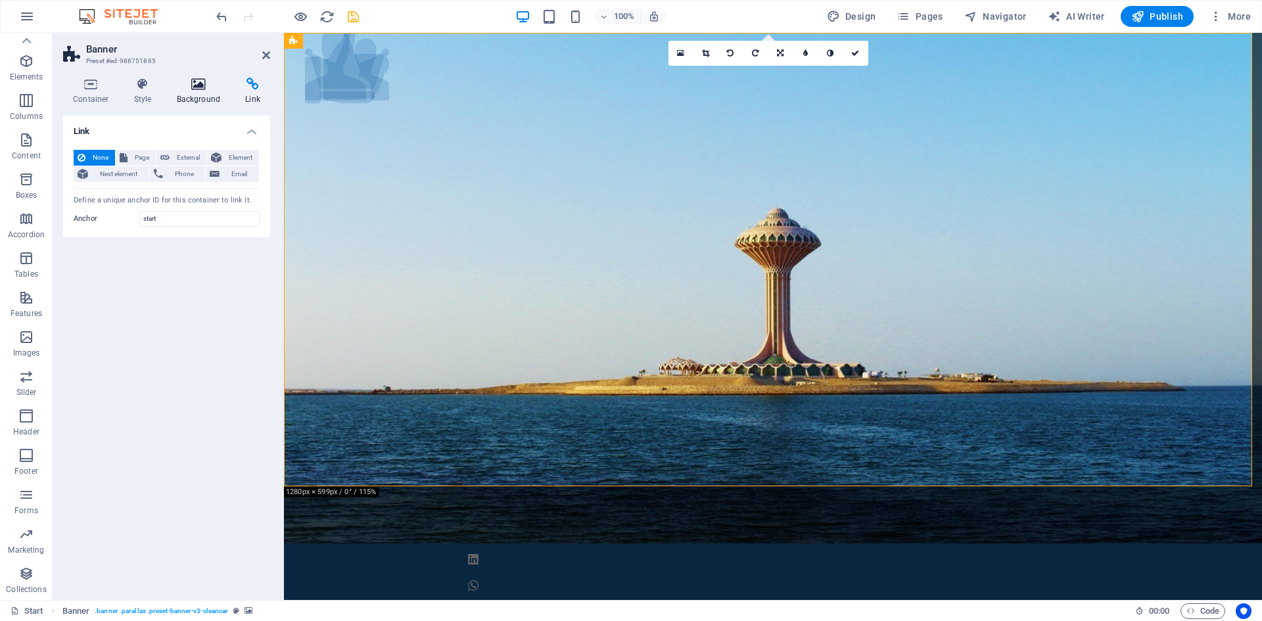
click at [200, 91] on h4 "Background" at bounding box center [201, 92] width 69 height 28
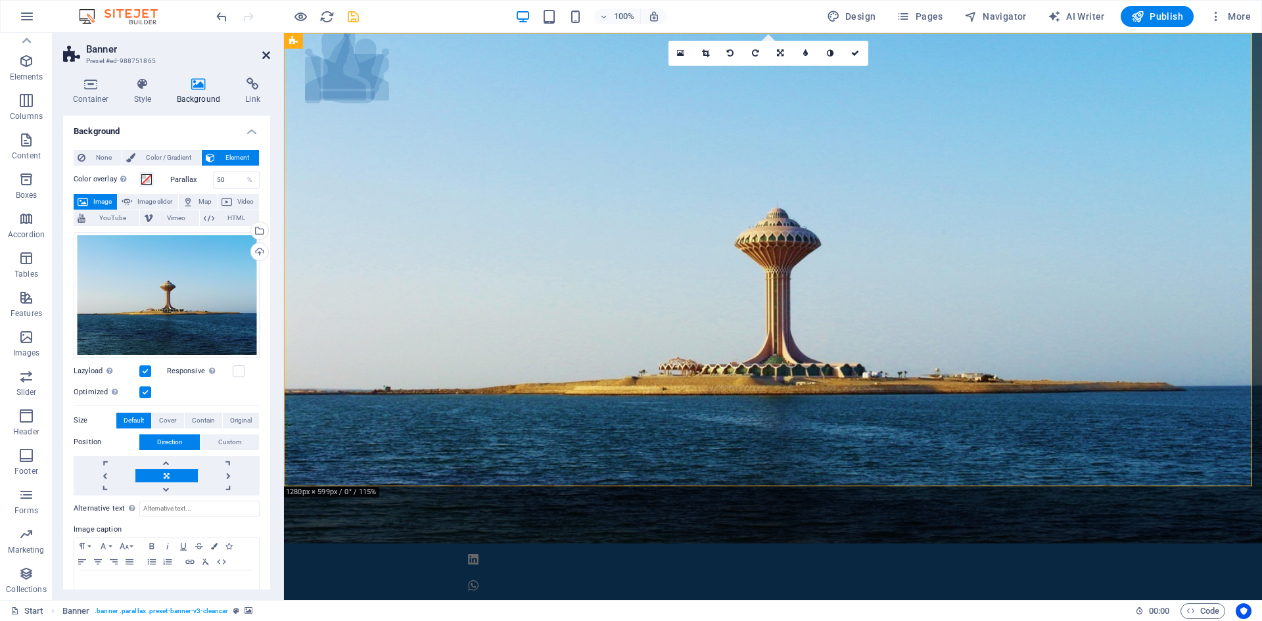
click at [266, 55] on icon at bounding box center [266, 55] width 8 height 11
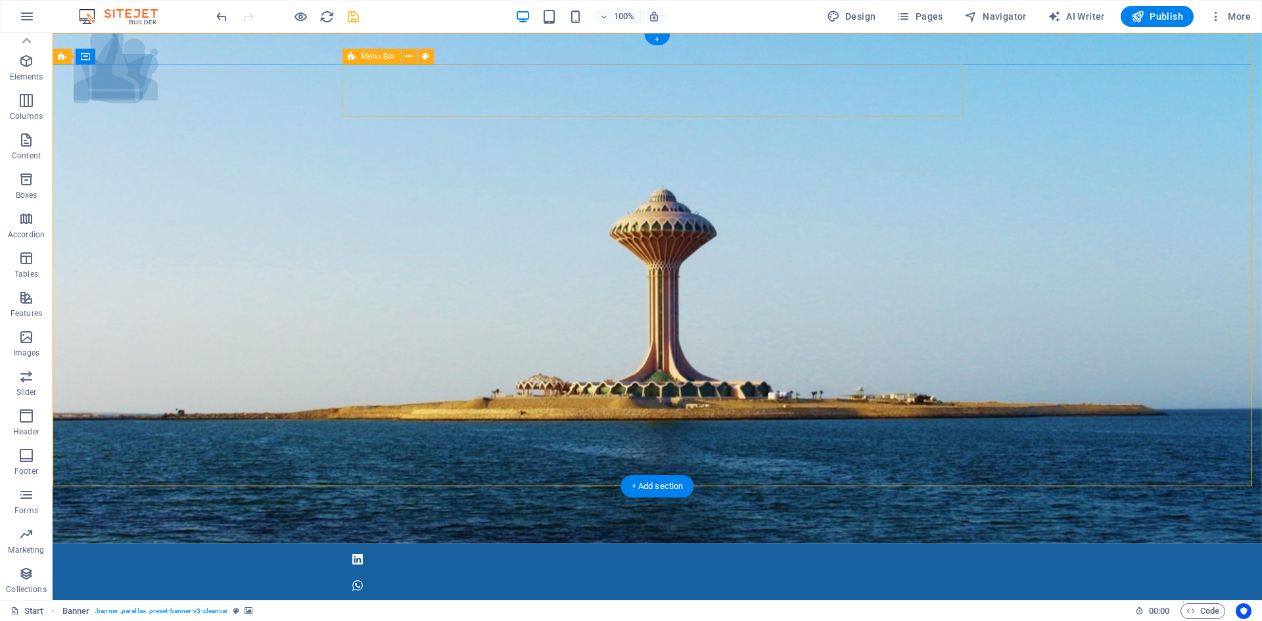
click at [349, 55] on icon at bounding box center [352, 57] width 9 height 16
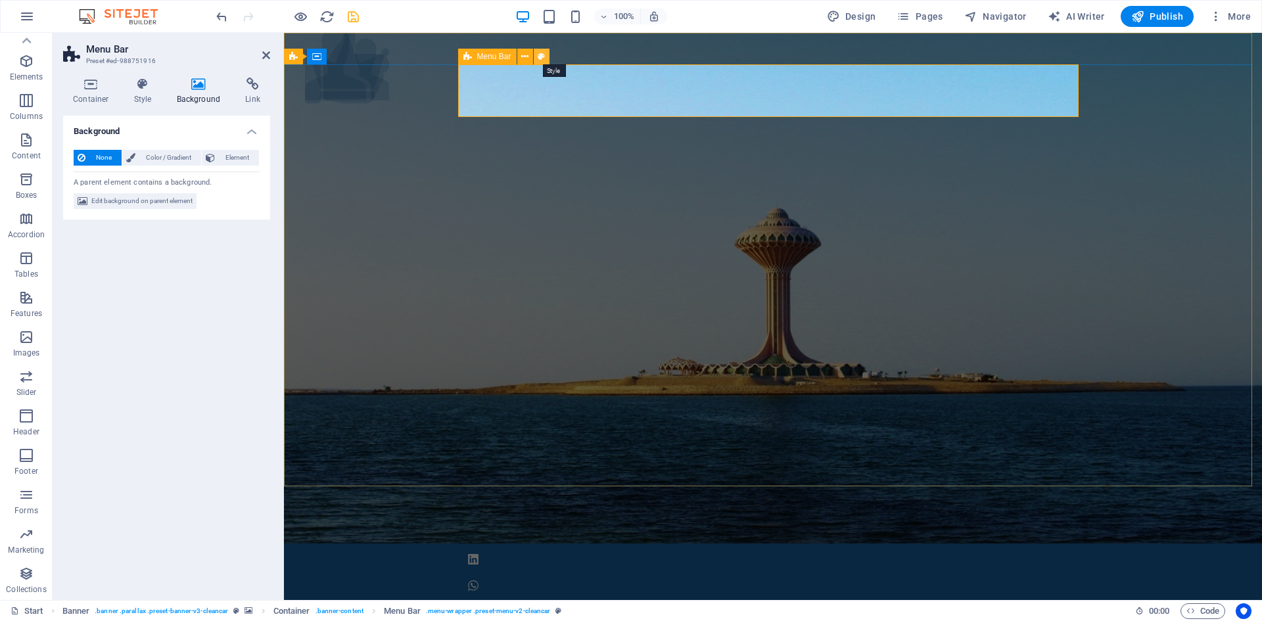
click at [538, 57] on icon at bounding box center [541, 57] width 7 height 14
select select
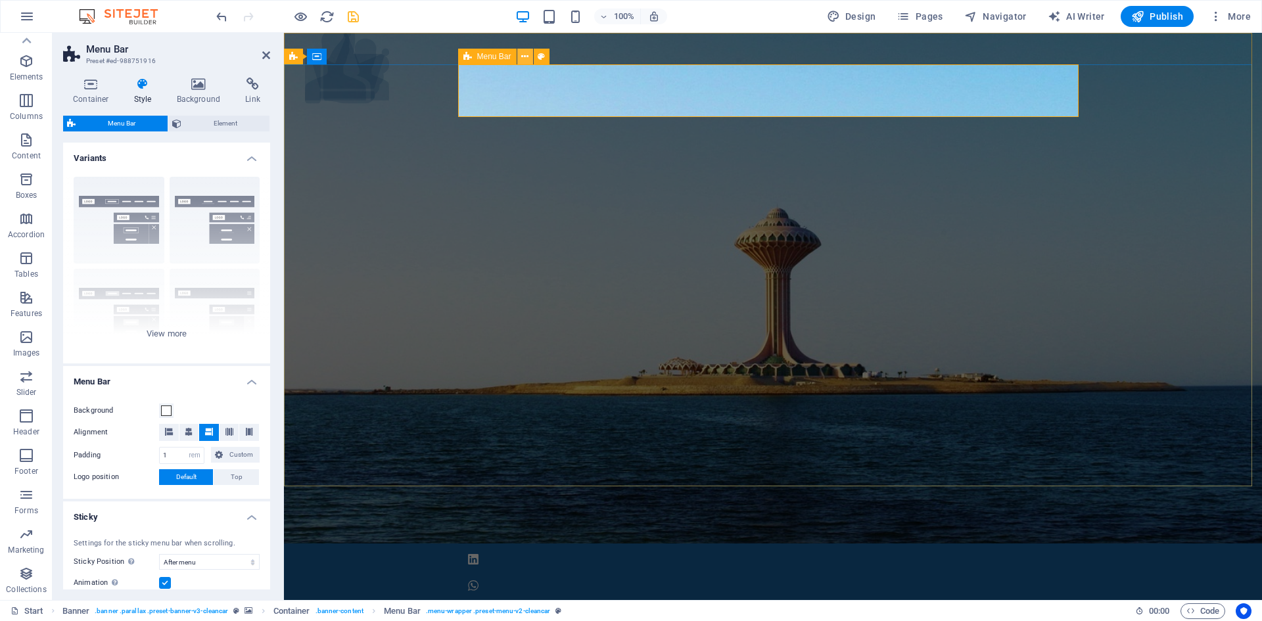
click at [525, 57] on icon at bounding box center [524, 57] width 7 height 14
click at [229, 124] on span "Element" at bounding box center [225, 124] width 80 height 16
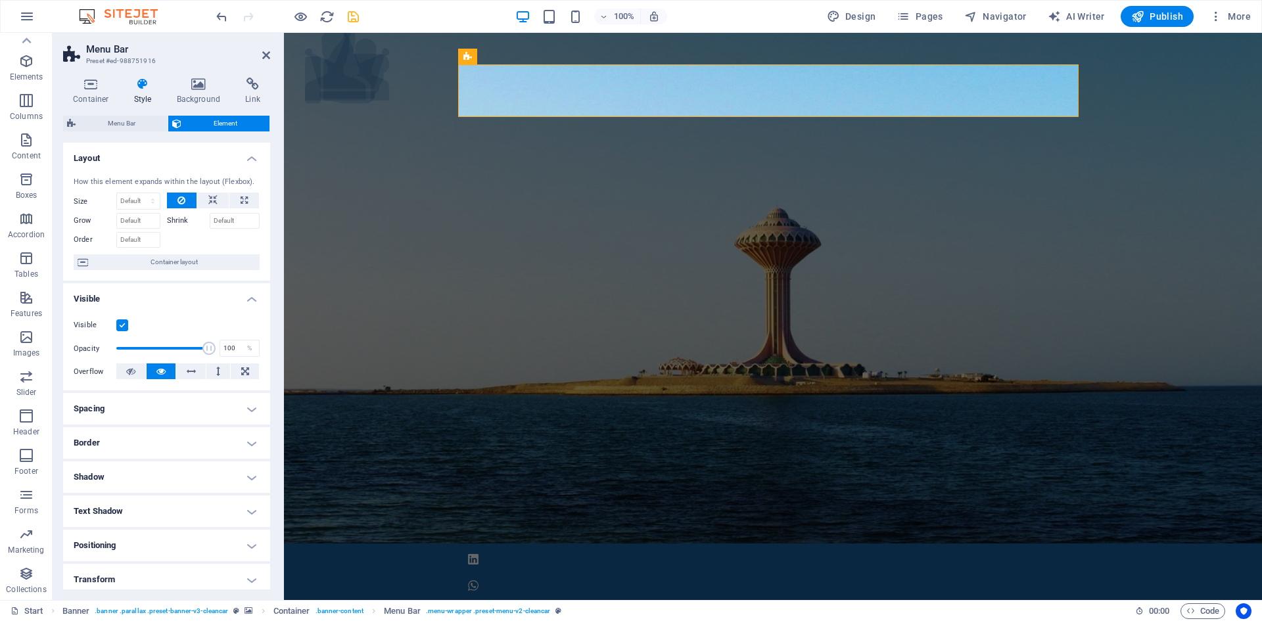
scroll to position [66, 0]
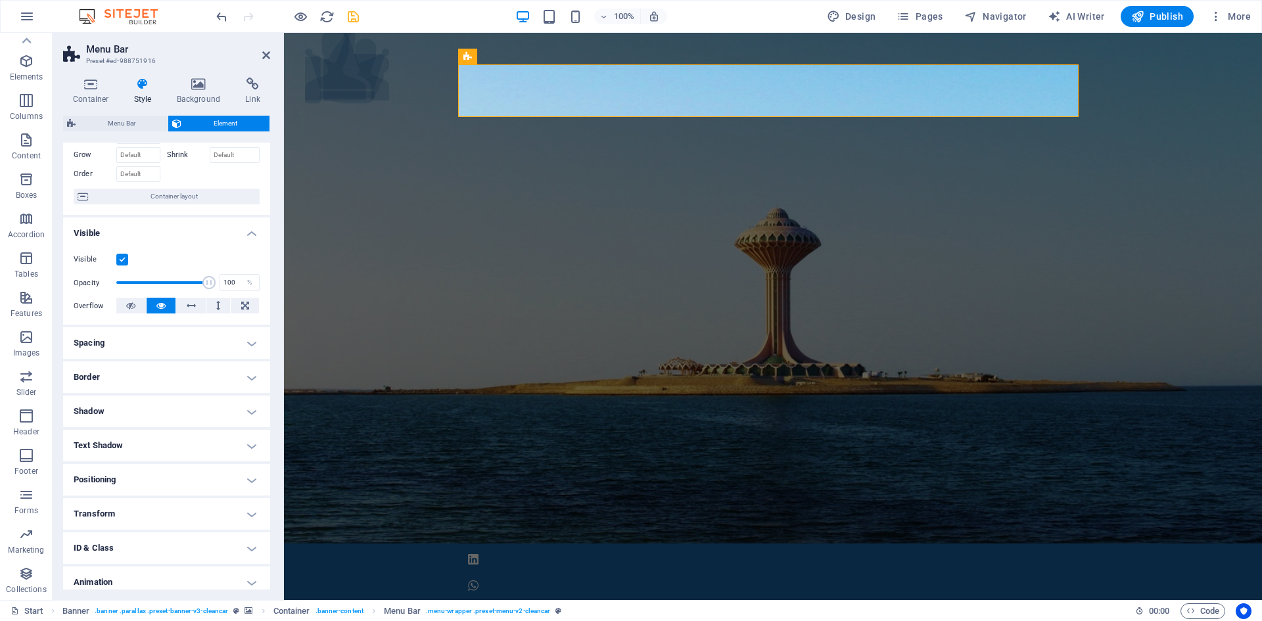
click at [254, 336] on h4 "Spacing" at bounding box center [166, 343] width 207 height 32
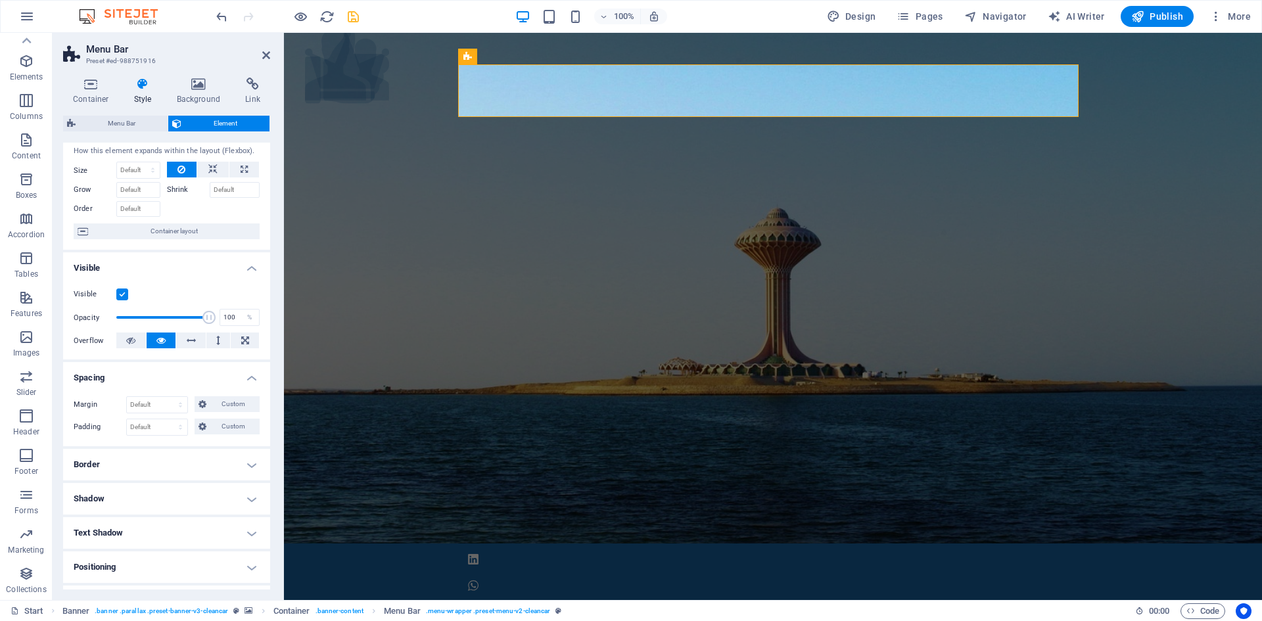
scroll to position [30, 0]
click at [252, 381] on h4 "Spacing" at bounding box center [166, 375] width 207 height 24
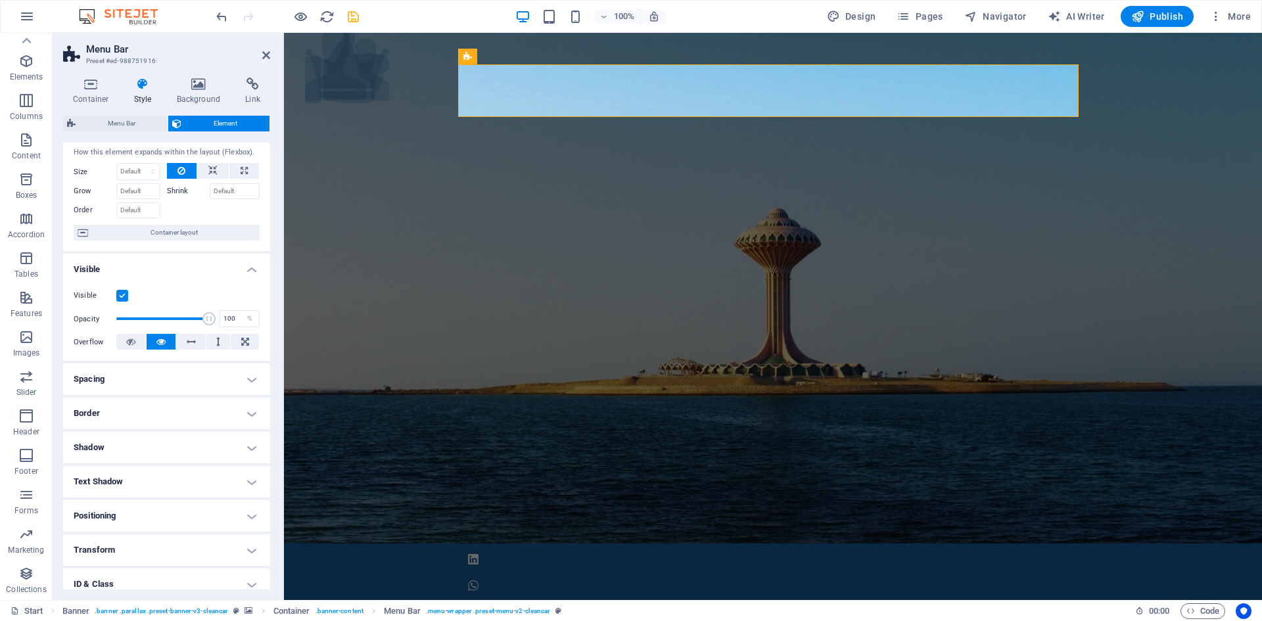
click at [249, 275] on h4 "Visible" at bounding box center [166, 266] width 207 height 24
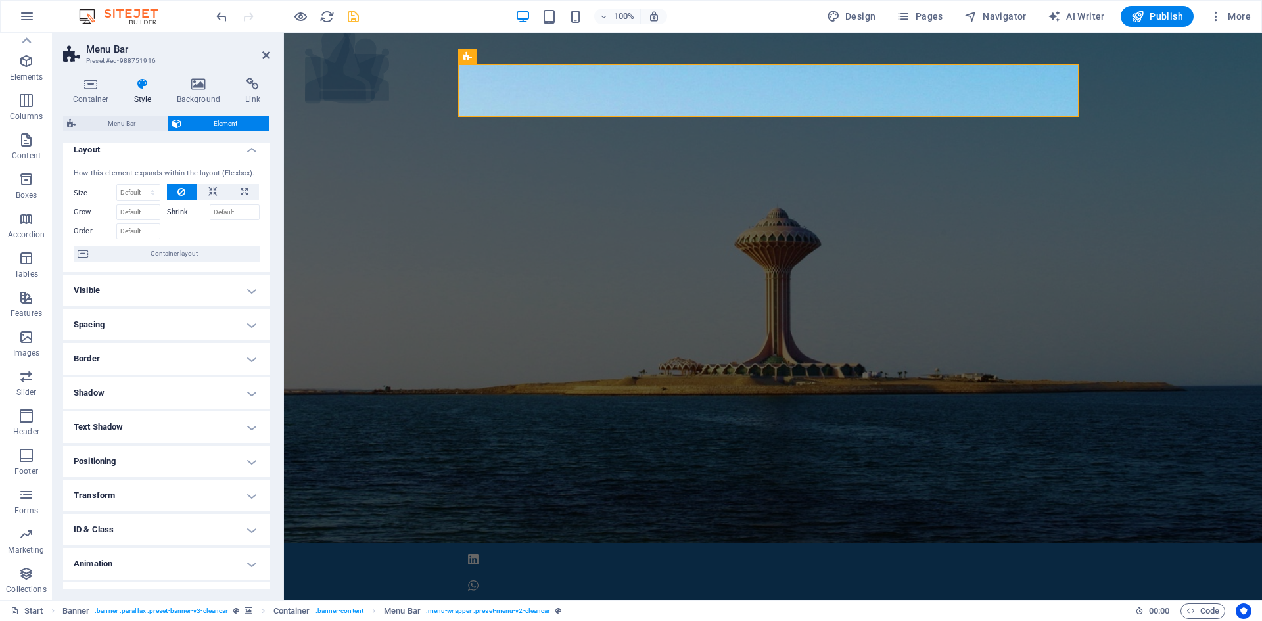
scroll to position [0, 0]
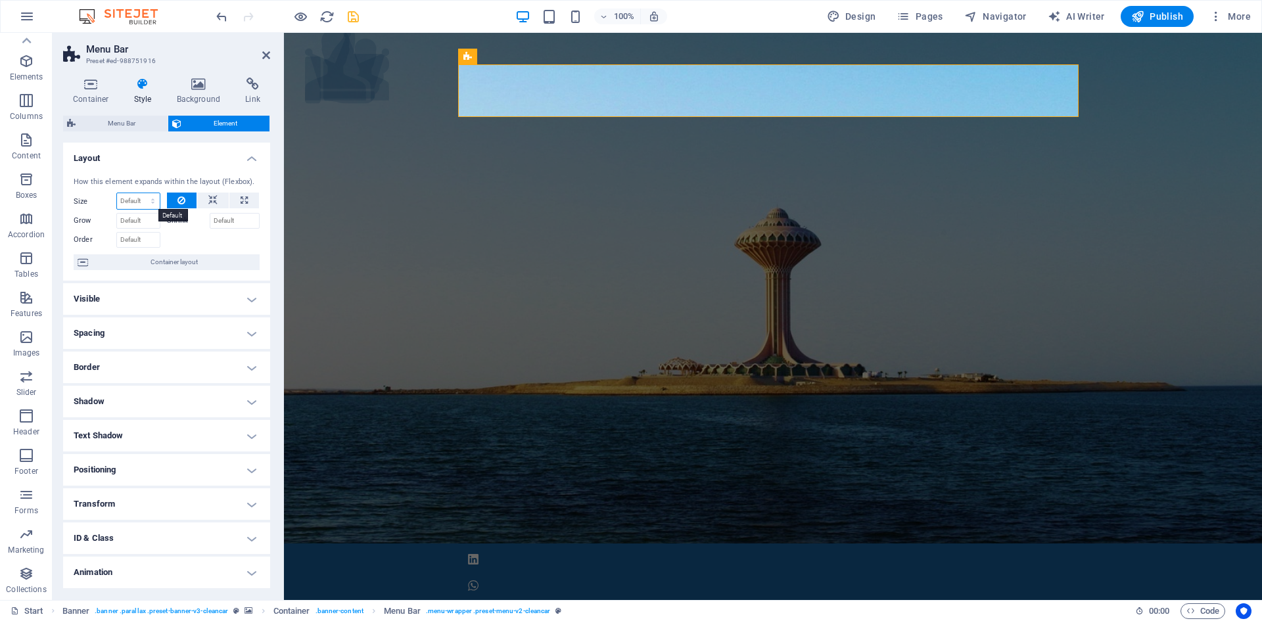
click at [151, 202] on select "Default auto px % 1/1 1/2 1/3 1/4 1/5 1/6 1/7 1/8 1/9 1/10" at bounding box center [138, 201] width 43 height 16
click at [150, 223] on input "Grow" at bounding box center [138, 221] width 44 height 16
click at [140, 240] on input "Order" at bounding box center [138, 240] width 44 height 16
click at [146, 242] on input "Order" at bounding box center [138, 240] width 44 height 16
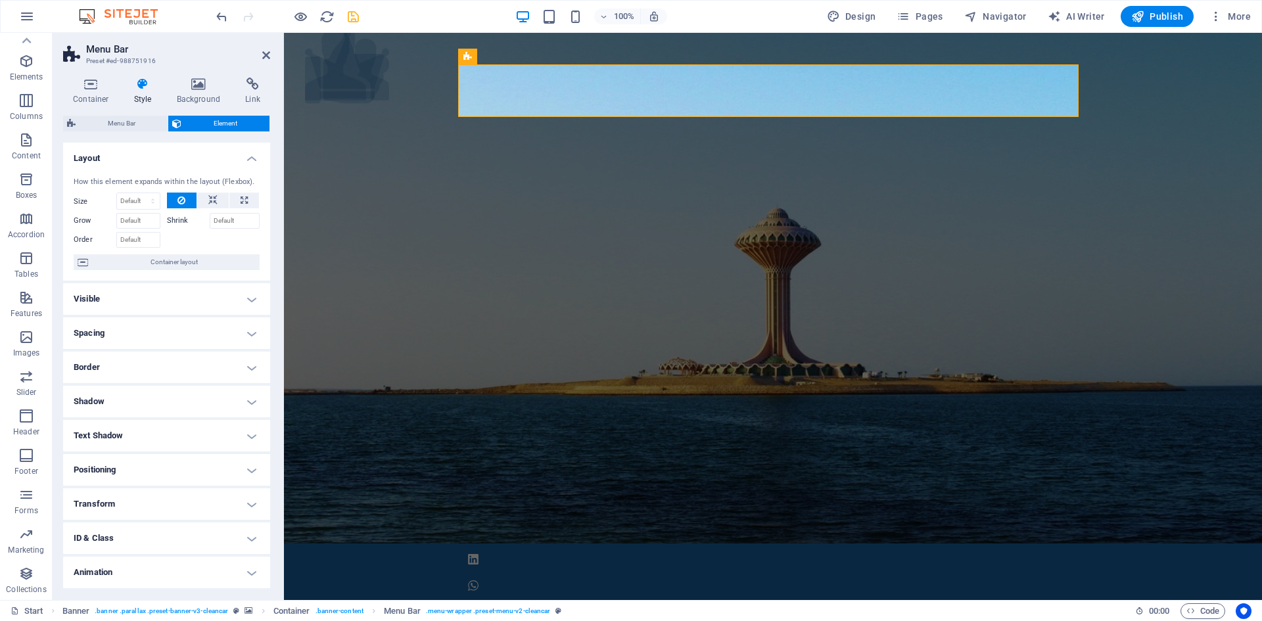
click at [160, 240] on div "Order" at bounding box center [120, 238] width 93 height 19
click at [167, 237] on div at bounding box center [213, 238] width 93 height 19
click at [239, 225] on input "Shrink" at bounding box center [235, 221] width 51 height 16
click at [170, 265] on span "Container layout" at bounding box center [174, 262] width 164 height 16
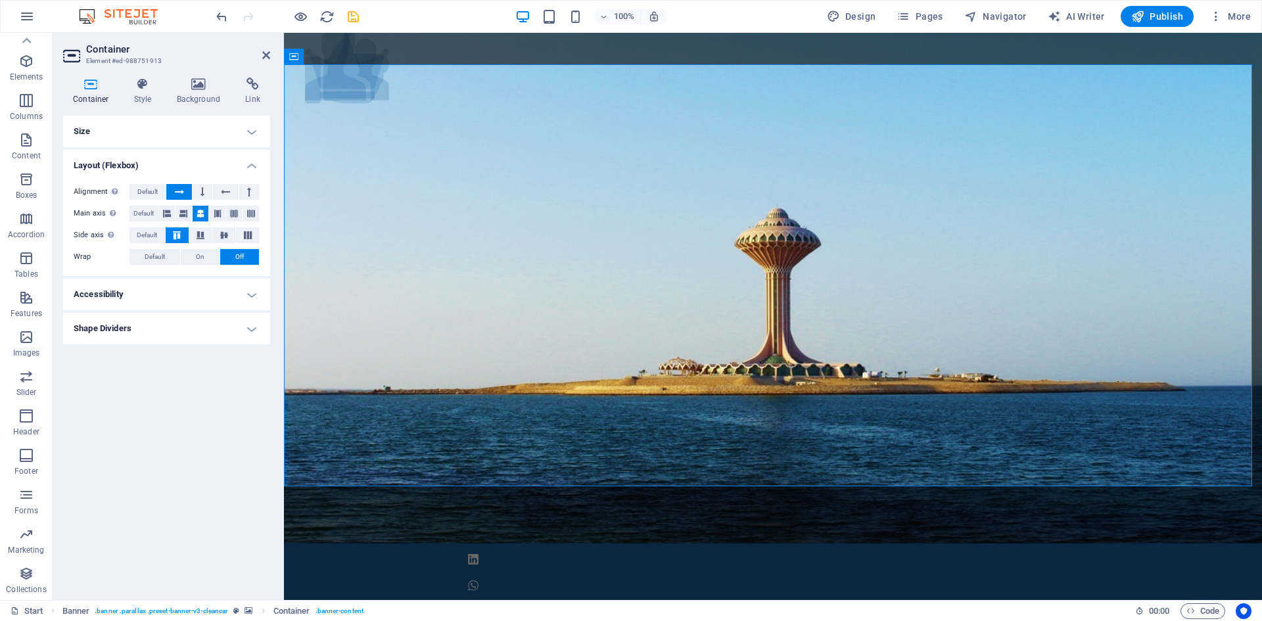
click at [249, 287] on h4 "Accessibility" at bounding box center [166, 295] width 207 height 32
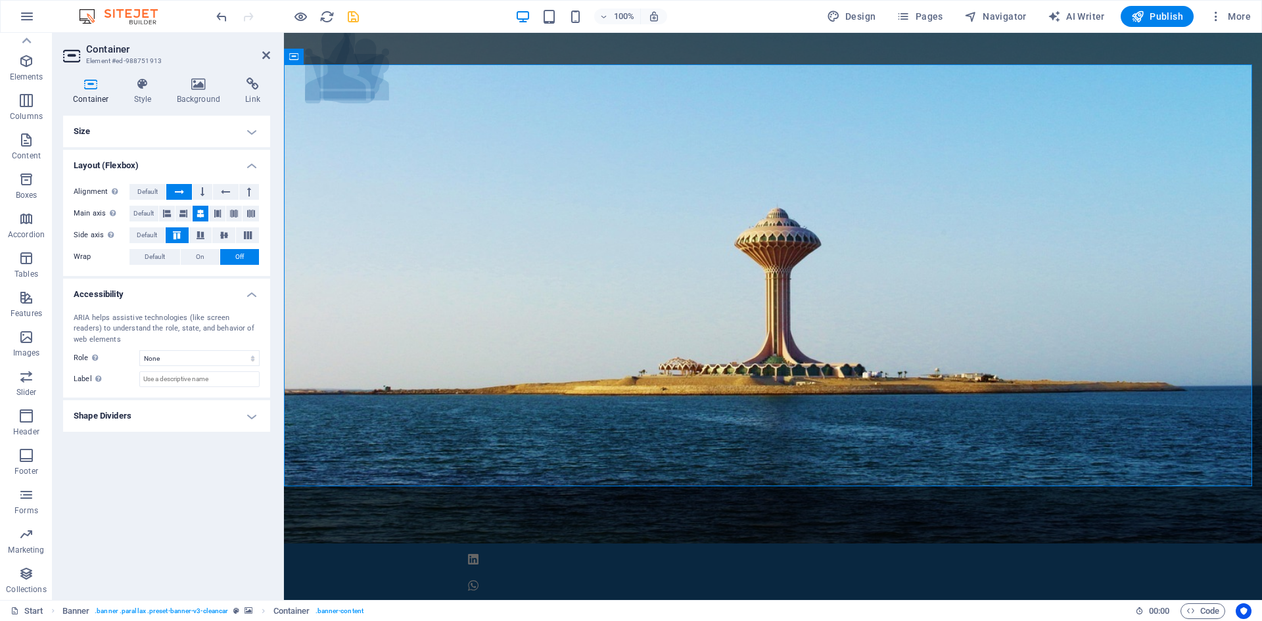
click at [256, 415] on h4 "Shape Dividers" at bounding box center [166, 416] width 207 height 32
click at [246, 131] on h4 "Size" at bounding box center [166, 132] width 207 height 32
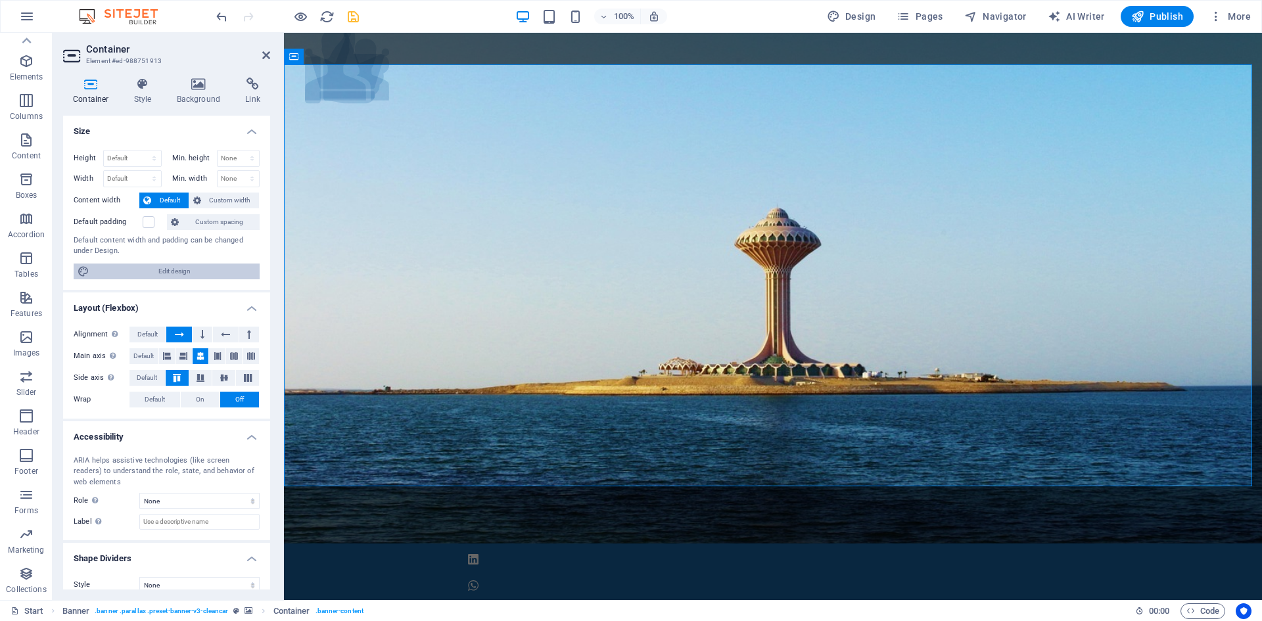
click at [205, 272] on span "Edit design" at bounding box center [174, 272] width 162 height 16
select select "rem"
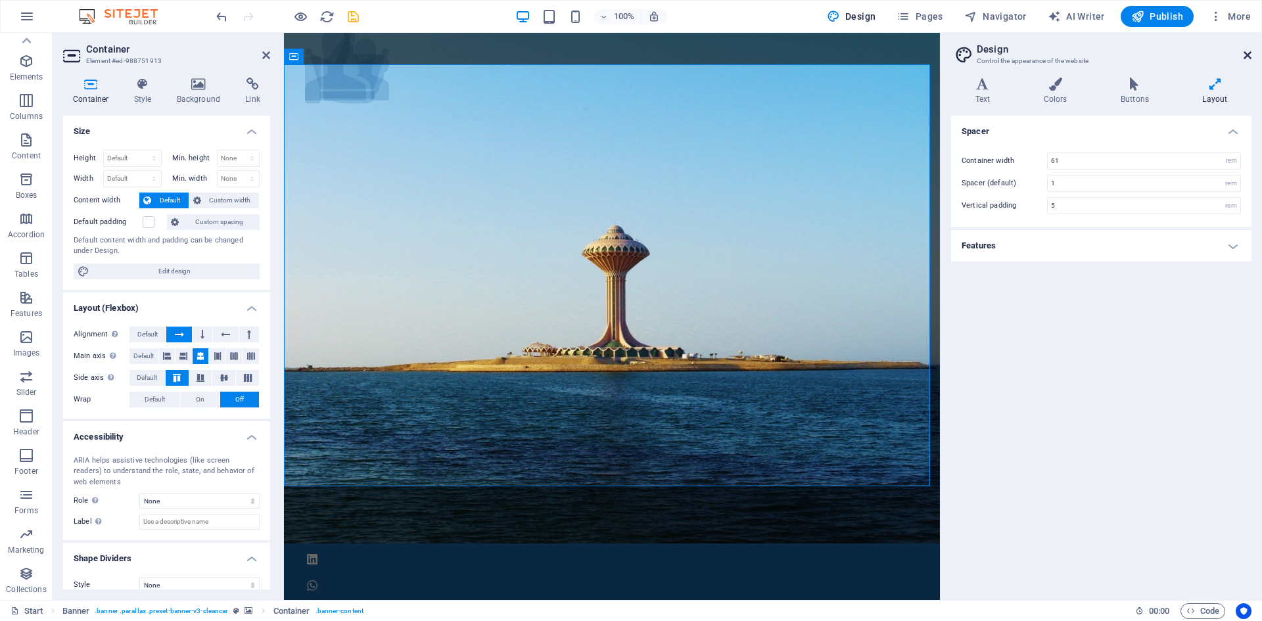
click at [1245, 52] on icon at bounding box center [1247, 55] width 8 height 11
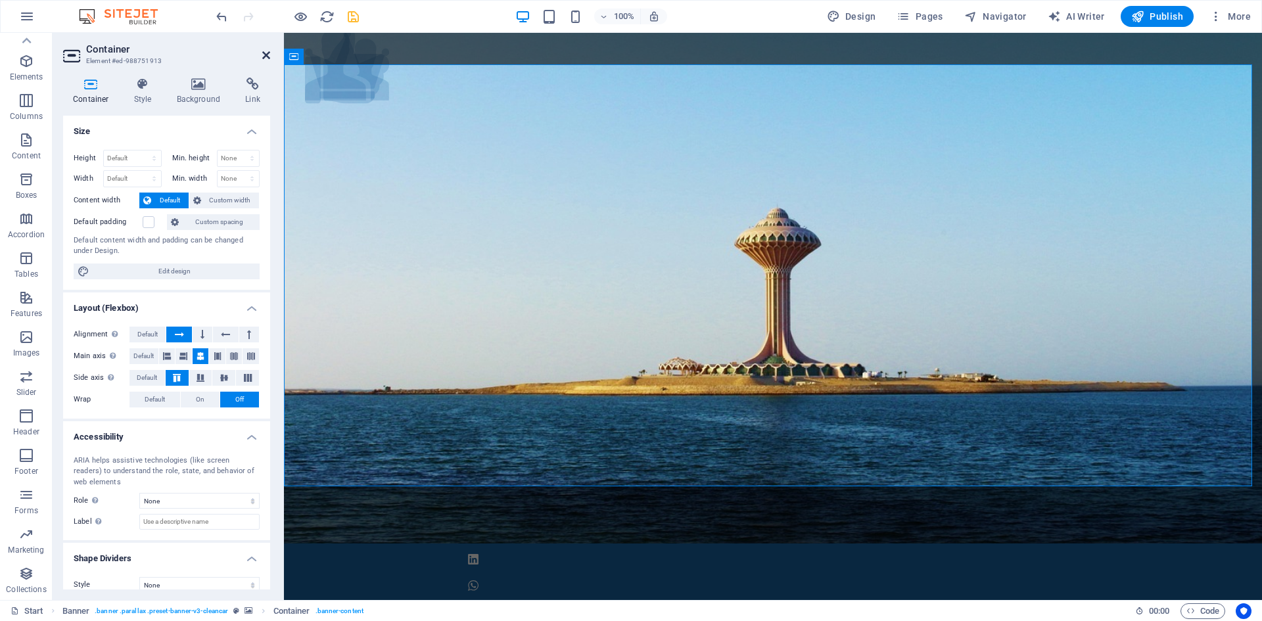
click at [264, 55] on icon at bounding box center [266, 55] width 8 height 11
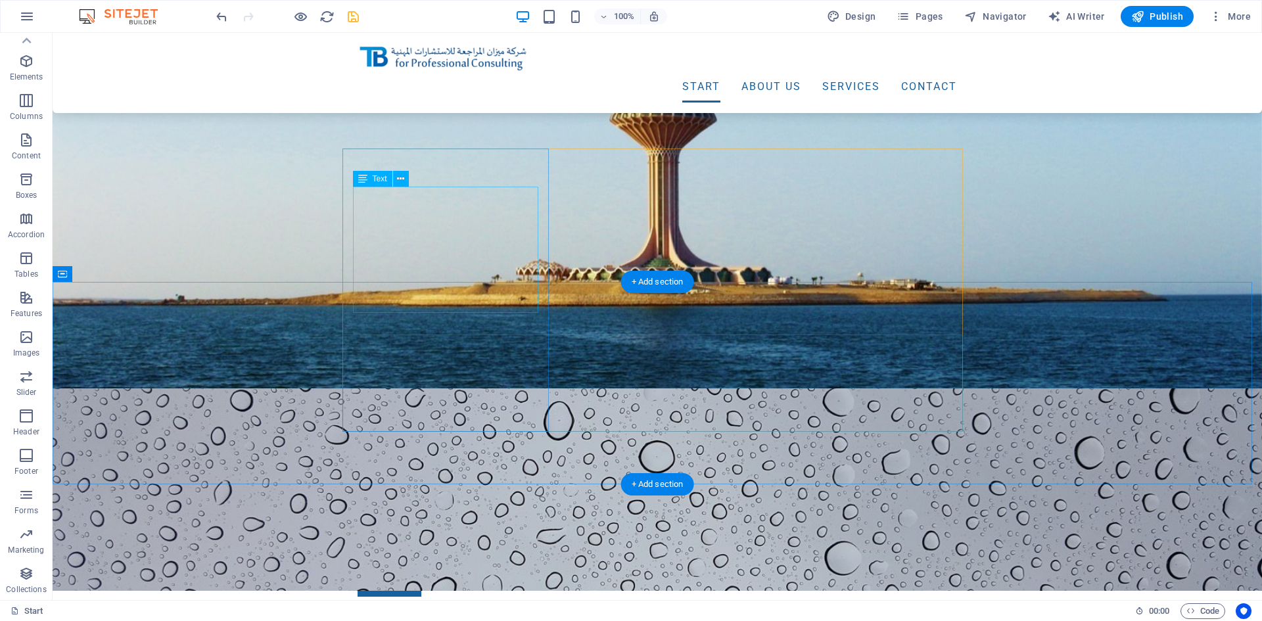
scroll to position [197, 0]
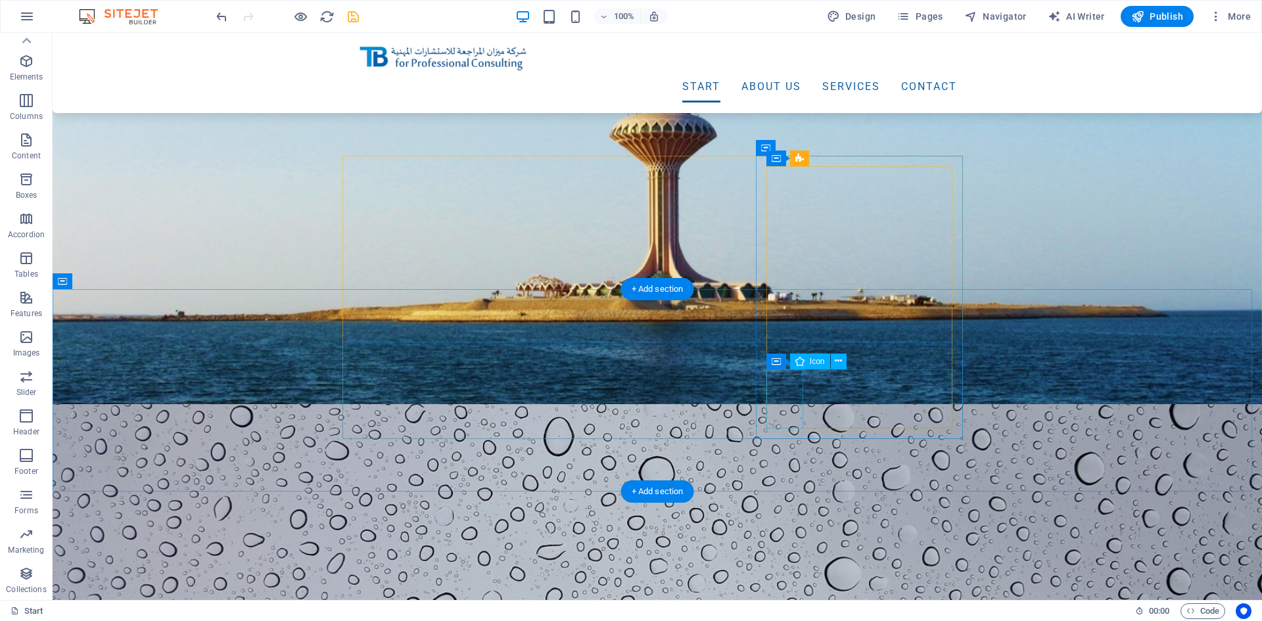
select select "xMidYMid"
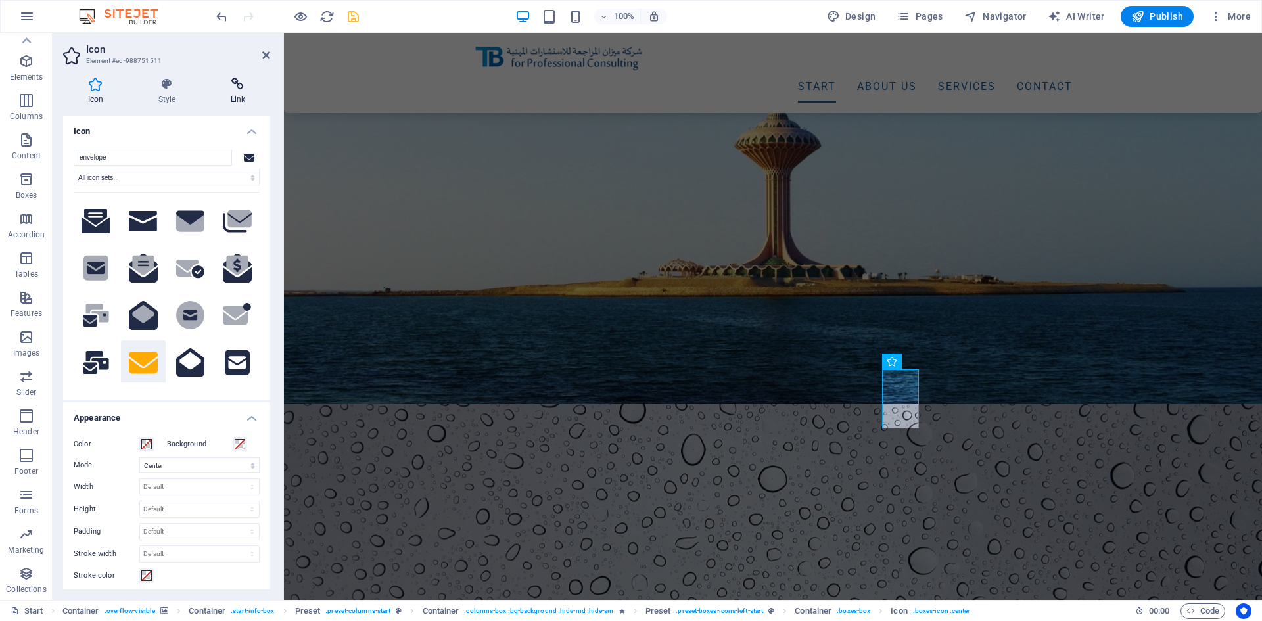
click at [239, 87] on icon at bounding box center [238, 84] width 64 height 13
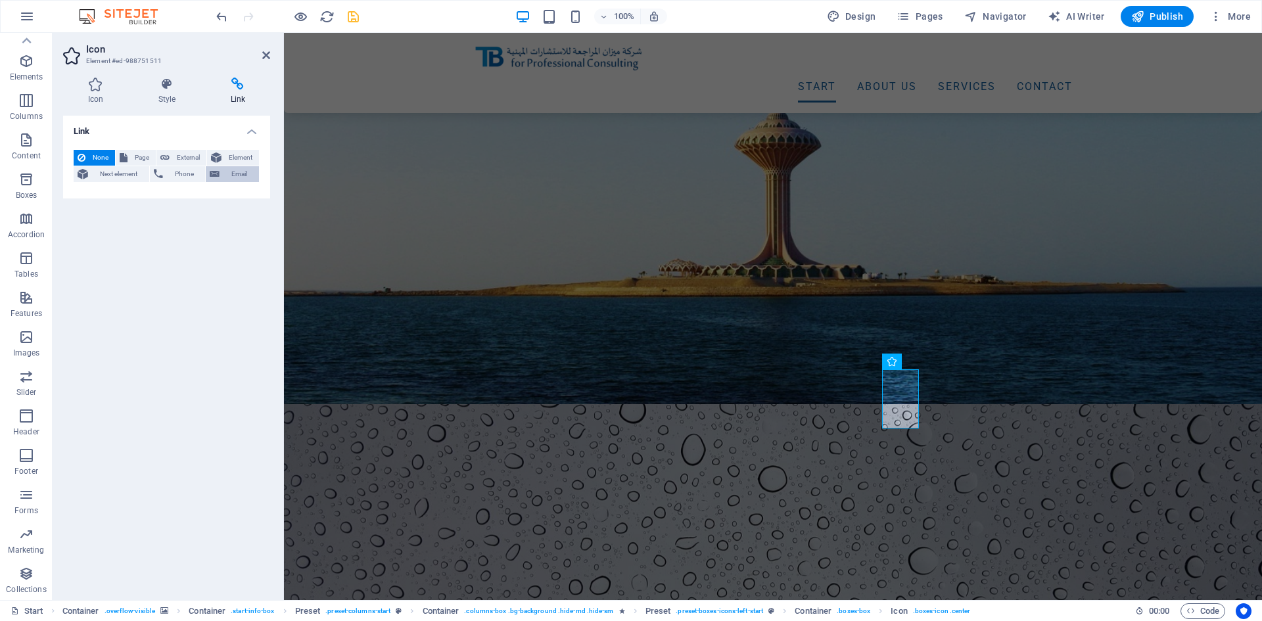
click at [233, 172] on span "Email" at bounding box center [239, 174] width 32 height 16
click at [174, 198] on input "Email" at bounding box center [199, 196] width 120 height 16
type input "[EMAIL_ADDRESS][DOMAIN_NAME]"
click at [265, 54] on icon at bounding box center [266, 55] width 8 height 11
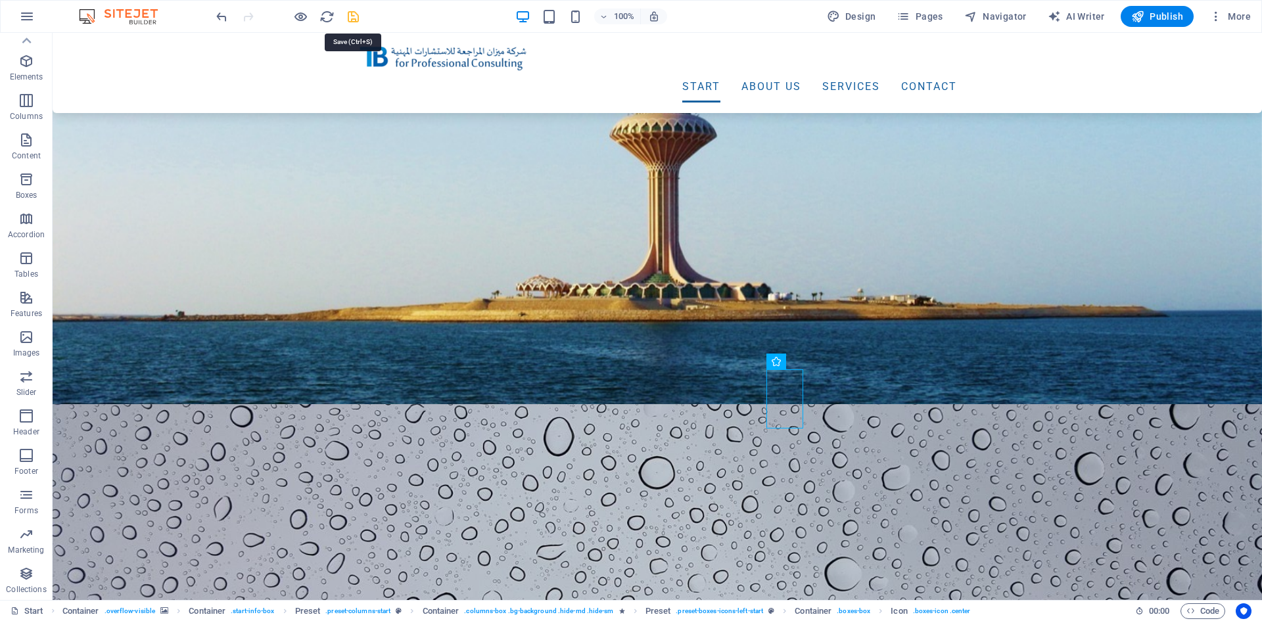
click at [352, 13] on icon "save" at bounding box center [353, 16] width 15 height 15
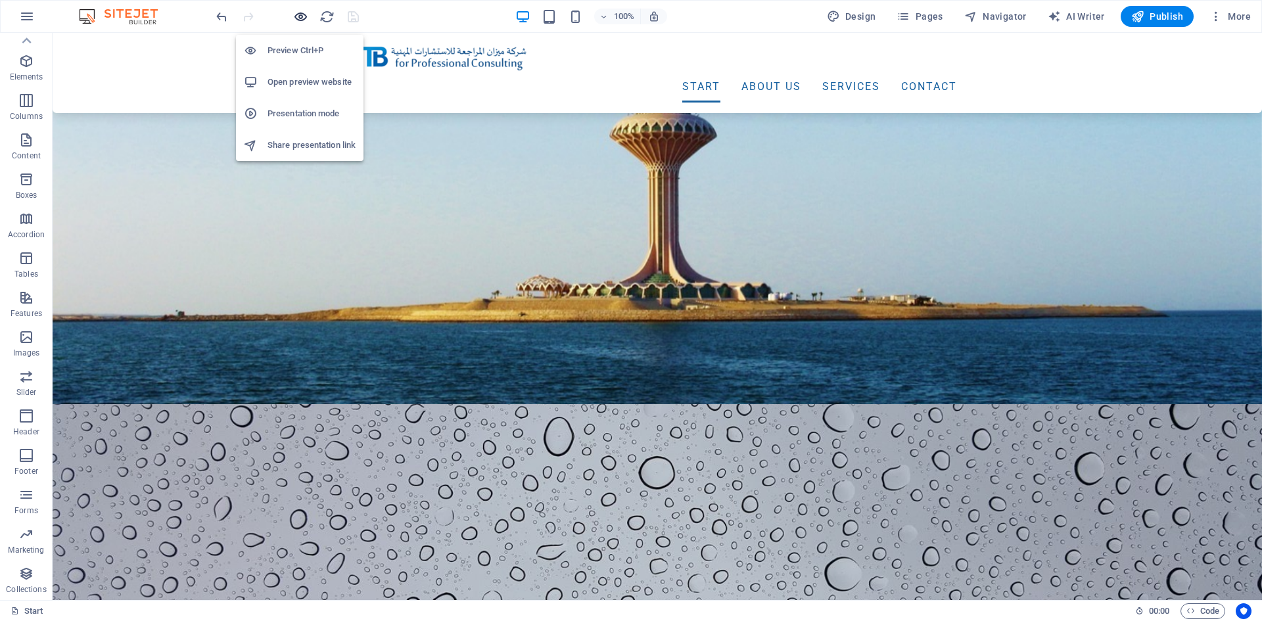
click at [295, 14] on icon "button" at bounding box center [300, 16] width 15 height 15
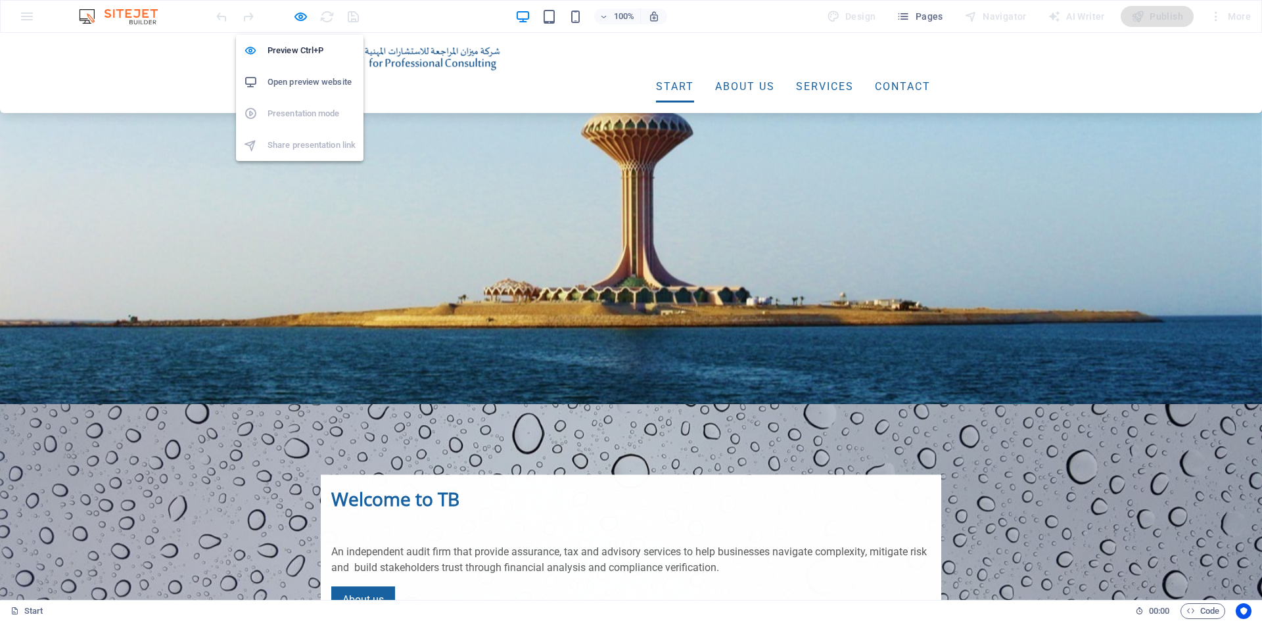
click at [291, 76] on h6 "Open preview website" at bounding box center [311, 82] width 88 height 16
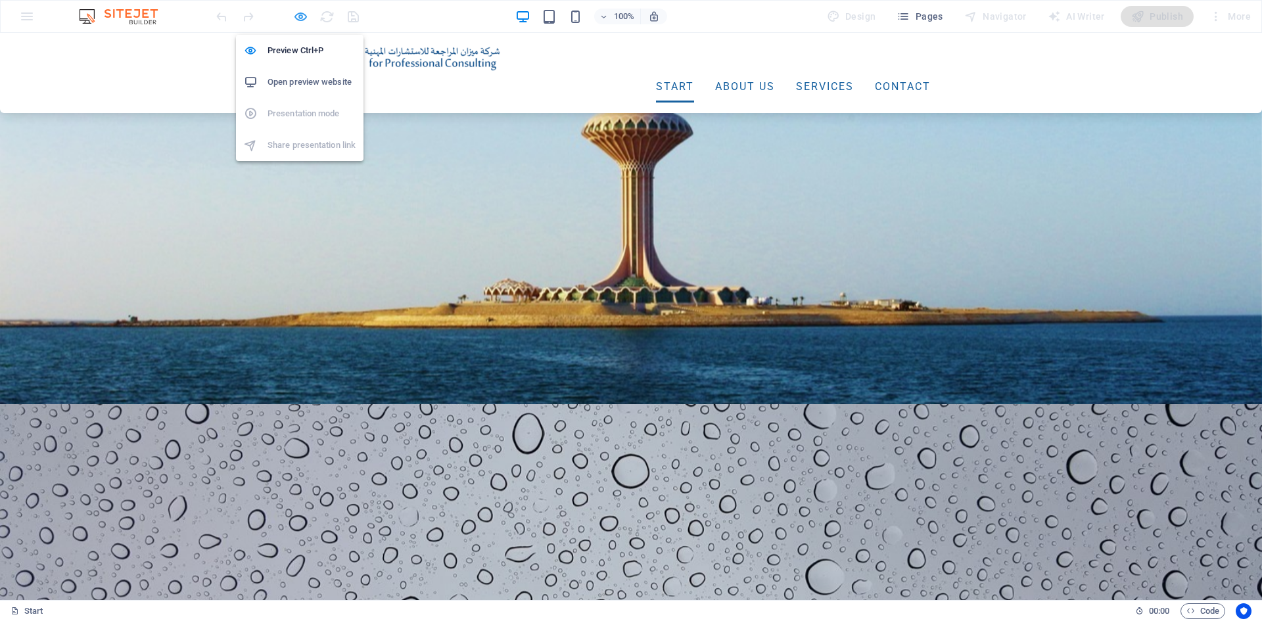
click at [304, 17] on icon "button" at bounding box center [300, 16] width 15 height 15
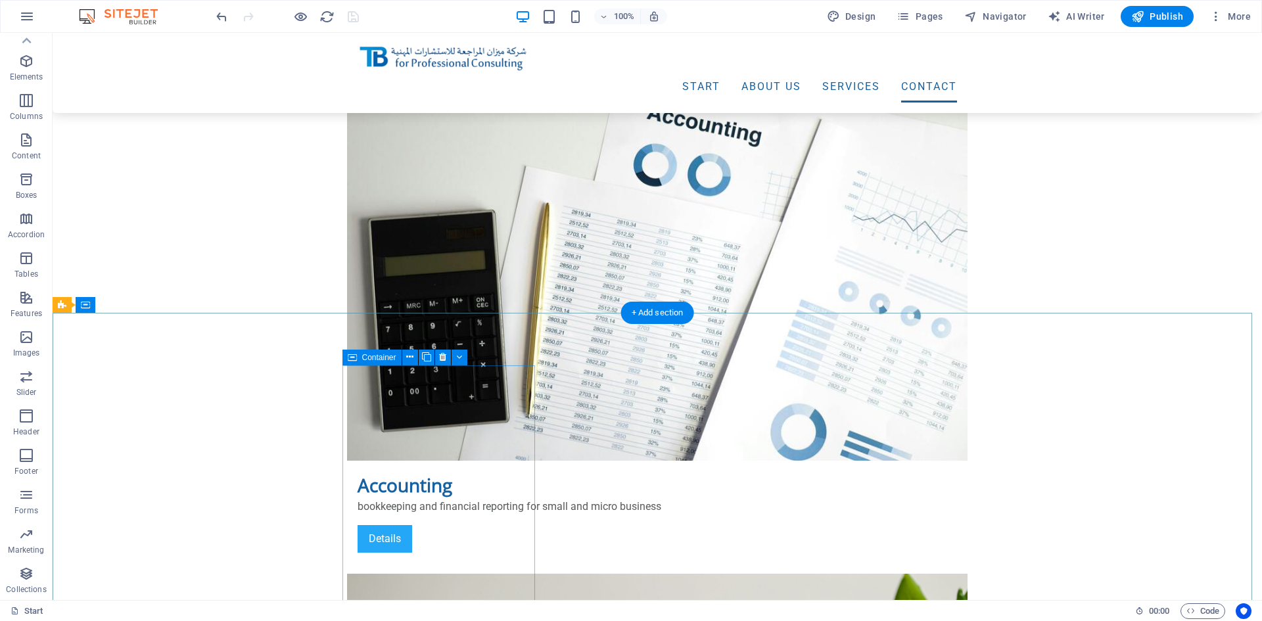
scroll to position [3287, 0]
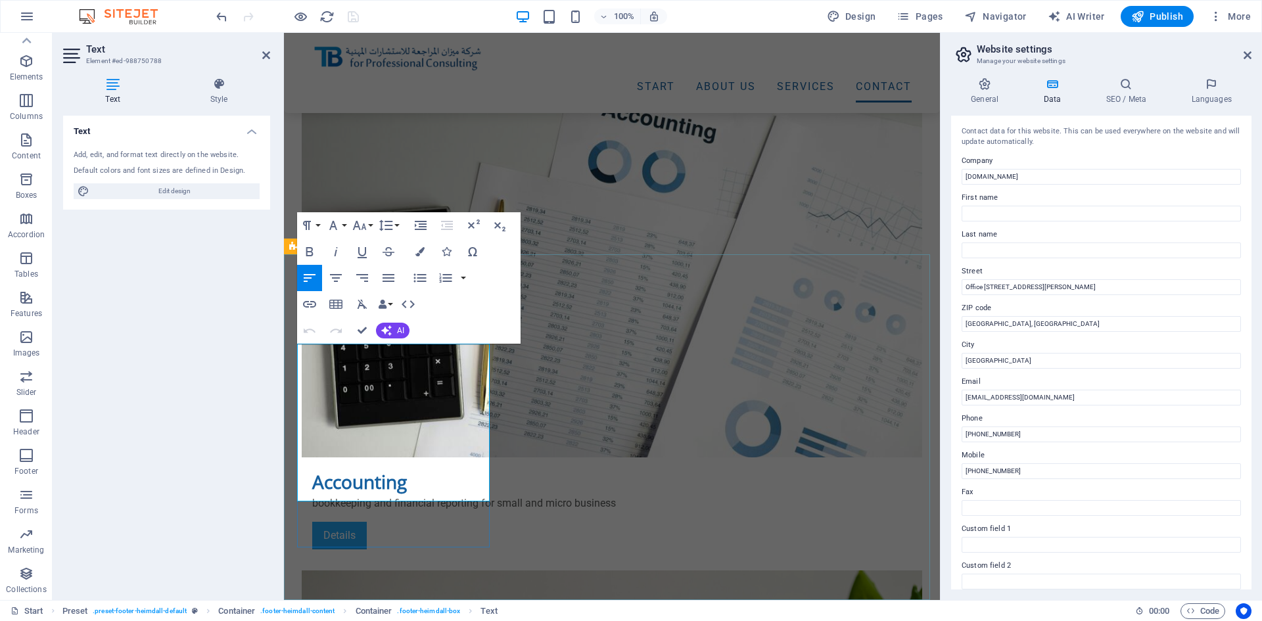
drag, startPoint x: 413, startPoint y: 415, endPoint x: 423, endPoint y: 415, distance: 9.9
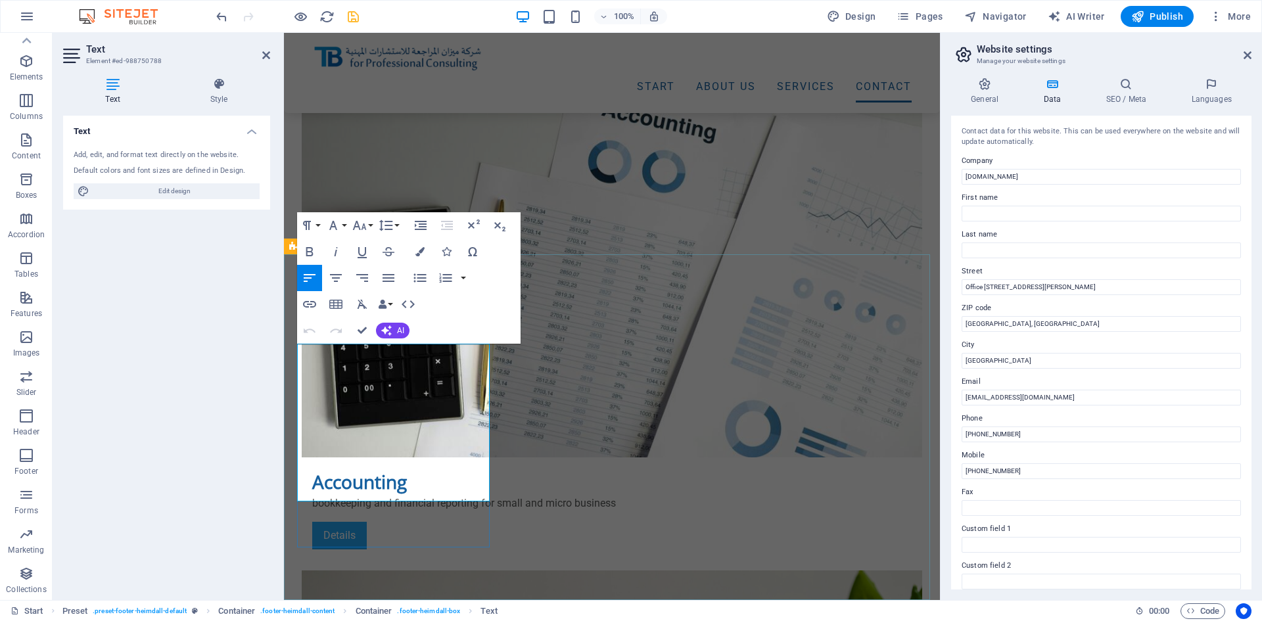
click at [978, 325] on input "[GEOGRAPHIC_DATA], [GEOGRAPHIC_DATA]" at bounding box center [1100, 324] width 279 height 16
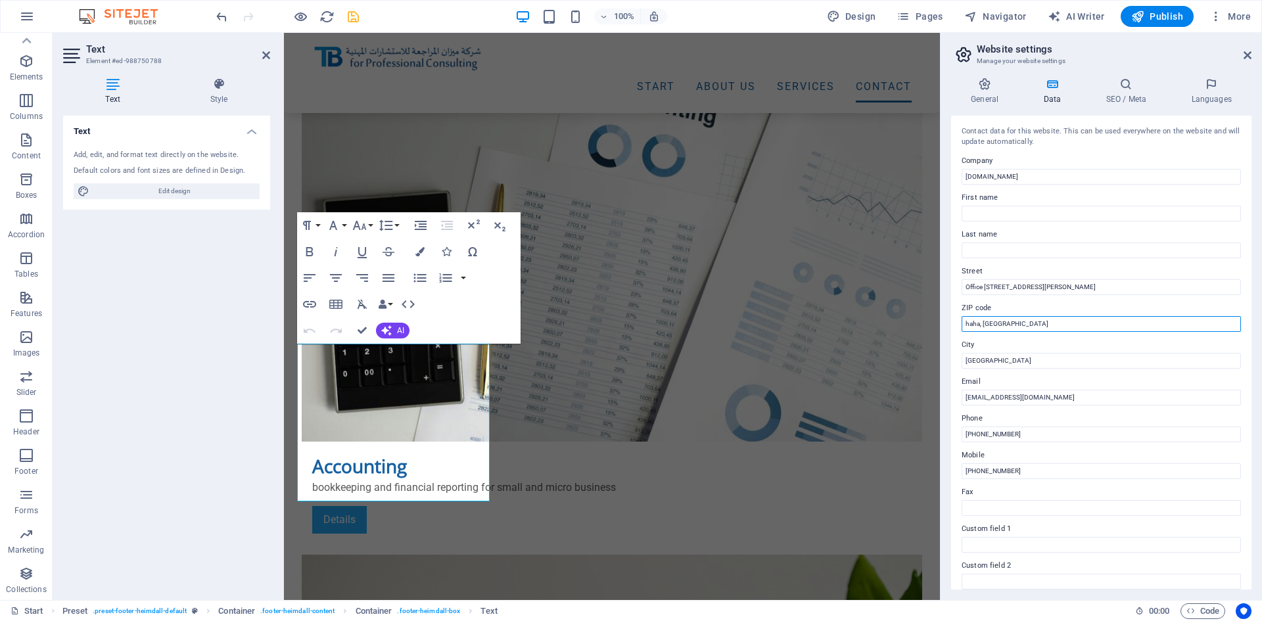
scroll to position [3271, 0]
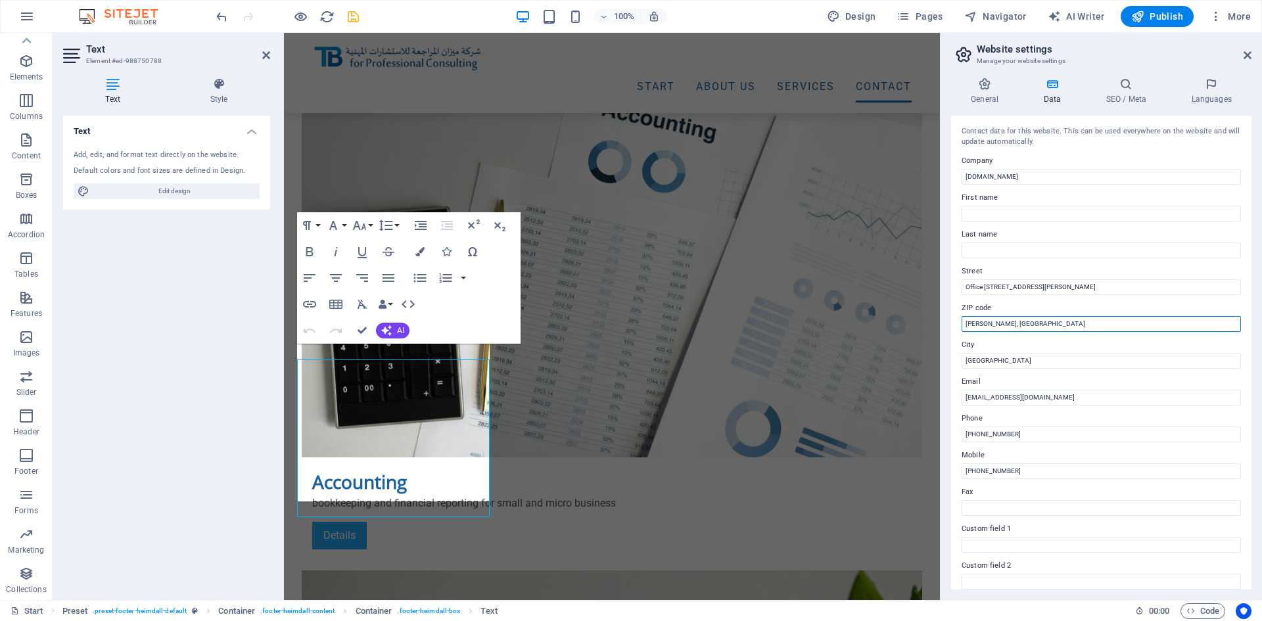
type input "[GEOGRAPHIC_DATA], [GEOGRAPHIC_DATA]"
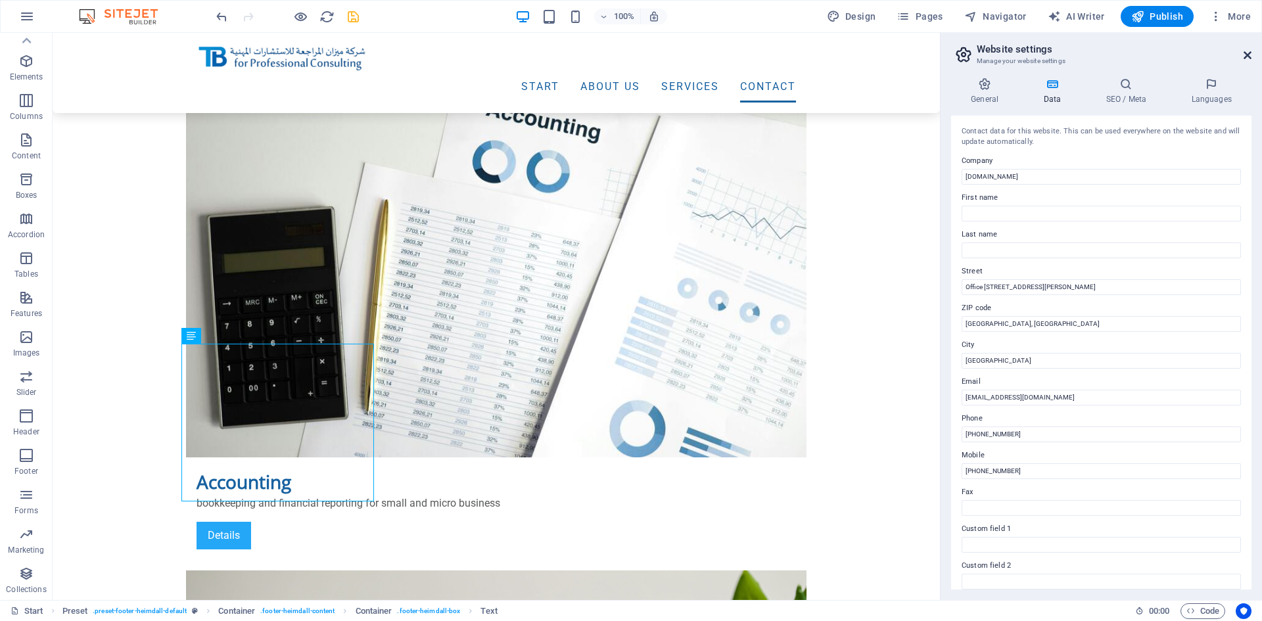
click at [1249, 57] on icon at bounding box center [1247, 55] width 8 height 11
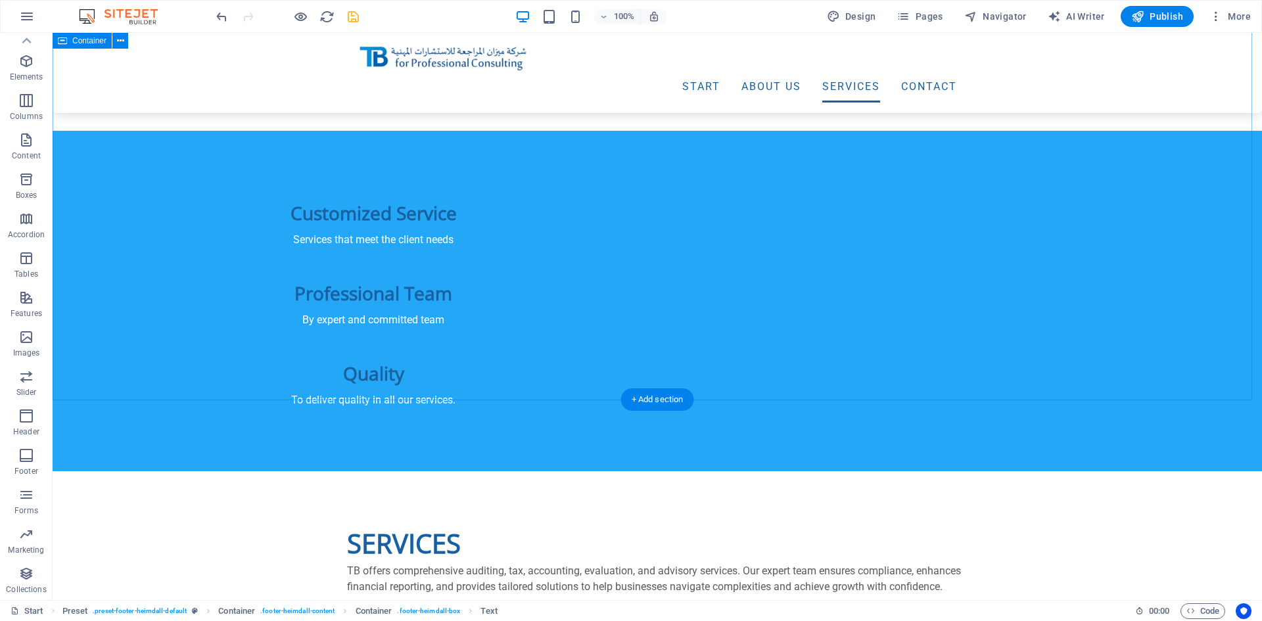
scroll to position [1447, 0]
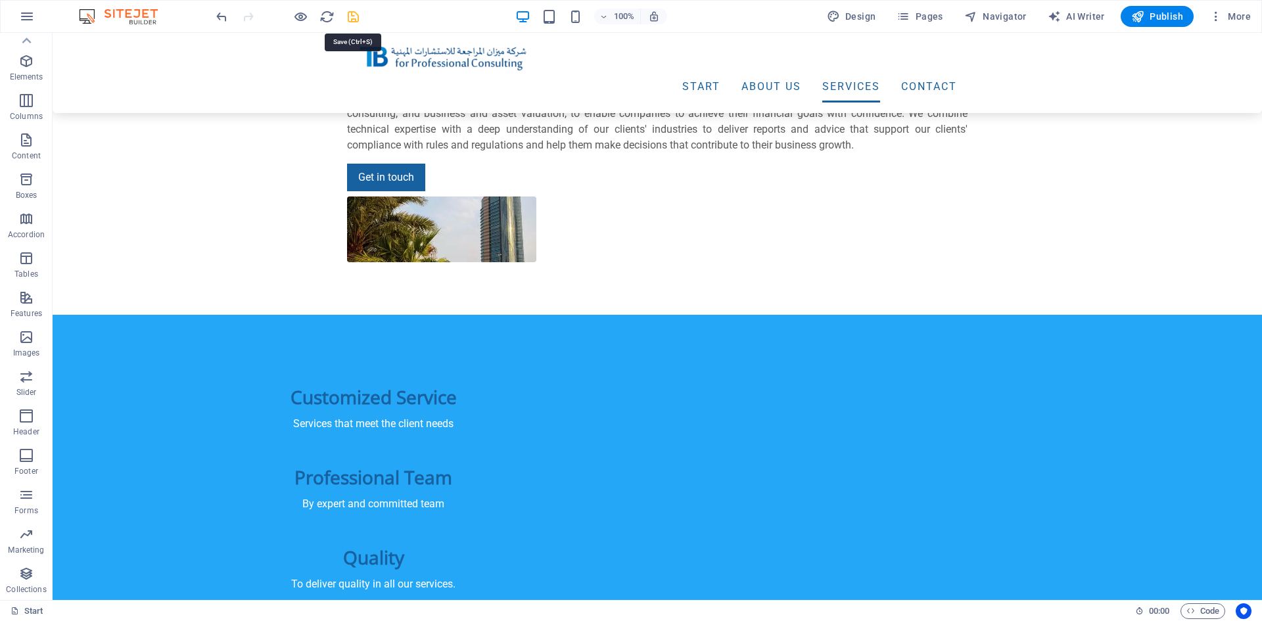
click at [353, 18] on icon "save" at bounding box center [353, 16] width 15 height 15
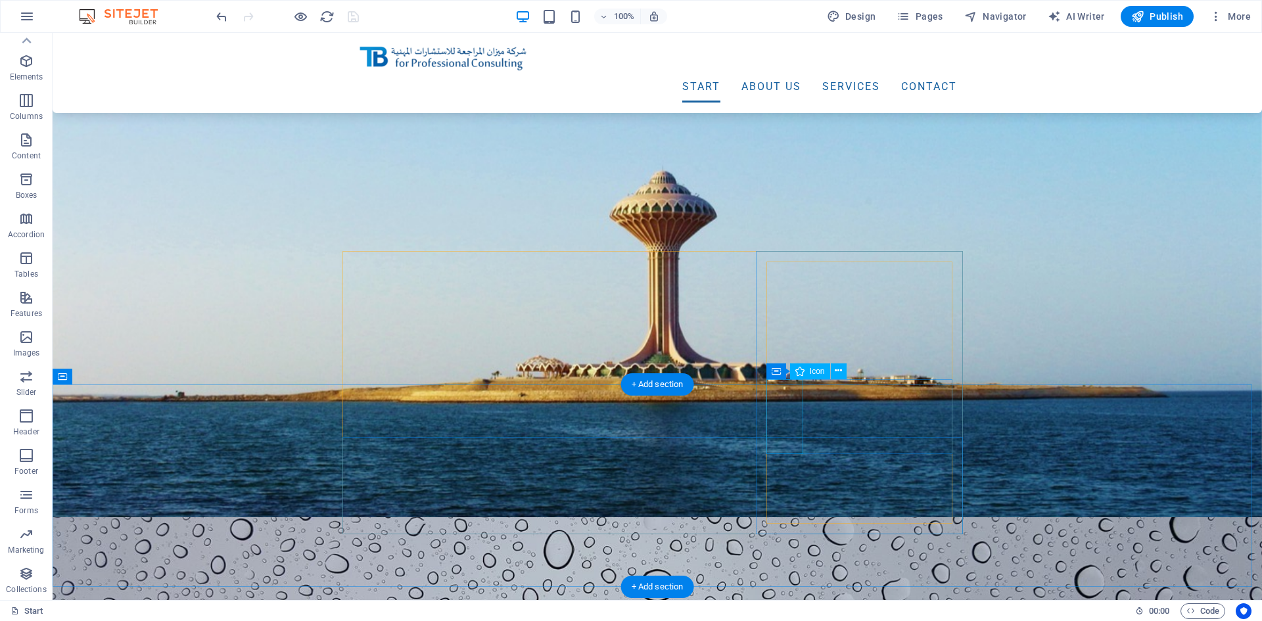
scroll to position [132, 0]
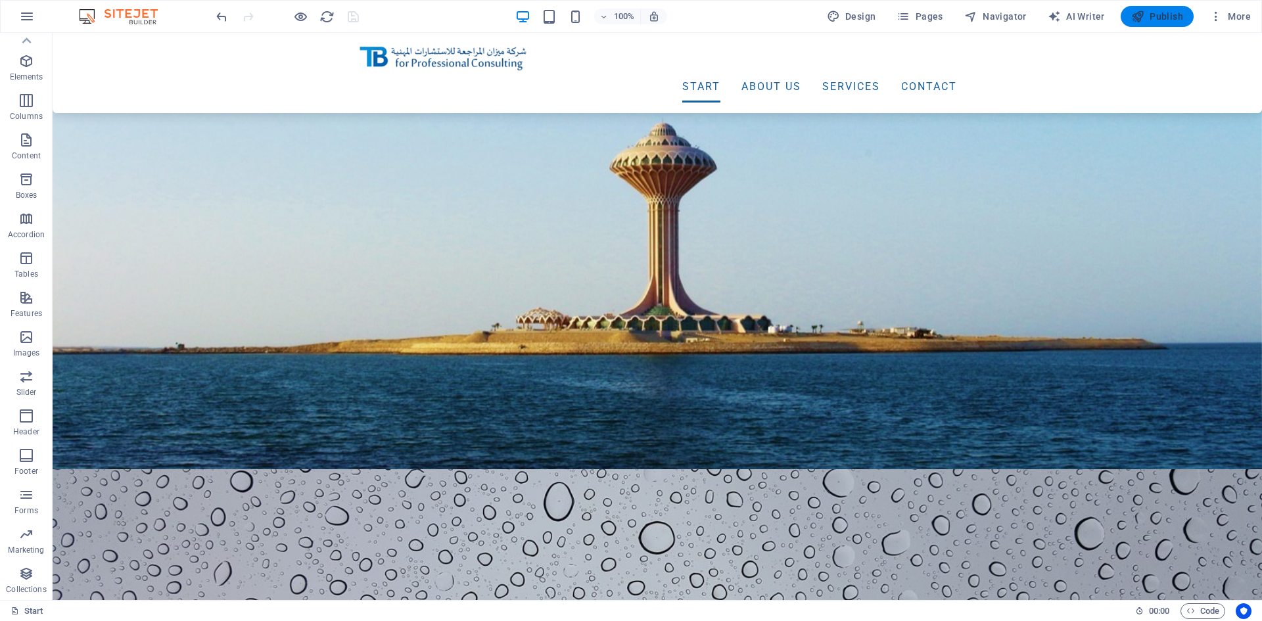
click at [1155, 17] on span "Publish" at bounding box center [1157, 16] width 52 height 13
